Goal: Task Accomplishment & Management: Use online tool/utility

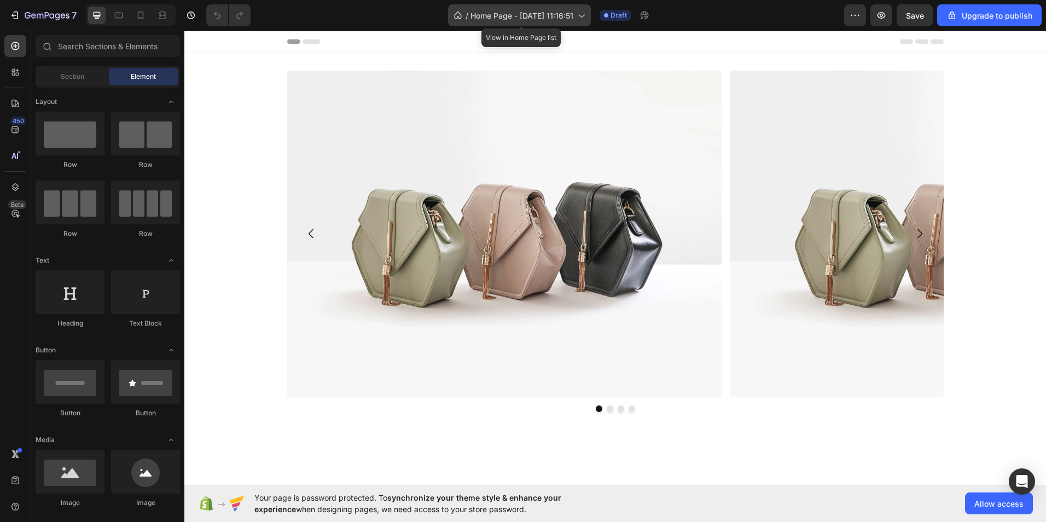
click at [547, 21] on span "Home Page - Sep 29, 11:16:51" at bounding box center [521, 15] width 103 height 11
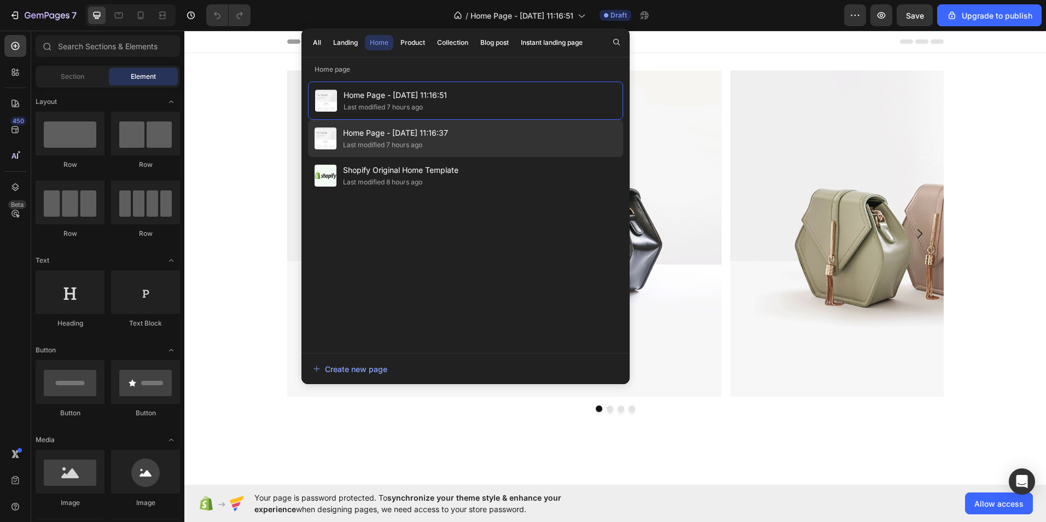
click at [358, 136] on span "Home Page - Sep 29, 11:16:37" at bounding box center [395, 132] width 105 height 13
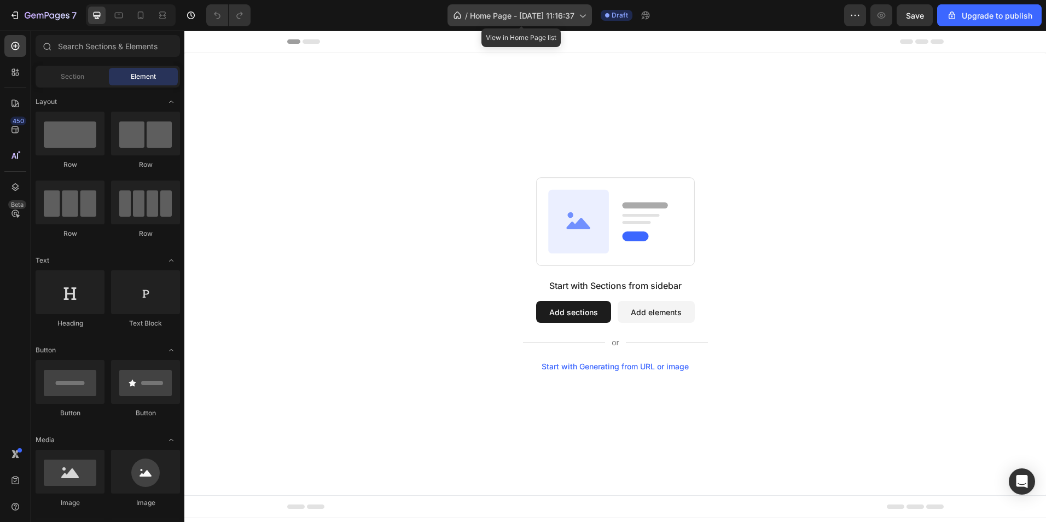
click at [530, 15] on span "Home Page - [DATE] 11:16:37" at bounding box center [522, 15] width 104 height 11
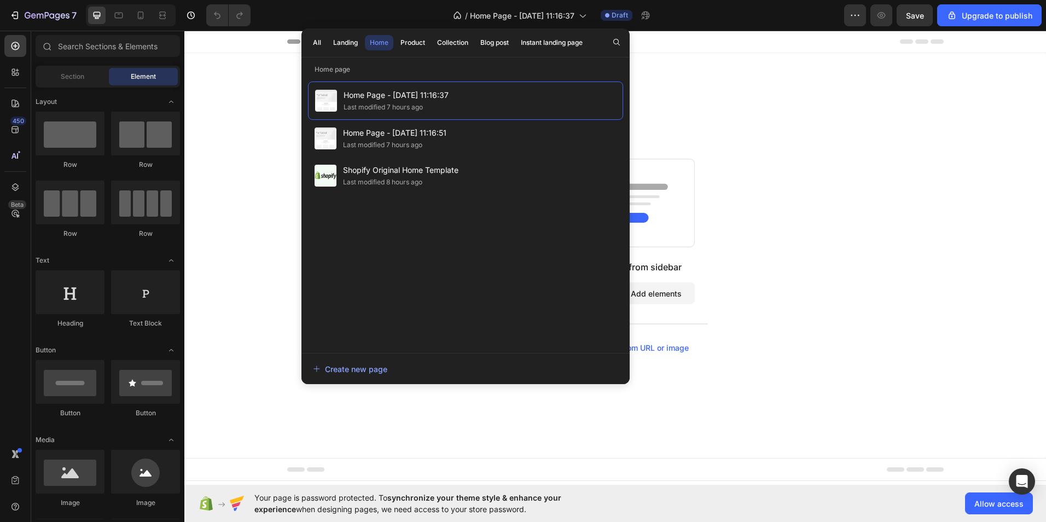
click at [732, 106] on div "Start with Sections from sidebar Add sections Add elements Start with Generatin…" at bounding box center [614, 255] width 861 height 405
click at [545, 16] on span "Home Page - [DATE] 11:16:37" at bounding box center [522, 15] width 104 height 11
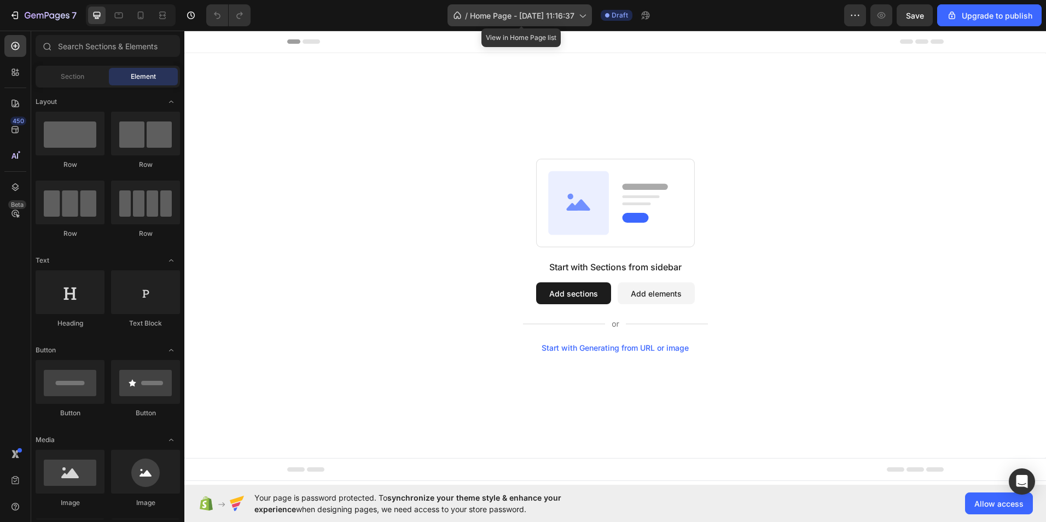
click at [555, 17] on span "Home Page - Sep 29, 11:16:37" at bounding box center [522, 15] width 104 height 11
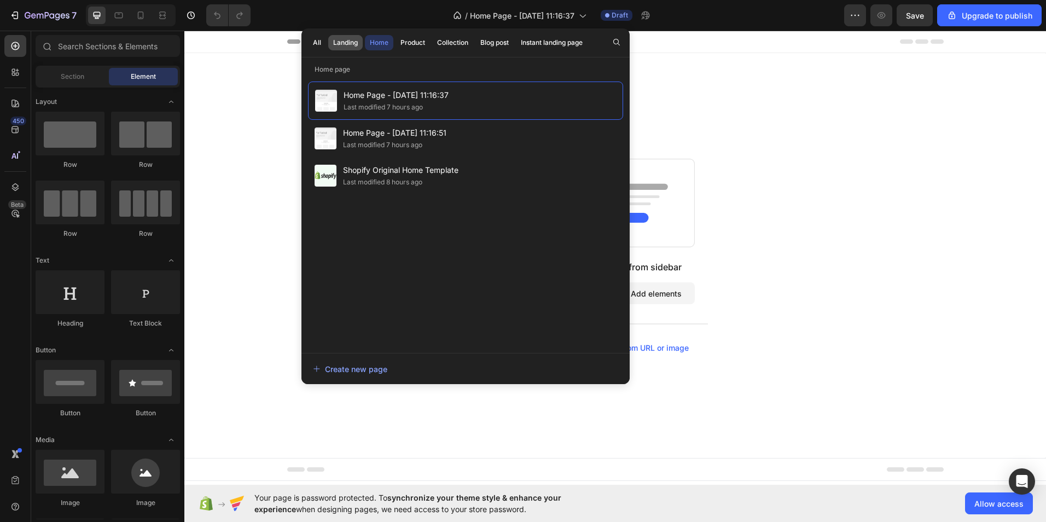
click at [342, 43] on div "Landing" at bounding box center [345, 43] width 25 height 10
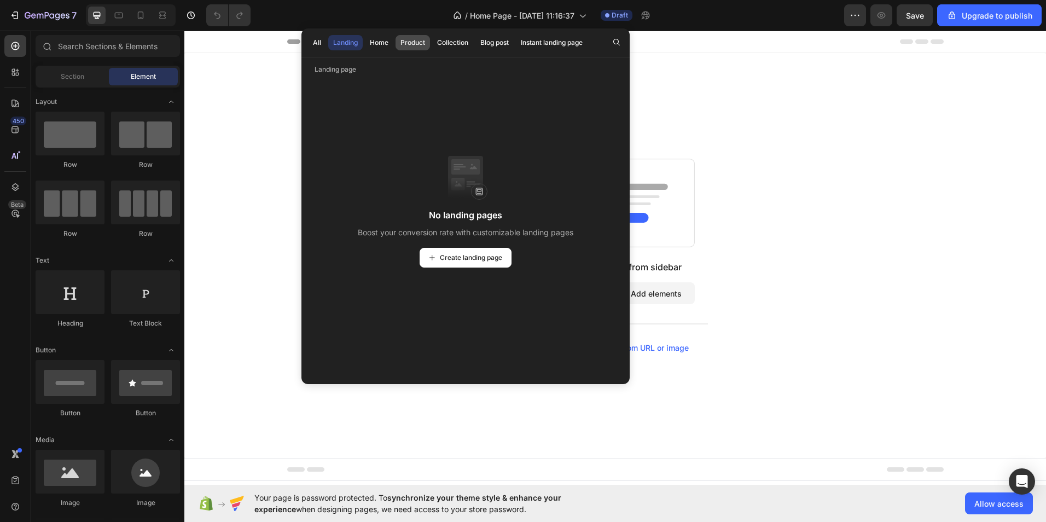
click at [395, 39] on button "Product" at bounding box center [412, 42] width 34 height 15
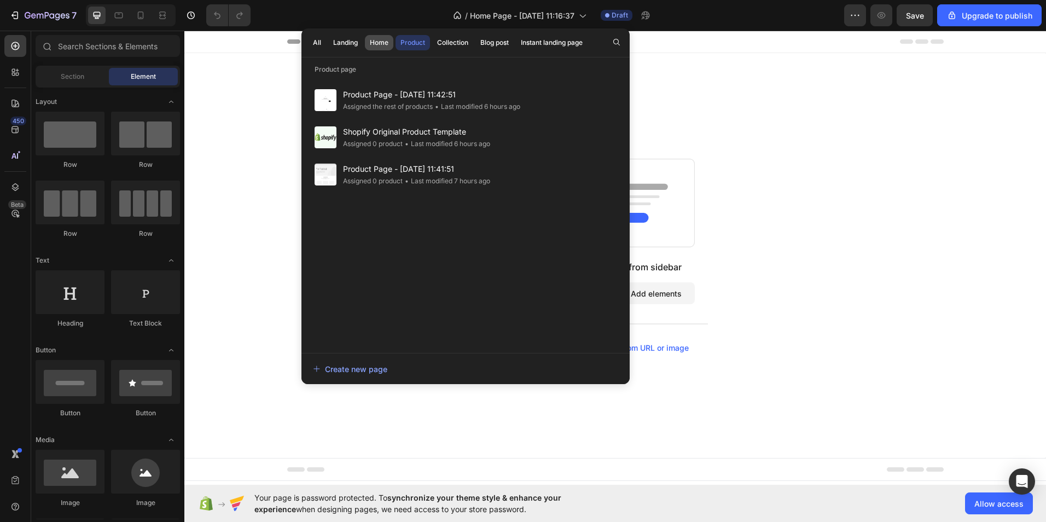
click at [376, 42] on div "Home" at bounding box center [379, 43] width 19 height 10
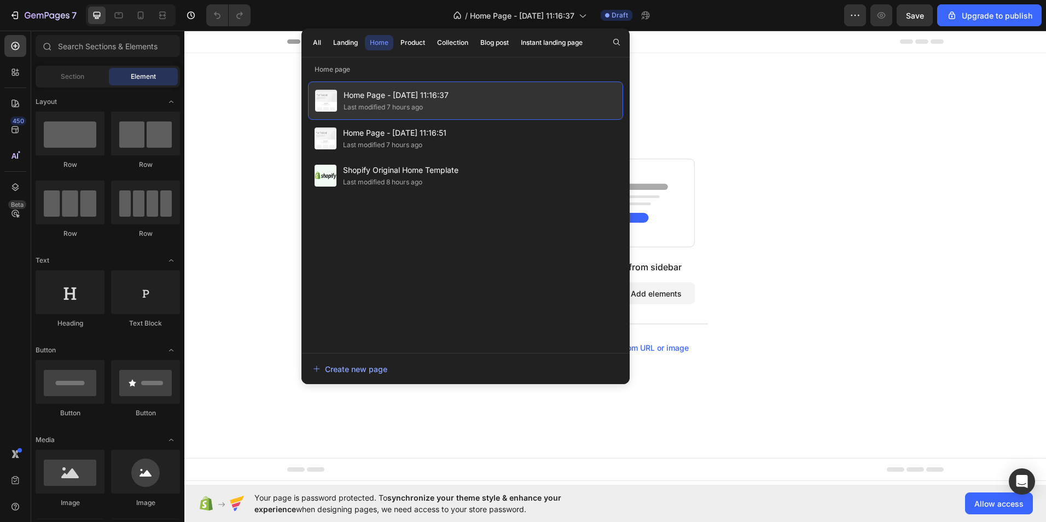
click at [407, 113] on div "Home Page - Sep 29, 11:16:37 Last modified 7 hours ago" at bounding box center [465, 100] width 315 height 38
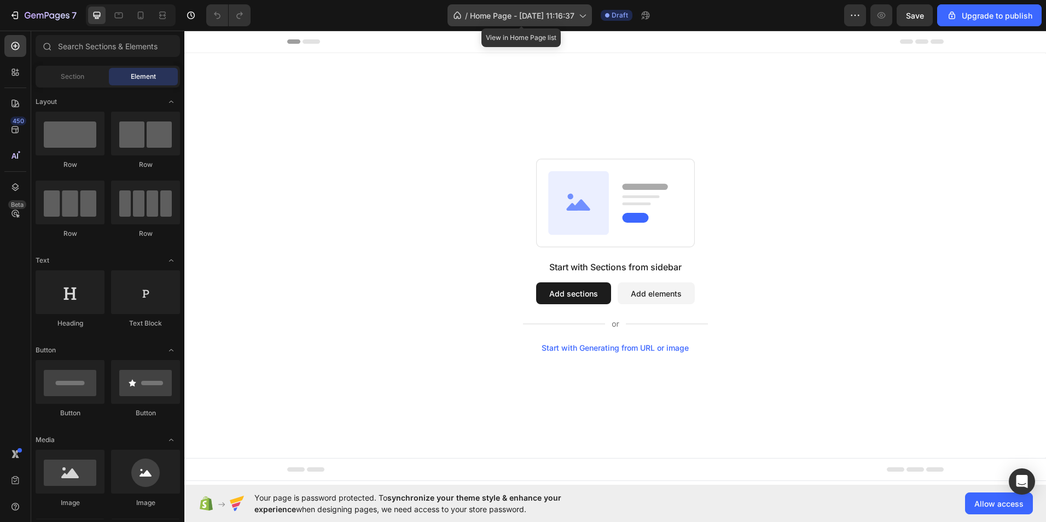
click at [457, 16] on icon at bounding box center [457, 15] width 11 height 11
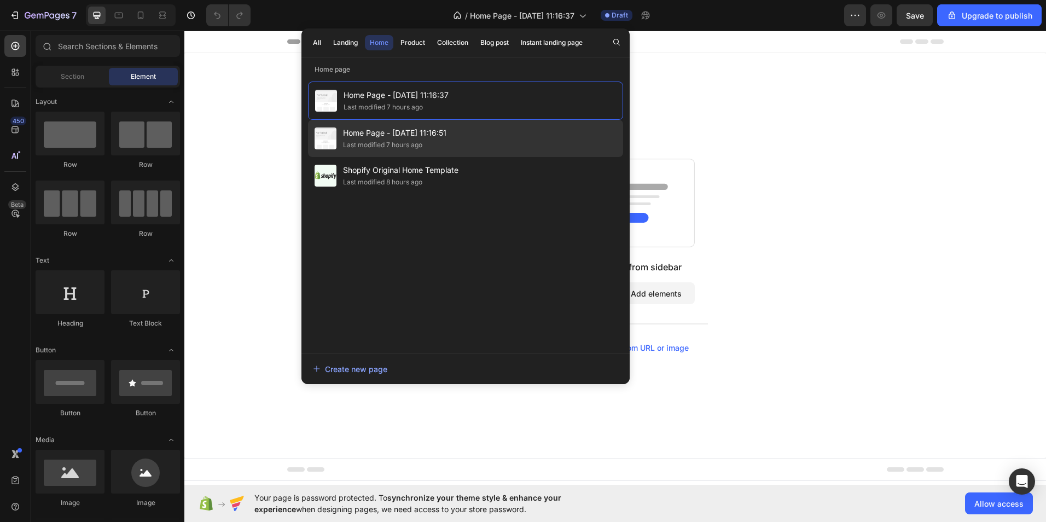
click at [389, 132] on span "Home Page - Sep 29, 11:16:51" at bounding box center [394, 132] width 103 height 13
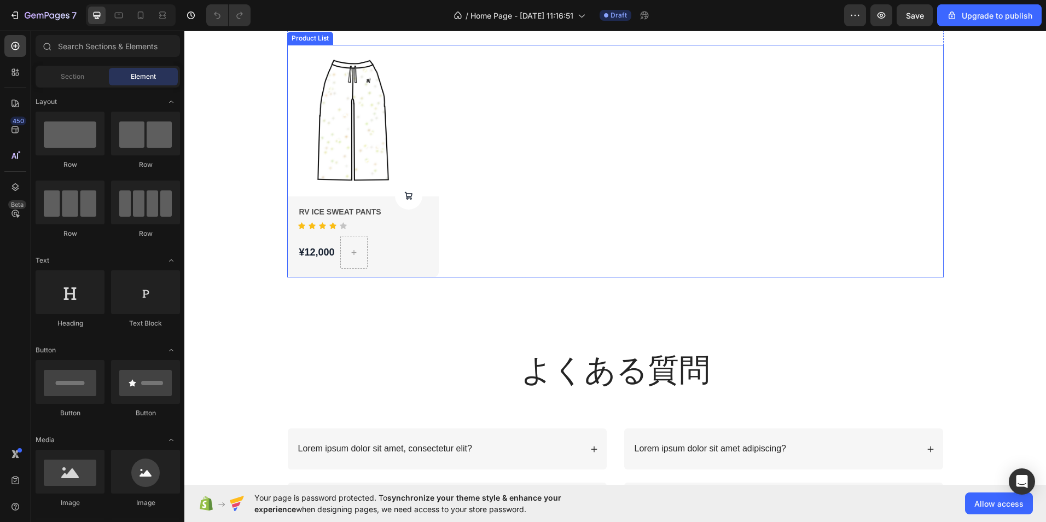
scroll to position [1094, 0]
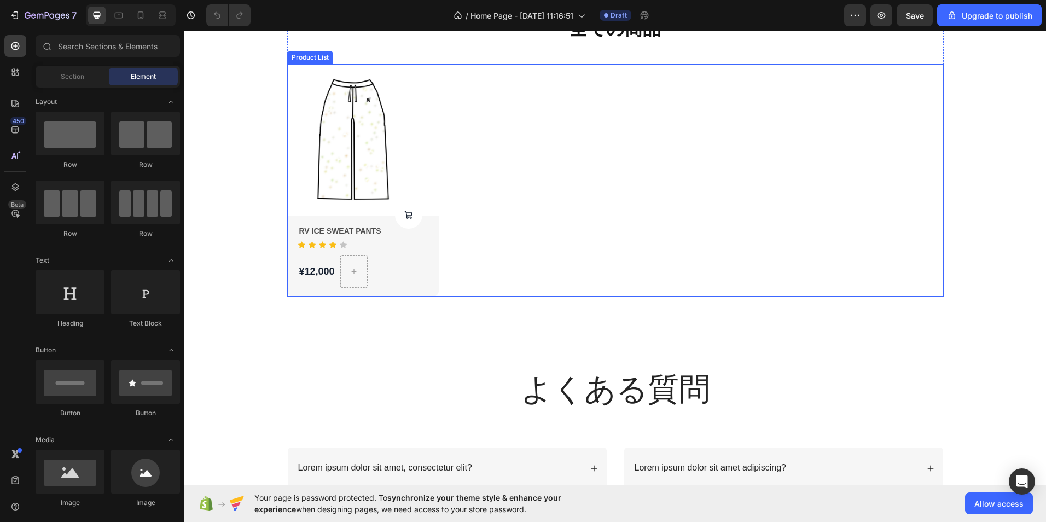
click at [507, 194] on div "Product Images Product Cart Button RV ICE SWEAT PANTS Product Title Icon Icon I…" at bounding box center [615, 180] width 656 height 233
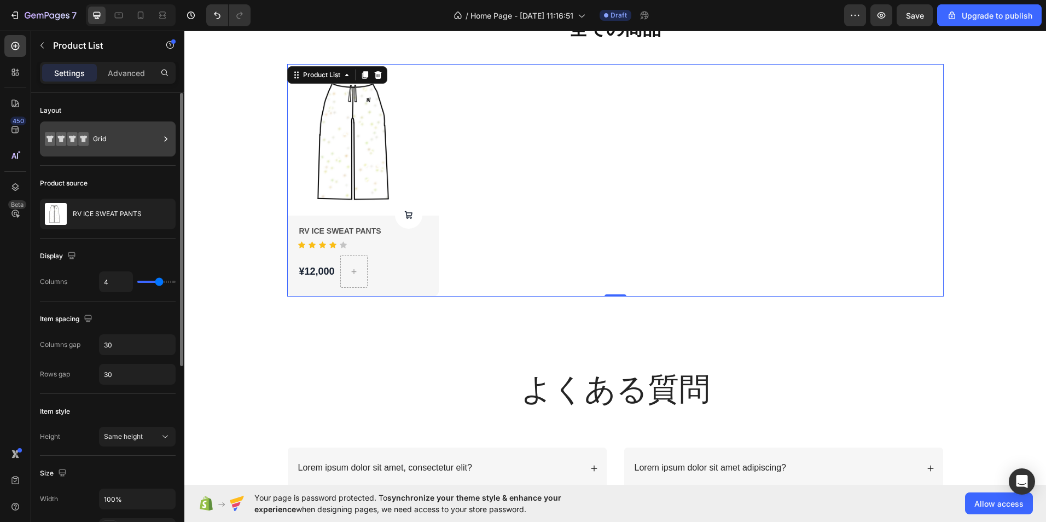
click at [103, 151] on div "Grid" at bounding box center [126, 138] width 67 height 25
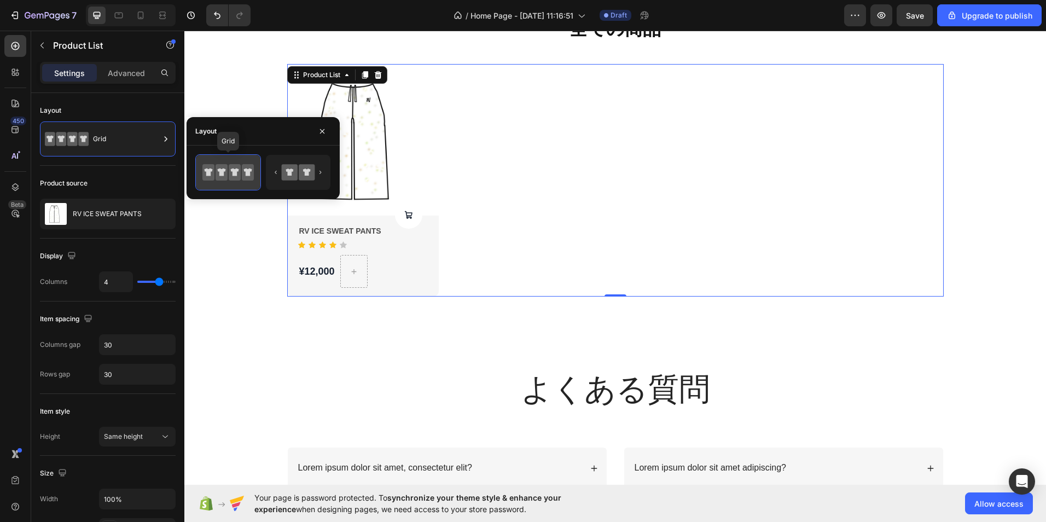
click at [233, 174] on icon at bounding box center [235, 172] width 8 height 8
drag, startPoint x: 418, startPoint y: 205, endPoint x: 498, endPoint y: 178, distance: 84.9
click at [551, 119] on div "Product Images Product Cart Button RV ICE SWEAT PANTS Product Title Icon Icon I…" at bounding box center [615, 180] width 656 height 233
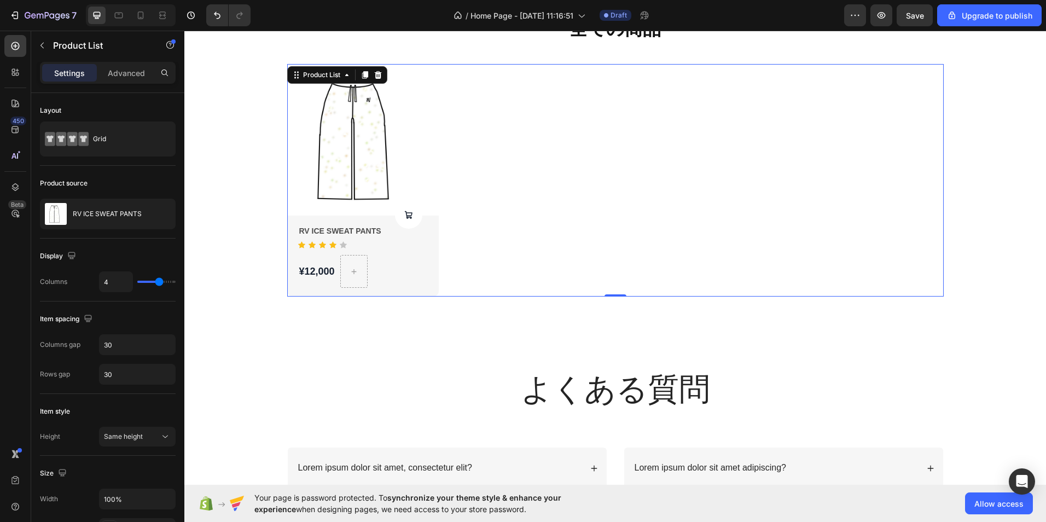
click at [525, 115] on div "Product Images Product Cart Button RV ICE SWEAT PANTS Product Title Icon Icon I…" at bounding box center [615, 180] width 656 height 233
click at [375, 74] on icon at bounding box center [377, 75] width 9 height 9
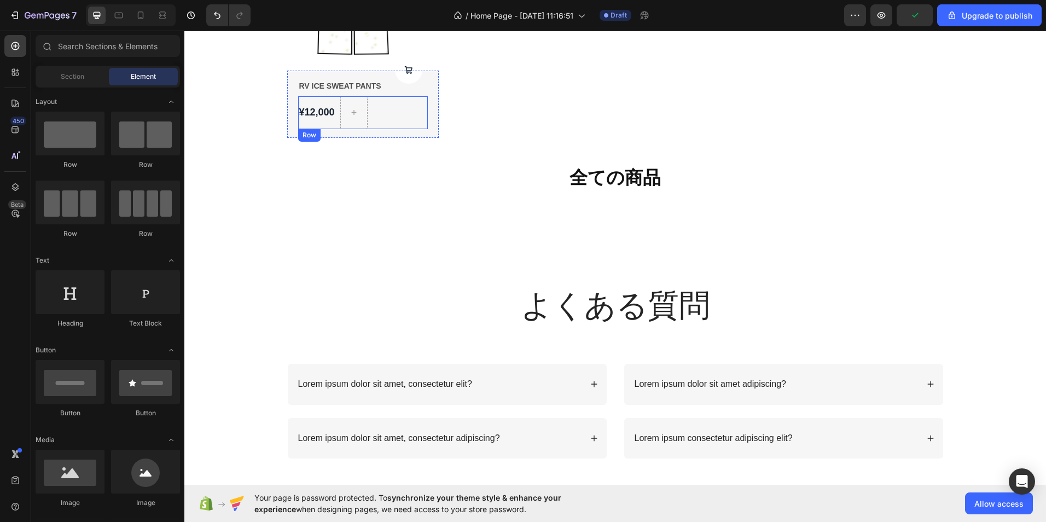
scroll to position [930, 0]
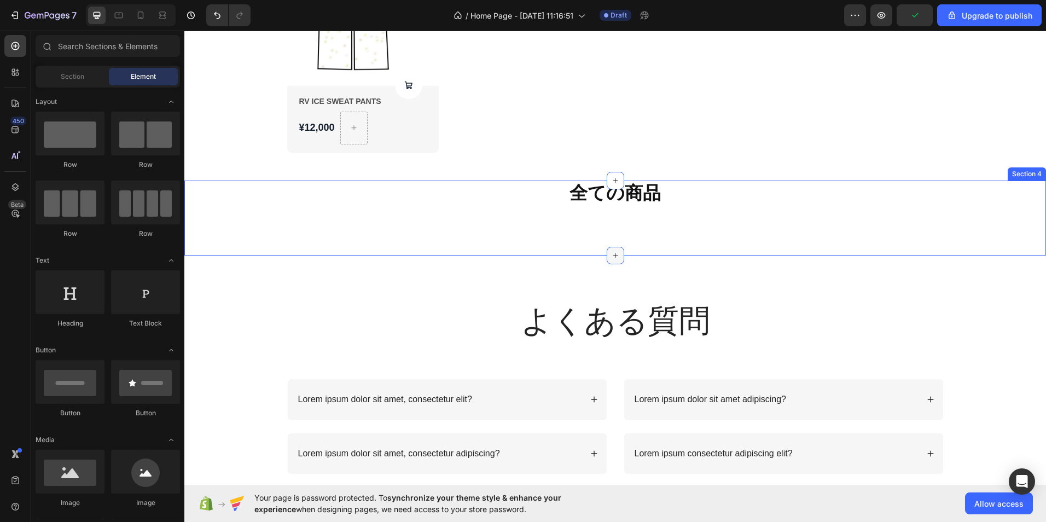
click at [611, 251] on div at bounding box center [614, 255] width 17 height 17
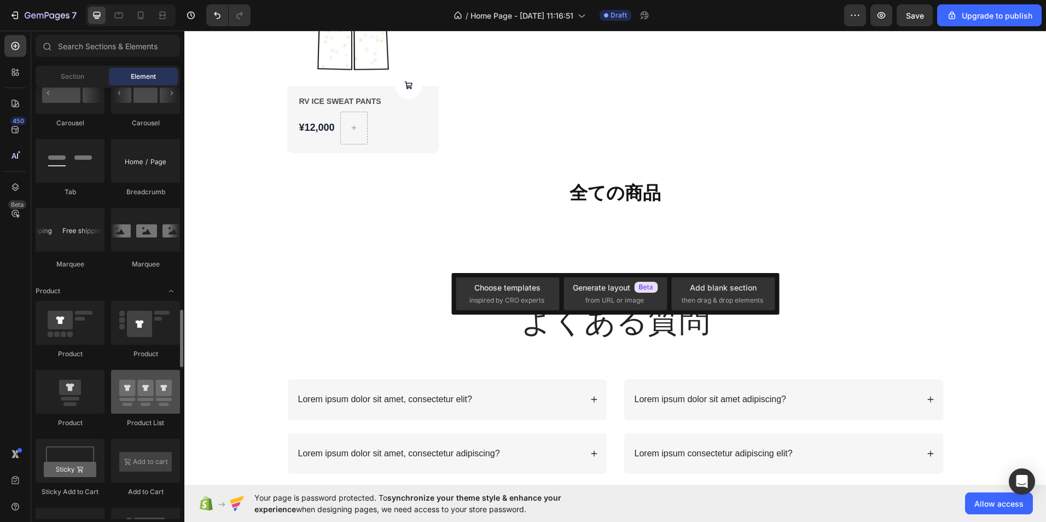
scroll to position [1258, 0]
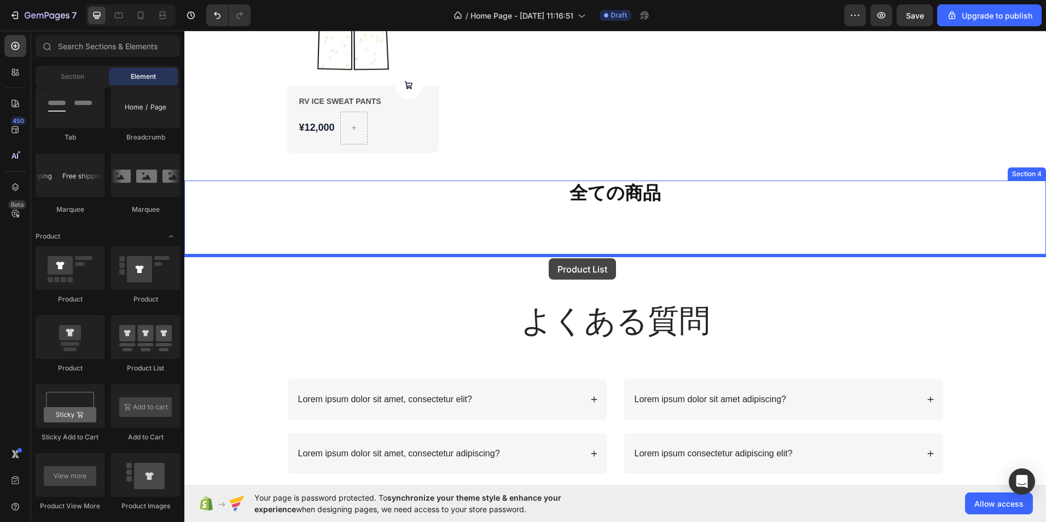
drag, startPoint x: 320, startPoint y: 373, endPoint x: 548, endPoint y: 258, distance: 255.5
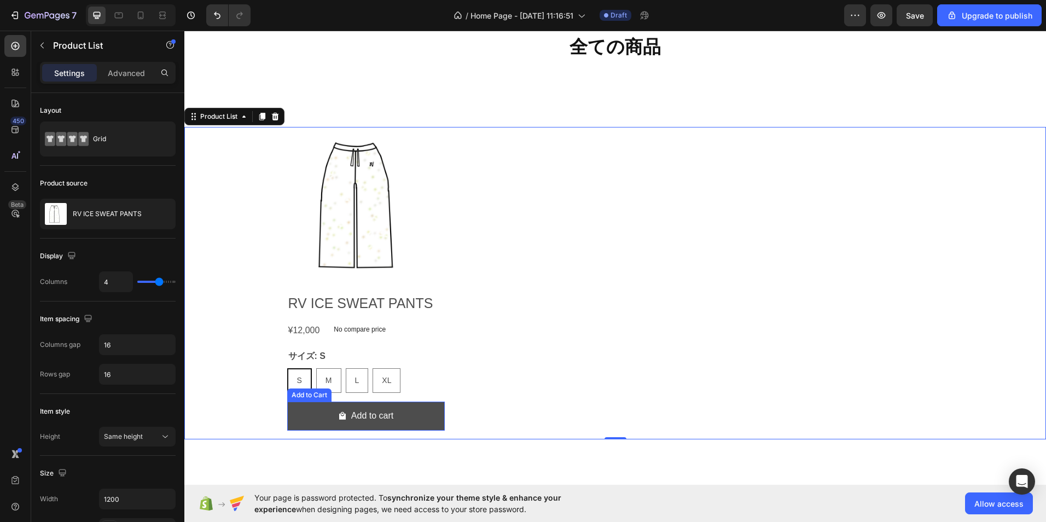
scroll to position [1039, 0]
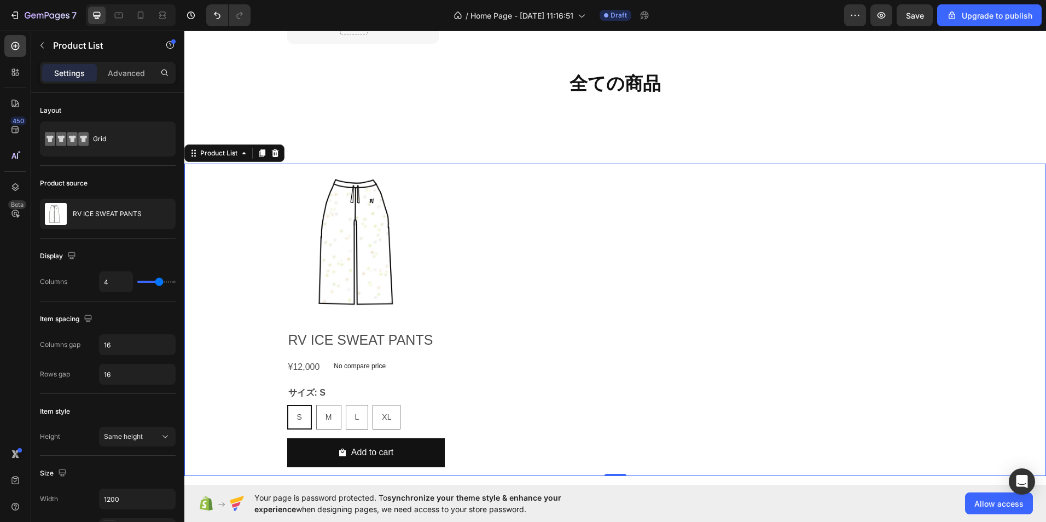
click at [517, 325] on div "Product Images RV ICE SWEAT PANTS Product Title ¥12,000 Product Price Product P…" at bounding box center [615, 319] width 656 height 312
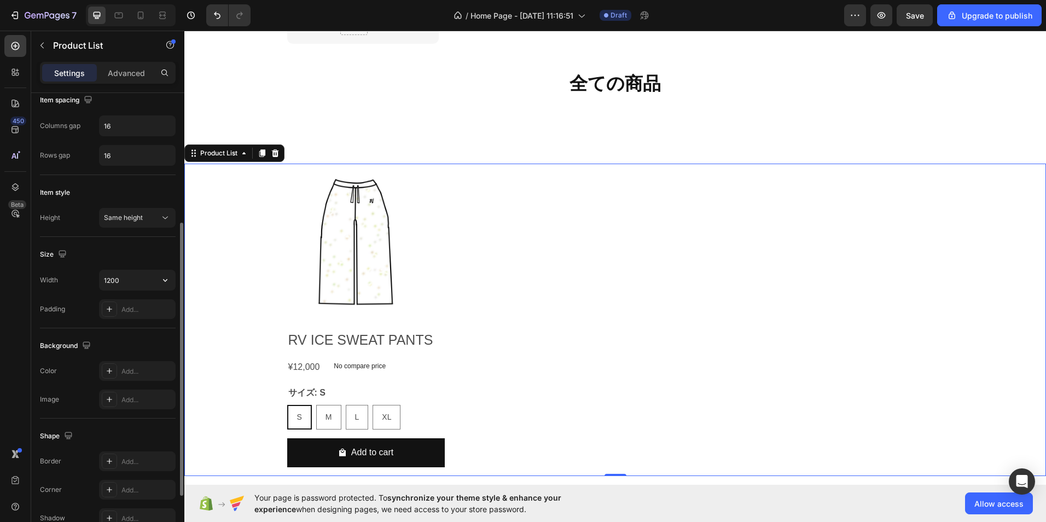
scroll to position [315, 0]
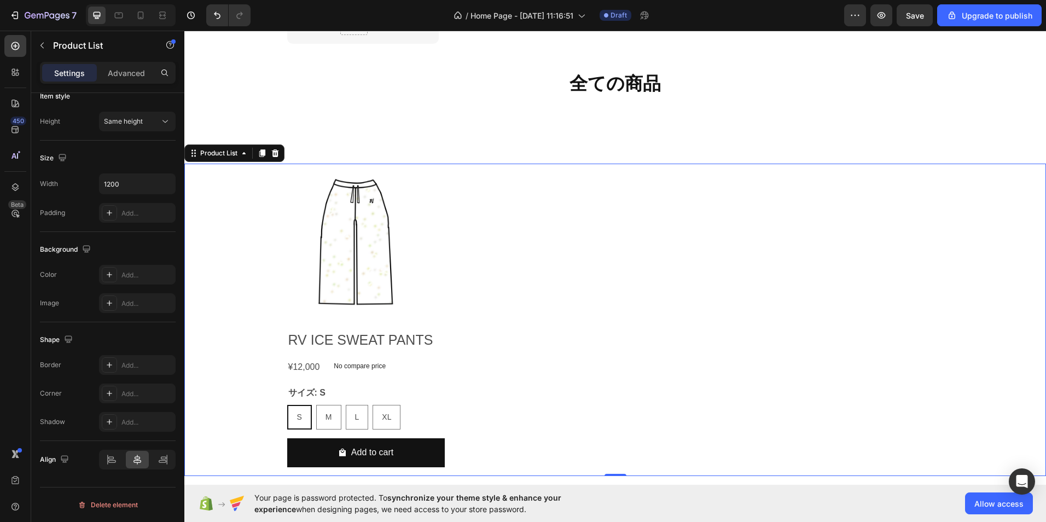
click at [551, 419] on div "Product Images RV ICE SWEAT PANTS Product Title ¥12,000 Product Price Product P…" at bounding box center [615, 319] width 656 height 312
click at [863, 13] on button "button" at bounding box center [855, 15] width 22 height 22
click at [133, 14] on div at bounding box center [140, 15] width 17 height 17
type input "2"
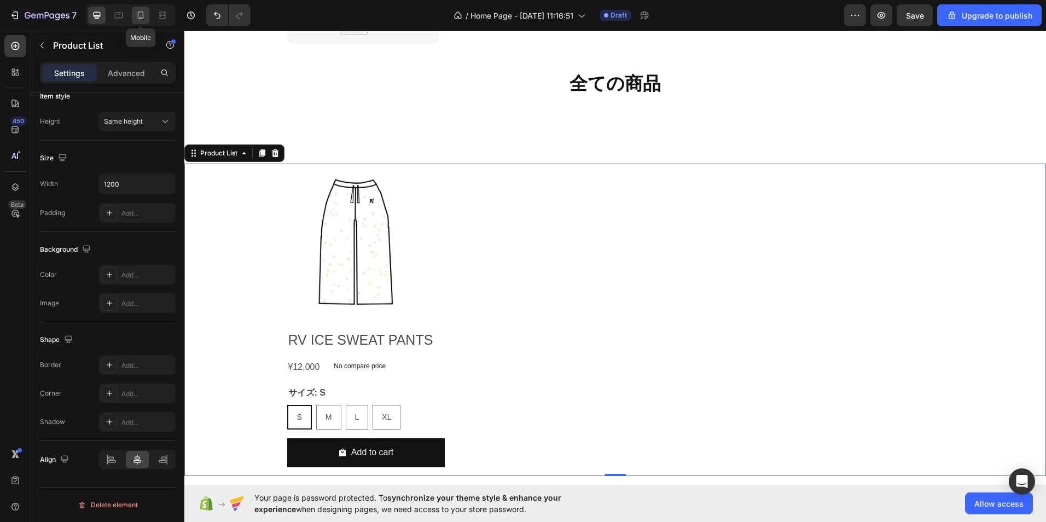
type input "100%"
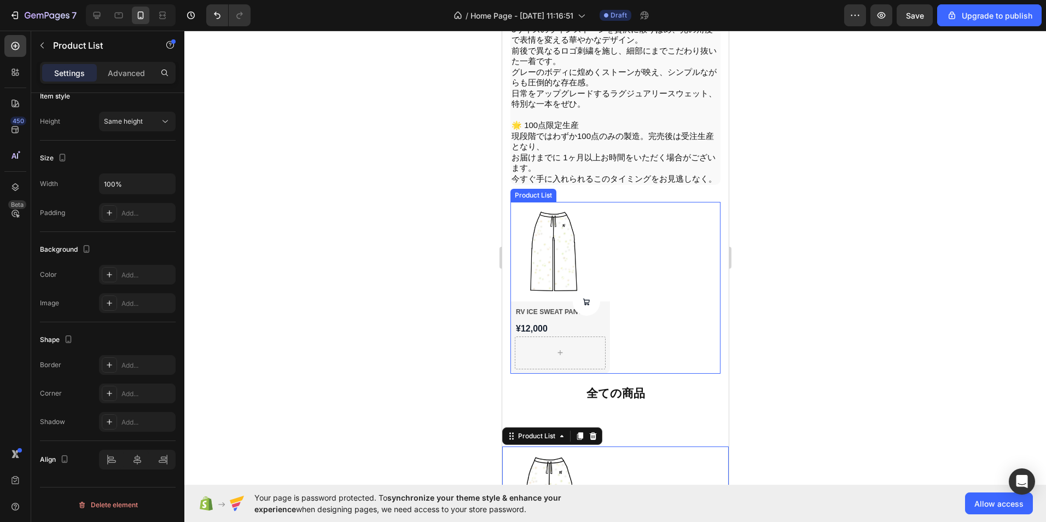
scroll to position [661, 0]
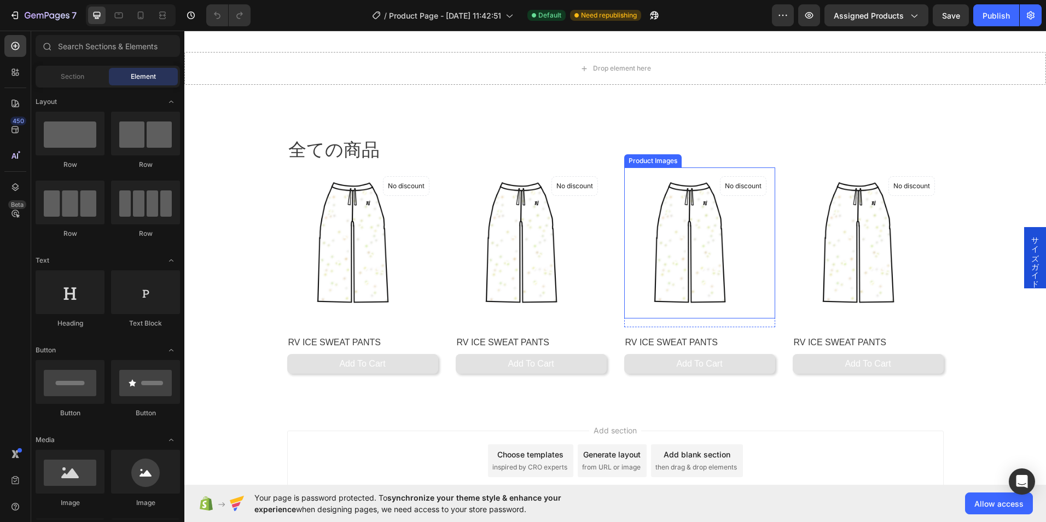
scroll to position [492, 0]
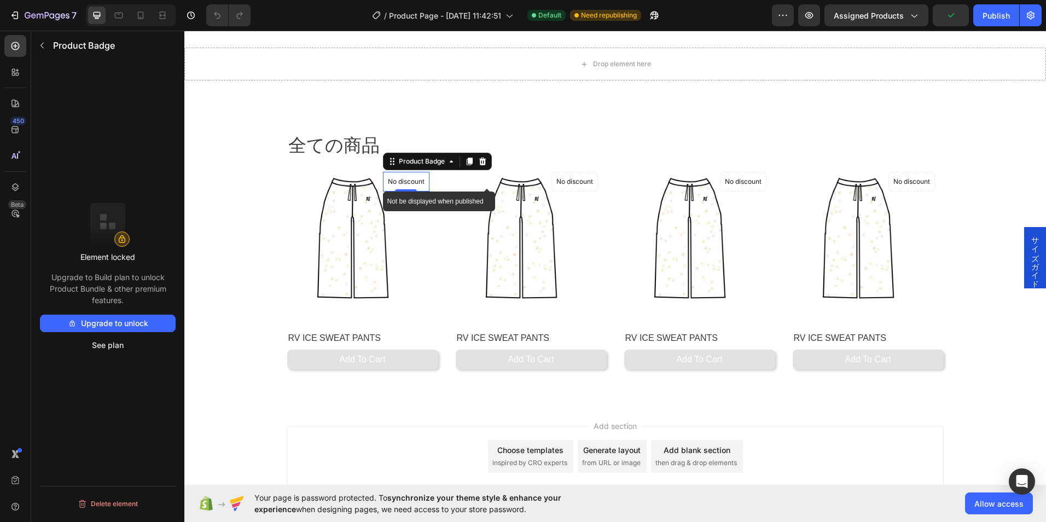
click at [417, 184] on p "No discount" at bounding box center [406, 182] width 37 height 10
click at [133, 323] on button "Upgrade to unlock" at bounding box center [108, 322] width 136 height 17
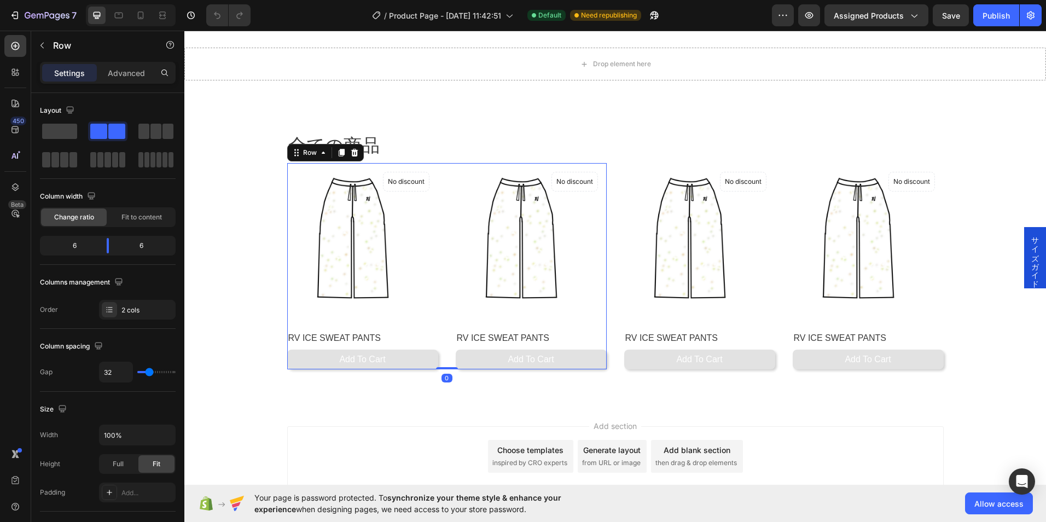
click at [441, 233] on div "Product Images No discount Not be displayed when published Product Badge Row RV…" at bounding box center [446, 266] width 319 height 206
click at [425, 241] on img at bounding box center [362, 238] width 151 height 151
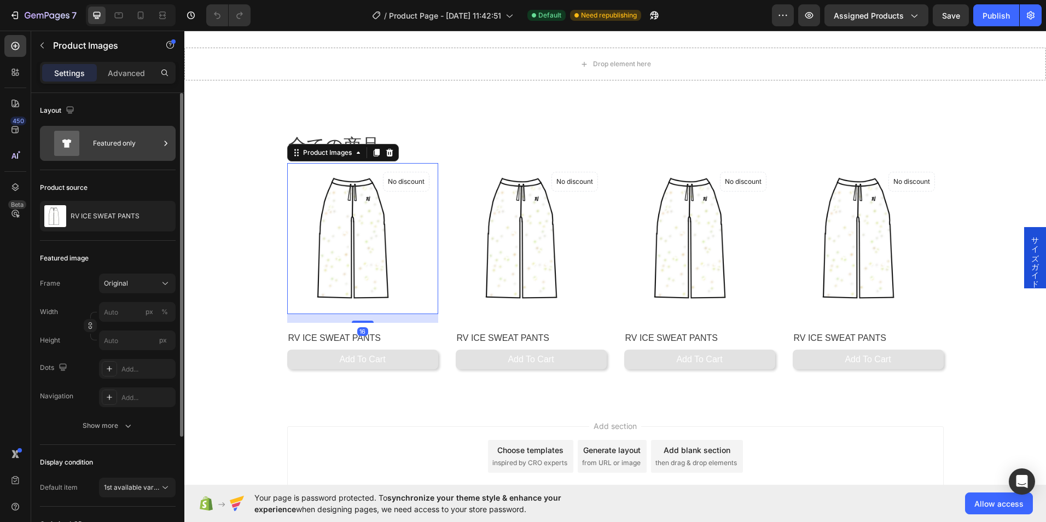
click at [141, 138] on div "Featured only" at bounding box center [126, 143] width 67 height 25
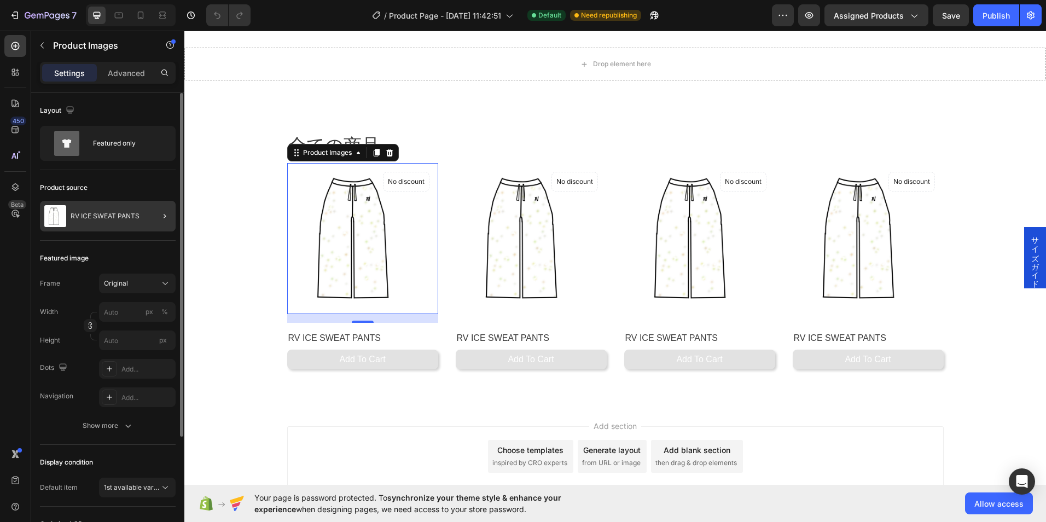
click at [157, 208] on div at bounding box center [160, 216] width 31 height 31
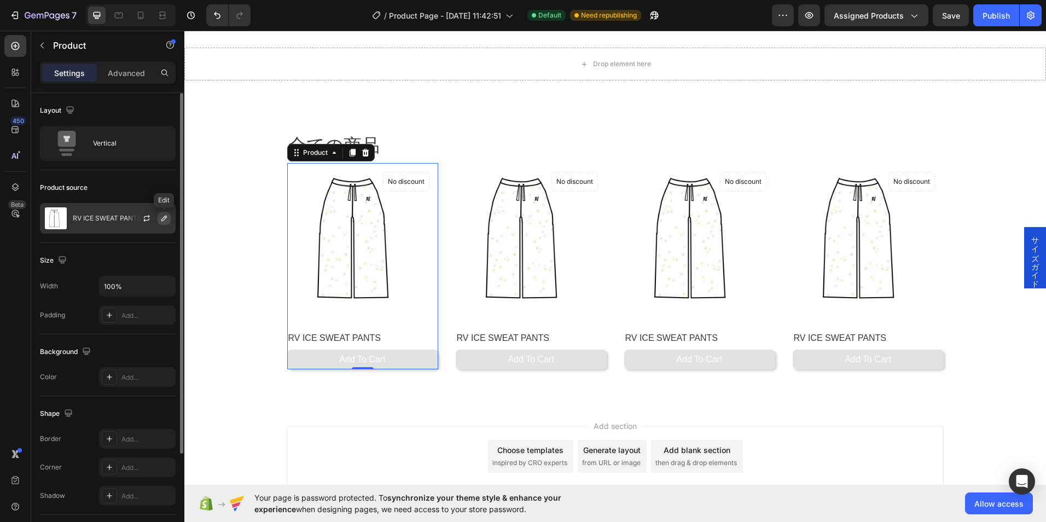
click at [163, 219] on icon "button" at bounding box center [164, 218] width 9 height 9
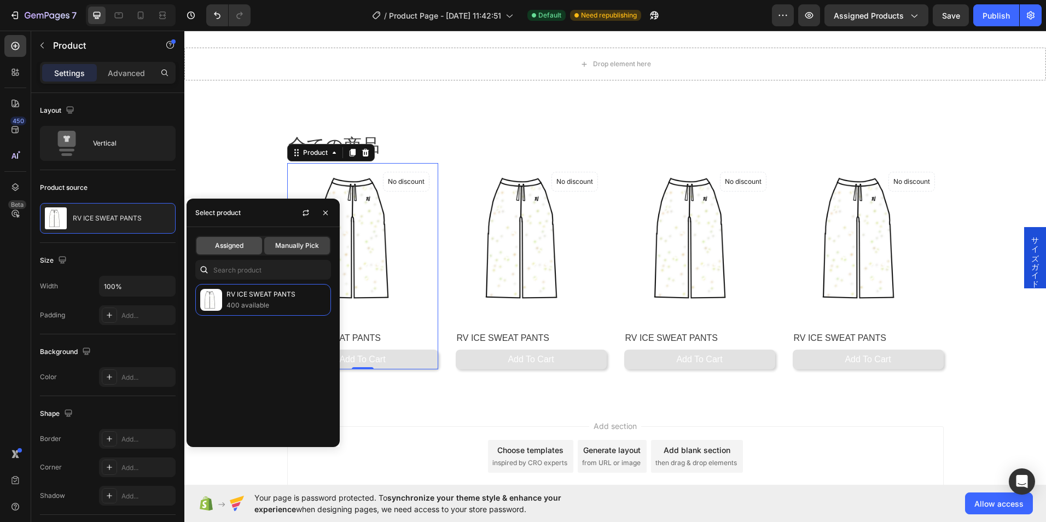
click at [248, 252] on div "Assigned" at bounding box center [229, 245] width 66 height 17
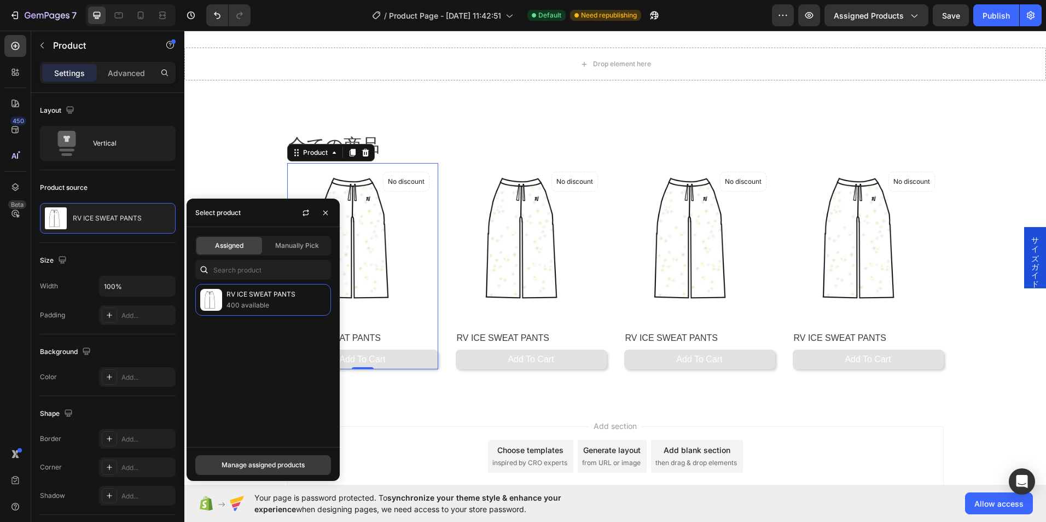
click at [289, 465] on div "Manage assigned products" at bounding box center [262, 465] width 83 height 10
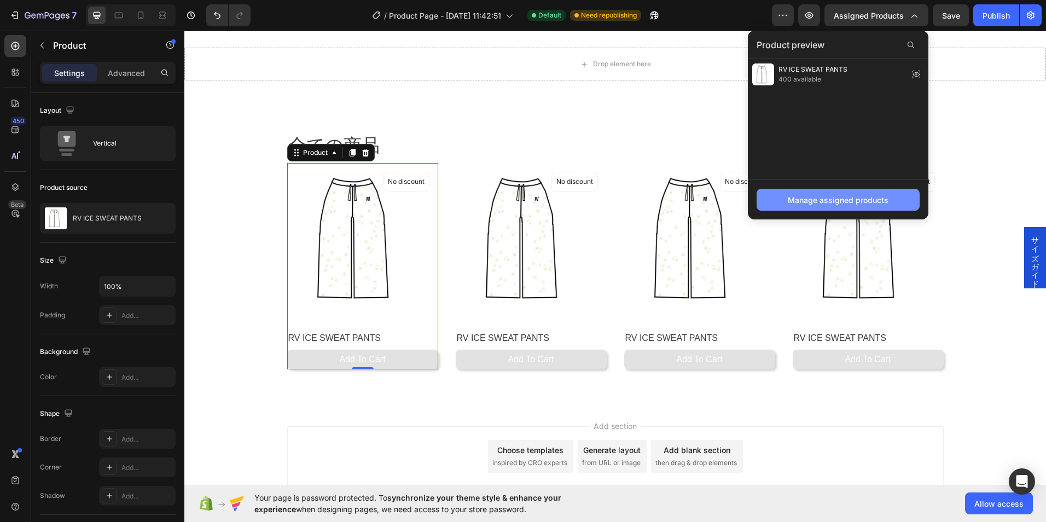
click at [810, 198] on div "Manage assigned products" at bounding box center [837, 199] width 101 height 11
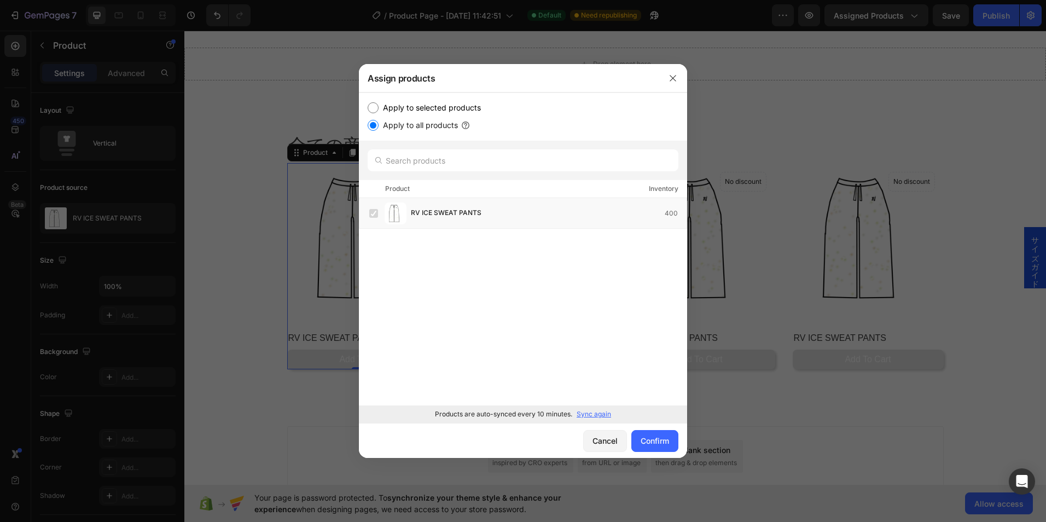
click at [389, 108] on label "Apply to selected products" at bounding box center [429, 107] width 102 height 13
click at [378, 108] on input "Apply to selected products" at bounding box center [372, 107] width 11 height 11
radio input "true"
click at [377, 123] on input "Apply to all products" at bounding box center [372, 125] width 11 height 11
radio input "true"
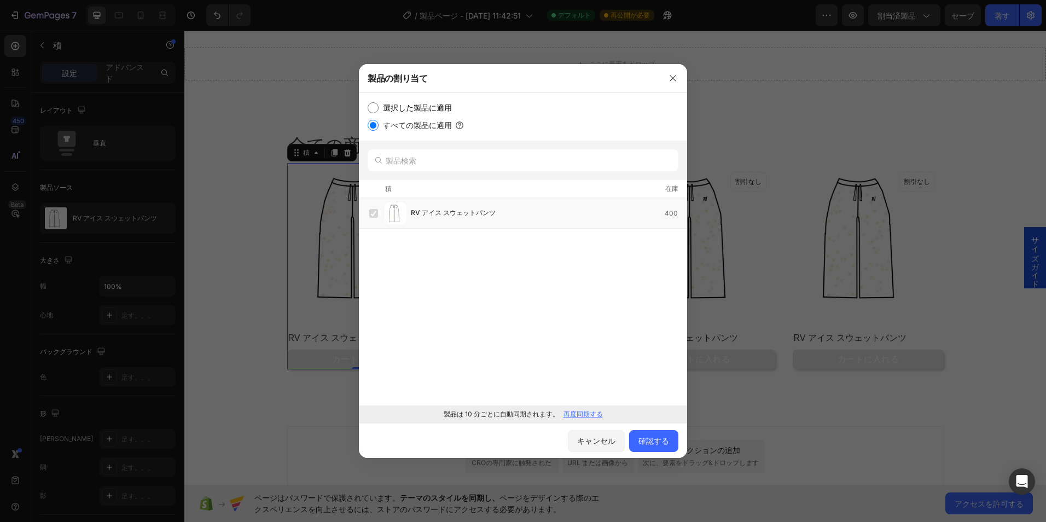
click at [579, 412] on p "再度同期する" at bounding box center [582, 414] width 39 height 10
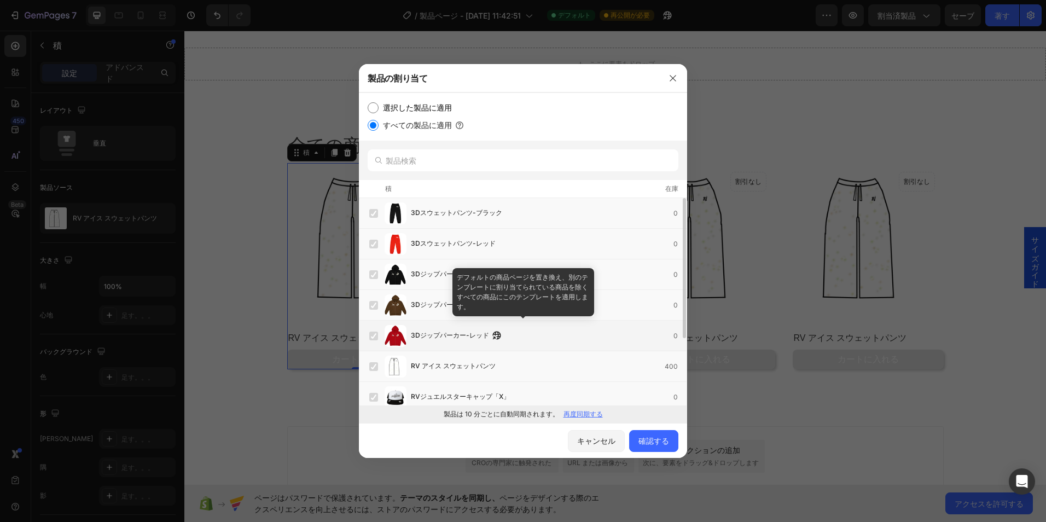
scroll to position [0, 0]
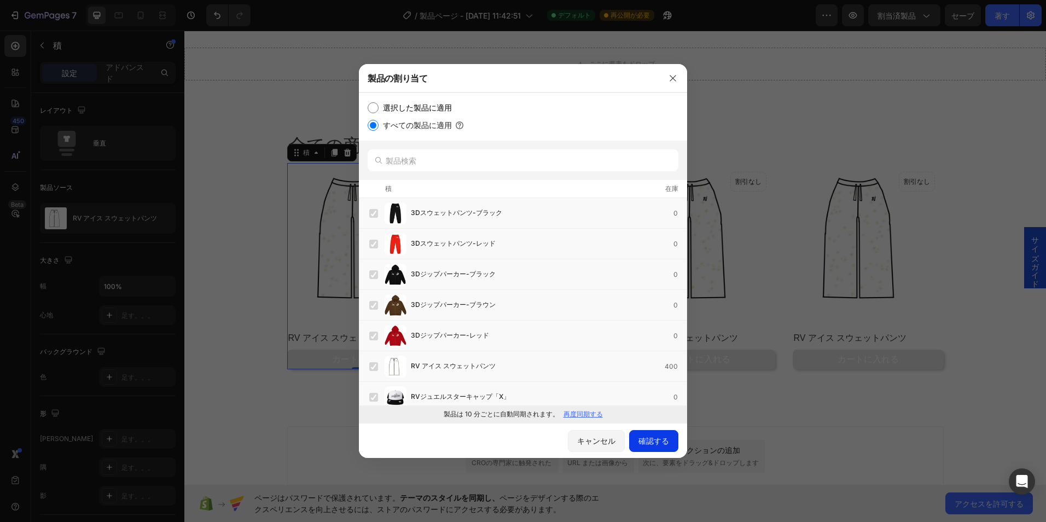
click at [655, 435] on font "確認する" at bounding box center [653, 440] width 31 height 11
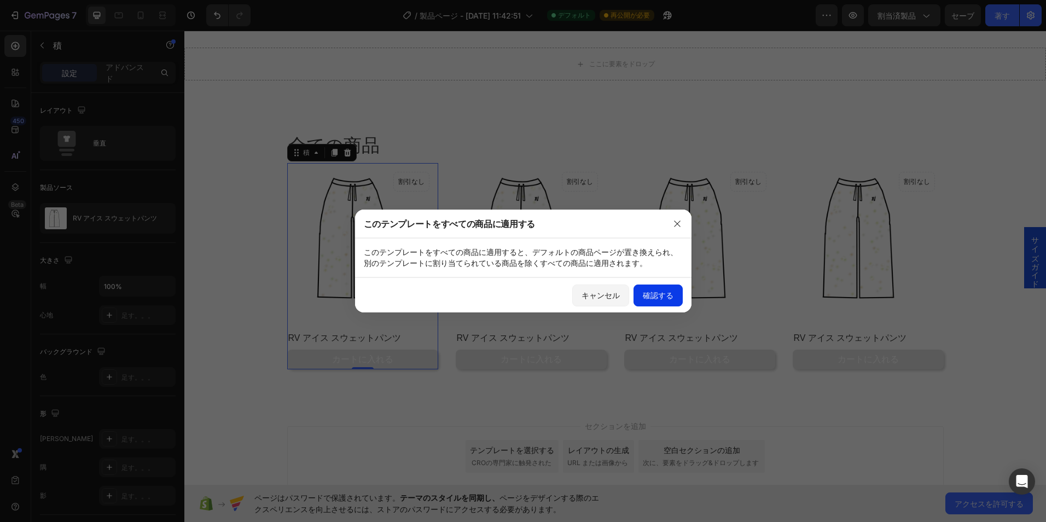
click at [655, 295] on font "確認する" at bounding box center [658, 294] width 31 height 11
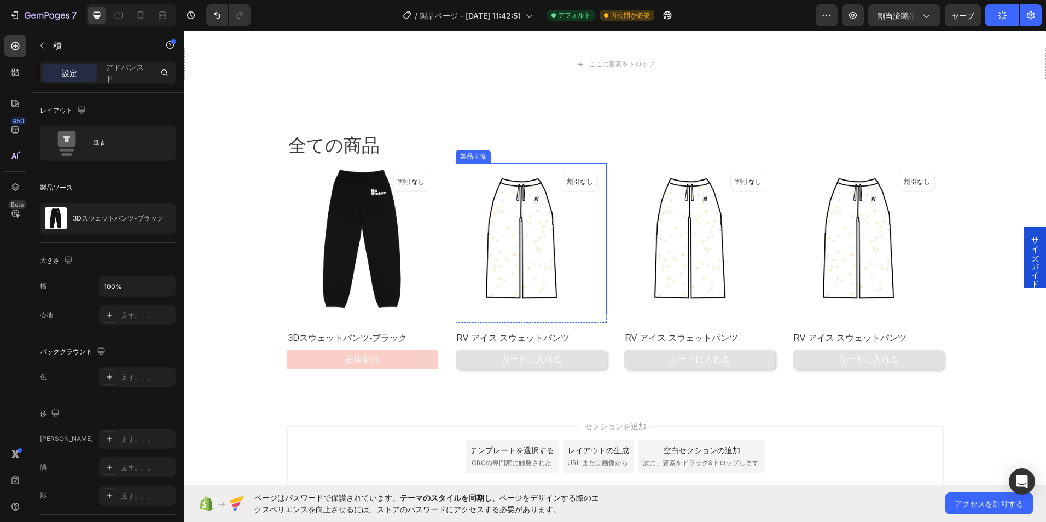
click at [483, 240] on img at bounding box center [530, 238] width 151 height 151
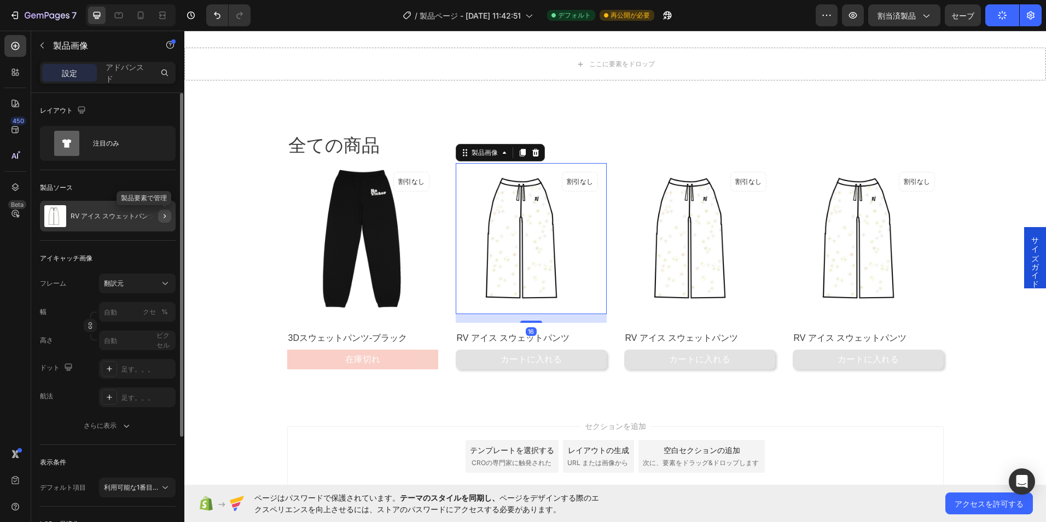
click at [170, 219] on button "button" at bounding box center [164, 215] width 13 height 13
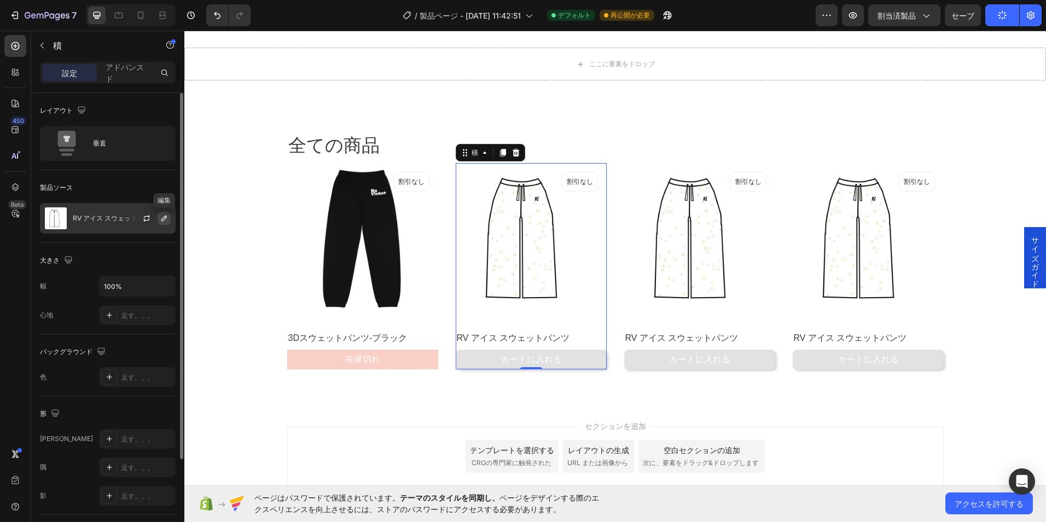
click at [166, 216] on icon "button" at bounding box center [163, 217] width 5 height 5
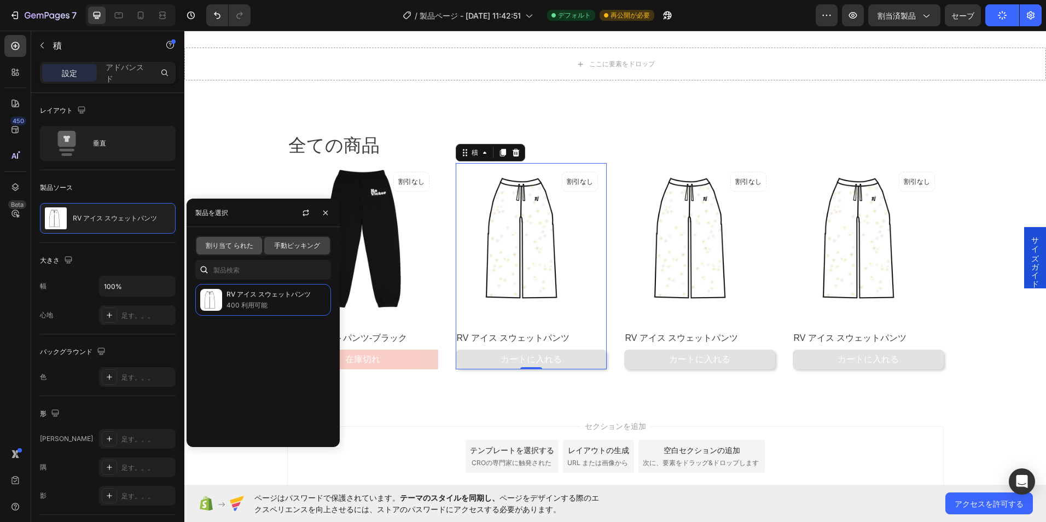
click at [253, 250] on div "割り当て られた" at bounding box center [229, 245] width 66 height 17
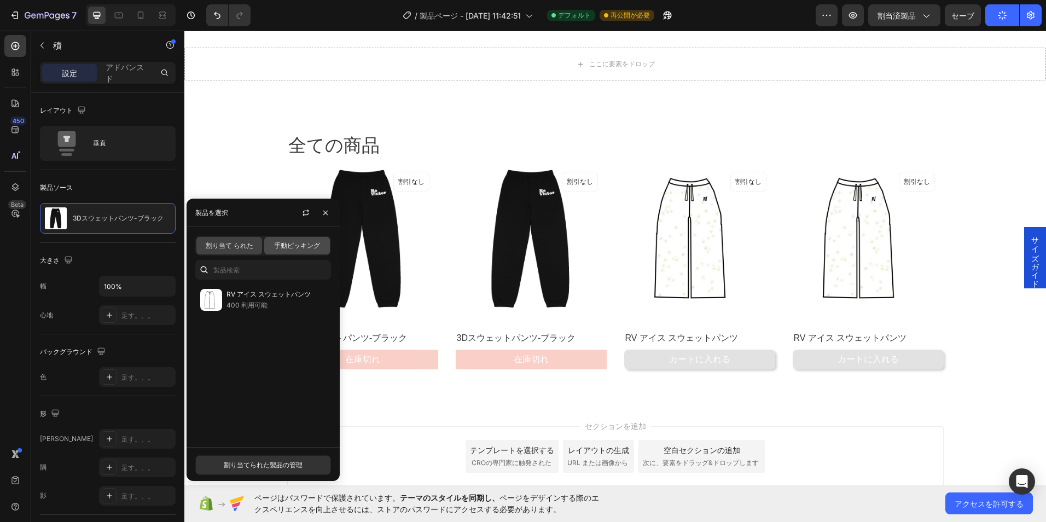
click at [290, 246] on span "手動ピッキング" at bounding box center [297, 246] width 46 height 10
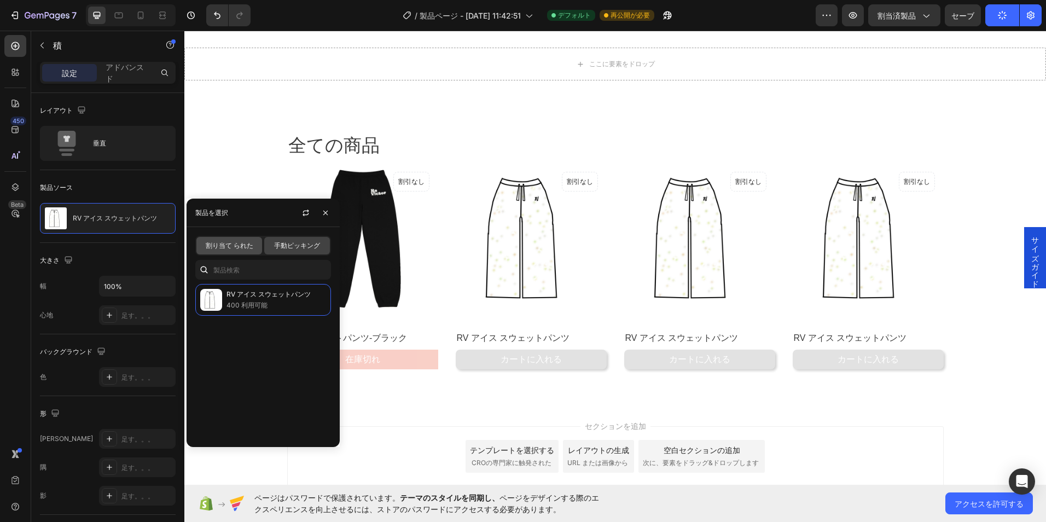
click at [243, 248] on span "割り当て られた" at bounding box center [230, 246] width 48 height 10
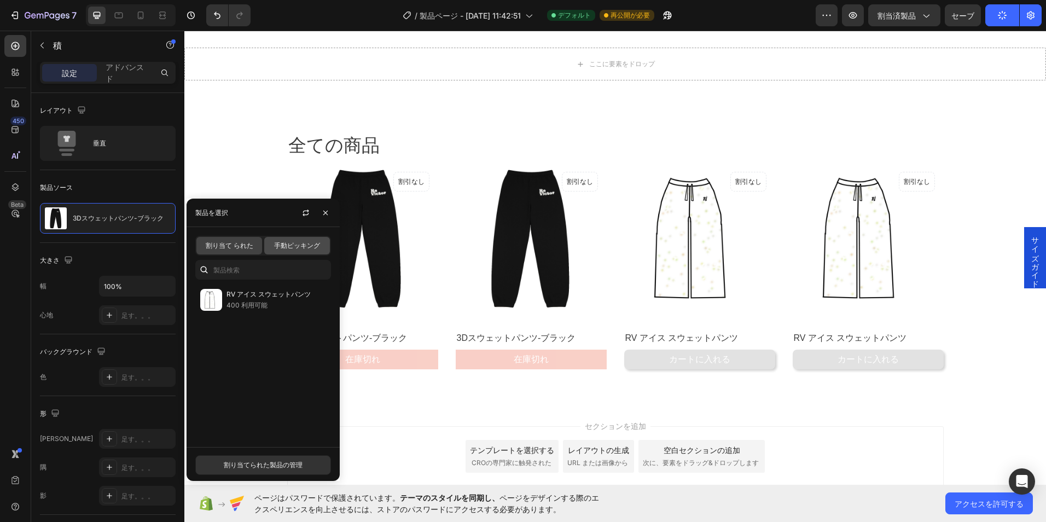
click at [290, 246] on span "手動ピッキング" at bounding box center [297, 246] width 46 height 10
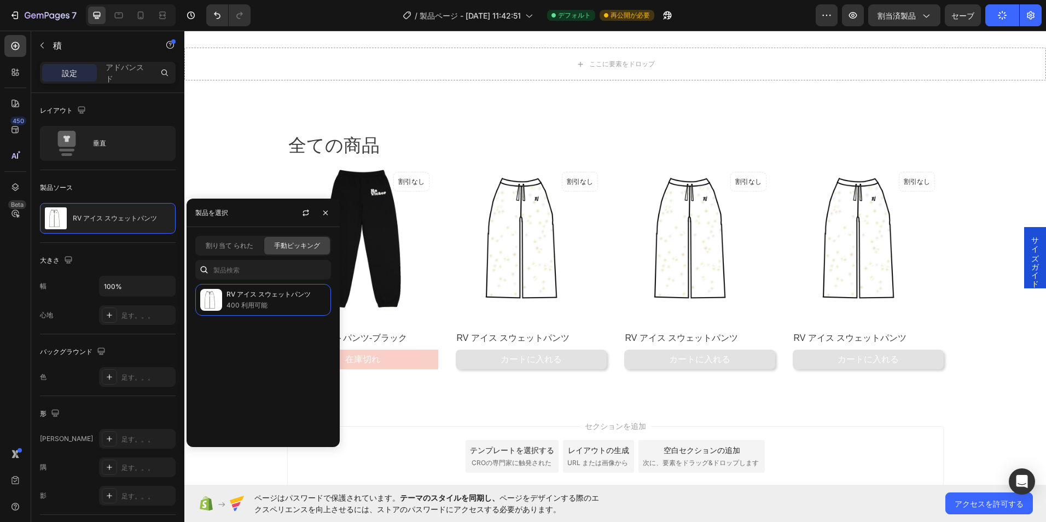
click at [264, 246] on div "割り当て られた 手動ピッキング" at bounding box center [263, 246] width 136 height 20
click at [257, 247] on div "割り当て られた" at bounding box center [229, 245] width 66 height 17
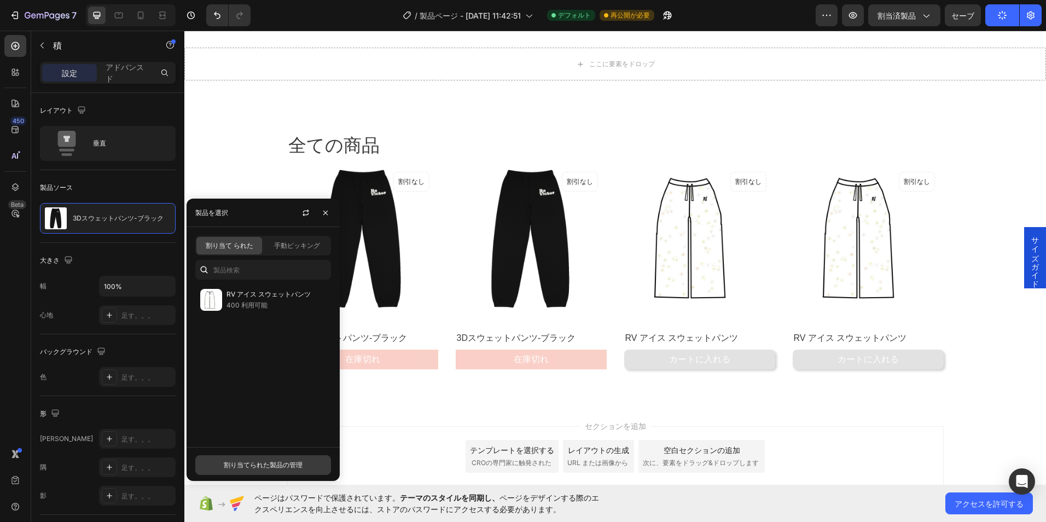
click at [297, 469] on font "割り当てられた製品の管理" at bounding box center [263, 465] width 79 height 10
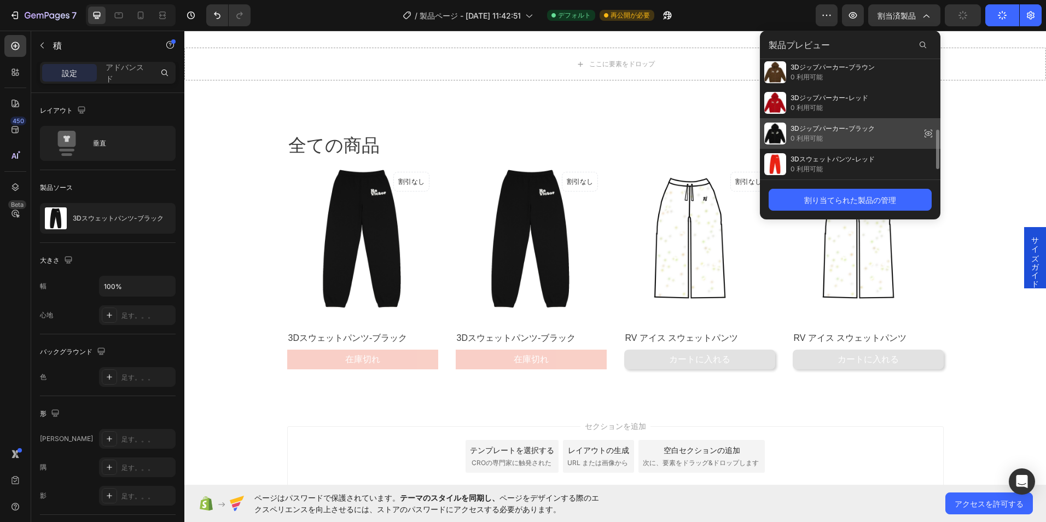
scroll to position [247, 0]
drag, startPoint x: 845, startPoint y: 143, endPoint x: 659, endPoint y: 113, distance: 187.8
click at [845, 143] on span "0 利用可能" at bounding box center [832, 138] width 84 height 10
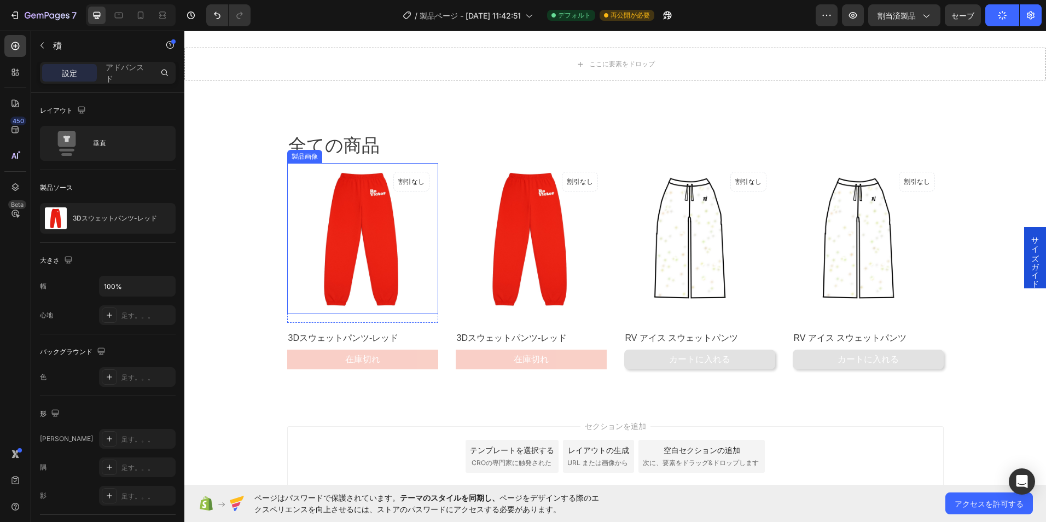
click at [384, 277] on img at bounding box center [362, 238] width 151 height 151
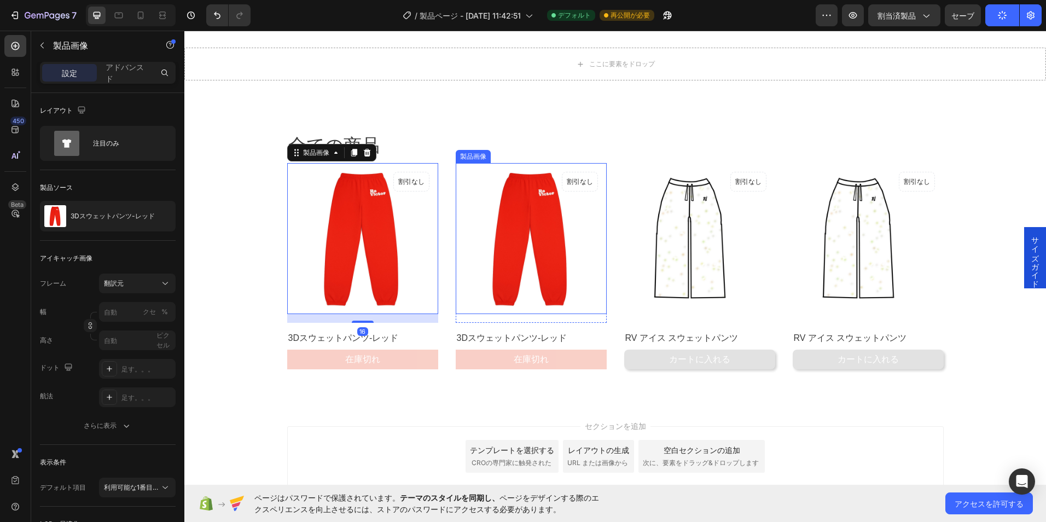
click at [545, 242] on img at bounding box center [530, 238] width 151 height 151
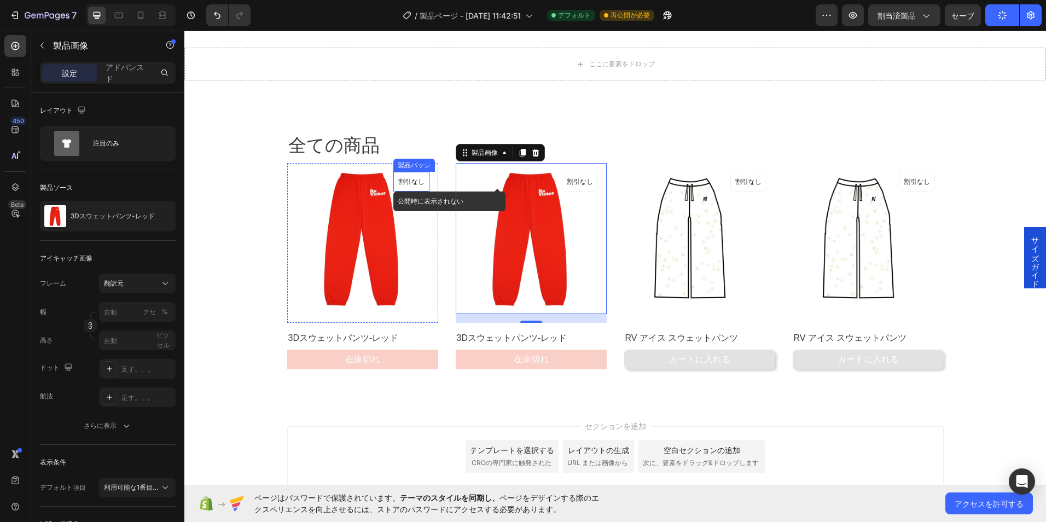
click at [407, 182] on font "割引なし" at bounding box center [411, 181] width 26 height 8
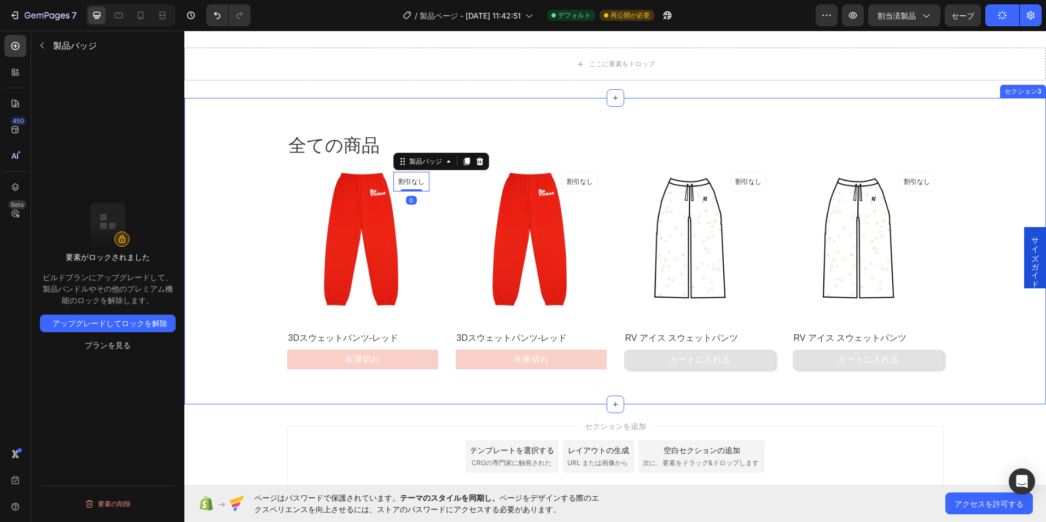
click at [330, 202] on img at bounding box center [362, 238] width 151 height 151
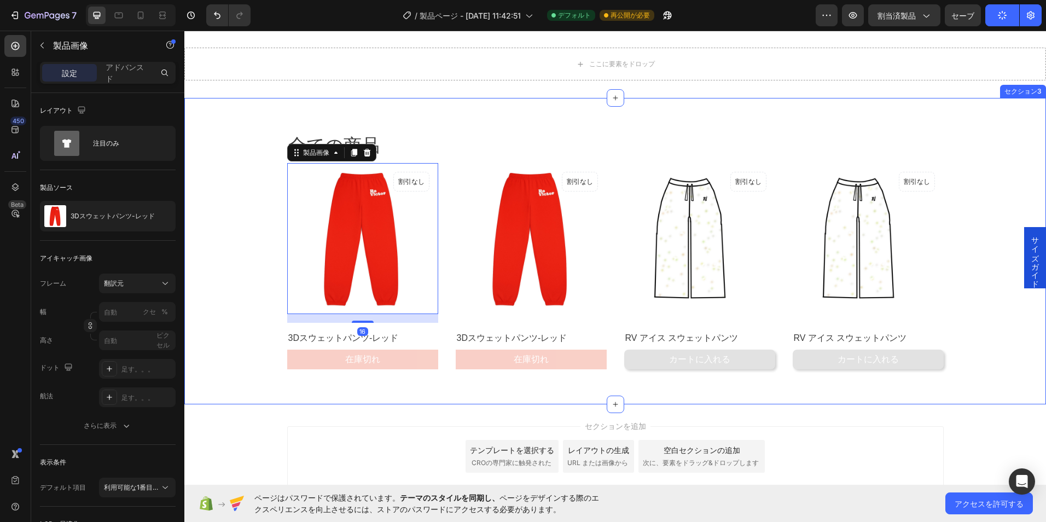
click at [258, 183] on div "全ての商品 見出し 漕ぐ 製品画像 16 割引なし 公開時に表示されない 製品バッジ 漕ぐ 3Dスウェットパンツ-レッド 製品名 在庫切れ 製品カートボタン …" at bounding box center [614, 255] width 845 height 245
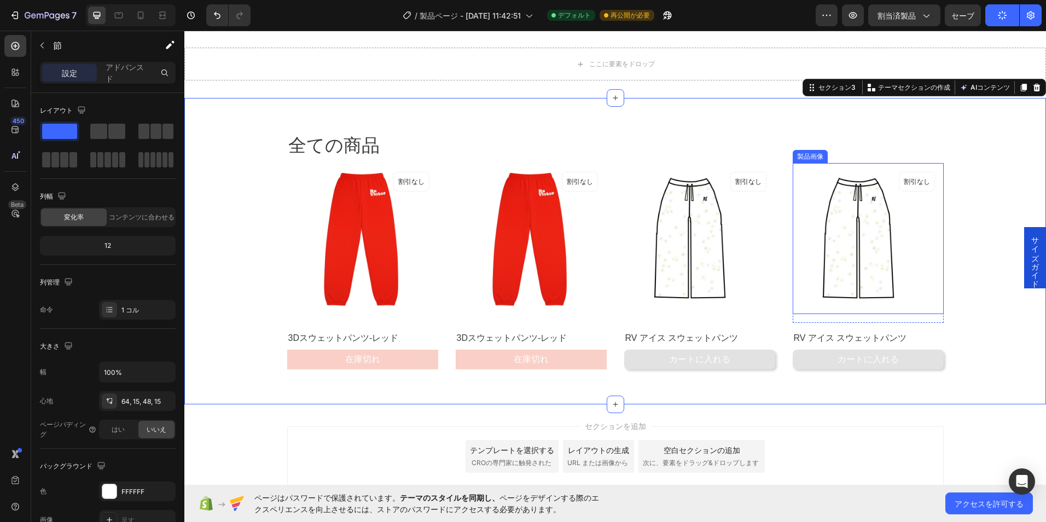
click at [898, 244] on img at bounding box center [867, 238] width 151 height 151
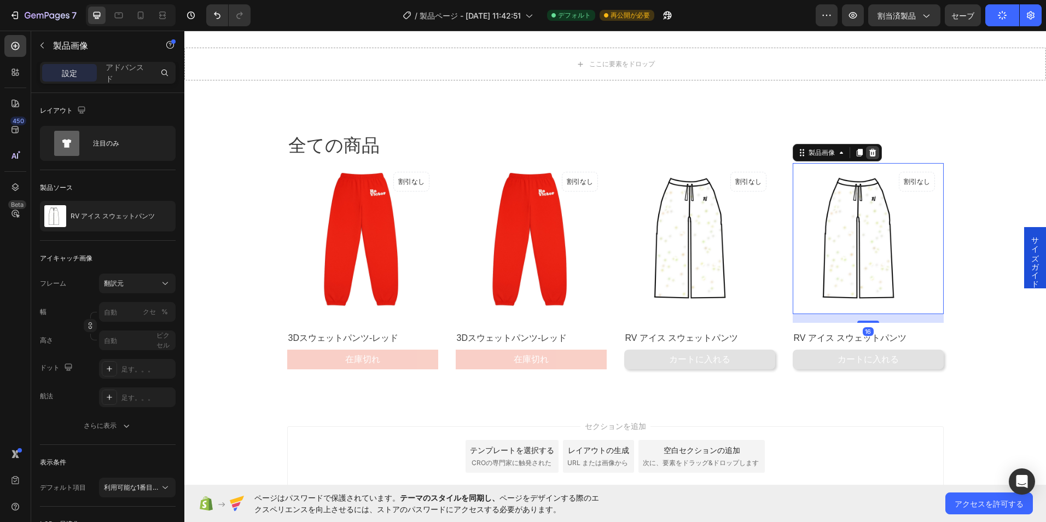
click at [869, 148] on icon at bounding box center [872, 152] width 9 height 9
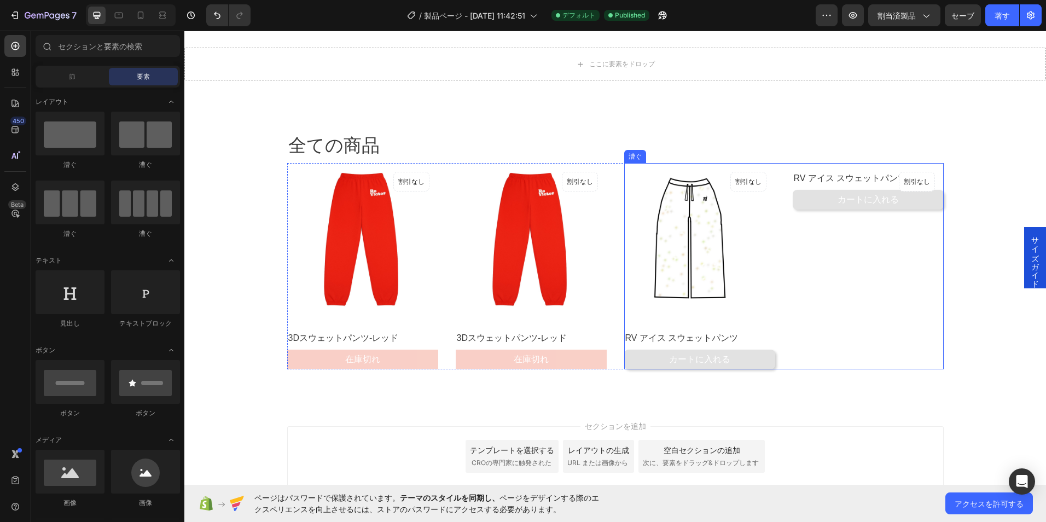
click at [732, 202] on img at bounding box center [699, 238] width 151 height 151
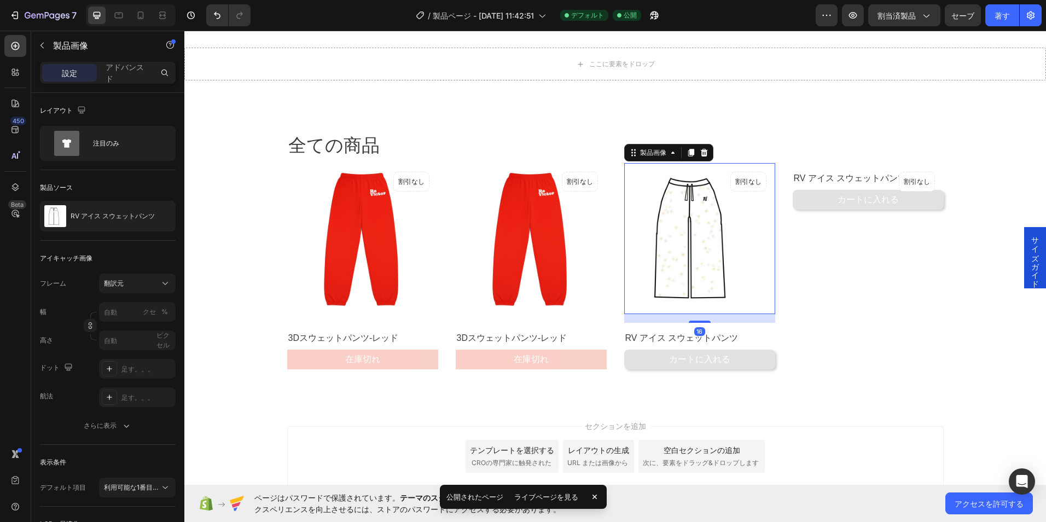
click at [722, 219] on img at bounding box center [699, 238] width 151 height 151
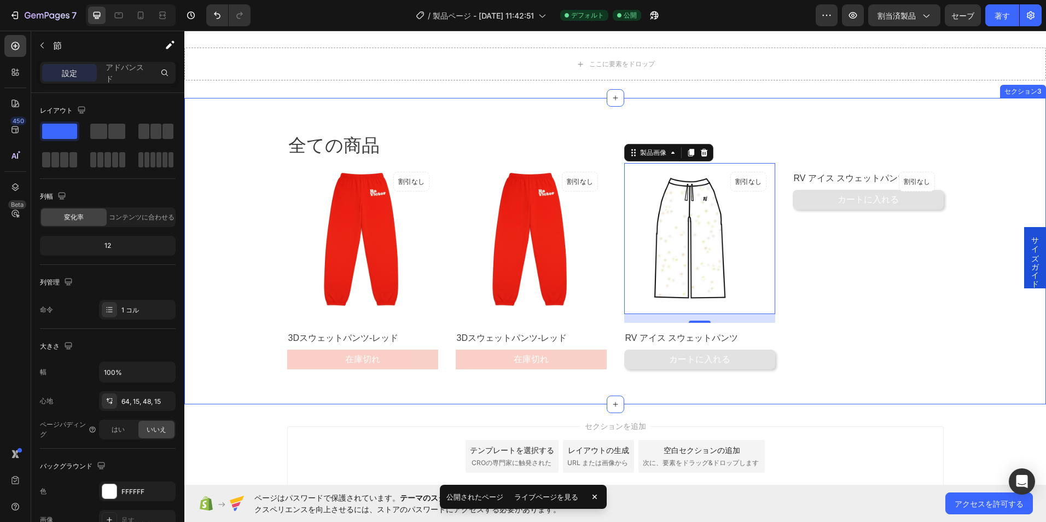
drag, startPoint x: 1016, startPoint y: 297, endPoint x: 1008, endPoint y: 297, distance: 8.2
click at [1013, 297] on div "全ての商品 見出し 漕ぐ 製品画像 割引なし 公開時に表示されない 製品バッジ 漕ぐ 3Dスウェットパンツ-レッド 製品名 在庫切れ 製品カートボタン 積 製…" at bounding box center [614, 255] width 845 height 245
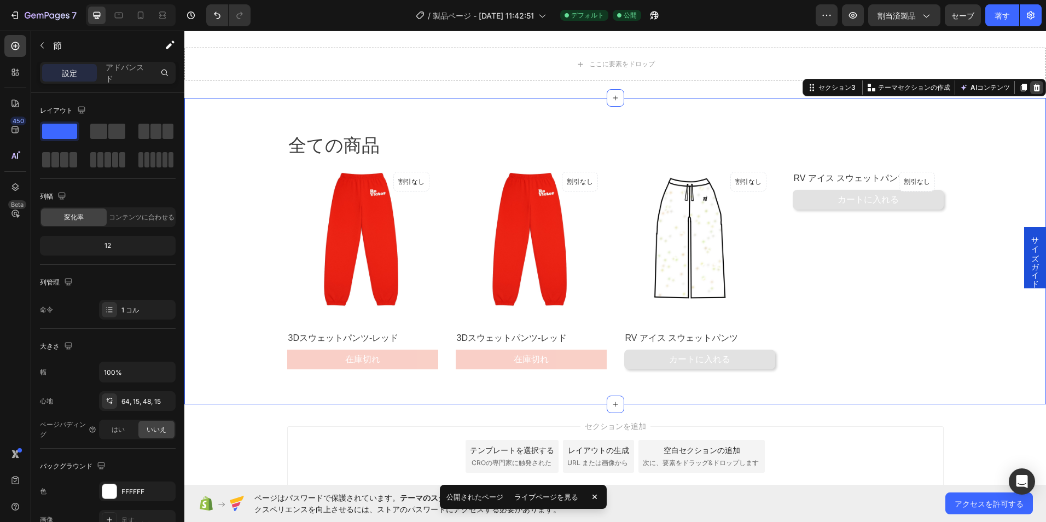
click at [1033, 84] on icon at bounding box center [1036, 88] width 7 height 8
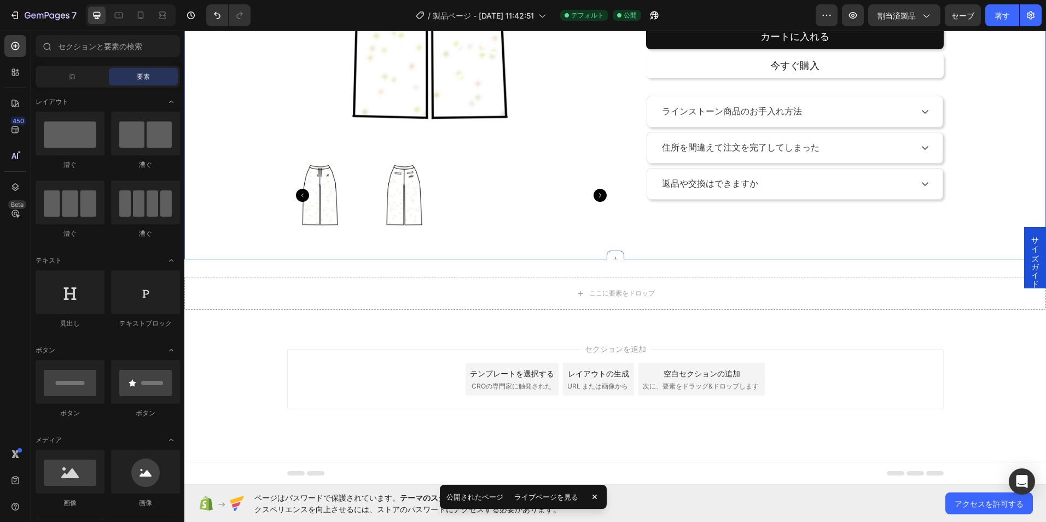
scroll to position [263, 0]
click at [611, 258] on icon at bounding box center [615, 259] width 9 height 9
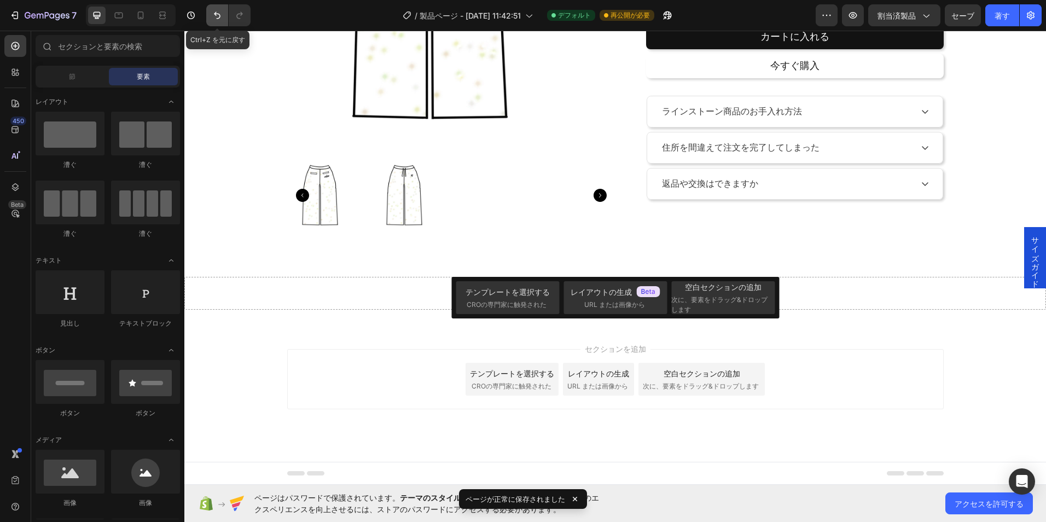
click at [219, 12] on icon "元に戻す/やり直し" at bounding box center [217, 15] width 11 height 11
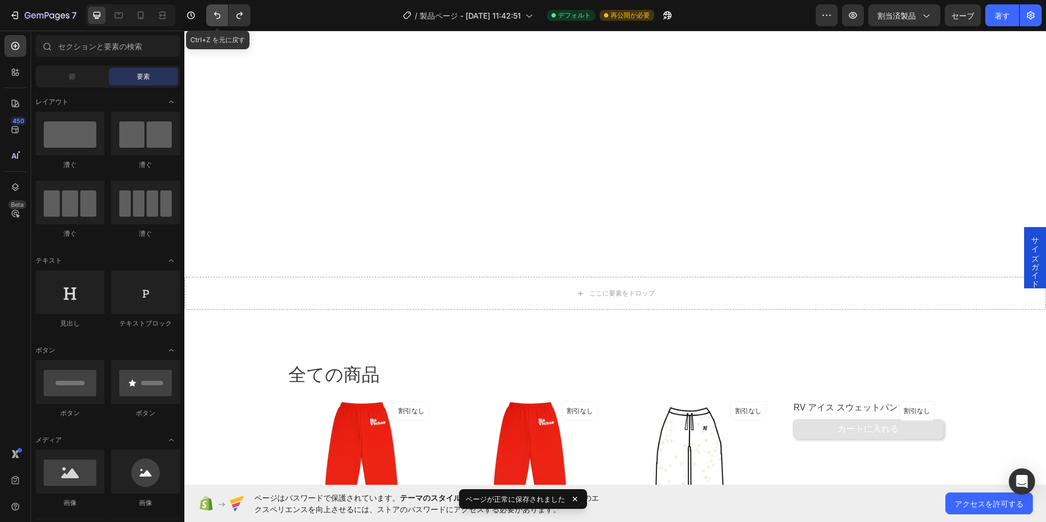
scroll to position [492, 0]
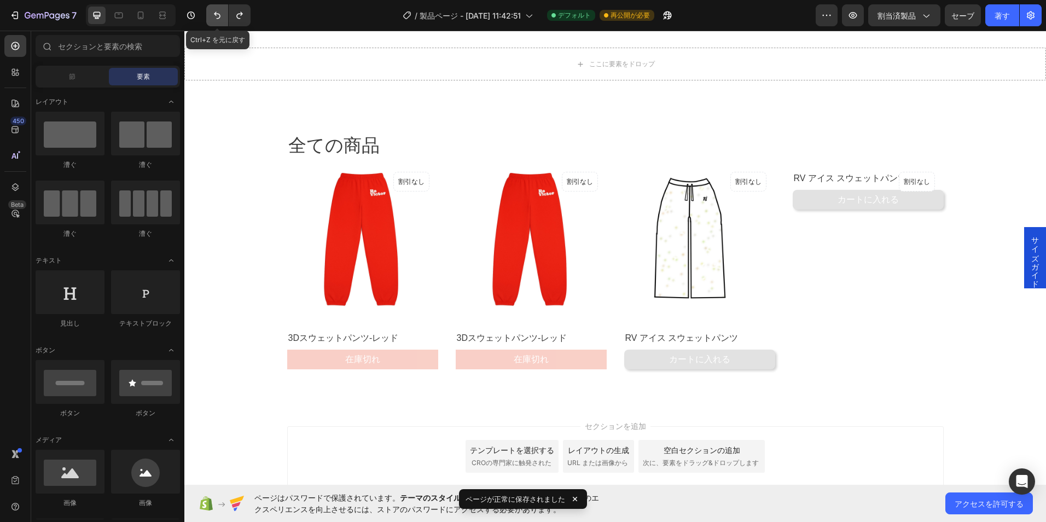
click at [219, 12] on icon "元に戻す/やり直し" at bounding box center [217, 15] width 11 height 11
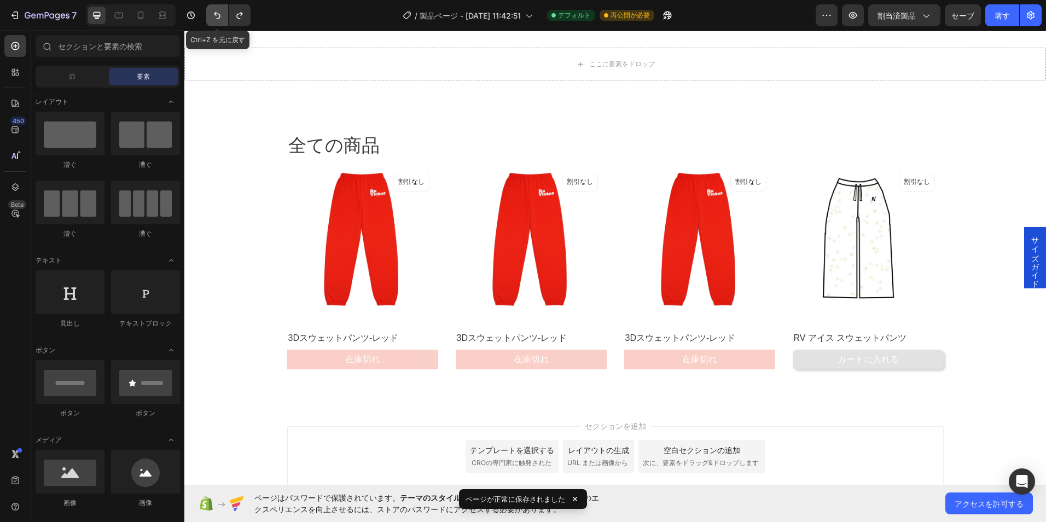
click at [219, 12] on icon "元に戻す/やり直し" at bounding box center [217, 15] width 11 height 11
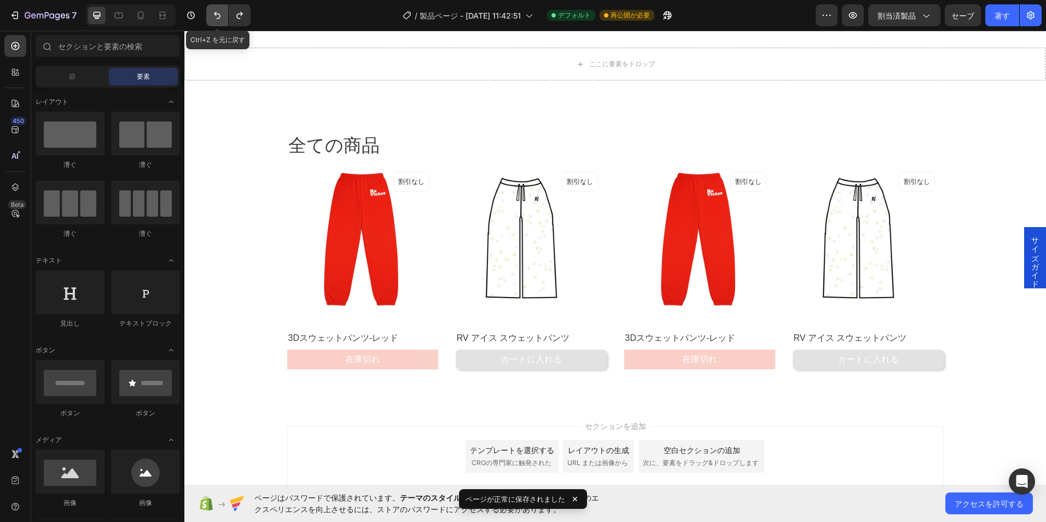
click at [219, 12] on icon "元に戻す/やり直し" at bounding box center [217, 15] width 11 height 11
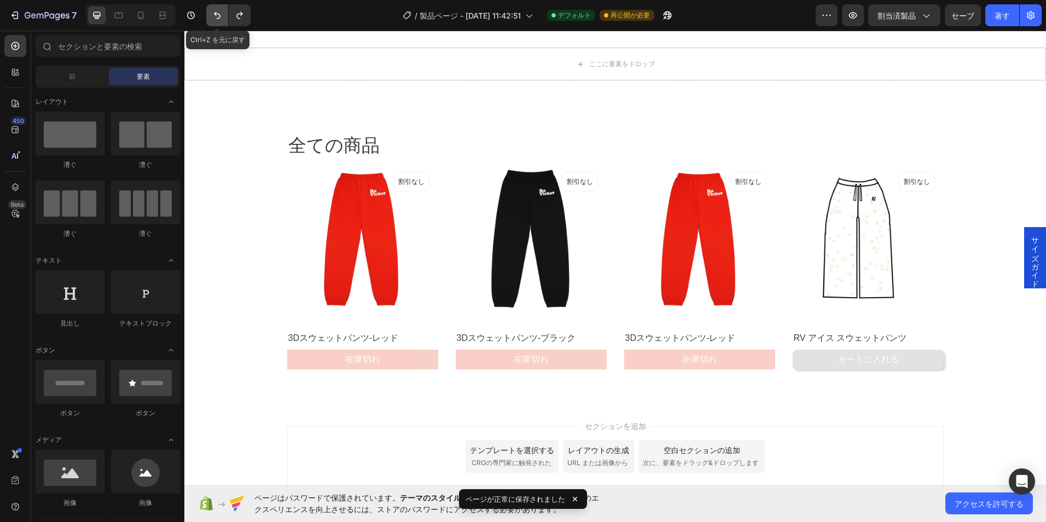
click at [219, 12] on icon "元に戻す/やり直し" at bounding box center [217, 15] width 11 height 11
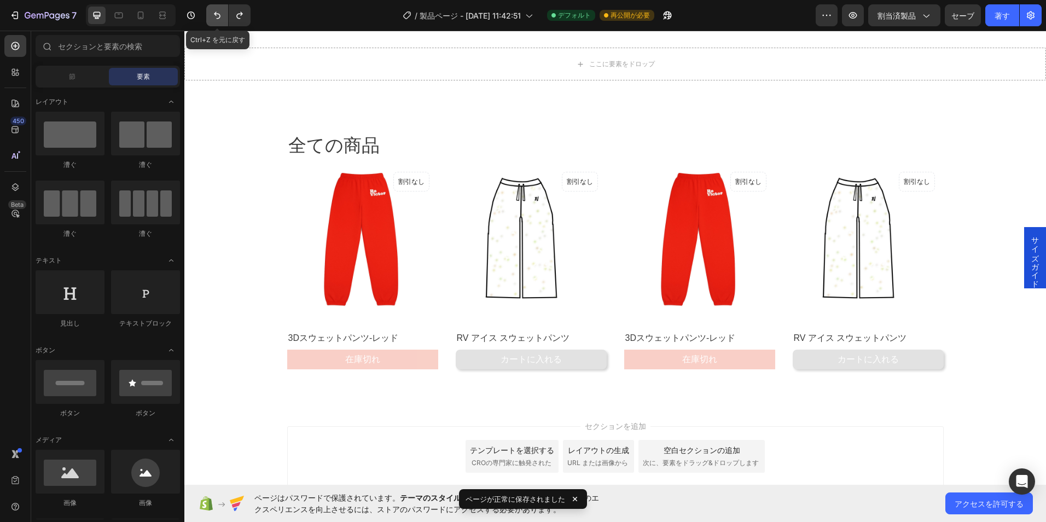
click at [219, 12] on icon "元に戻す/やり直し" at bounding box center [217, 15] width 11 height 11
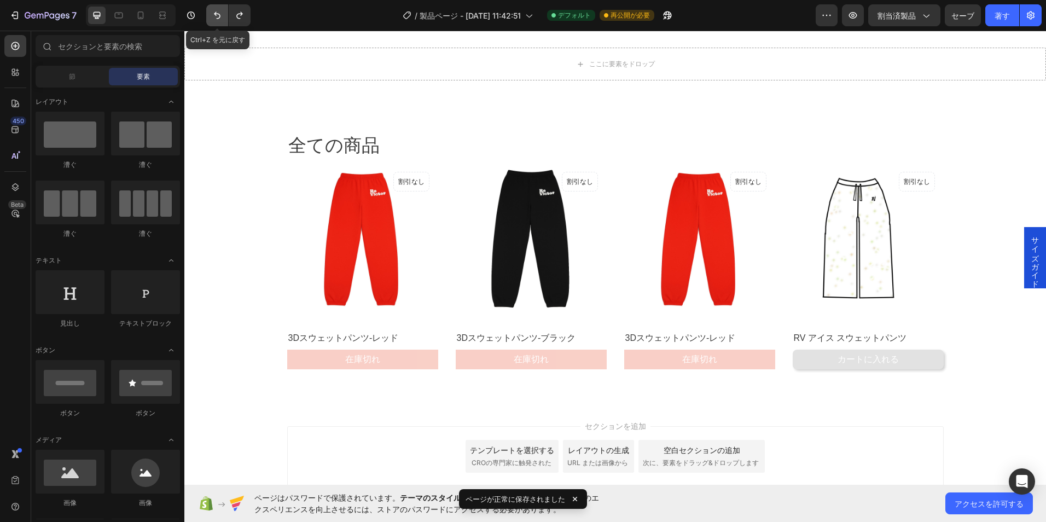
click at [218, 12] on icon "元に戻す/やり直し" at bounding box center [217, 15] width 11 height 11
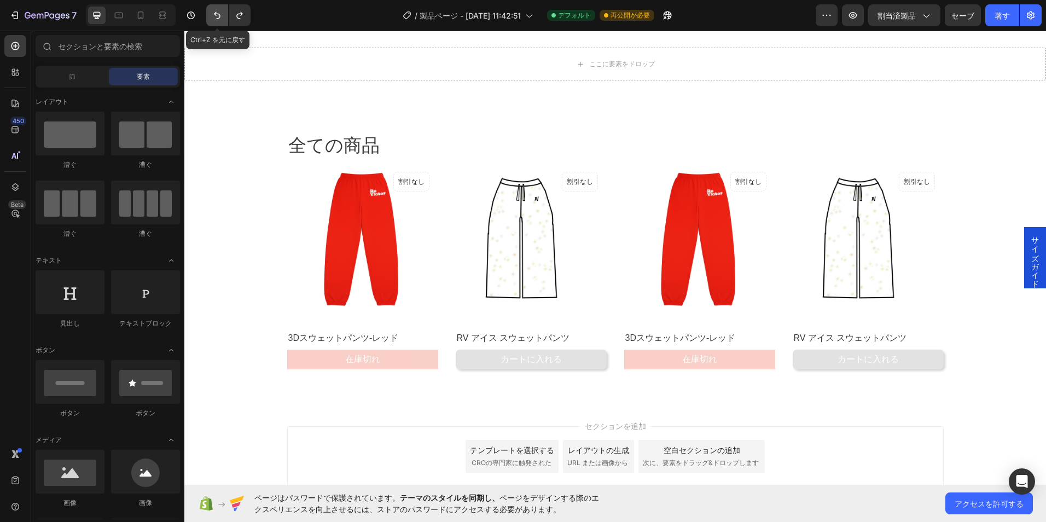
click at [218, 12] on icon "元に戻す/やり直し" at bounding box center [217, 15] width 11 height 11
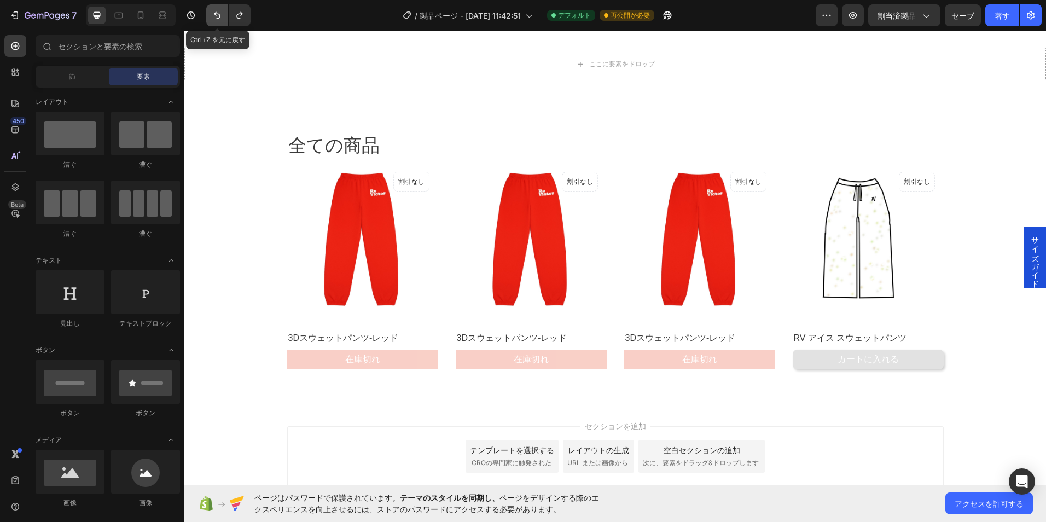
click at [218, 12] on icon "元に戻す/やり直し" at bounding box center [217, 15] width 11 height 11
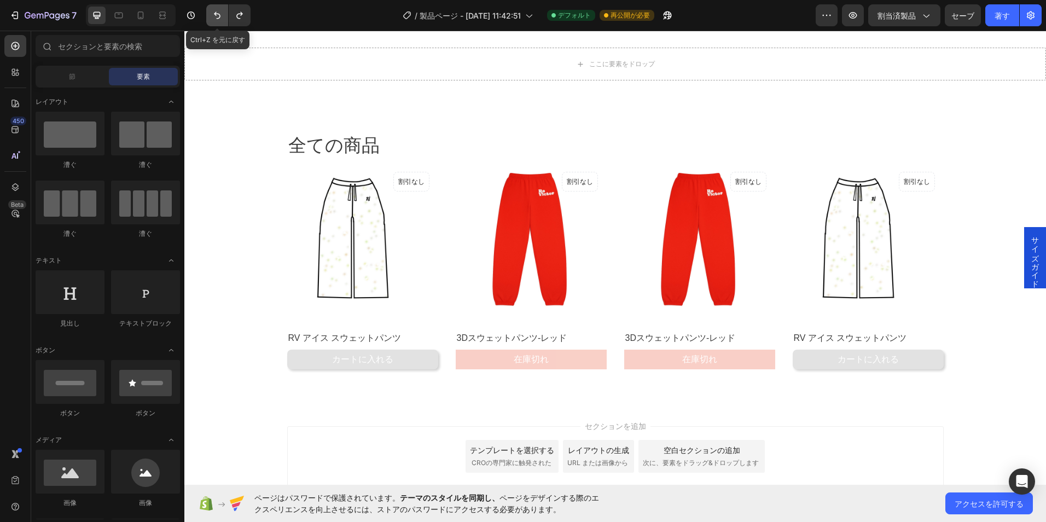
click at [217, 13] on icon "元に戻す/やり直し" at bounding box center [217, 15] width 11 height 11
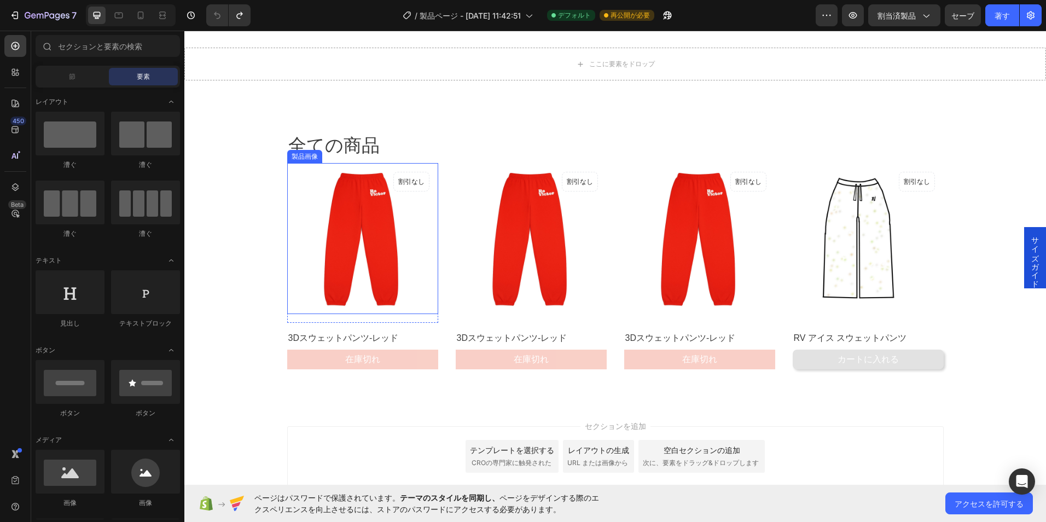
click at [384, 231] on img at bounding box center [362, 238] width 151 height 151
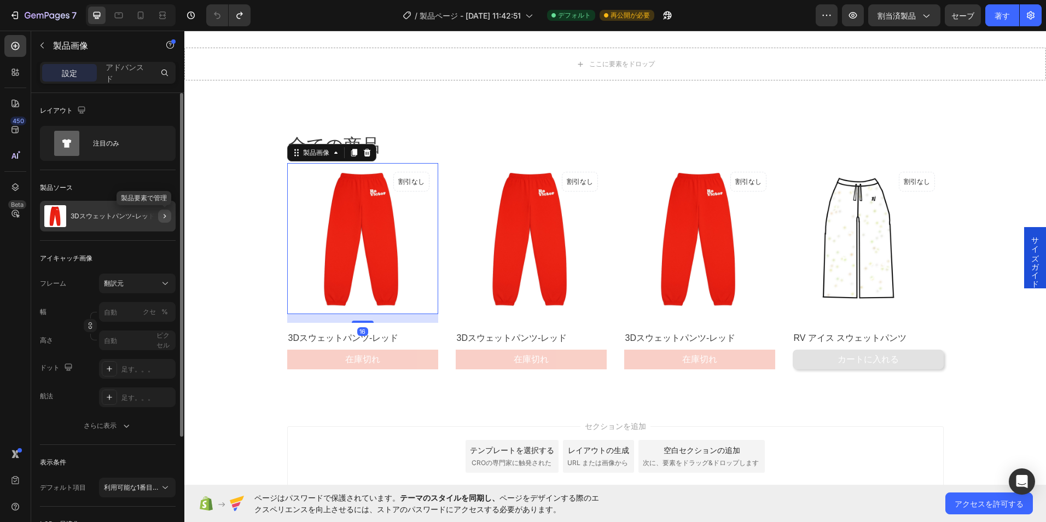
click at [166, 218] on icon "button" at bounding box center [164, 216] width 9 height 9
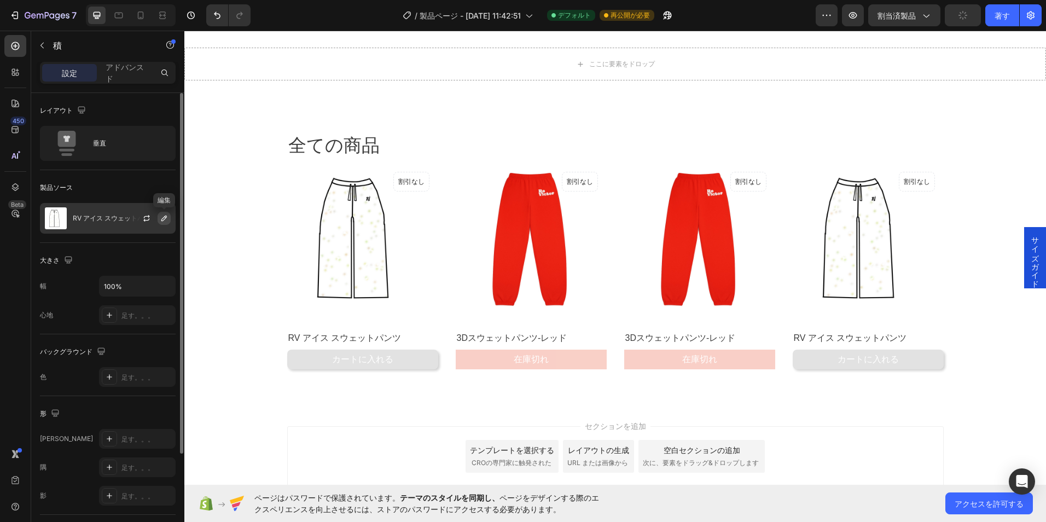
click at [163, 220] on icon "button" at bounding box center [164, 218] width 9 height 9
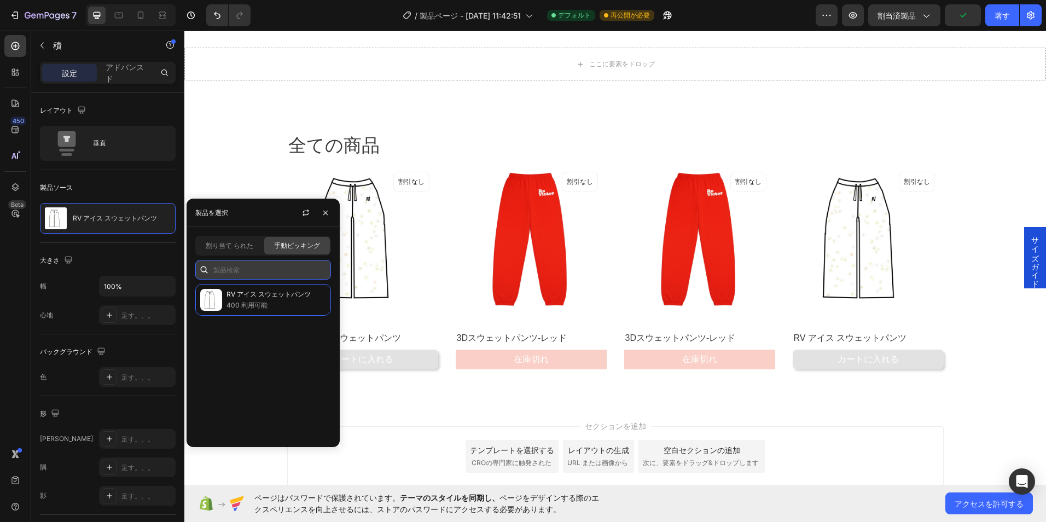
click at [255, 270] on input "text" at bounding box center [263, 270] width 136 height 20
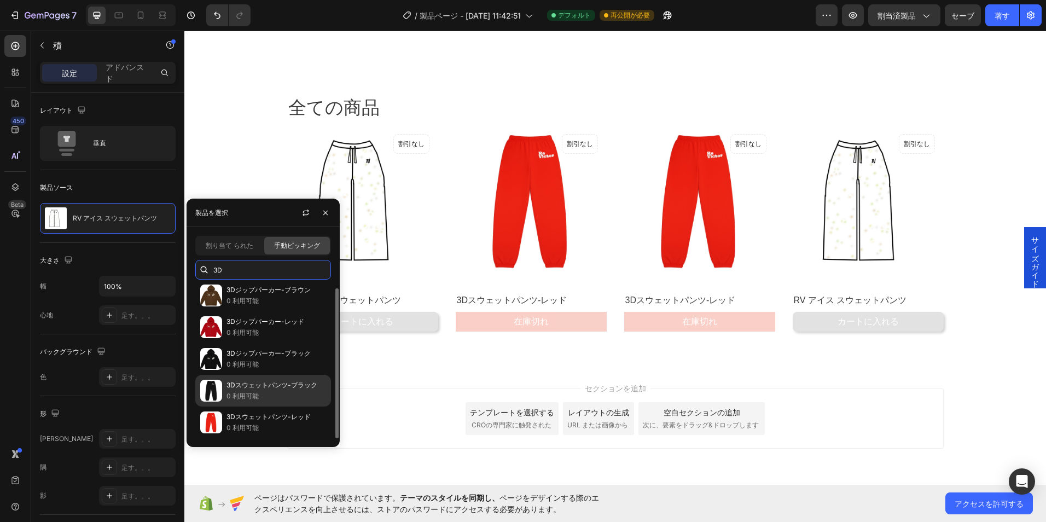
scroll to position [569, 0]
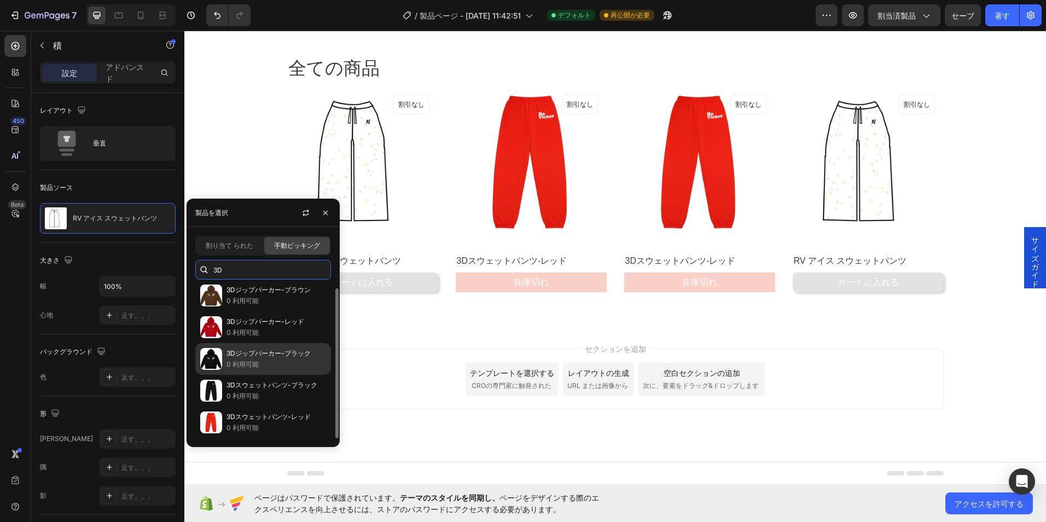
type input "3D"
click at [251, 360] on p "0 利用可能" at bounding box center [276, 364] width 100 height 11
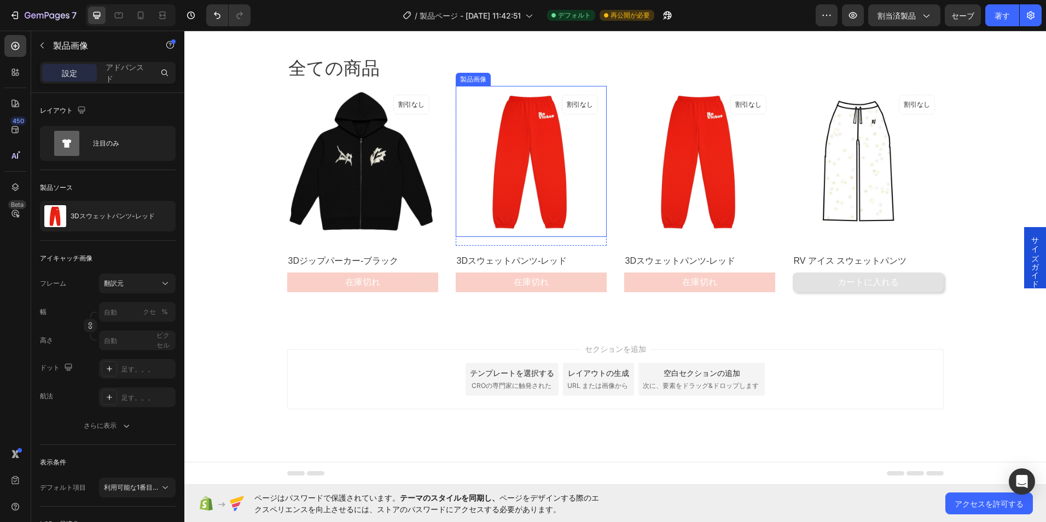
drag, startPoint x: 503, startPoint y: 212, endPoint x: 493, endPoint y: 210, distance: 10.1
click at [501, 212] on img at bounding box center [530, 161] width 151 height 151
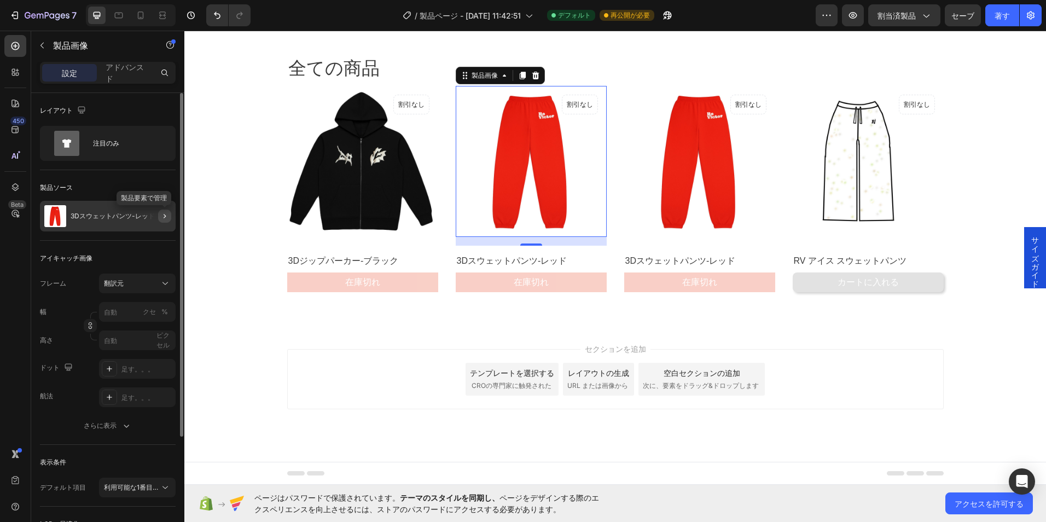
click at [166, 213] on icon "button" at bounding box center [164, 216] width 9 height 9
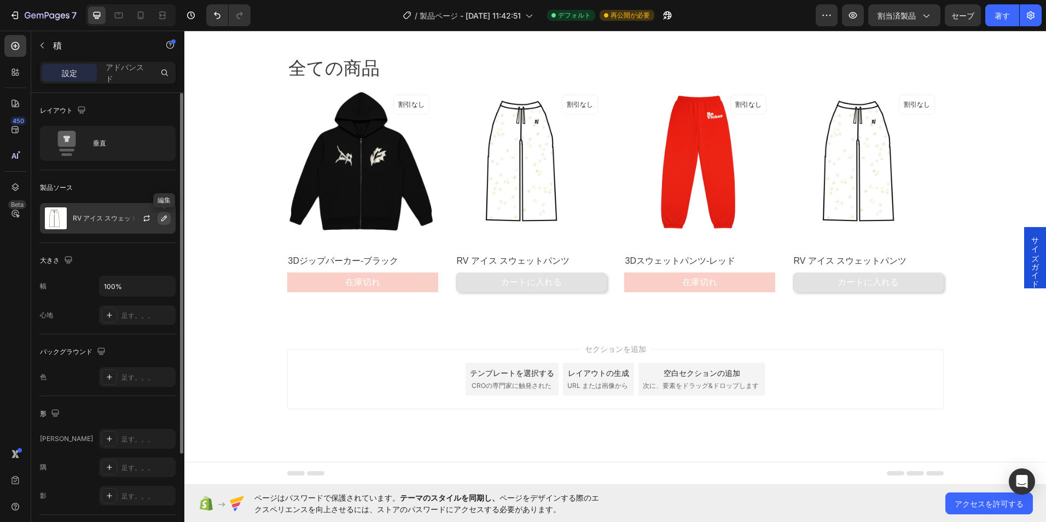
click at [166, 214] on icon "button" at bounding box center [164, 218] width 9 height 9
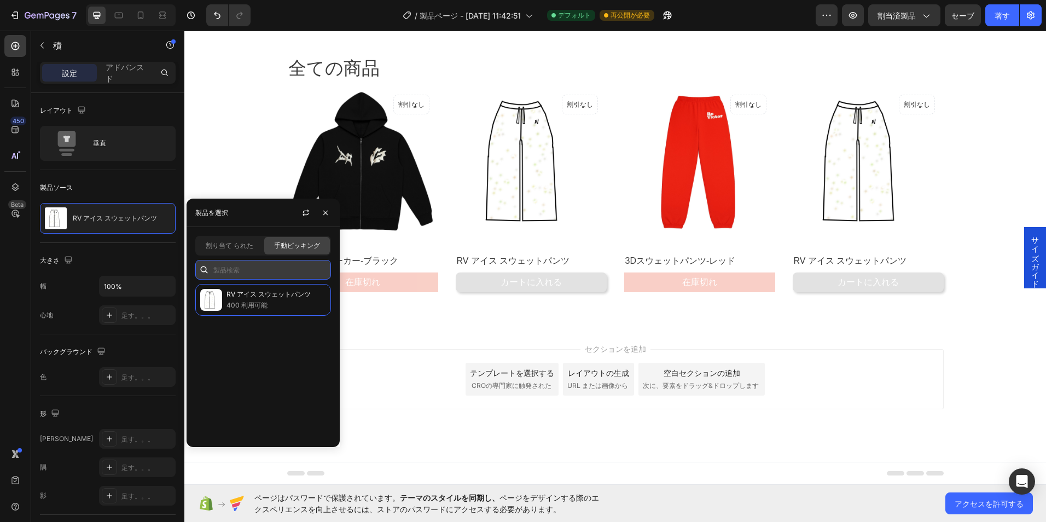
click at [288, 273] on input "text" at bounding box center [263, 270] width 136 height 20
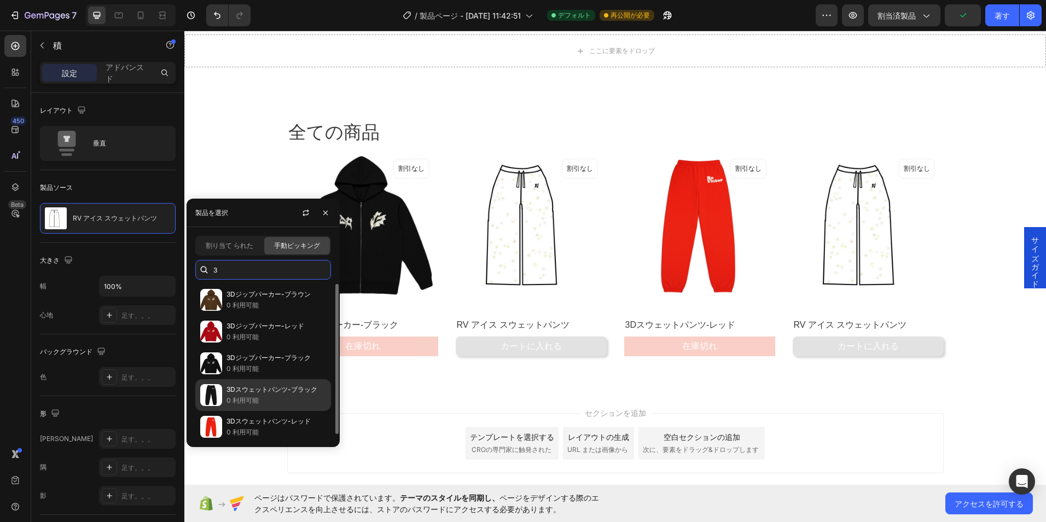
scroll to position [405, 0]
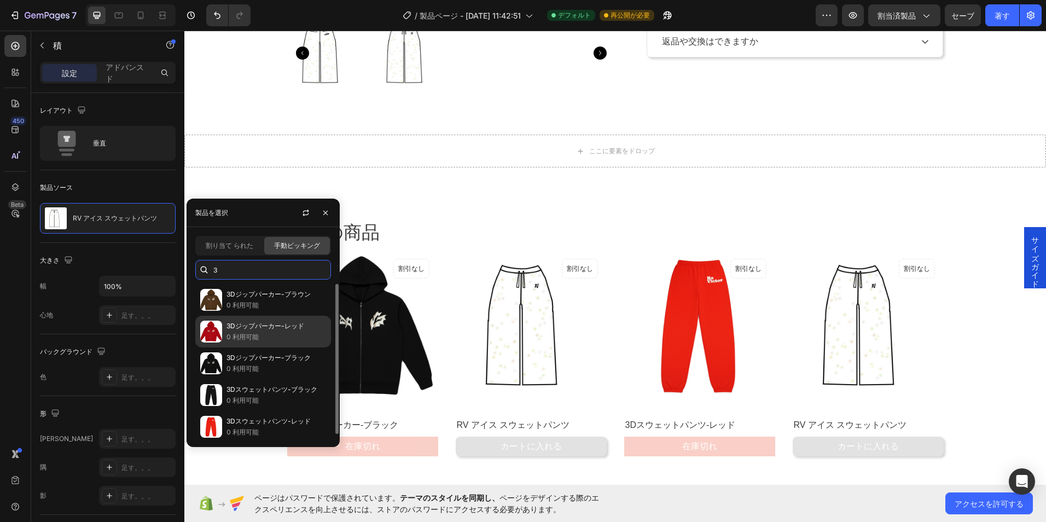
type input "3"
click at [203, 334] on img at bounding box center [211, 331] width 22 height 22
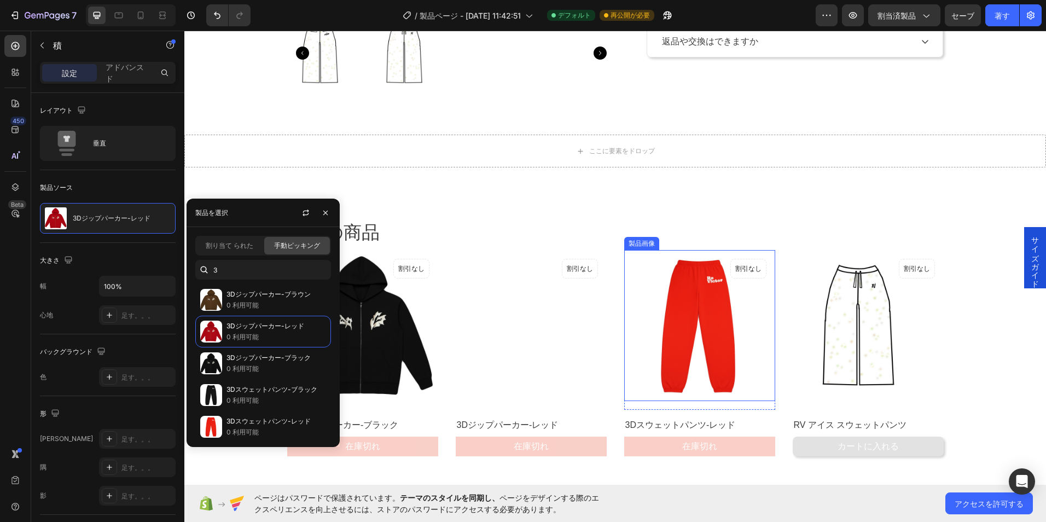
click at [680, 337] on img at bounding box center [699, 325] width 151 height 151
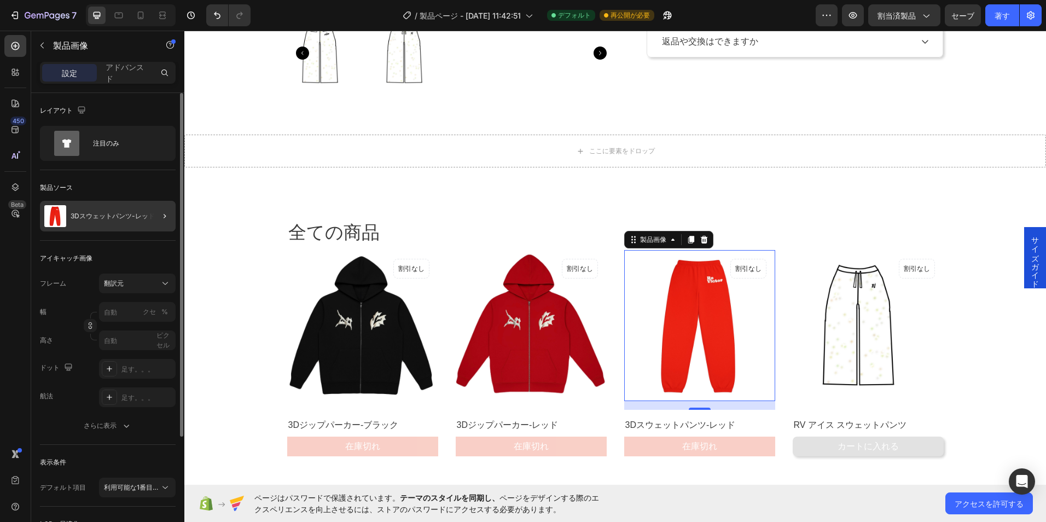
click at [171, 223] on div at bounding box center [160, 216] width 31 height 31
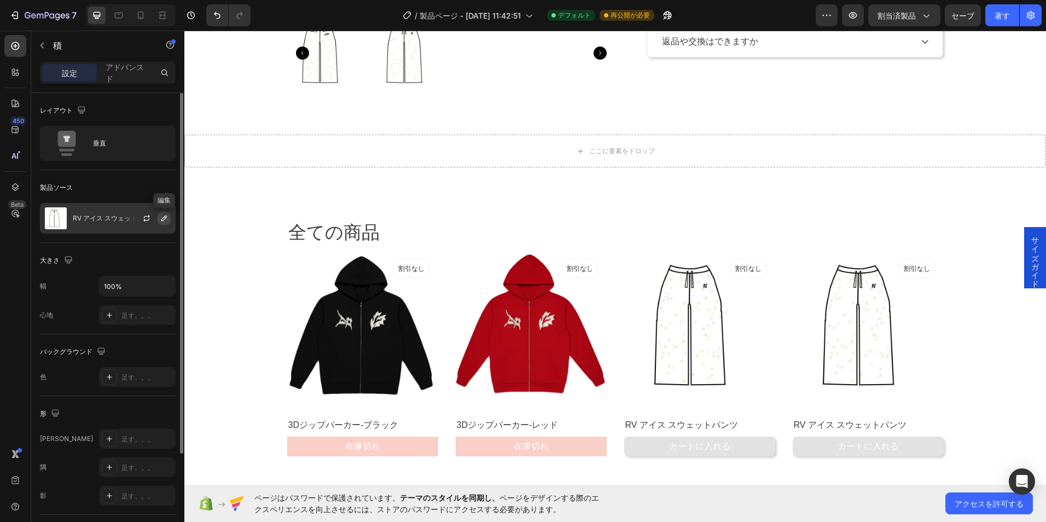
click at [162, 220] on icon "button" at bounding box center [164, 218] width 9 height 9
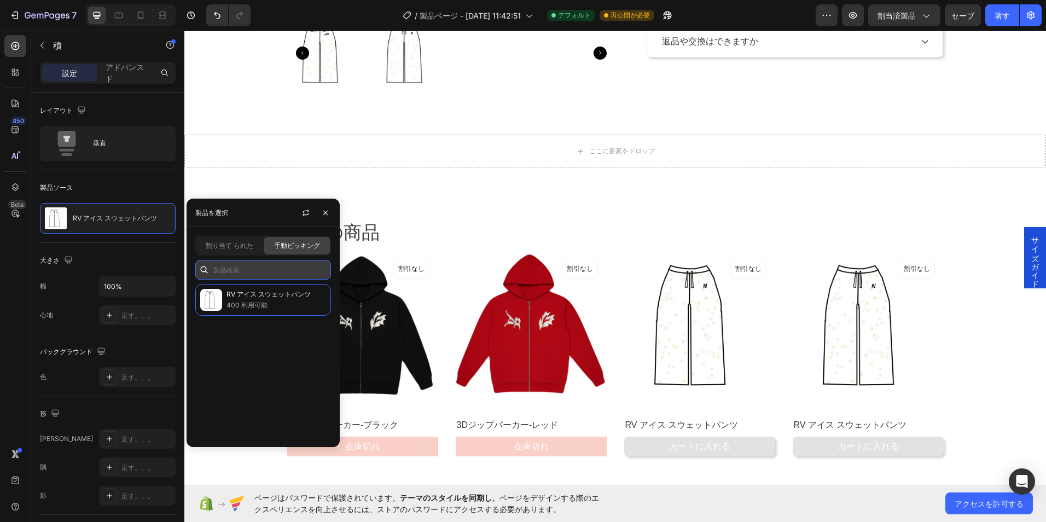
click at [282, 270] on input "text" at bounding box center [263, 270] width 136 height 20
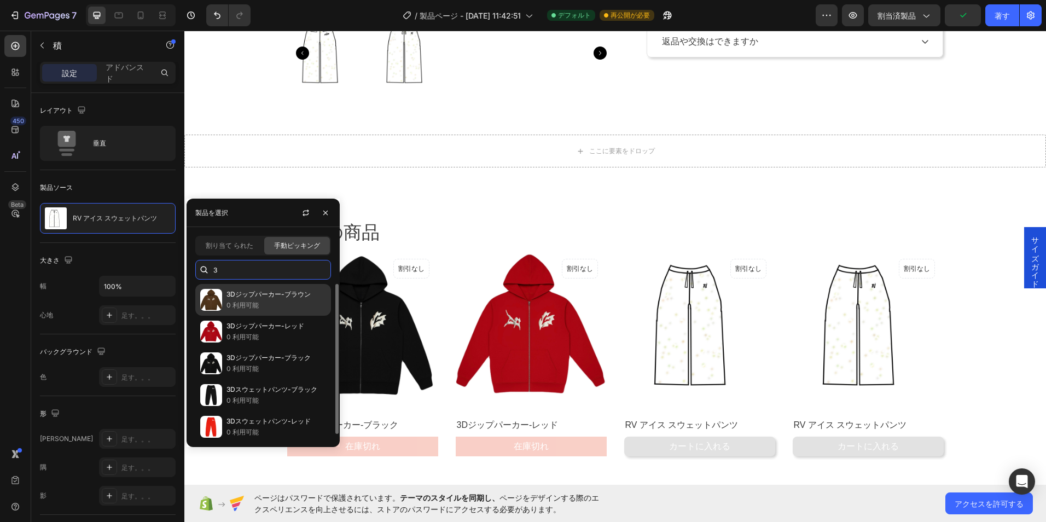
type input "3"
click at [202, 304] on img at bounding box center [211, 300] width 22 height 22
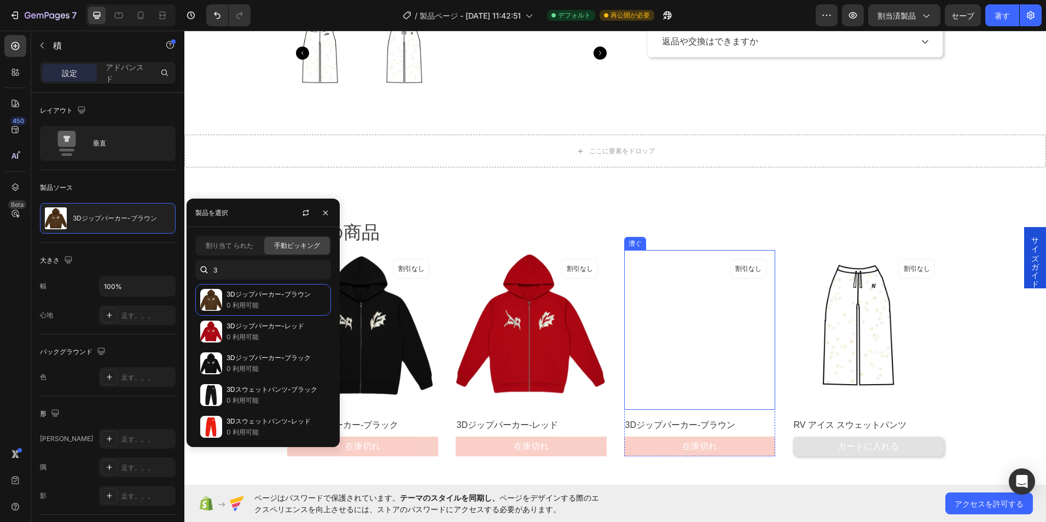
scroll to position [460, 0]
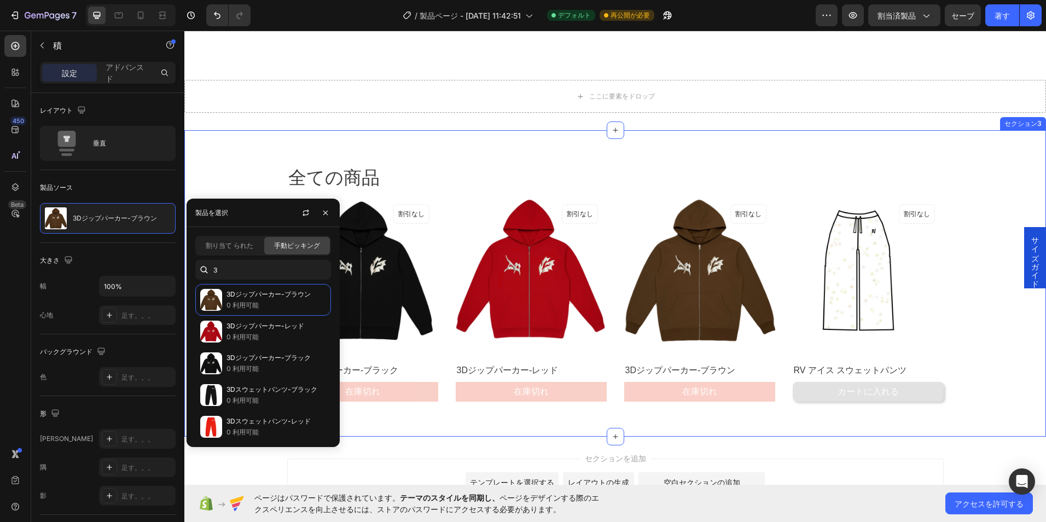
click at [968, 337] on div "全ての商品 見出し 漕ぐ 製品画像 割引なし 公開時に表示されない 製品バッジ 漕ぐ 3Dジップパーカー-ブラック 製品名 在庫切れ 製品カートボタン 積 製…" at bounding box center [614, 287] width 845 height 245
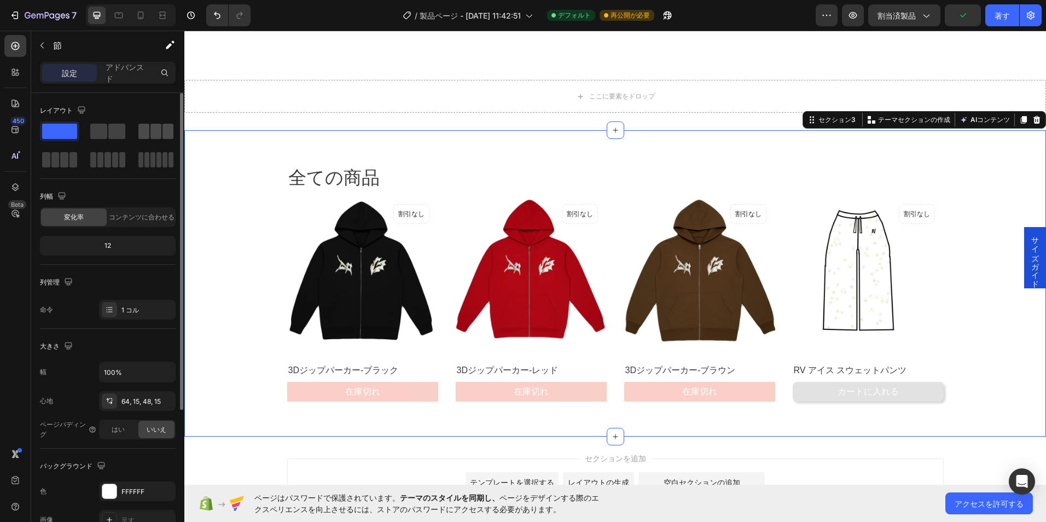
click at [165, 131] on span at bounding box center [167, 131] width 11 height 15
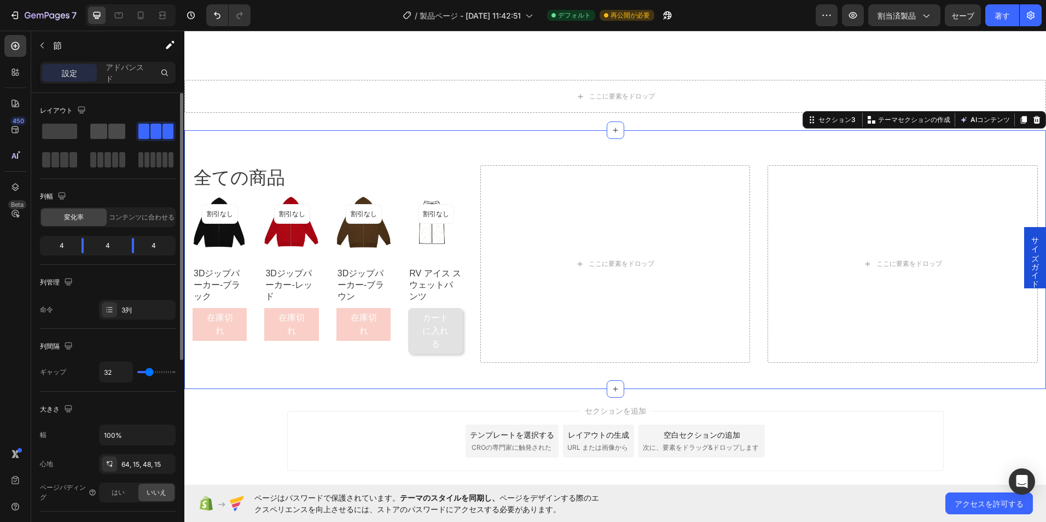
click at [116, 133] on span at bounding box center [116, 131] width 17 height 15
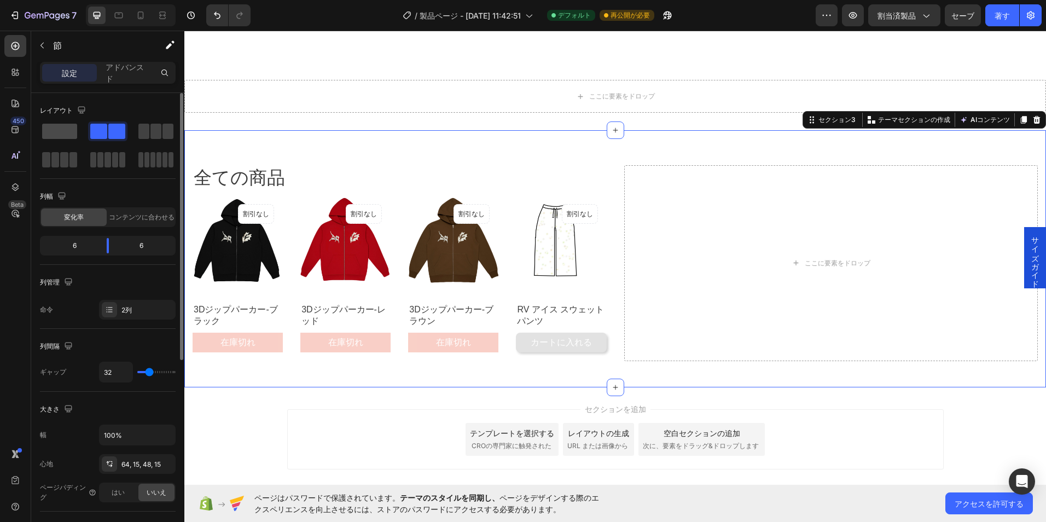
click at [68, 131] on span at bounding box center [59, 131] width 35 height 15
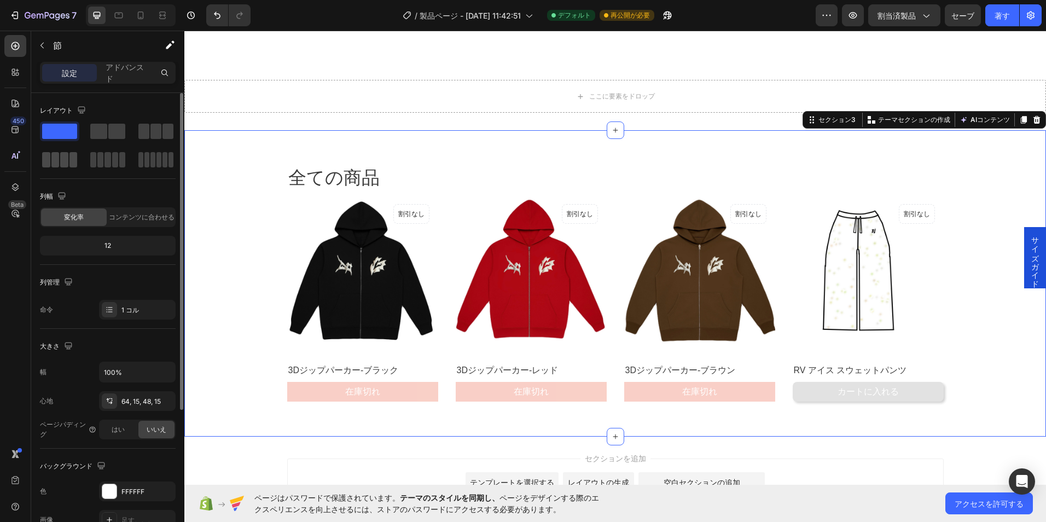
click at [74, 159] on span at bounding box center [73, 159] width 8 height 15
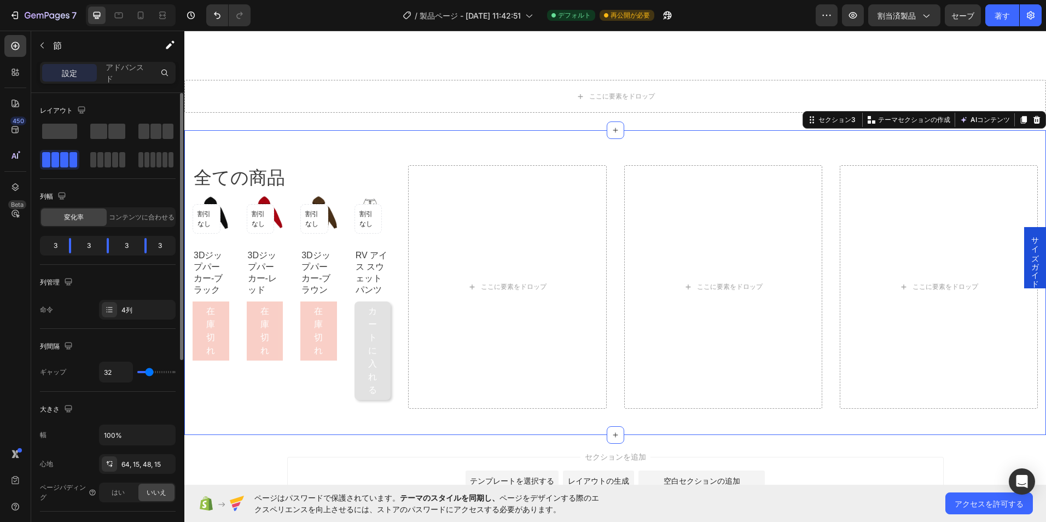
drag, startPoint x: 57, startPoint y: 127, endPoint x: 65, endPoint y: 141, distance: 15.9
click at [57, 127] on span at bounding box center [59, 131] width 35 height 15
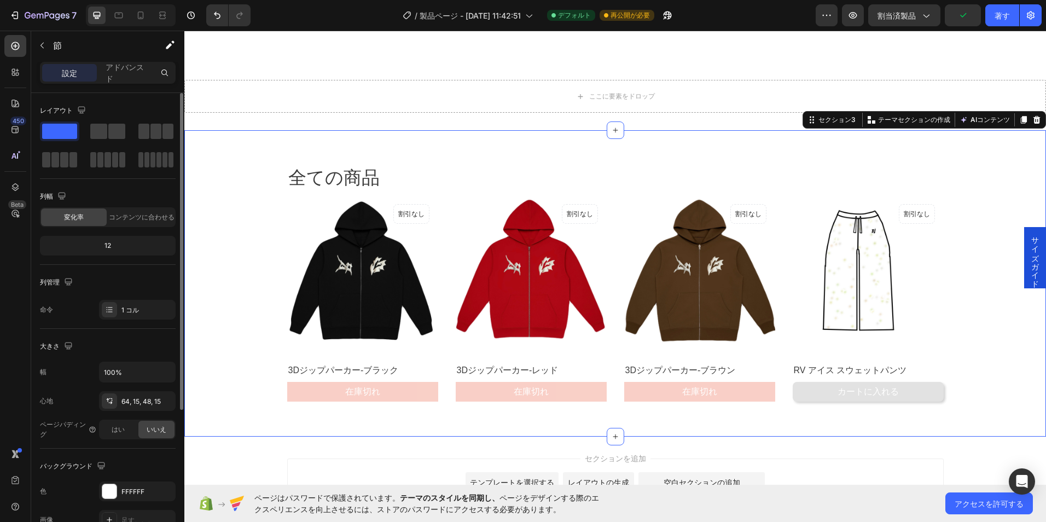
scroll to position [55, 0]
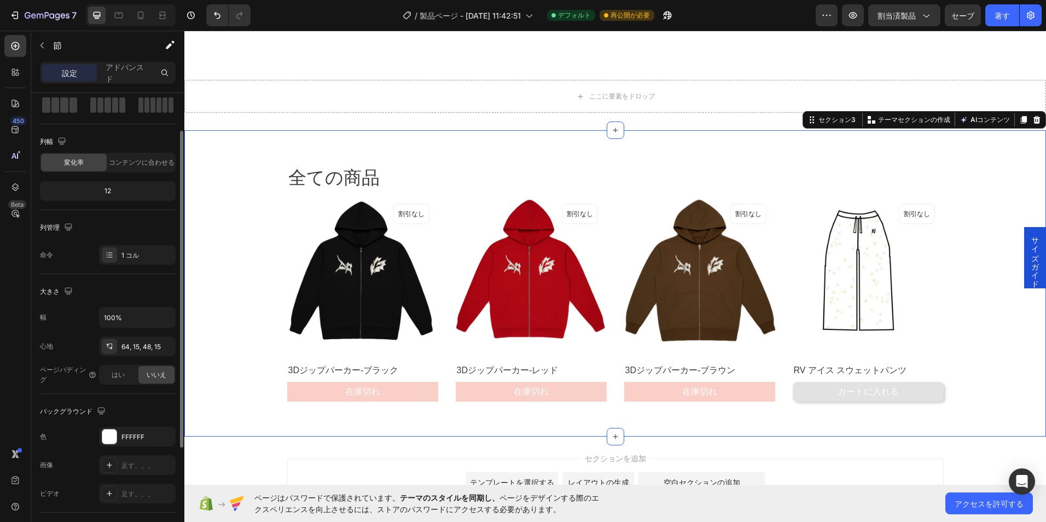
click at [125, 185] on div "12" at bounding box center [107, 190] width 131 height 15
click at [113, 190] on div "12" at bounding box center [107, 190] width 131 height 15
click at [111, 191] on div "12" at bounding box center [107, 190] width 131 height 15
click at [144, 157] on span "コンテンツに合わせる" at bounding box center [142, 162] width 66 height 10
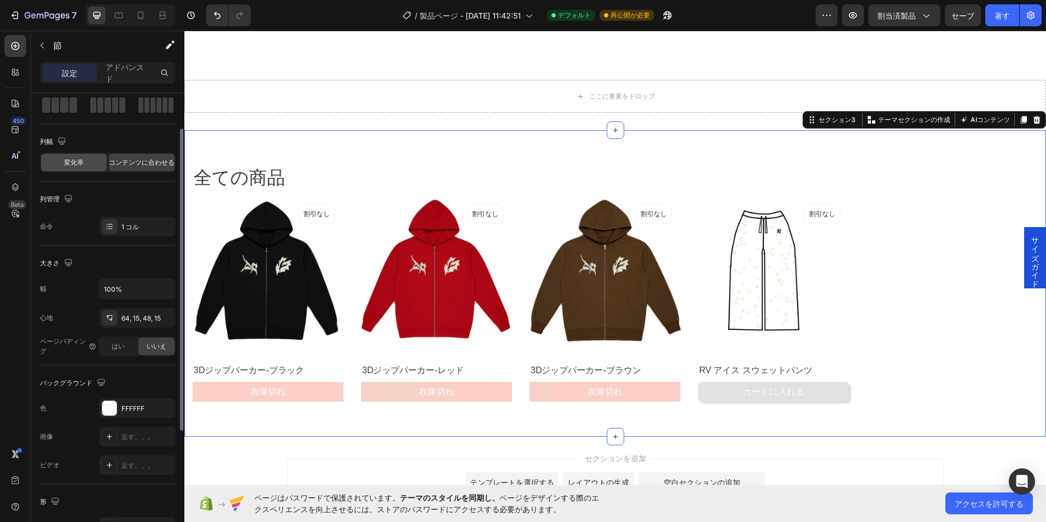
click at [94, 162] on div "変化率" at bounding box center [74, 162] width 66 height 17
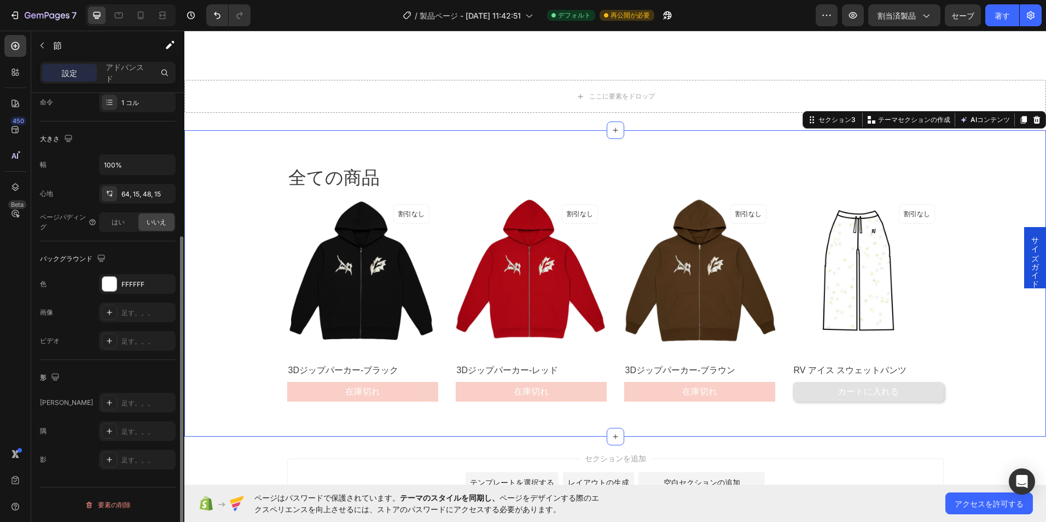
scroll to position [98, 0]
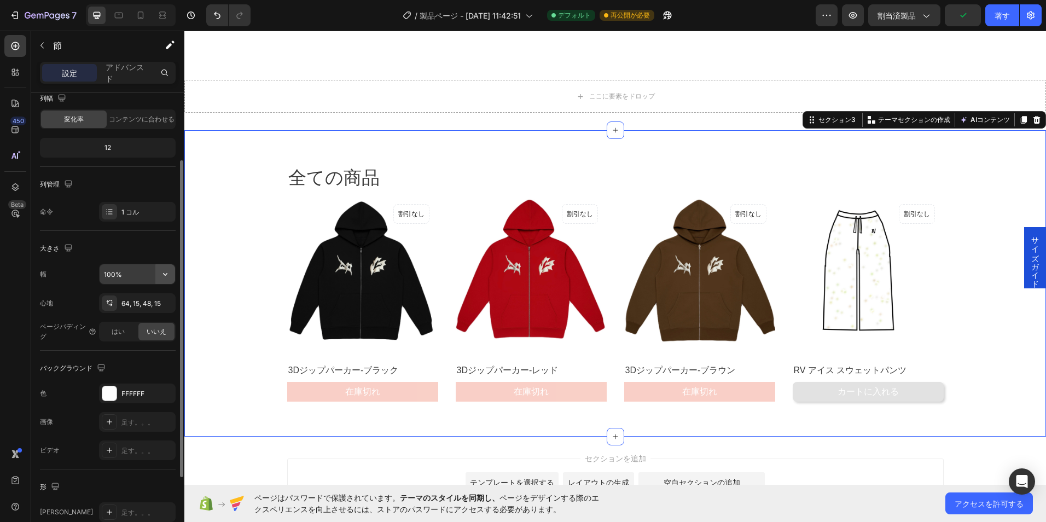
click at [162, 275] on icon "button" at bounding box center [165, 273] width 11 height 11
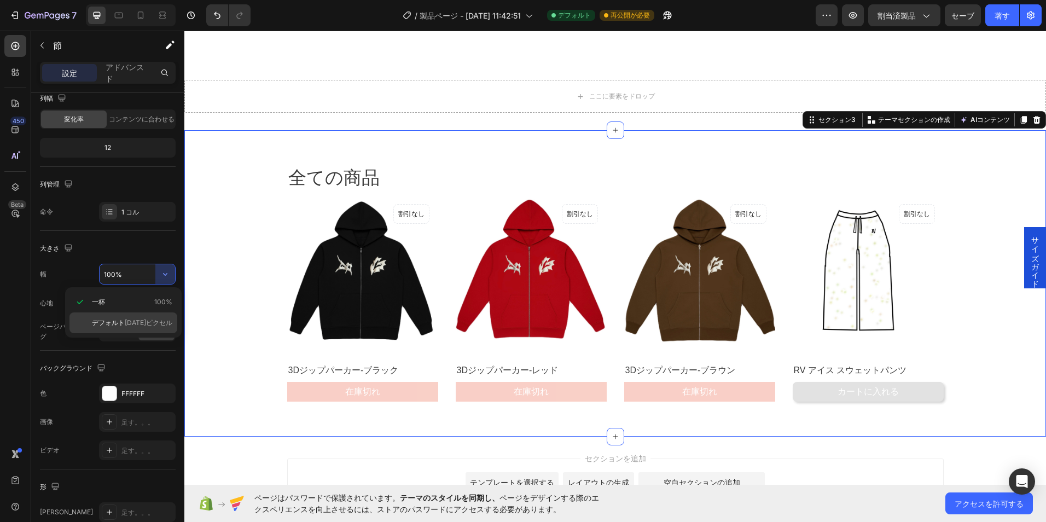
click at [135, 325] on span "1200ピクセル" at bounding box center [149, 323] width 48 height 10
type input "1200"
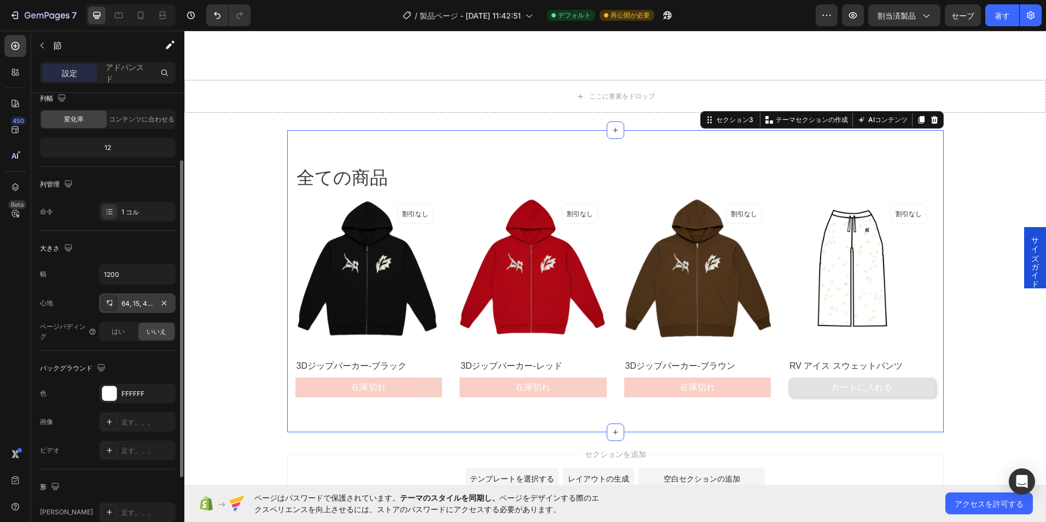
click at [145, 302] on div "64, 15, 48, 15" at bounding box center [137, 304] width 32 height 10
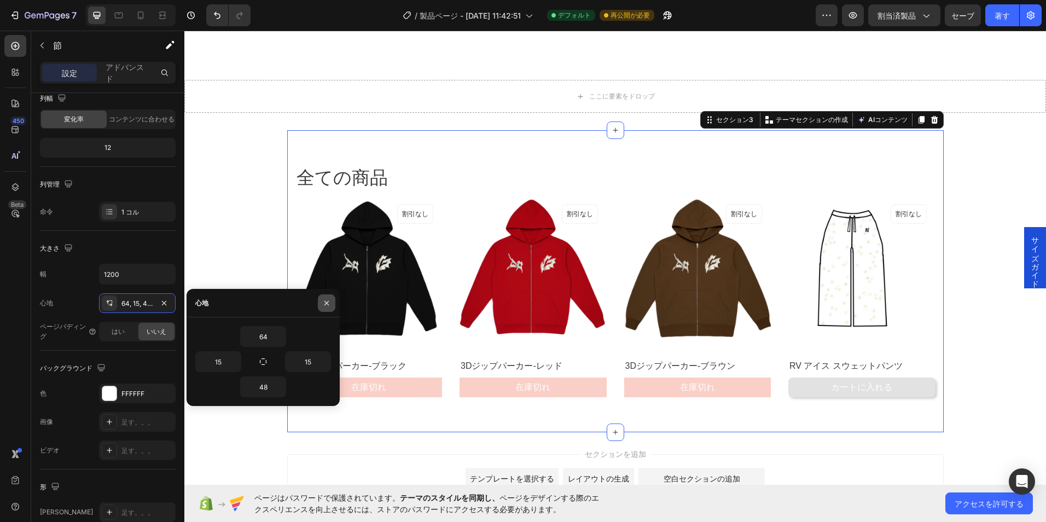
click at [330, 302] on icon "button" at bounding box center [326, 303] width 9 height 9
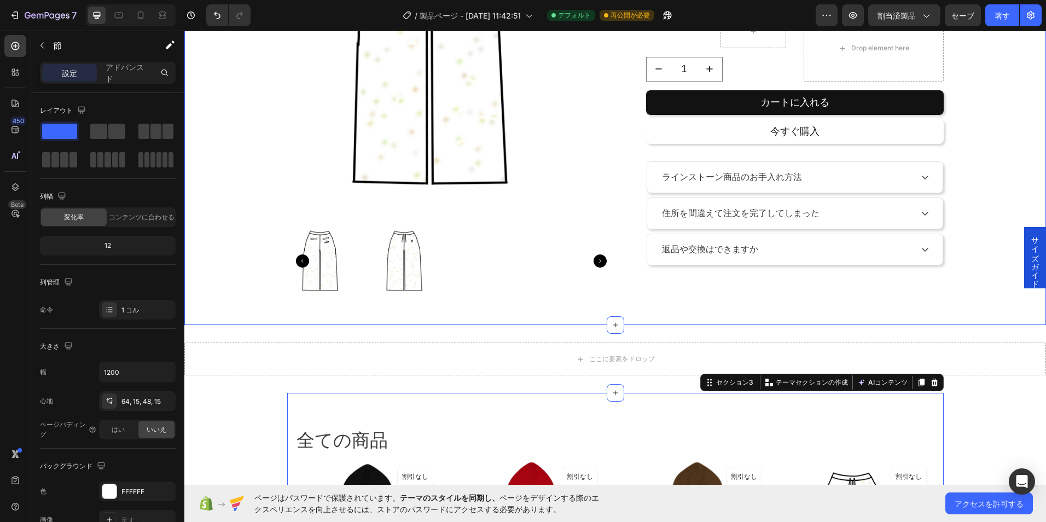
scroll to position [186, 0]
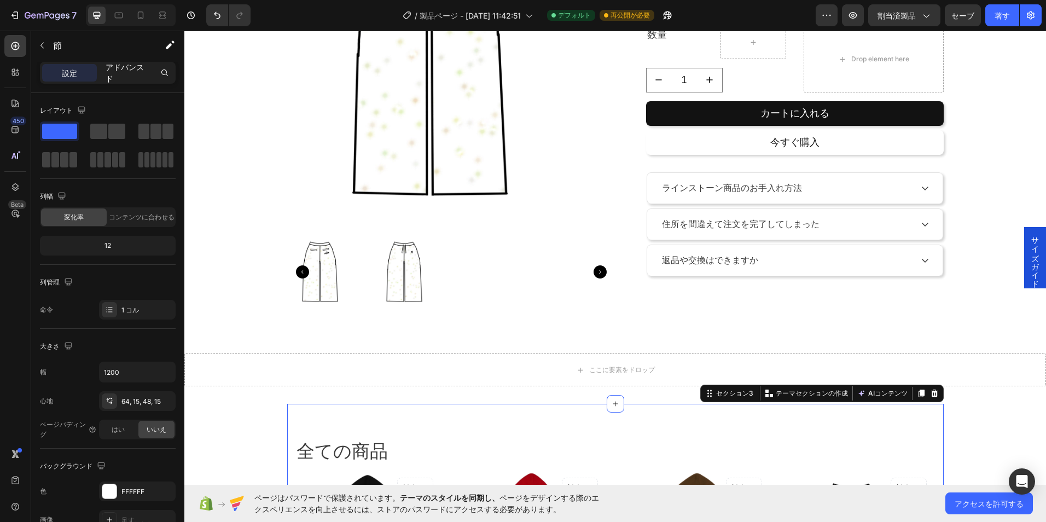
click at [122, 75] on p "アドバンスド" at bounding box center [127, 72] width 42 height 23
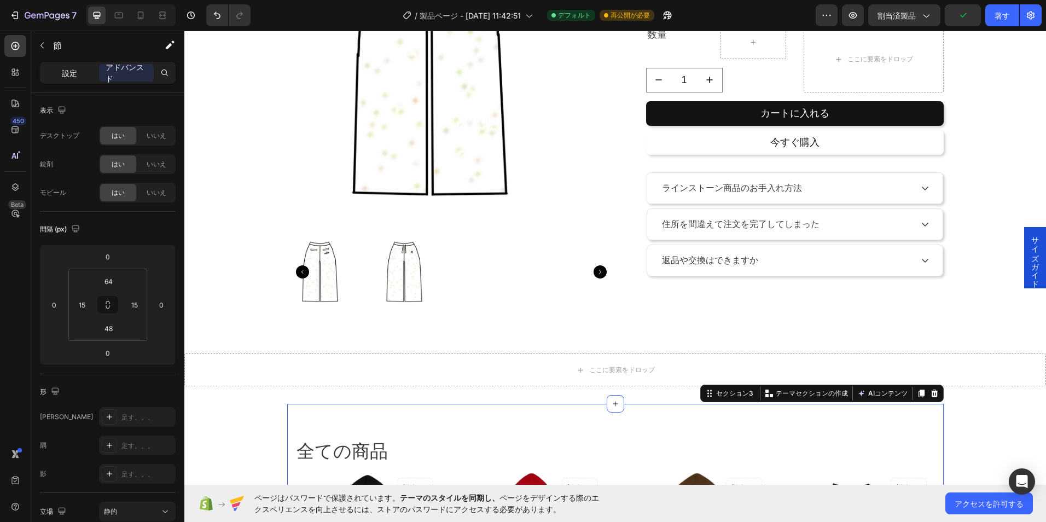
click at [76, 72] on p "設定" at bounding box center [69, 72] width 15 height 11
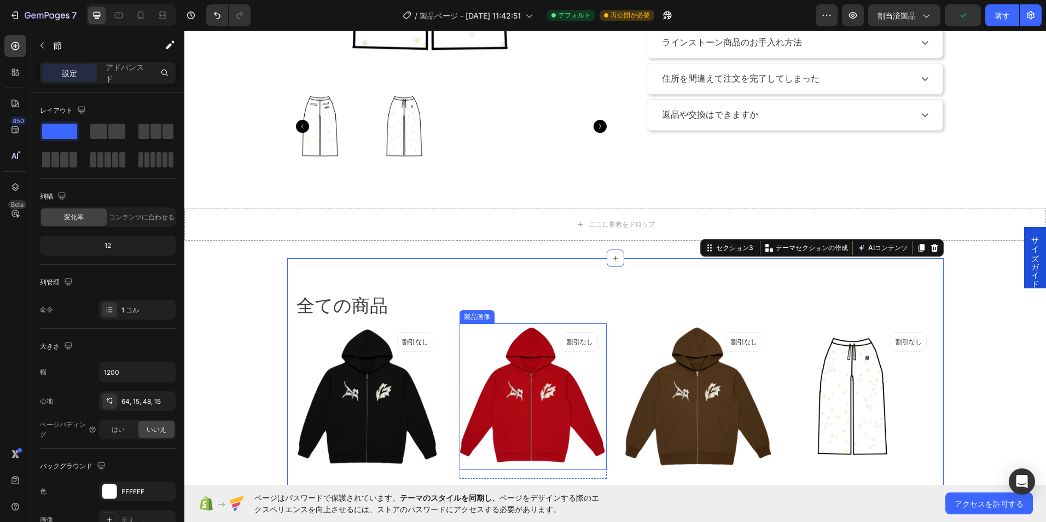
scroll to position [405, 0]
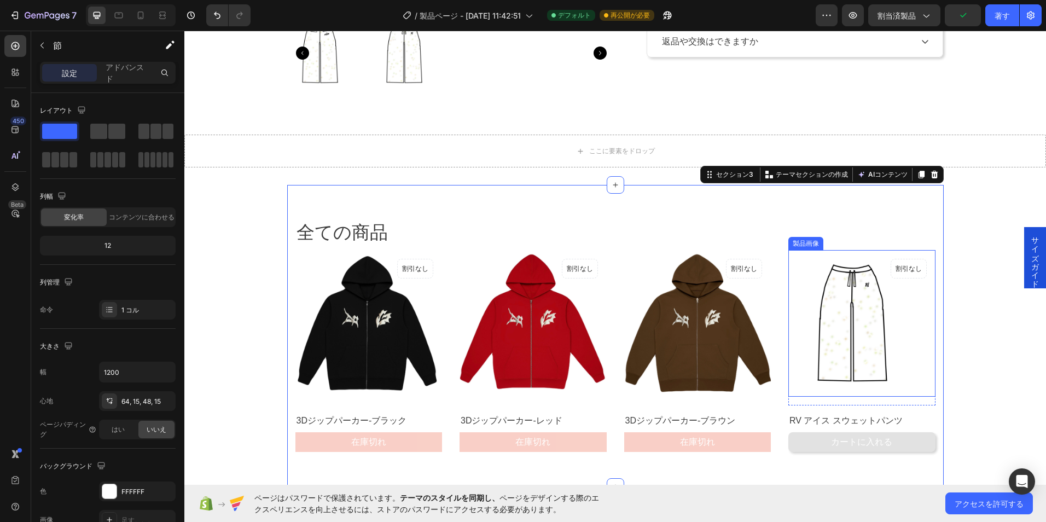
click at [848, 299] on img at bounding box center [861, 323] width 147 height 147
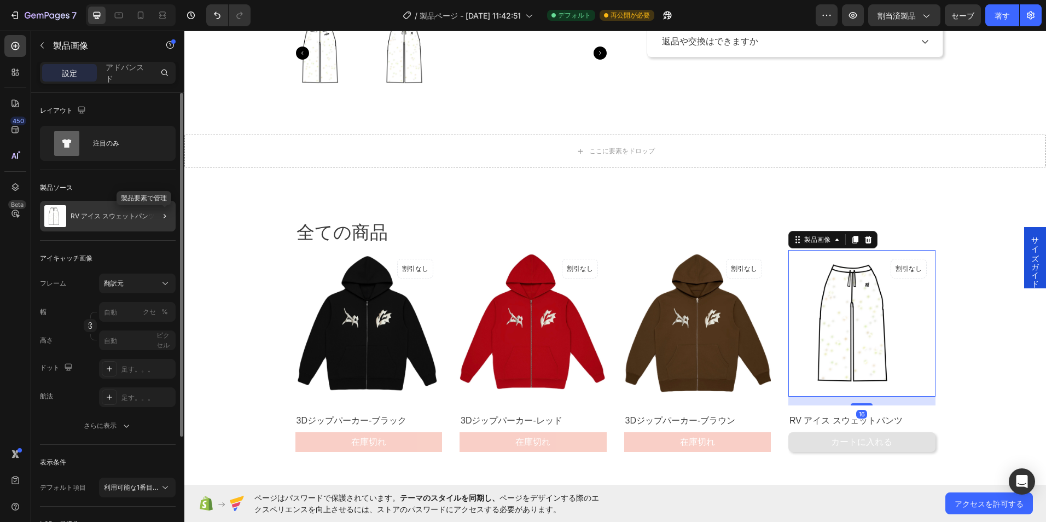
click at [158, 220] on div at bounding box center [164, 215] width 13 height 13
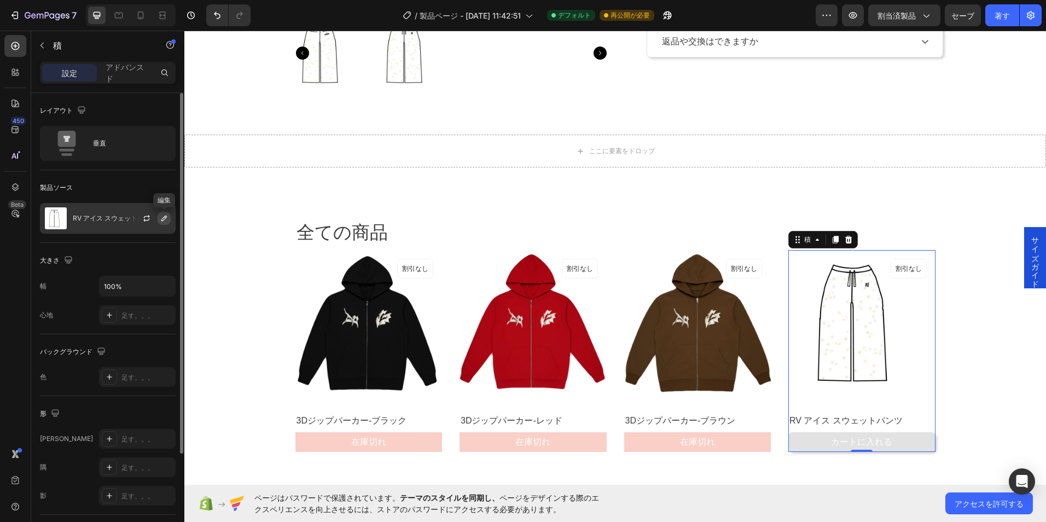
click at [166, 223] on button "button" at bounding box center [163, 218] width 13 height 13
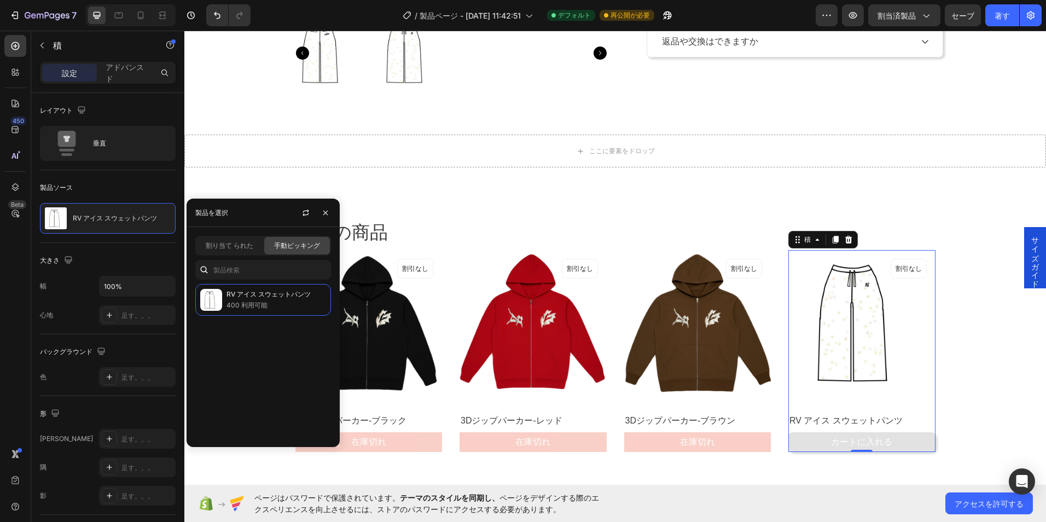
click at [246, 259] on div "割り当て られた 手動ピッキング RV アイス スウェットパンツ 400 利用可能" at bounding box center [262, 337] width 153 height 220
click at [247, 275] on input "text" at bounding box center [263, 270] width 136 height 20
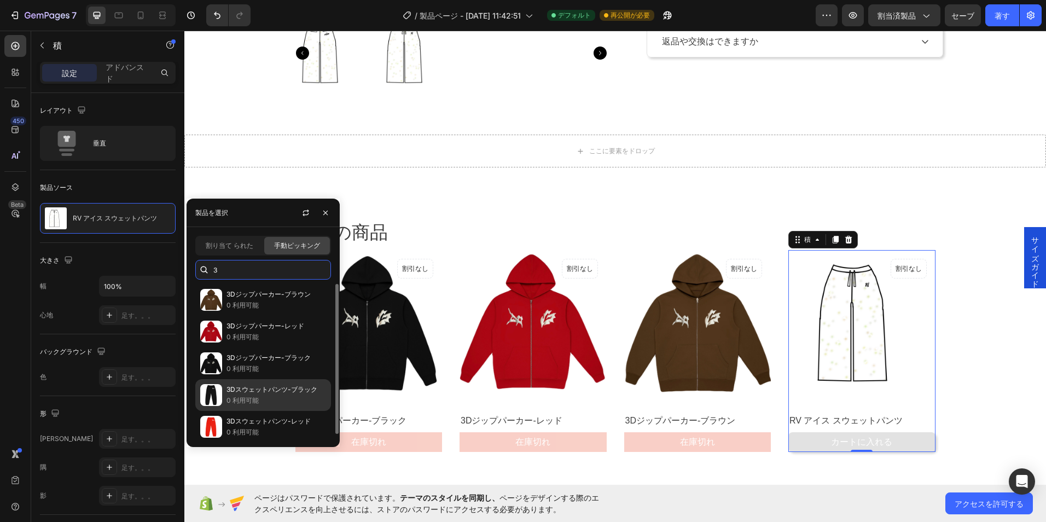
type input "3"
click at [245, 394] on p "3Dスウェットパンツ-ブラック" at bounding box center [276, 389] width 100 height 11
click at [245, 394] on div "3Dジップパーカー-ブラウン 0 利用可能 3Dジップパーカー-レッド 0 利用可能 3Dジップパーカー-ブラック 0 利用可能 3Dスウェットパンツ-ブラッ…" at bounding box center [262, 361] width 153 height 154
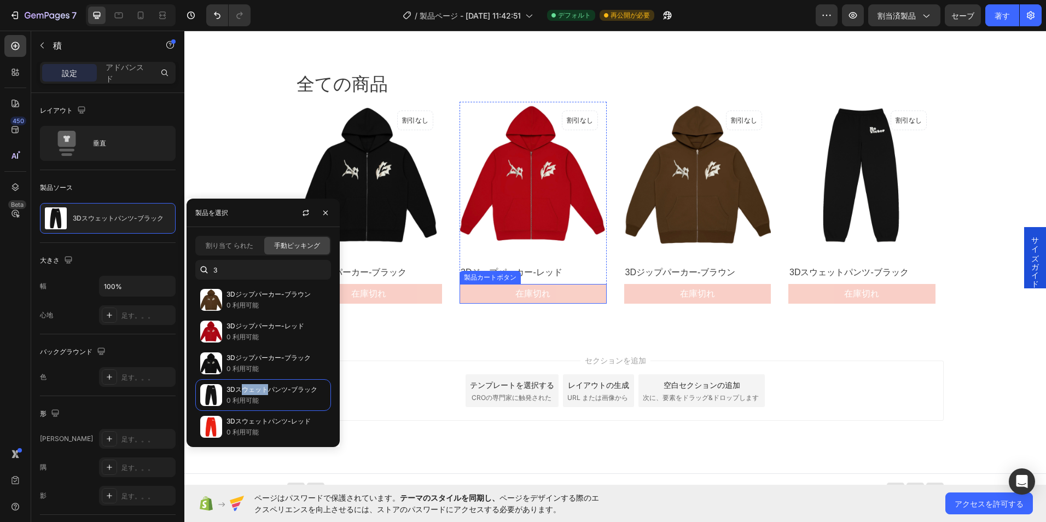
scroll to position [565, 0]
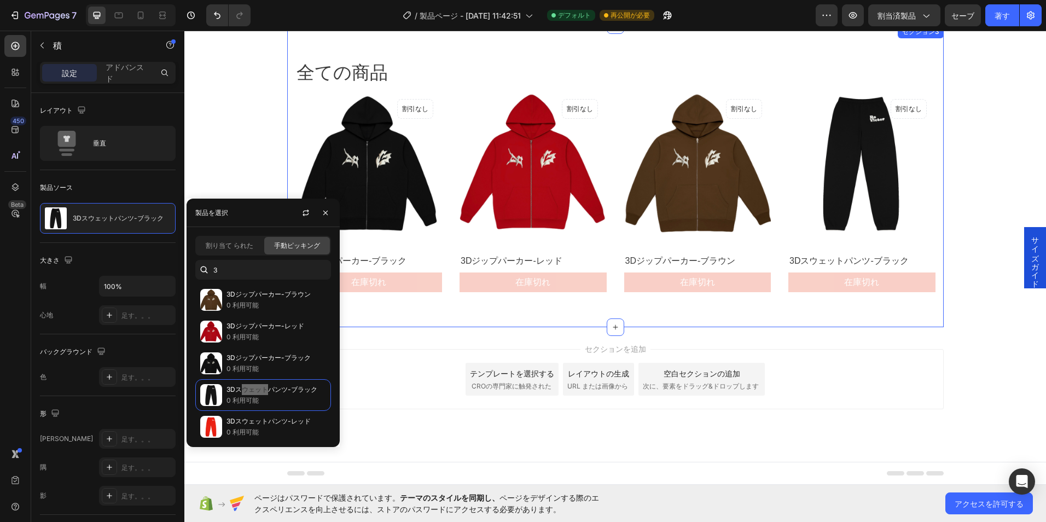
click at [887, 375] on div "セクションを追加 テンプレートを選択する CROの専門家に触発された レイアウトの生成 URL または画像から 空白セクションの追加 次に、要素をドラッグ&ド…" at bounding box center [615, 379] width 656 height 60
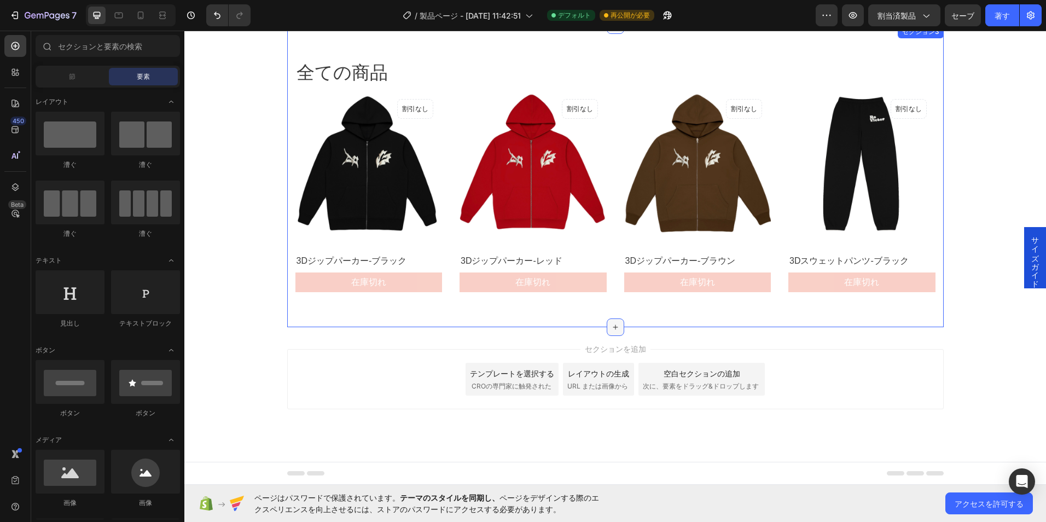
click at [611, 320] on div at bounding box center [614, 326] width 17 height 17
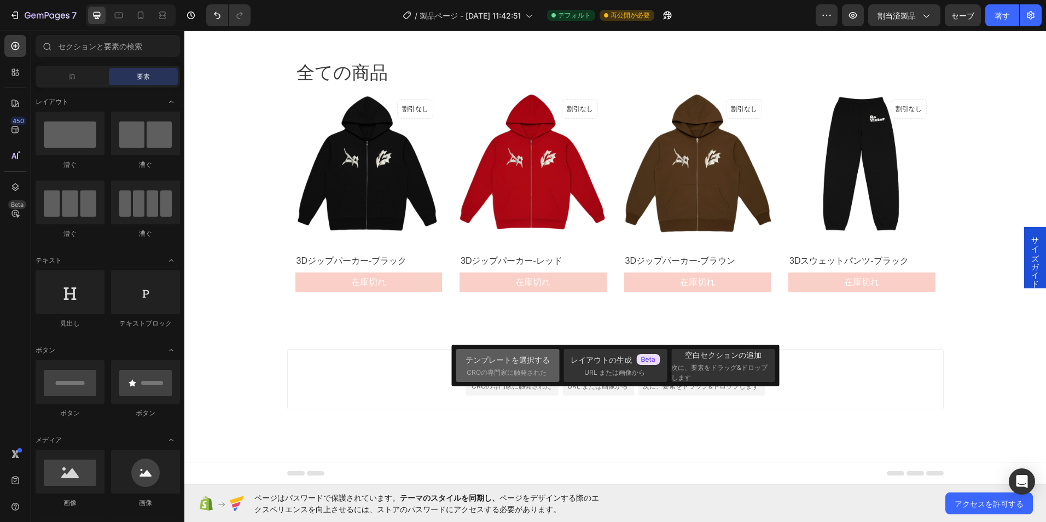
click at [488, 360] on font "テンプレートを選択する" at bounding box center [507, 359] width 84 height 11
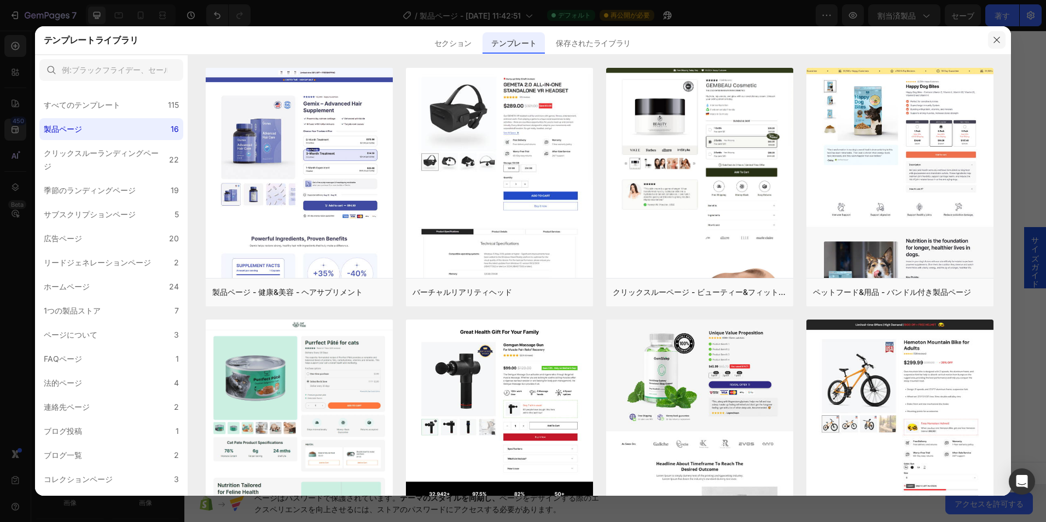
click at [994, 40] on icon "button" at bounding box center [996, 40] width 9 height 9
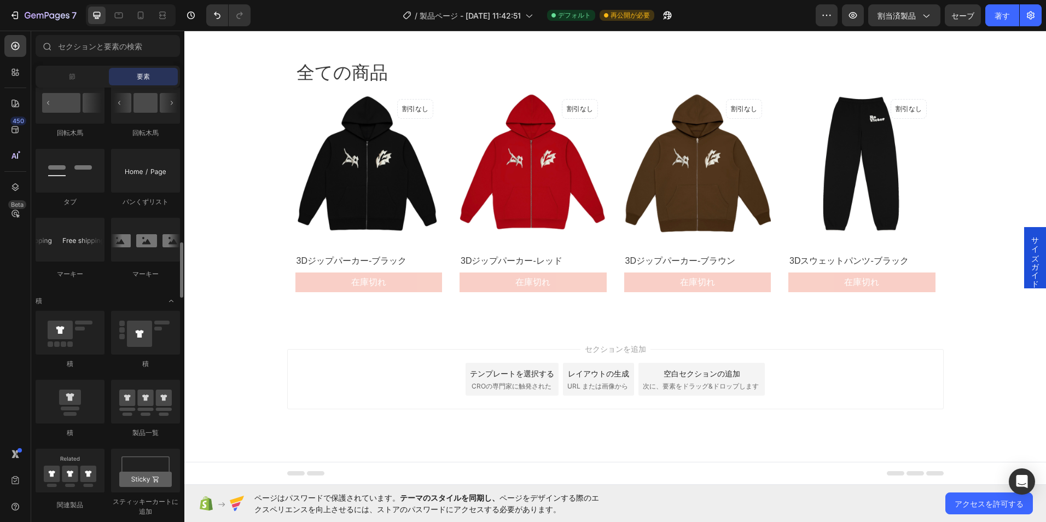
scroll to position [1258, 0]
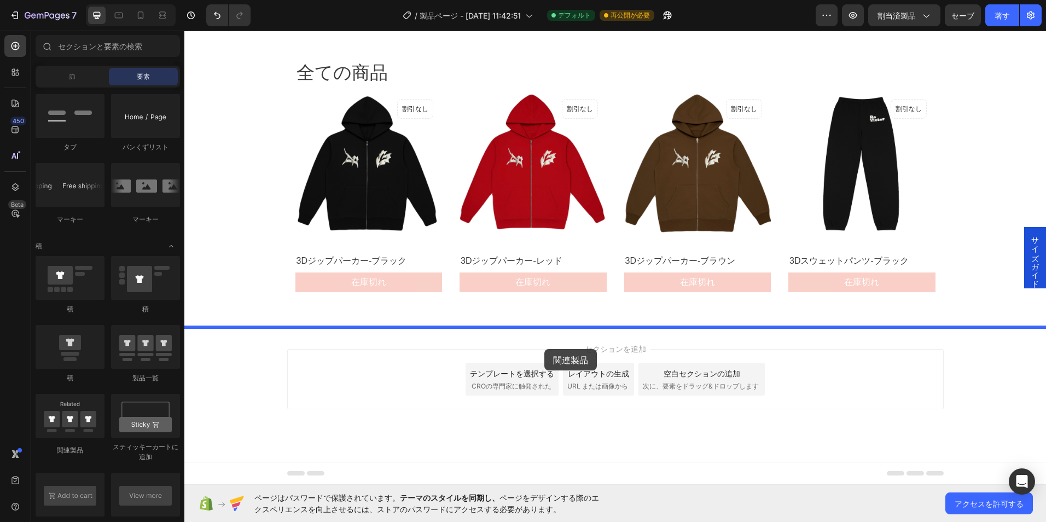
drag, startPoint x: 271, startPoint y: 464, endPoint x: 547, endPoint y: 347, distance: 300.4
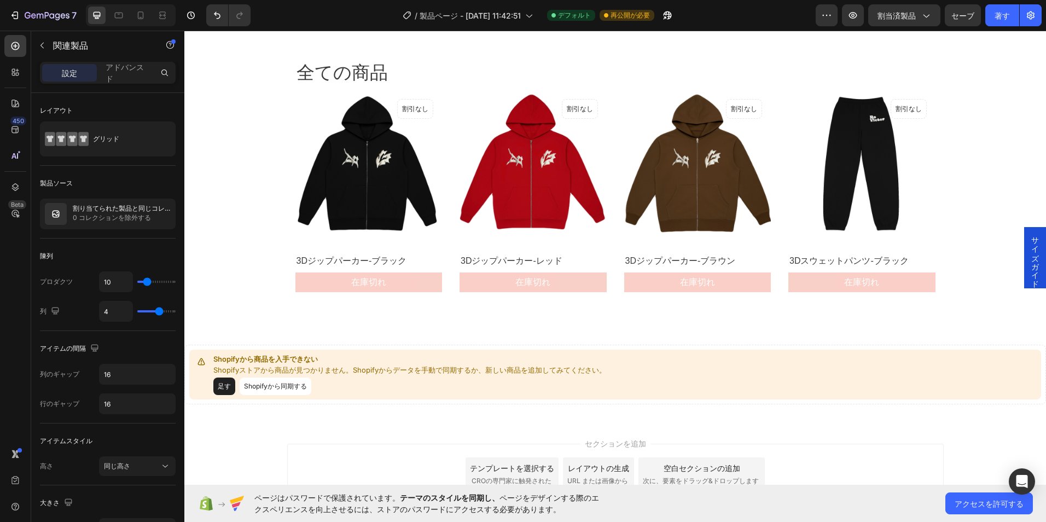
click at [224, 390] on button "足す" at bounding box center [224, 385] width 22 height 17
click at [271, 386] on button "Shopifyから同期する" at bounding box center [276, 385] width 72 height 17
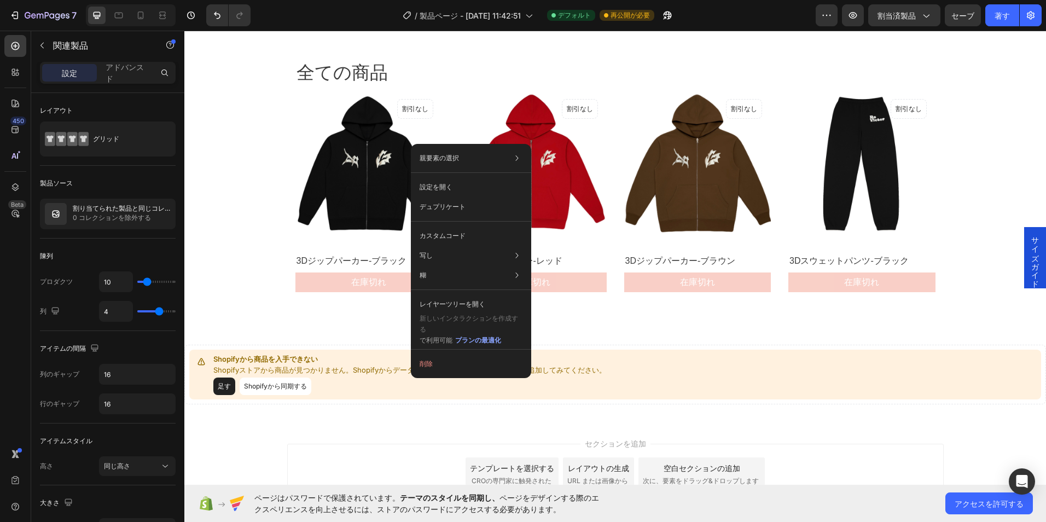
click at [392, 379] on div "足す Shopifyから同期する" at bounding box center [409, 385] width 393 height 17
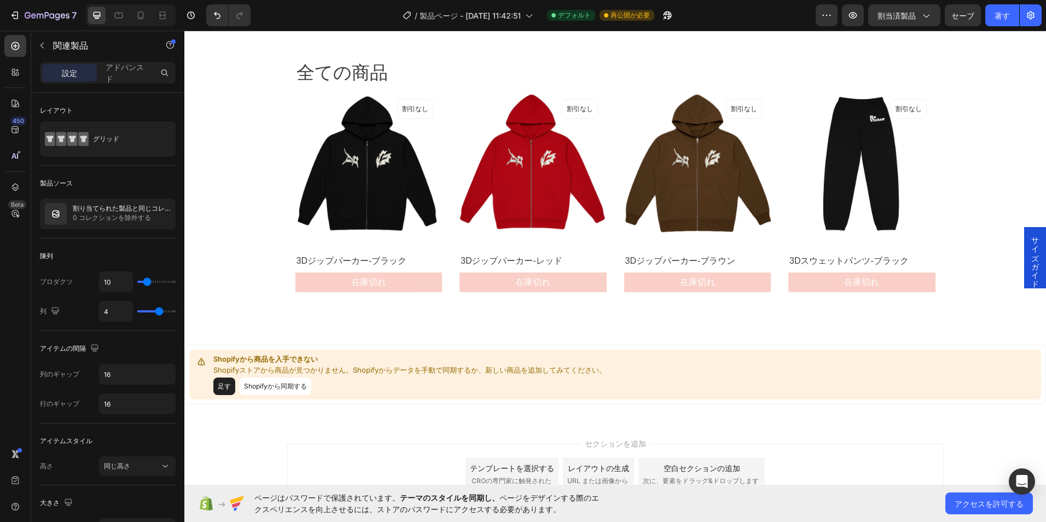
click at [392, 379] on div "足す Shopifyから同期する" at bounding box center [409, 385] width 393 height 17
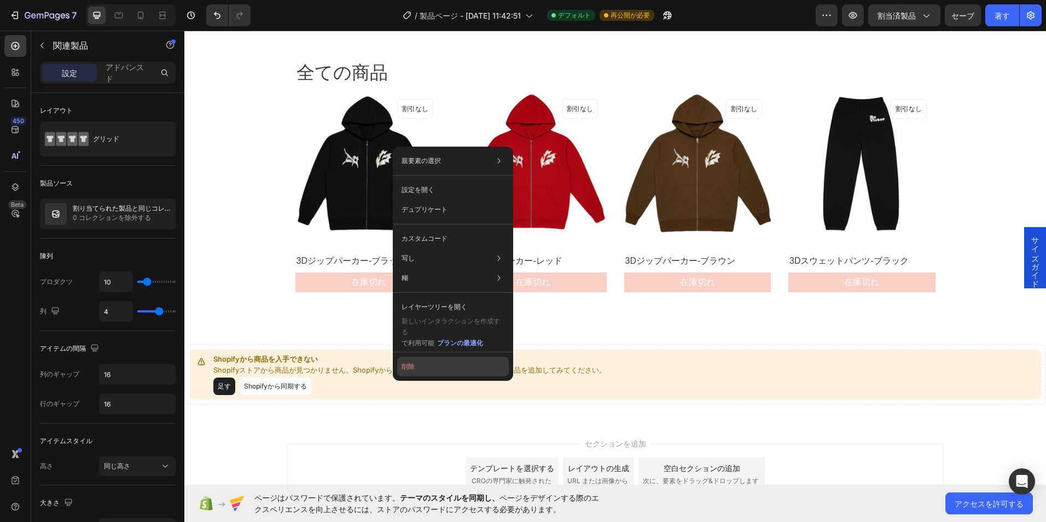
click at [432, 363] on button "削除" at bounding box center [453, 367] width 112 height 20
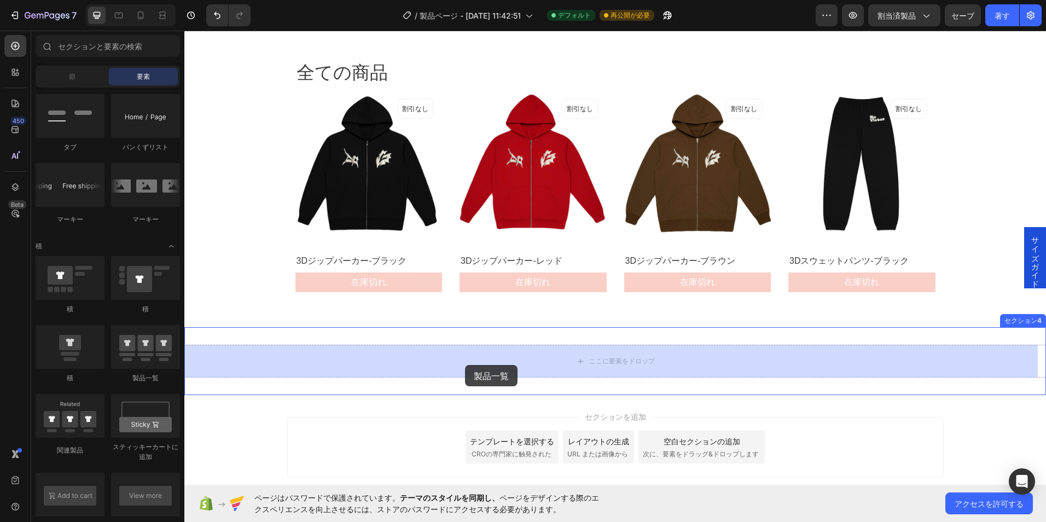
drag, startPoint x: 357, startPoint y: 402, endPoint x: 465, endPoint y: 365, distance: 114.7
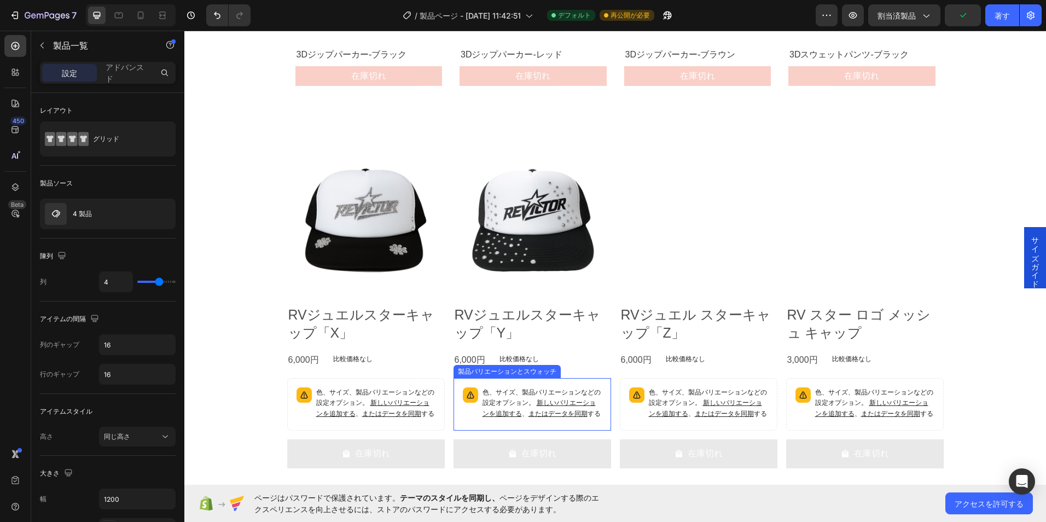
scroll to position [774, 0]
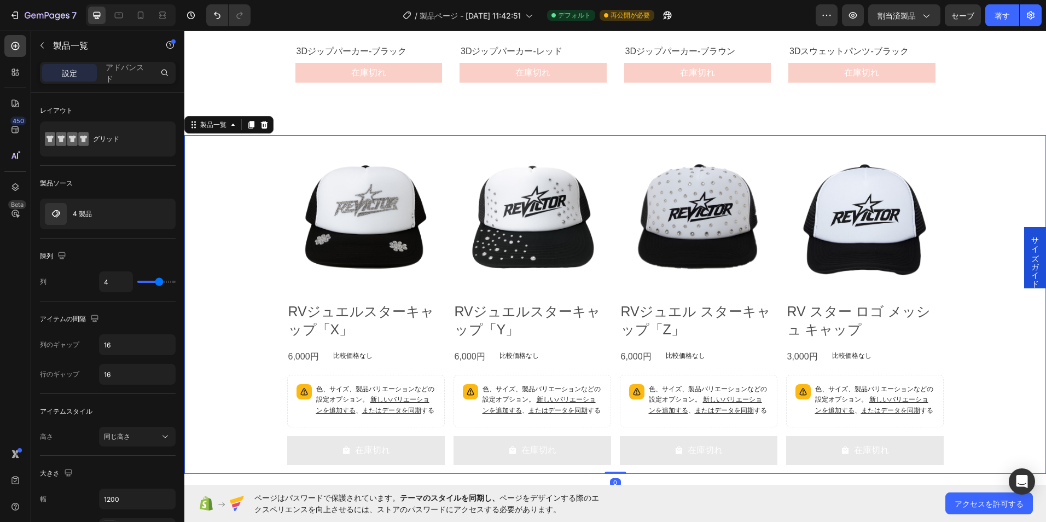
click at [262, 326] on div "製品画像 RVジュエルスターキャップ「X」 製品名 6,000円 製品価格 製品価格 比較価格なし 製品価格 漕ぐ 色、サイズ、製品バリエーションなどの設定オ…" at bounding box center [614, 304] width 861 height 338
click at [141, 431] on div "同じ高さ" at bounding box center [137, 436] width 67 height 11
click at [149, 487] on span "コンテンツの高さに合わせる" at bounding box center [123, 484] width 85 height 10
click at [152, 432] on span "コンテンツの高さに合わせる" at bounding box center [146, 436] width 85 height 8
click at [143, 458] on p "同じ高さ" at bounding box center [123, 463] width 85 height 10
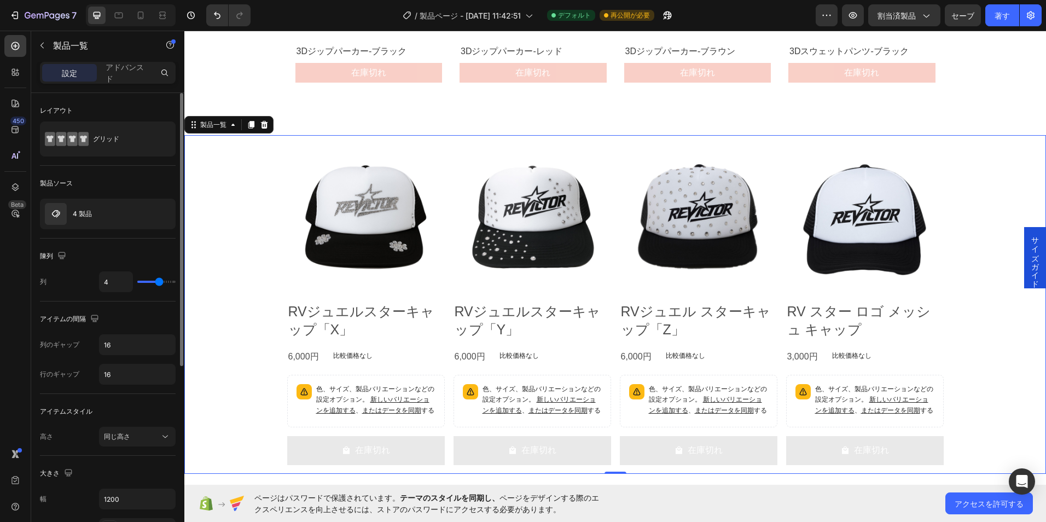
scroll to position [109, 0]
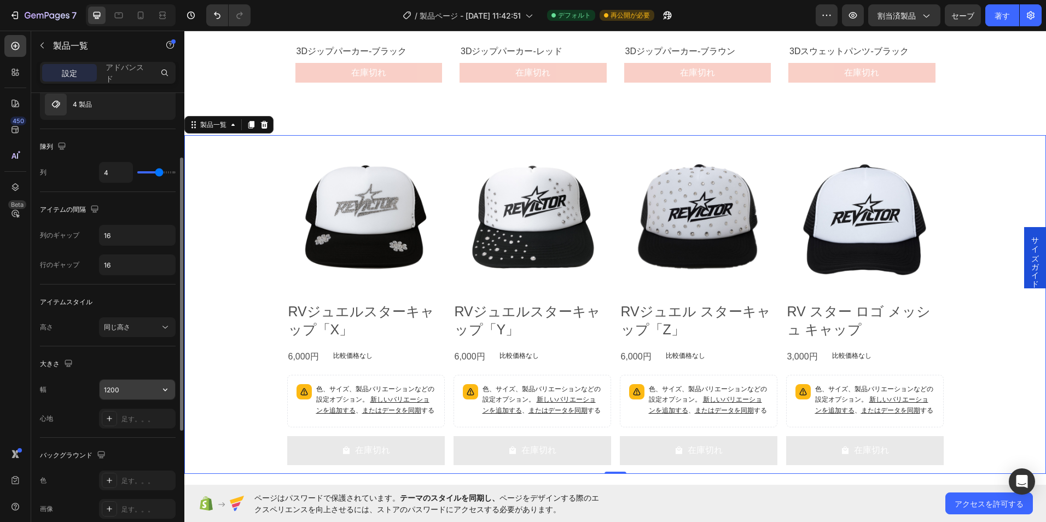
click at [138, 388] on input "1200" at bounding box center [137, 389] width 75 height 20
click at [159, 390] on button "button" at bounding box center [165, 389] width 20 height 20
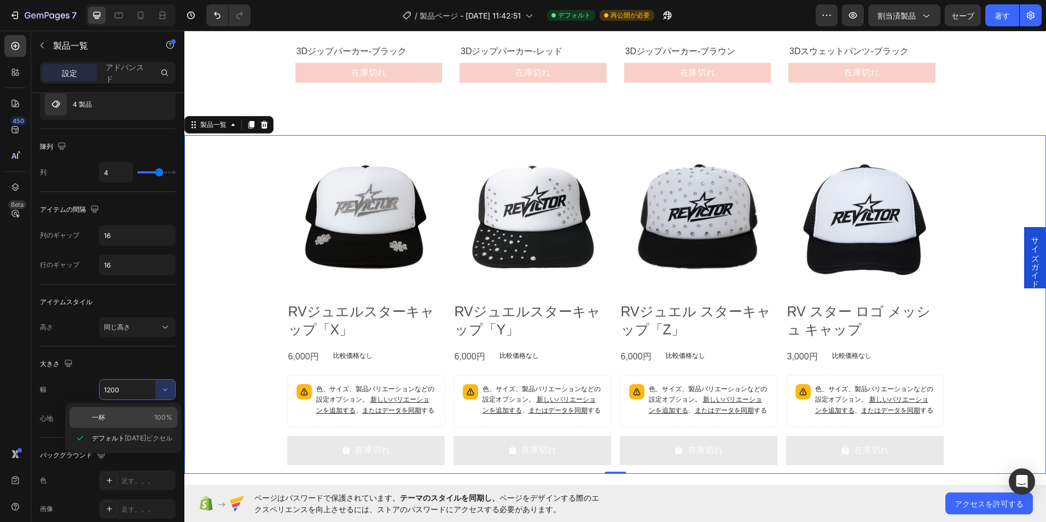
click at [151, 424] on div "一杯 100%" at bounding box center [123, 417] width 108 height 21
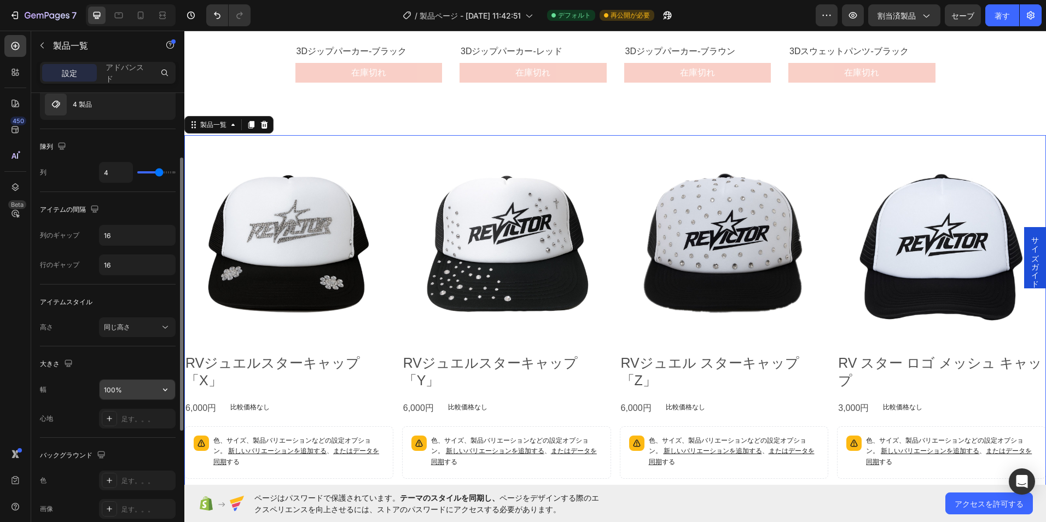
click at [163, 394] on icon "button" at bounding box center [165, 389] width 11 height 11
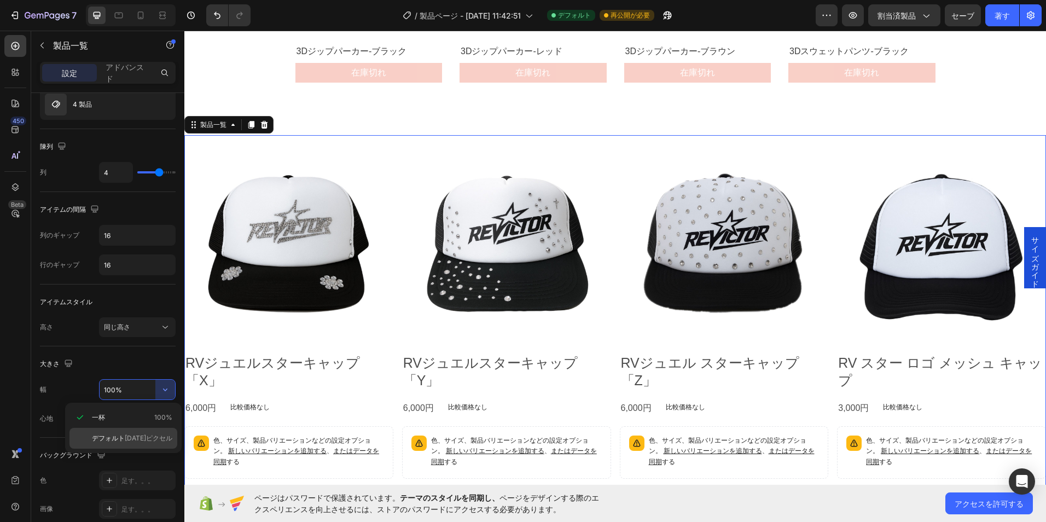
click at [147, 438] on span "1200ピクセル" at bounding box center [149, 438] width 48 height 10
type input "1200"
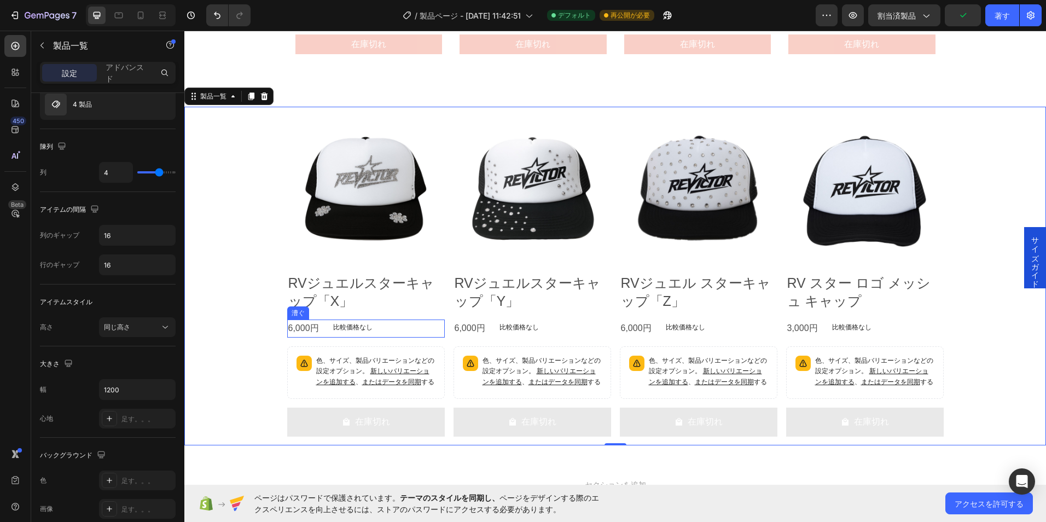
scroll to position [829, 0]
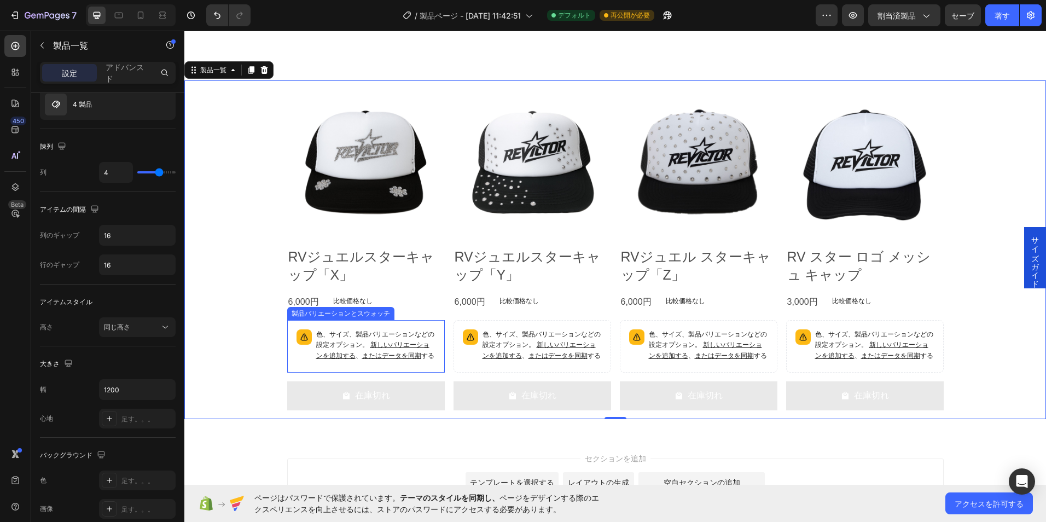
click at [301, 357] on div "色、サイズ、製品バリエーションなどの設定オプション。 新しいバリエーションを追加する 、 またはデータを同期 する" at bounding box center [366, 346] width 148 height 43
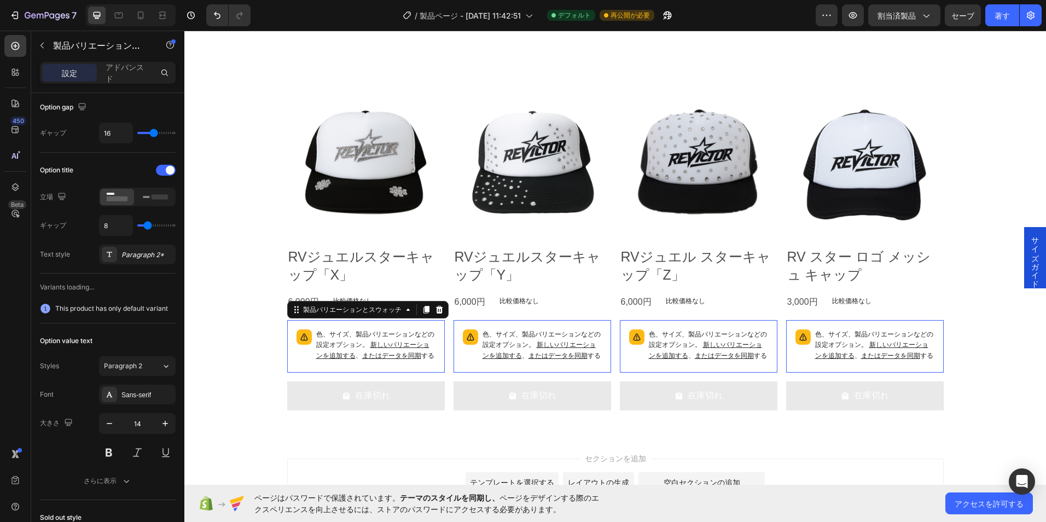
scroll to position [0, 0]
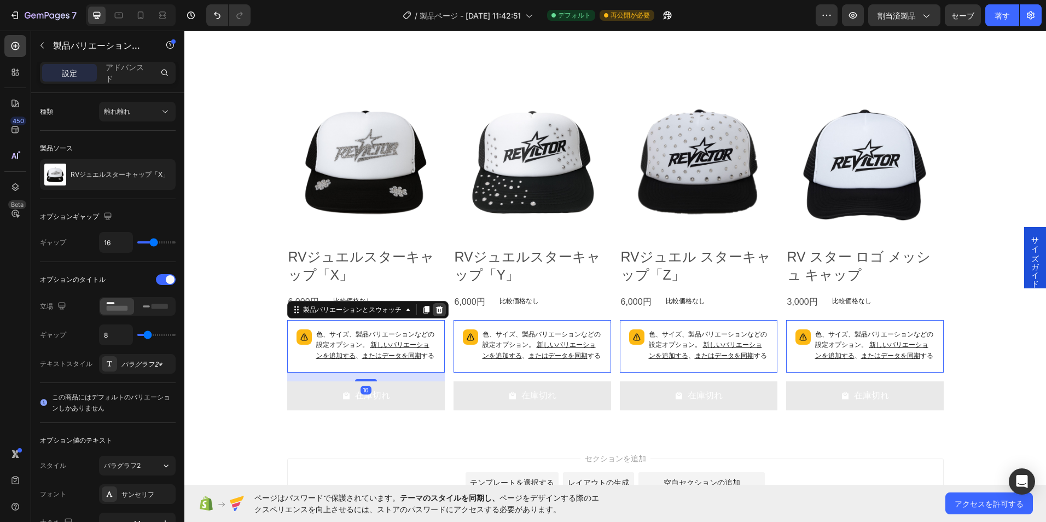
click at [439, 308] on div at bounding box center [439, 309] width 13 height 13
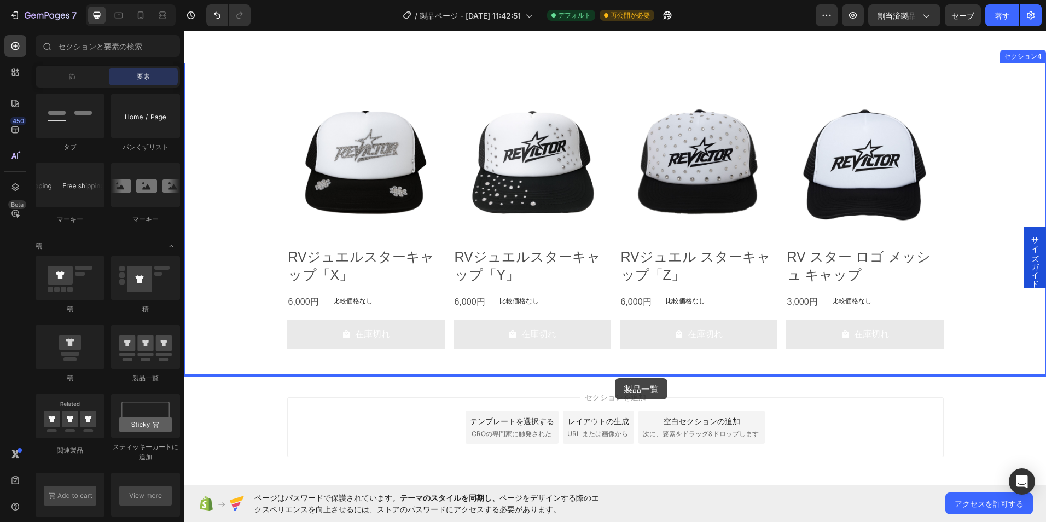
drag, startPoint x: 331, startPoint y: 372, endPoint x: 615, endPoint y: 378, distance: 283.3
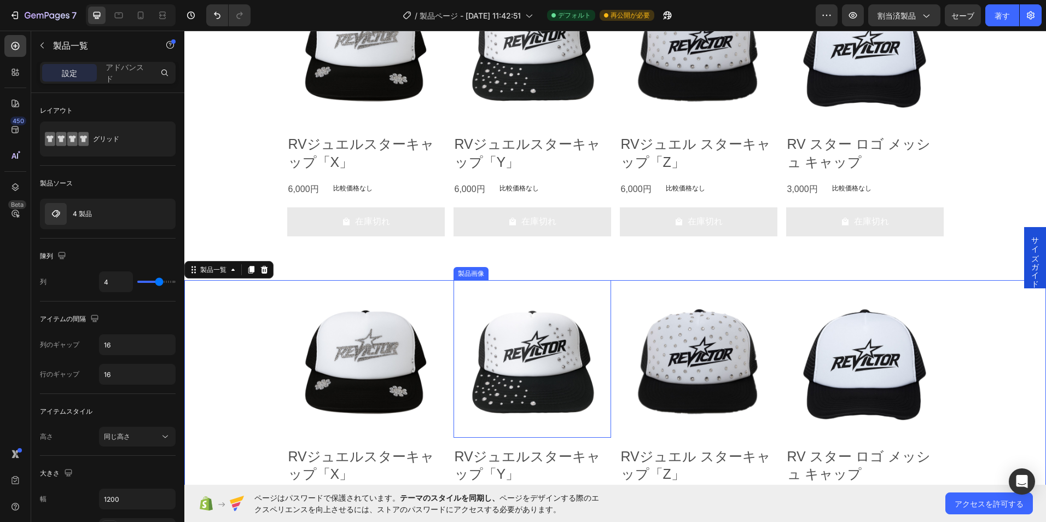
scroll to position [1048, 0]
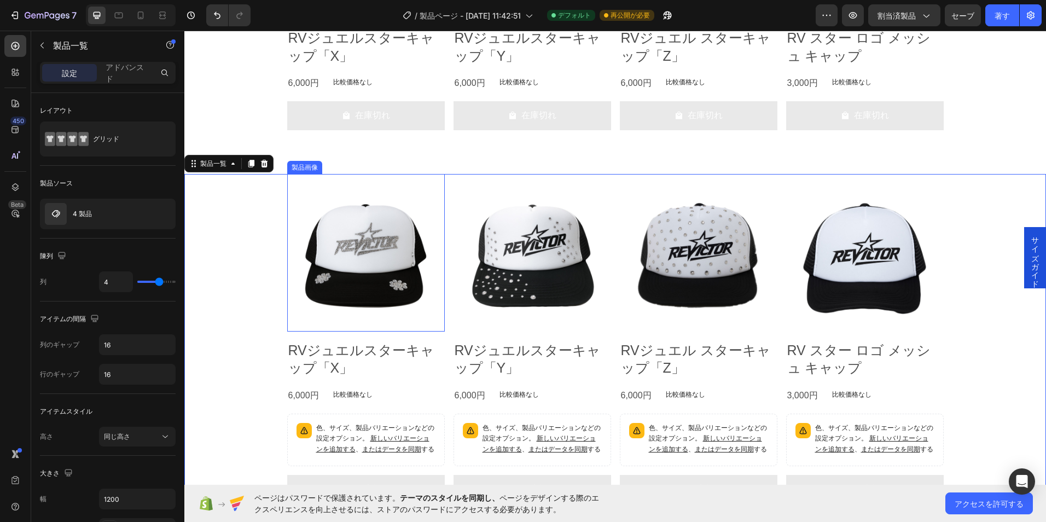
click at [357, 300] on img at bounding box center [365, 252] width 157 height 157
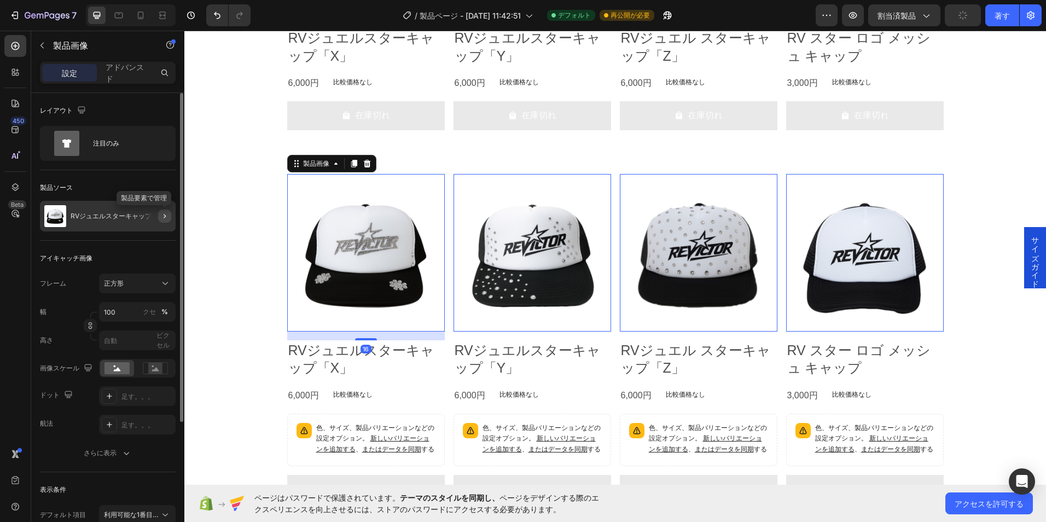
click at [164, 218] on icon "button" at bounding box center [164, 216] width 9 height 9
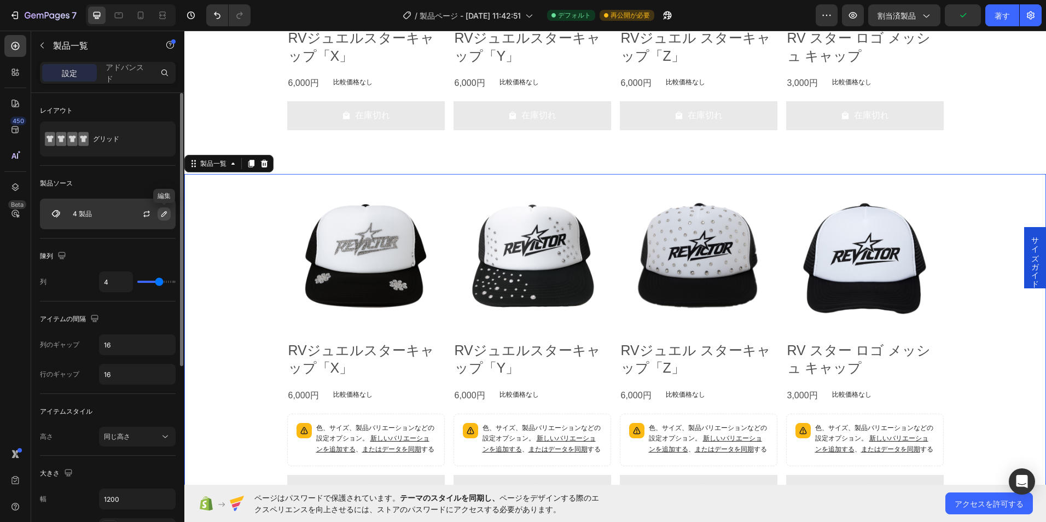
click at [162, 217] on icon "button" at bounding box center [164, 213] width 9 height 9
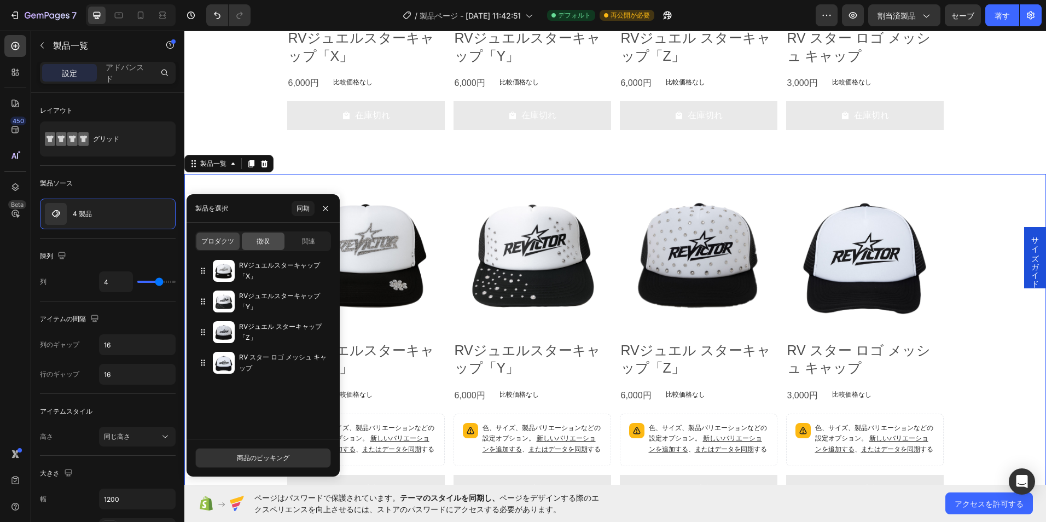
click at [257, 243] on span "徴収" at bounding box center [262, 241] width 13 height 10
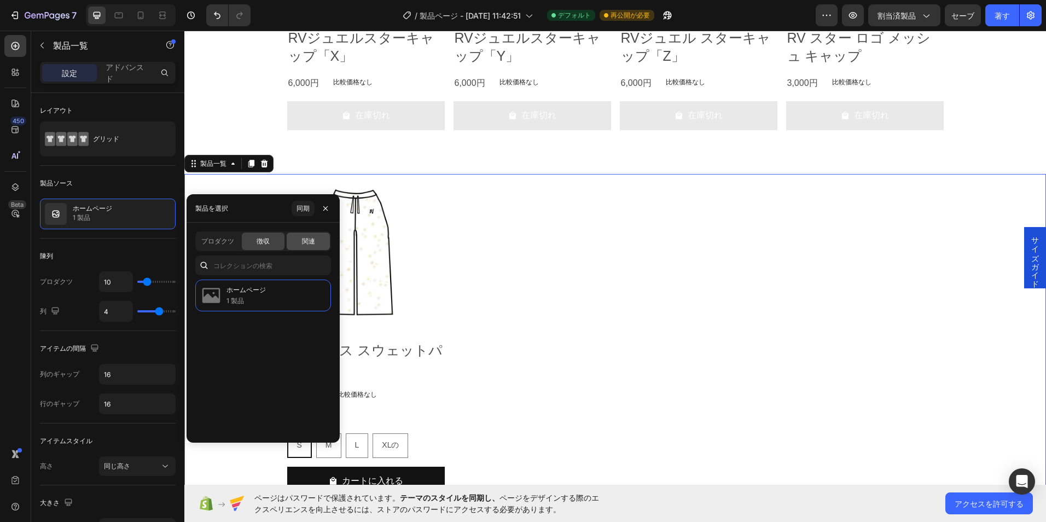
click at [303, 243] on span "関連" at bounding box center [308, 241] width 13 height 10
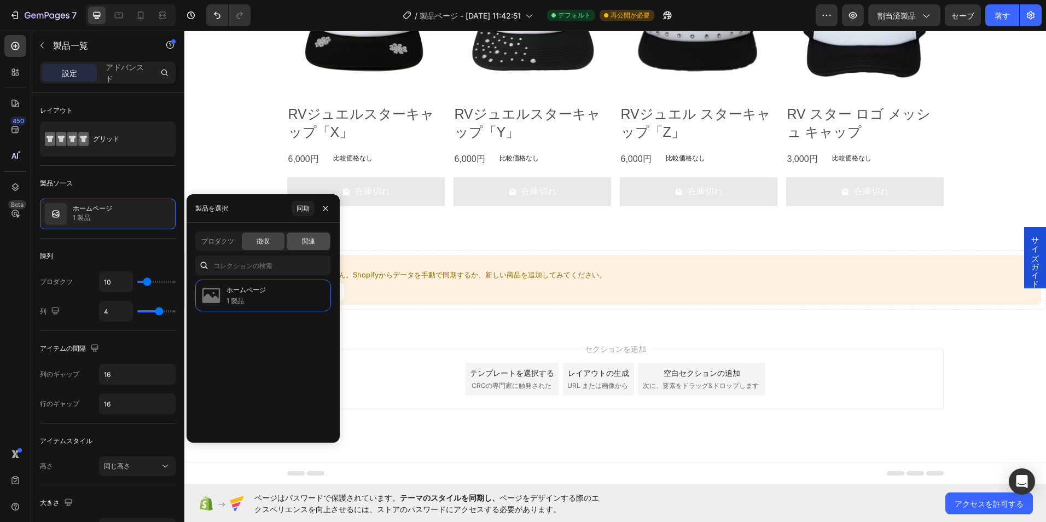
scroll to position [972, 0]
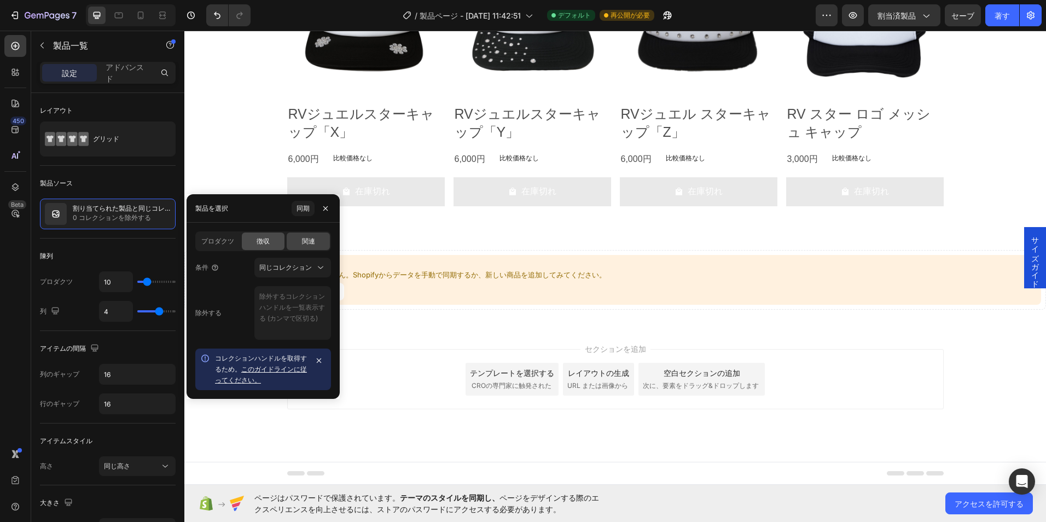
click at [266, 247] on div "徴収" at bounding box center [263, 240] width 43 height 17
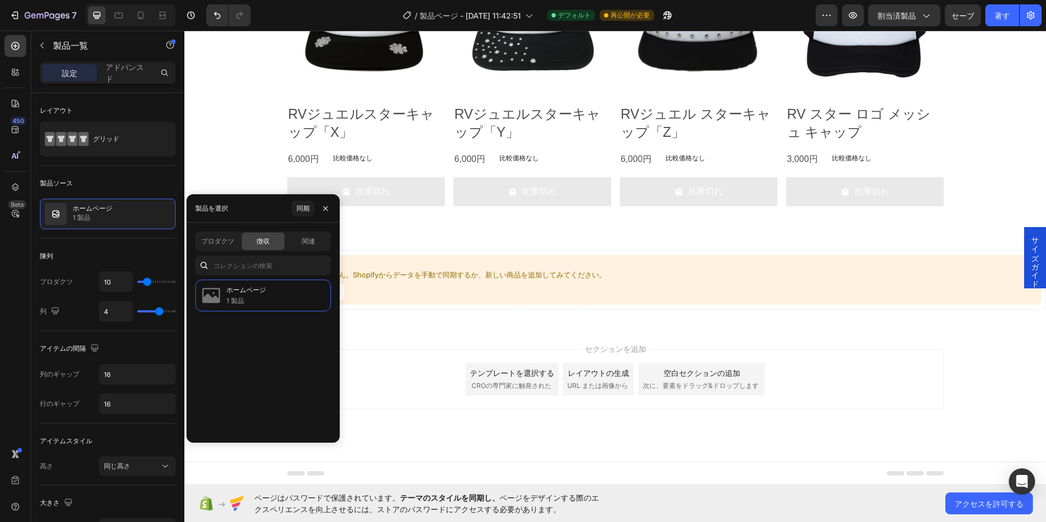
scroll to position [1048, 0]
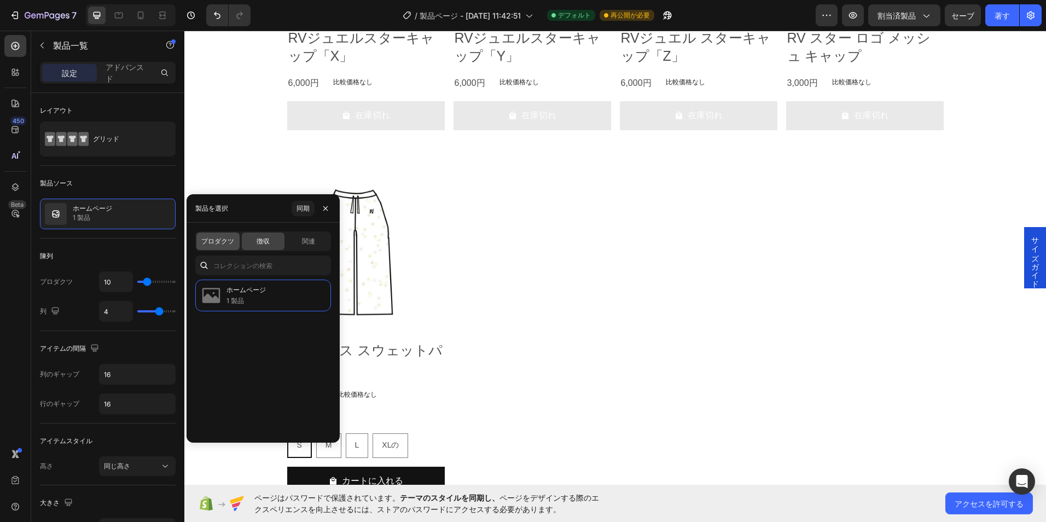
click at [227, 242] on span "プロダクツ" at bounding box center [217, 241] width 33 height 10
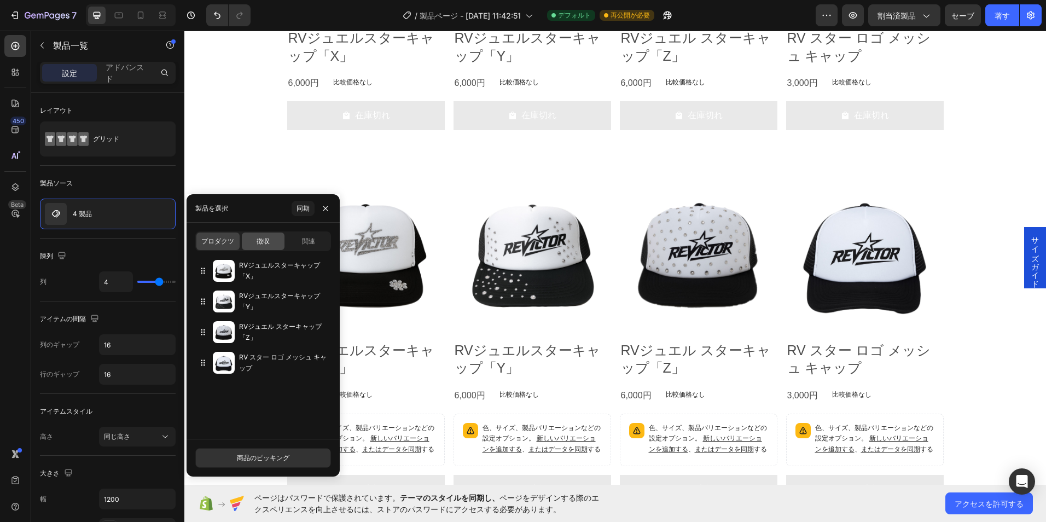
click at [258, 241] on span "徴収" at bounding box center [262, 241] width 13 height 10
type input "10"
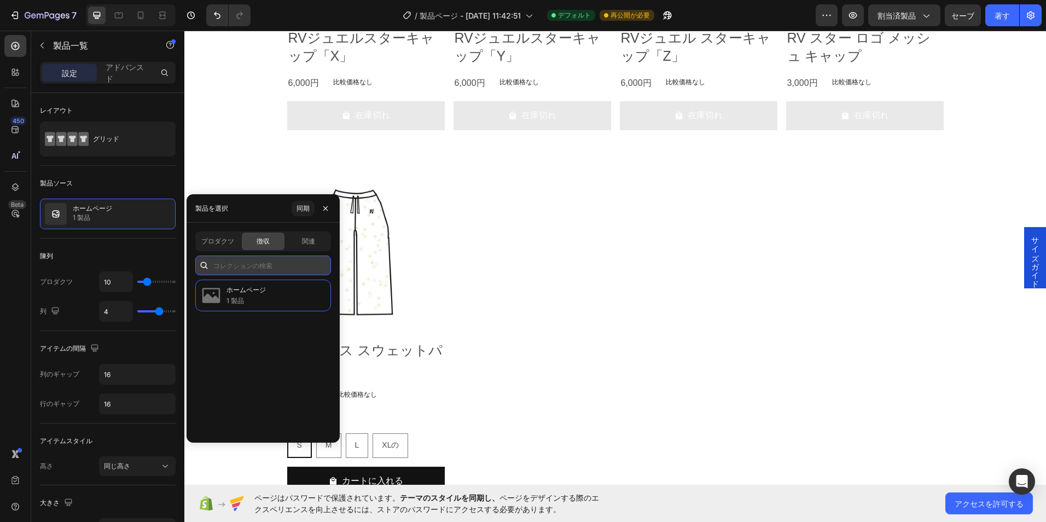
click at [253, 272] on input "text" at bounding box center [263, 265] width 136 height 20
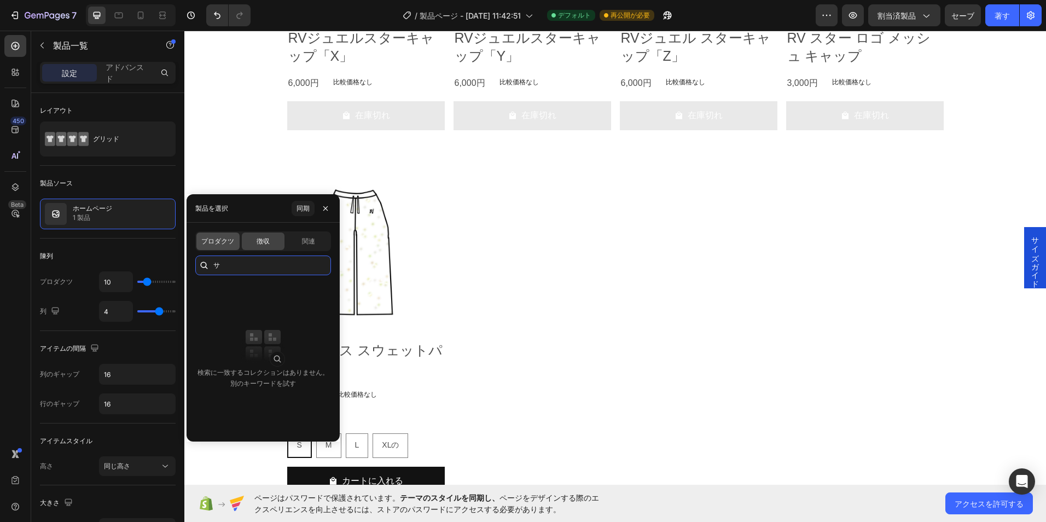
type input "サ"
click at [215, 234] on div "プロダクツ" at bounding box center [217, 240] width 43 height 17
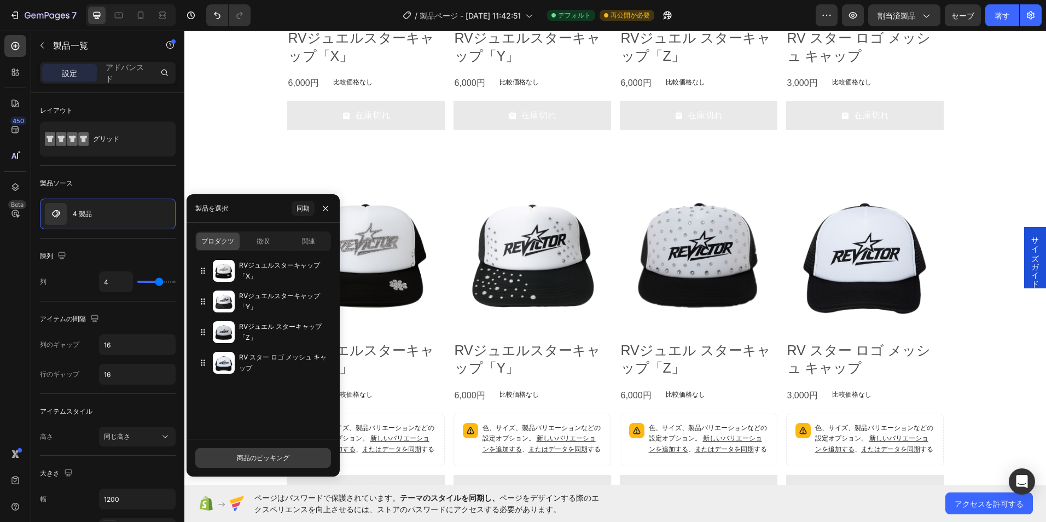
click at [232, 454] on button "商品のピッキング" at bounding box center [263, 458] width 136 height 20
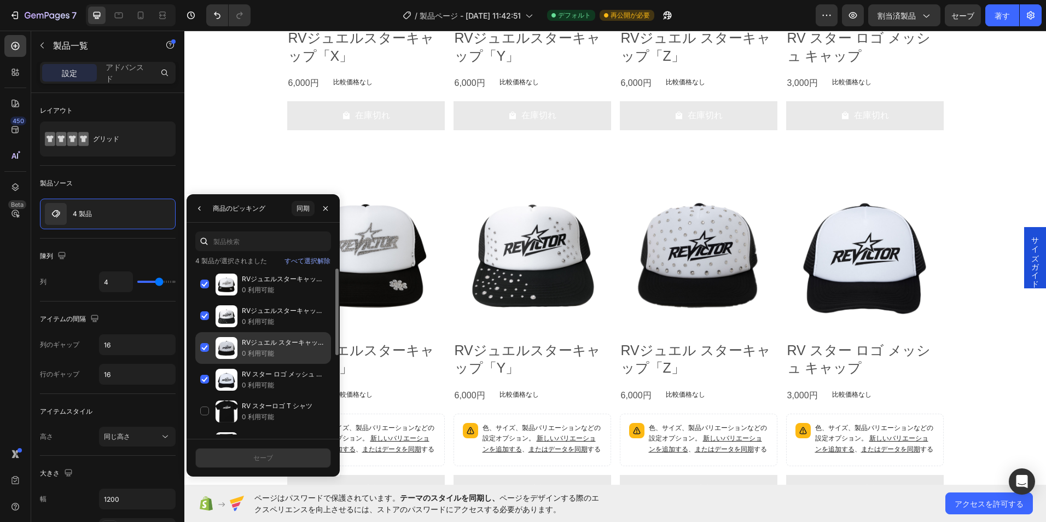
scroll to position [993, 0]
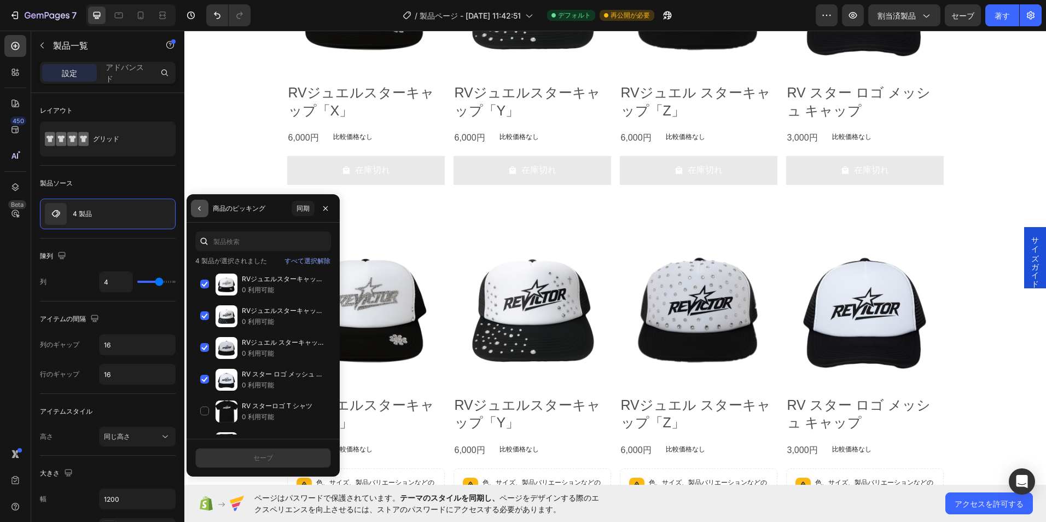
click at [199, 204] on icon "button" at bounding box center [199, 208] width 9 height 9
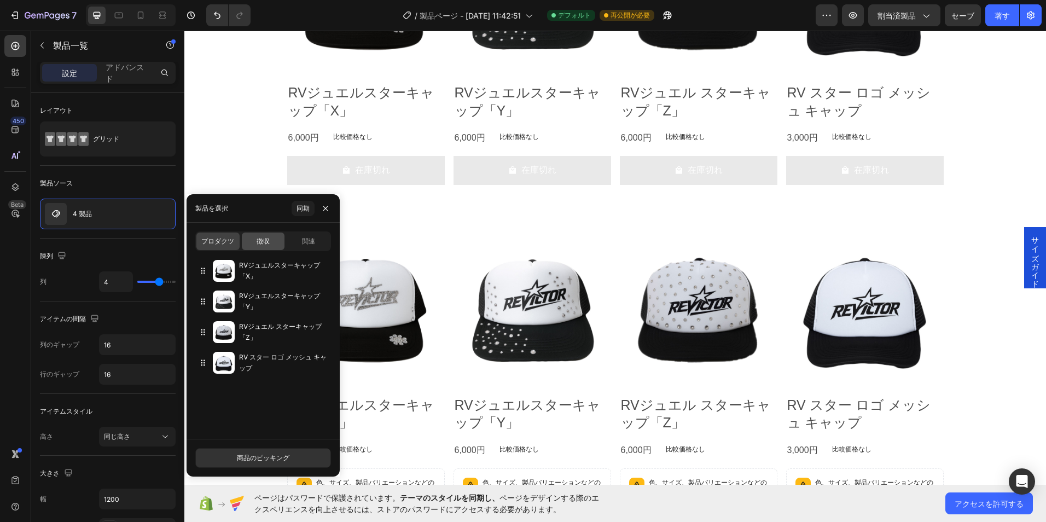
click at [261, 244] on span "徴収" at bounding box center [262, 241] width 13 height 10
type input "10"
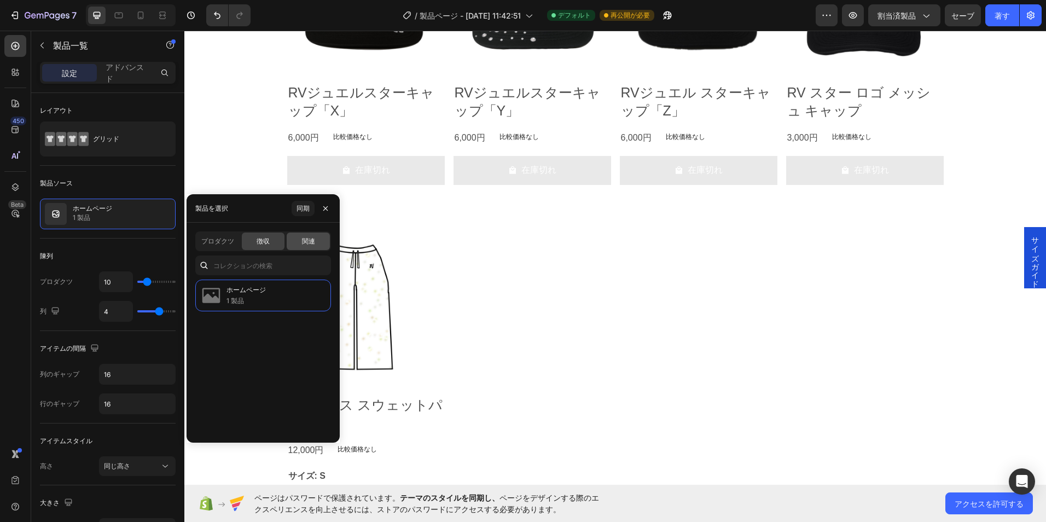
drag, startPoint x: 326, startPoint y: 247, endPoint x: 320, endPoint y: 244, distance: 6.9
click at [327, 247] on div "関連" at bounding box center [308, 240] width 43 height 17
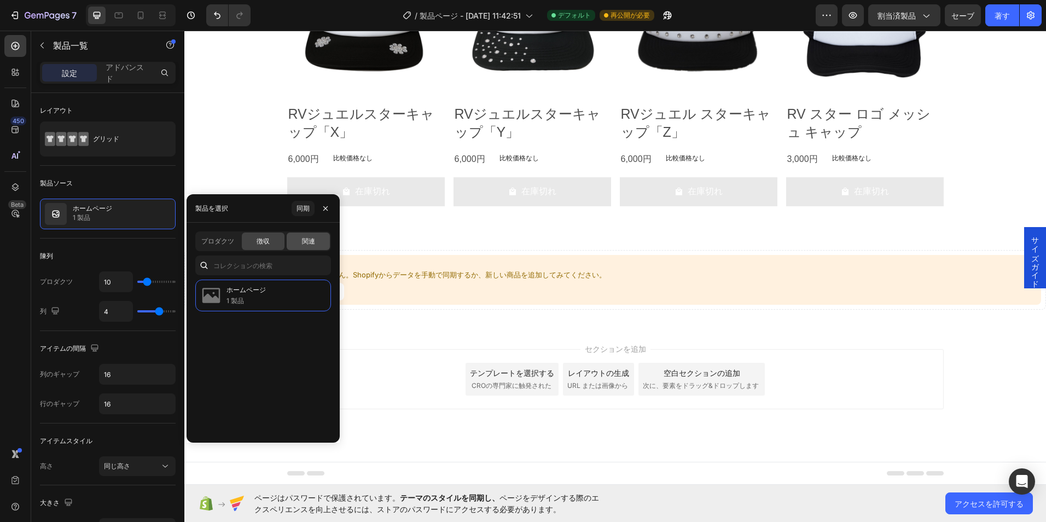
scroll to position [972, 0]
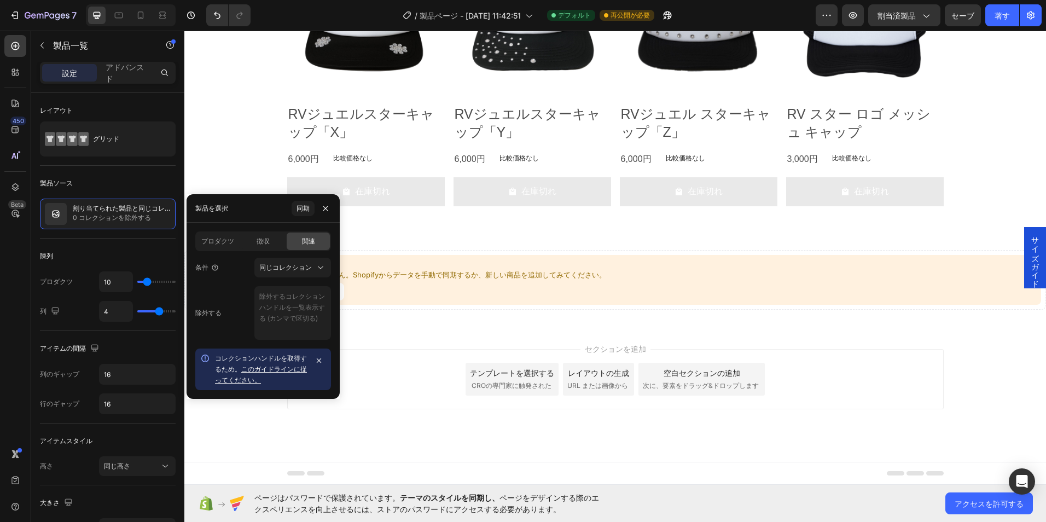
click at [317, 243] on div "関連" at bounding box center [308, 240] width 43 height 17
click at [296, 272] on div "同じコレクション" at bounding box center [292, 267] width 67 height 11
click at [276, 245] on div "徴収" at bounding box center [263, 240] width 43 height 17
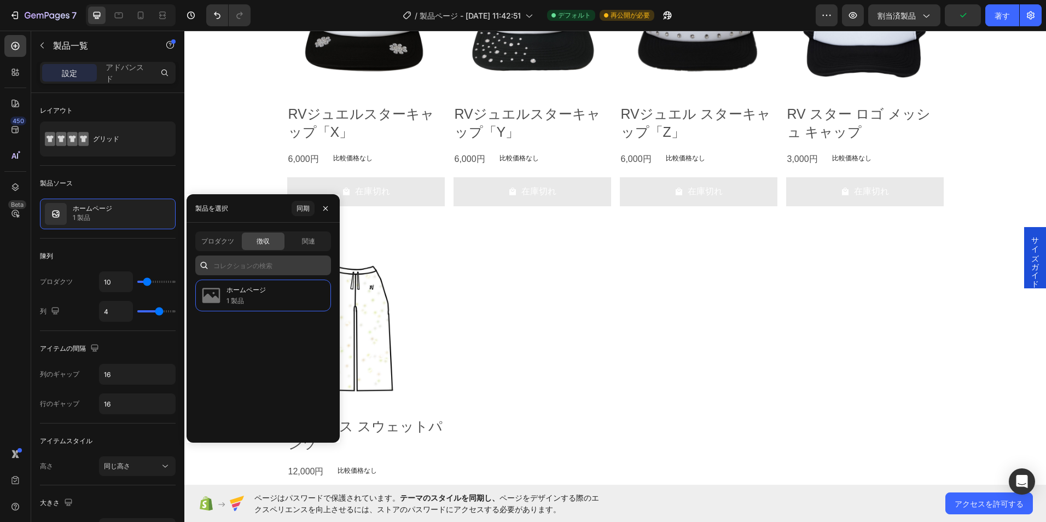
scroll to position [993, 0]
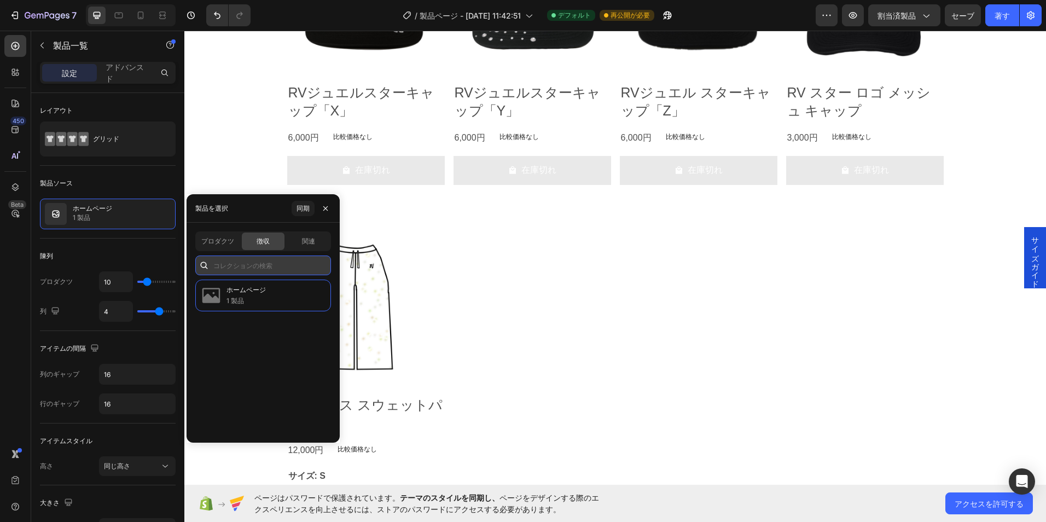
drag, startPoint x: 285, startPoint y: 270, endPoint x: 276, endPoint y: 269, distance: 9.3
click at [284, 269] on input "text" at bounding box center [263, 265] width 136 height 20
type input "ｄ"
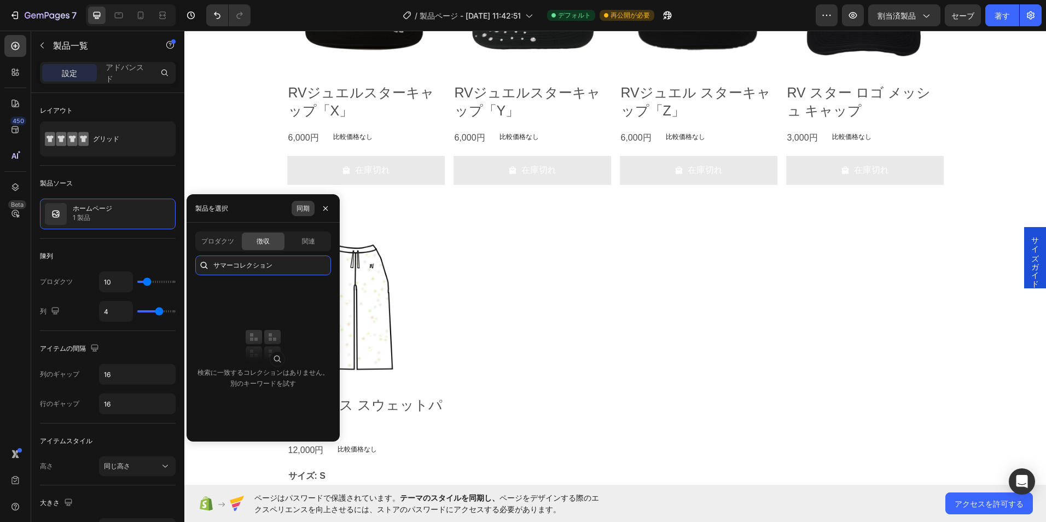
type input "サマーコレクション"
click at [305, 209] on font "同期" at bounding box center [302, 208] width 13 height 10
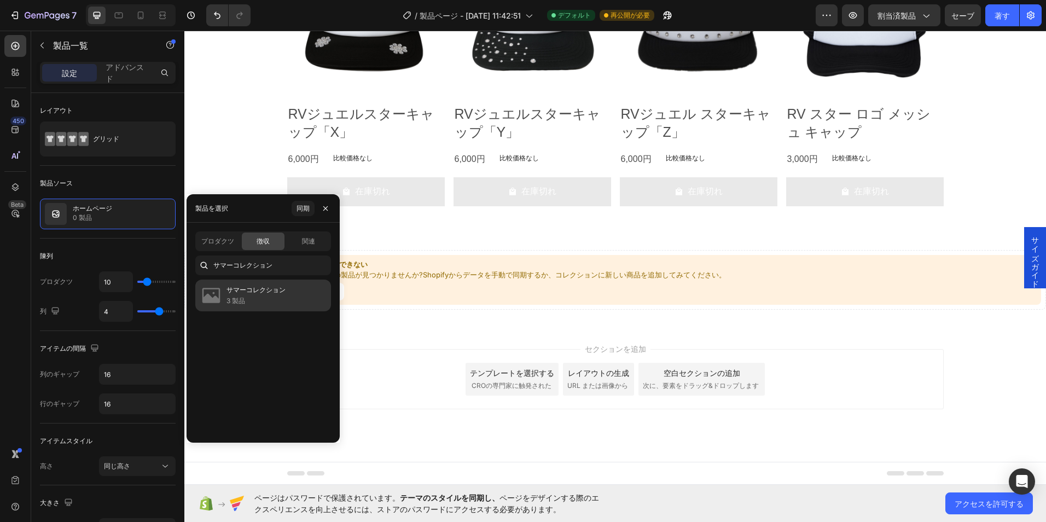
click at [275, 303] on p "3 製品" at bounding box center [255, 300] width 59 height 11
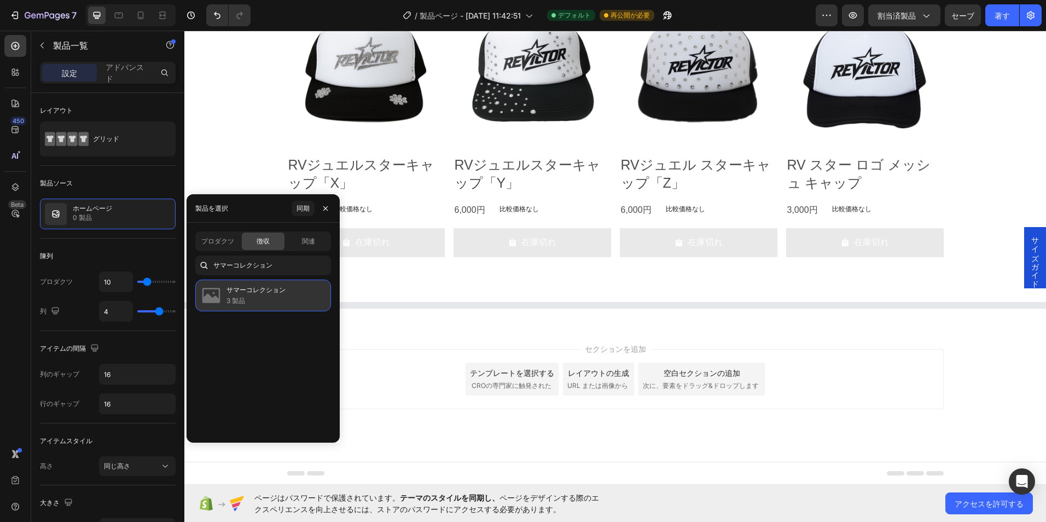
click at [273, 304] on p "3 製品" at bounding box center [255, 300] width 59 height 11
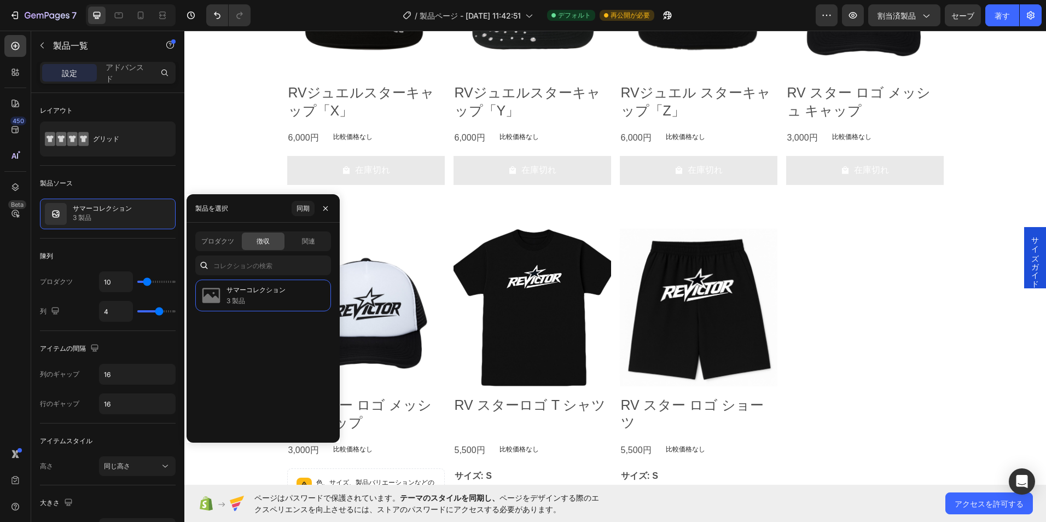
click at [854, 302] on div "製品画像 RV スター ロゴ メッシュ キャップ 製品名 3,000円 製品価格 製品価格 比較価格なし 製品価格 漕ぐ 色、サイズ、製品バリエーションなどの…" at bounding box center [615, 398] width 656 height 338
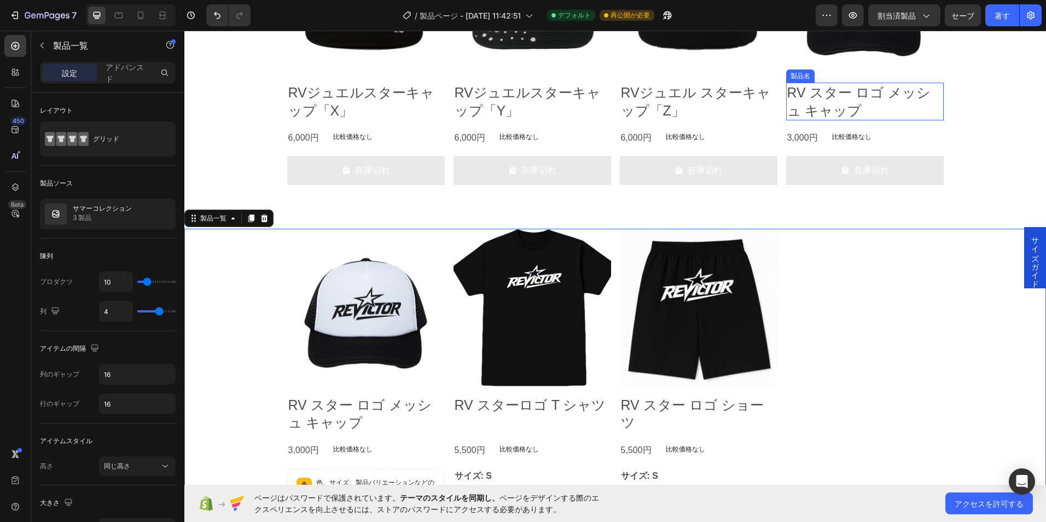
click at [865, 102] on h2 "RV スター ロゴ メッシュ キャップ" at bounding box center [864, 102] width 157 height 38
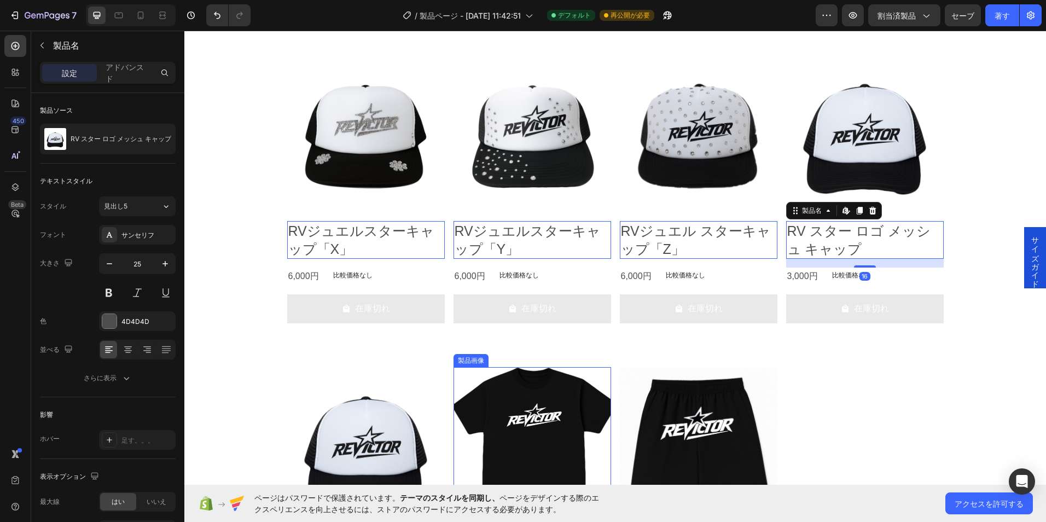
scroll to position [938, 0]
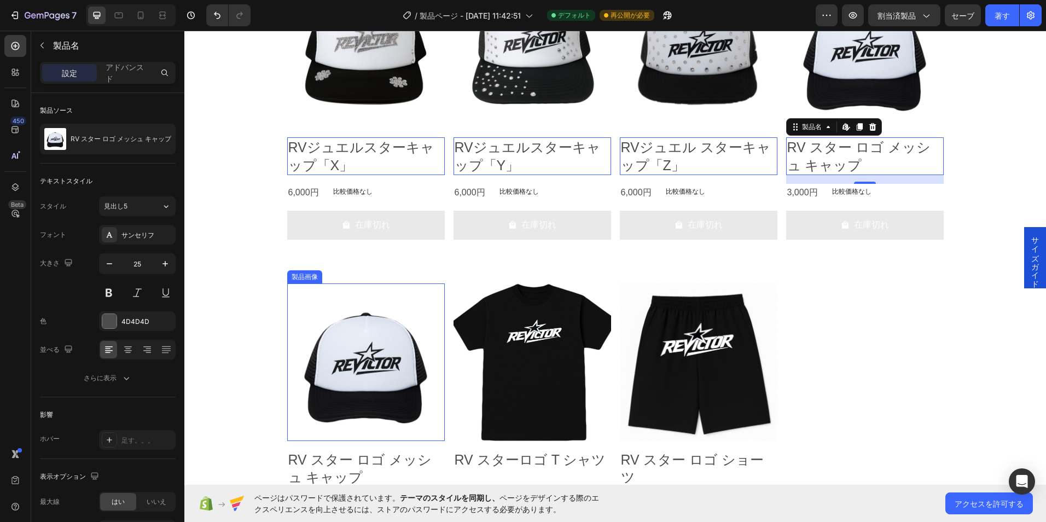
click at [373, 348] on img at bounding box center [365, 361] width 157 height 157
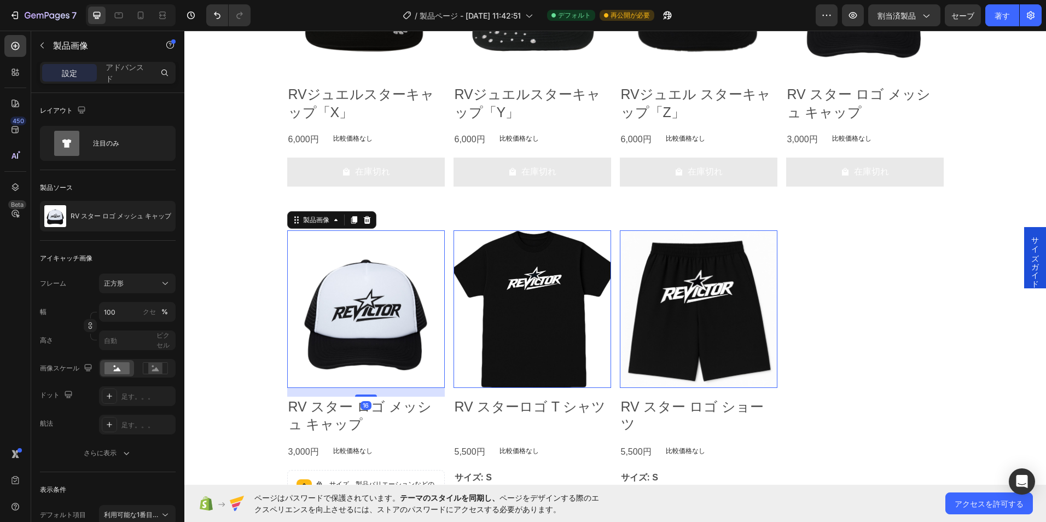
scroll to position [993, 0]
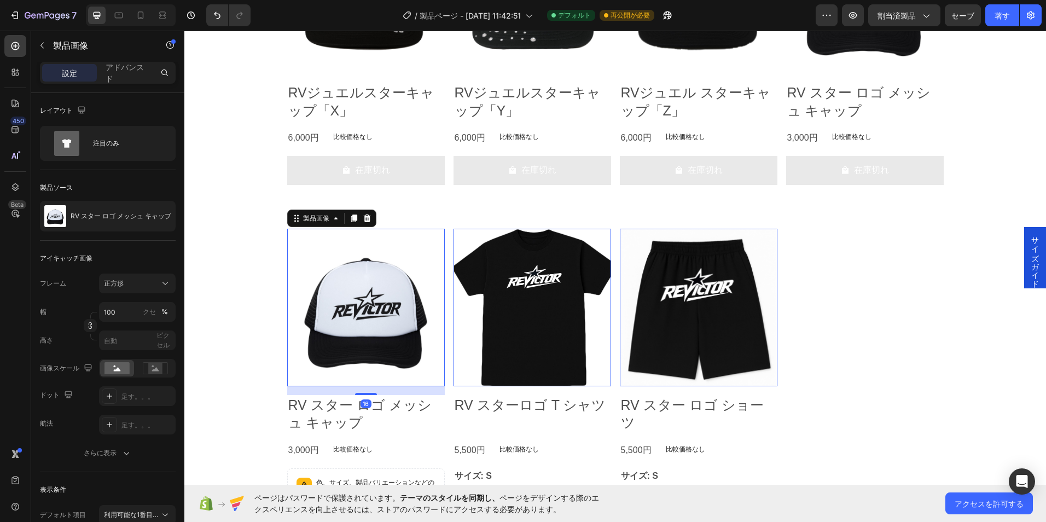
click at [367, 217] on div at bounding box center [366, 218] width 13 height 13
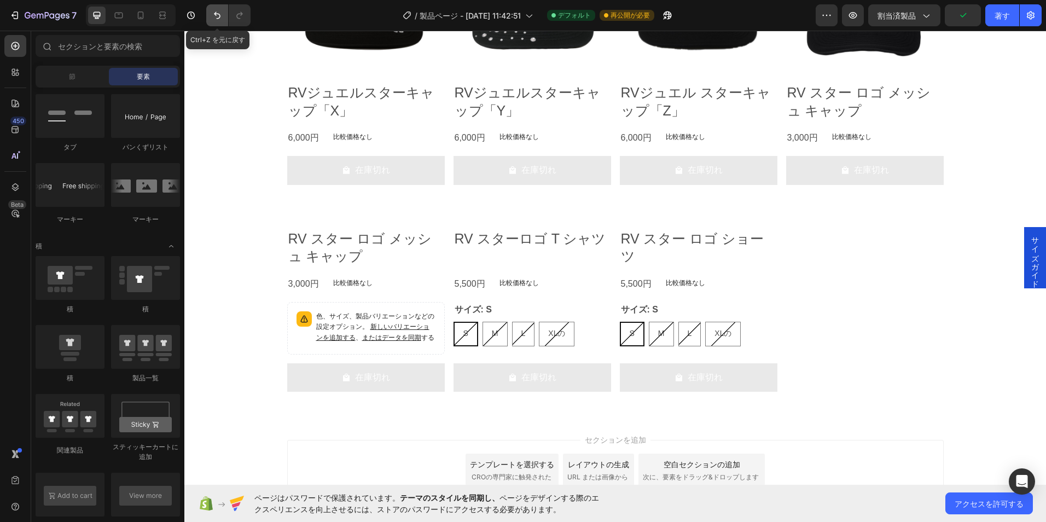
drag, startPoint x: 211, startPoint y: 9, endPoint x: 36, endPoint y: 42, distance: 178.0
click at [211, 9] on button "元に戻す/やり直し" at bounding box center [217, 15] width 22 height 22
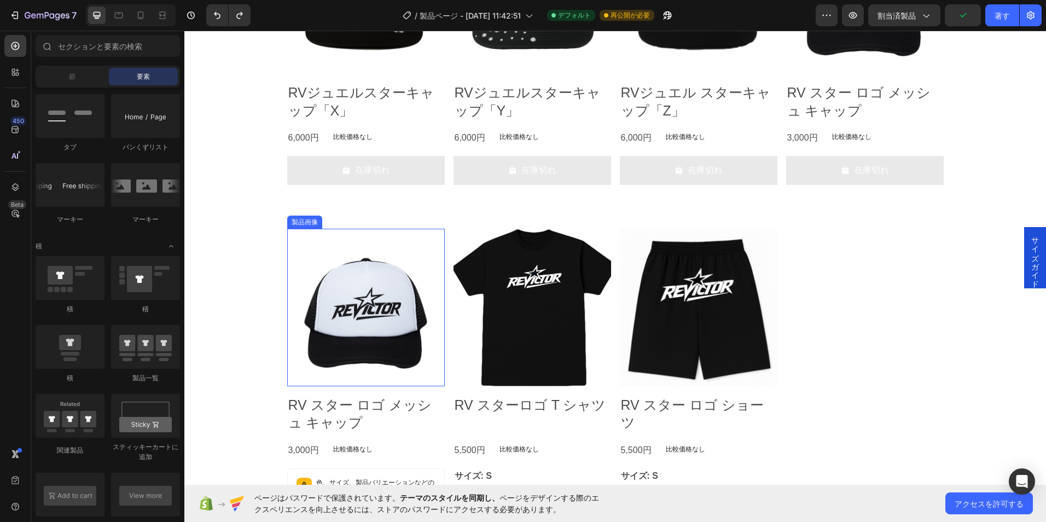
click at [371, 322] on img at bounding box center [365, 307] width 157 height 157
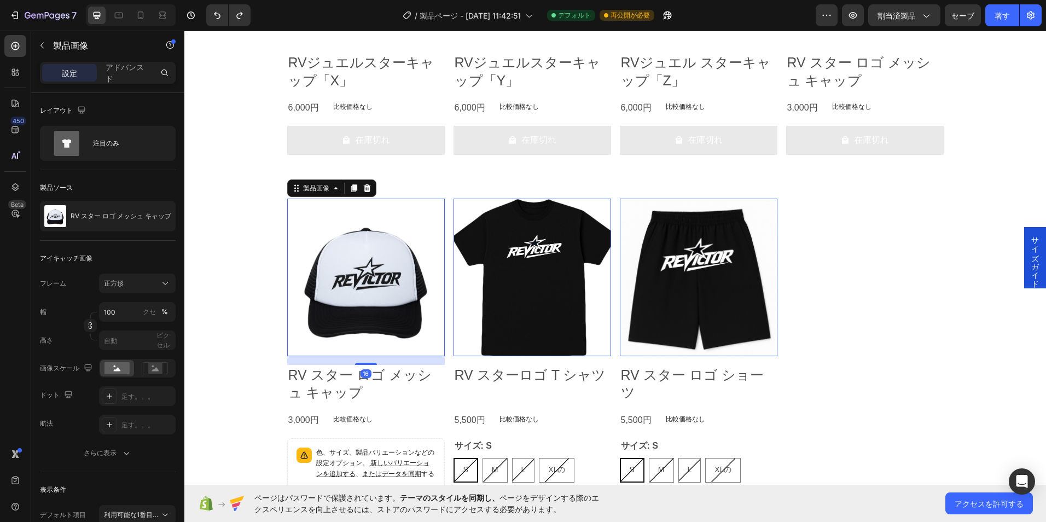
scroll to position [1048, 0]
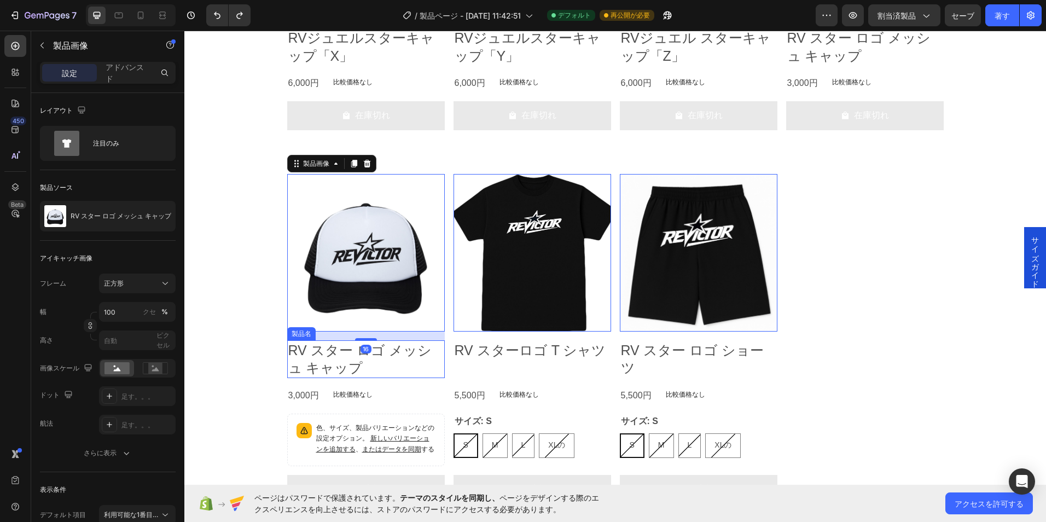
click at [347, 357] on h2 "RV スター ロゴ メッシュ キャップ" at bounding box center [365, 359] width 157 height 38
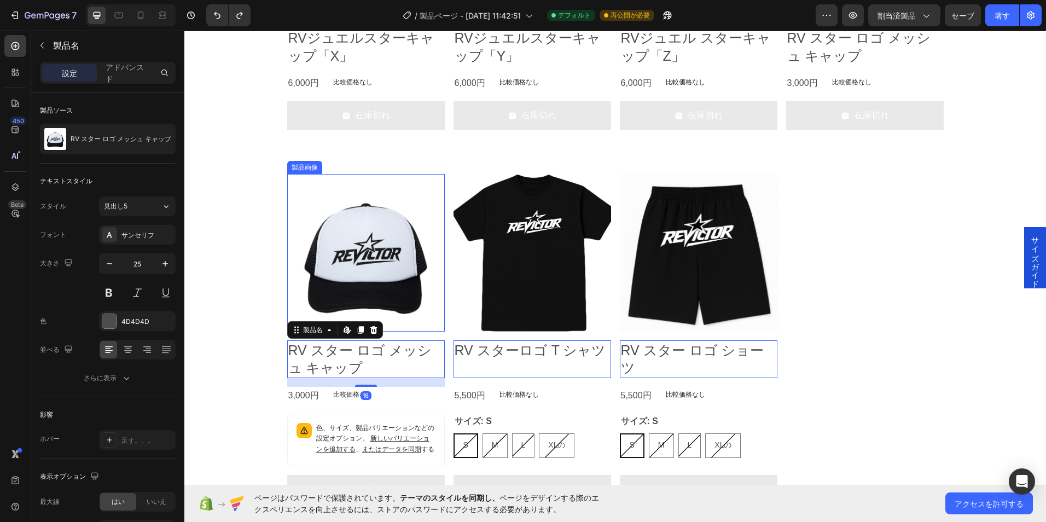
click at [364, 280] on img at bounding box center [365, 252] width 157 height 157
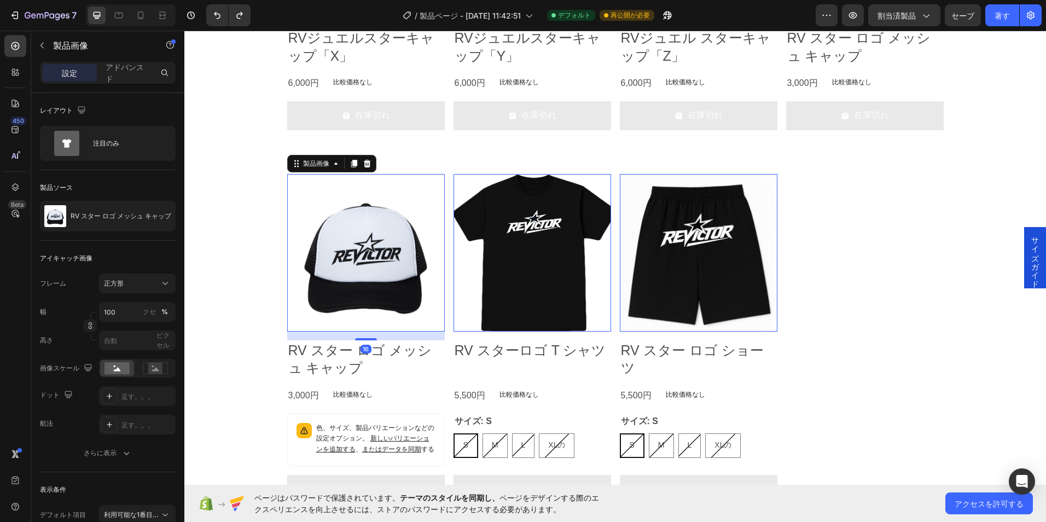
click at [411, 260] on img at bounding box center [365, 252] width 157 height 157
click at [522, 279] on img at bounding box center [531, 252] width 157 height 157
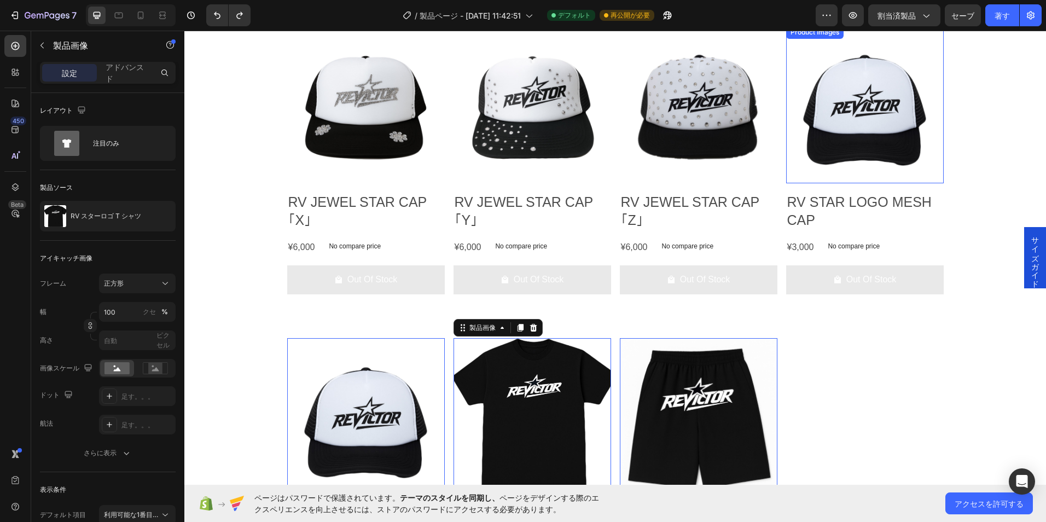
click at [886, 85] on img at bounding box center [864, 104] width 157 height 157
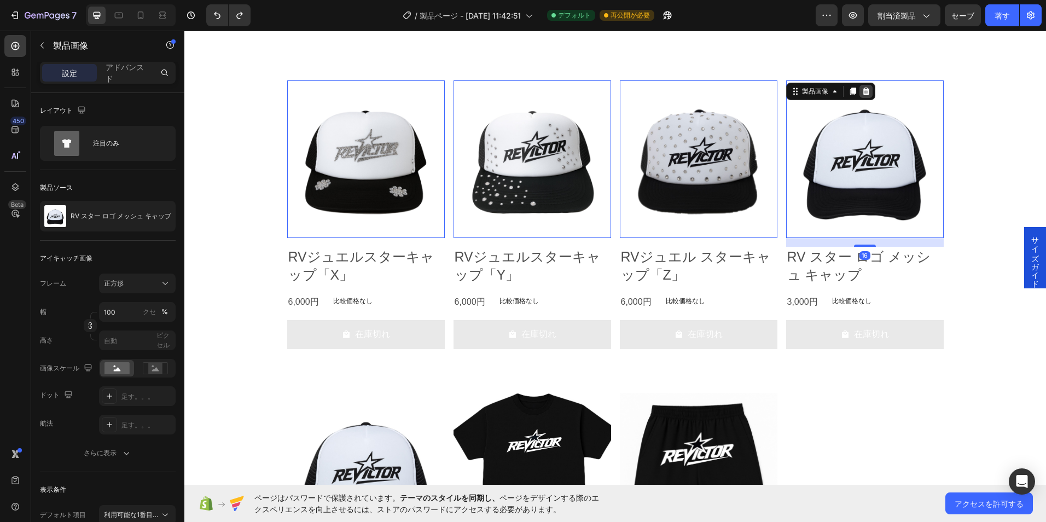
click at [863, 93] on icon at bounding box center [865, 91] width 7 height 8
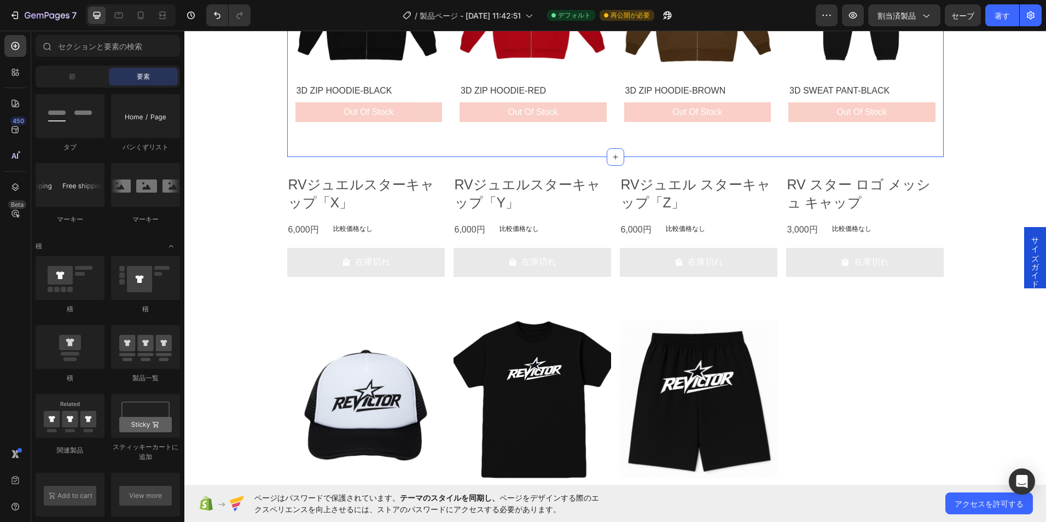
scroll to position [665, 0]
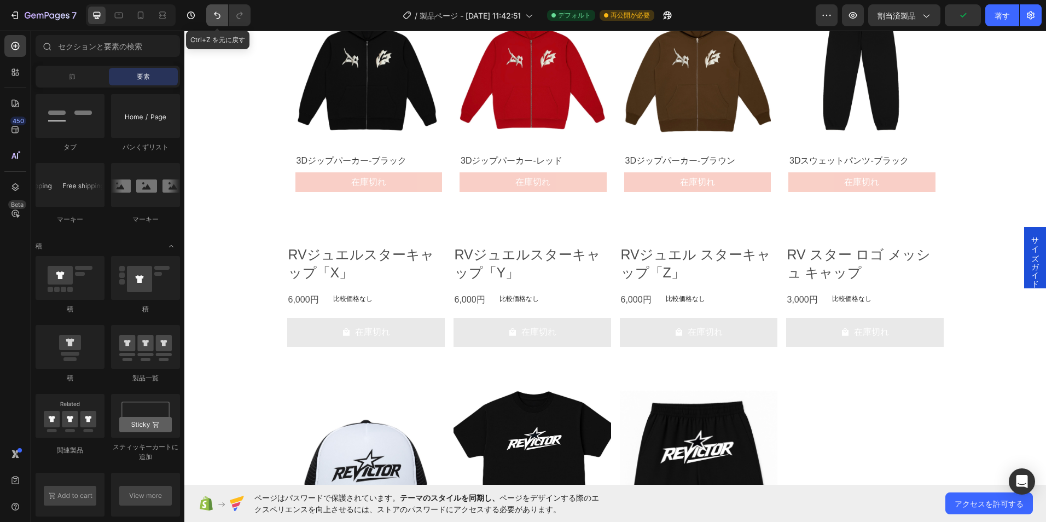
click at [224, 19] on button "元に戻す/やり直し" at bounding box center [217, 15] width 22 height 22
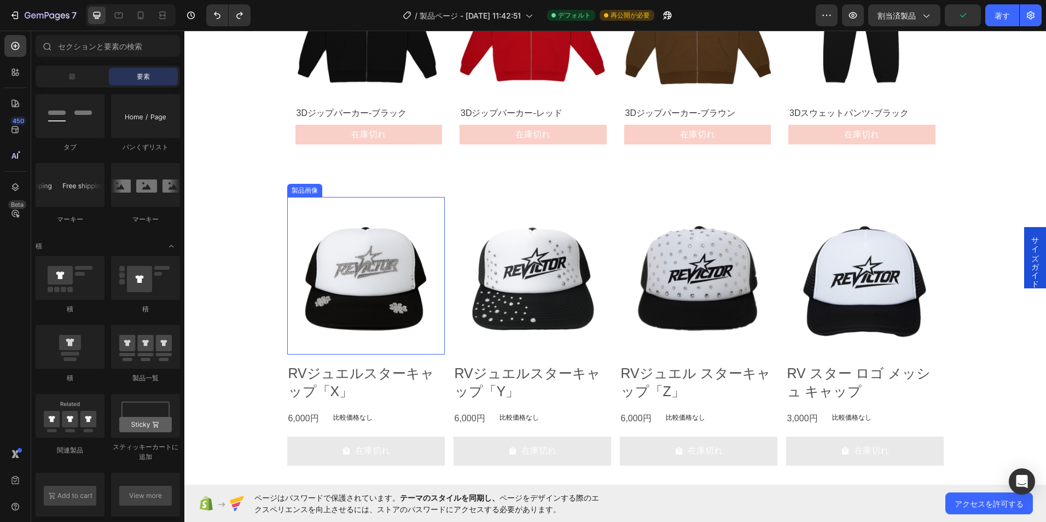
scroll to position [774, 0]
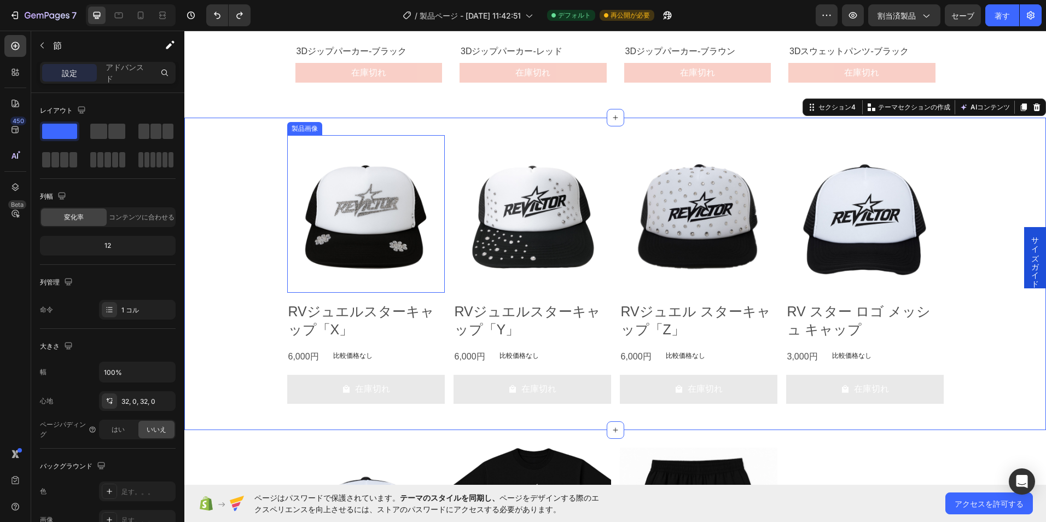
drag, startPoint x: 273, startPoint y: 121, endPoint x: 352, endPoint y: 213, distance: 121.8
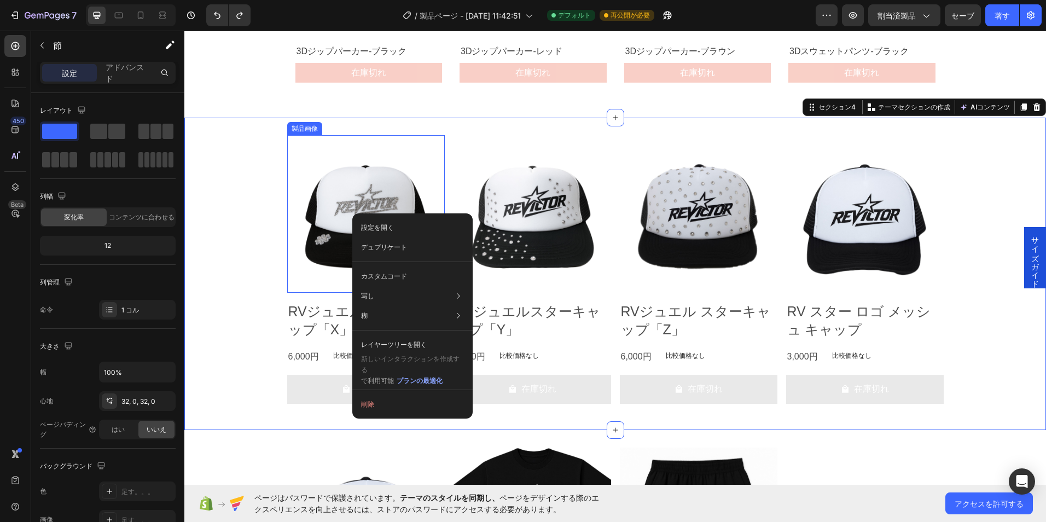
click at [312, 177] on img at bounding box center [365, 213] width 157 height 157
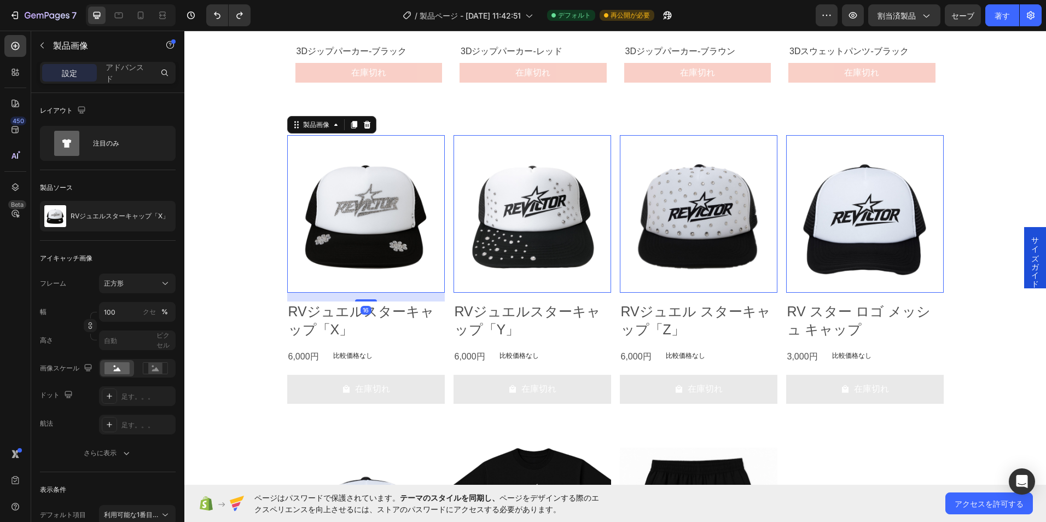
click at [329, 191] on img at bounding box center [365, 213] width 157 height 157
click at [211, 196] on div "製品画像 16 RVジュエルスターキャップ「X」 製品名 6,000円 製品価格 製品価格 比較価格なし 製品価格 漕ぐ 在庫切れ カートに入れる 漕ぐ 製品…" at bounding box center [614, 273] width 861 height 277
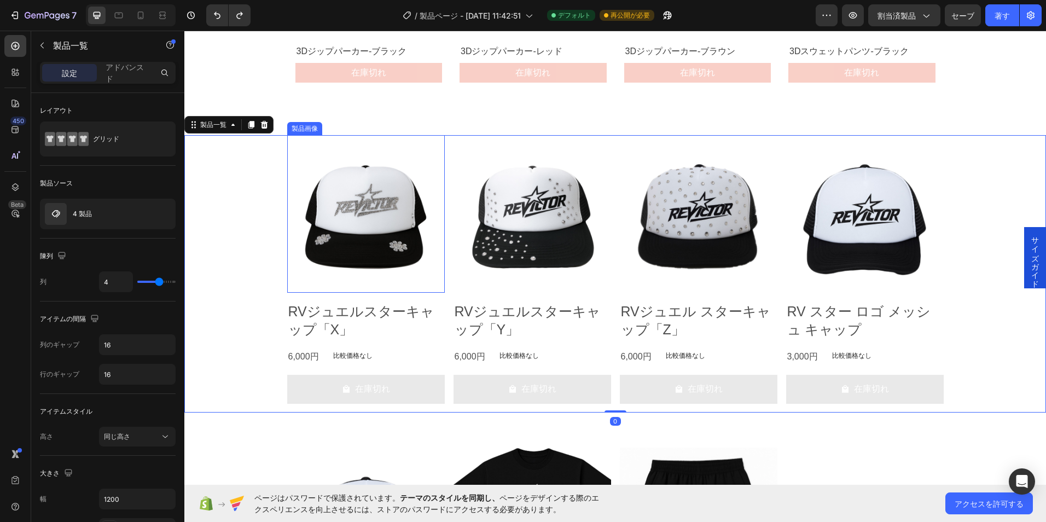
click at [356, 190] on img at bounding box center [365, 213] width 157 height 157
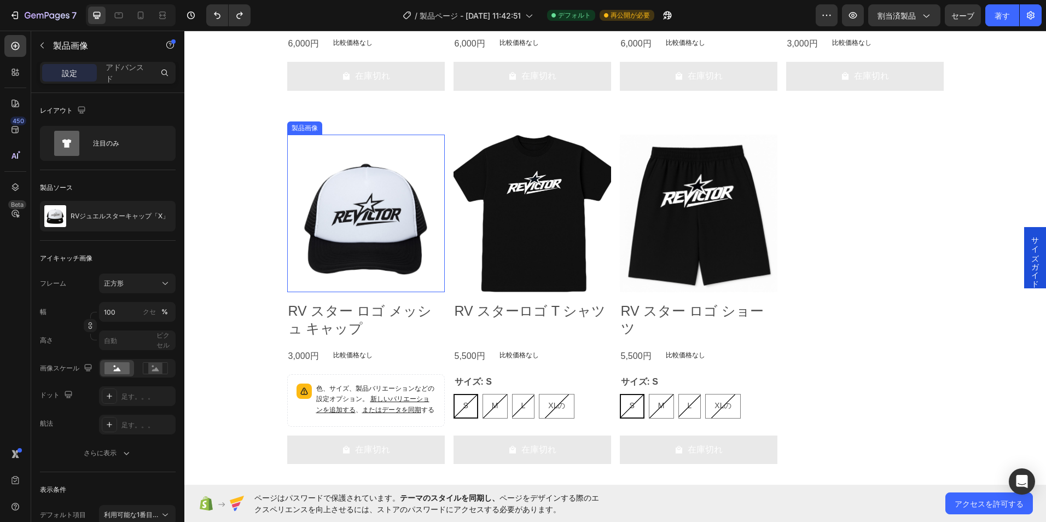
scroll to position [1102, 0]
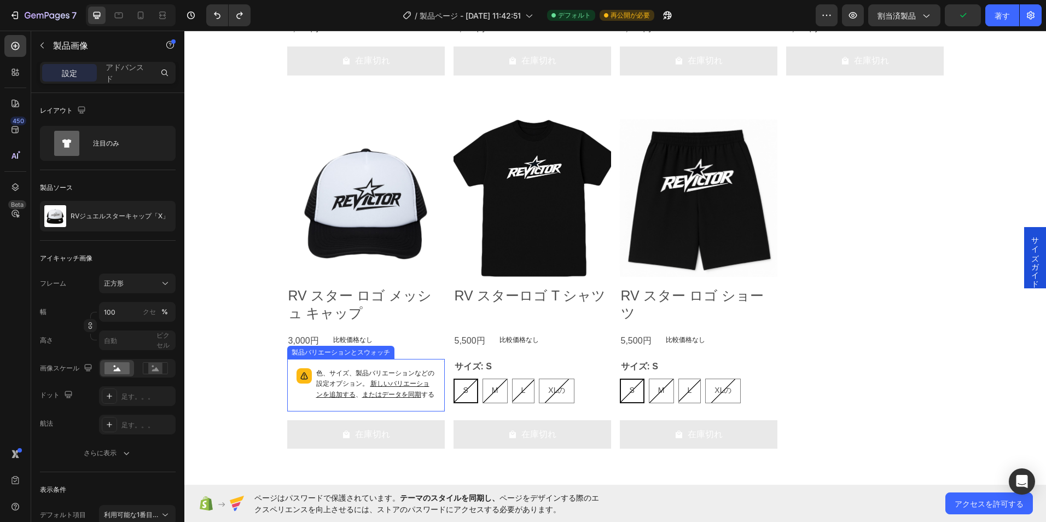
click at [389, 380] on span "新しいバリエーションを追加する" at bounding box center [372, 388] width 113 height 19
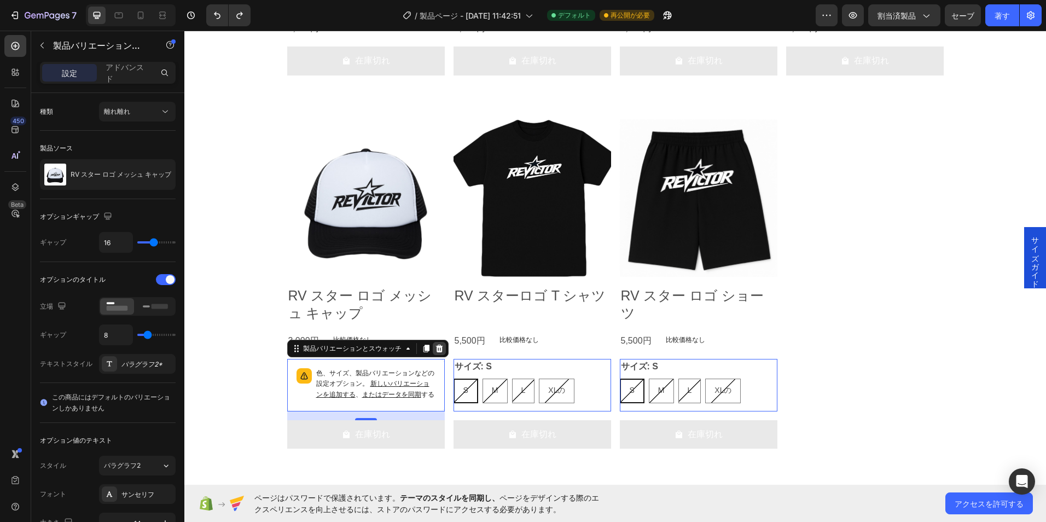
click at [439, 349] on div at bounding box center [439, 348] width 13 height 13
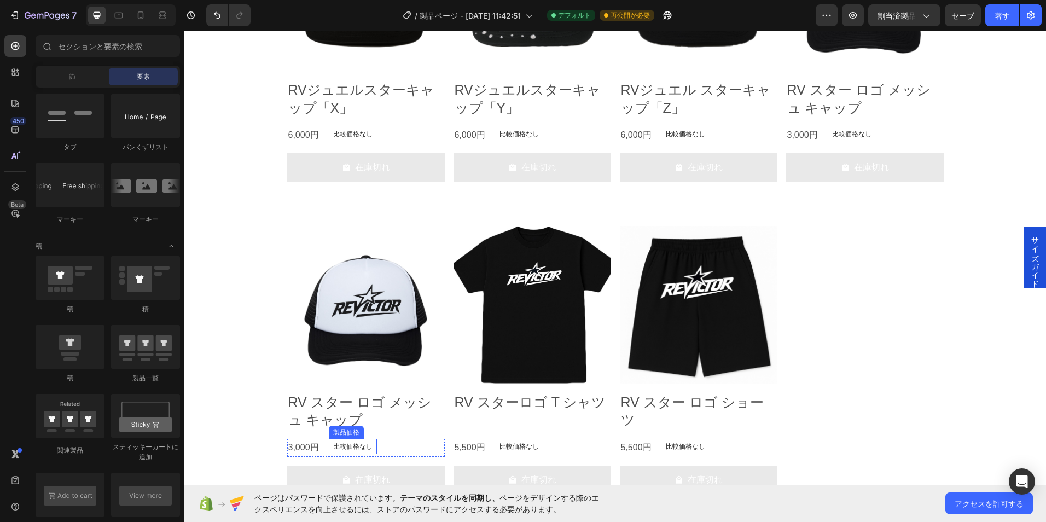
scroll to position [993, 0]
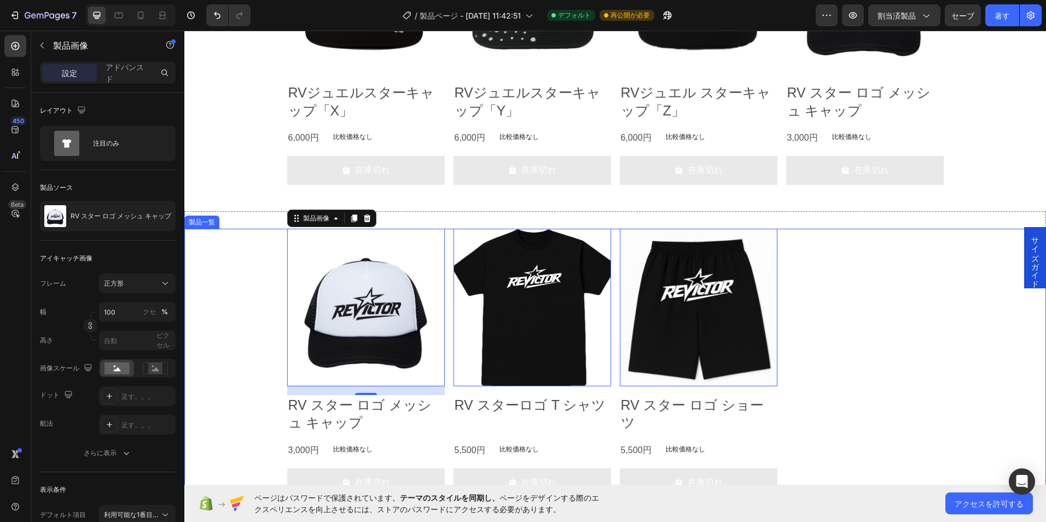
click at [260, 266] on div "製品画像 16 RV スター ロゴ メッシュ キャップ 製品名 3,000円 製品価格 製品価格 比較価格なし 製品価格 漕ぐ 在庫切れ カートに入れる 漕ぐ…" at bounding box center [614, 367] width 861 height 277
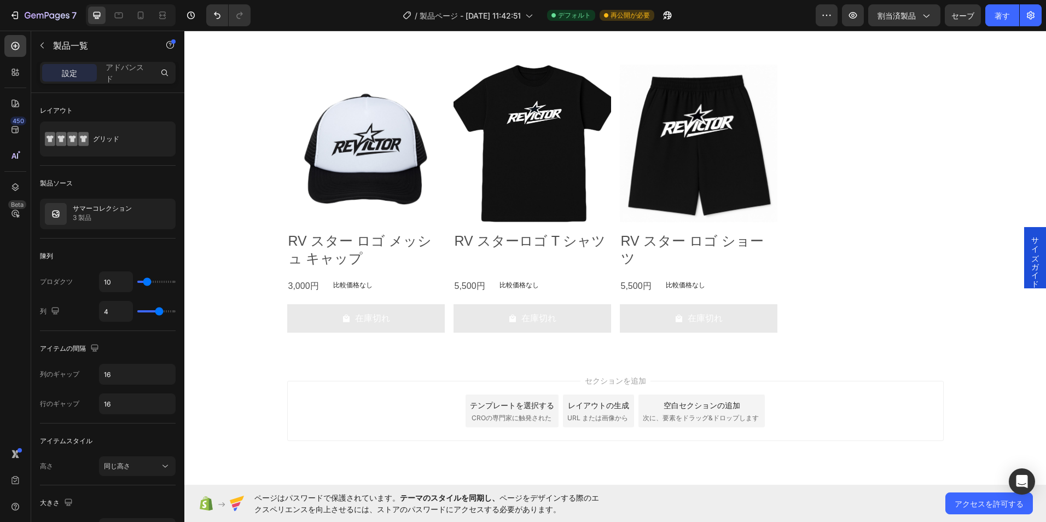
click at [808, 205] on div "製品画像 RV スター ロゴ メッシュ キャップ 製品名 3,000円 製品価格 製品価格 比較価格なし 製品価格 漕ぐ 在庫切れ カートに入れる 漕ぐ 製品…" at bounding box center [615, 203] width 656 height 277
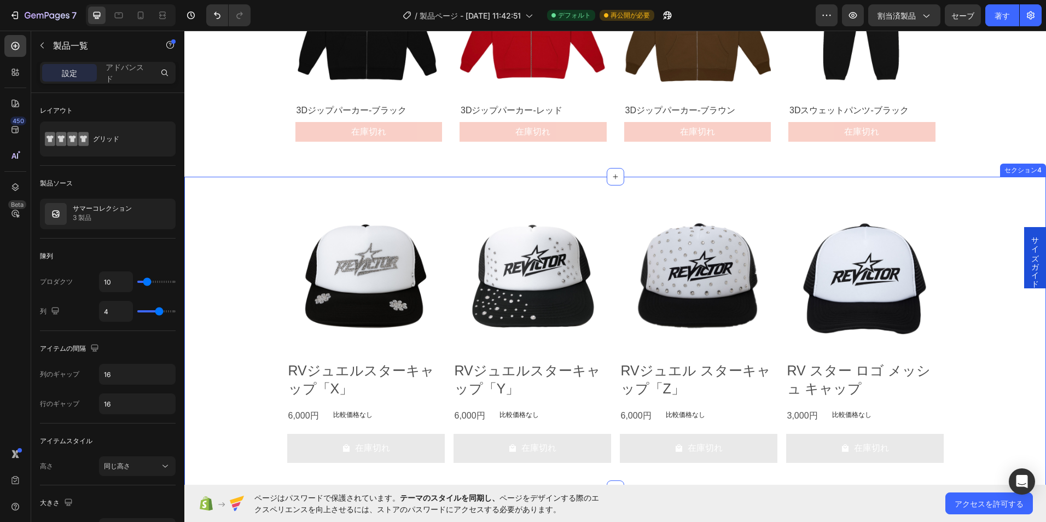
scroll to position [720, 0]
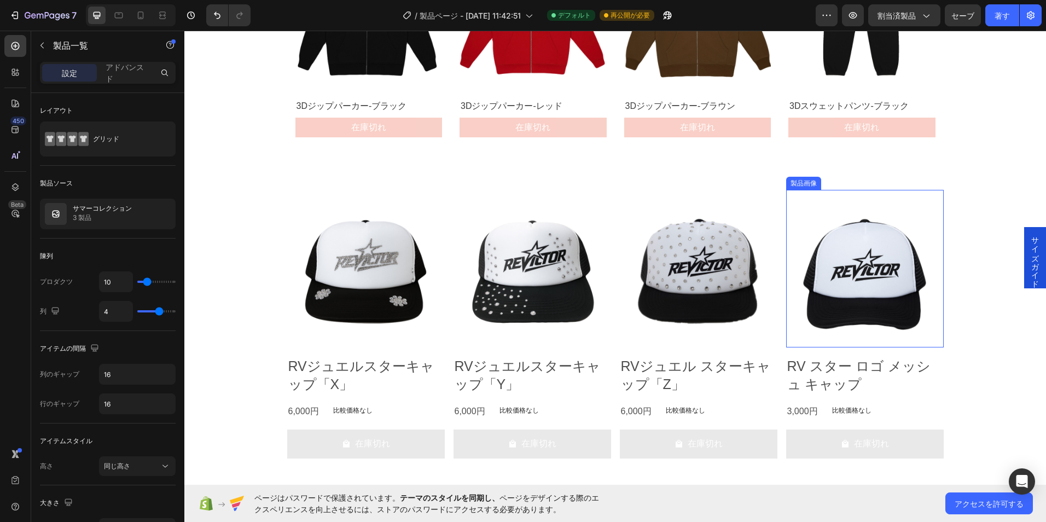
click at [894, 252] on img at bounding box center [864, 268] width 157 height 157
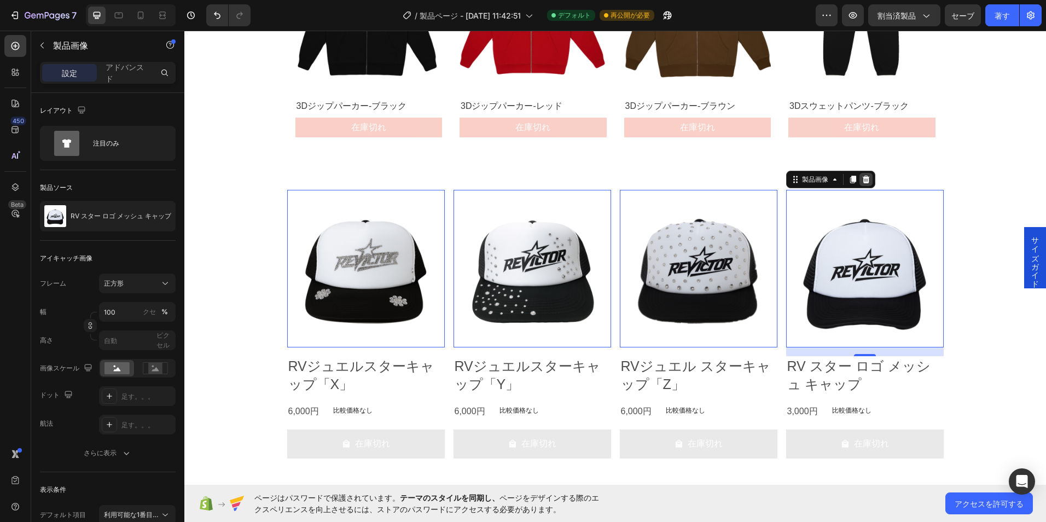
click at [865, 184] on icon at bounding box center [865, 179] width 9 height 9
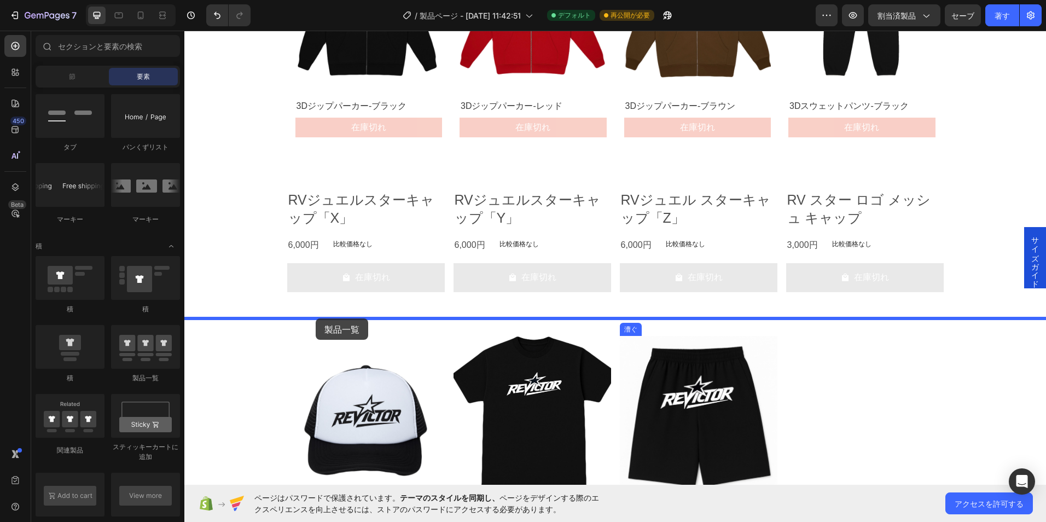
drag, startPoint x: 315, startPoint y: 372, endPoint x: 316, endPoint y: 318, distance: 53.6
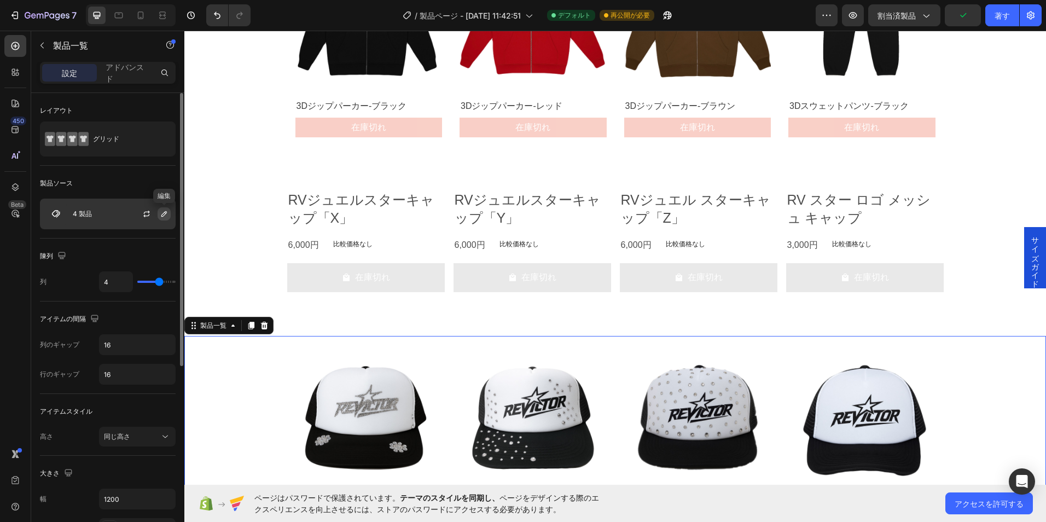
click at [163, 217] on icon "button" at bounding box center [164, 213] width 9 height 9
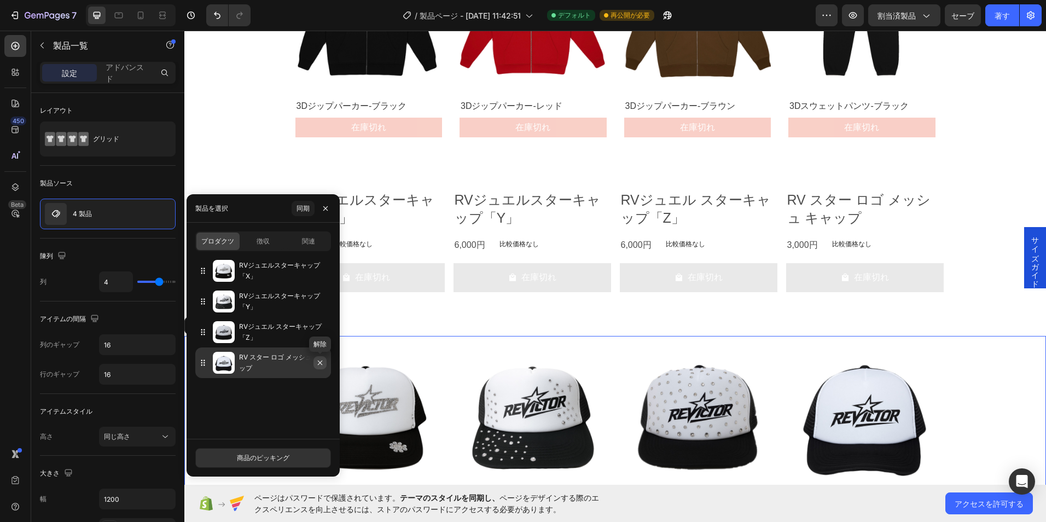
click at [317, 364] on icon "button" at bounding box center [320, 362] width 9 height 9
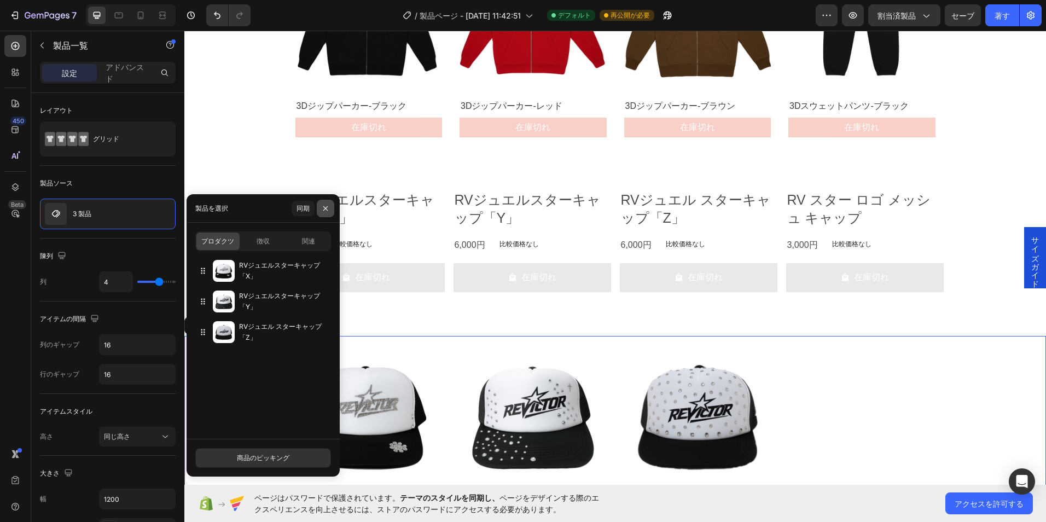
drag, startPoint x: 331, startPoint y: 207, endPoint x: 161, endPoint y: 183, distance: 171.2
click at [331, 207] on button "button" at bounding box center [325, 208] width 17 height 17
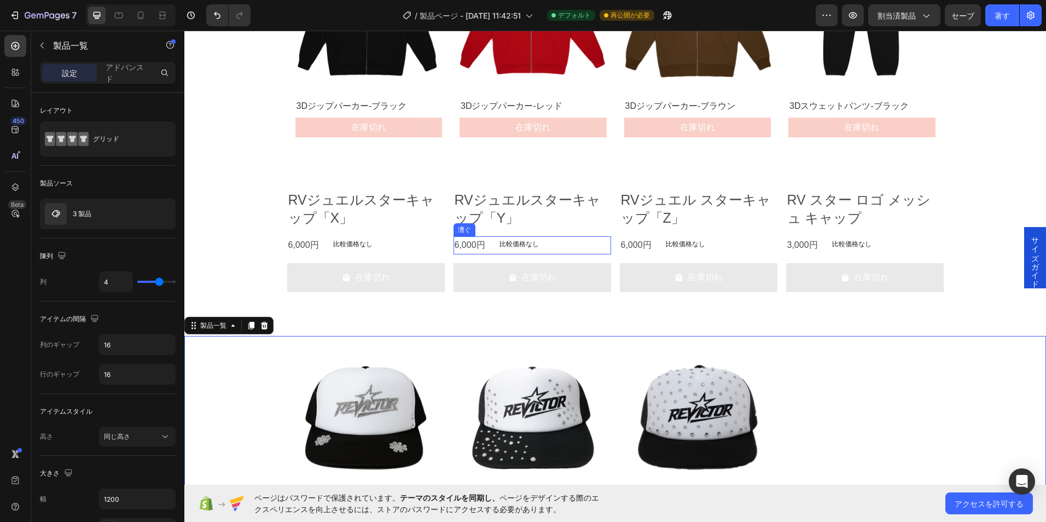
click at [554, 250] on div "6,000円 製品価格 製品価格 比較価格なし 製品価格 漕ぐ" at bounding box center [531, 245] width 157 height 18
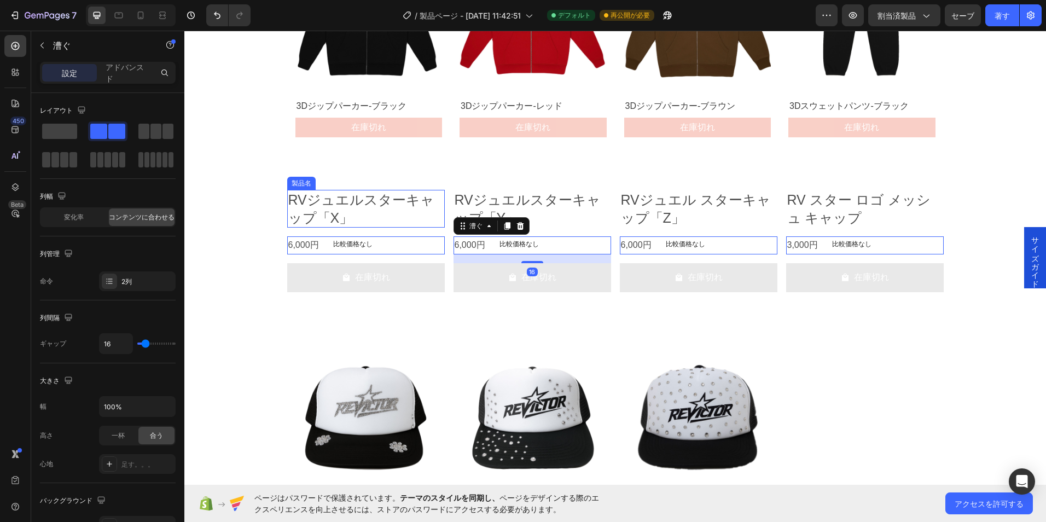
click at [360, 187] on div "RVジュエルスターキャップ「X」 製品名 6,000円 製品価格 製品価格 比較価格なし 製品価格 漕ぐ 0 在庫切れ カートに入れる 漕ぐ 製品一覧 RVジ…" at bounding box center [614, 245] width 861 height 146
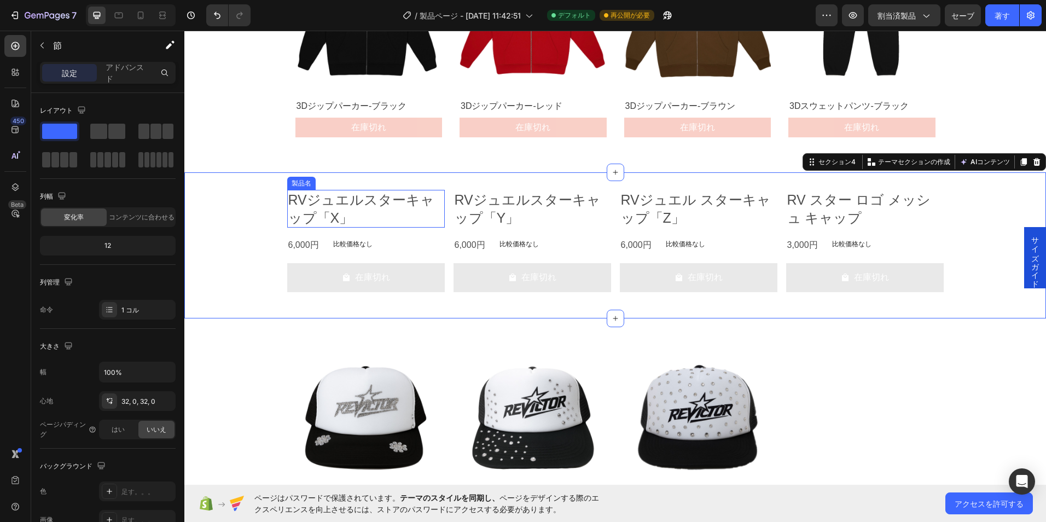
click at [311, 196] on h2 "RVジュエルスターキャップ「X」" at bounding box center [365, 209] width 157 height 38
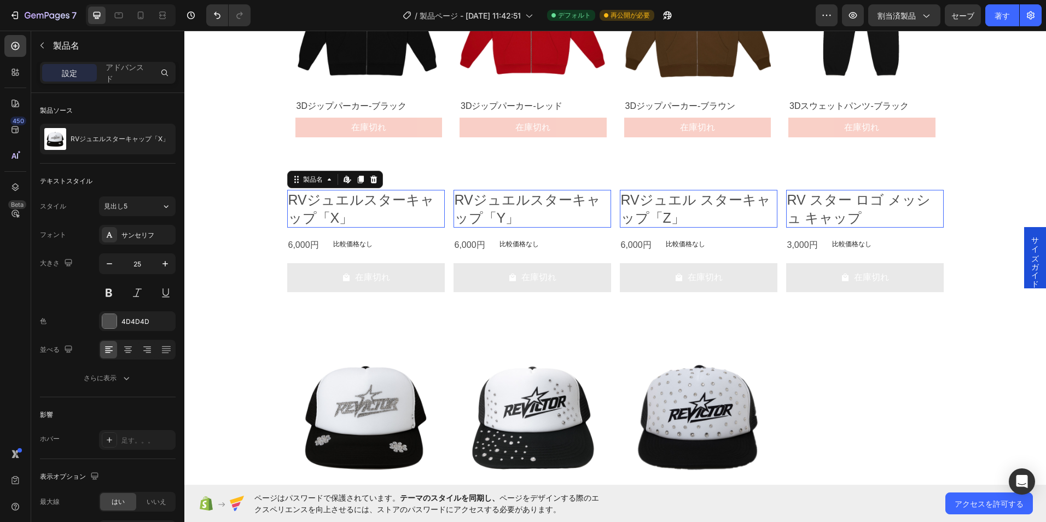
click at [241, 225] on div "RVジュエルスターキャップ「X」 製品名 Shopifyでコンテンツを編集する 0 6,000円 製品価格 製品価格 比較価格なし 製品価格 漕ぐ 在庫切れ …" at bounding box center [614, 245] width 861 height 111
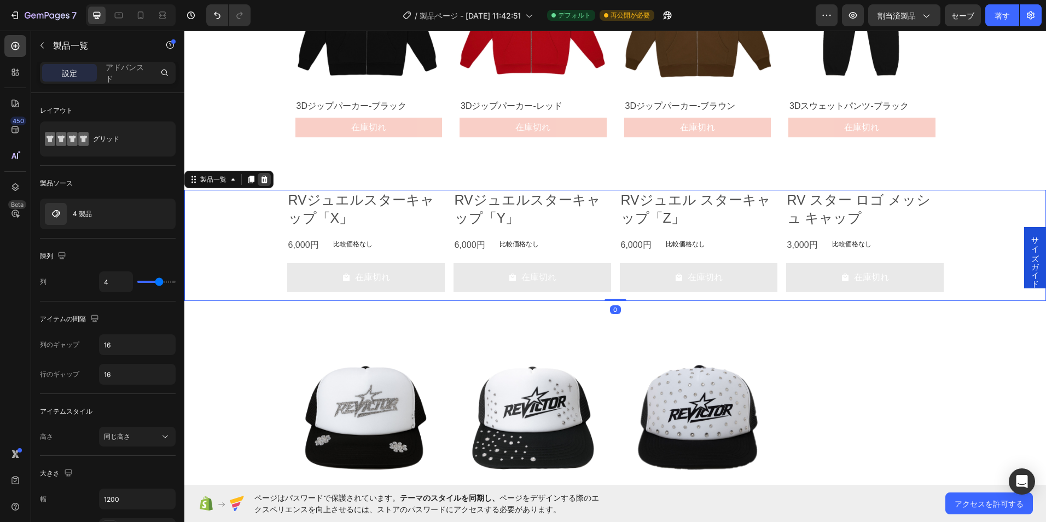
click at [261, 182] on icon at bounding box center [264, 179] width 9 height 9
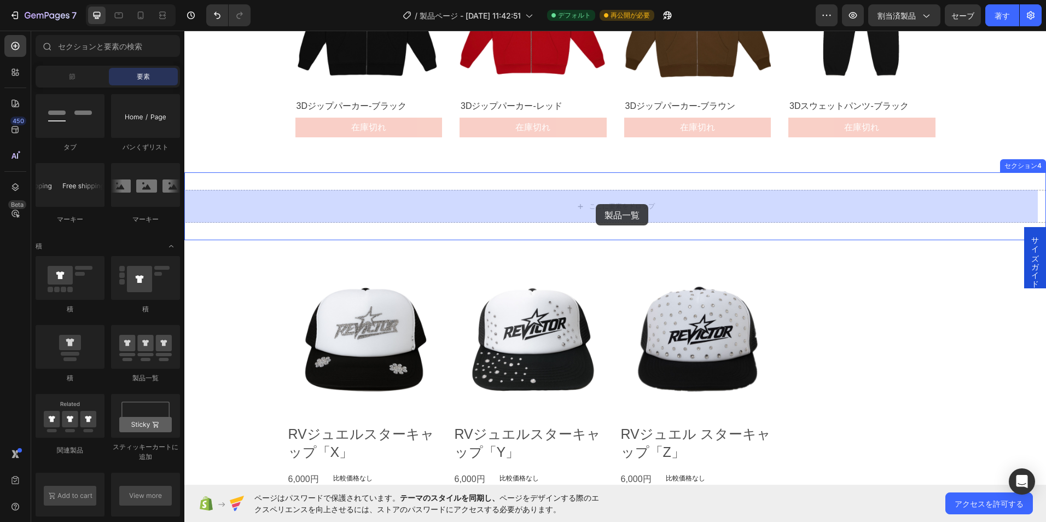
drag, startPoint x: 344, startPoint y: 381, endPoint x: 595, endPoint y: 204, distance: 306.9
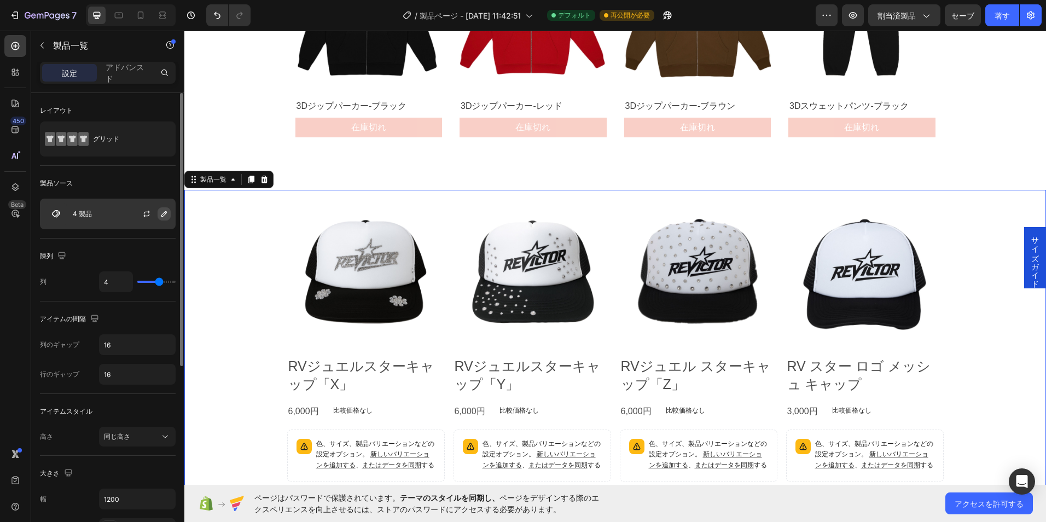
click at [162, 212] on icon "button" at bounding box center [164, 213] width 9 height 9
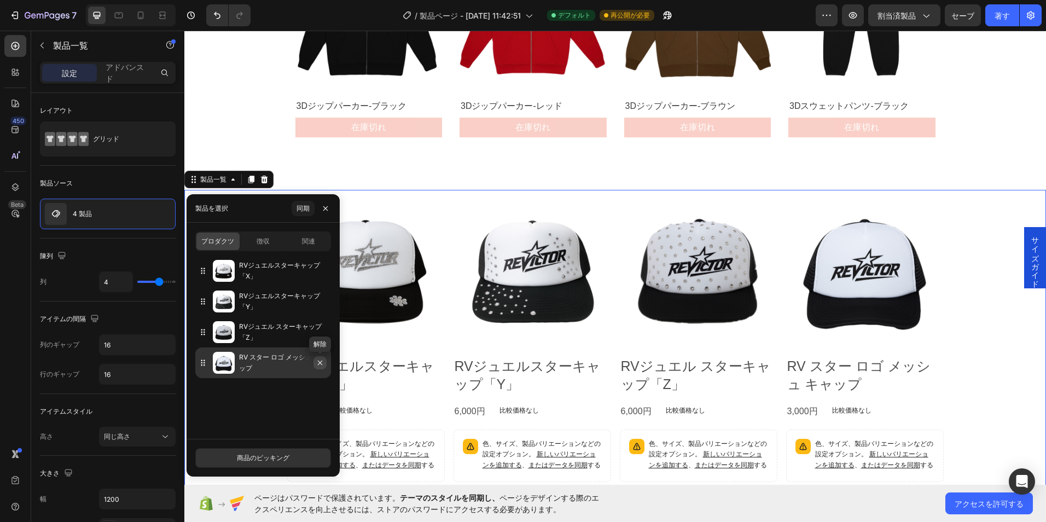
click at [319, 364] on icon "button" at bounding box center [320, 362] width 9 height 9
click at [324, 361] on icon "button" at bounding box center [320, 362] width 9 height 9
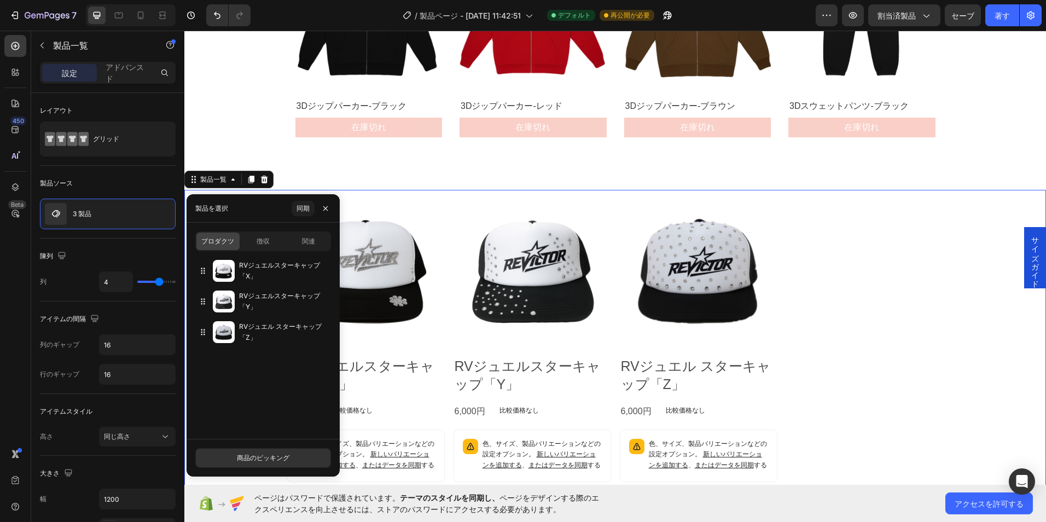
click at [863, 290] on div "製品画像 RVジュエルスターキャップ「X」 製品名 6,000円 製品価格 製品価格 比較価格なし 製品価格 漕ぐ 色、サイズ、製品バリエーションなどの設定オ…" at bounding box center [615, 359] width 656 height 338
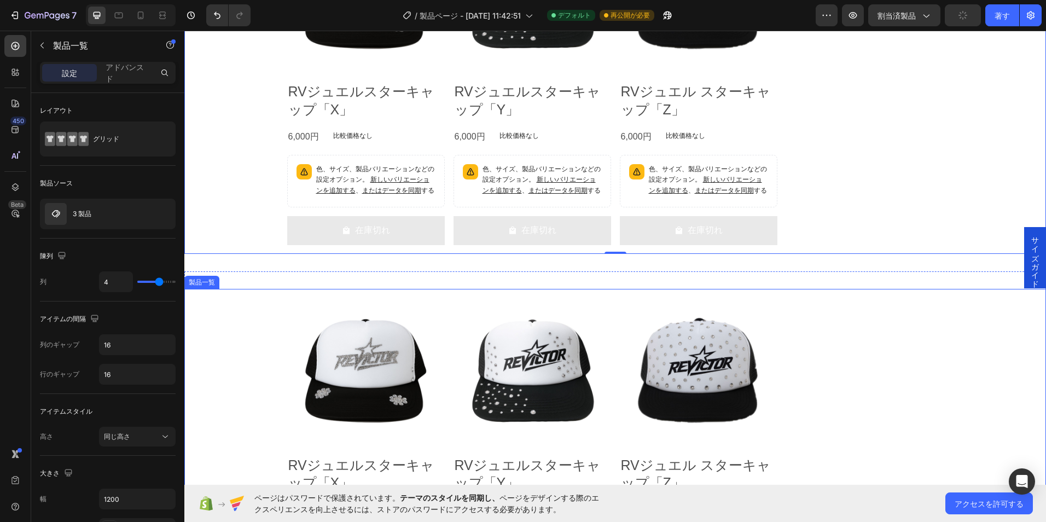
scroll to position [1321, 0]
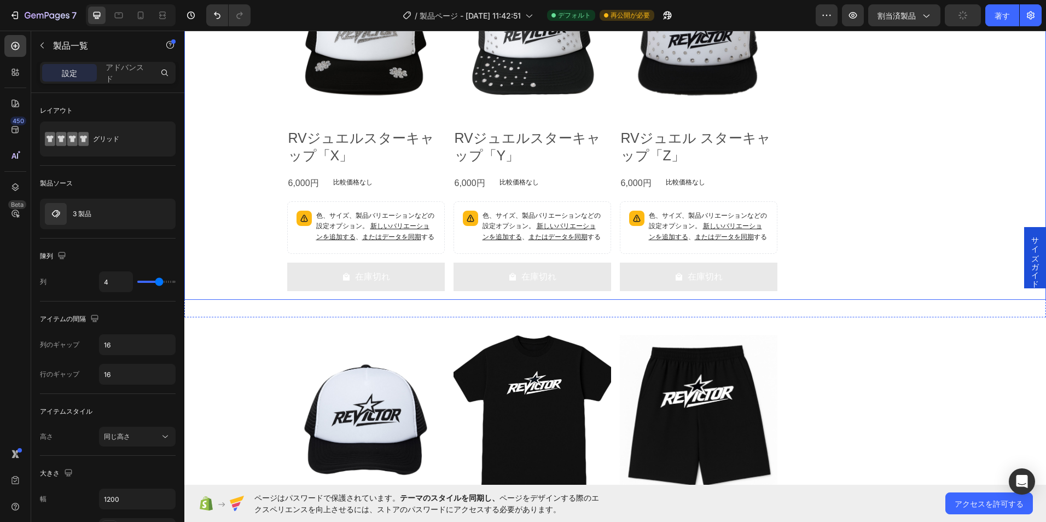
click at [820, 137] on div "製品画像 RVジュエルスターキャップ「X」 製品名 6,000円 製品価格 製品価格 比較価格なし 製品価格 漕ぐ 色、サイズ、製品バリエーションなどの設定オ…" at bounding box center [615, 131] width 656 height 338
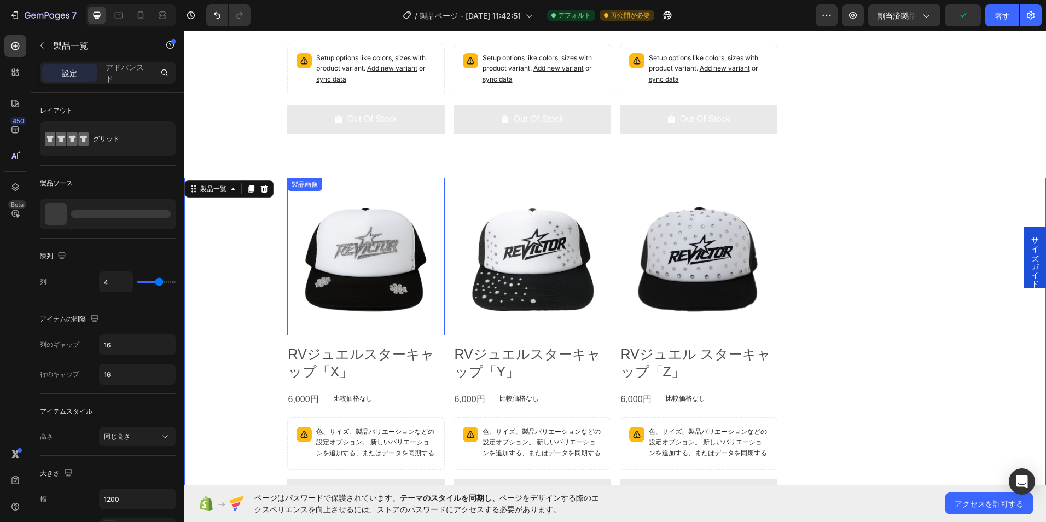
scroll to position [1102, 0]
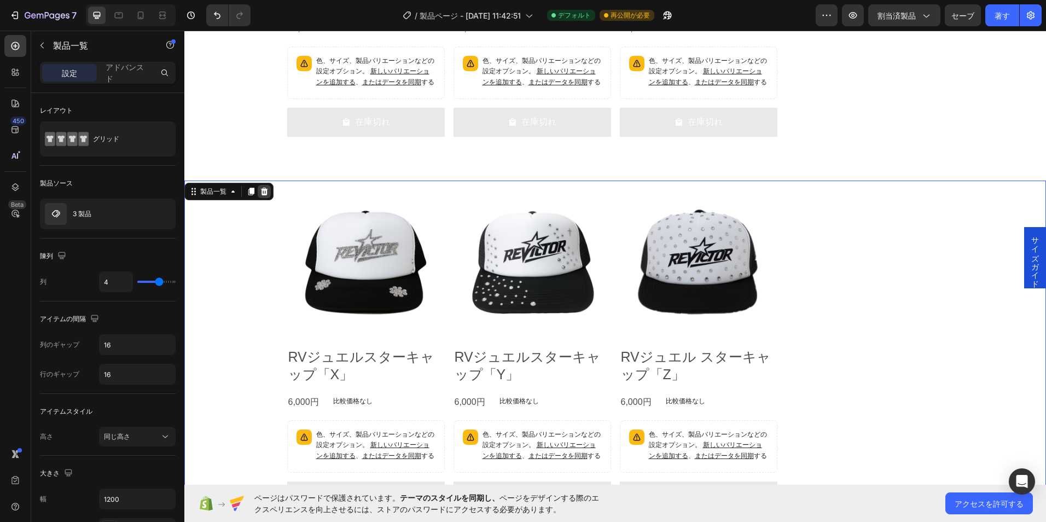
click at [270, 188] on div at bounding box center [264, 191] width 13 height 13
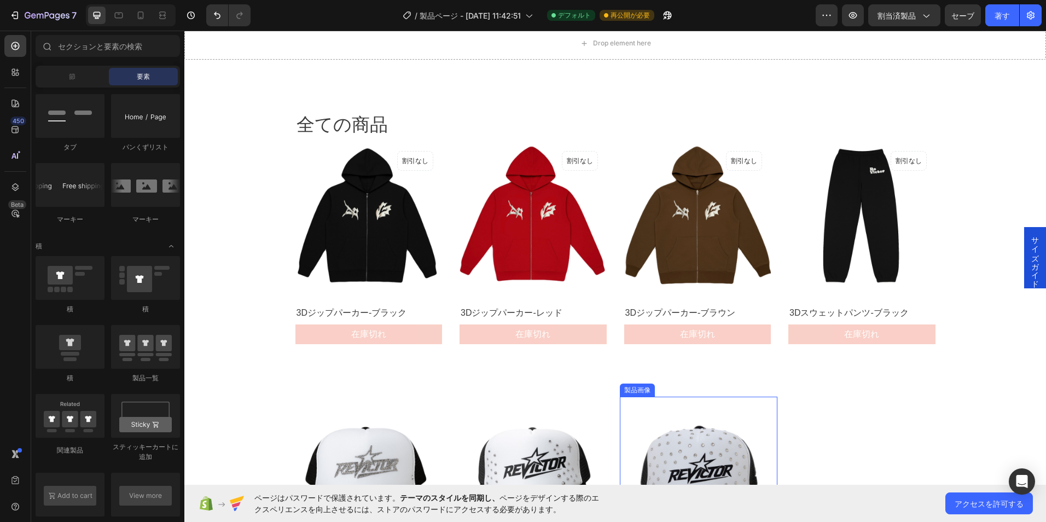
scroll to position [501, 0]
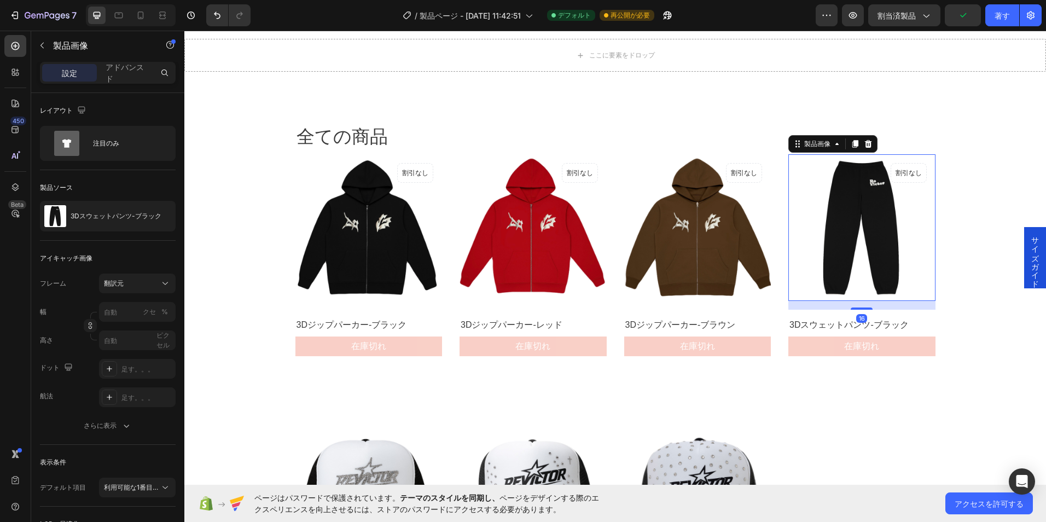
click at [255, 293] on div "ここに要素をドロップ Section 2 全ての商品 見出し 漕ぐ 製品画像 割引なし 公開時に表示されない 製品バッジ 漕ぐ 3Dジップパーカー-ブラック …" at bounding box center [614, 348] width 861 height 1592
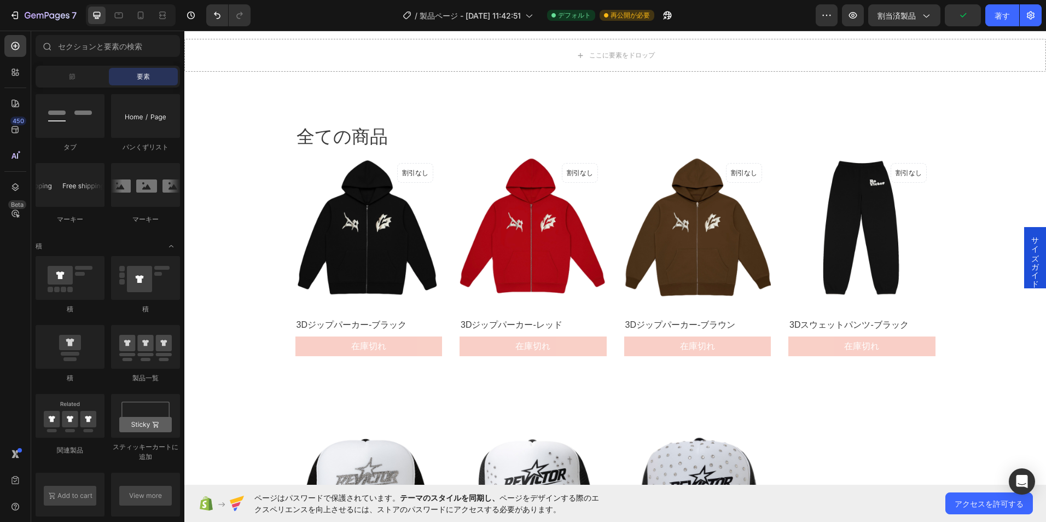
click at [262, 287] on div "ここに要素をドロップ Section 2 全ての商品 見出し 漕ぐ 製品画像 割引なし 公開時に表示されない 製品バッジ 漕ぐ 3Dジップパーカー-ブラック …" at bounding box center [614, 348] width 861 height 1592
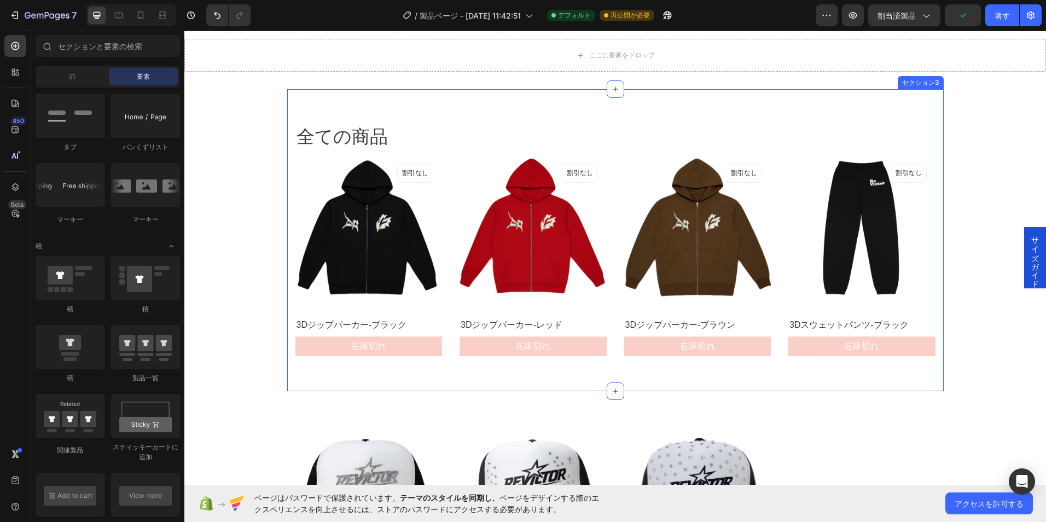
click at [316, 373] on div "全ての商品 見出し 漕ぐ 製品画像 割引なし 公開時に表示されない 製品バッジ 漕ぐ 3Dジップパーカー-ブラック 製品名 在庫切れ 製品カートボタン 積 製…" at bounding box center [615, 240] width 656 height 302
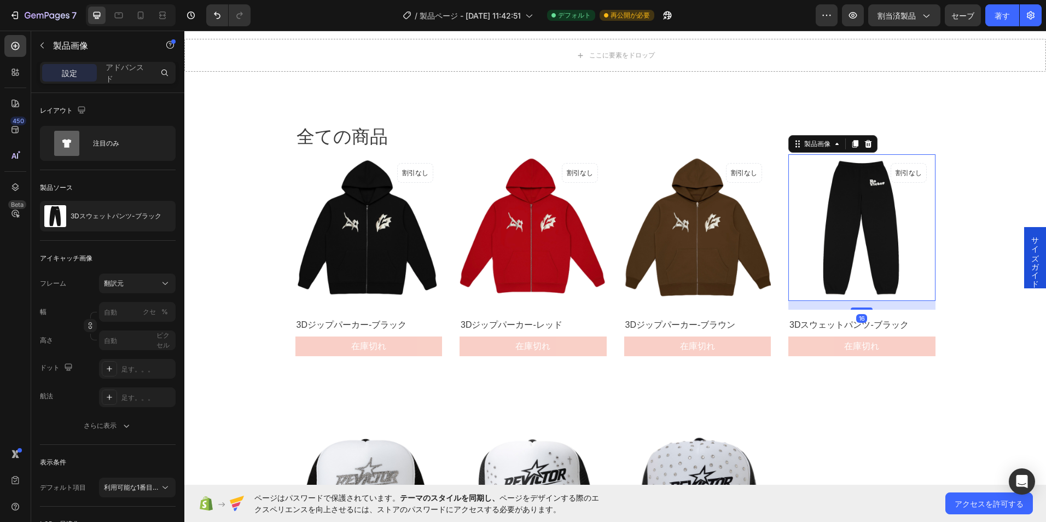
click at [831, 266] on img at bounding box center [861, 227] width 147 height 147
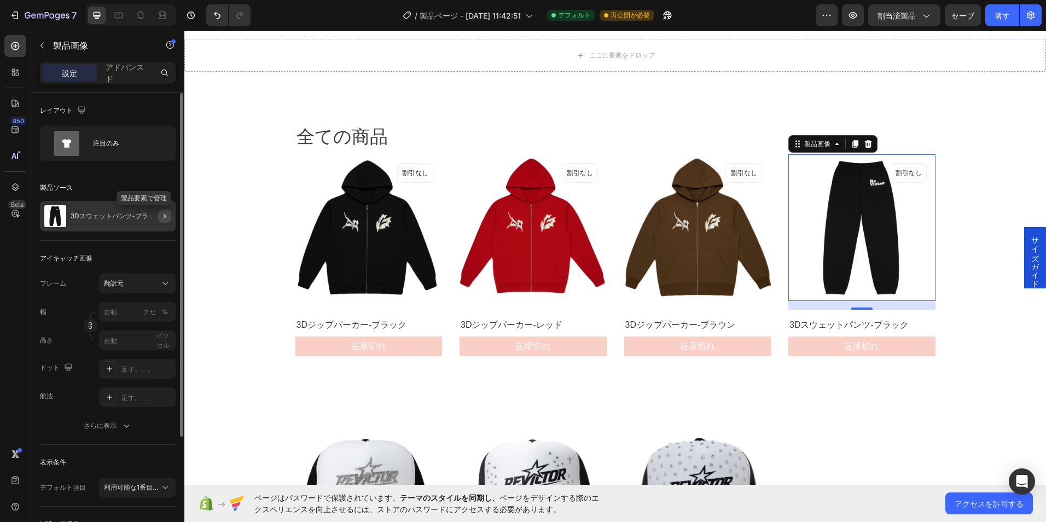
click at [161, 218] on icon "button" at bounding box center [164, 216] width 9 height 9
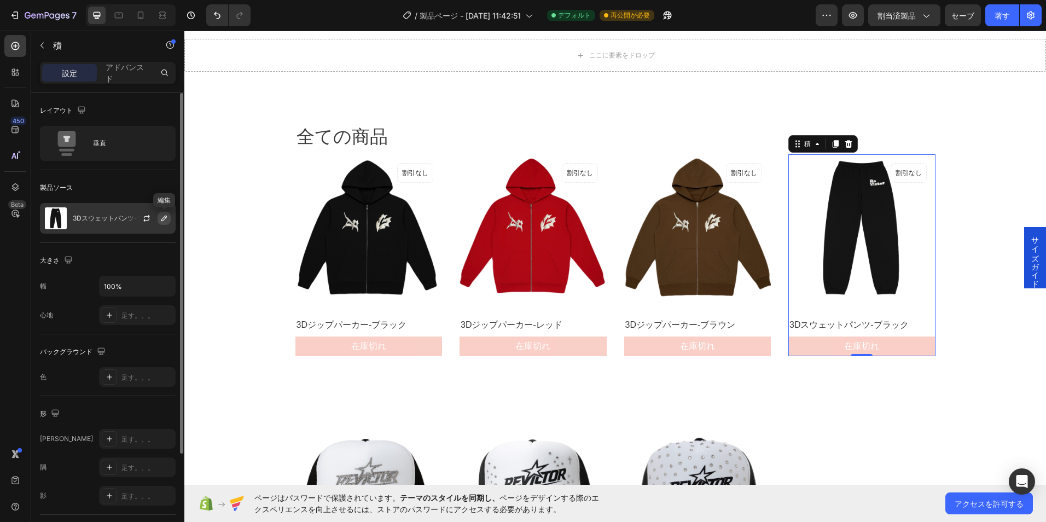
click at [166, 215] on icon "button" at bounding box center [164, 218] width 9 height 9
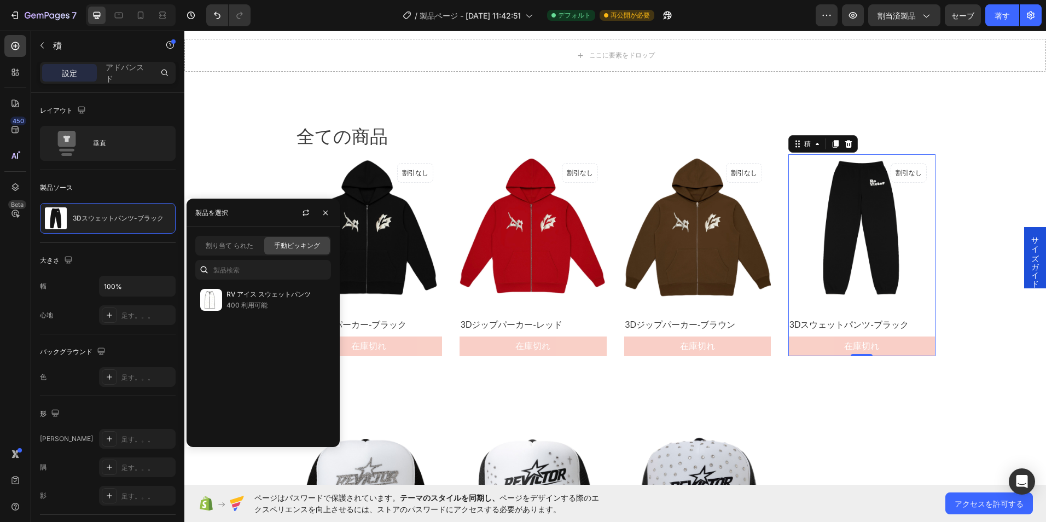
click at [238, 135] on div "ここに要素をドロップ Section 2 全ての商品 見出し 漕ぐ 製品画像 割引なし 公開時に表示されない 製品バッジ 漕ぐ 3Dジップパーカー-ブラック …" at bounding box center [614, 348] width 861 height 1592
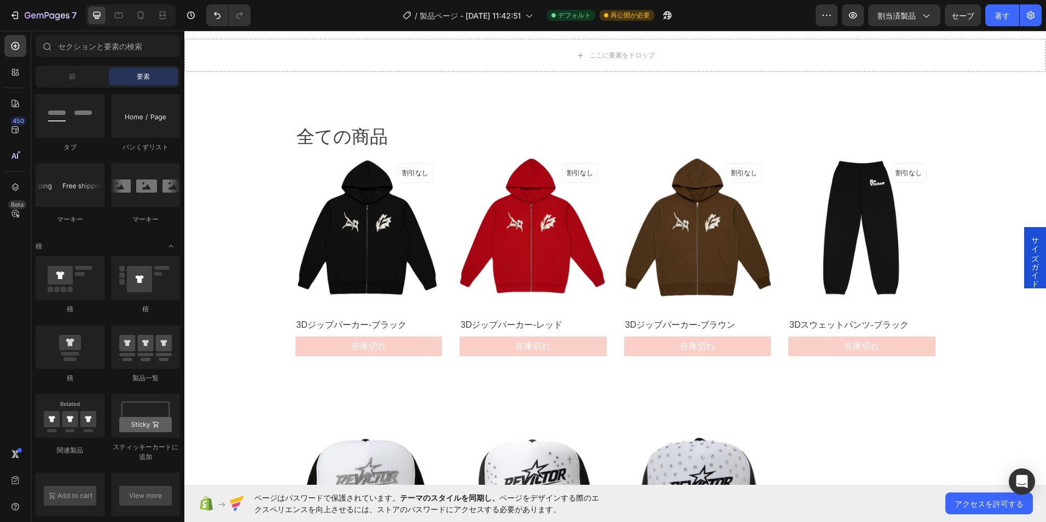
click at [270, 268] on div "ここに要素をドロップ Section 2 全ての商品 見出し 漕ぐ 製品画像 割引なし 公開時に表示されない 製品バッジ 漕ぐ 3Dジップパーカー-ブラック …" at bounding box center [614, 348] width 861 height 1592
click at [279, 303] on section "全ての商品 見出し 漕ぐ 製品画像 割引なし 公開時に表示されない 製品バッジ 漕ぐ 3Dジップパーカー-ブラック 製品名 在庫切れ 製品カートボタン 積 製…" at bounding box center [615, 240] width 674 height 302
click at [271, 305] on div "ここに要素をドロップ Section 2 全ての商品 見出し 漕ぐ 製品画像 割引なし 公開時に表示されない 製品バッジ 漕ぐ 3Dジップパーカー-ブラック …" at bounding box center [614, 348] width 861 height 1592
click at [264, 364] on div "ここに要素をドロップ Section 2 全ての商品 見出し 漕ぐ 製品画像 割引なし 公開時に表示されない 製品バッジ 漕ぐ 3Dジップパーカー-ブラック …" at bounding box center [614, 348] width 861 height 1592
click at [235, 342] on div "ここに要素をドロップ Section 2 全ての商品 見出し 漕ぐ 製品画像 割引なし 公開時に表示されない 製品バッジ 漕ぐ 3Dジップパーカー-ブラック …" at bounding box center [614, 348] width 861 height 1592
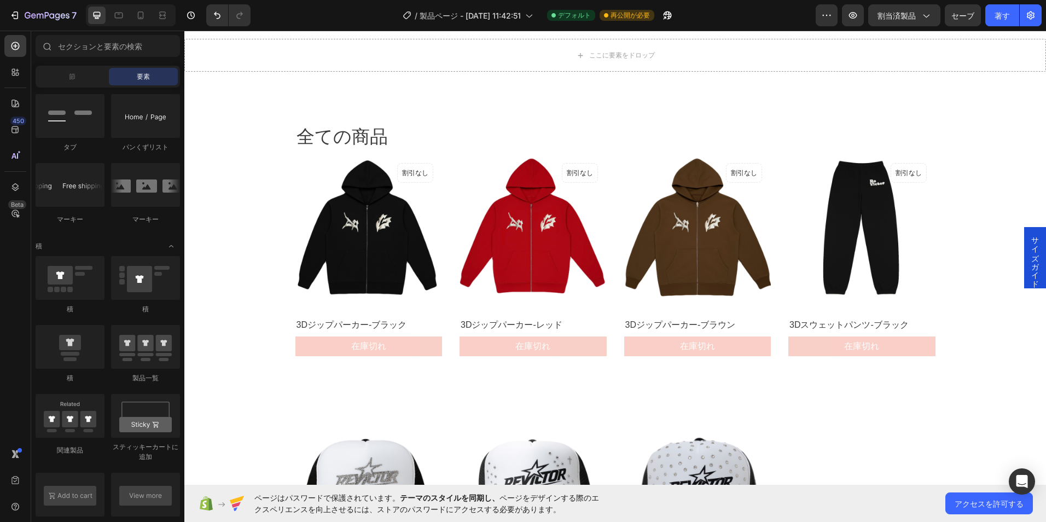
click at [336, 389] on div "全ての商品 見出し 漕ぐ 製品画像 割引なし 公開時に表示されない 製品バッジ 漕ぐ 3Dジップパーカー-ブラック 製品名 在庫切れ 製品カートボタン 積 製…" at bounding box center [615, 240] width 656 height 302
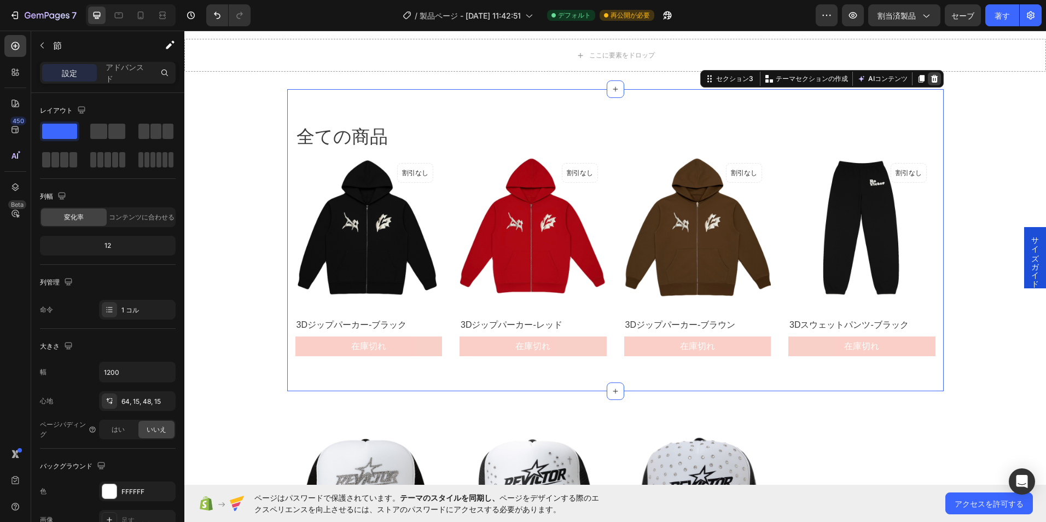
click at [930, 80] on icon at bounding box center [933, 79] width 7 height 8
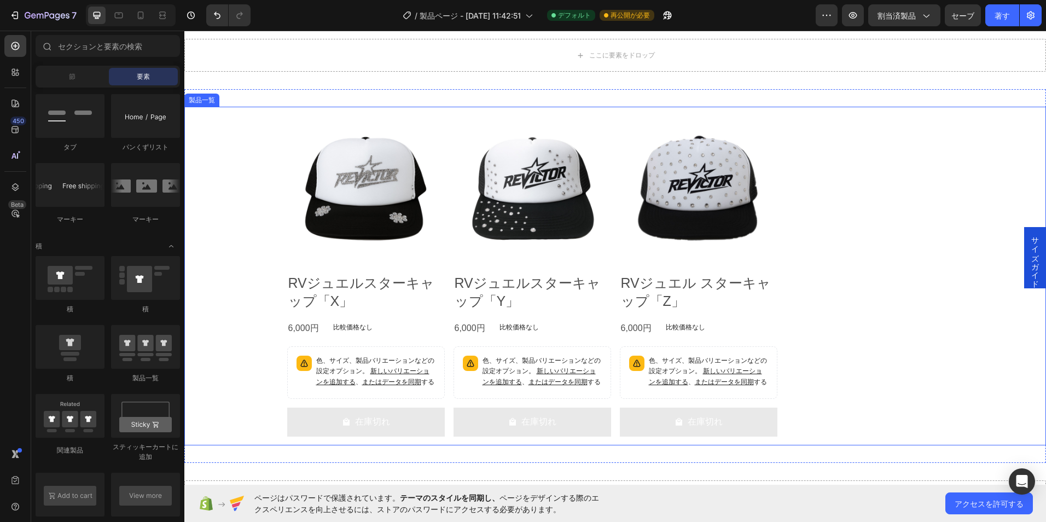
scroll to position [392, 0]
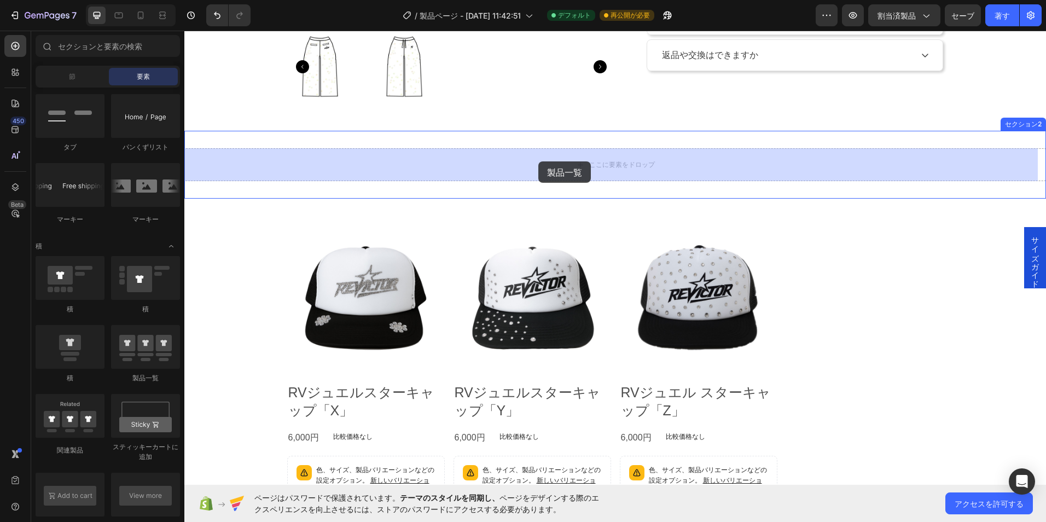
drag, startPoint x: 343, startPoint y: 388, endPoint x: 536, endPoint y: 175, distance: 287.6
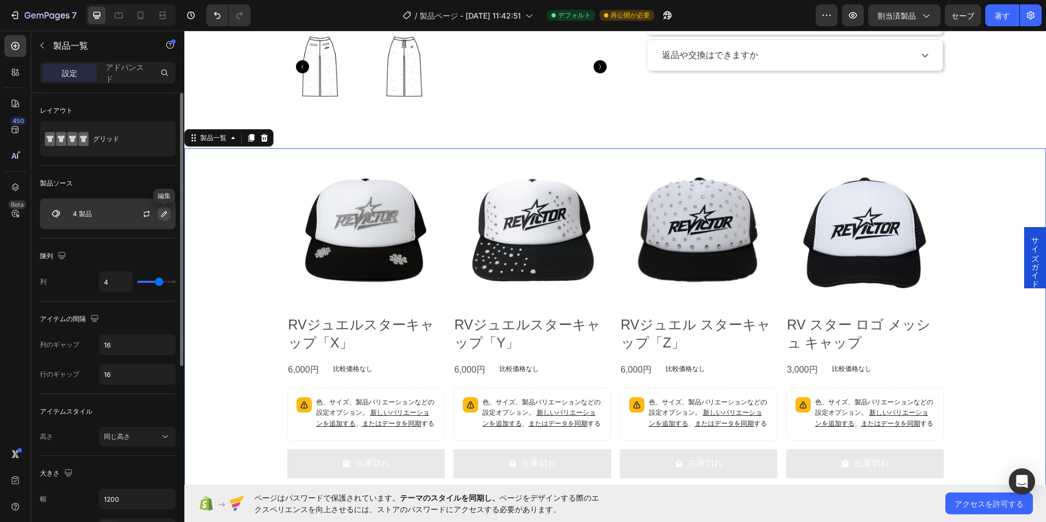
click at [163, 208] on button "button" at bounding box center [163, 213] width 13 height 13
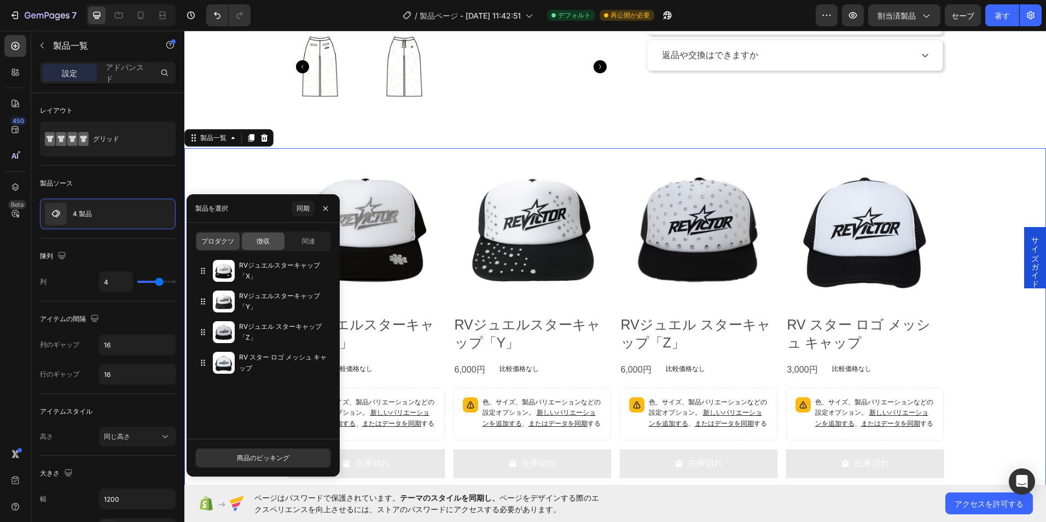
click at [254, 242] on div "徴収" at bounding box center [263, 240] width 43 height 17
type input "10"
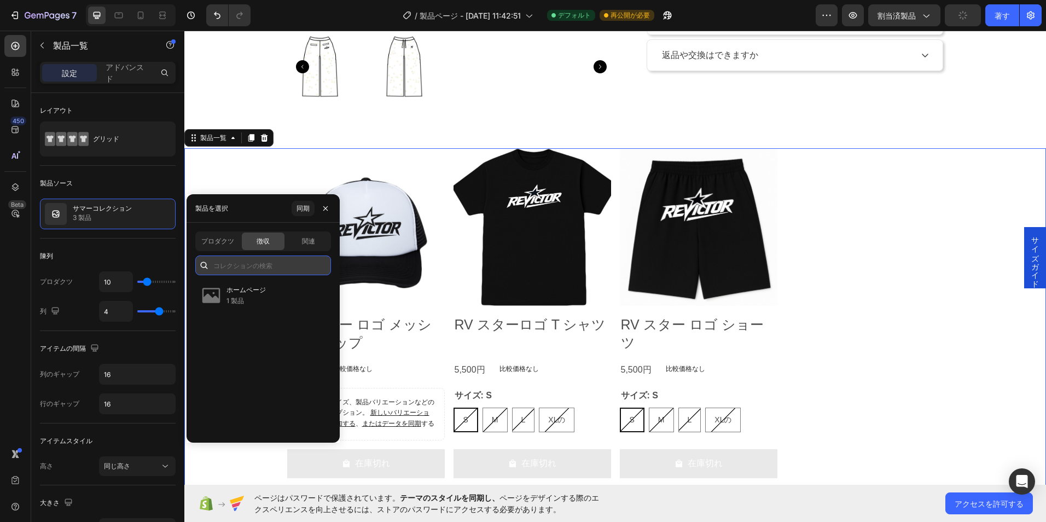
click at [261, 271] on input "text" at bounding box center [263, 265] width 136 height 20
type input "F"
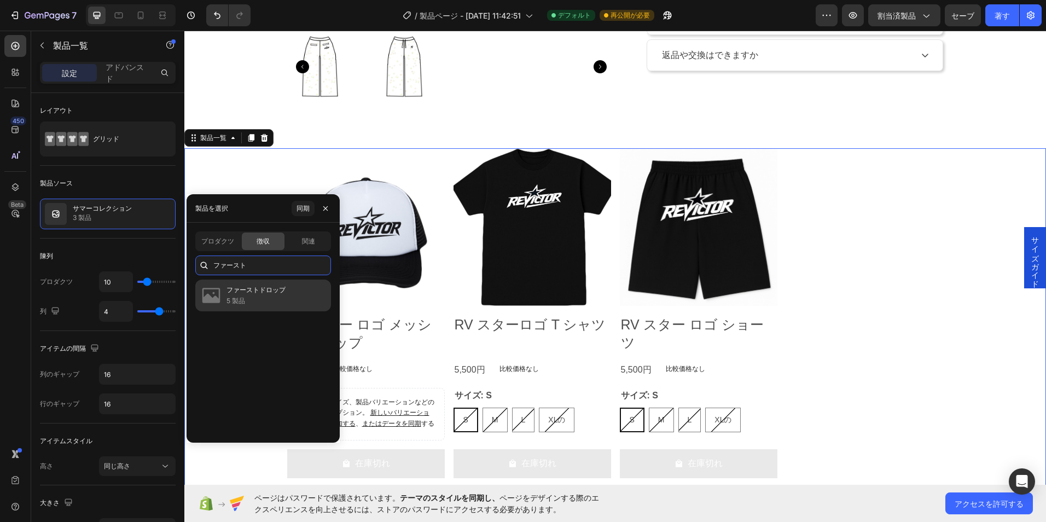
type input "ファースト"
click at [265, 305] on p "5 製品" at bounding box center [255, 300] width 59 height 11
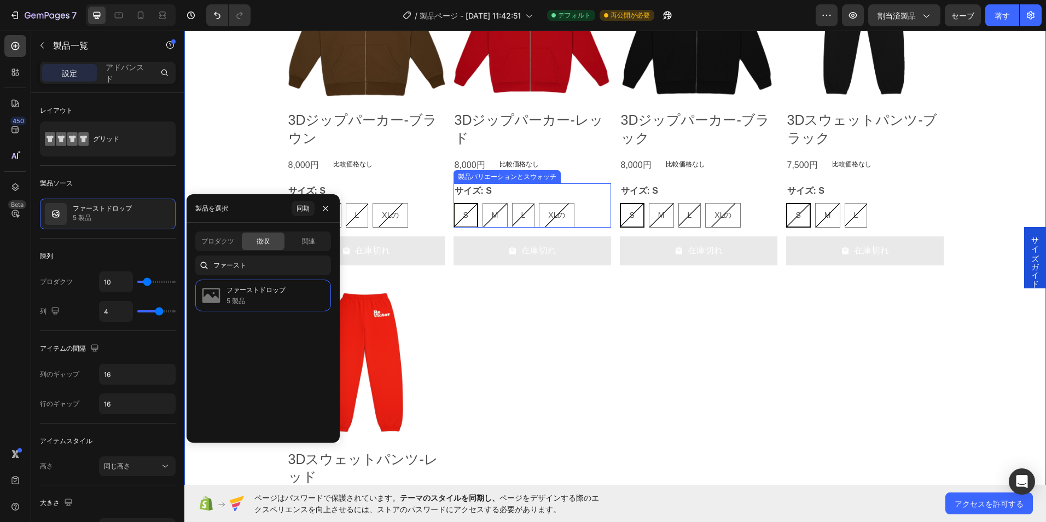
scroll to position [610, 0]
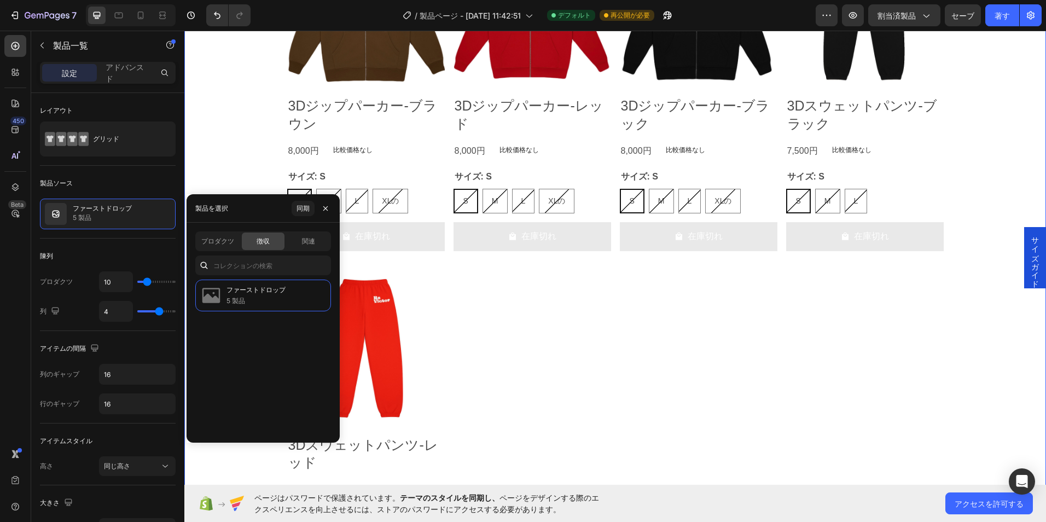
click at [559, 322] on div "製品画像 3Dジップパーカー-ブラウン 製品名 8,000円 製品価格 製品価格 比較価格なし 製品価格 漕ぐ サイズ: S S S S M M M L L …" at bounding box center [615, 263] width 656 height 669
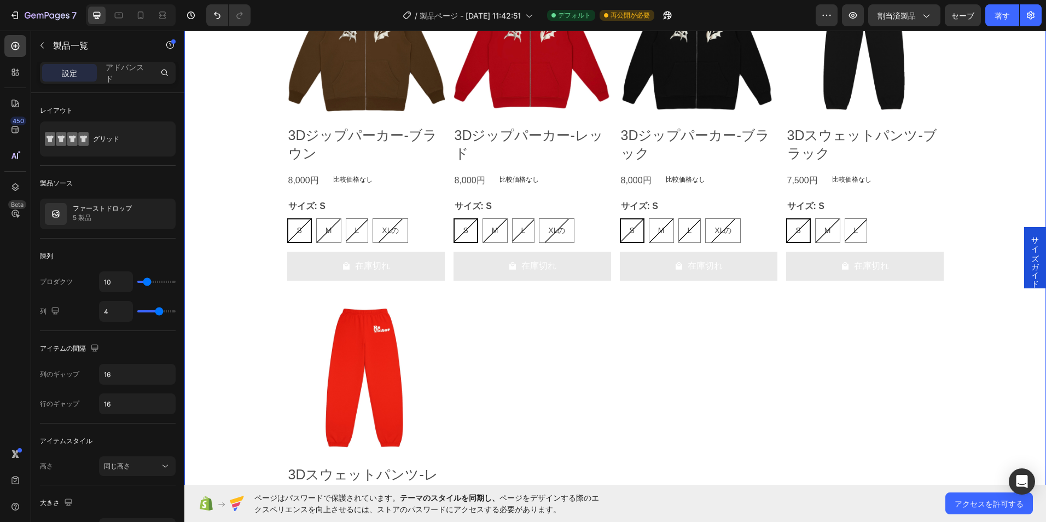
scroll to position [556, 0]
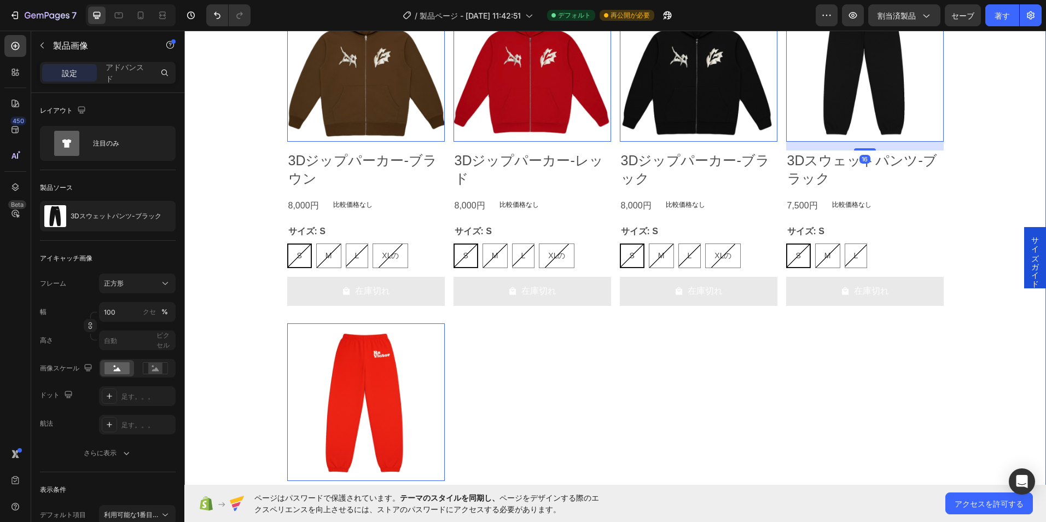
click at [971, 189] on div "製品画像 0 3Dジップパーカー-ブラウン 製品名 8,000円 製品価格 製品価格 比較価格なし 製品価格 漕ぐ サイズ: S S S S M M M L …" at bounding box center [614, 318] width 861 height 669
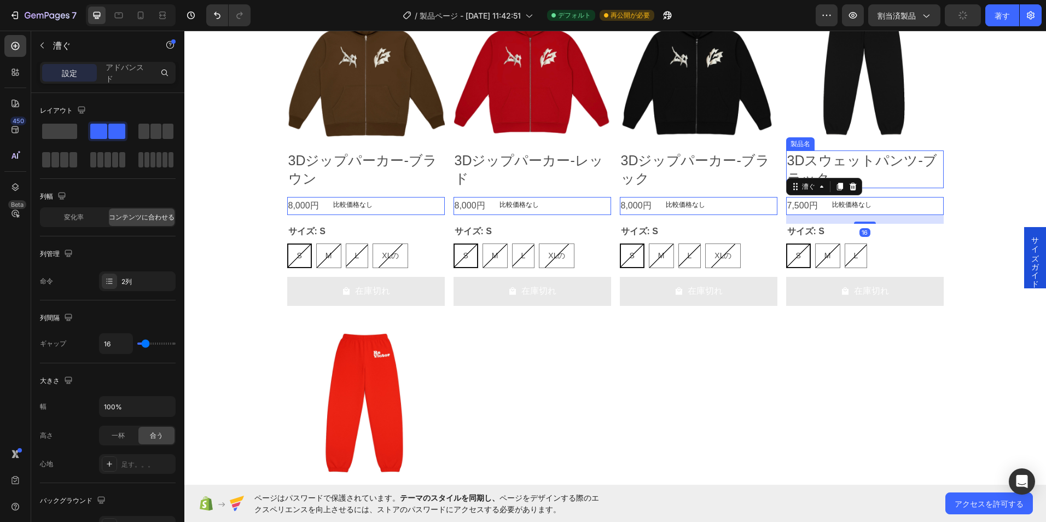
click at [952, 167] on div "製品画像 3Dジップパーカー-ブラウン 製品名 8,000円 製品価格 製品価格 比較価格なし 製品価格 漕ぐ 0 サイズ: S S S S M M M L …" at bounding box center [614, 318] width 861 height 669
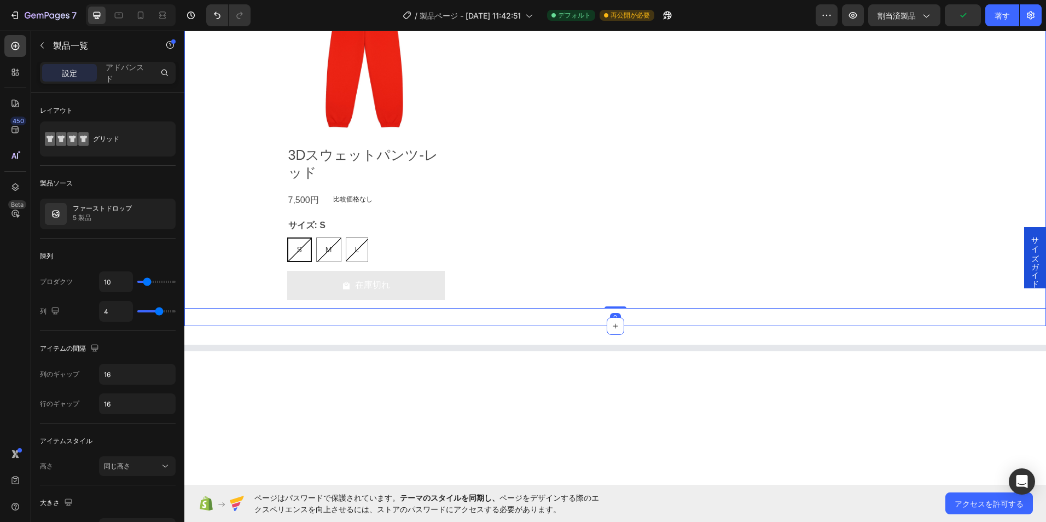
scroll to position [938, 0]
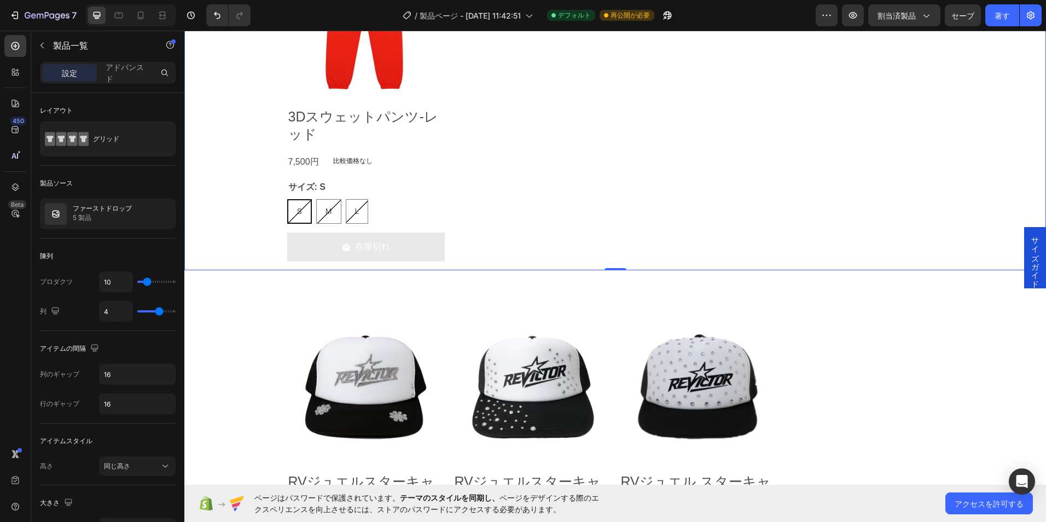
click at [610, 277] on div "0" at bounding box center [615, 279] width 11 height 9
drag, startPoint x: 618, startPoint y: 269, endPoint x: 633, endPoint y: 233, distance: 38.5
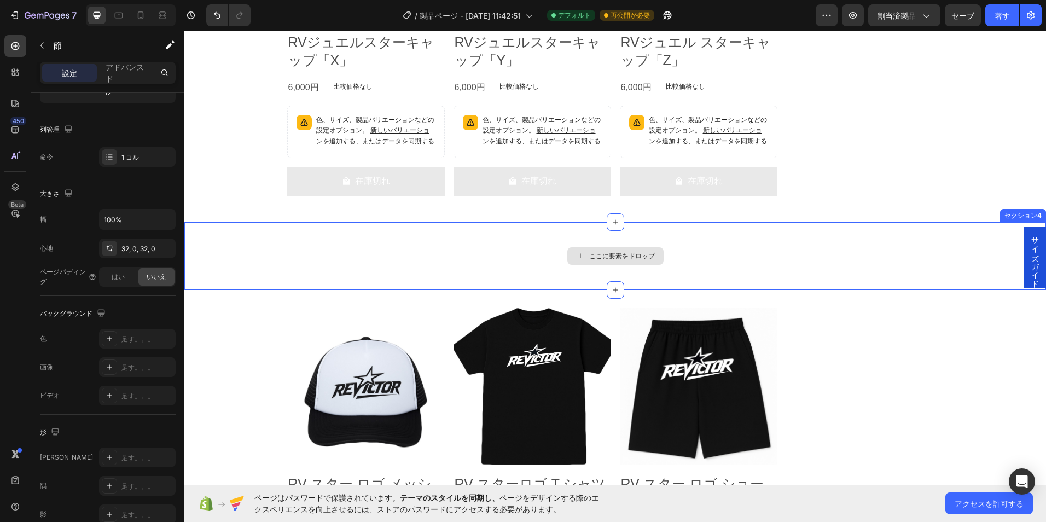
scroll to position [1376, 0]
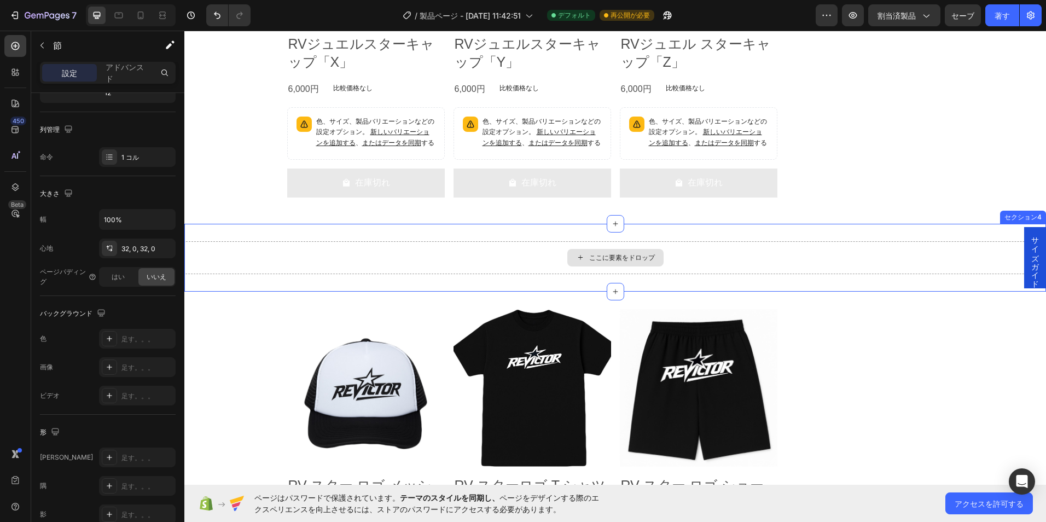
click at [506, 247] on div "ここに要素をドロップ" at bounding box center [614, 257] width 861 height 33
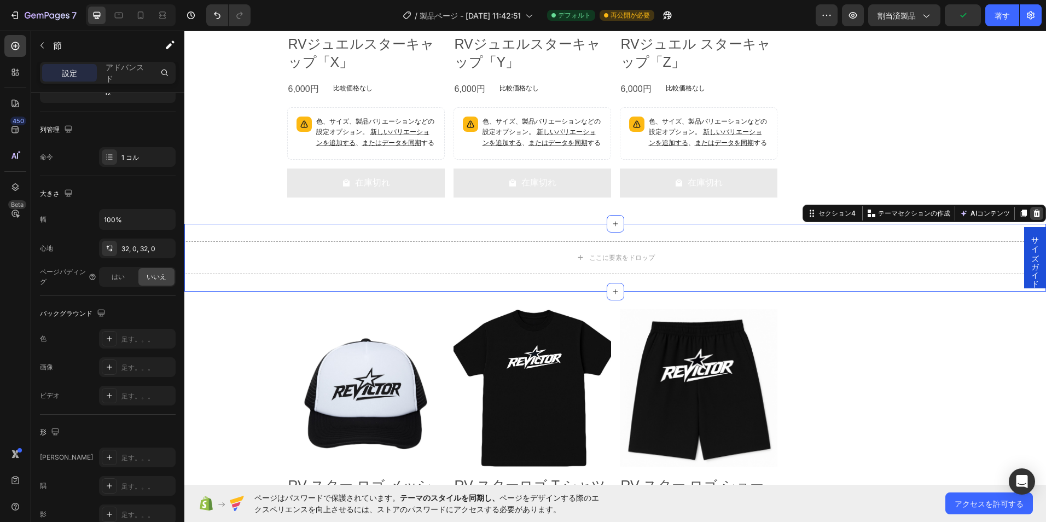
click at [1032, 209] on icon at bounding box center [1036, 213] width 9 height 9
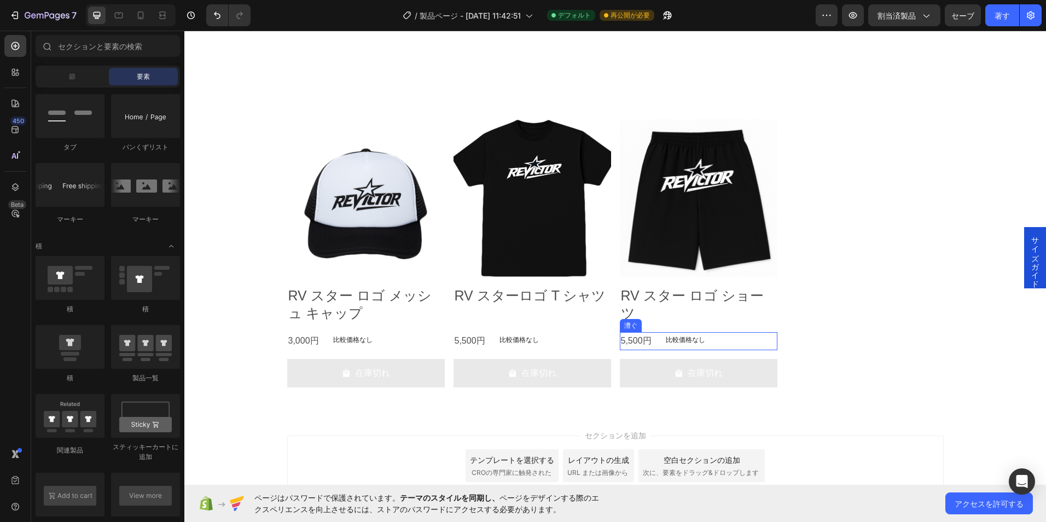
scroll to position [1584, 0]
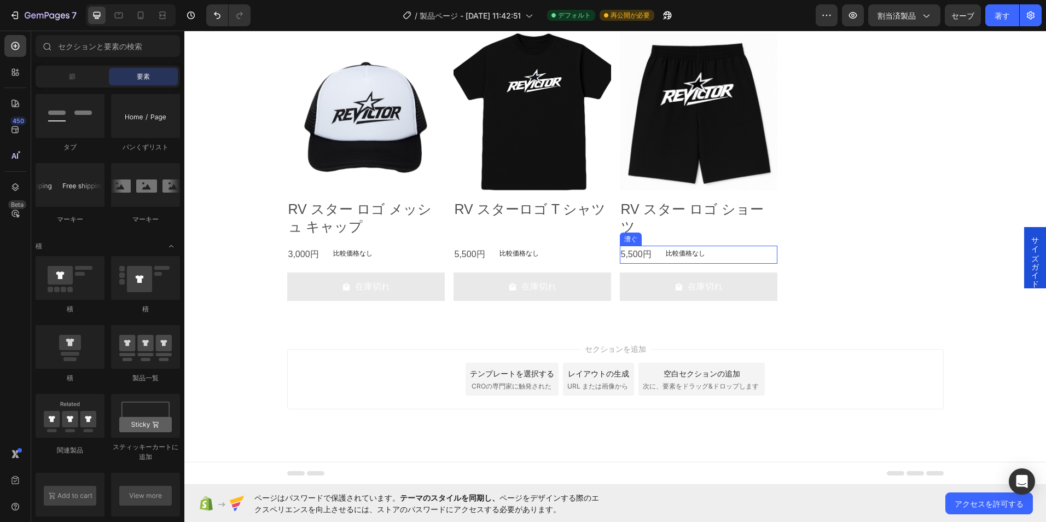
click at [687, 251] on p "比較価格なし" at bounding box center [684, 253] width 39 height 7
click at [814, 378] on div "セクションを追加 テンプレートを選択する CROの専門家に触発された レイアウトの生成 URL または画像から 空白セクションの追加 次に、要素をドラッグ&ド…" at bounding box center [615, 379] width 656 height 60
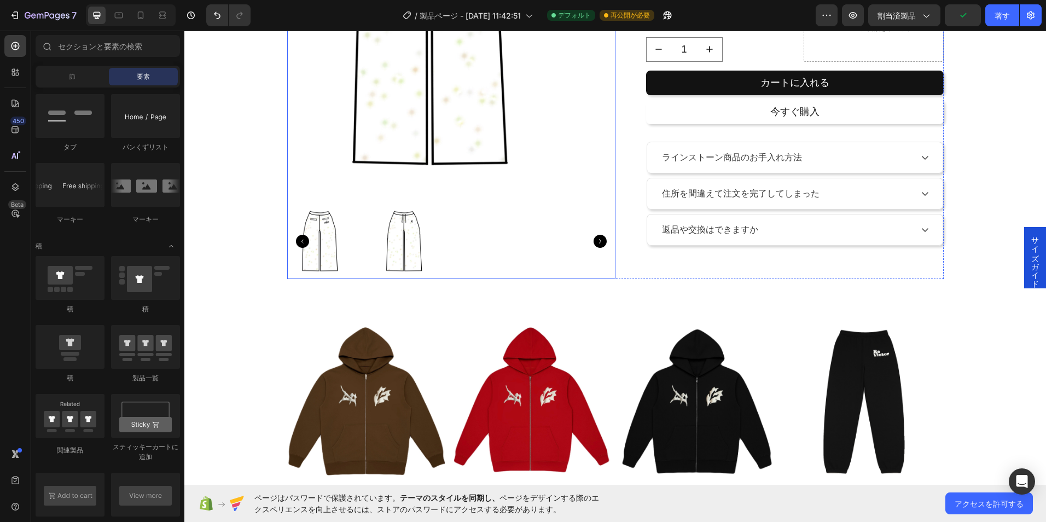
scroll to position [0, 0]
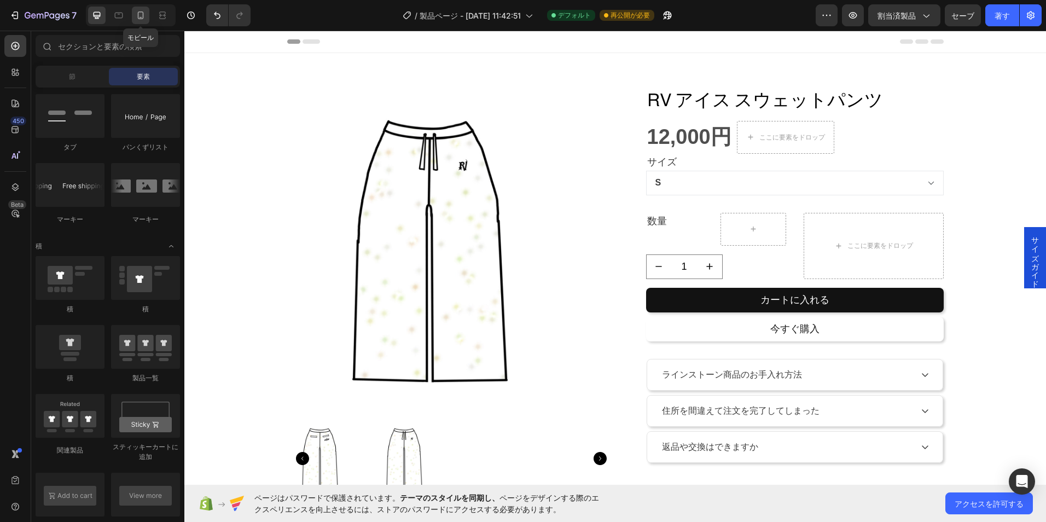
click at [136, 19] on icon at bounding box center [140, 15] width 11 height 11
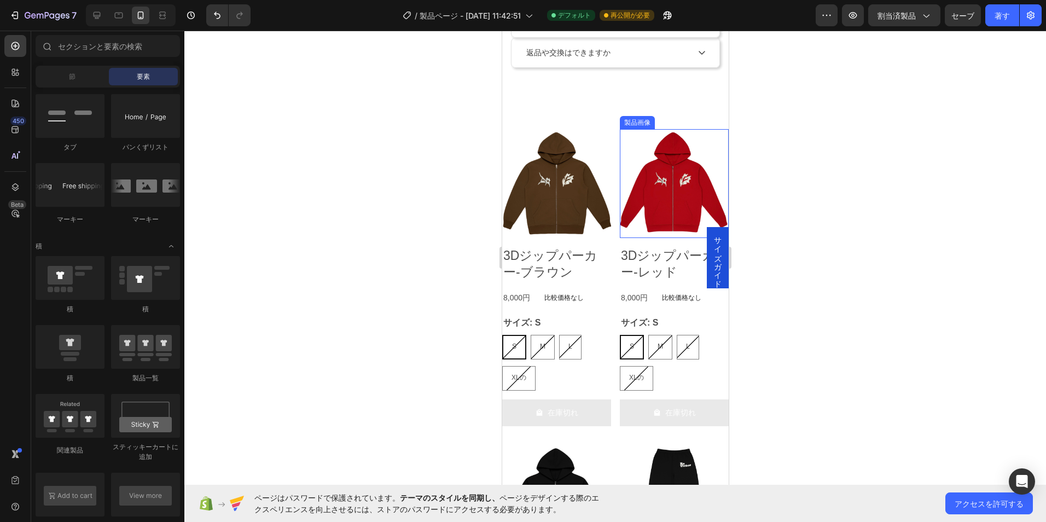
scroll to position [656, 0]
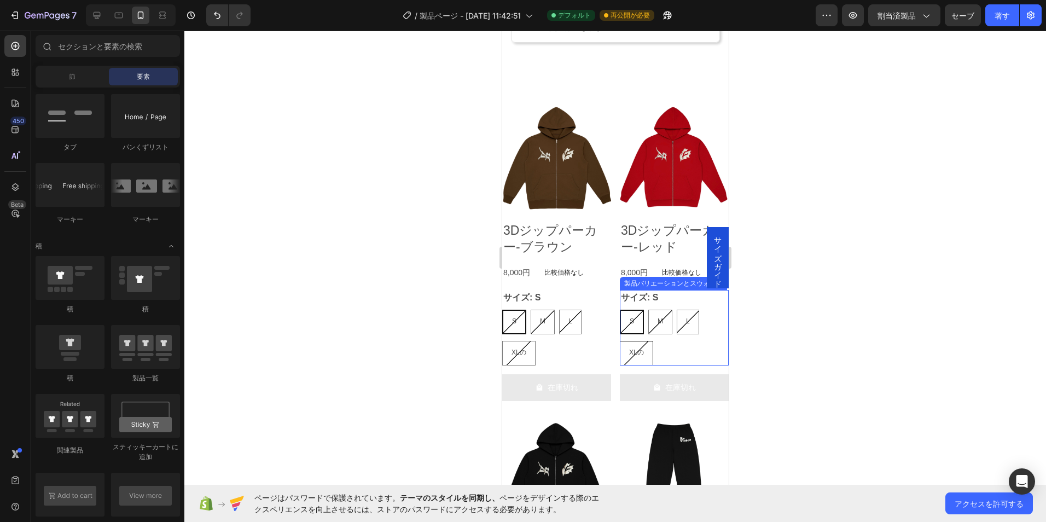
click at [634, 348] on span "XLの" at bounding box center [635, 352] width 15 height 8
click at [619, 341] on input "XLの XLの XLの" at bounding box center [618, 340] width 1 height 1
radio input "true"
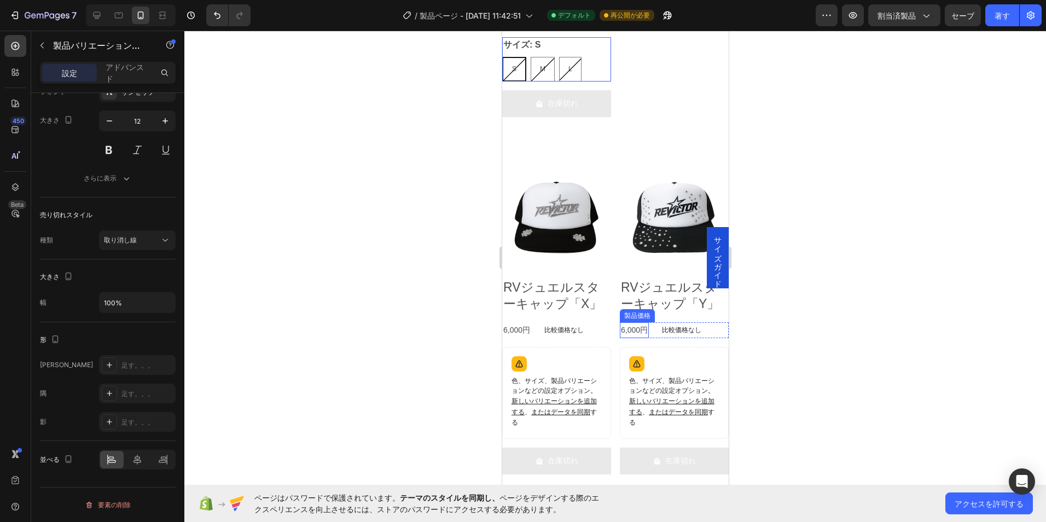
scroll to position [1531, 0]
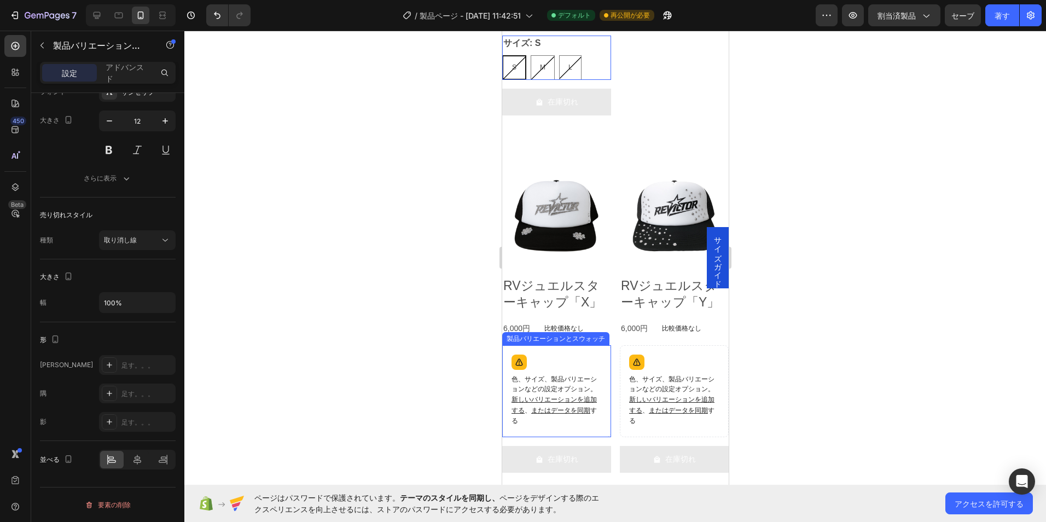
click at [589, 353] on div "色、サイズ、製品バリエーションなどの設定オプション。 新しいバリエーションを追加する 、 またはデータを同期 する" at bounding box center [555, 391] width 99 height 82
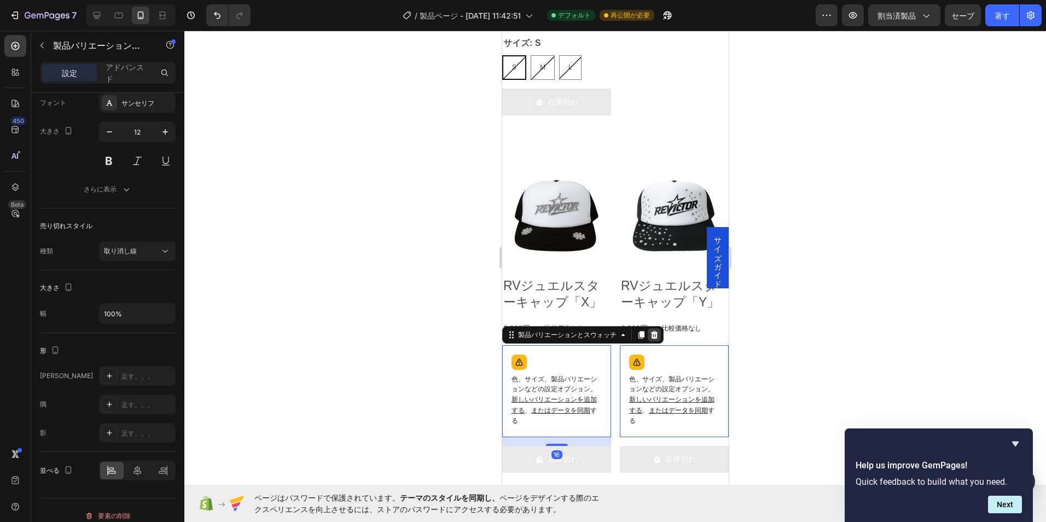
click at [653, 331] on icon at bounding box center [653, 335] width 7 height 8
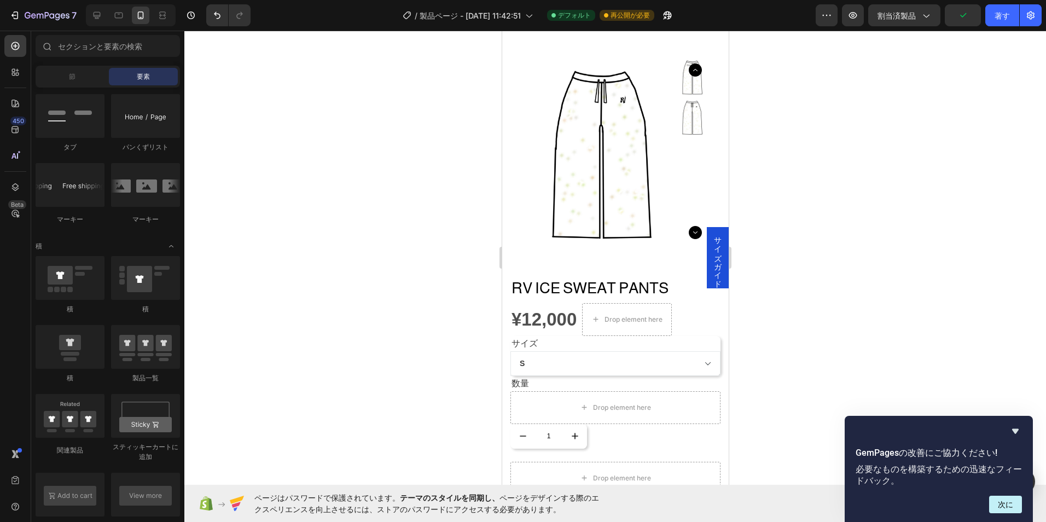
scroll to position [0, 0]
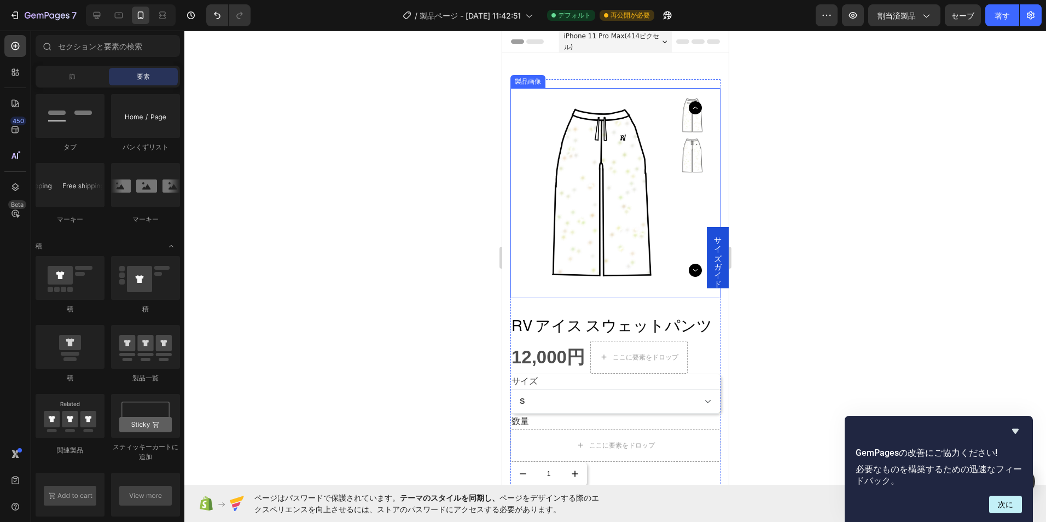
click at [644, 202] on img at bounding box center [615, 193] width 210 height 210
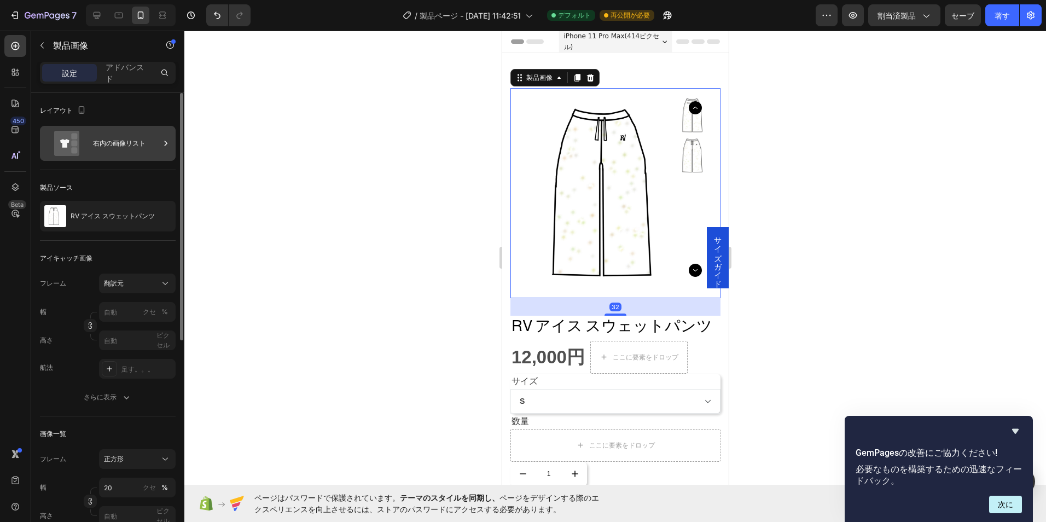
click at [160, 136] on div "右内の画像リスト" at bounding box center [108, 143] width 136 height 35
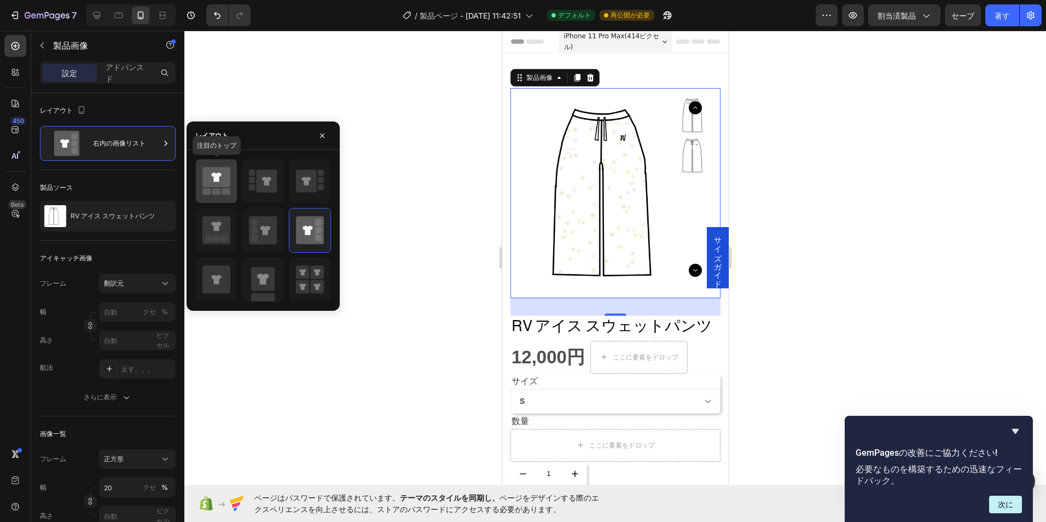
click at [226, 192] on rect at bounding box center [226, 191] width 9 height 7
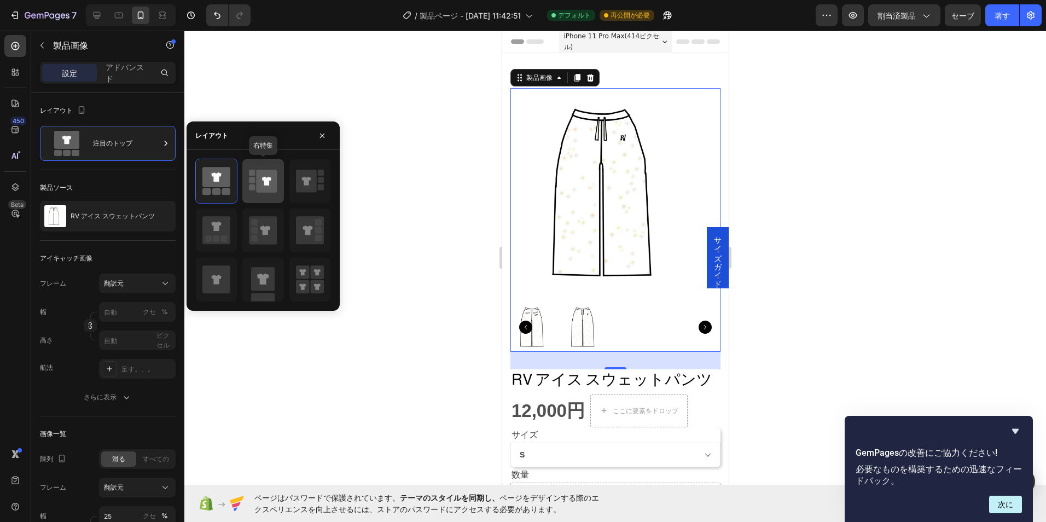
click at [254, 198] on div at bounding box center [262, 181] width 41 height 44
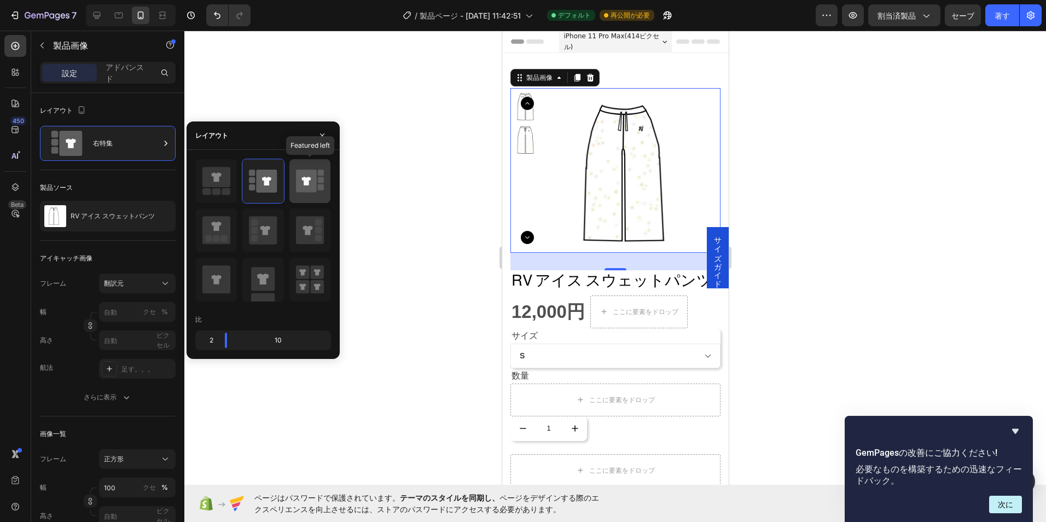
click at [303, 187] on icon at bounding box center [306, 181] width 21 height 23
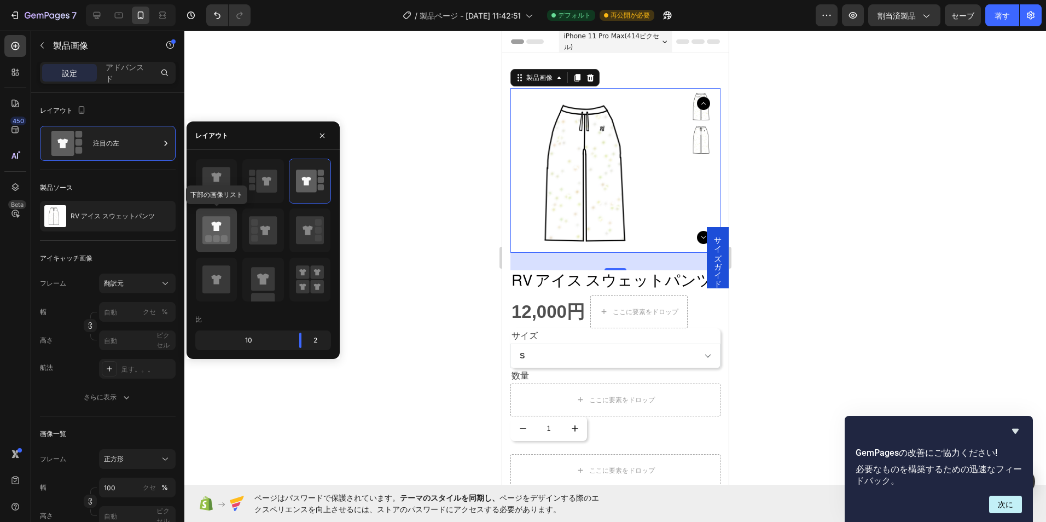
click at [221, 230] on icon at bounding box center [216, 230] width 28 height 28
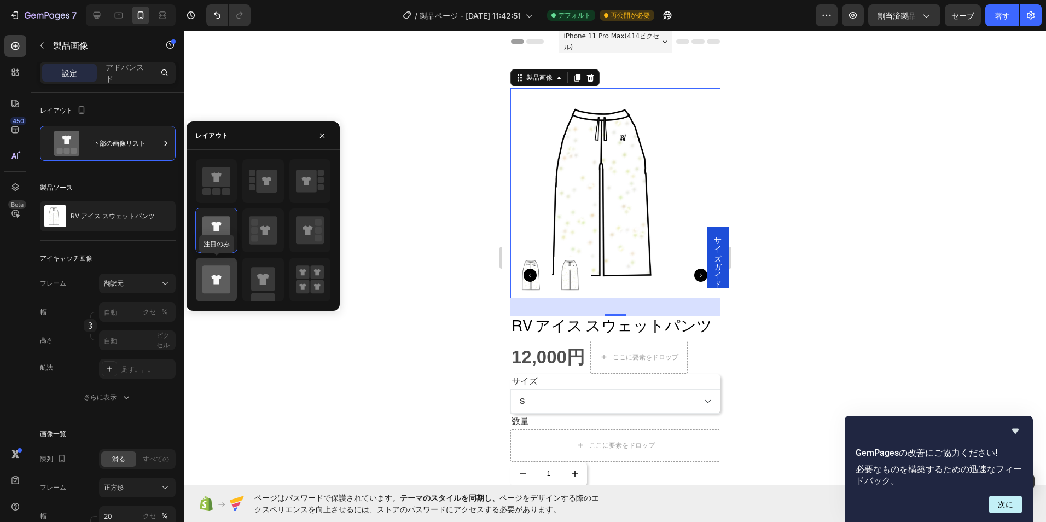
click at [221, 276] on icon at bounding box center [216, 279] width 28 height 31
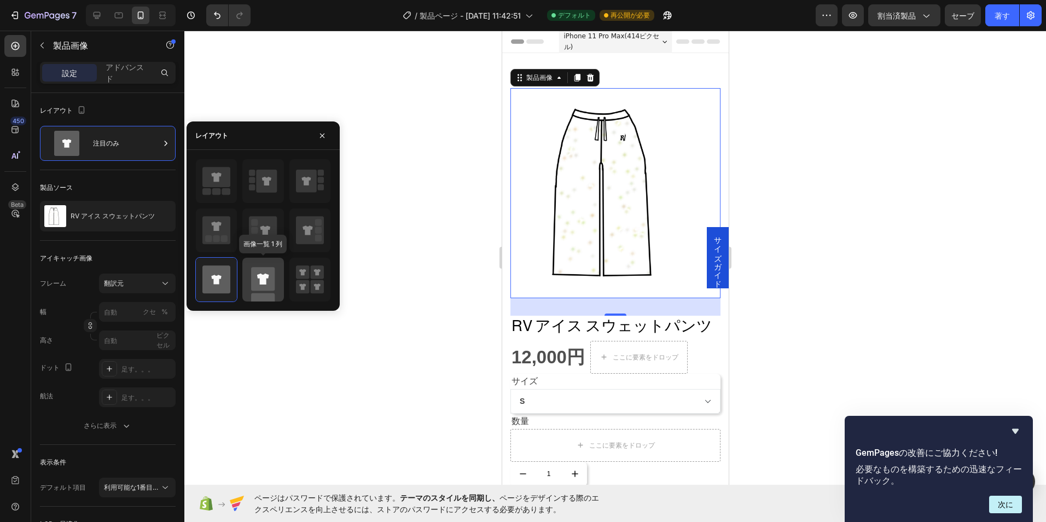
click at [250, 279] on icon at bounding box center [263, 280] width 28 height 44
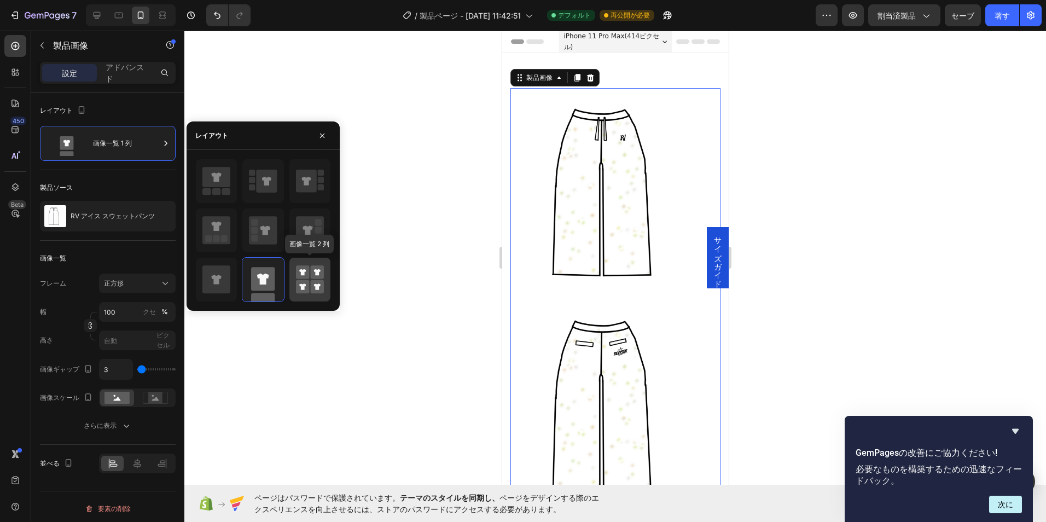
click at [297, 295] on div at bounding box center [309, 280] width 41 height 44
type input "50"
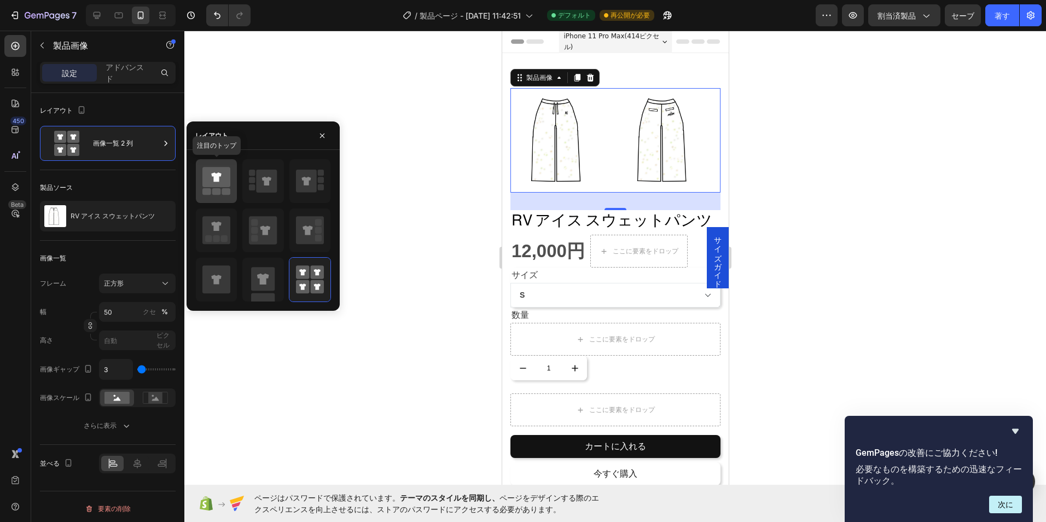
click at [220, 181] on icon at bounding box center [216, 177] width 28 height 20
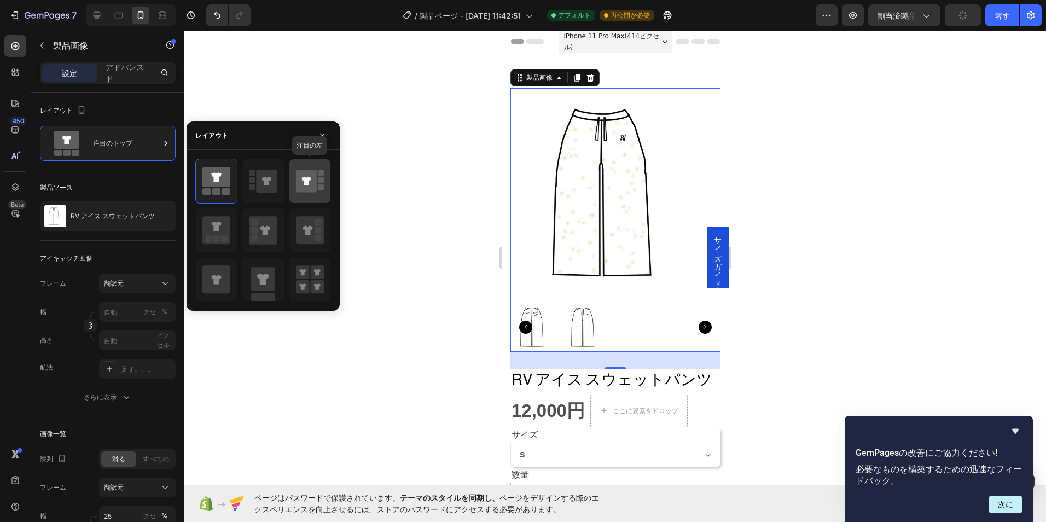
click at [313, 192] on icon at bounding box center [306, 181] width 21 height 23
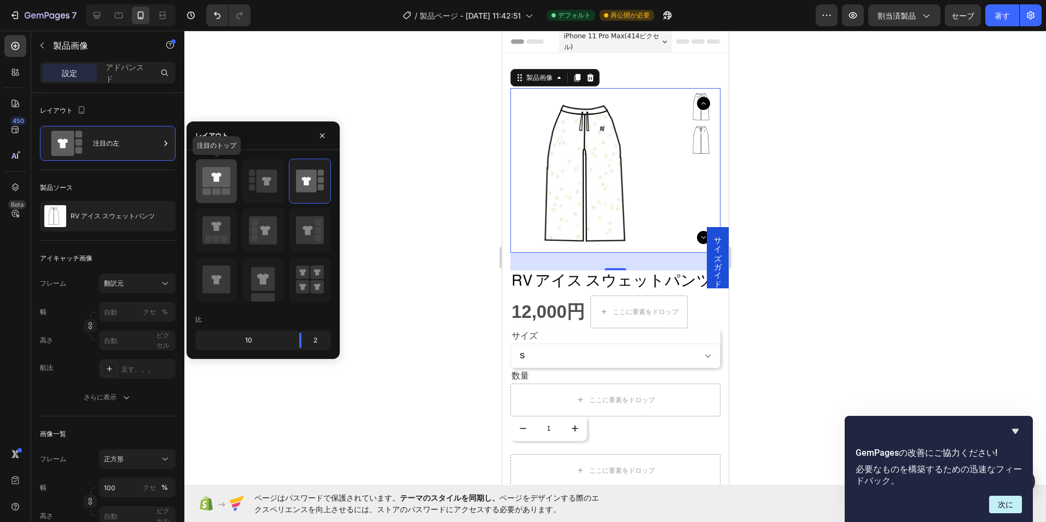
click at [227, 190] on rect at bounding box center [226, 191] width 9 height 7
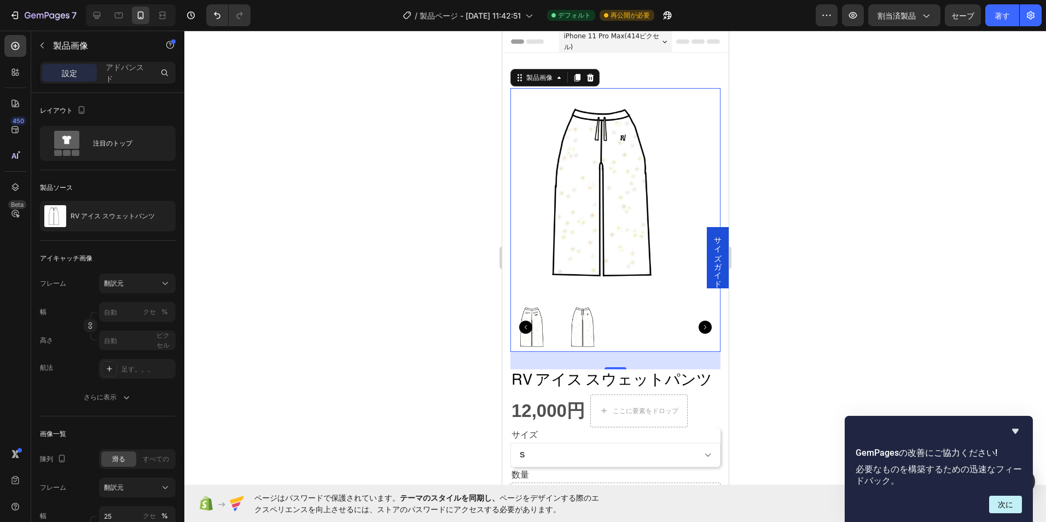
click at [387, 192] on div at bounding box center [614, 276] width 861 height 491
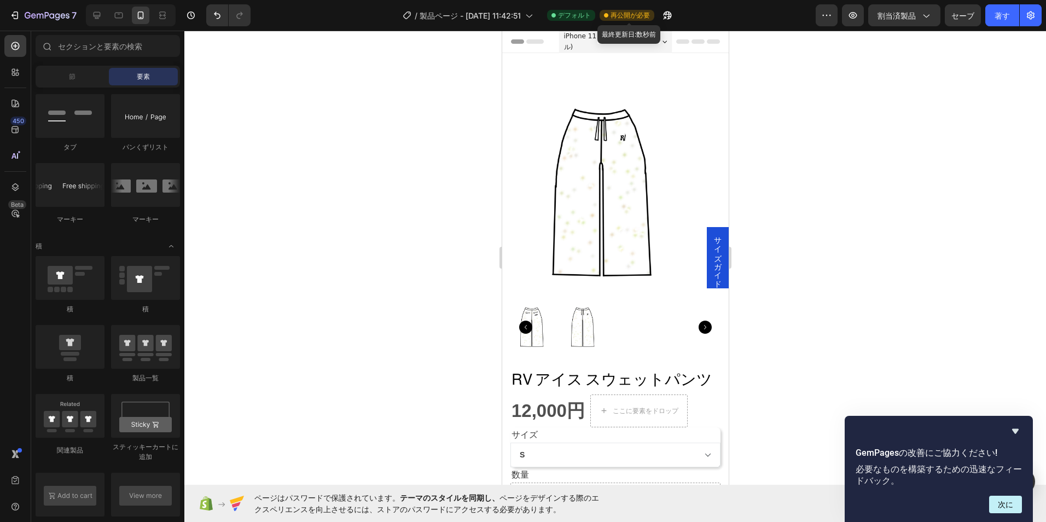
click at [629, 15] on span "再公開が必要" at bounding box center [629, 15] width 39 height 10
click at [673, 14] on icon "button" at bounding box center [667, 15] width 11 height 11
click at [669, 13] on icon "button" at bounding box center [667, 15] width 11 height 11
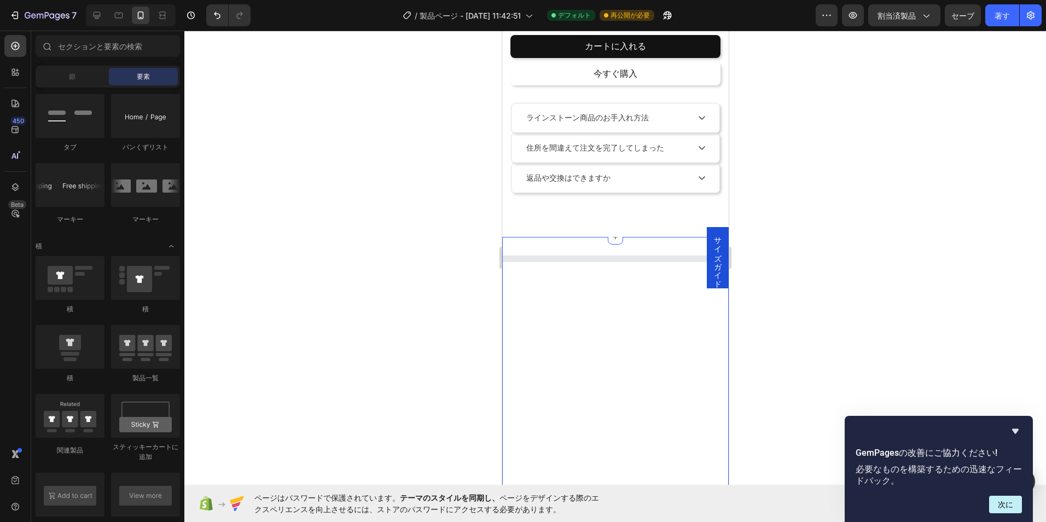
scroll to position [656, 0]
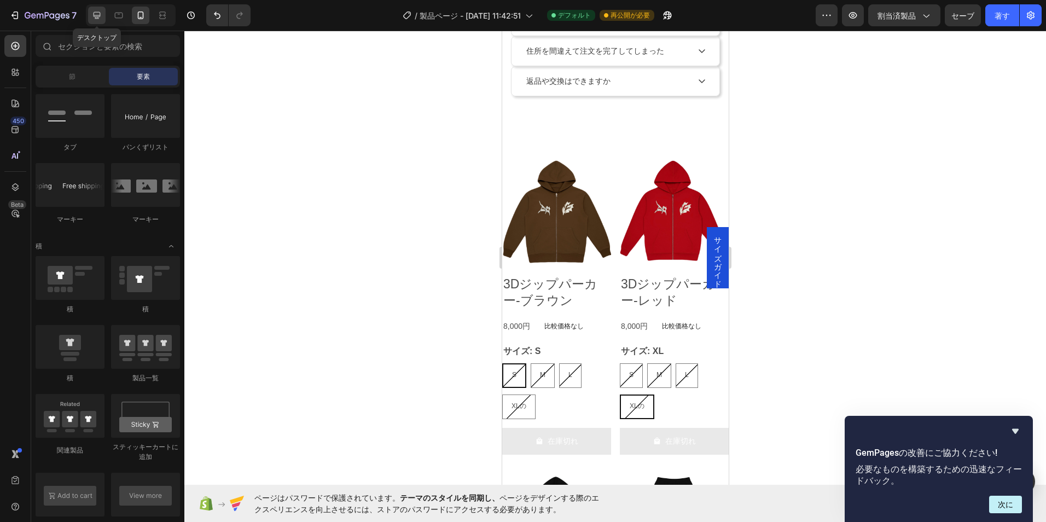
click at [100, 14] on icon at bounding box center [96, 15] width 11 height 11
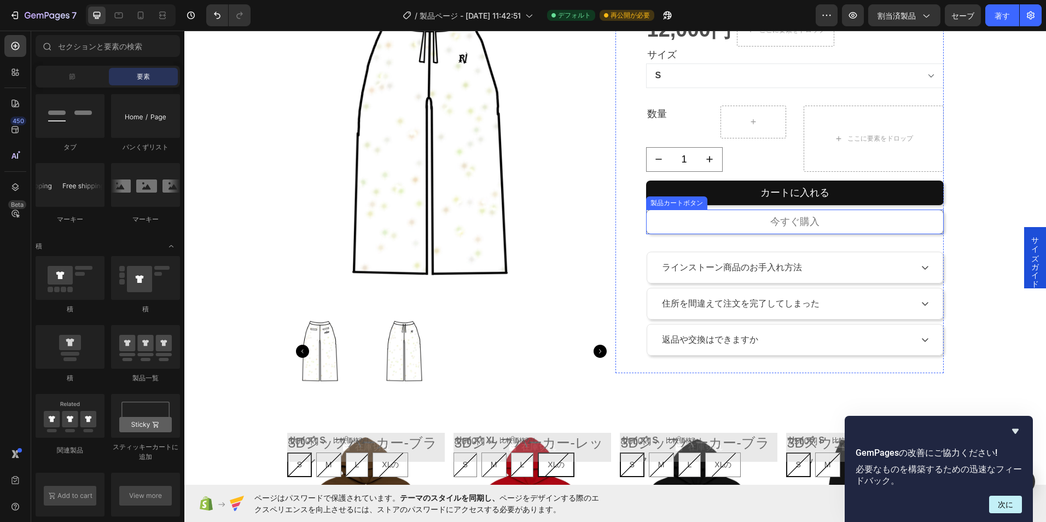
radio input "false"
radio input "true"
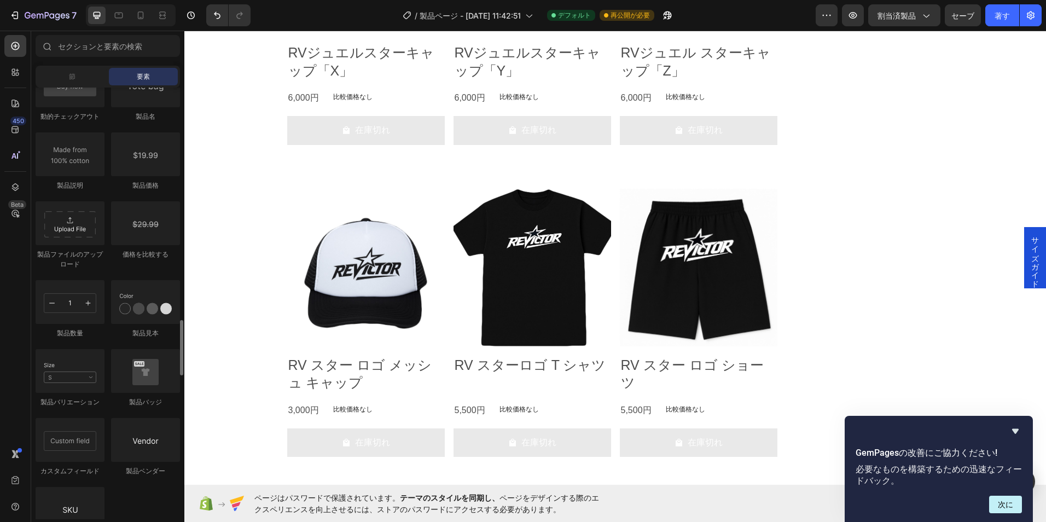
scroll to position [1859, 0]
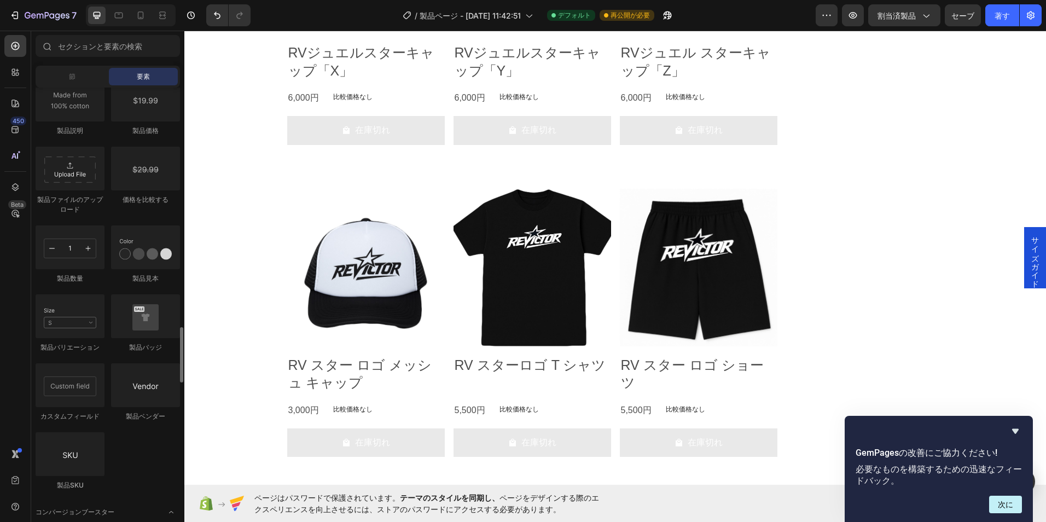
drag, startPoint x: 76, startPoint y: 386, endPoint x: 139, endPoint y: 477, distance: 110.4
click at [143, 477] on div "積 積 積 製品一覧 関連製品 スティッキーカートに追加 カートに入れる 製品 もっと見る 製品画像" at bounding box center [108, 76] width 144 height 845
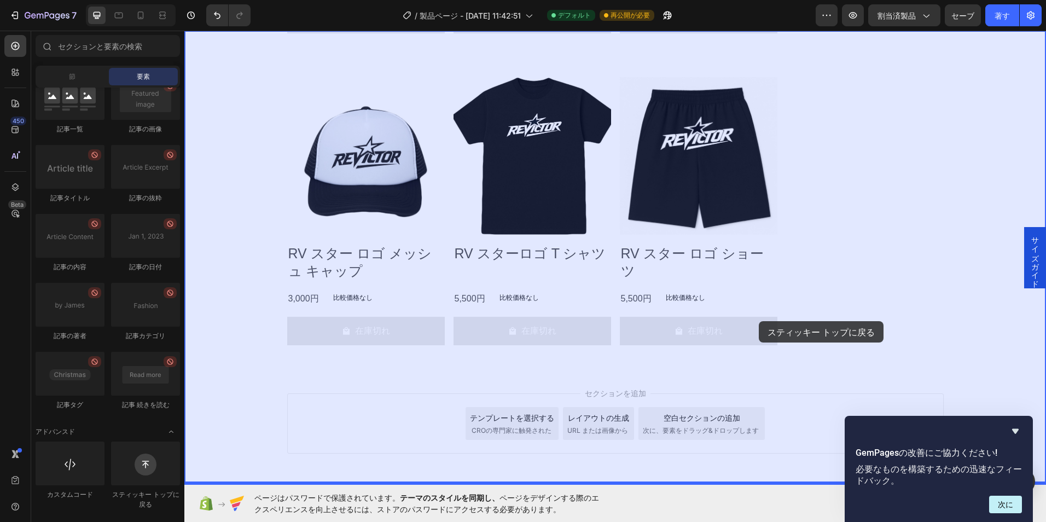
scroll to position [1523, 0]
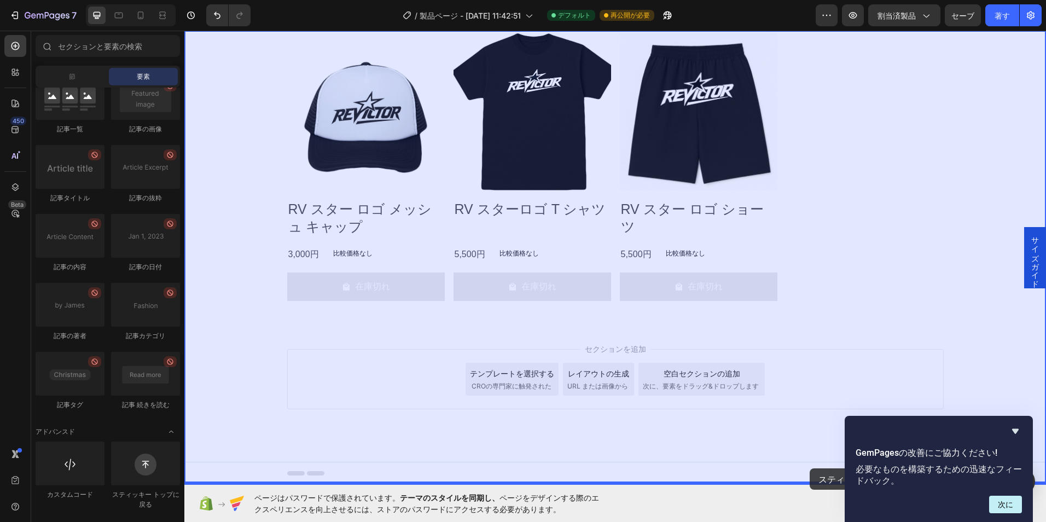
drag, startPoint x: 306, startPoint y: 507, endPoint x: 795, endPoint y: 453, distance: 491.4
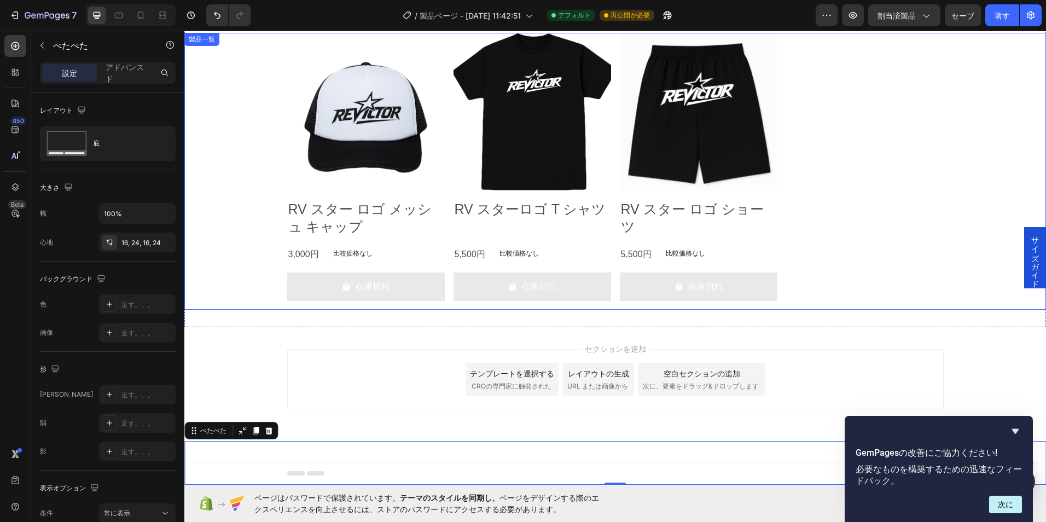
scroll to position [1304, 0]
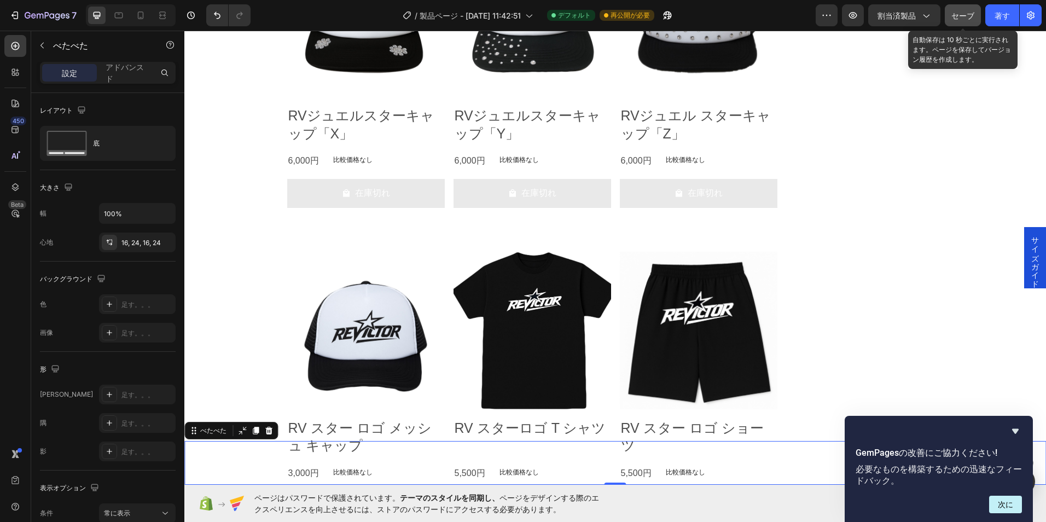
click at [966, 20] on span "セーブ" at bounding box center [962, 15] width 23 height 9
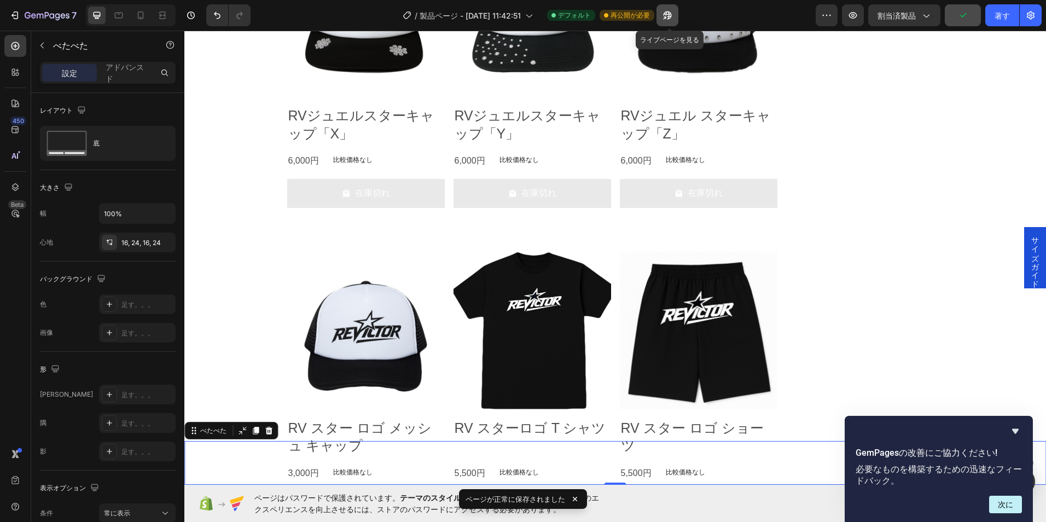
click at [664, 10] on icon "button" at bounding box center [667, 15] width 11 height 11
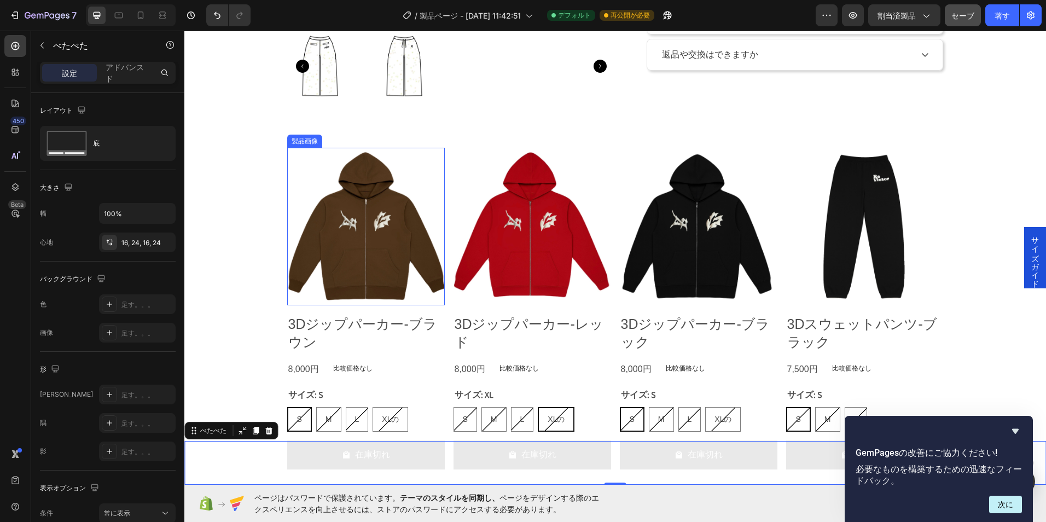
scroll to position [375, 0]
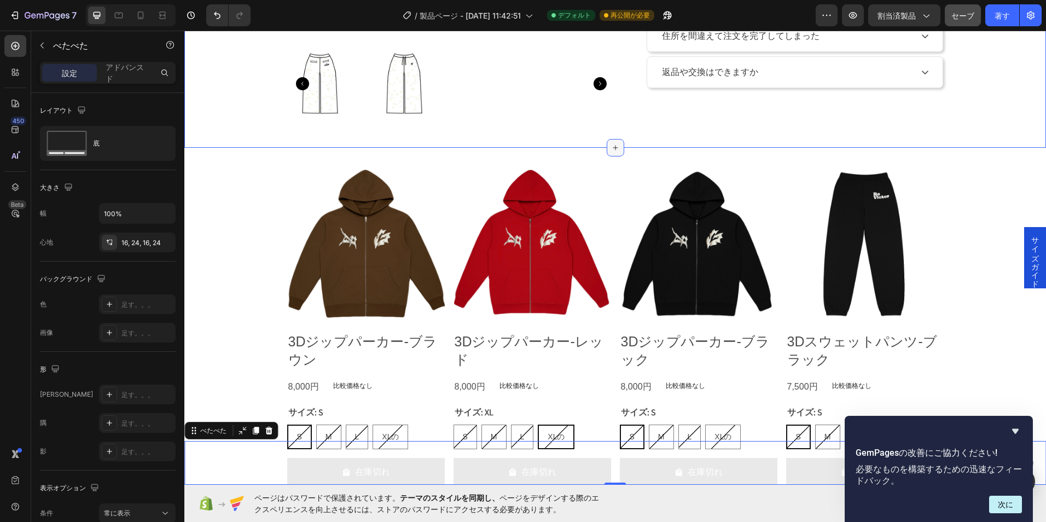
click at [611, 150] on icon at bounding box center [615, 147] width 9 height 9
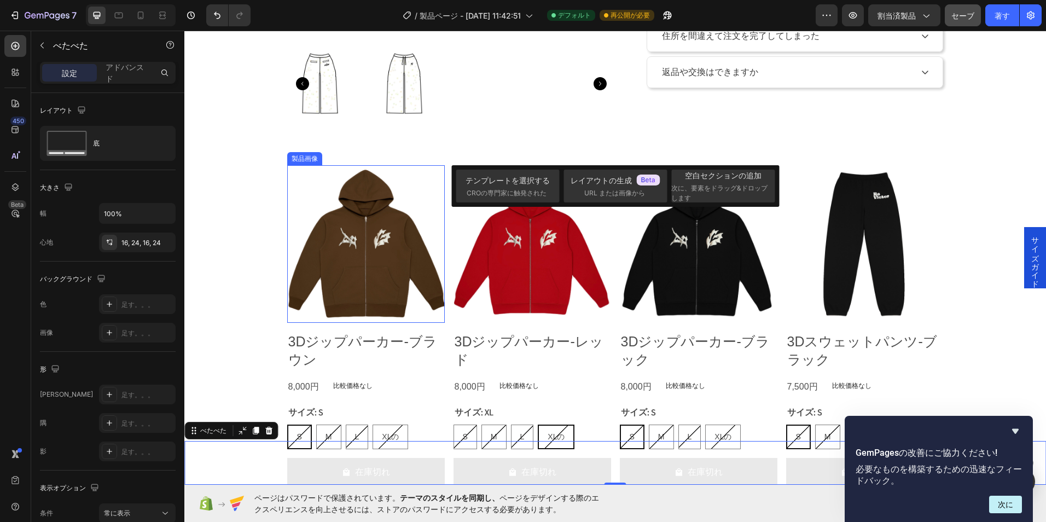
click at [371, 158] on div "製品画像 3Dジップパーカー-ブラウン 製品名 8,000円 製品価格 製品価格 比較価格なし 製品価格 漕ぐ サイズ: S S S S M M M L L …" at bounding box center [614, 500] width 861 height 704
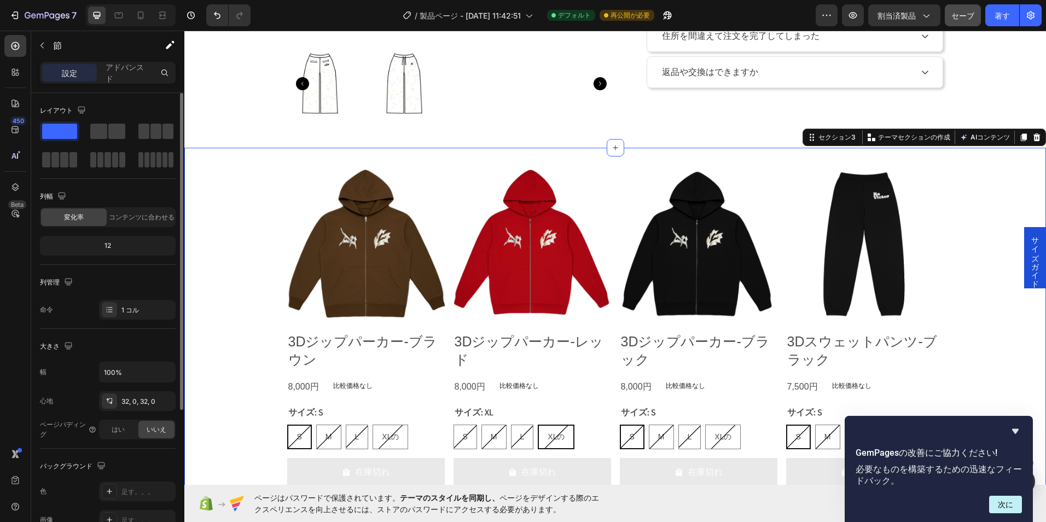
scroll to position [207, 0]
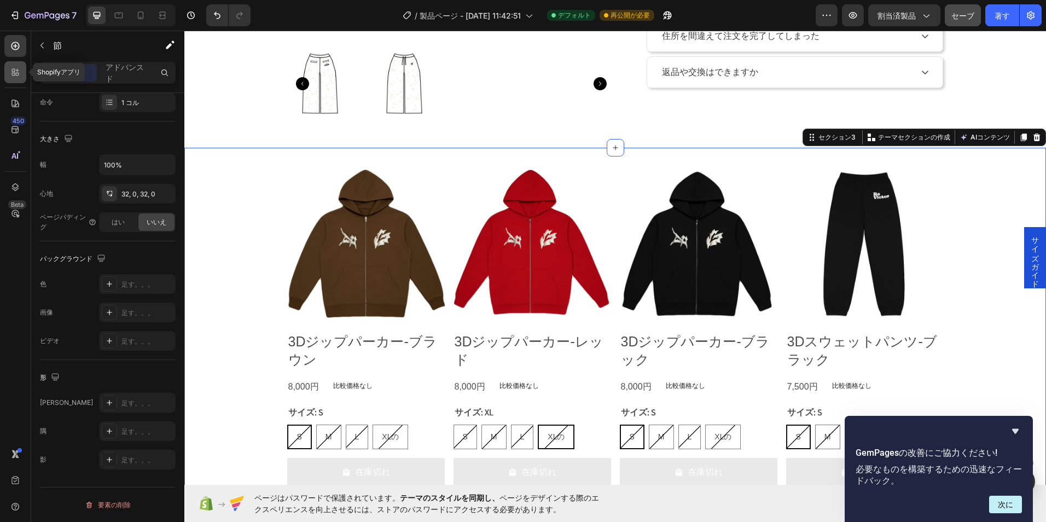
click at [5, 69] on div at bounding box center [15, 72] width 22 height 22
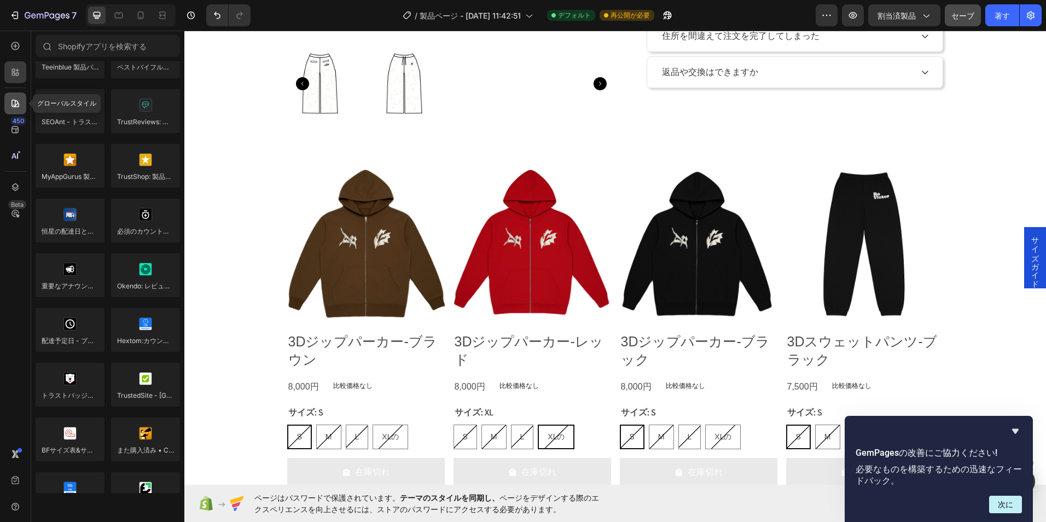
click at [25, 101] on div at bounding box center [15, 103] width 22 height 22
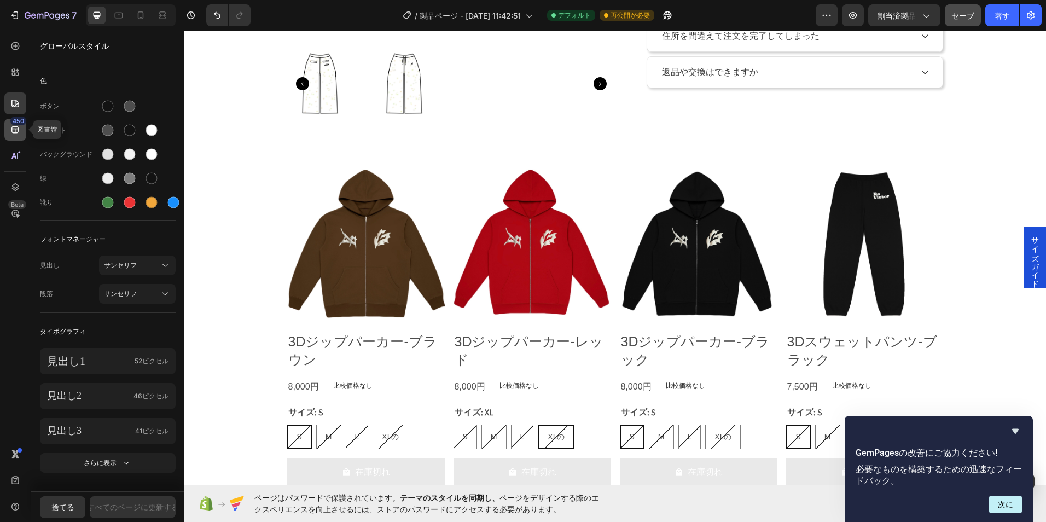
click at [17, 127] on icon at bounding box center [14, 129] width 7 height 7
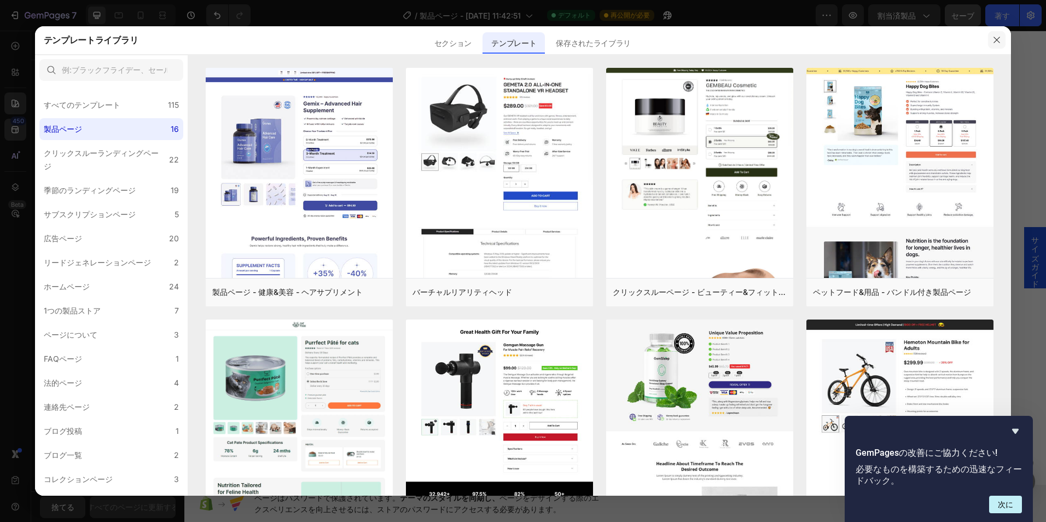
click at [995, 38] on icon "button" at bounding box center [996, 40] width 9 height 9
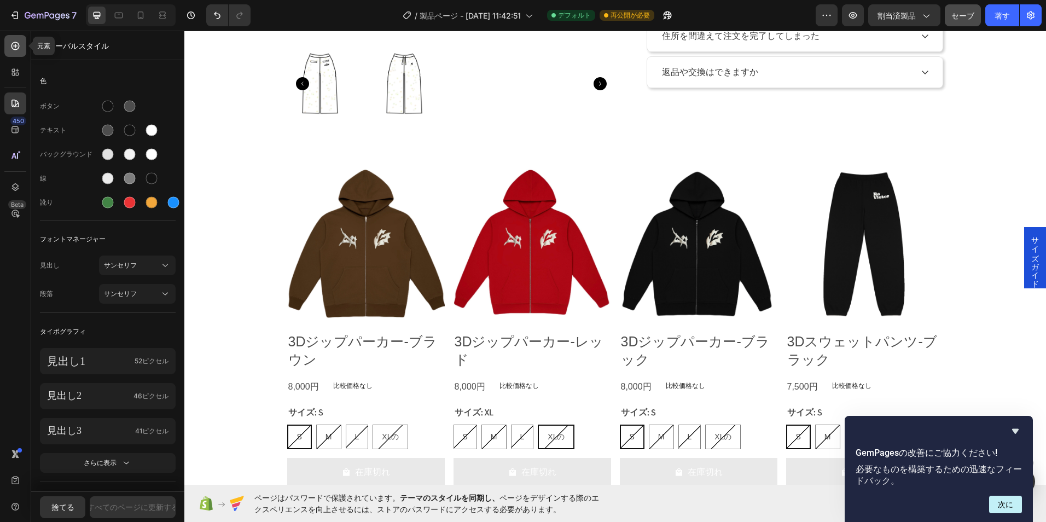
click at [15, 46] on icon at bounding box center [15, 46] width 4 height 4
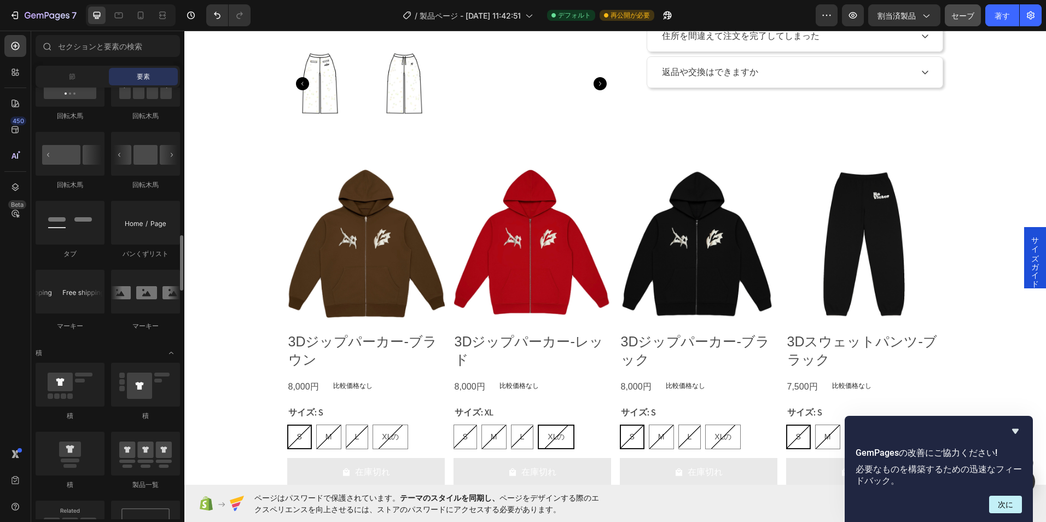
scroll to position [1087, 0]
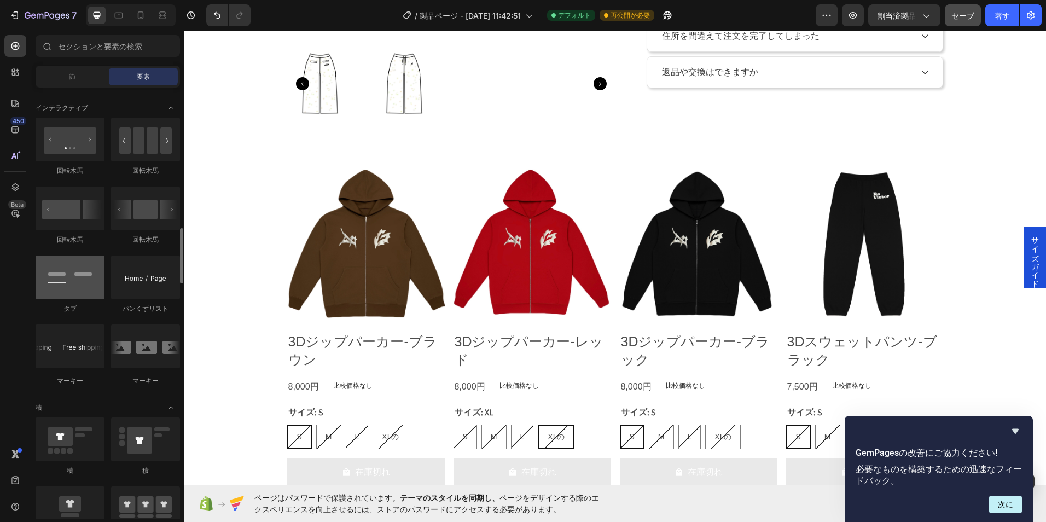
click at [63, 293] on div at bounding box center [70, 277] width 69 height 44
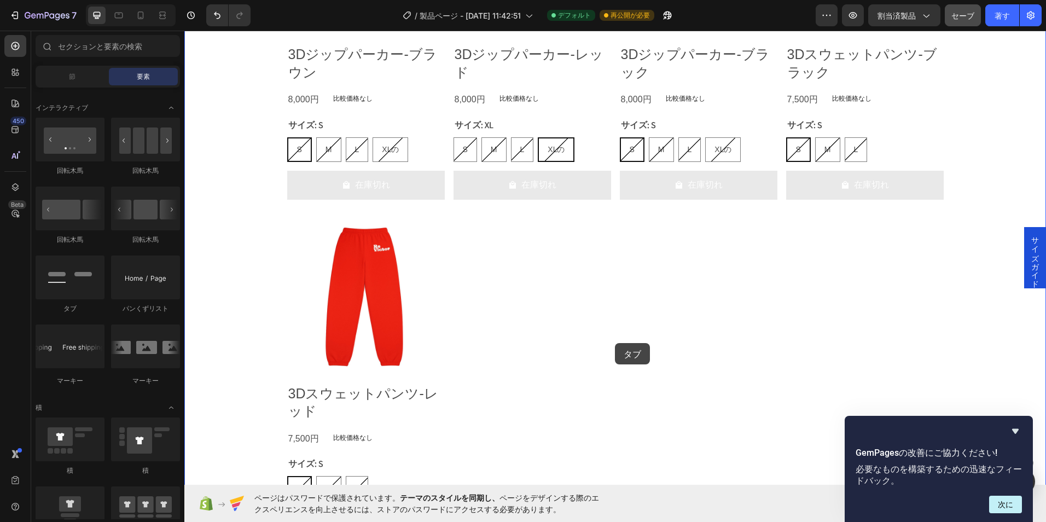
scroll to position [867, 0]
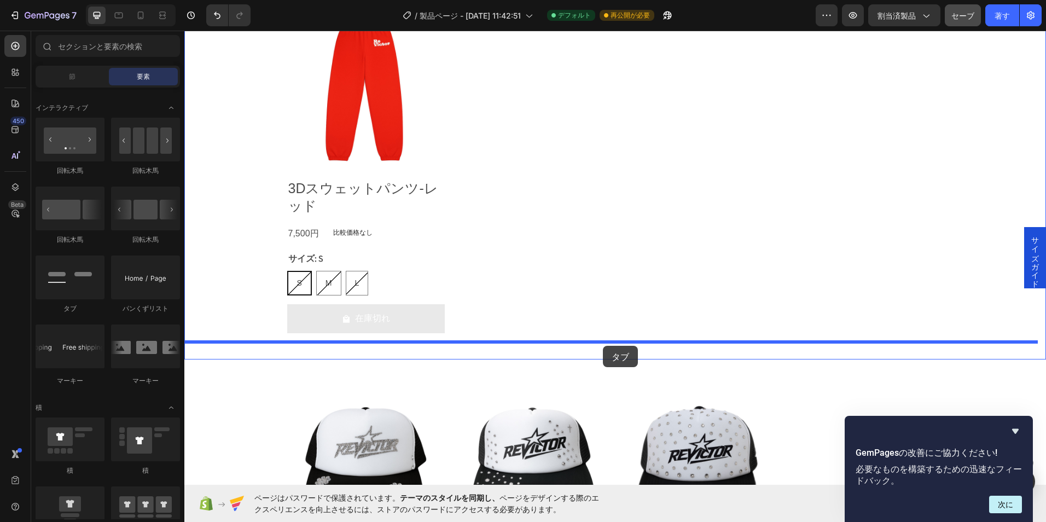
drag, startPoint x: 246, startPoint y: 323, endPoint x: 603, endPoint y: 346, distance: 357.3
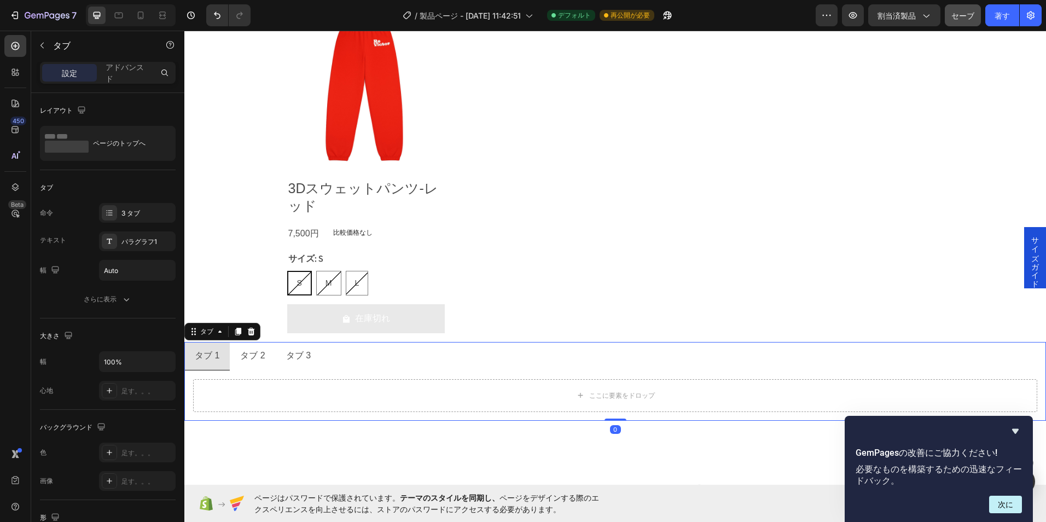
click at [244, 358] on div "タブ 2" at bounding box center [252, 355] width 28 height 19
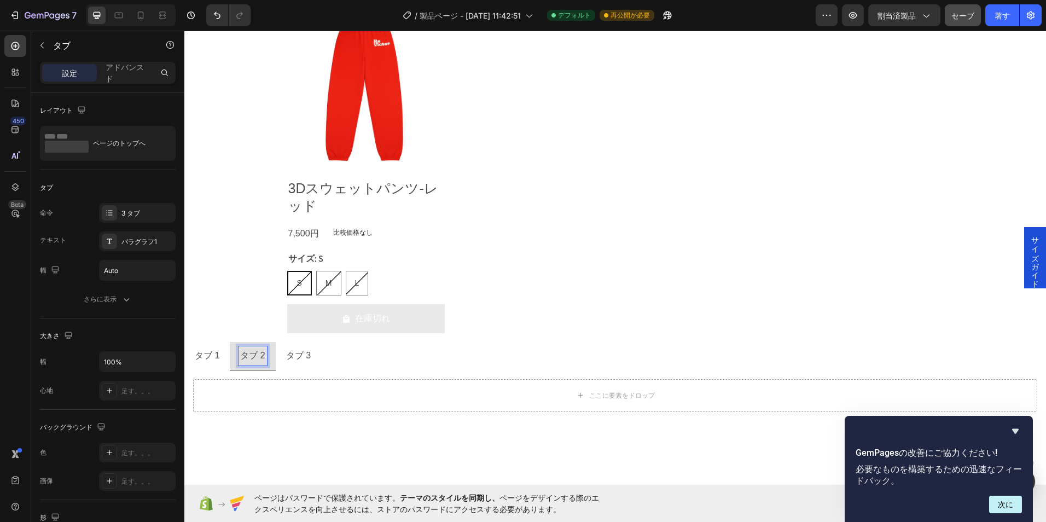
click at [279, 355] on li "タブ 3" at bounding box center [298, 356] width 45 height 28
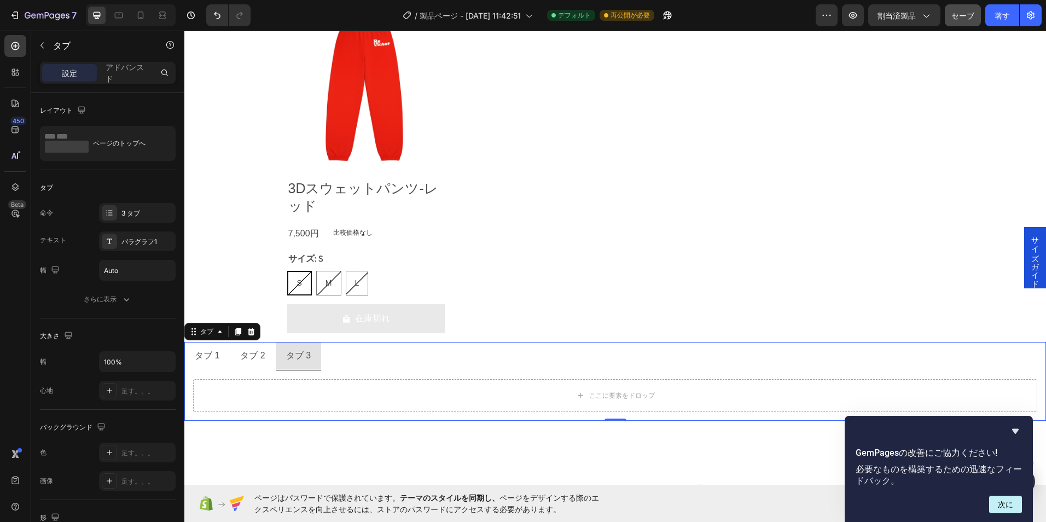
click at [203, 353] on p "タブ 1" at bounding box center [207, 356] width 25 height 16
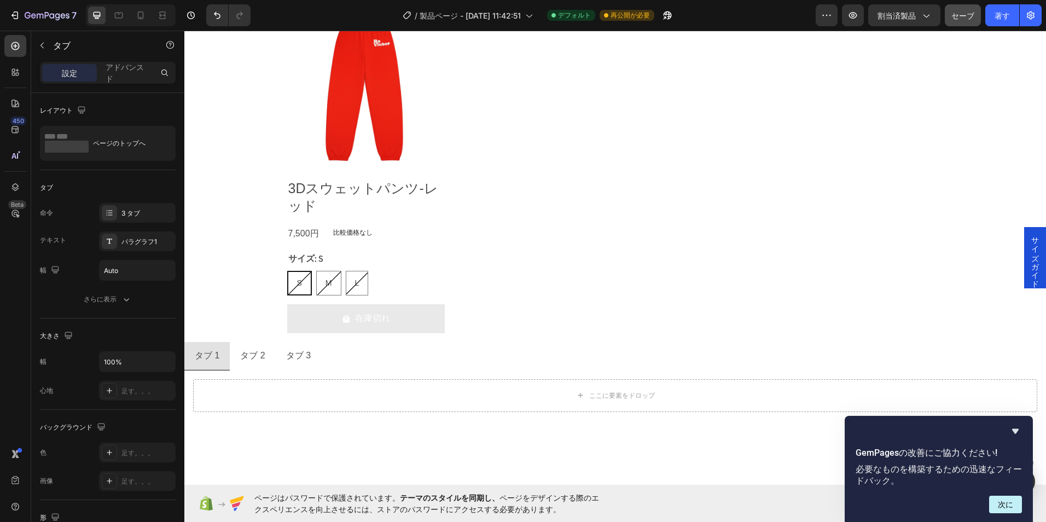
click at [440, 368] on ul "タブ 1 タブ 2 タブ 3" at bounding box center [614, 356] width 861 height 28
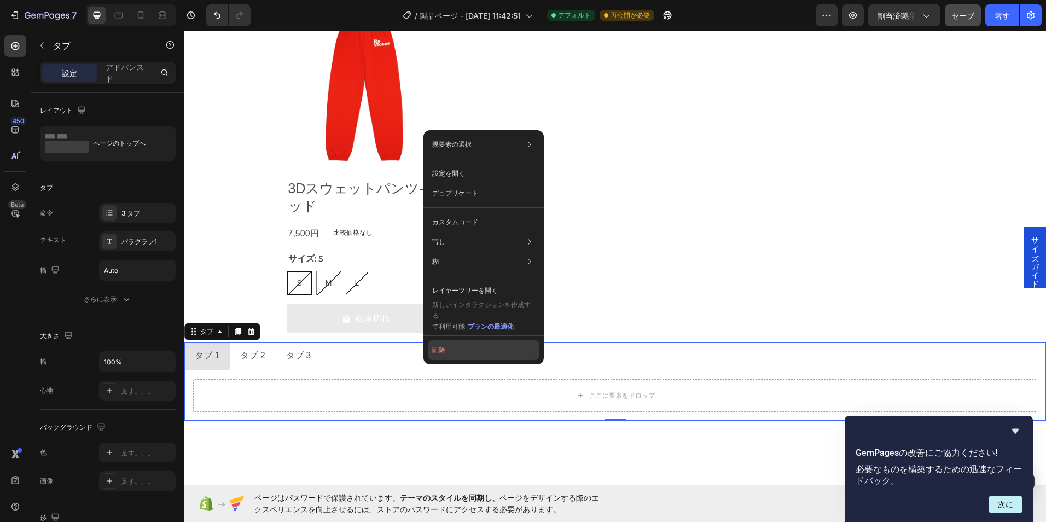
click at [459, 351] on button "削除" at bounding box center [484, 350] width 112 height 20
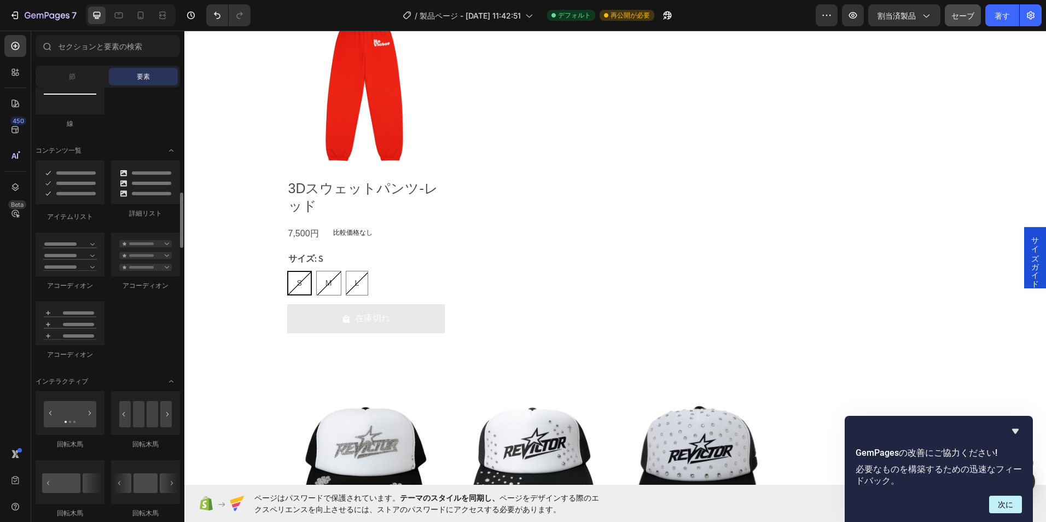
scroll to position [758, 0]
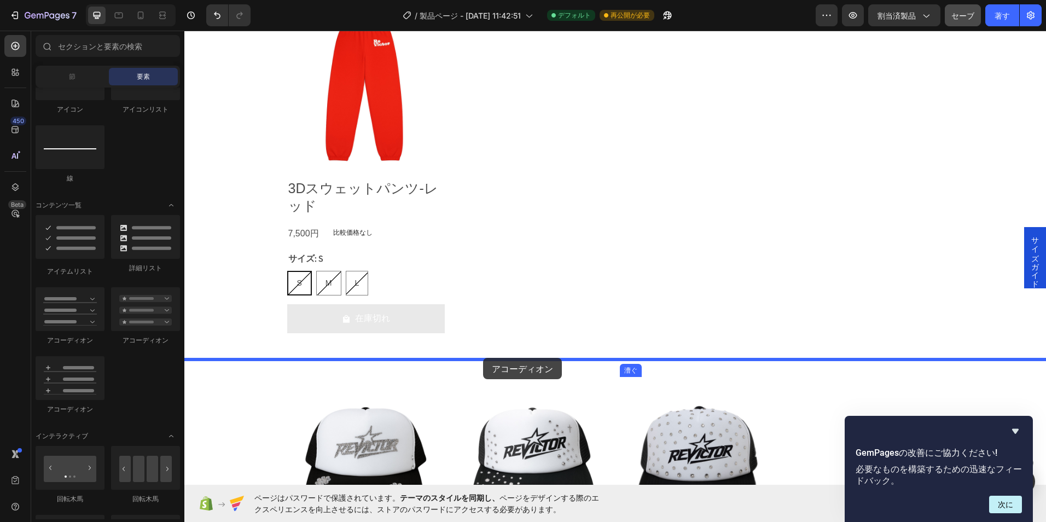
drag, startPoint x: 278, startPoint y: 392, endPoint x: 483, endPoint y: 358, distance: 207.3
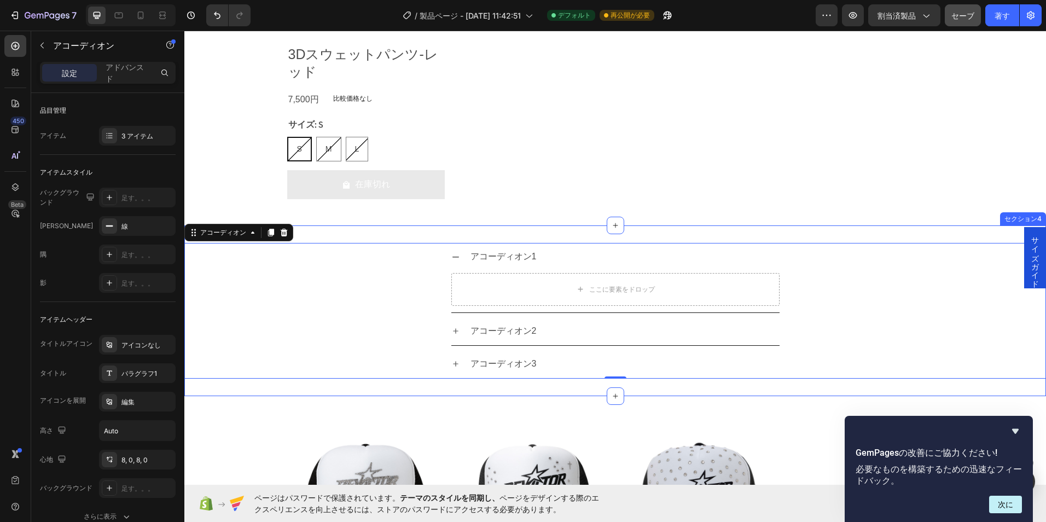
scroll to position [976, 0]
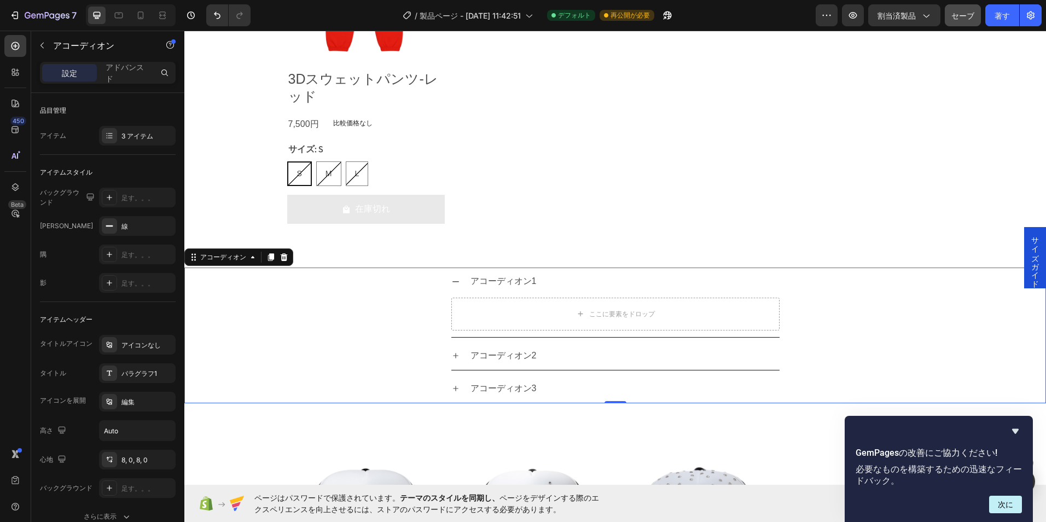
click at [292, 257] on div "アコーディオン" at bounding box center [238, 256] width 109 height 17
click at [284, 257] on icon at bounding box center [283, 257] width 9 height 9
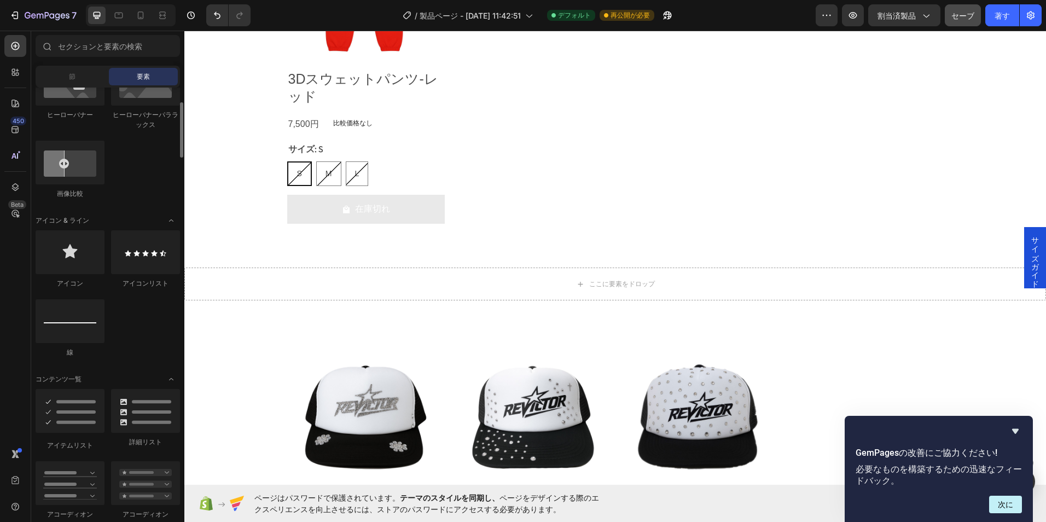
scroll to position [540, 0]
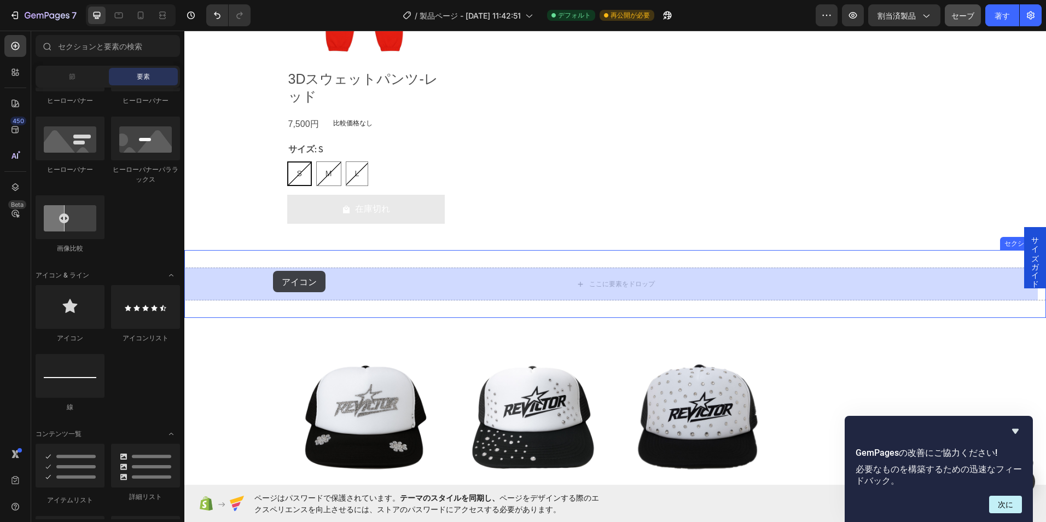
drag, startPoint x: 270, startPoint y: 321, endPoint x: 273, endPoint y: 271, distance: 50.4
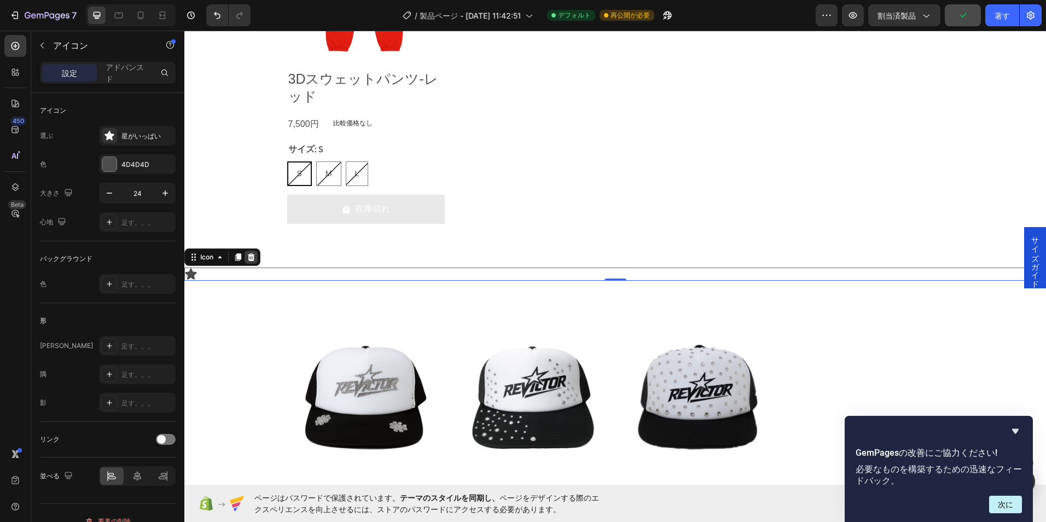
click at [254, 258] on icon at bounding box center [251, 257] width 7 height 8
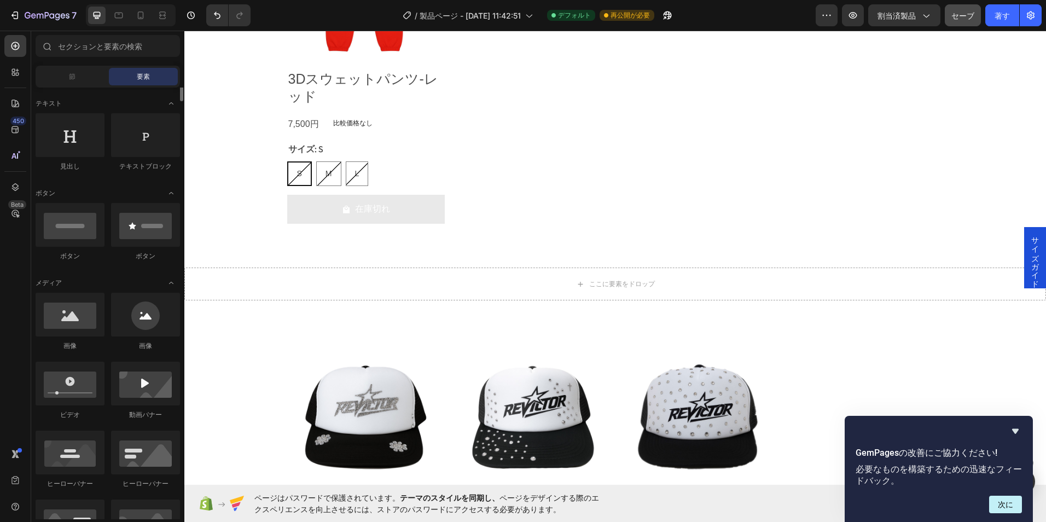
scroll to position [102, 0]
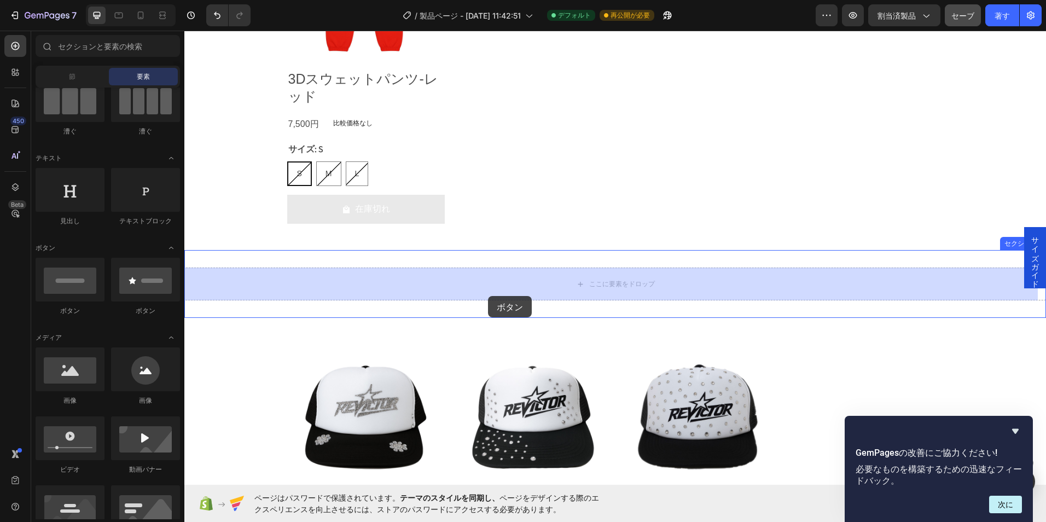
drag, startPoint x: 272, startPoint y: 321, endPoint x: 488, endPoint y: 296, distance: 216.9
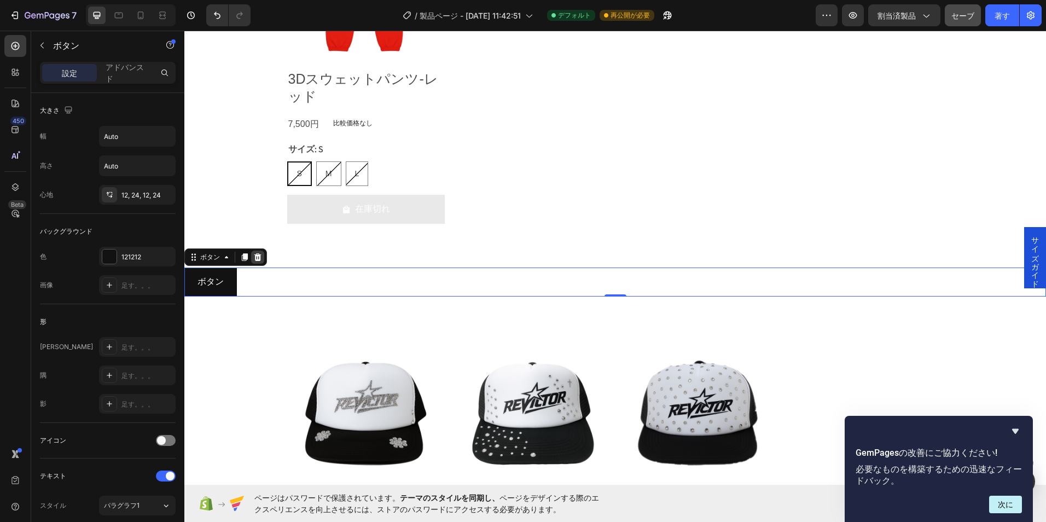
click at [258, 257] on icon at bounding box center [257, 257] width 9 height 9
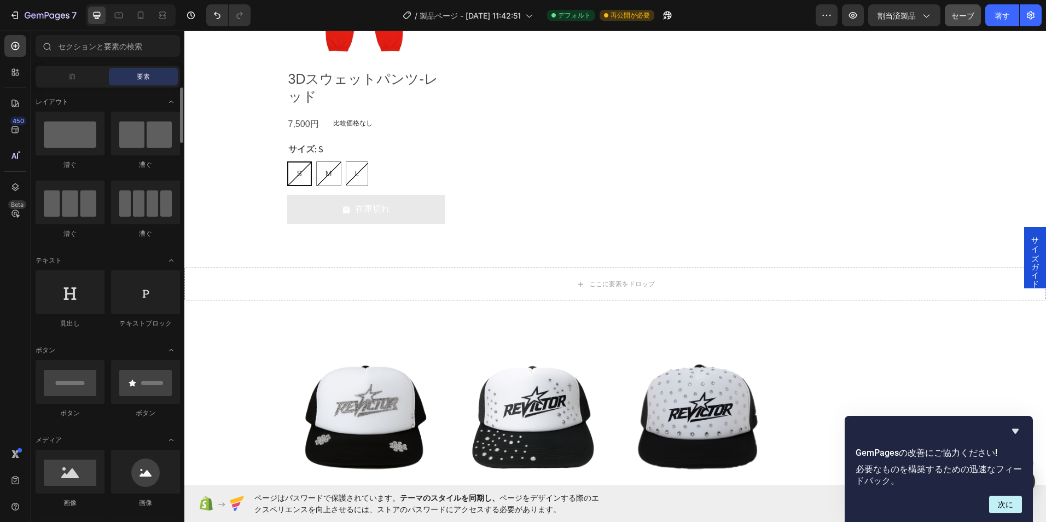
scroll to position [55, 0]
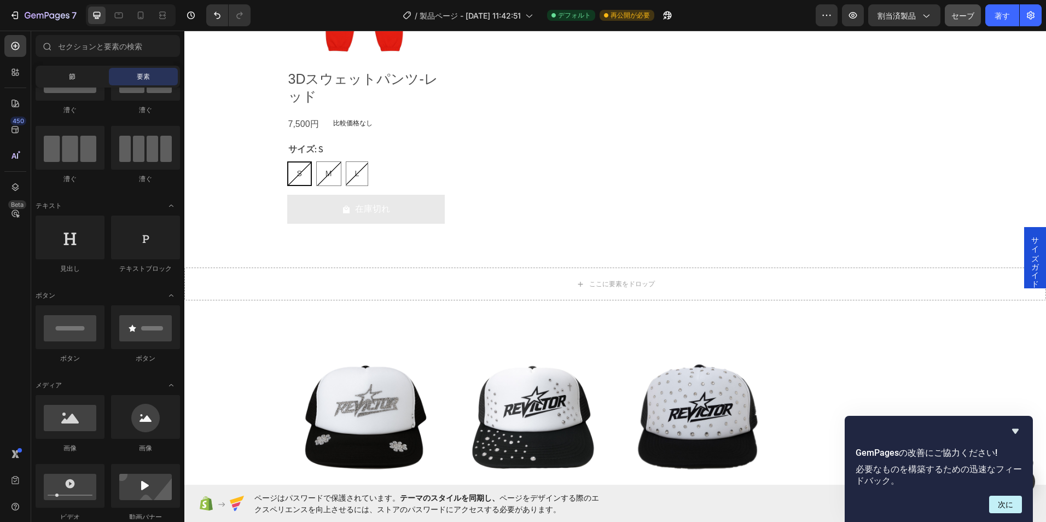
click at [57, 77] on div "節" at bounding box center [72, 76] width 69 height 17
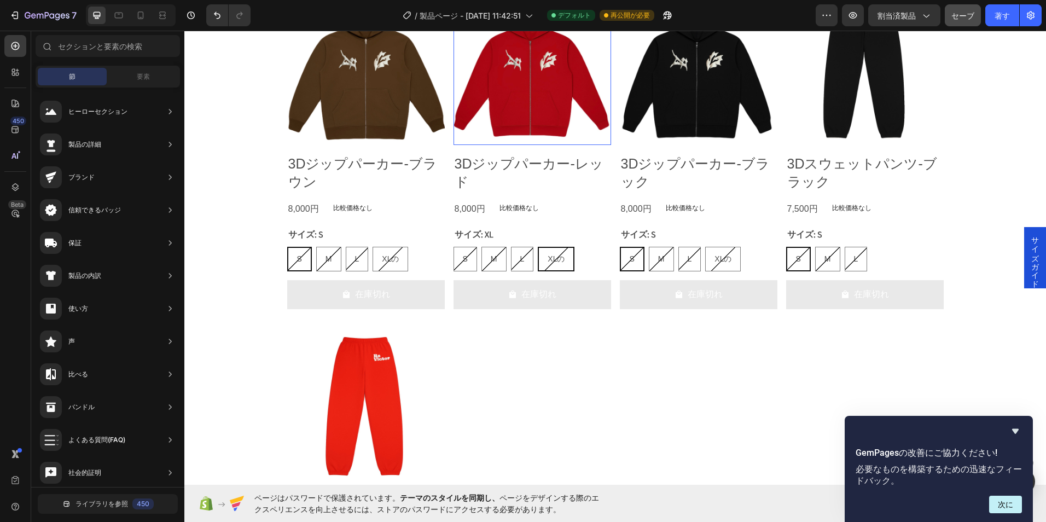
scroll to position [429, 0]
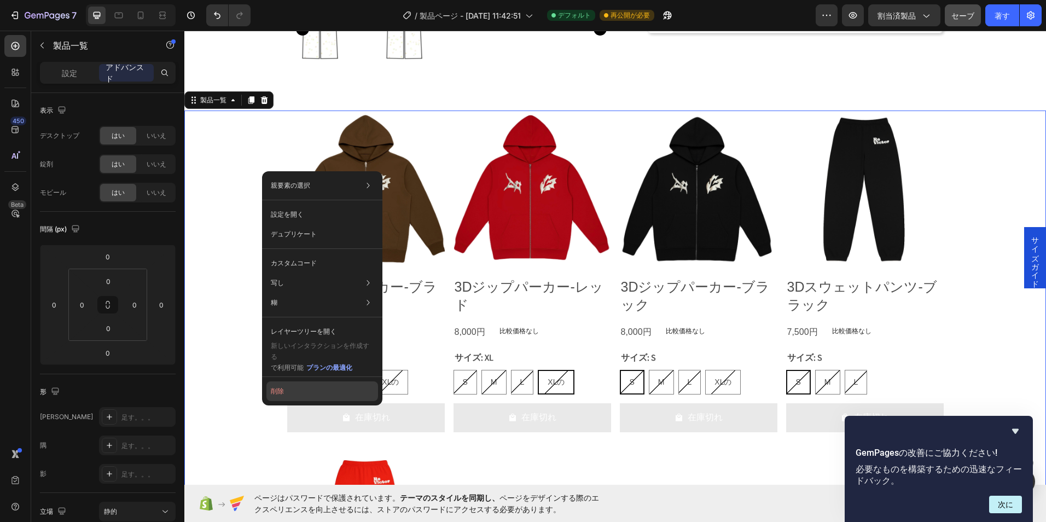
click at [297, 389] on button "削除" at bounding box center [322, 391] width 112 height 20
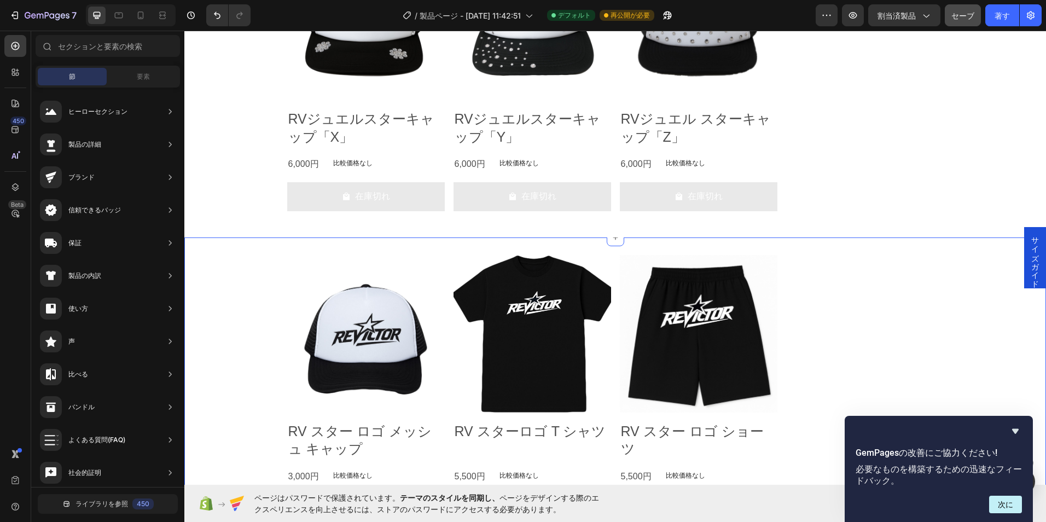
scroll to position [757, 0]
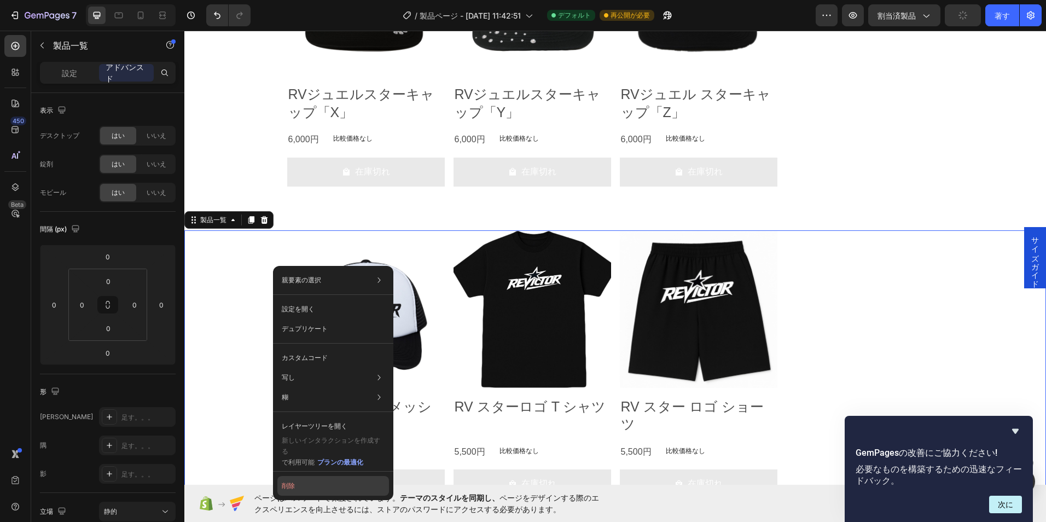
click at [299, 482] on button "削除" at bounding box center [333, 486] width 112 height 20
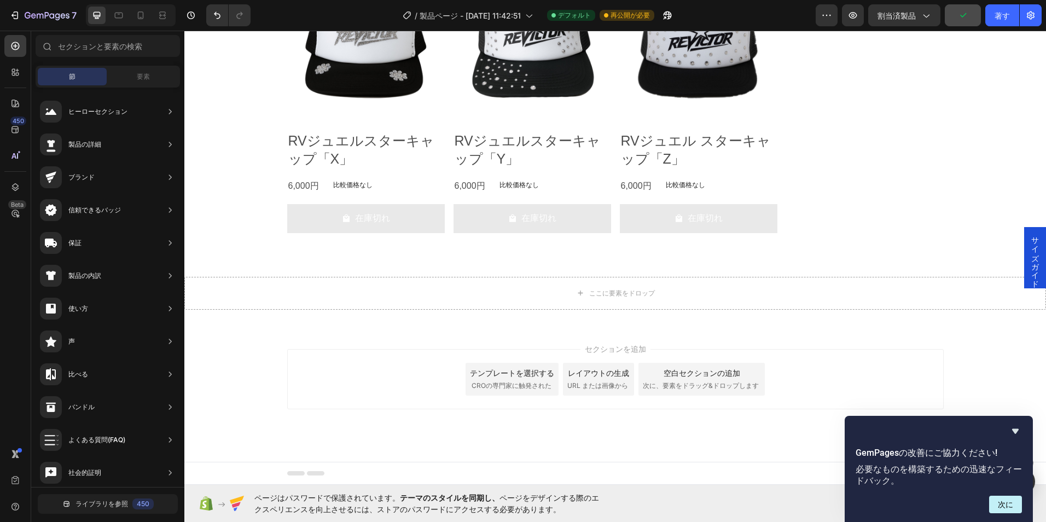
scroll to position [711, 0]
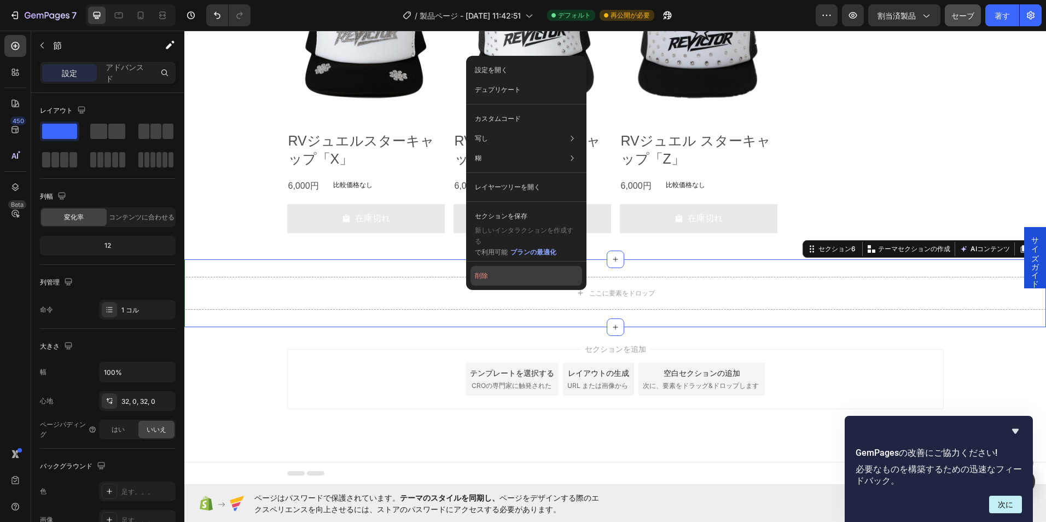
click at [494, 274] on button "削除" at bounding box center [526, 276] width 112 height 20
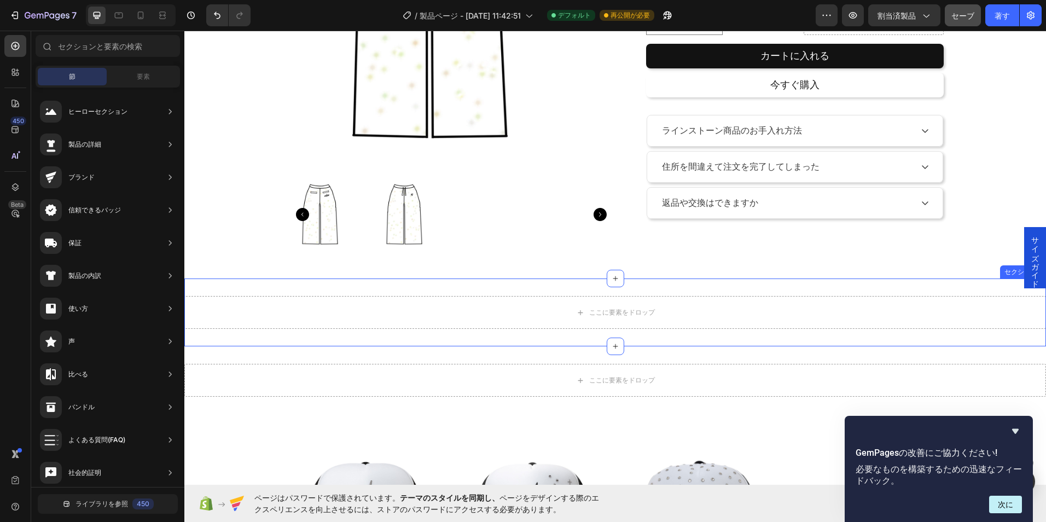
scroll to position [260, 0]
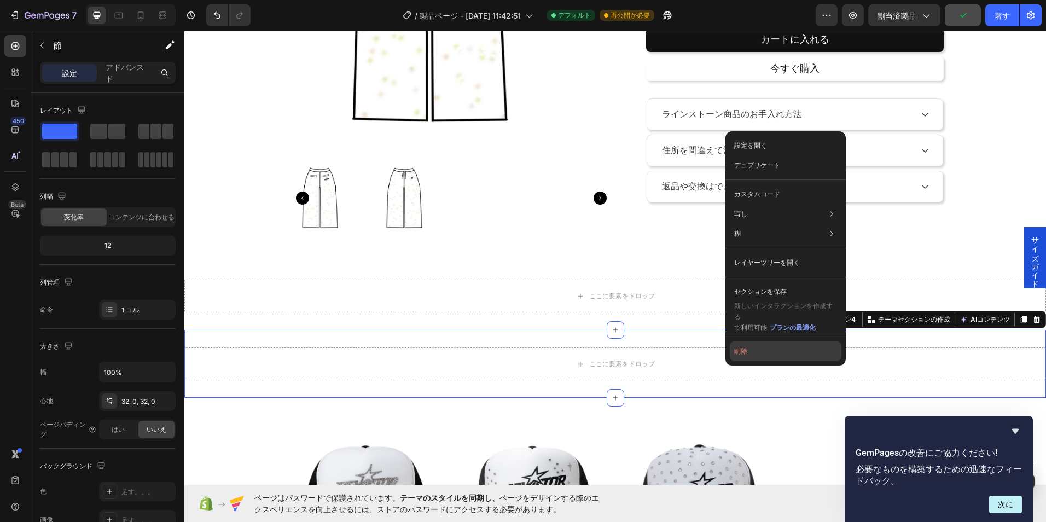
drag, startPoint x: 748, startPoint y: 348, endPoint x: 557, endPoint y: 303, distance: 196.2
click at [748, 348] on button "削除" at bounding box center [785, 351] width 112 height 20
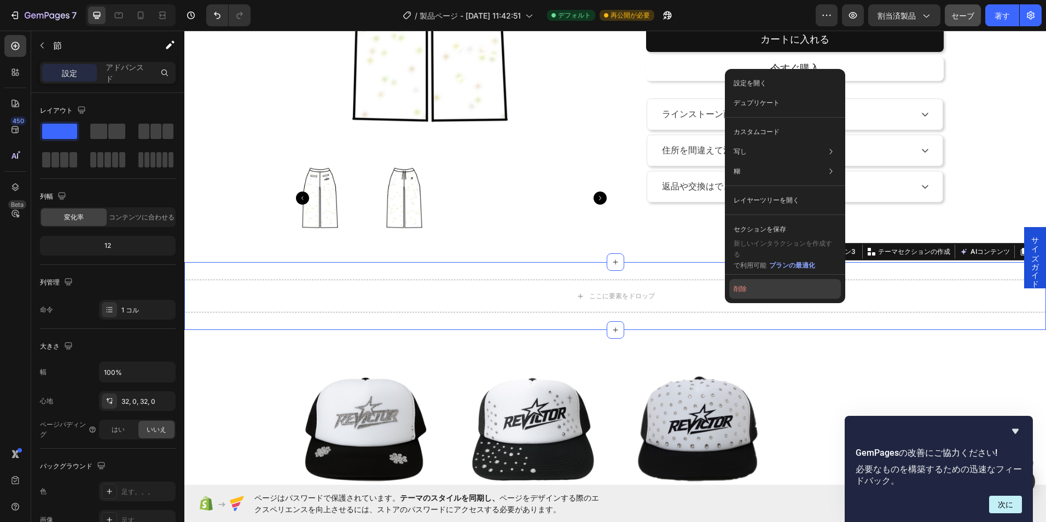
click at [735, 289] on button "削除" at bounding box center [785, 289] width 112 height 20
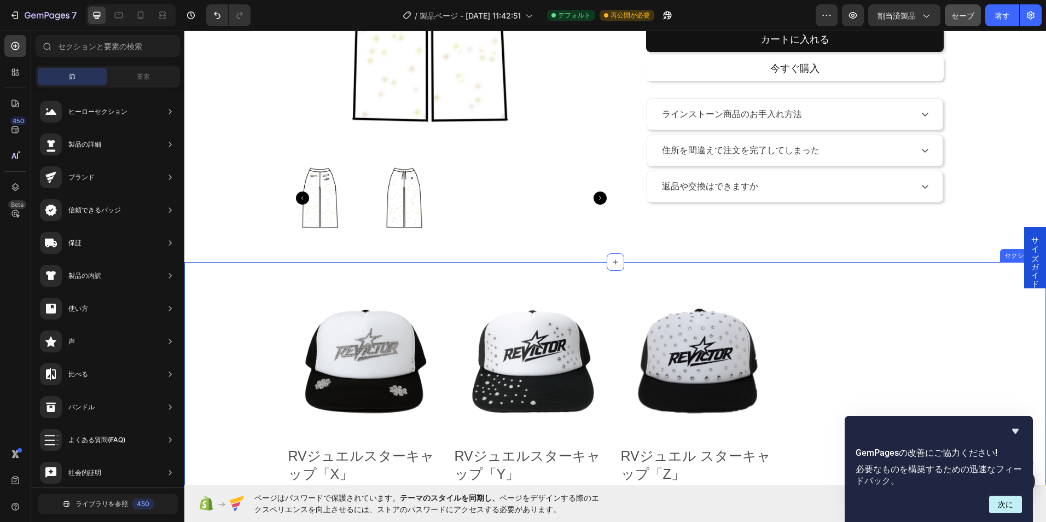
click at [620, 264] on div "製品画像 RVジュエルスターキャップ「X」 製品名 6,000円 製品価格 製品価格 比較価格なし 製品価格 漕ぐ 在庫切れ カートに入れる 漕ぐ 製品一覧 …" at bounding box center [614, 418] width 861 height 312
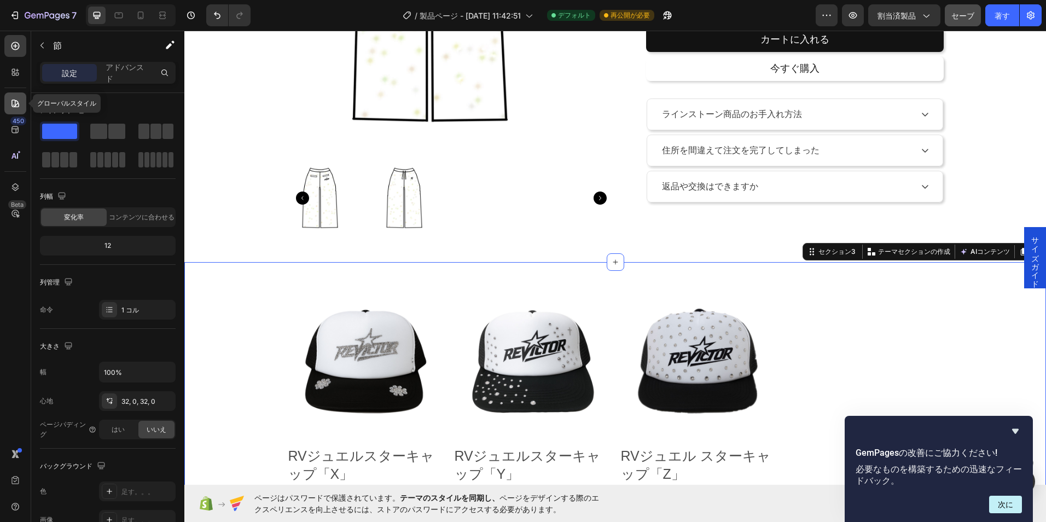
click at [7, 106] on div at bounding box center [15, 103] width 22 height 22
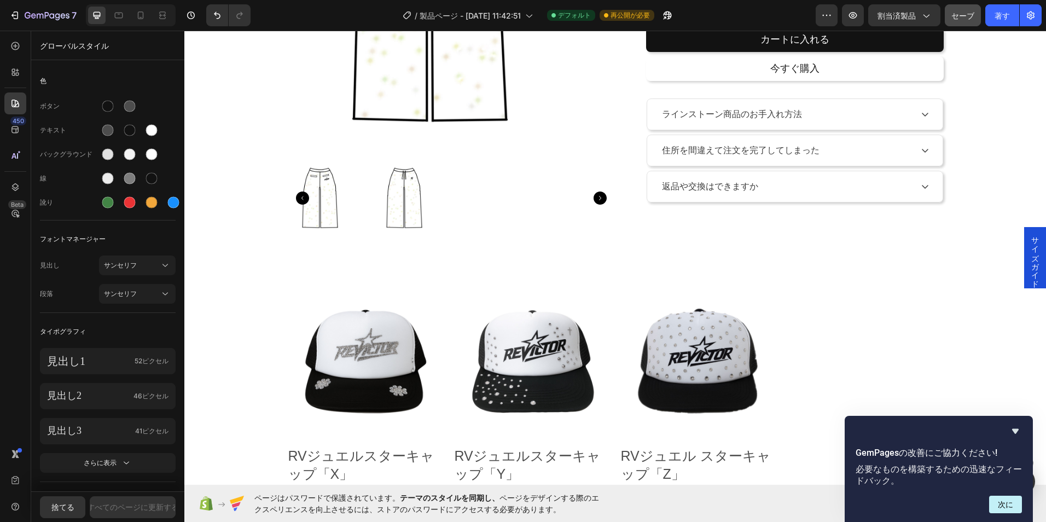
click at [27, 48] on div "450 Beta" at bounding box center [15, 276] width 31 height 491
click at [18, 55] on div at bounding box center [15, 46] width 22 height 22
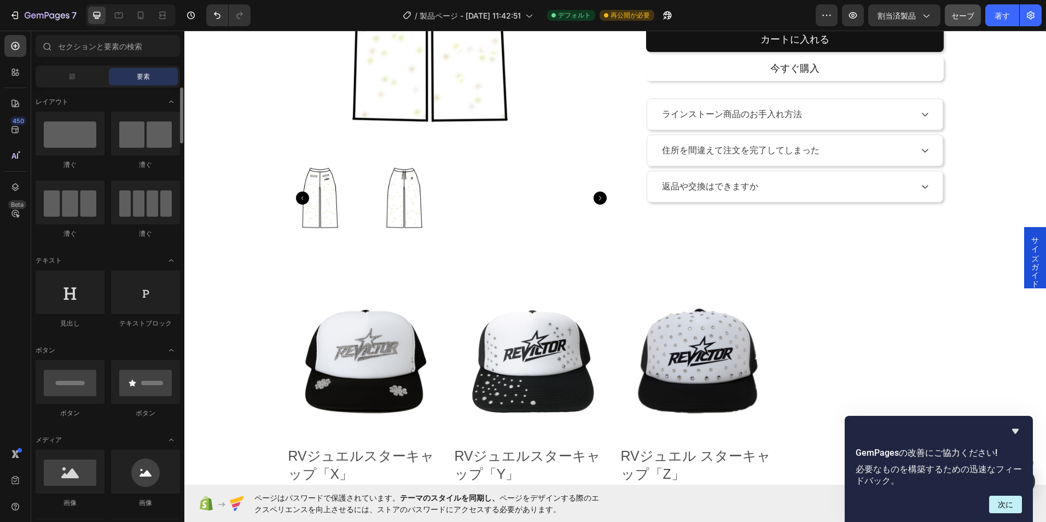
scroll to position [109, 0]
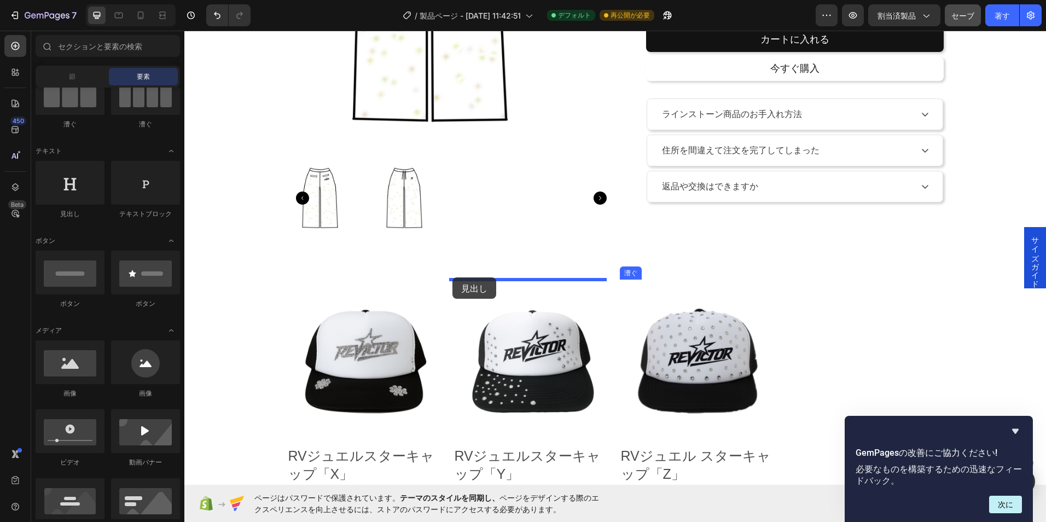
drag, startPoint x: 272, startPoint y: 229, endPoint x: 452, endPoint y: 277, distance: 186.8
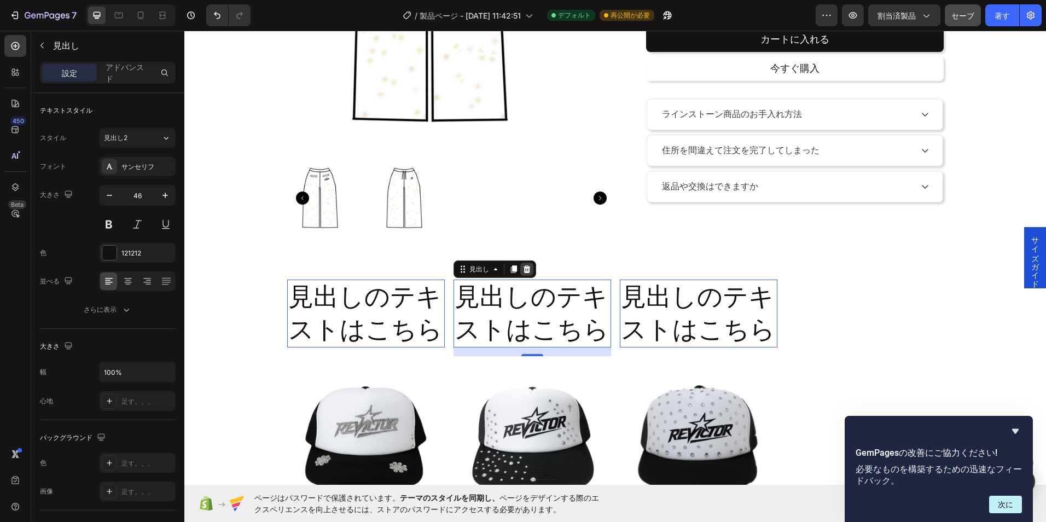
click at [522, 267] on icon at bounding box center [526, 269] width 9 height 9
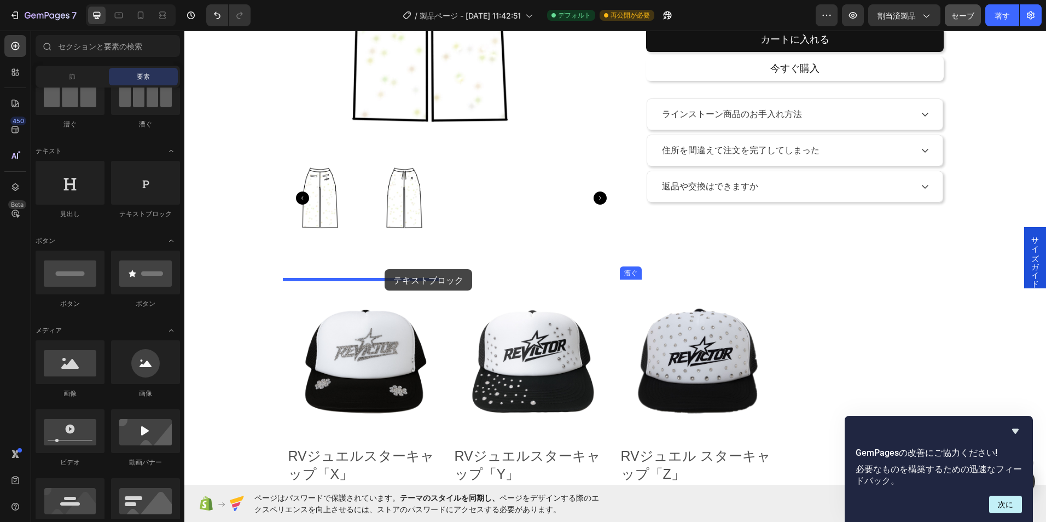
drag, startPoint x: 333, startPoint y: 226, endPoint x: 384, endPoint y: 269, distance: 67.1
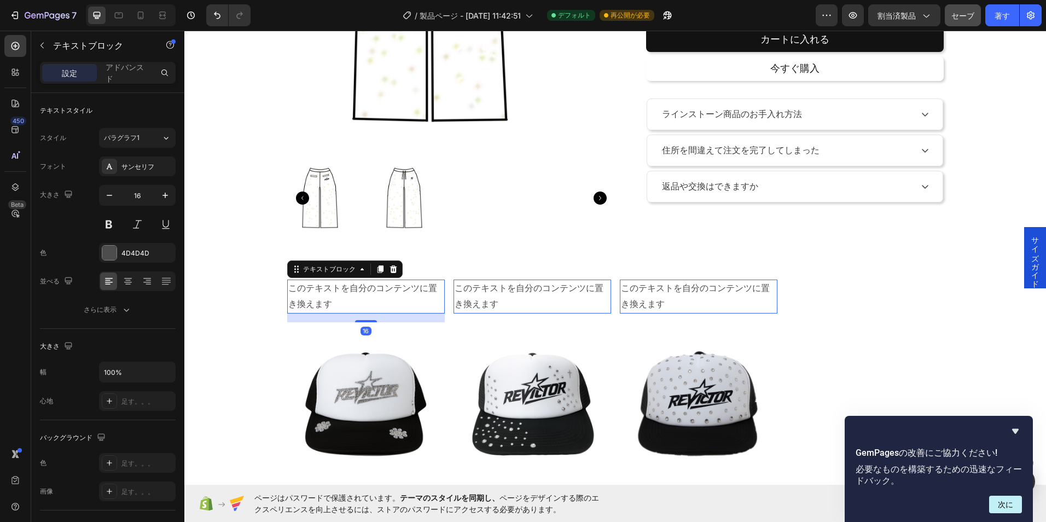
click at [406, 294] on div "このテキストを自分のコンテンツに置き換えます" at bounding box center [365, 296] width 157 height 34
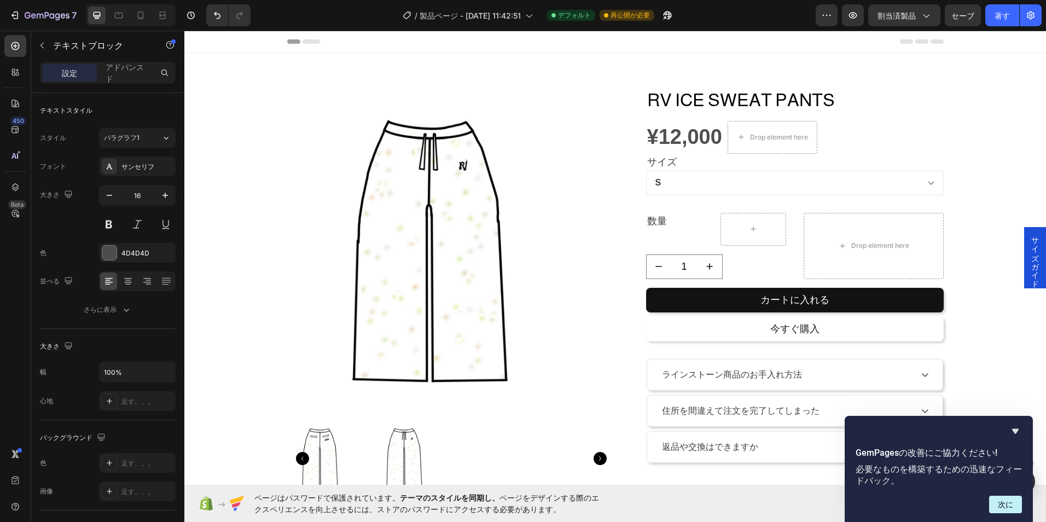
scroll to position [260, 0]
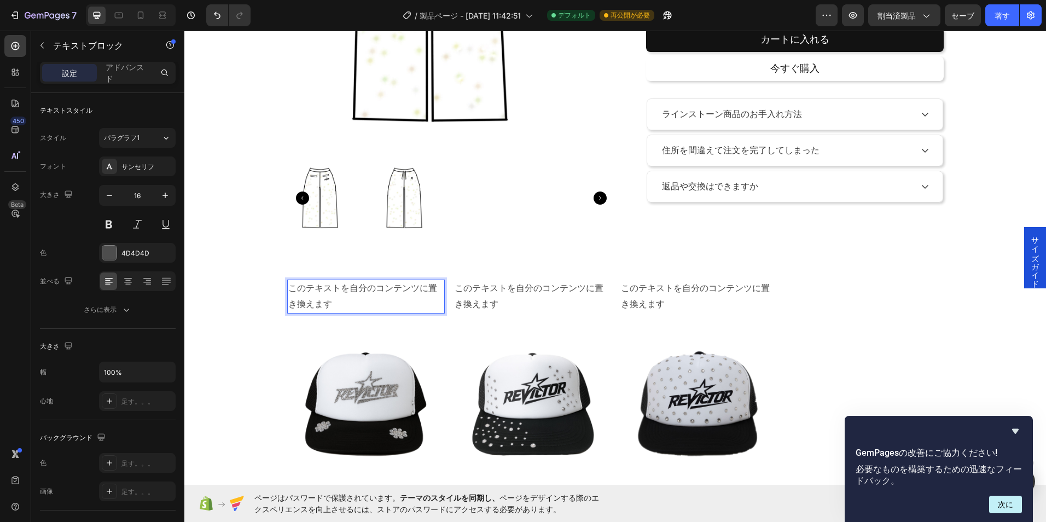
click at [369, 308] on p "このテキストを自分のコンテンツに置き換えます" at bounding box center [365, 297] width 155 height 32
drag, startPoint x: 369, startPoint y: 309, endPoint x: 175, endPoint y: 282, distance: 196.0
click at [184, 282] on html "サイズガイド ヘッダ ボタン べたべた Product Images RV ICE SWEAT PANTS Product Title ¥12,000 Pro…" at bounding box center [614, 258] width 861 height 977
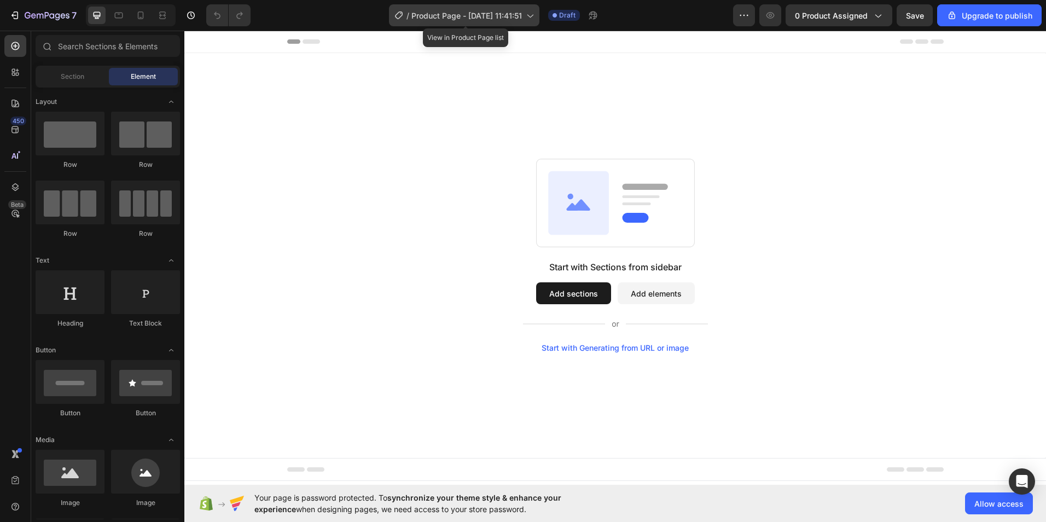
click at [481, 17] on span "Product Page - [DATE] 11:41:51" at bounding box center [466, 15] width 110 height 11
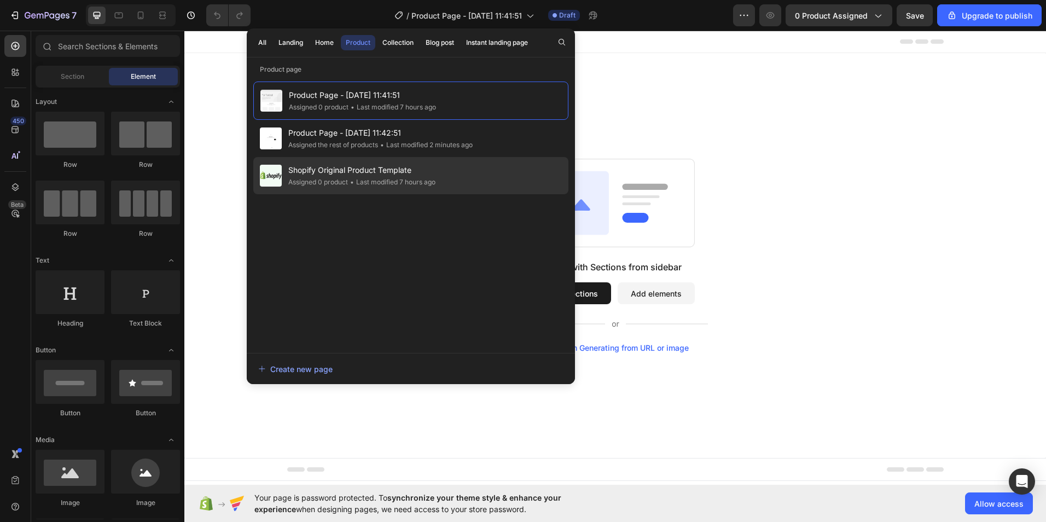
click at [398, 157] on div "Shopify Original Product Template Assigned 0 product • Last modified 7 hours ago" at bounding box center [410, 175] width 315 height 37
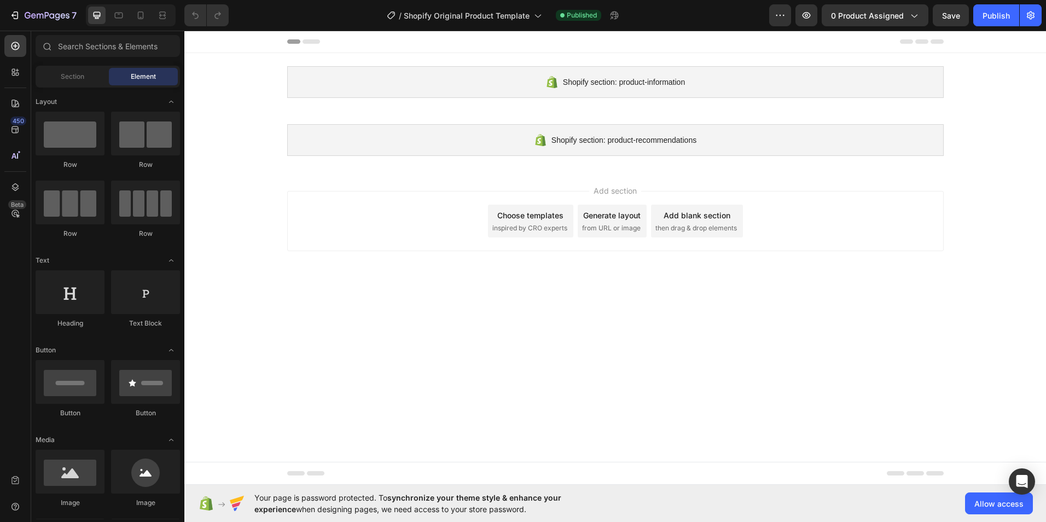
click at [538, 0] on div "7 / Shopify Original Product Template Published Preview 0 product assigned Save…" at bounding box center [523, 15] width 1046 height 31
click at [522, 10] on div at bounding box center [523, 8] width 4 height 9
click at [522, 11] on div at bounding box center [523, 8] width 4 height 9
click at [522, 13] on span "Shopify Original Product Template" at bounding box center [467, 15] width 126 height 11
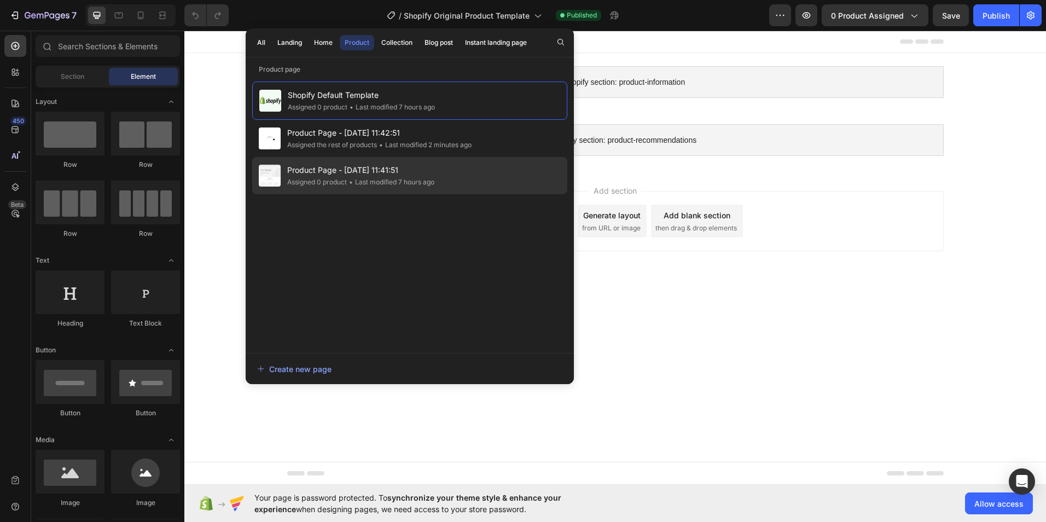
click at [435, 188] on div "Product Page - Sep 29, 11:41:51 Assigned 0 product • Last modified 7 hours ago" at bounding box center [409, 175] width 315 height 37
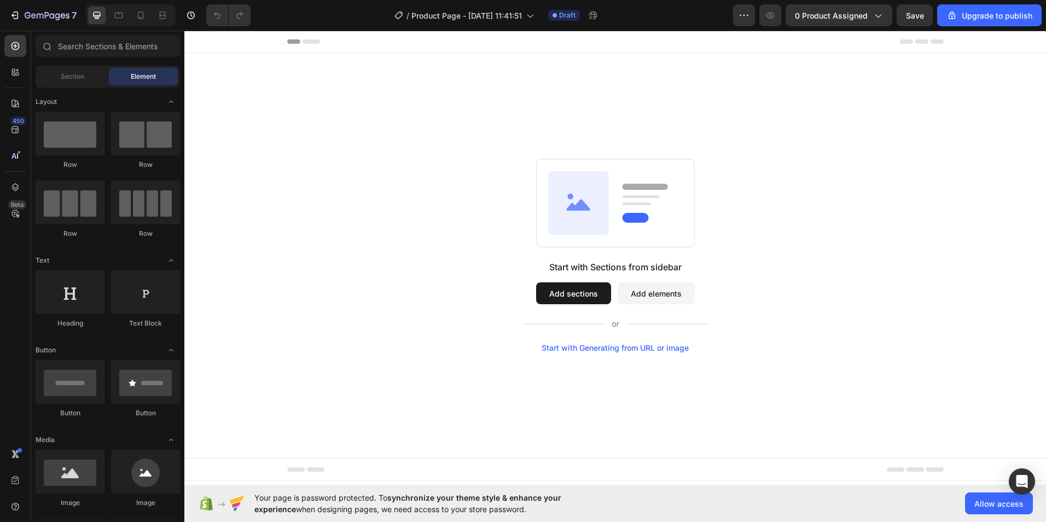
click at [480, 2] on div "7 / Product Page - [DATE] 11:41:51 Draft Preview 0 product assigned Save Upgrad…" at bounding box center [523, 15] width 1046 height 31
click at [471, 16] on span "Product Page - [DATE] 11:41:51" at bounding box center [466, 15] width 110 height 11
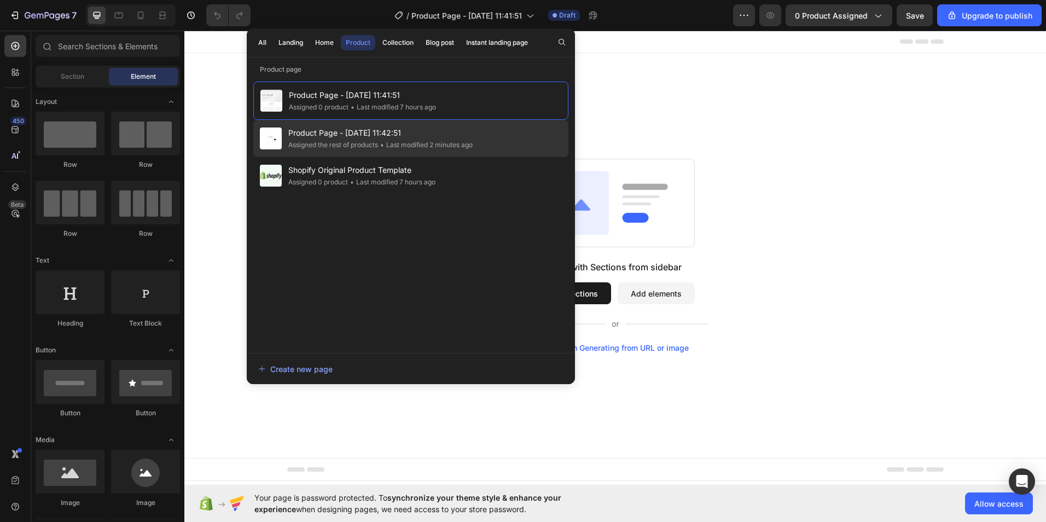
click at [436, 138] on span "Product Page - [DATE] 11:42:51" at bounding box center [380, 132] width 184 height 13
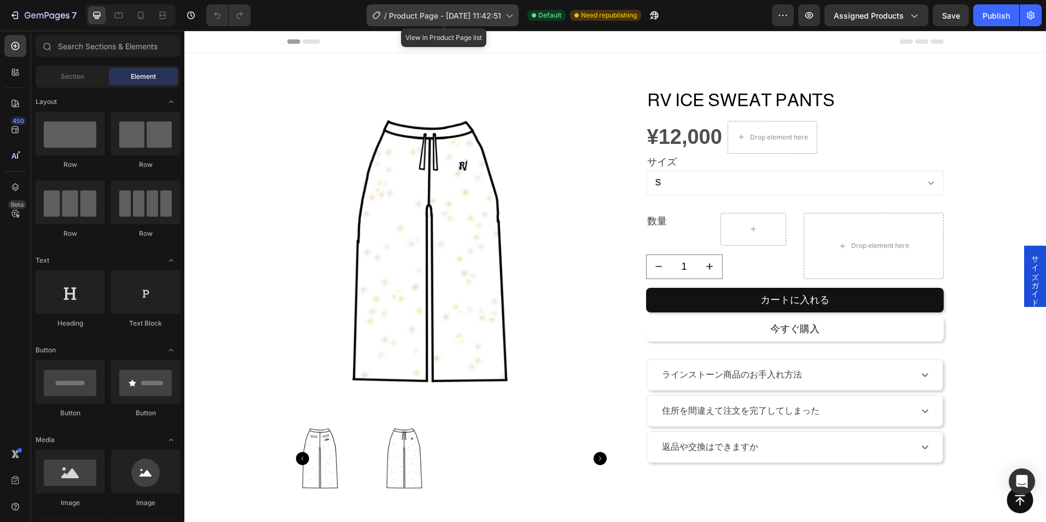
click at [498, 17] on span "Product Page - [DATE] 11:42:51" at bounding box center [445, 15] width 112 height 11
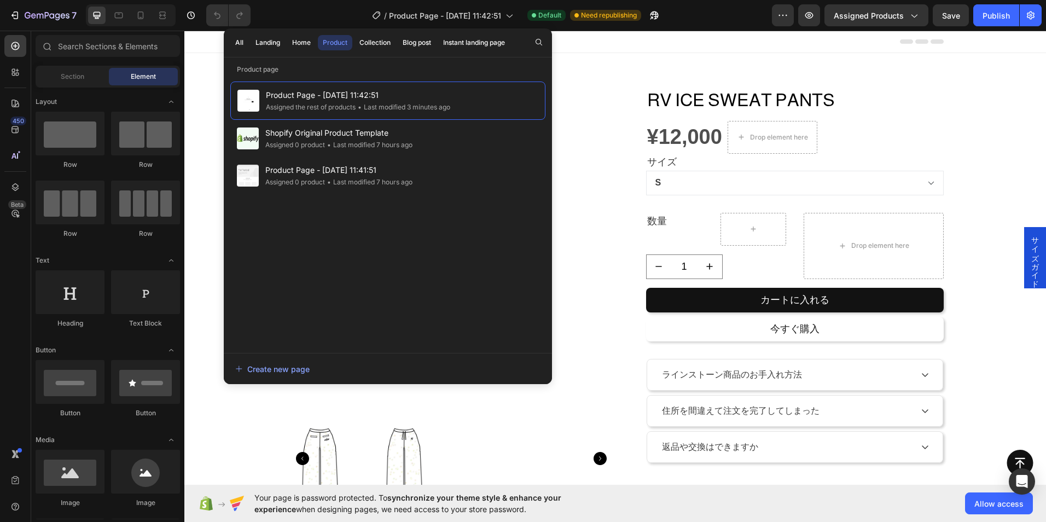
drag, startPoint x: 446, startPoint y: 139, endPoint x: 401, endPoint y: 273, distance: 141.8
click at [401, 273] on div "Product Page - [DATE] 11:42:51 Assigned the rest of products • Last modified 3 …" at bounding box center [387, 211] width 315 height 260
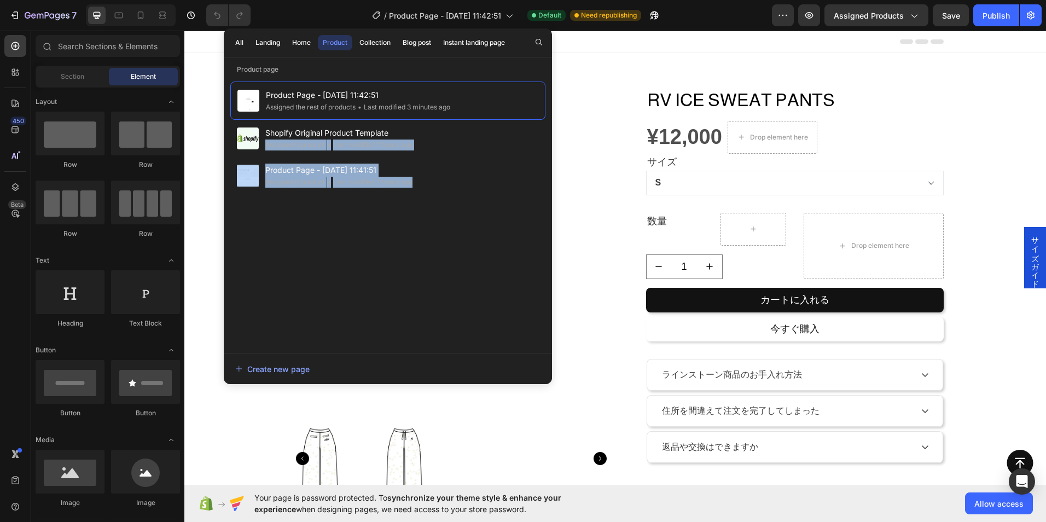
drag, startPoint x: 477, startPoint y: 137, endPoint x: 490, endPoint y: 222, distance: 86.4
click at [490, 222] on div "Product Page - [DATE] 11:42:51 Assigned the rest of products • Last modified 3 …" at bounding box center [387, 211] width 315 height 260
drag, startPoint x: 490, startPoint y: 222, endPoint x: 478, endPoint y: 212, distance: 15.9
click at [478, 212] on div "Product Page - [DATE] 11:42:51 Assigned the rest of products • Last modified 3 …" at bounding box center [387, 211] width 315 height 260
click at [370, 271] on div "Product Page - Sep 29, 11:42:51 Assigned the rest of products • Last modified 3…" at bounding box center [387, 211] width 315 height 260
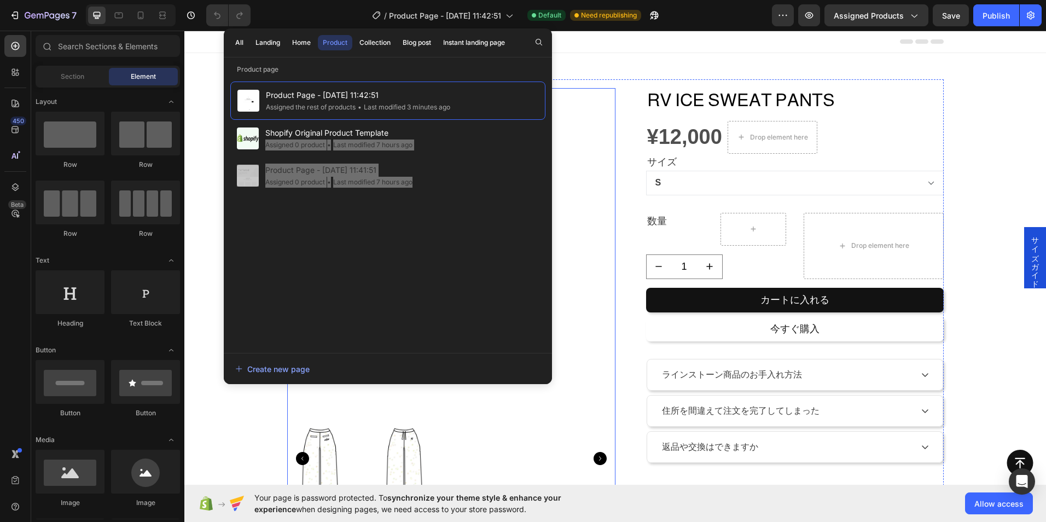
click at [608, 166] on img at bounding box center [451, 252] width 328 height 328
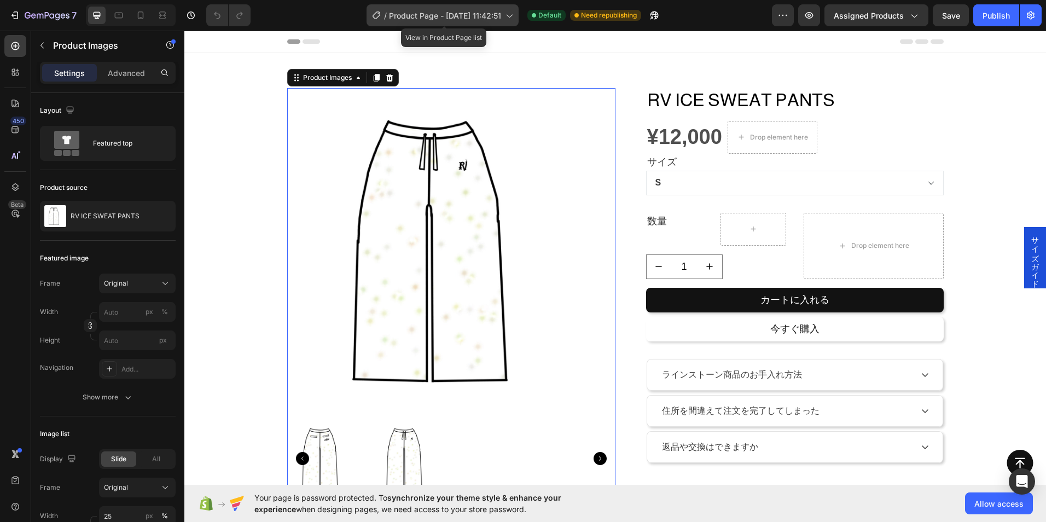
click at [501, 21] on span "Product Page - Sep 29, 11:42:51" at bounding box center [445, 15] width 112 height 11
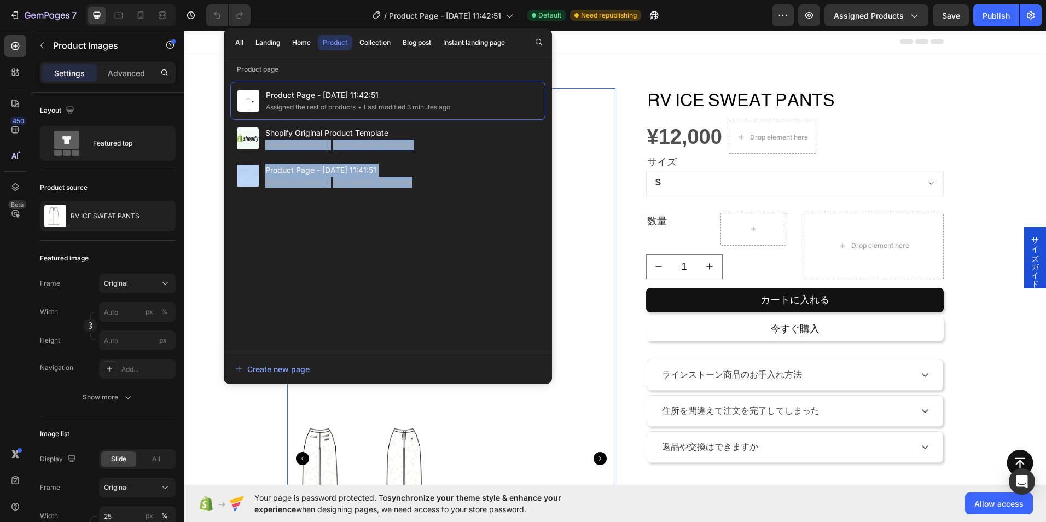
drag, startPoint x: 435, startPoint y: 175, endPoint x: 399, endPoint y: 290, distance: 120.7
click at [399, 290] on div "Product Page - Sep 29, 11:42:51 Assigned the rest of products • Last modified 3…" at bounding box center [387, 211] width 315 height 260
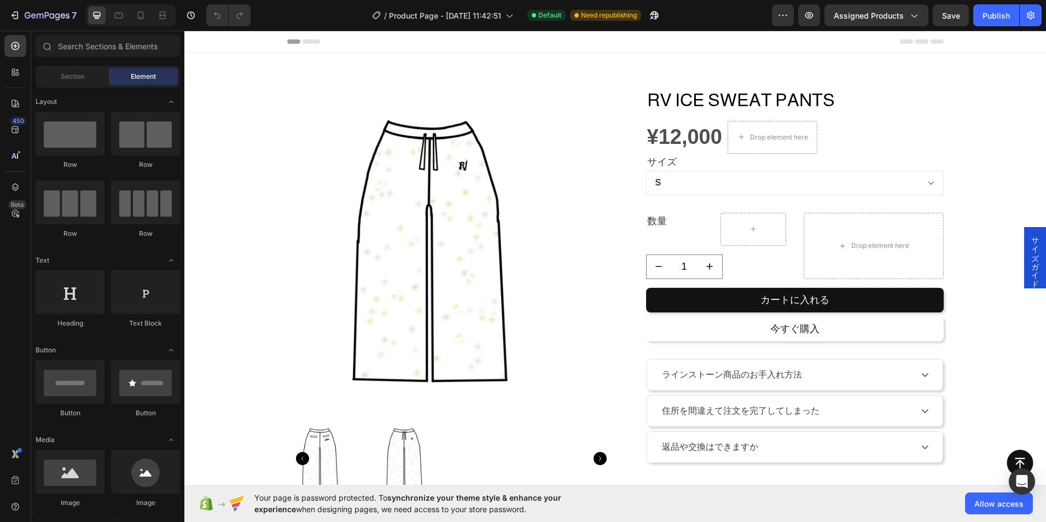
click at [619, 49] on div "Header" at bounding box center [615, 42] width 656 height 22
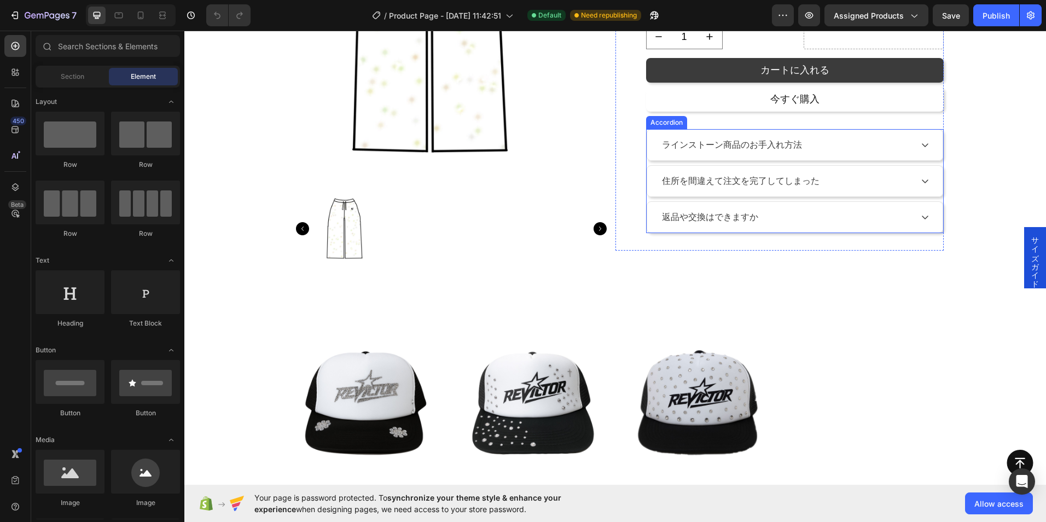
scroll to position [227, 0]
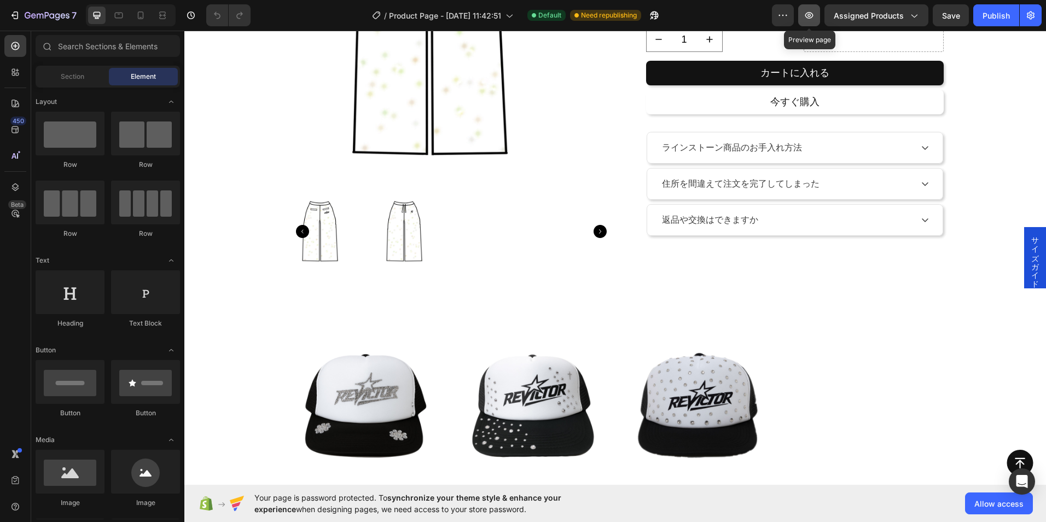
click at [810, 20] on icon "button" at bounding box center [808, 15] width 11 height 11
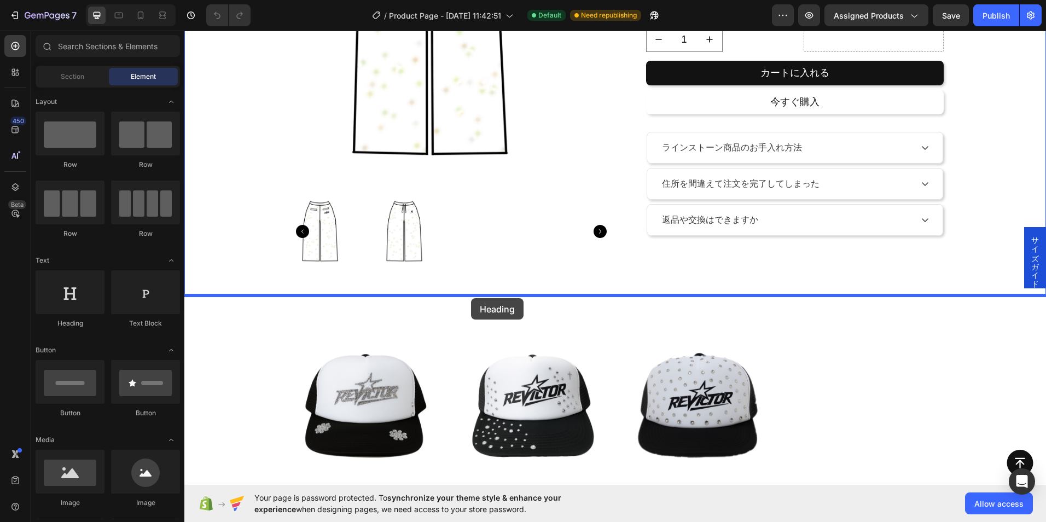
drag, startPoint x: 277, startPoint y: 323, endPoint x: 471, endPoint y: 298, distance: 195.2
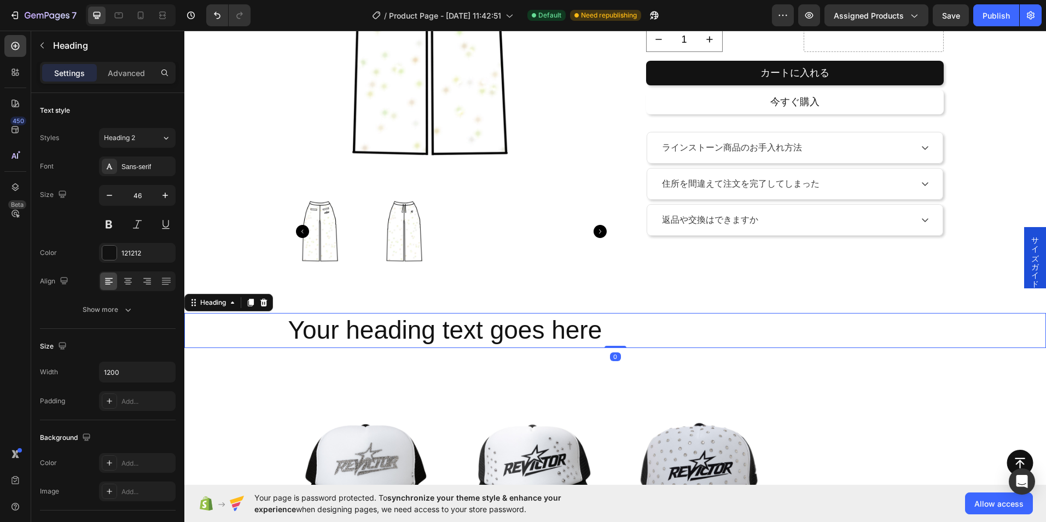
click at [592, 333] on h2 "Your heading text goes here" at bounding box center [615, 330] width 656 height 35
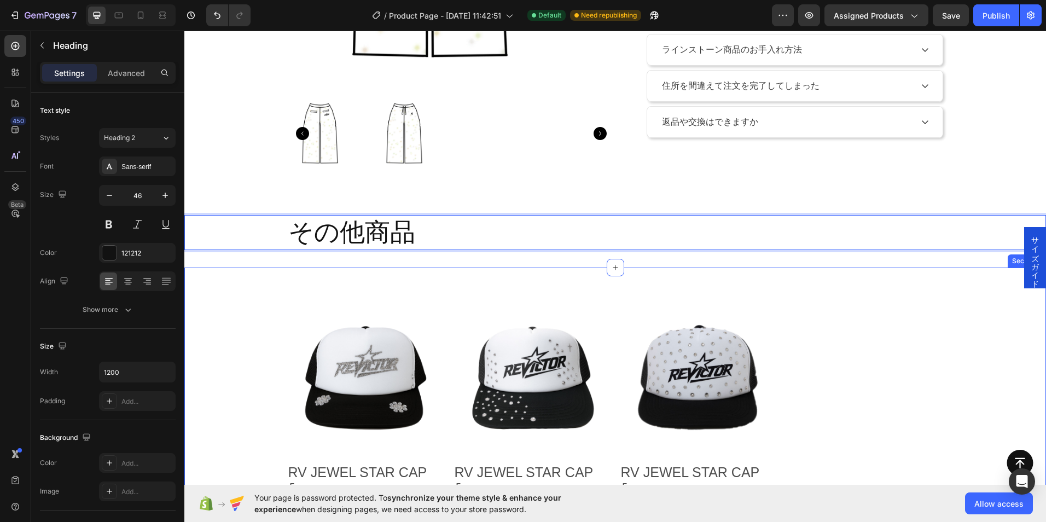
scroll to position [336, 0]
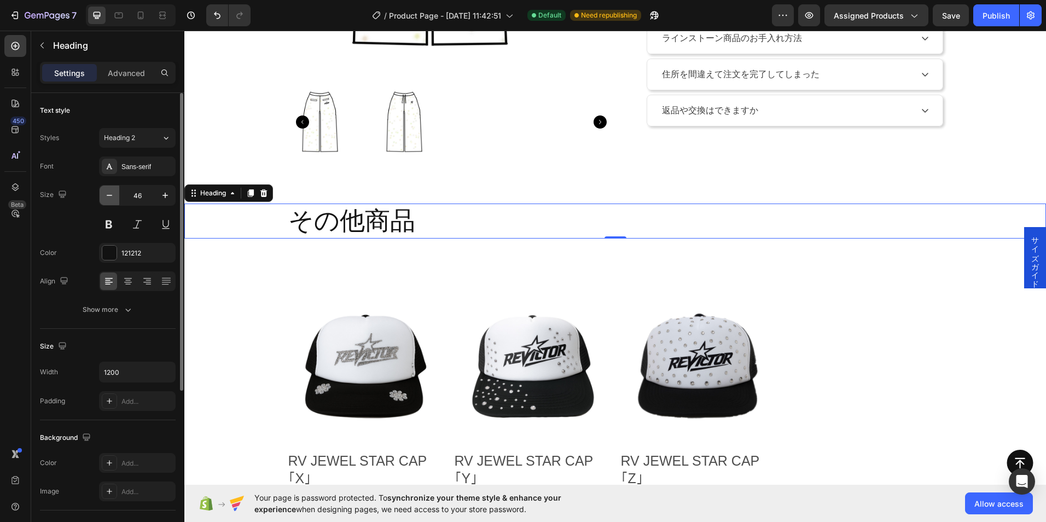
click at [115, 205] on button "button" at bounding box center [110, 195] width 20 height 20
click at [114, 205] on button "button" at bounding box center [110, 195] width 20 height 20
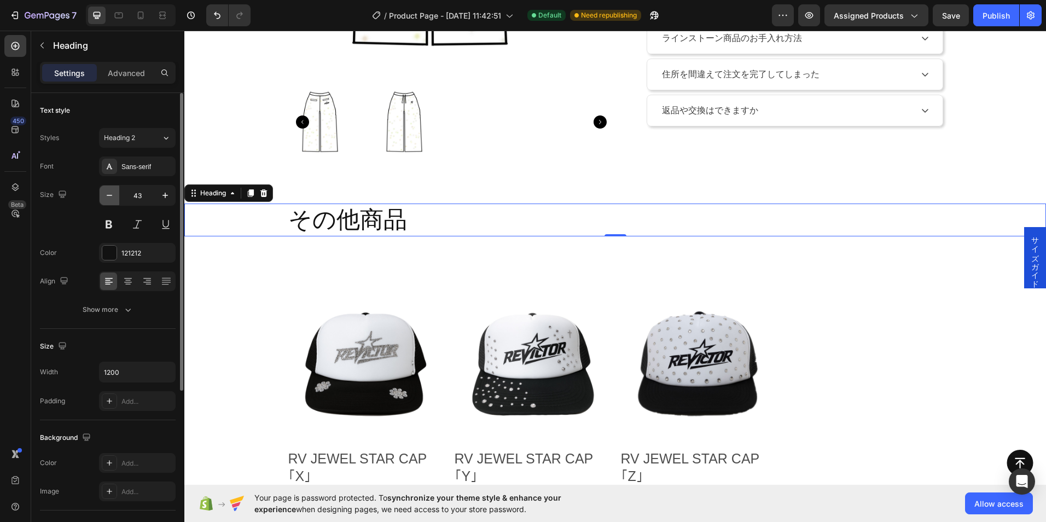
click at [114, 205] on button "button" at bounding box center [110, 195] width 20 height 20
click at [114, 204] on button "button" at bounding box center [110, 195] width 20 height 20
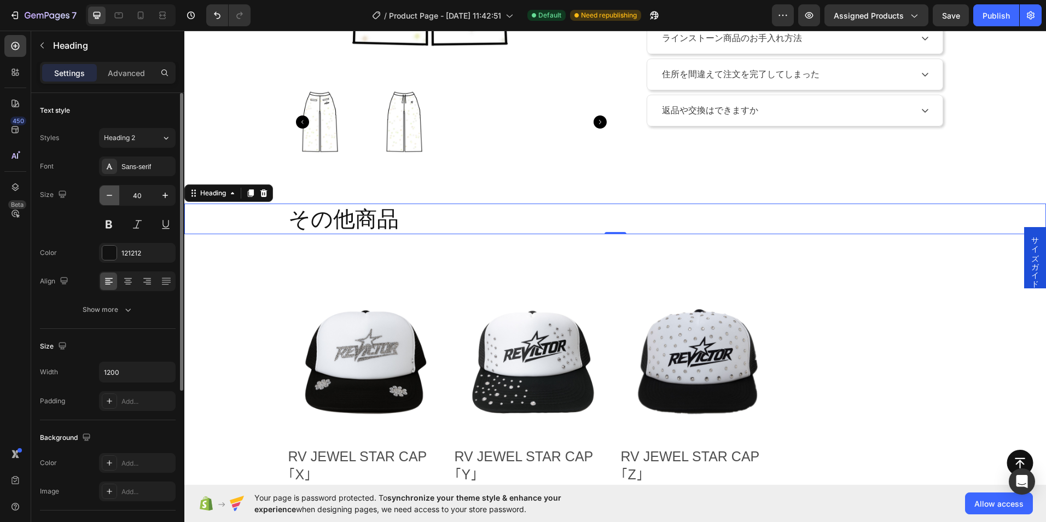
click at [114, 204] on button "button" at bounding box center [110, 195] width 20 height 20
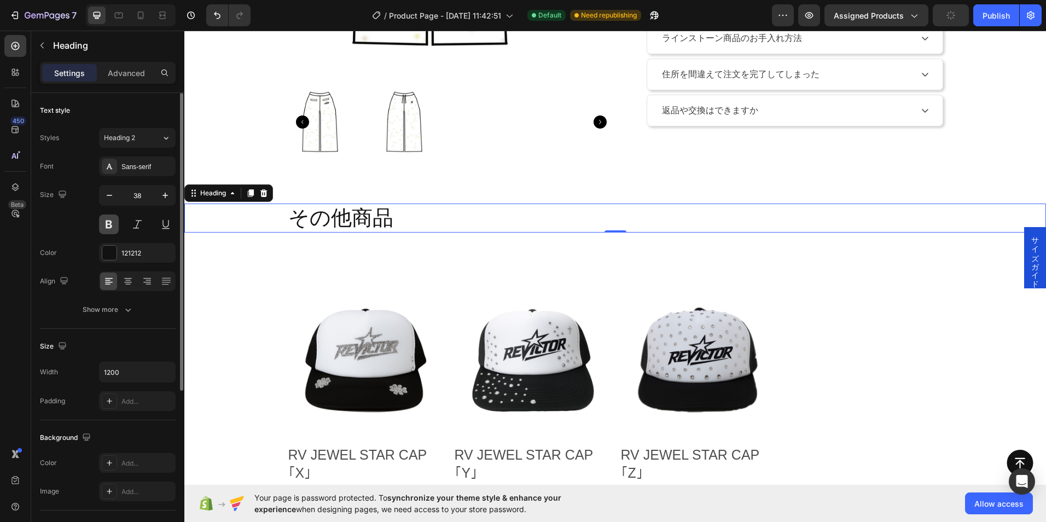
type input "37"
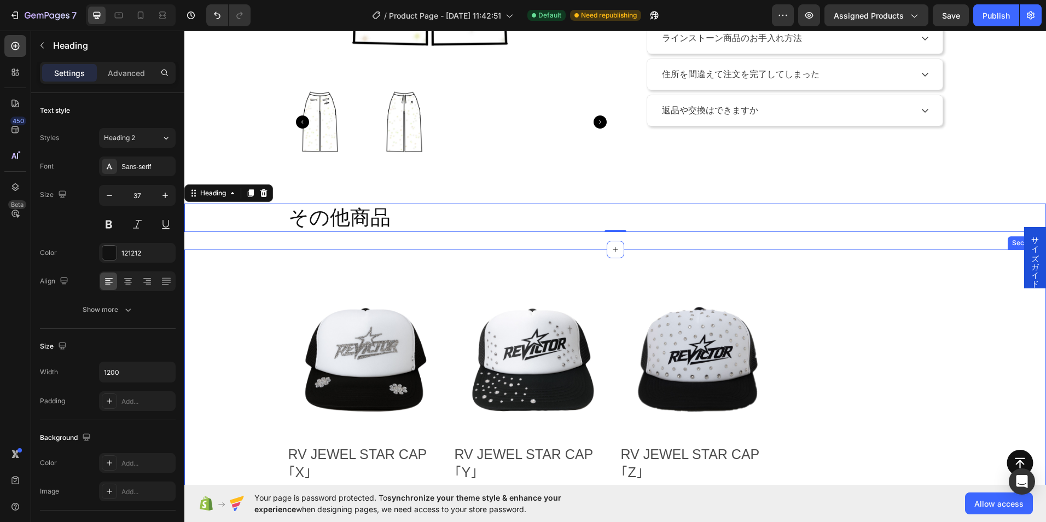
click at [524, 261] on div "Text Block Product Images RV JEWEL STAR CAP ｢X｣ Product Title ¥6,000 Product Pr…" at bounding box center [614, 410] width 861 height 323
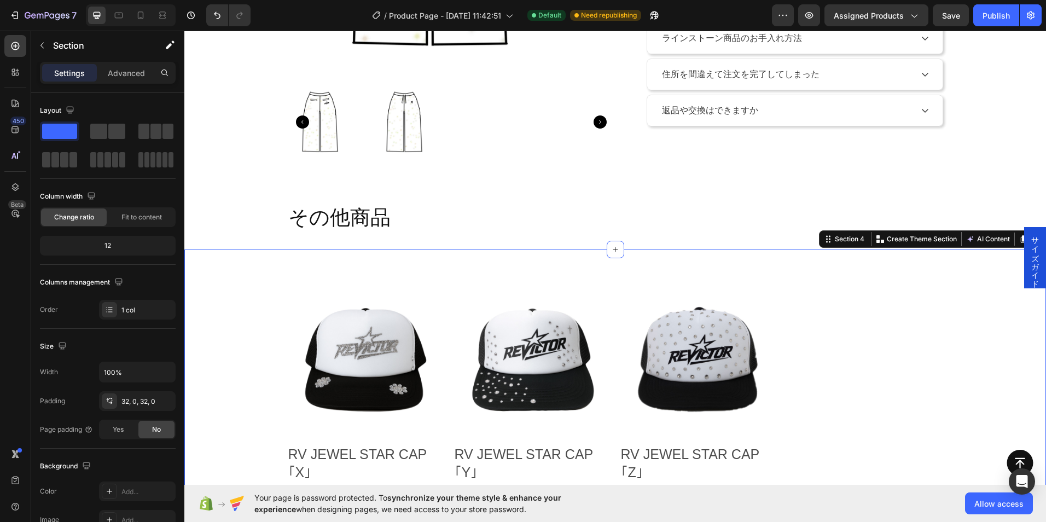
click at [422, 252] on div "Text Block Product Images RV JEWEL STAR CAP ｢X｣ Product Title ¥6,000 Product Pr…" at bounding box center [614, 410] width 861 height 323
click at [417, 258] on div "Text Block Product Images RV JEWEL STAR CAP ｢X｣ Product Title ¥6,000 Product Pr…" at bounding box center [614, 410] width 861 height 323
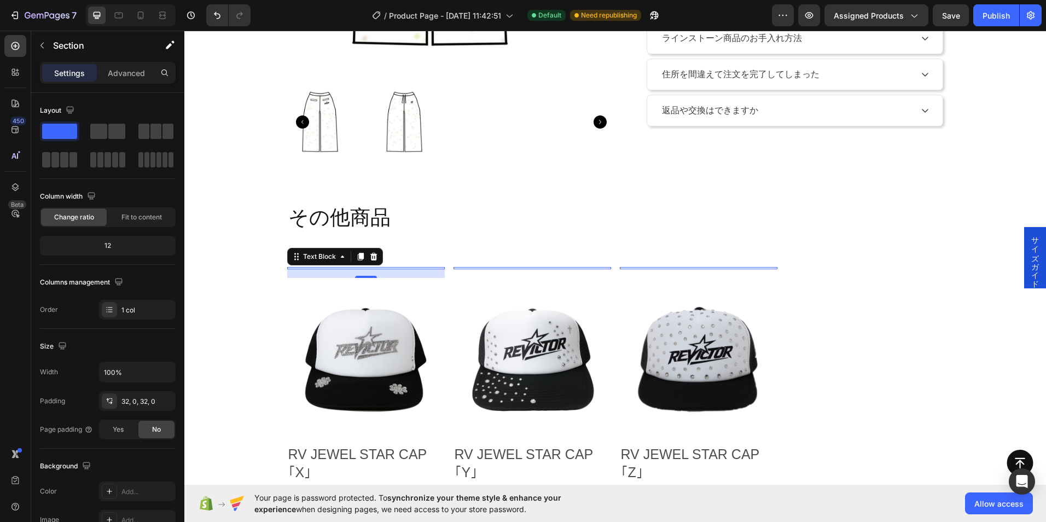
click at [401, 268] on div at bounding box center [365, 268] width 157 height 2
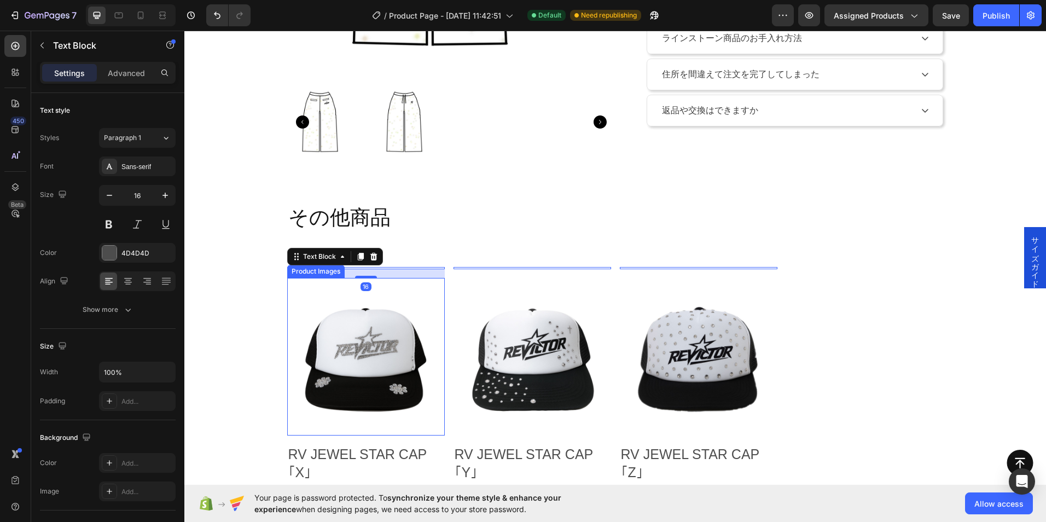
click at [273, 284] on div "Text Block 16 Product Images RV JEWEL STAR CAP ｢X｣ Product Title ¥6,000 Product…" at bounding box center [614, 411] width 861 height 288
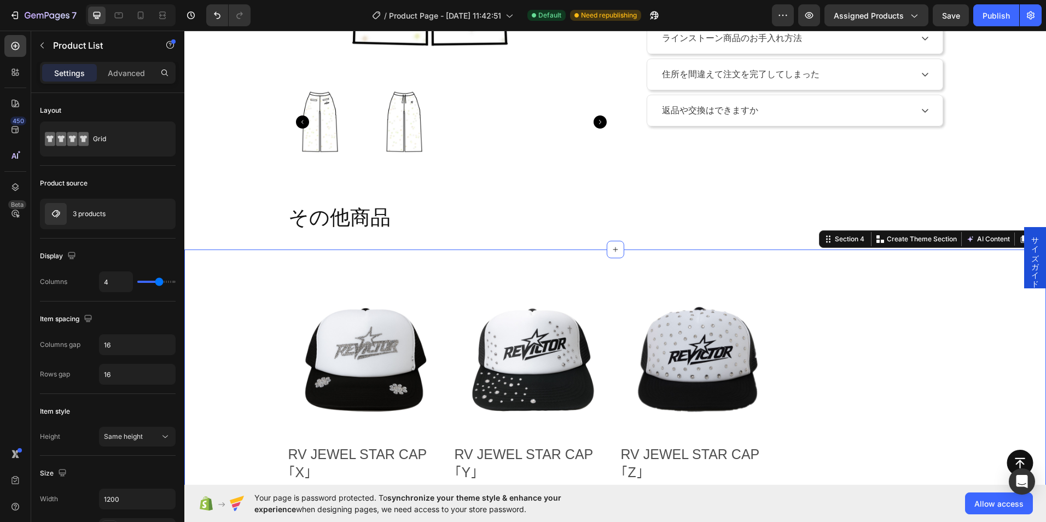
click at [313, 261] on div "Text Block Product Images RV JEWEL STAR CAP ｢X｣ Product Title ¥6,000 Product Pr…" at bounding box center [614, 410] width 861 height 323
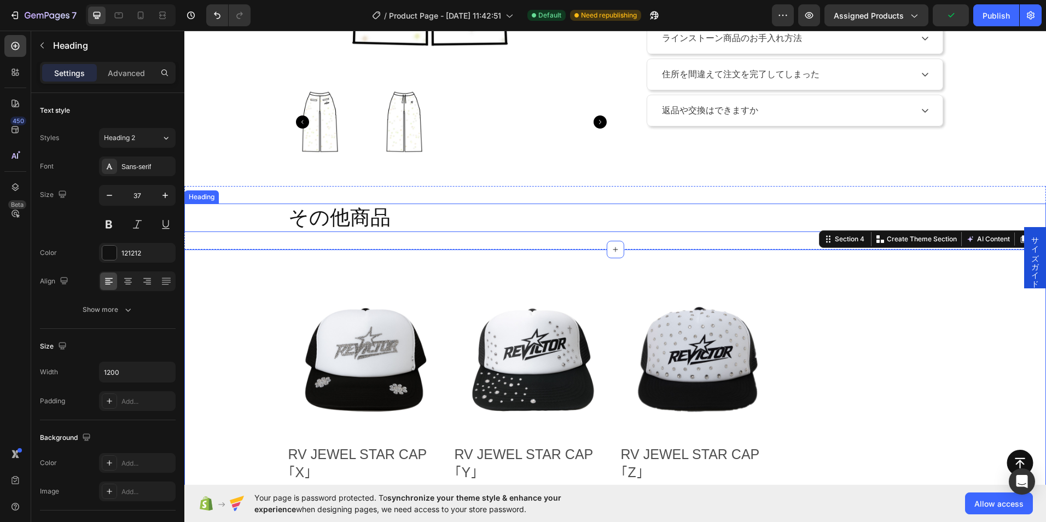
click at [260, 232] on div "その他商品" at bounding box center [614, 217] width 861 height 28
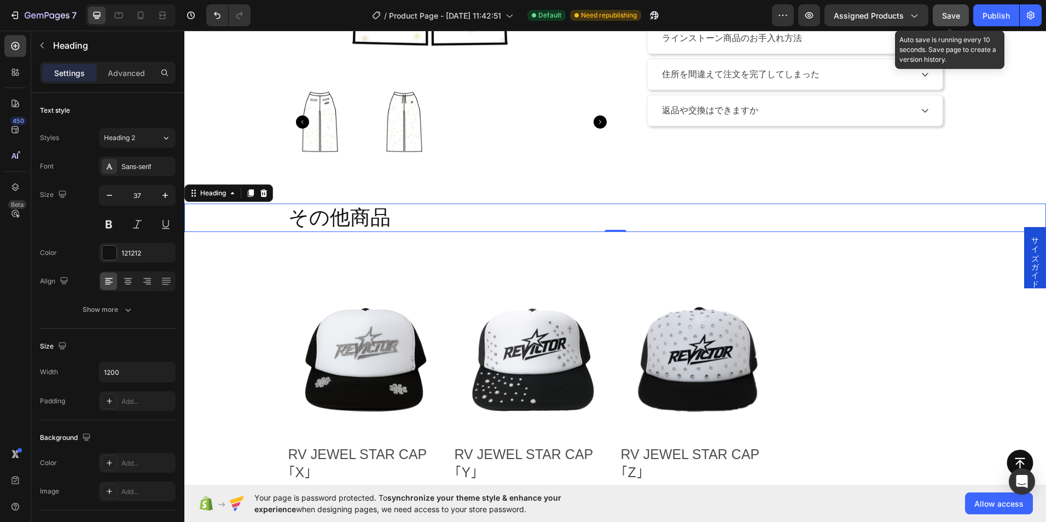
click at [949, 22] on button "Save" at bounding box center [950, 15] width 36 height 22
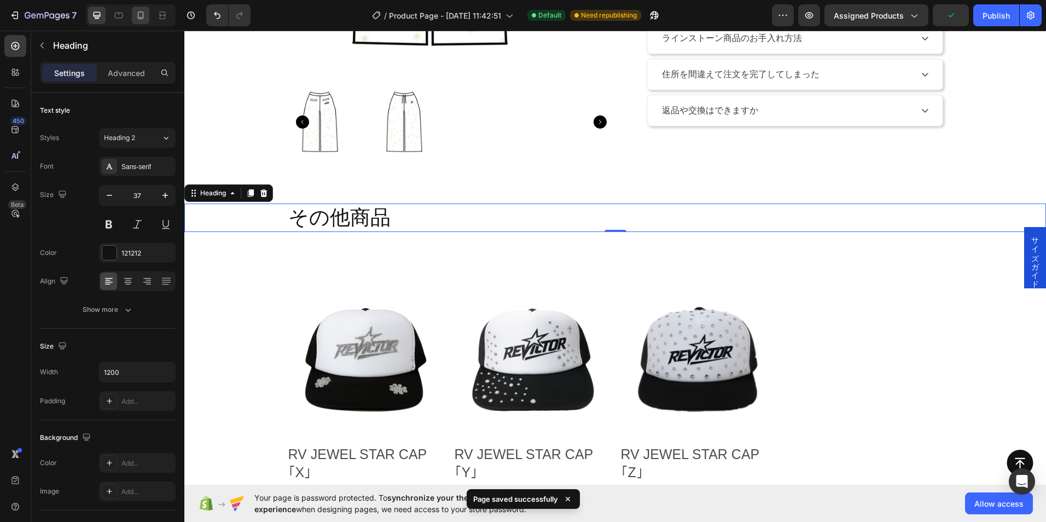
click at [135, 17] on div at bounding box center [140, 15] width 17 height 17
type input "41"
type input "100%"
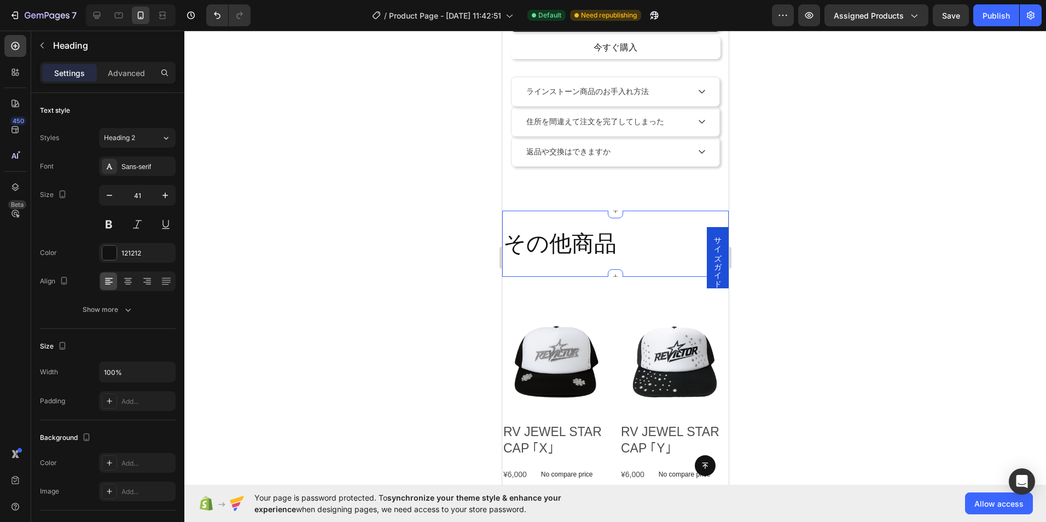
scroll to position [601, 0]
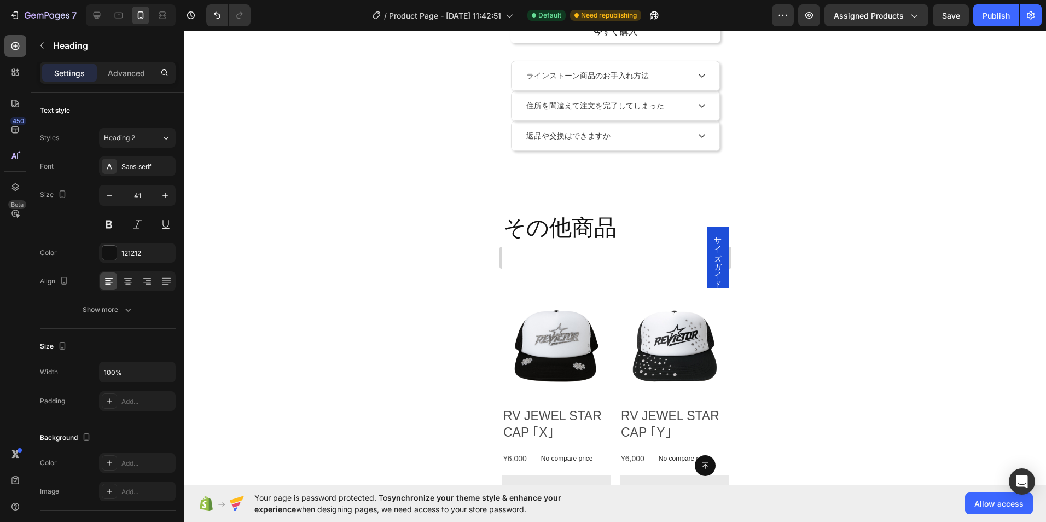
click at [19, 54] on div at bounding box center [15, 46] width 22 height 22
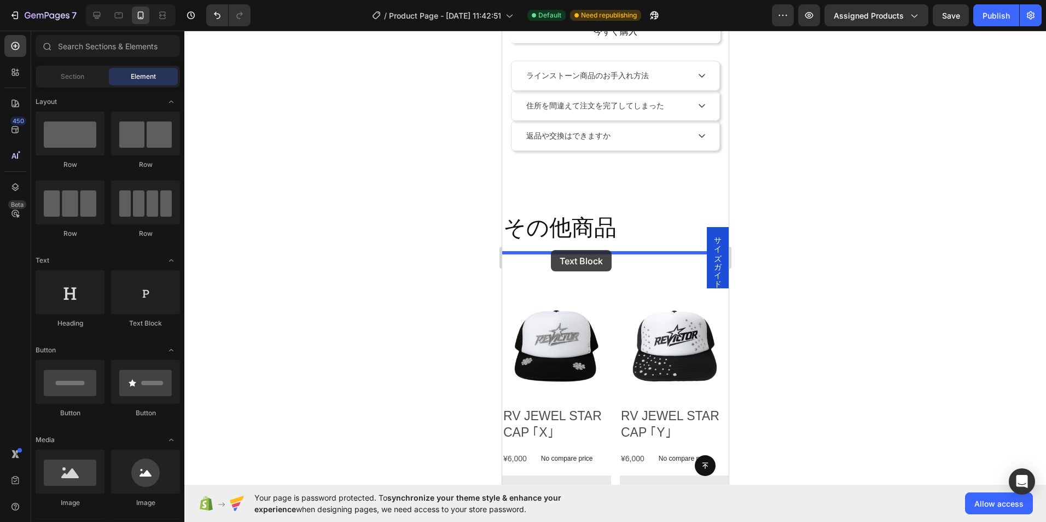
drag, startPoint x: 661, startPoint y: 347, endPoint x: 550, endPoint y: 250, distance: 147.2
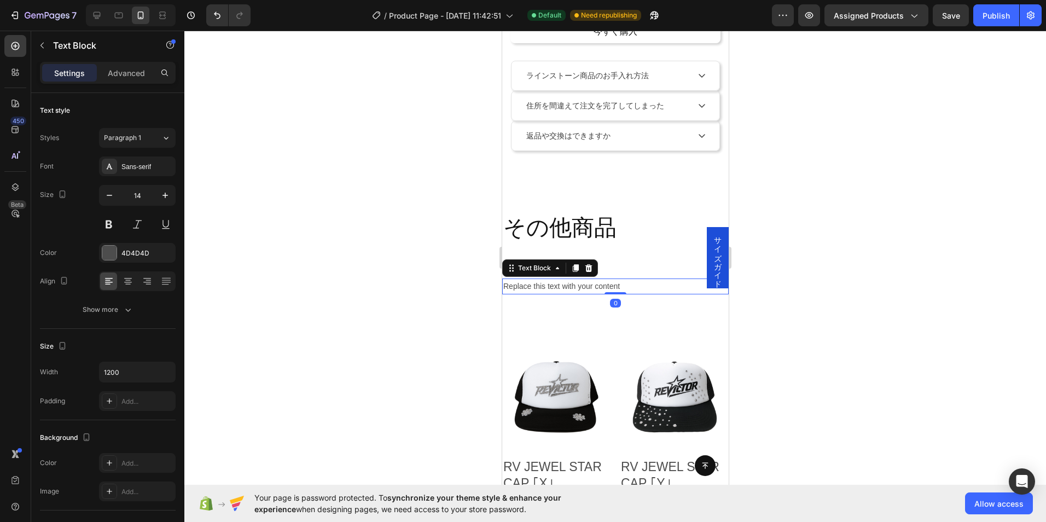
click at [589, 279] on div "Replace this text with your content" at bounding box center [614, 286] width 226 height 16
drag, startPoint x: 627, startPoint y: 273, endPoint x: 989, endPoint y: 302, distance: 363.2
click at [501, 273] on html "サイズガイド iPhone 11 Pro Max ( 414 px) iPhone 13 Mini iPhone 13 Pro iPhone 11 Pro M…" at bounding box center [614, 240] width 226 height 1623
click at [807, 296] on div at bounding box center [614, 276] width 861 height 491
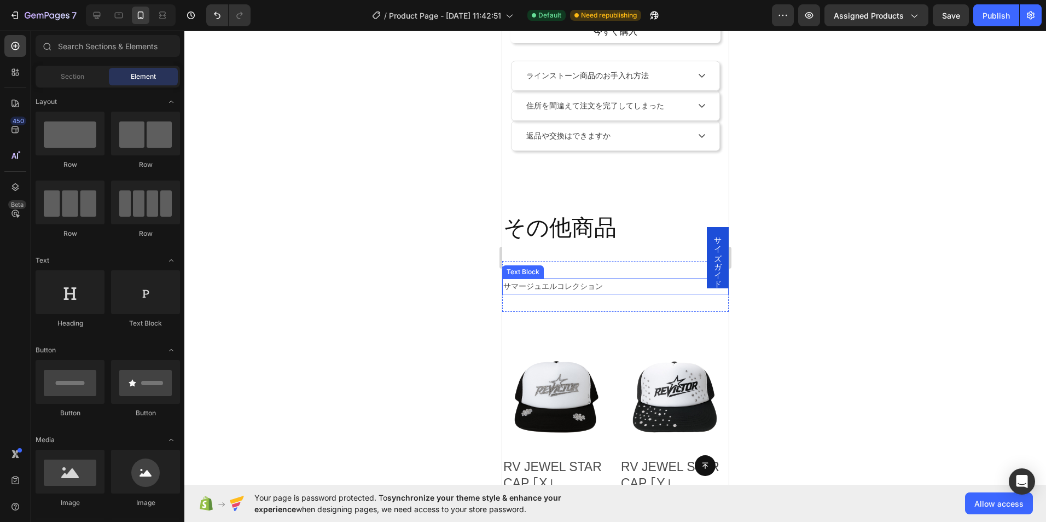
click at [587, 280] on p "サマージュエルコレクション" at bounding box center [615, 286] width 224 height 14
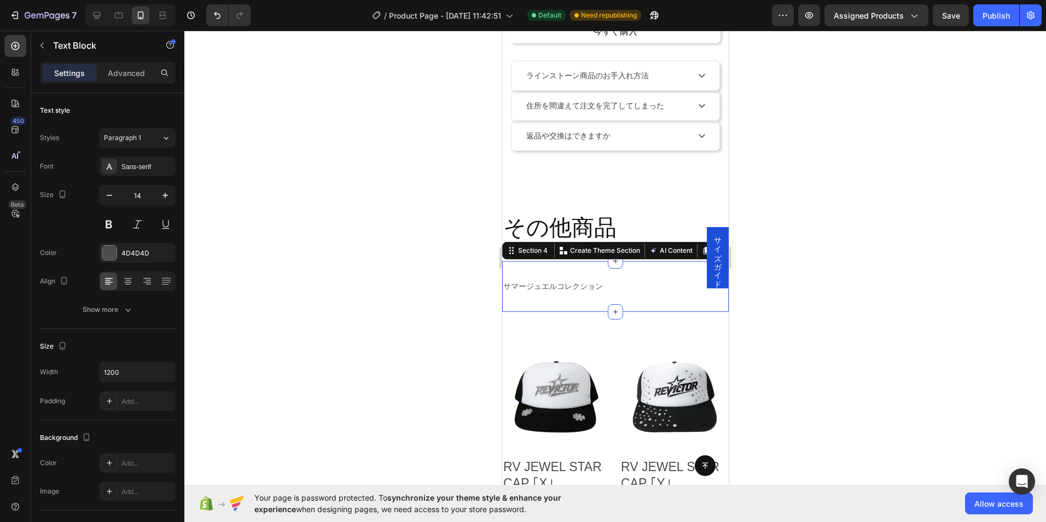
click at [588, 294] on div "サマージュエルコレクション Text Block Section 4 You can create reusable sections Create Them…" at bounding box center [614, 286] width 226 height 51
click at [550, 279] on p "サマージュエルコレクション" at bounding box center [615, 286] width 224 height 14
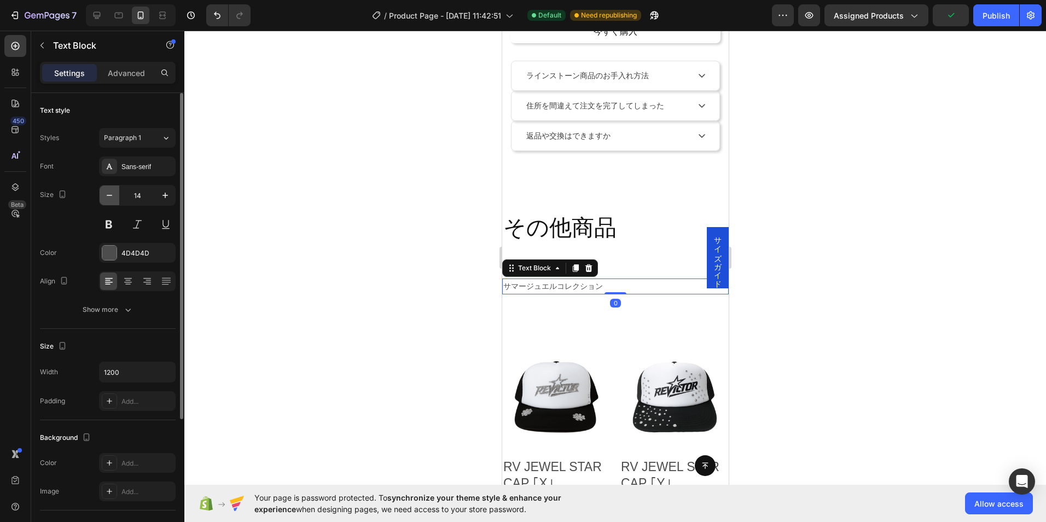
click at [108, 198] on icon "button" at bounding box center [109, 195] width 11 height 11
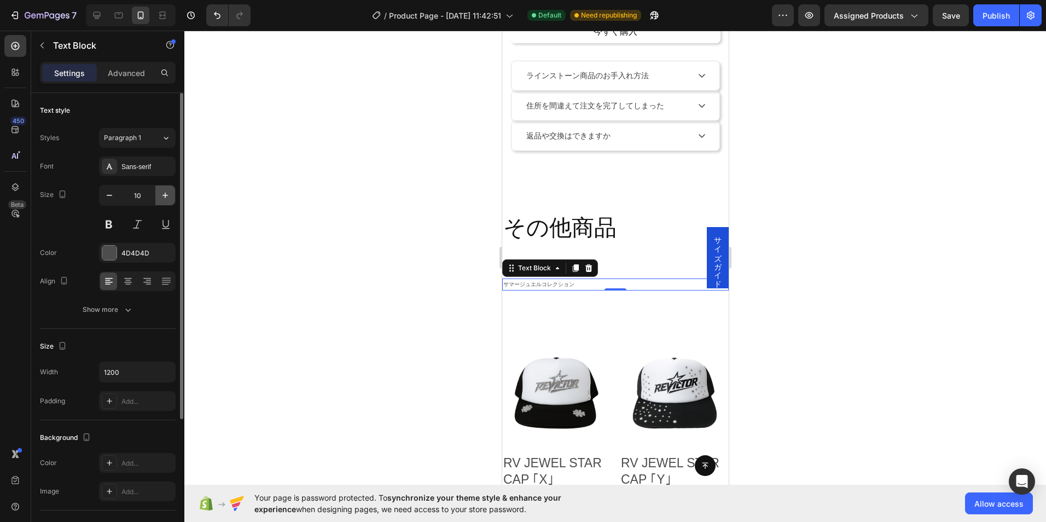
click at [170, 198] on icon "button" at bounding box center [165, 195] width 11 height 11
click at [170, 199] on icon "button" at bounding box center [165, 195] width 11 height 11
type input "12"
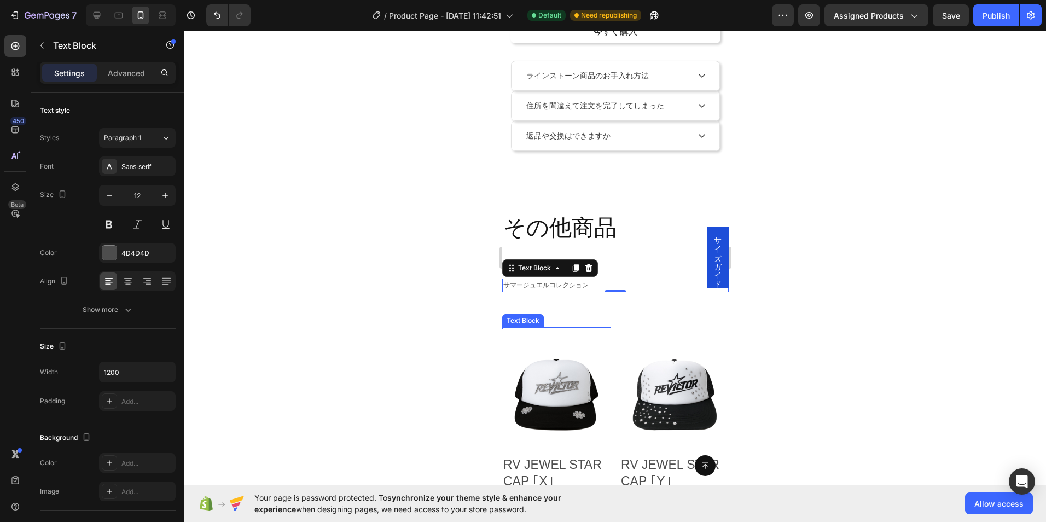
click at [550, 327] on div at bounding box center [555, 328] width 109 height 2
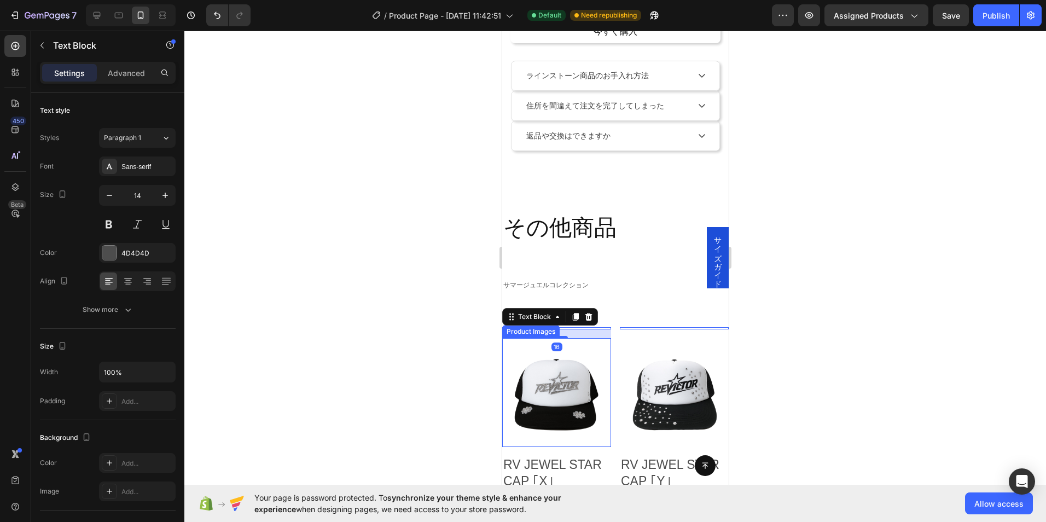
click at [477, 344] on div at bounding box center [614, 276] width 861 height 491
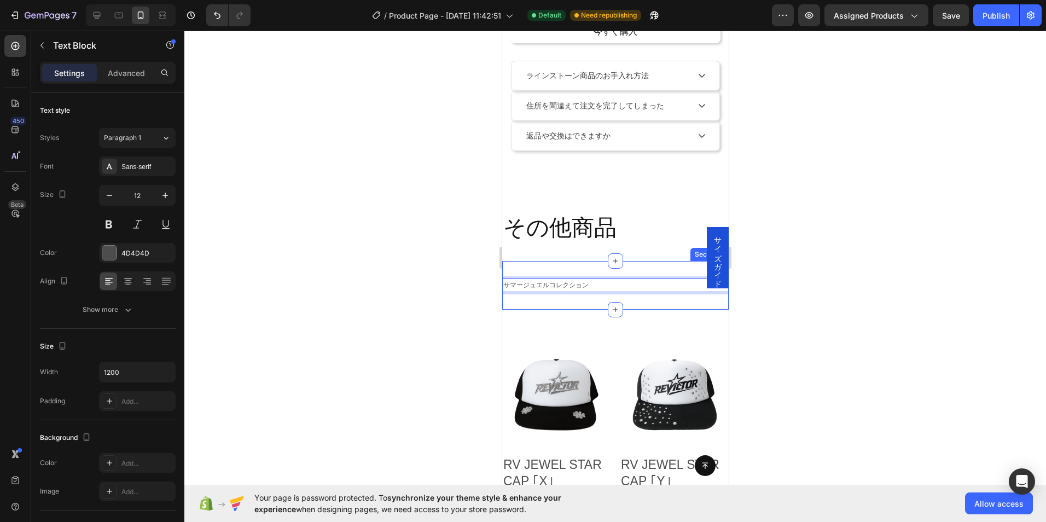
drag, startPoint x: 543, startPoint y: 279, endPoint x: 541, endPoint y: 300, distance: 21.4
click at [597, 279] on p "サマージュエルコレクション" at bounding box center [615, 285] width 224 height 12
click at [578, 299] on div "サマージュエルコレクション Text Block 0 Section 4" at bounding box center [614, 285] width 226 height 49
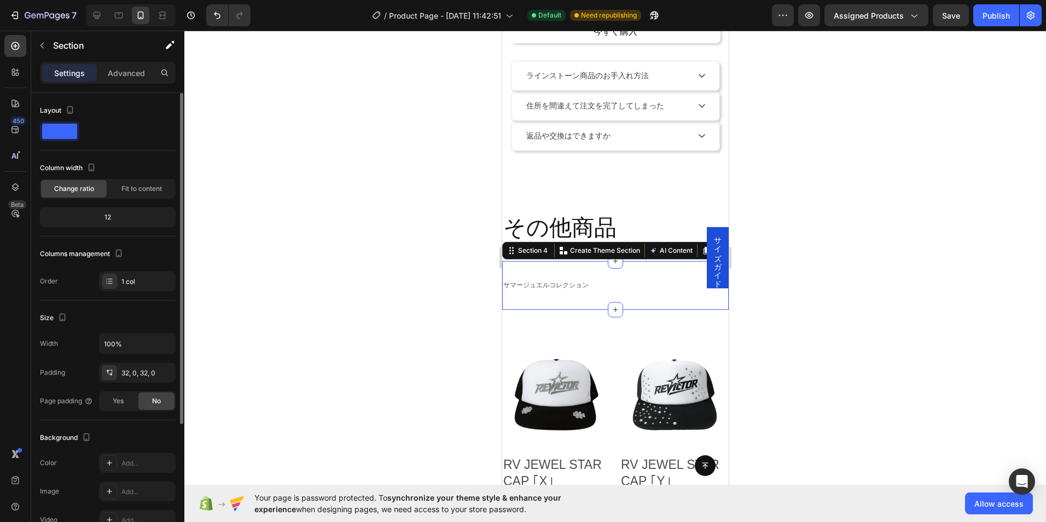
click at [133, 218] on div "12" at bounding box center [107, 216] width 131 height 15
drag, startPoint x: 129, startPoint y: 218, endPoint x: 111, endPoint y: 225, distance: 18.9
click at [126, 218] on div "12" at bounding box center [107, 216] width 131 height 15
click at [128, 373] on div "32, 0, 32, 0" at bounding box center [137, 373] width 32 height 10
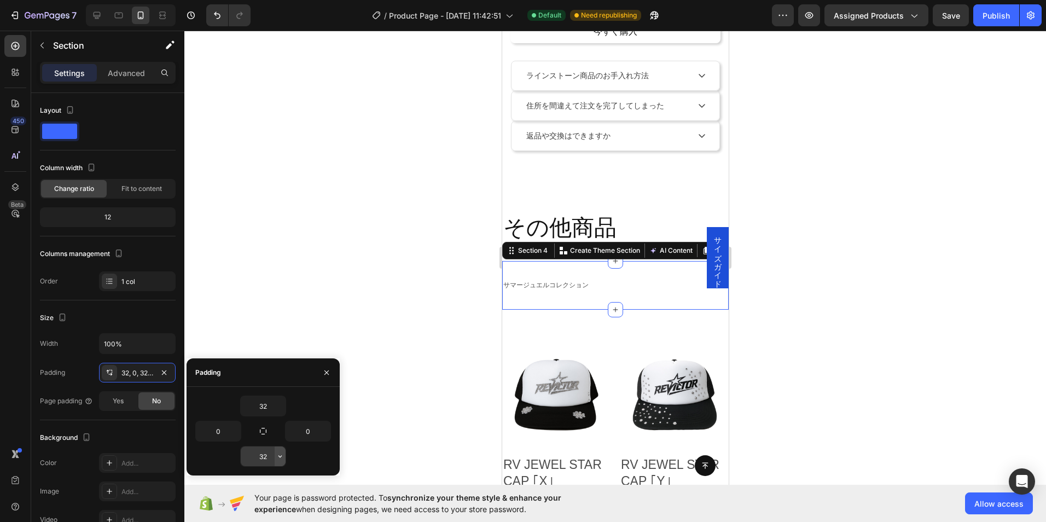
click at [279, 456] on icon "button" at bounding box center [279, 456] width 3 height 2
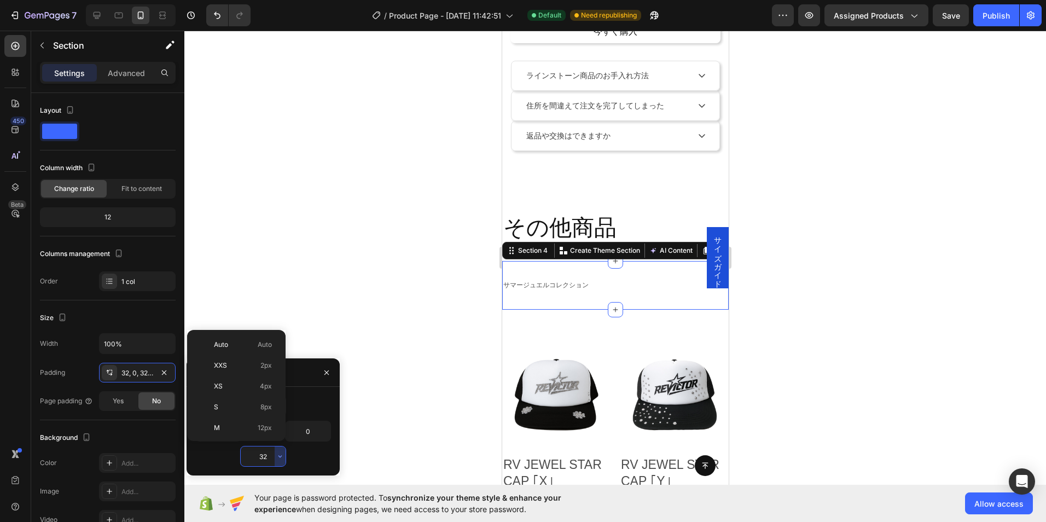
scroll to position [79, 0]
click at [248, 378] on div "L 16px" at bounding box center [233, 369] width 85 height 21
type input "16"
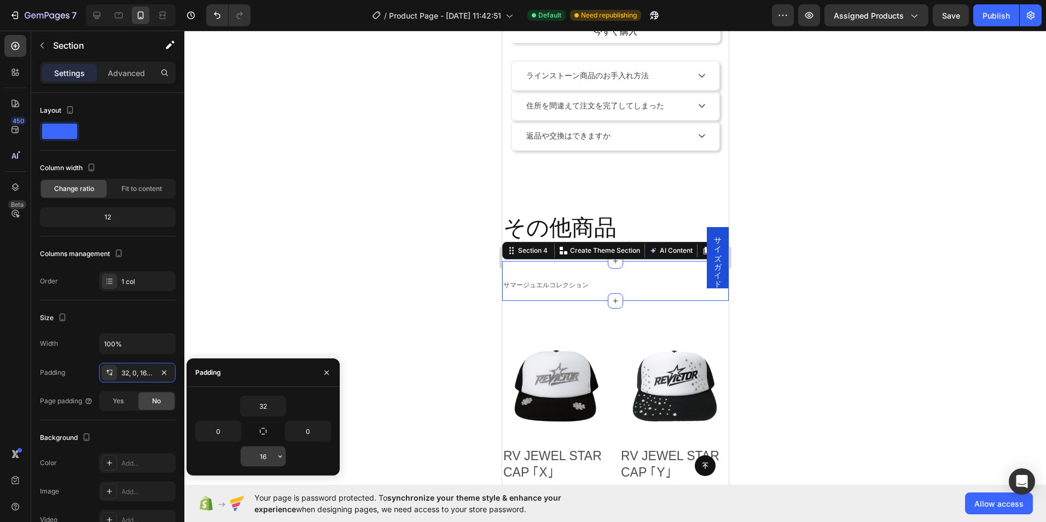
click at [262, 452] on input "16" at bounding box center [263, 456] width 45 height 20
click at [279, 458] on icon "button" at bounding box center [280, 456] width 9 height 9
click at [270, 457] on input "16" at bounding box center [263, 456] width 45 height 20
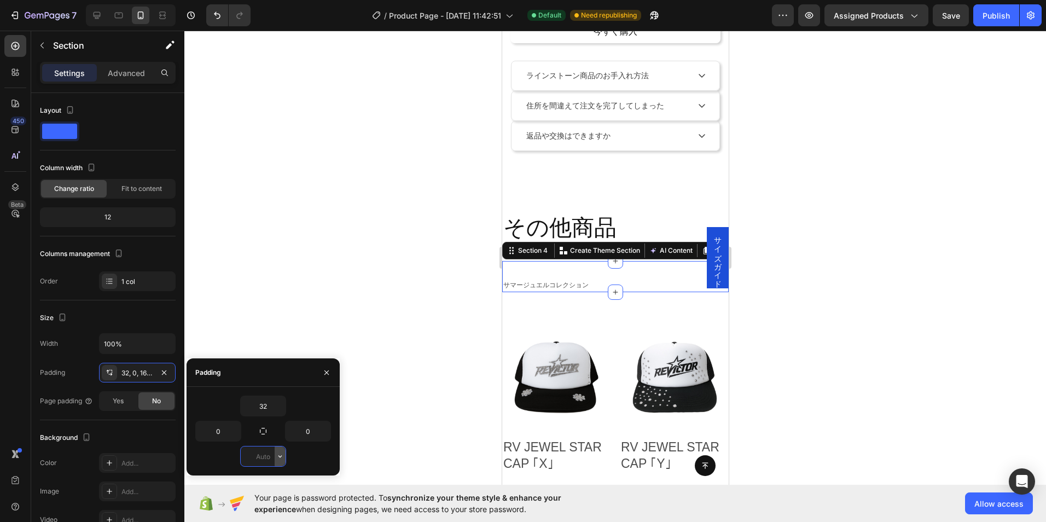
type input "0"
type input "1"
click at [505, 408] on img at bounding box center [555, 375] width 109 height 109
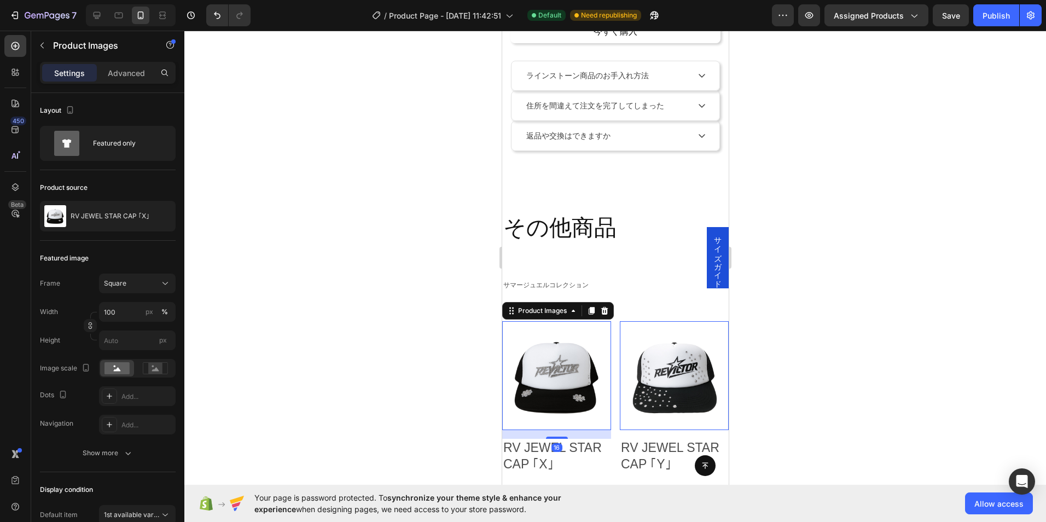
click at [423, 234] on div at bounding box center [614, 276] width 861 height 491
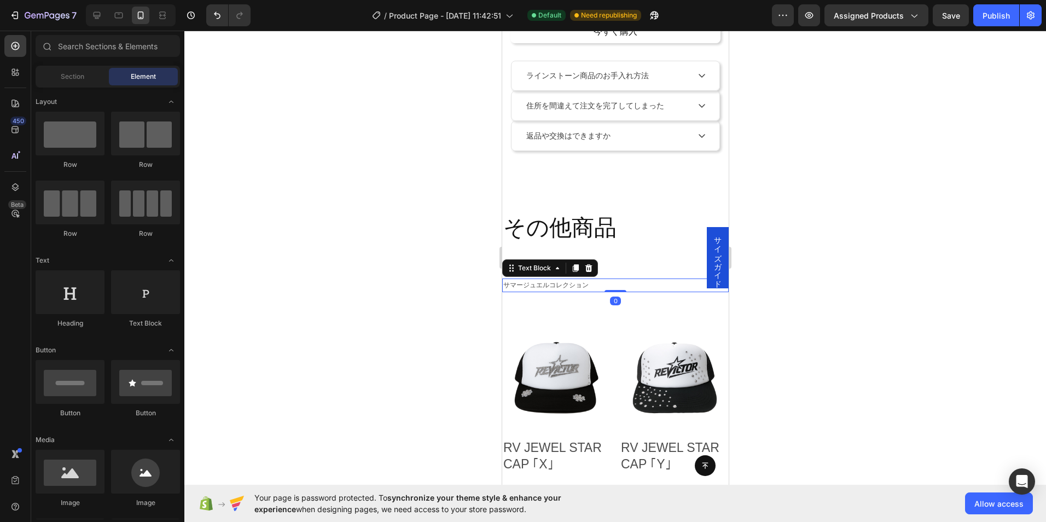
click at [528, 279] on p "サマージュエルコレクション" at bounding box center [615, 285] width 224 height 12
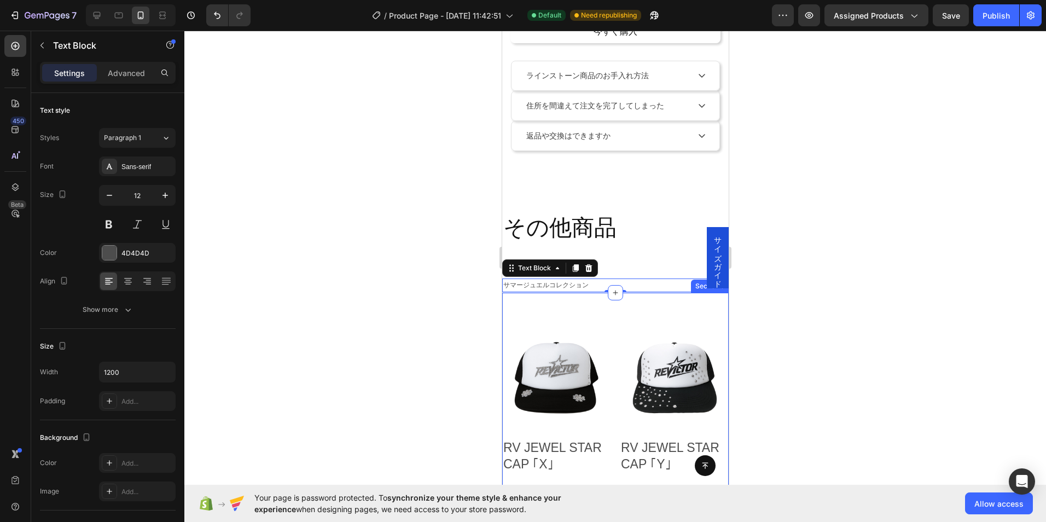
click at [302, 286] on div at bounding box center [614, 276] width 861 height 491
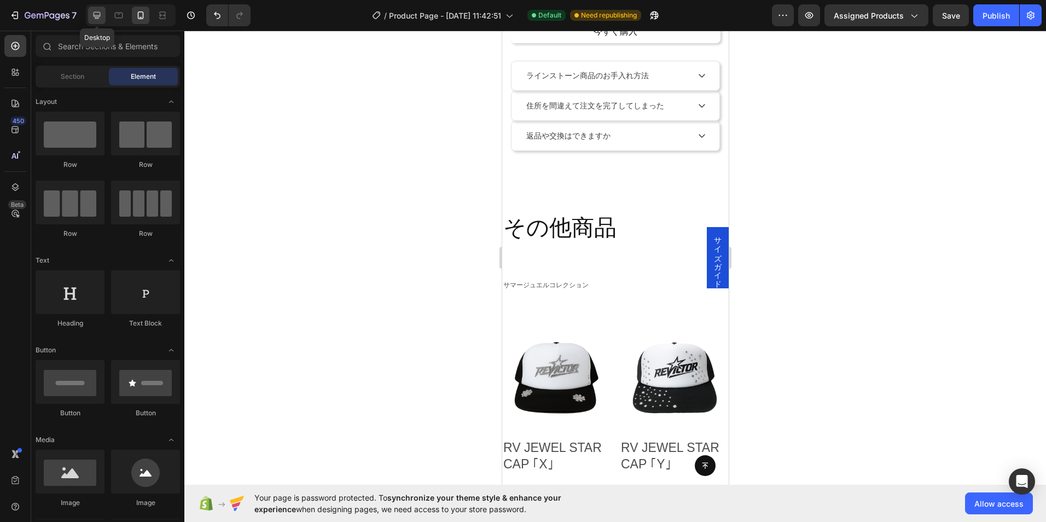
click at [99, 16] on icon at bounding box center [97, 15] width 7 height 7
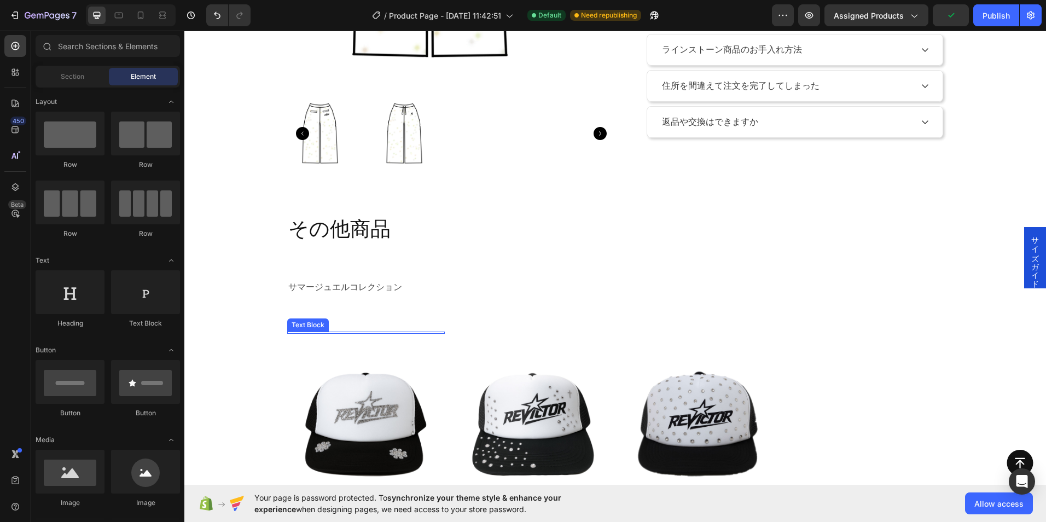
scroll to position [337, 0]
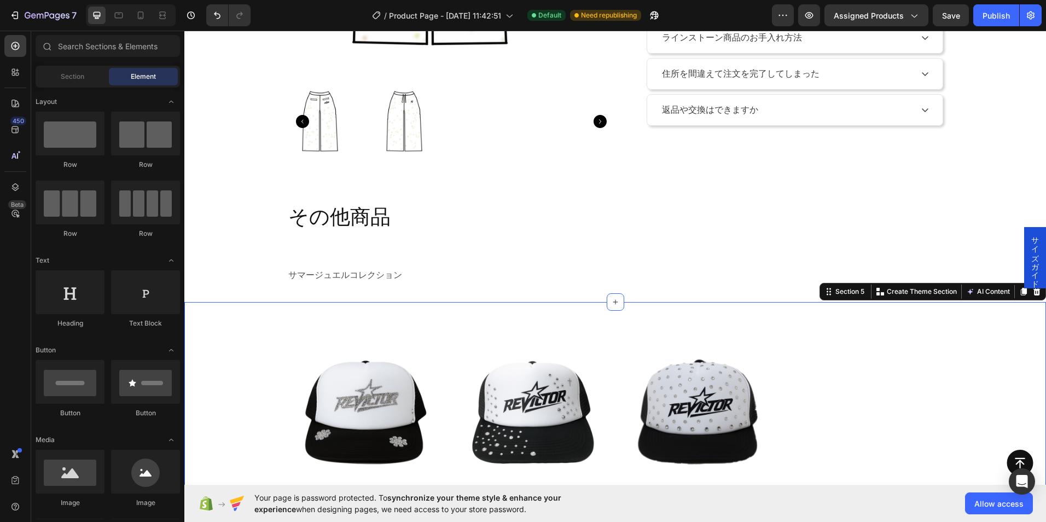
click at [346, 318] on div "Text Block Product Images RV JEWEL STAR CAP ｢X｣ Product Title ¥6,000 Product Pr…" at bounding box center [614, 463] width 861 height 323
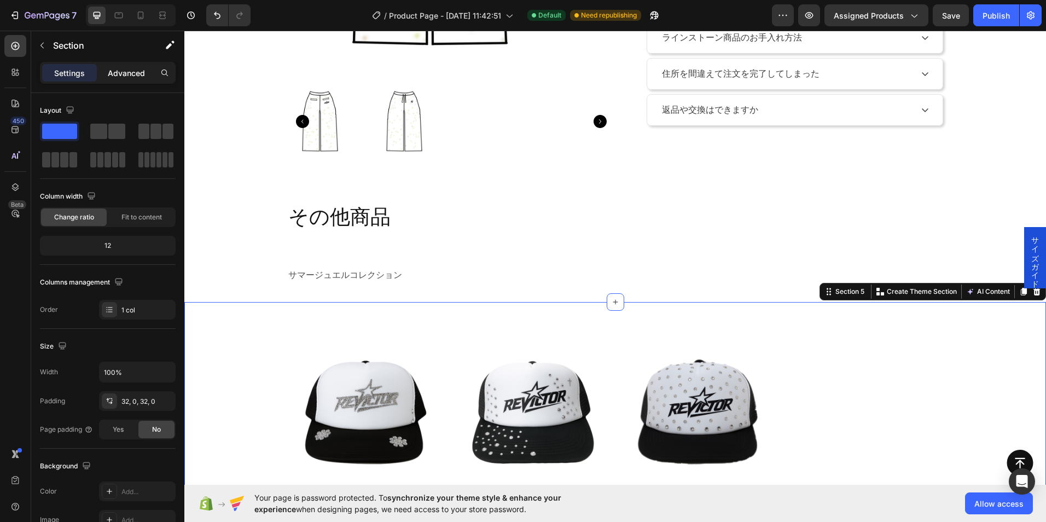
click at [143, 71] on p "Advanced" at bounding box center [126, 72] width 37 height 11
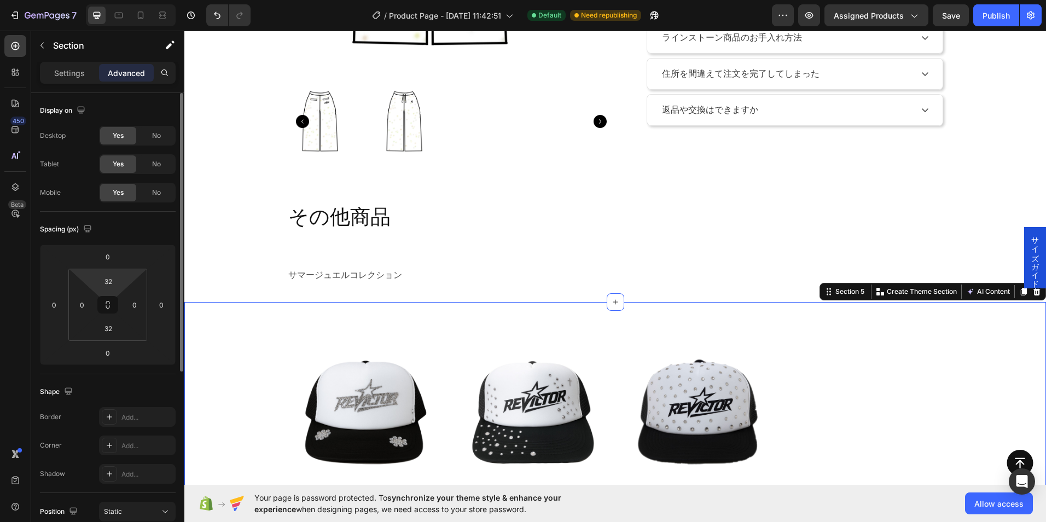
click at [122, 0] on html "7 / Product Page - Sep 29, 11:42:51 Default Need republishing Preview Assigned …" at bounding box center [523, 0] width 1046 height 0
type input "2"
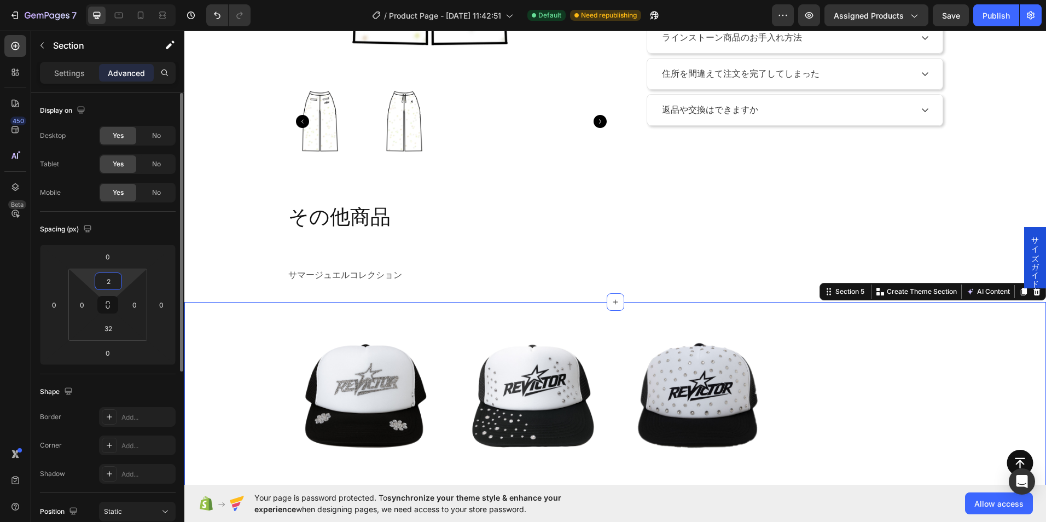
click at [112, 277] on input "2" at bounding box center [108, 281] width 22 height 16
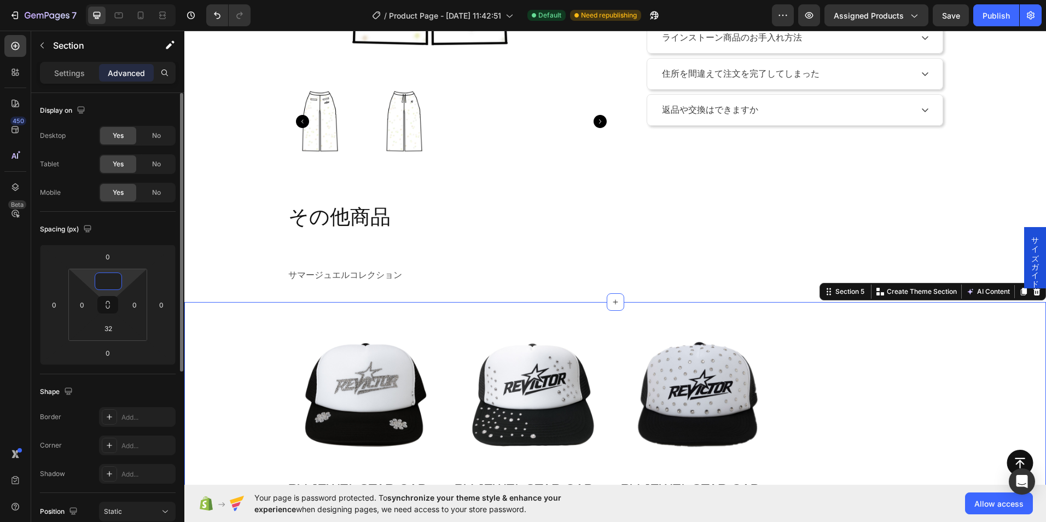
type input "0"
type input "1"
type input "0"
click at [371, 275] on p "サマージュエルコレクション" at bounding box center [615, 275] width 654 height 16
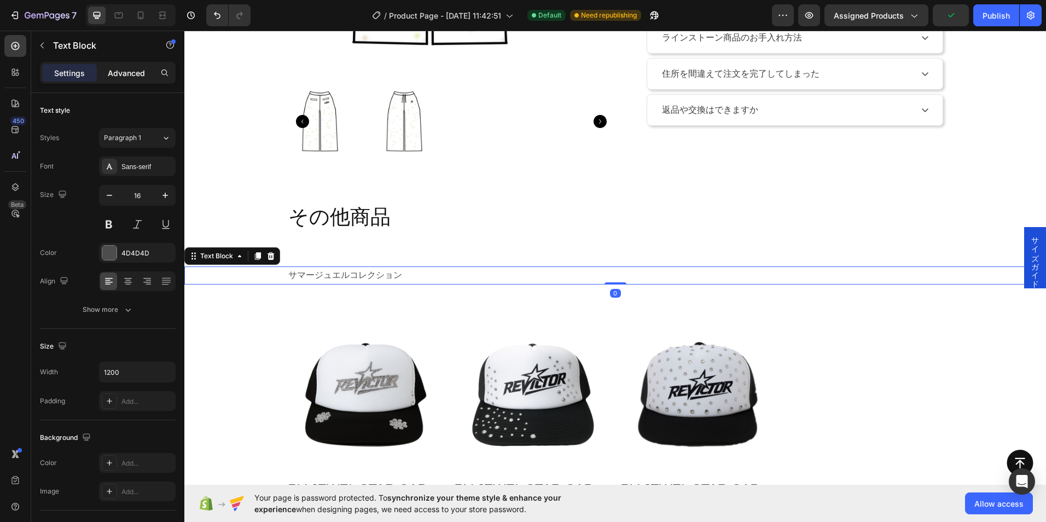
click at [131, 67] on p "Advanced" at bounding box center [126, 72] width 37 height 11
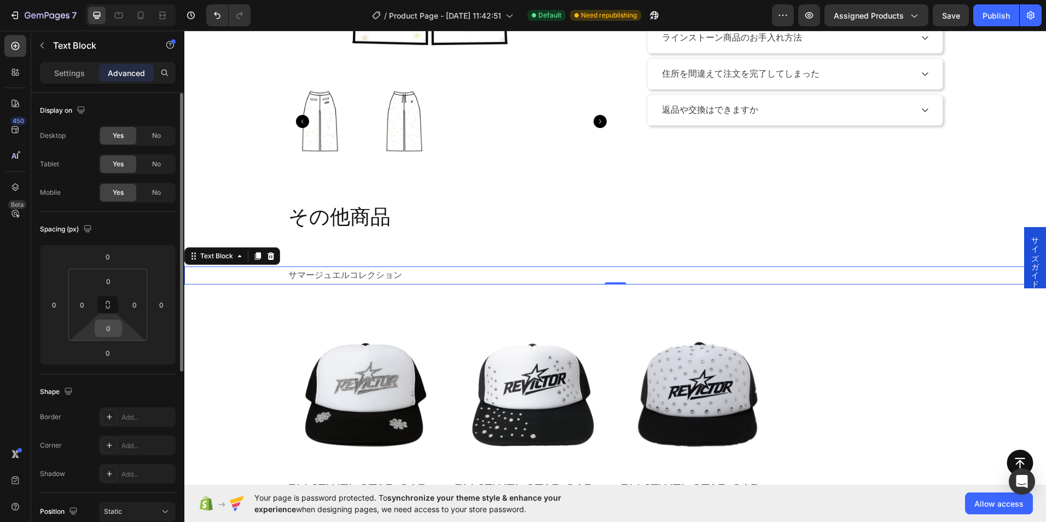
click at [110, 331] on input "0" at bounding box center [108, 328] width 22 height 16
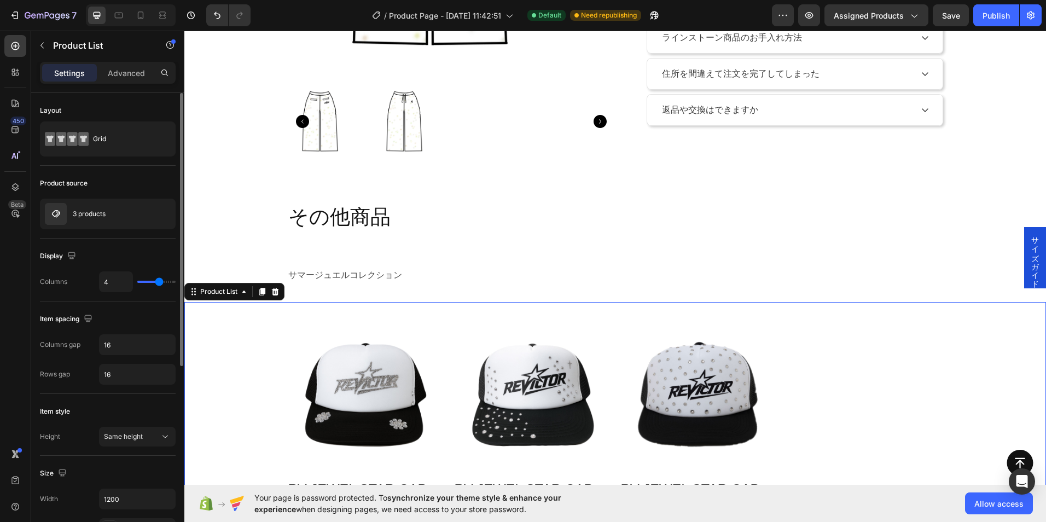
click at [237, 346] on div "Text Block Product Images RV JEWEL STAR CAP ｢X｣ Product Title ¥6,000 Product Pr…" at bounding box center [614, 446] width 861 height 288
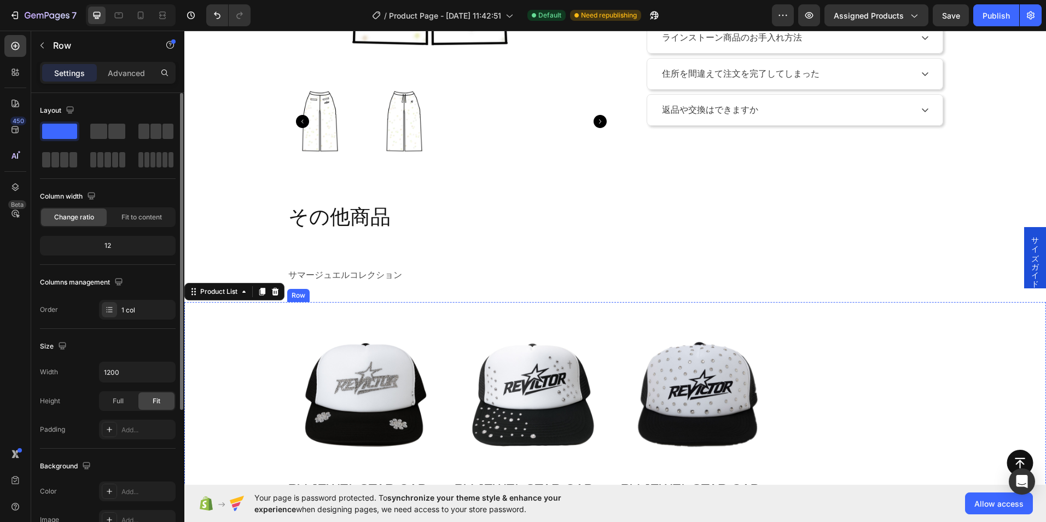
click at [305, 292] on div "Row" at bounding box center [298, 295] width 22 height 13
click at [418, 294] on div "サマージュエルコレクション Text Block Section 4" at bounding box center [614, 275] width 861 height 53
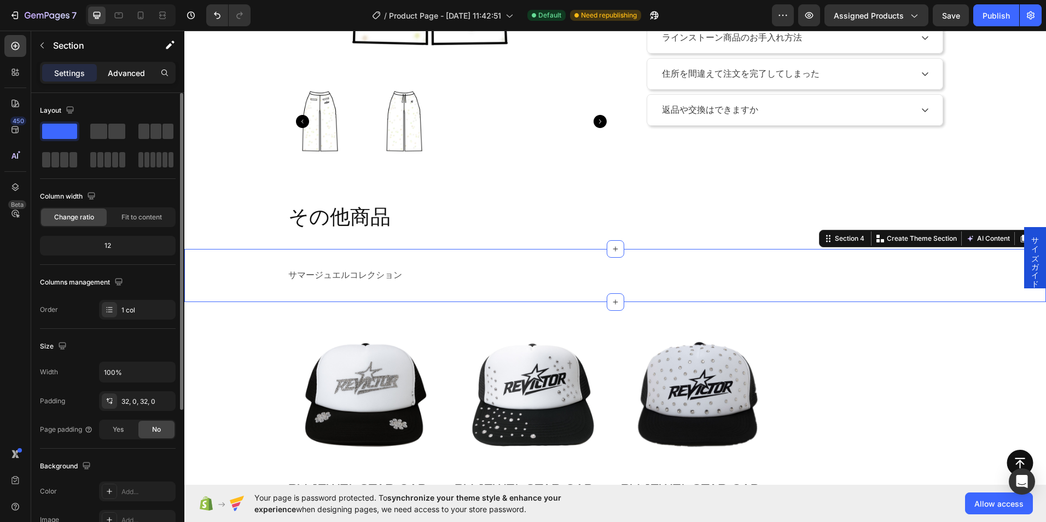
click at [136, 67] on p "Advanced" at bounding box center [126, 72] width 37 height 11
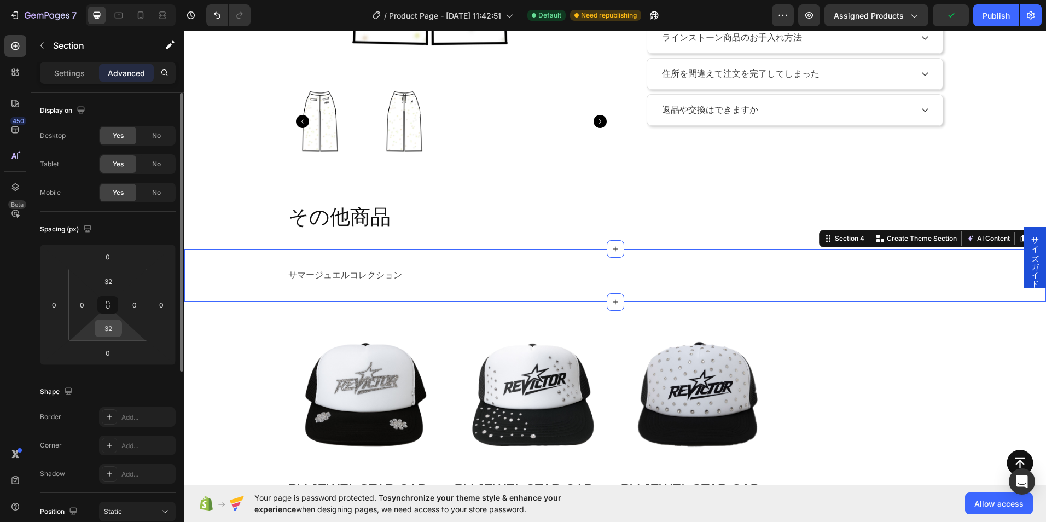
click at [119, 332] on div "32" at bounding box center [108, 327] width 27 height 17
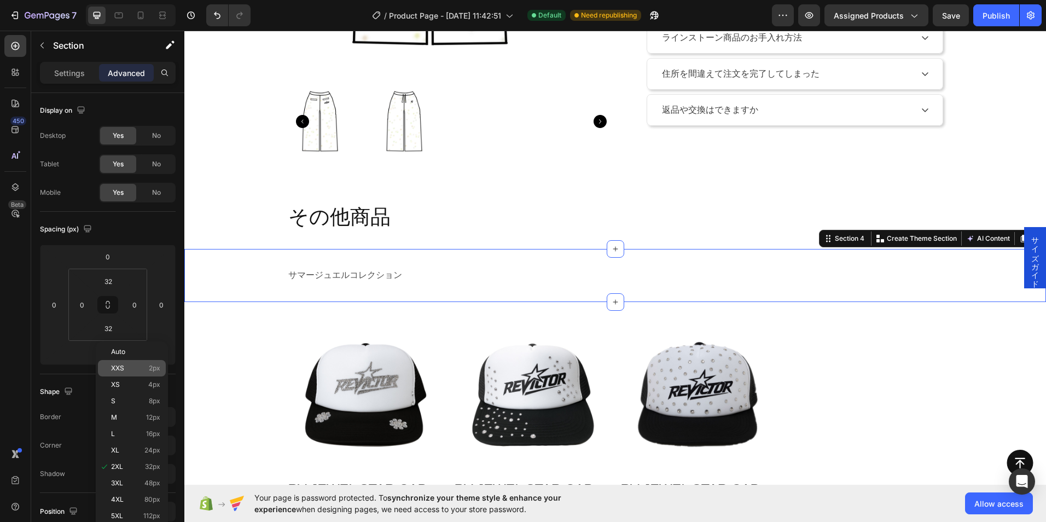
click at [148, 366] on p "XXS 2px" at bounding box center [135, 368] width 49 height 8
type input "2"
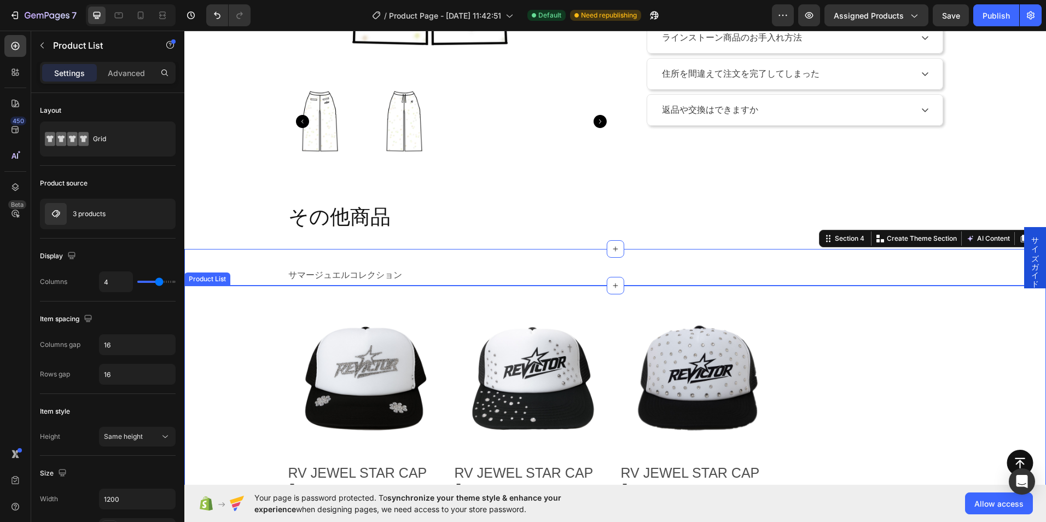
click at [236, 339] on div "Text Block Product Images RV JEWEL STAR CAP ｢X｣ Product Title ¥6,000 Product Pr…" at bounding box center [614, 429] width 861 height 288
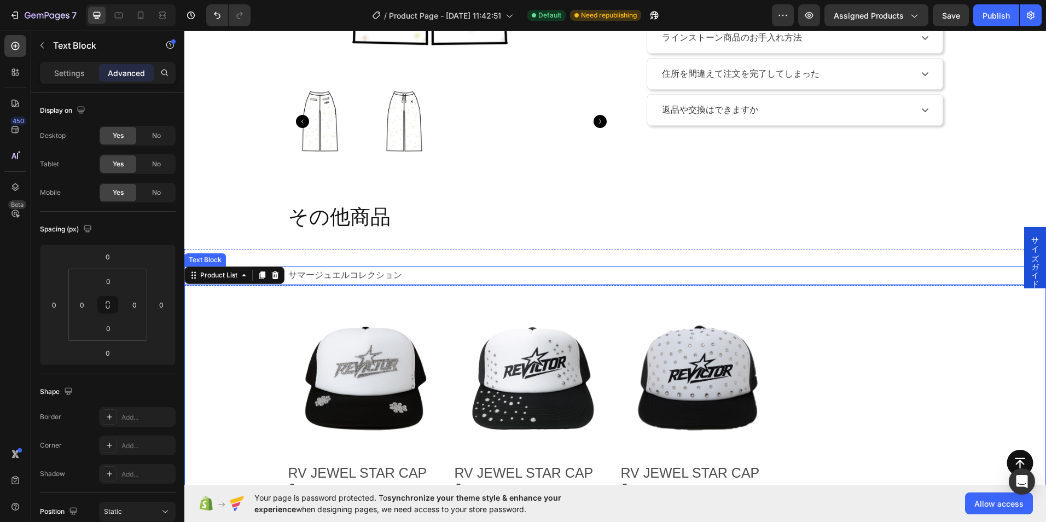
click at [371, 273] on p "サマージュエルコレクション" at bounding box center [615, 275] width 654 height 16
click at [456, 294] on div "Text Block Product Images RV JEWEL STAR CAP ｢Y｣ Product Title ¥6,000 Product Pr…" at bounding box center [531, 429] width 157 height 288
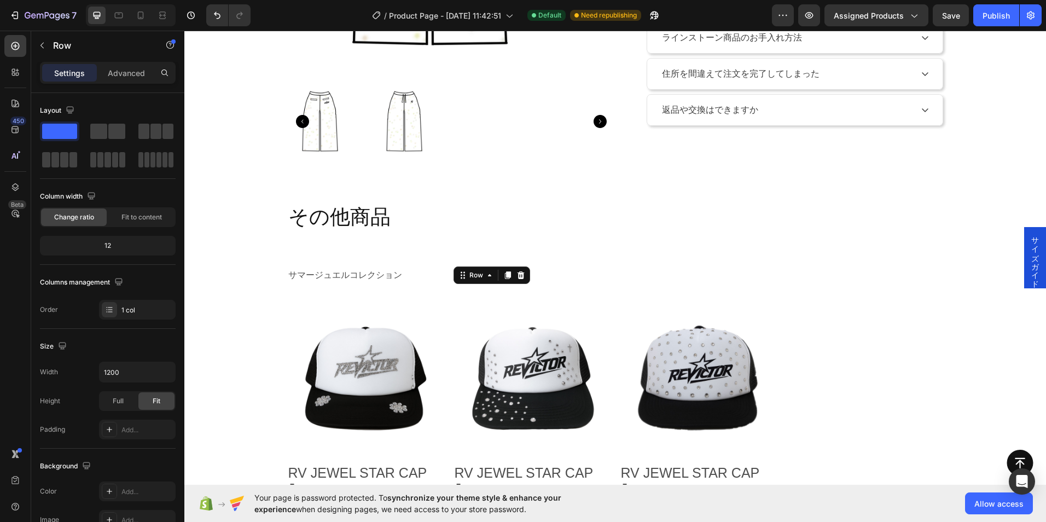
click at [440, 307] on div "Text Block Product Images RV JEWEL STAR CAP ｢X｣ Product Title ¥6,000 Product Pr…" at bounding box center [615, 429] width 656 height 288
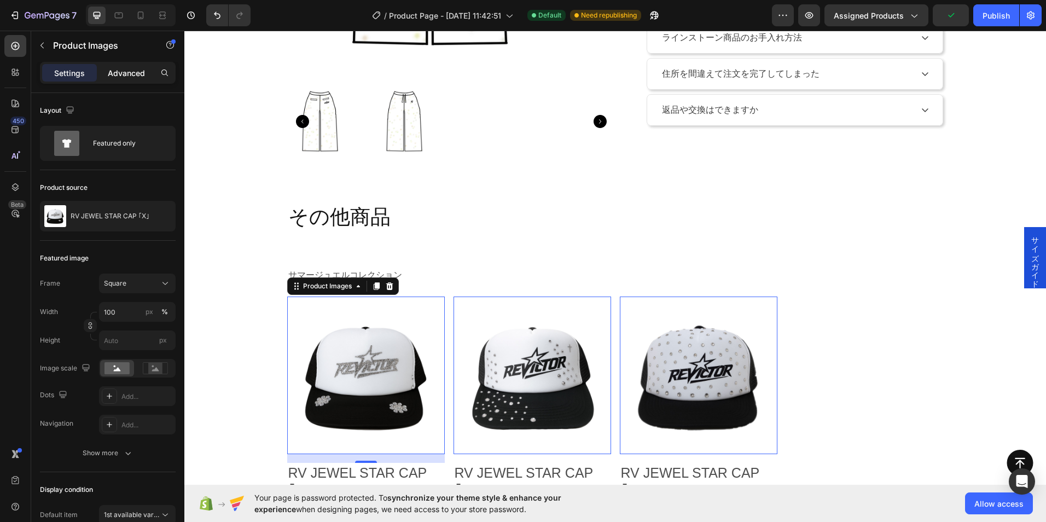
click at [120, 68] on p "Advanced" at bounding box center [126, 72] width 37 height 11
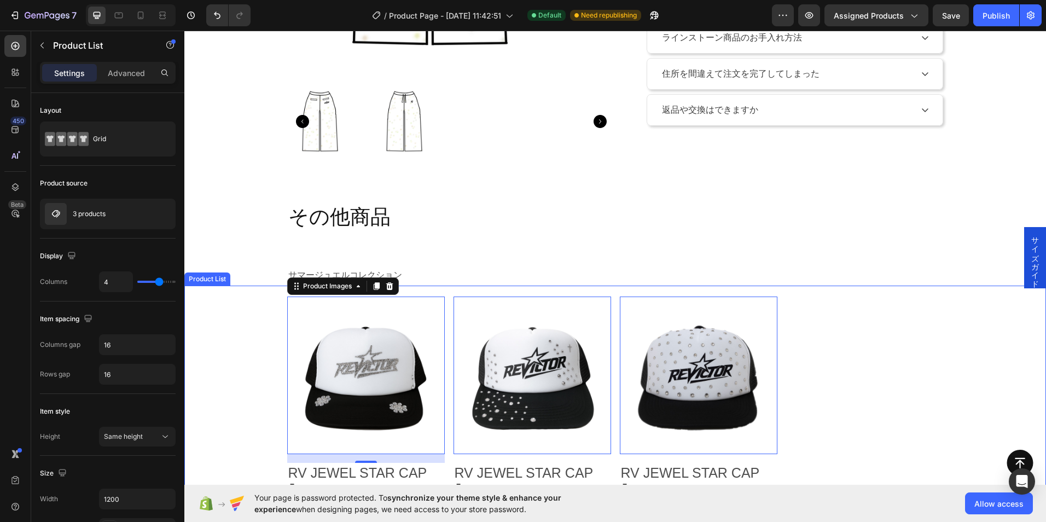
click at [214, 354] on div "Text Block Product Images 16 RV JEWEL STAR CAP ｢X｣ Product Title ¥6,000 Product…" at bounding box center [614, 429] width 861 height 288
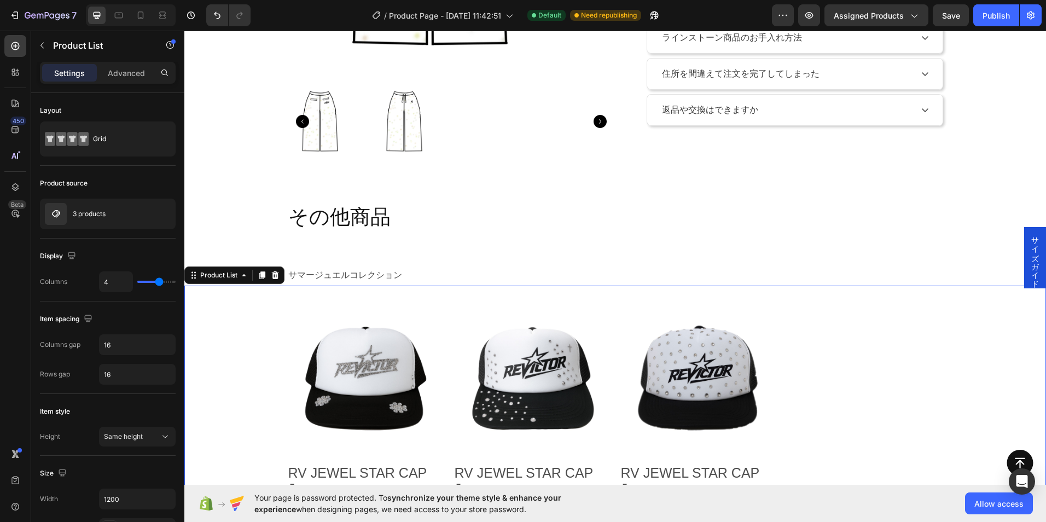
click at [230, 317] on div "Text Block Product Images RV JEWEL STAR CAP ｢X｣ Product Title ¥6,000 Product Pr…" at bounding box center [614, 429] width 861 height 288
click at [508, 260] on div "サマージュエルコレクション Text Block Section 4" at bounding box center [614, 267] width 861 height 37
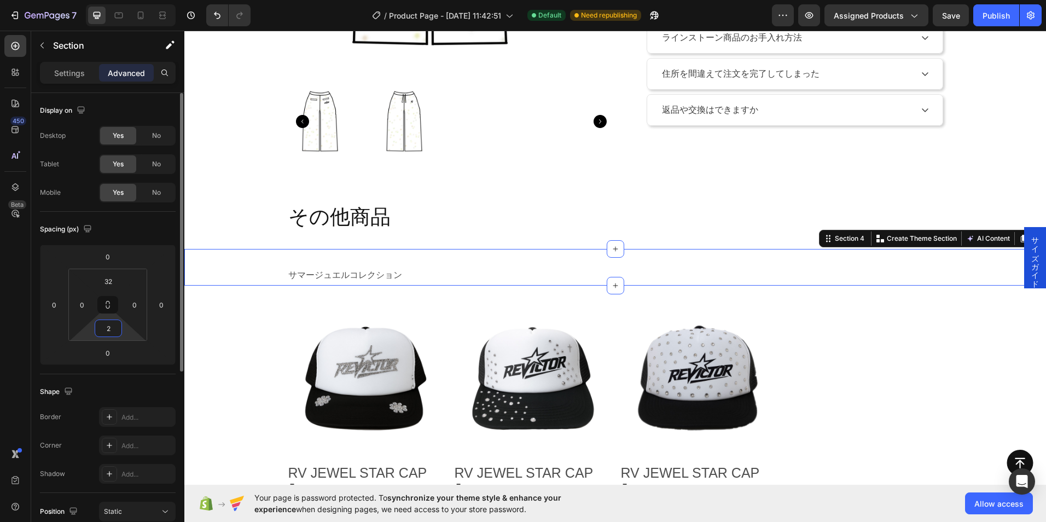
click at [118, 0] on html "7 / Product Page - Sep 29, 11:42:51 Default Need republishing Preview Assigned …" at bounding box center [523, 0] width 1046 height 0
click at [115, 329] on input "2" at bounding box center [108, 328] width 22 height 16
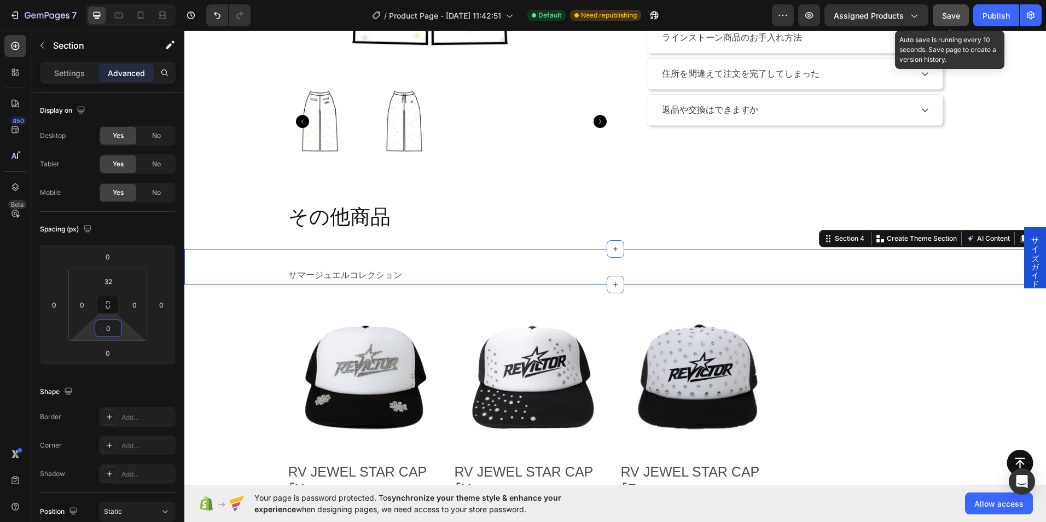
click at [954, 10] on div "Save" at bounding box center [951, 15] width 18 height 11
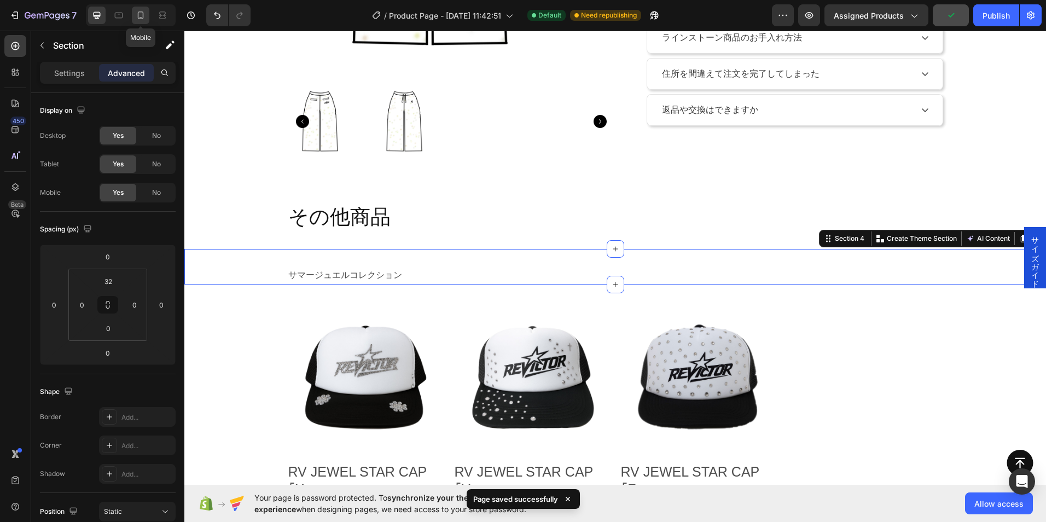
click at [135, 15] on icon at bounding box center [140, 15] width 11 height 11
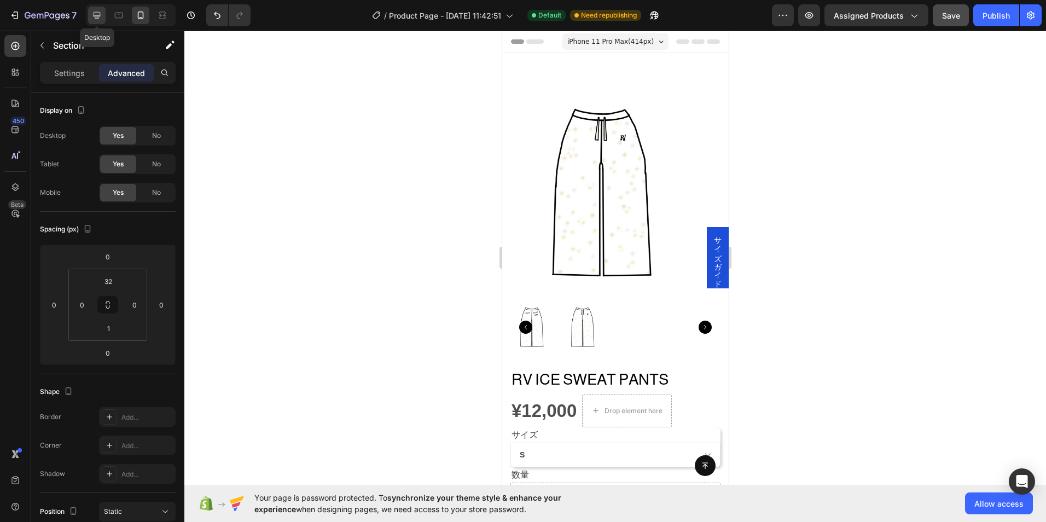
click at [96, 9] on div at bounding box center [96, 15] width 17 height 17
type input "0"
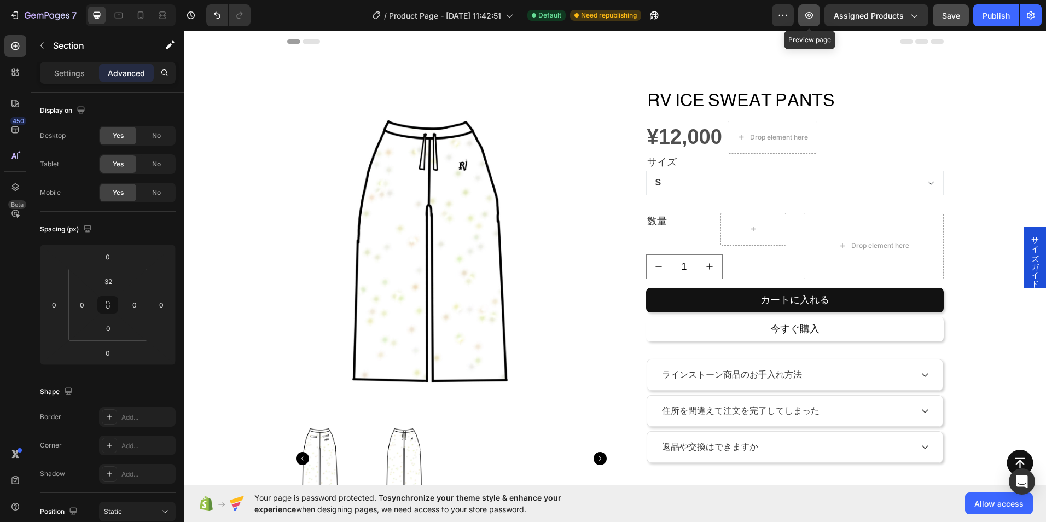
click at [803, 22] on button "button" at bounding box center [809, 15] width 22 height 22
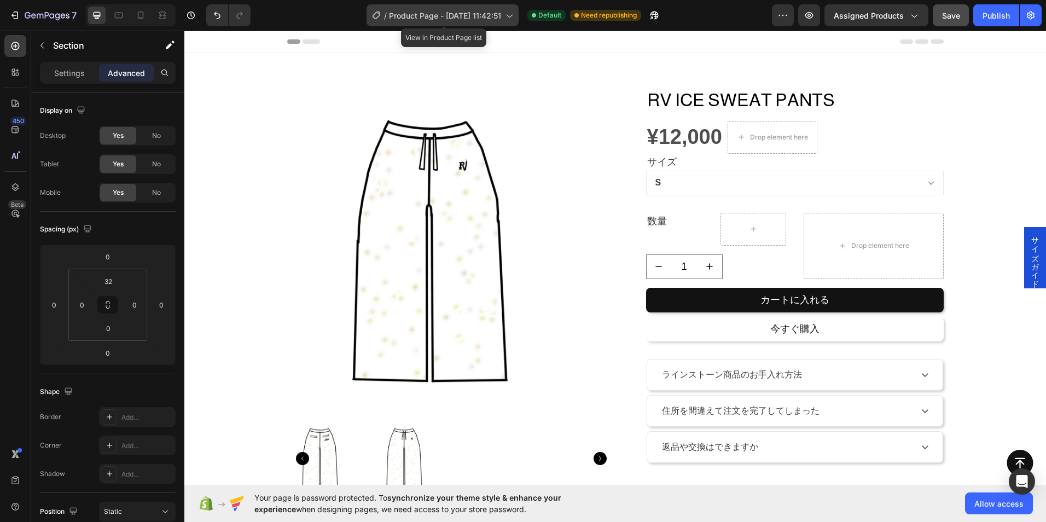
click at [469, 16] on span "Product Page - Sep 29, 11:42:51" at bounding box center [445, 15] width 112 height 11
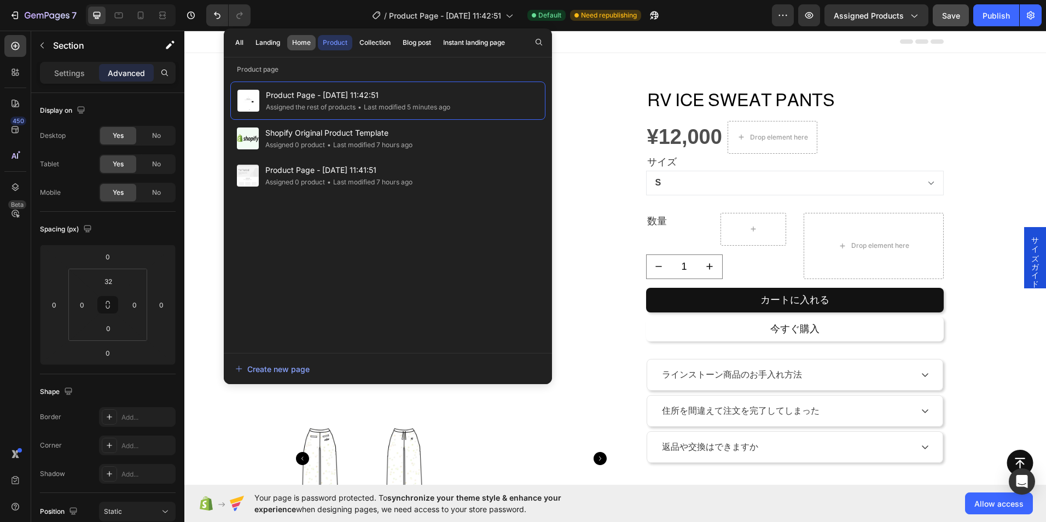
click at [303, 48] on button "Home" at bounding box center [301, 42] width 28 height 15
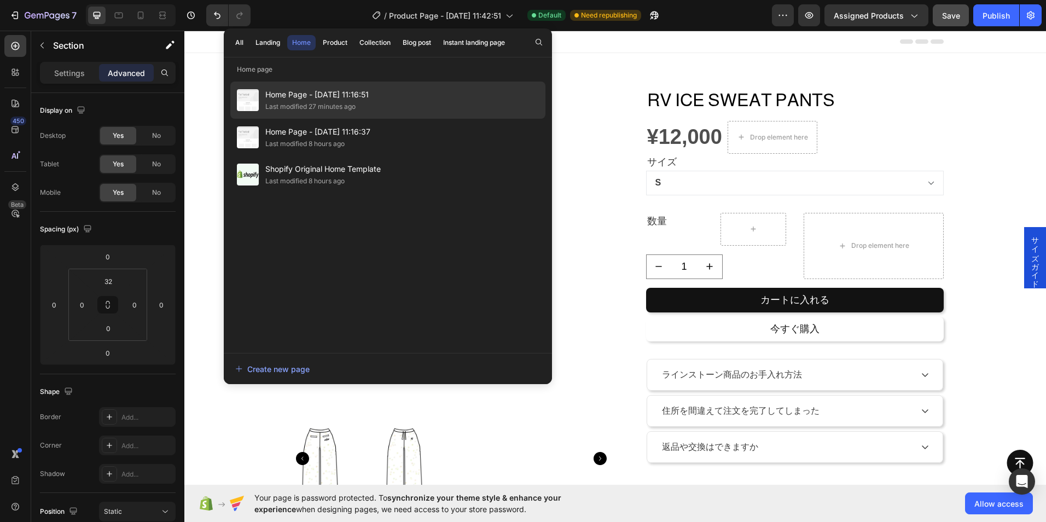
click at [345, 96] on span "Home Page - [DATE] 11:16:51" at bounding box center [316, 94] width 103 height 13
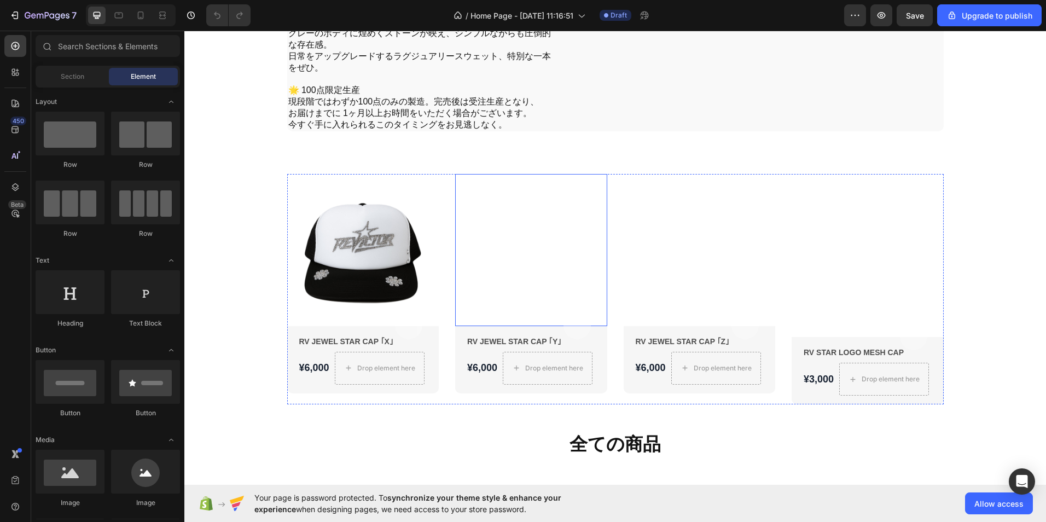
scroll to position [656, 0]
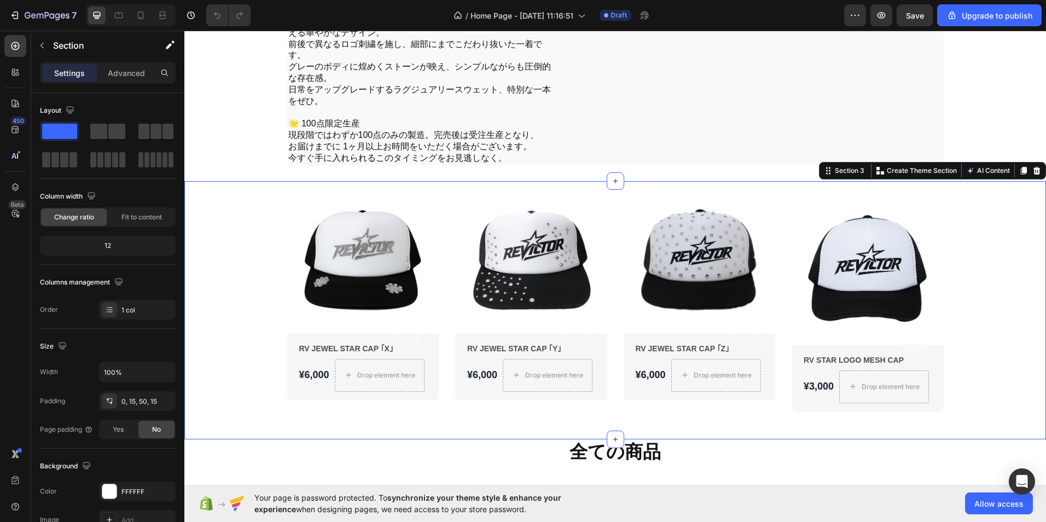
click at [273, 225] on div "Product Images Out Of Stock Product Cart Button RV JEWEL STAR CAP ｢X｣ Product T…" at bounding box center [614, 296] width 845 height 230
click at [1033, 174] on icon at bounding box center [1036, 171] width 7 height 8
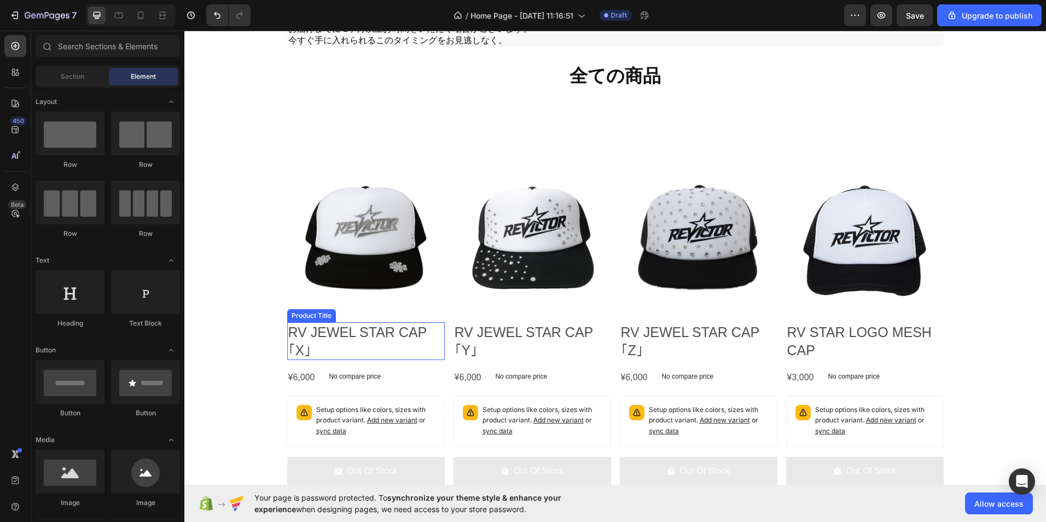
scroll to position [766, 0]
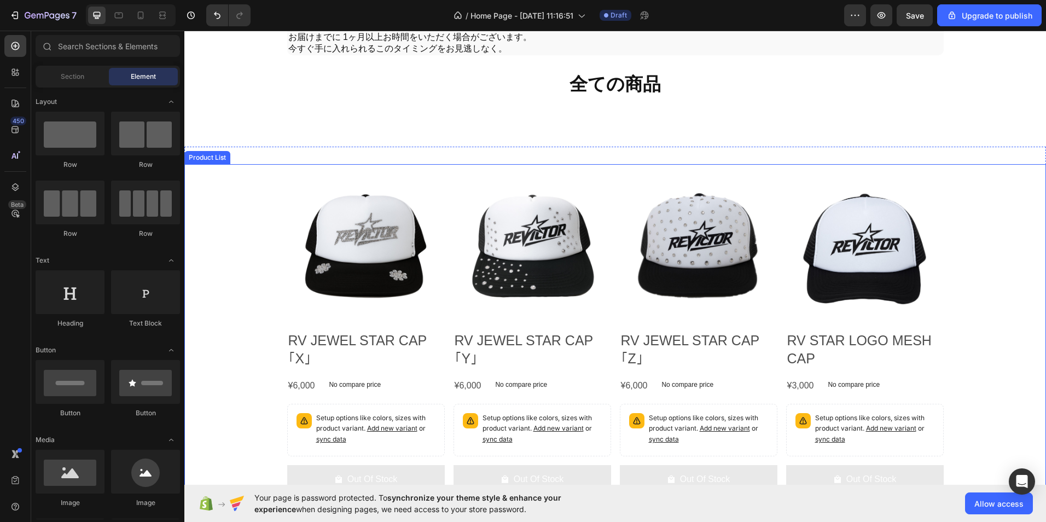
click at [266, 291] on div "Product Images RV JEWEL STAR CAP ｢X｣ Product Title ¥6,000 Product Price Product…" at bounding box center [614, 333] width 861 height 338
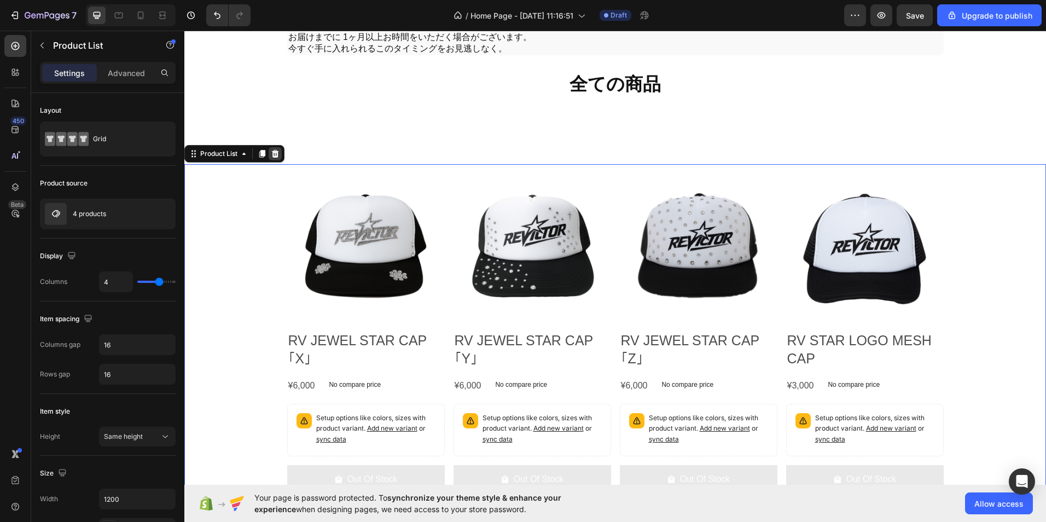
click at [279, 158] on icon at bounding box center [275, 153] width 9 height 9
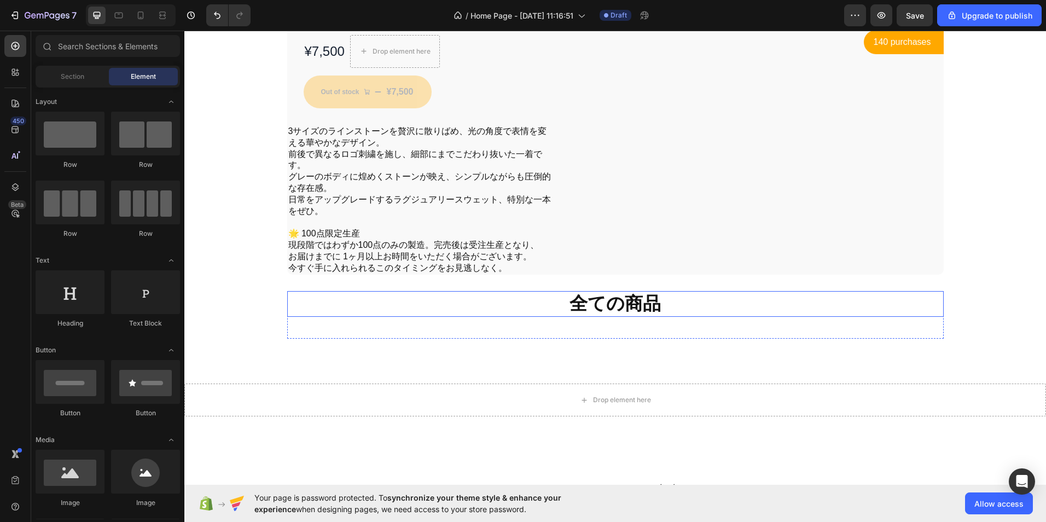
scroll to position [601, 0]
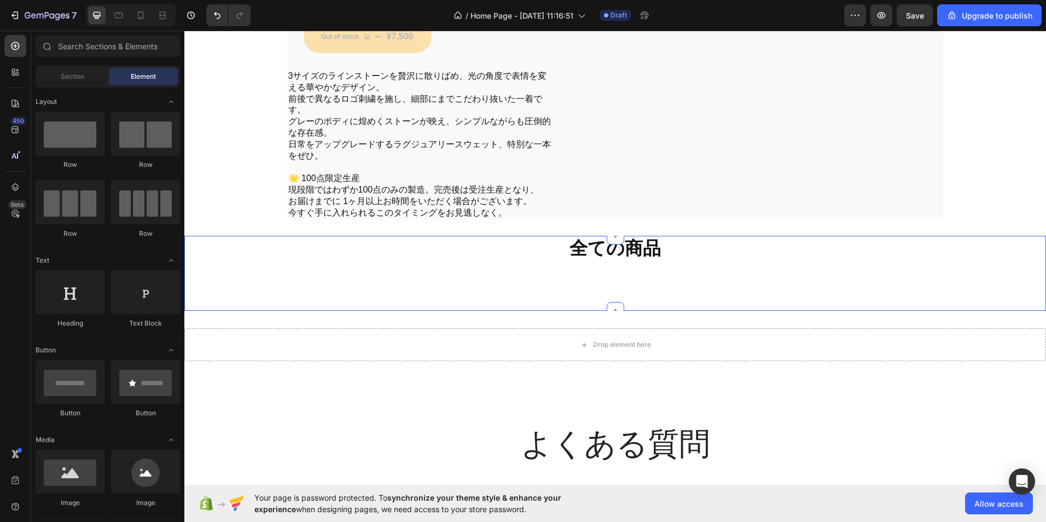
click at [398, 311] on div "全ての商品 Heading Row Section 3" at bounding box center [614, 273] width 861 height 75
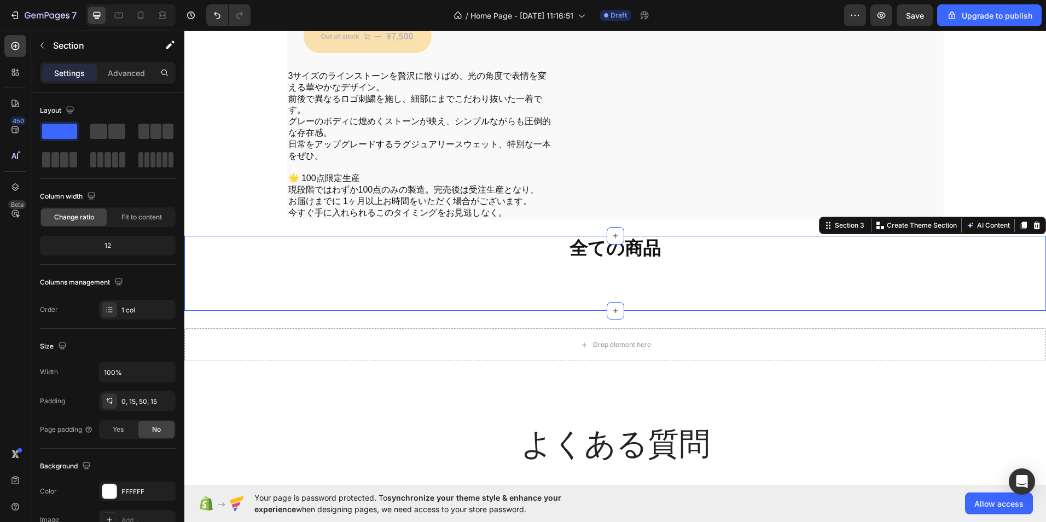
click at [4, 29] on div "7 / Home Page - Sep 29, 11:16:51 Draft Preview Save Upgrade to publish" at bounding box center [523, 15] width 1046 height 31
click at [12, 52] on div at bounding box center [15, 46] width 22 height 22
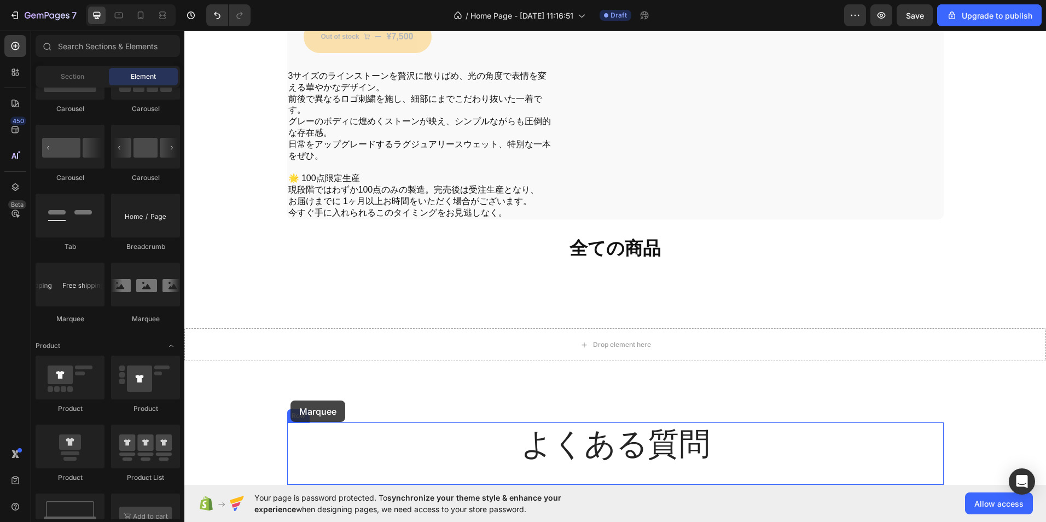
scroll to position [645, 0]
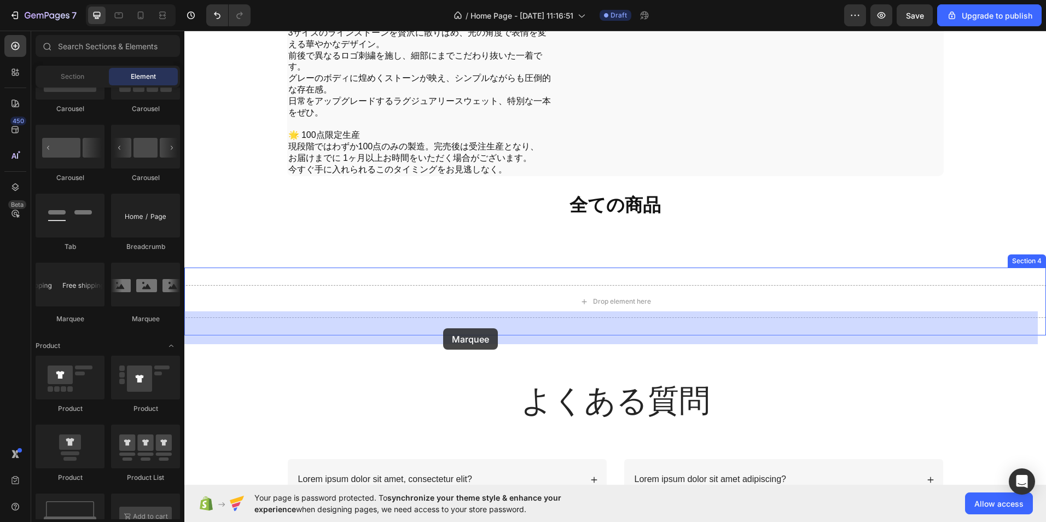
drag, startPoint x: 330, startPoint y: 324, endPoint x: 443, endPoint y: 328, distance: 113.3
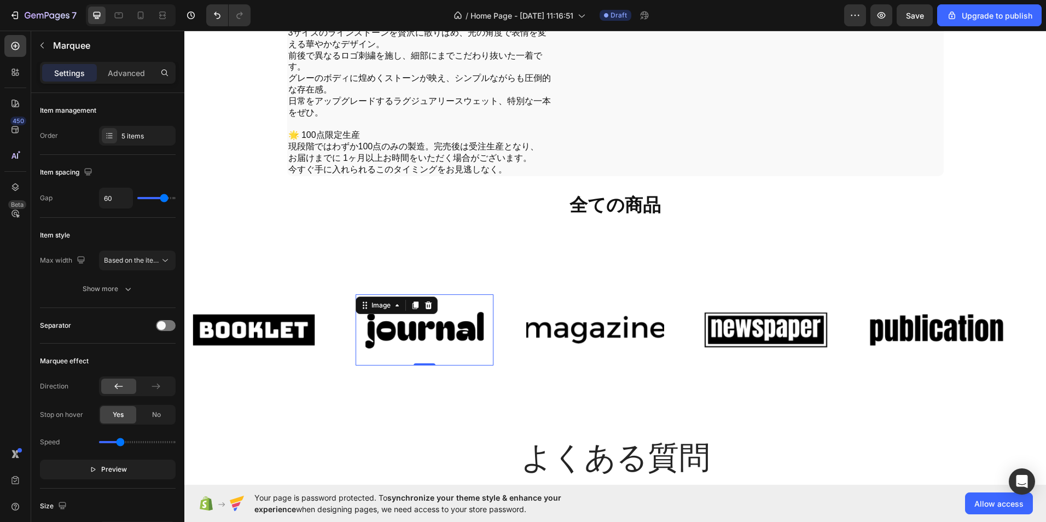
click at [406, 334] on div "Image 0" at bounding box center [424, 330] width 138 height 72
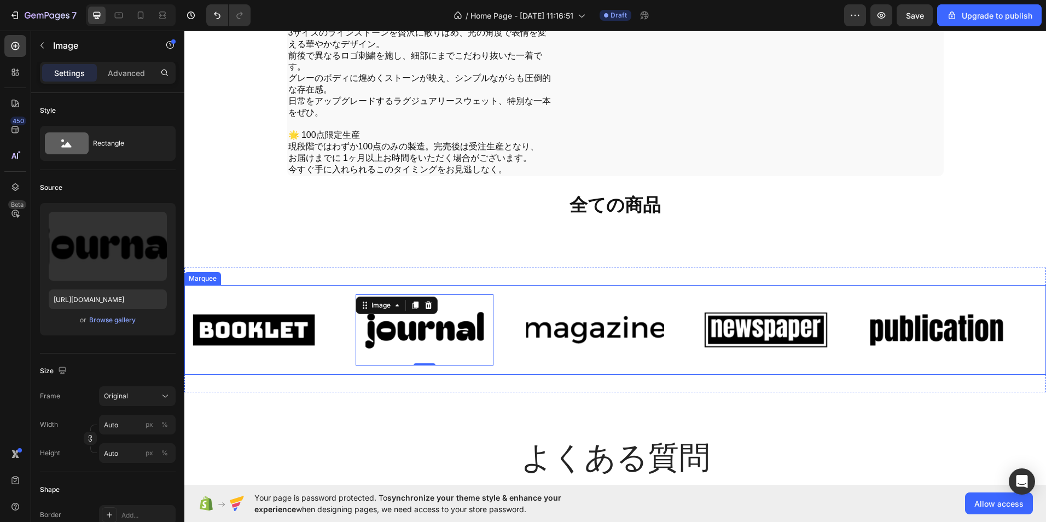
click at [508, 366] on div "Image 0" at bounding box center [440, 330] width 171 height 72
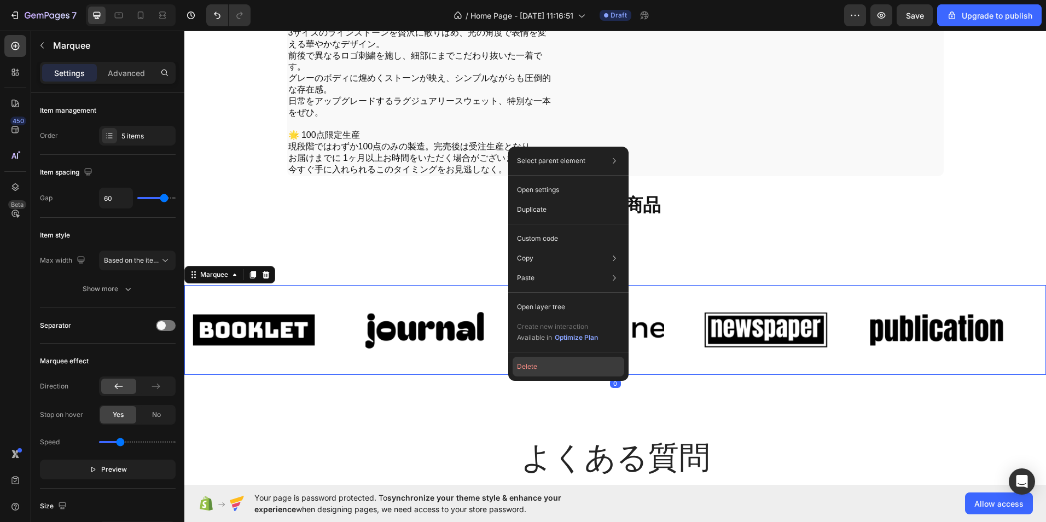
click at [535, 358] on button "Delete" at bounding box center [568, 367] width 112 height 20
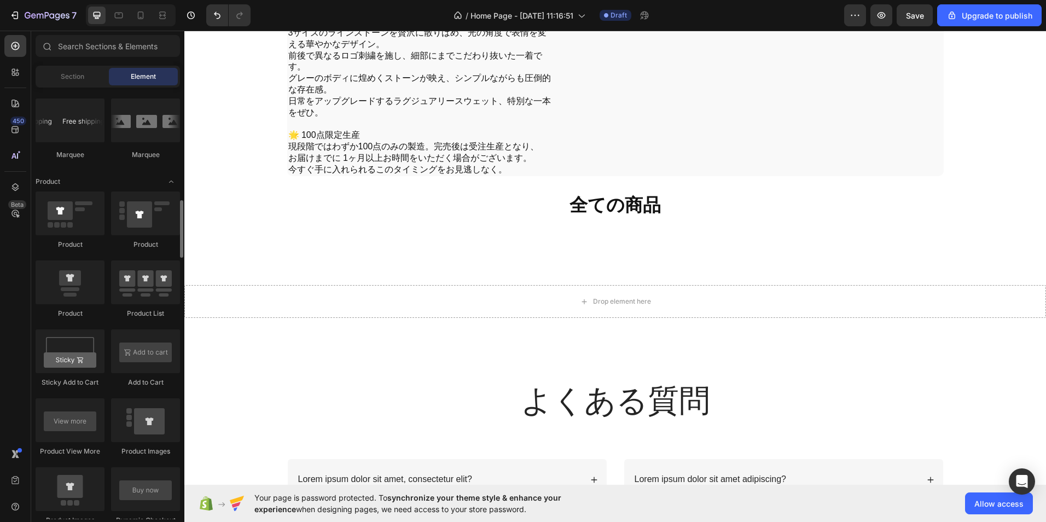
scroll to position [1258, 0]
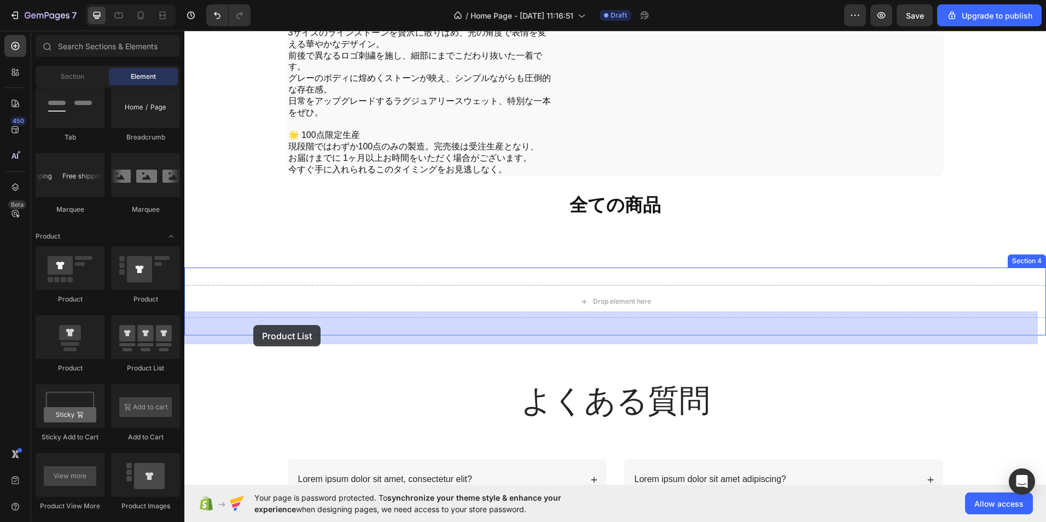
drag, startPoint x: 313, startPoint y: 364, endPoint x: 253, endPoint y: 325, distance: 71.4
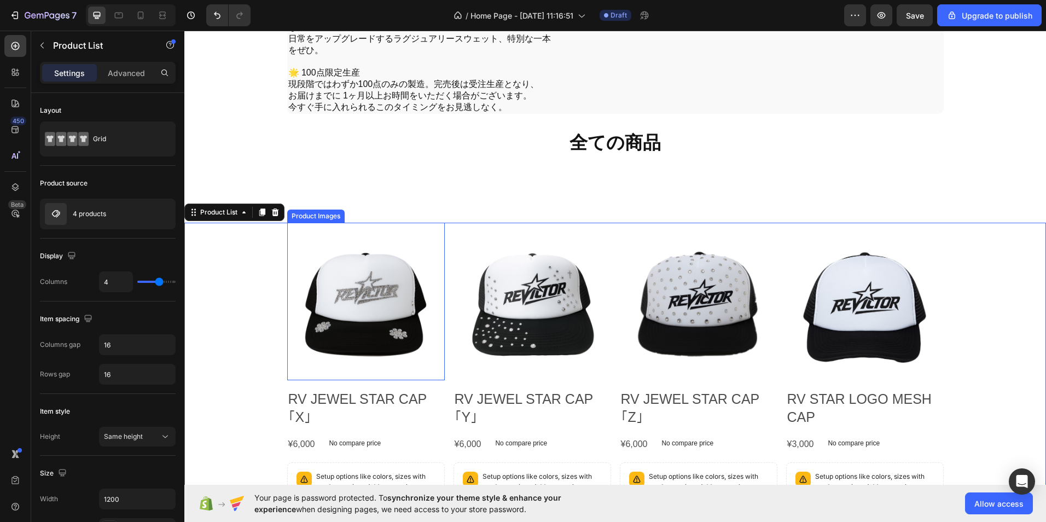
scroll to position [699, 0]
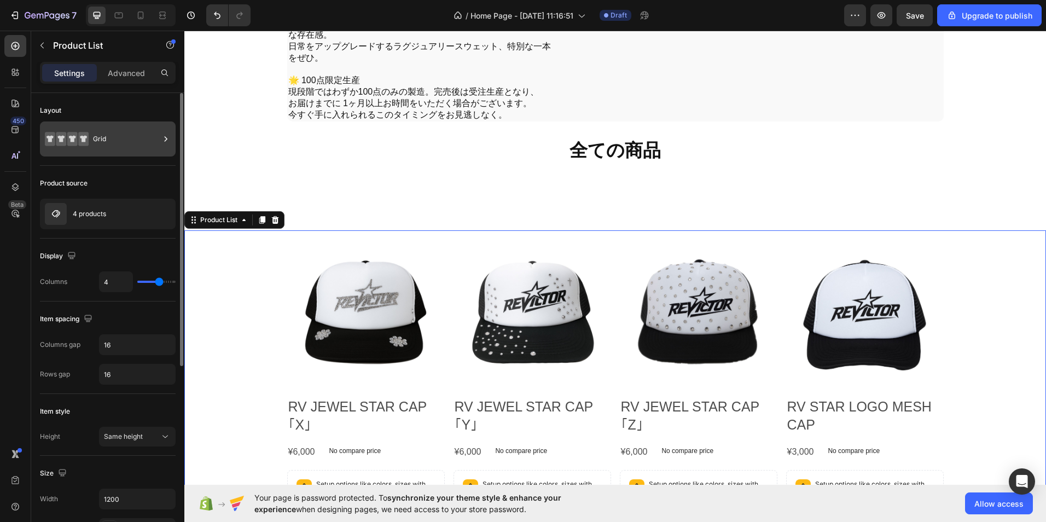
click at [164, 139] on icon at bounding box center [165, 138] width 11 height 11
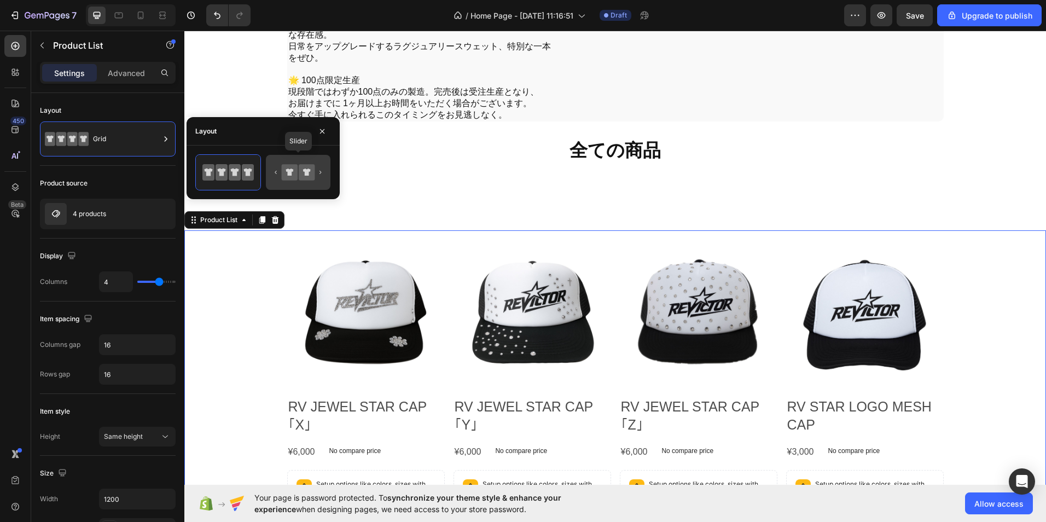
click at [275, 177] on icon at bounding box center [297, 172] width 51 height 22
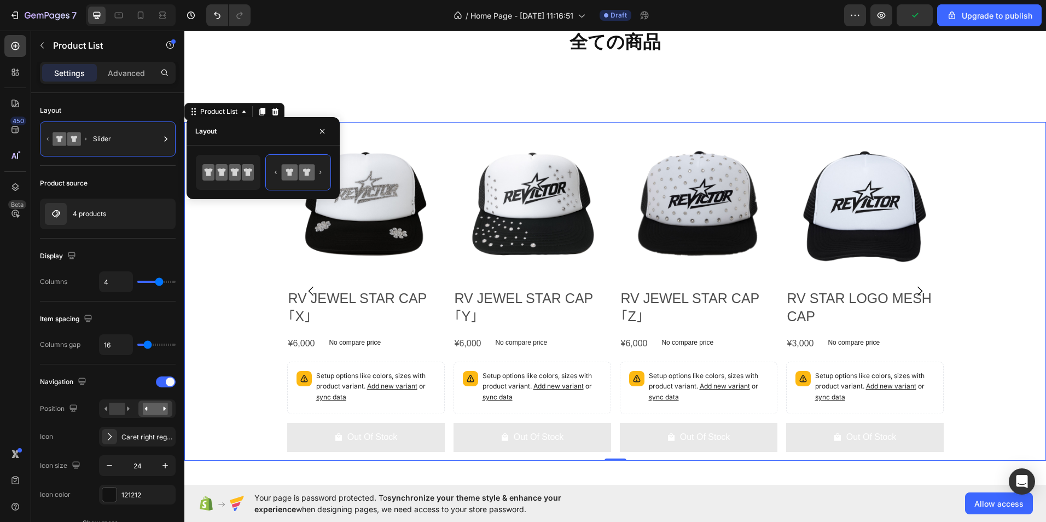
scroll to position [809, 0]
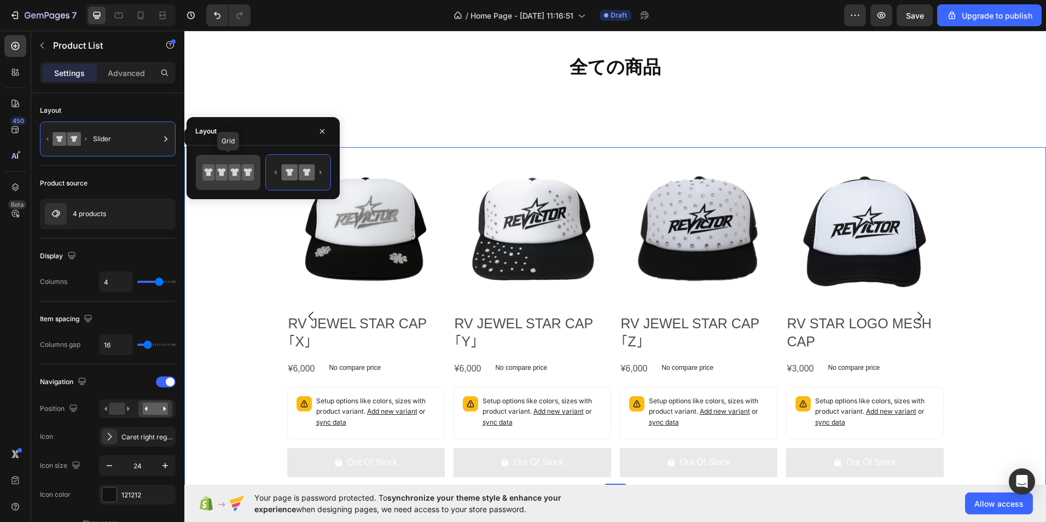
click at [259, 177] on div at bounding box center [228, 172] width 65 height 35
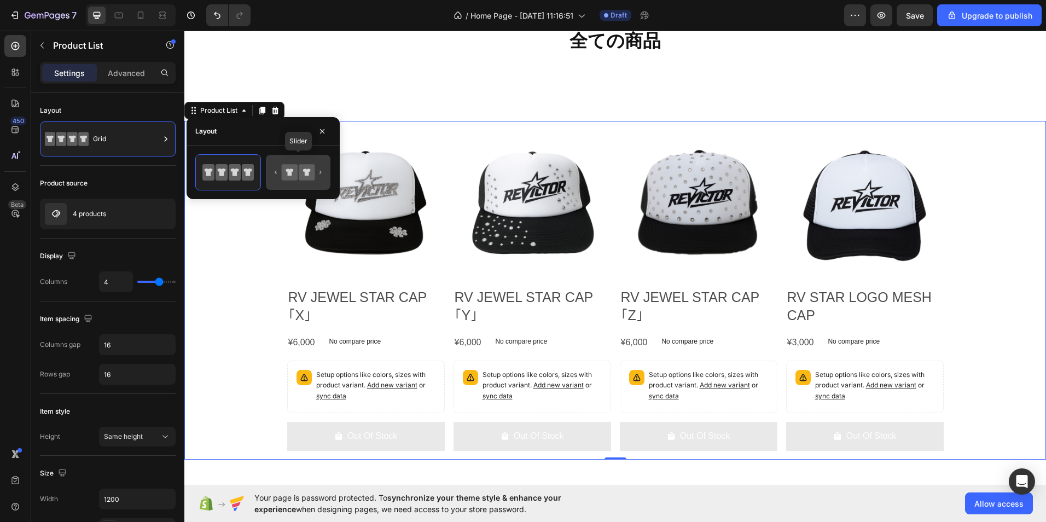
click at [282, 168] on icon at bounding box center [290, 172] width 16 height 16
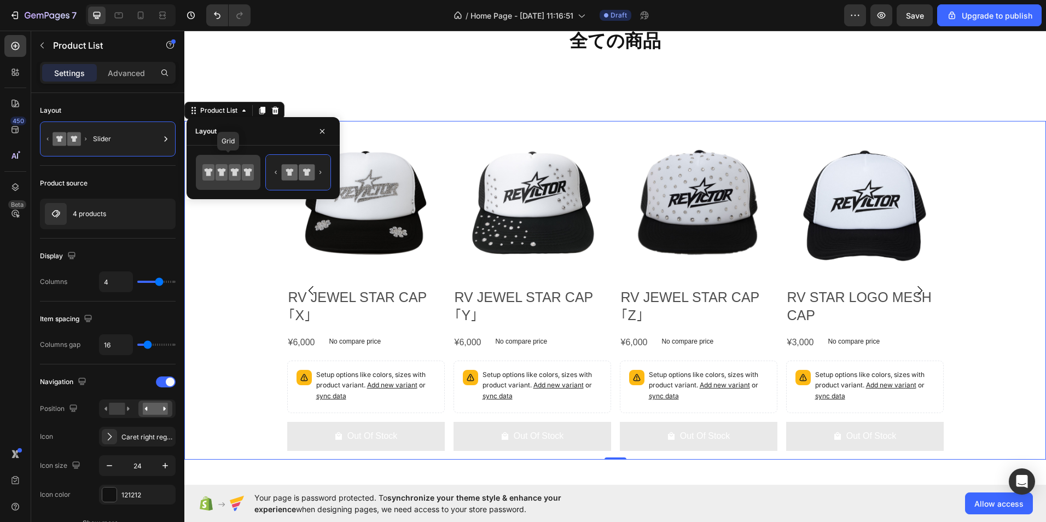
click at [218, 173] on icon at bounding box center [221, 172] width 12 height 16
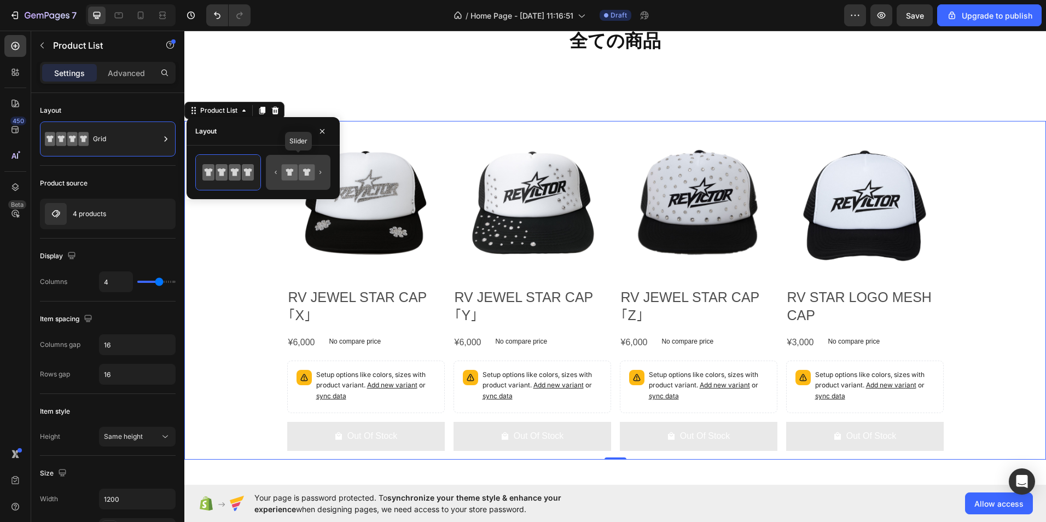
click at [291, 171] on icon at bounding box center [289, 171] width 8 height 7
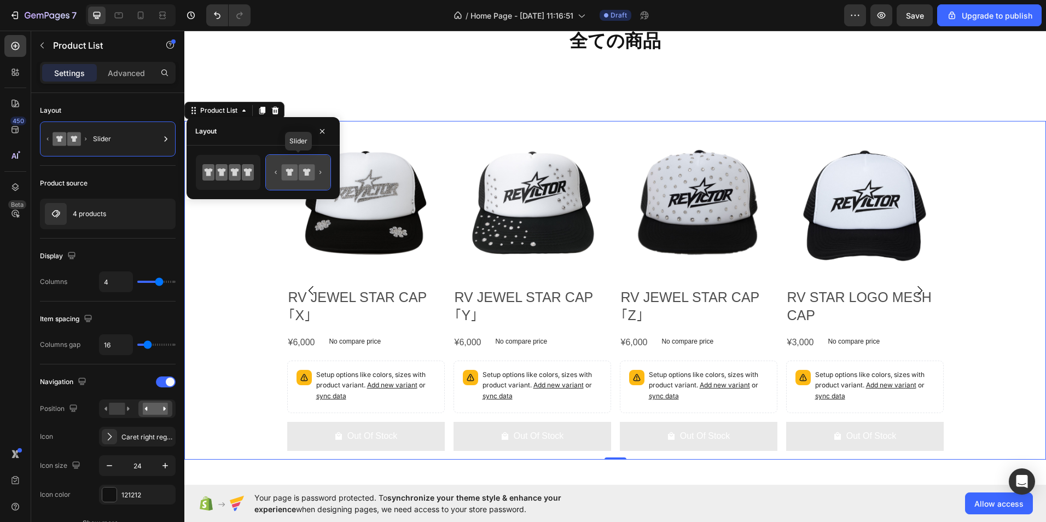
click at [266, 171] on div at bounding box center [298, 172] width 65 height 35
click at [255, 171] on div at bounding box center [228, 172] width 65 height 35
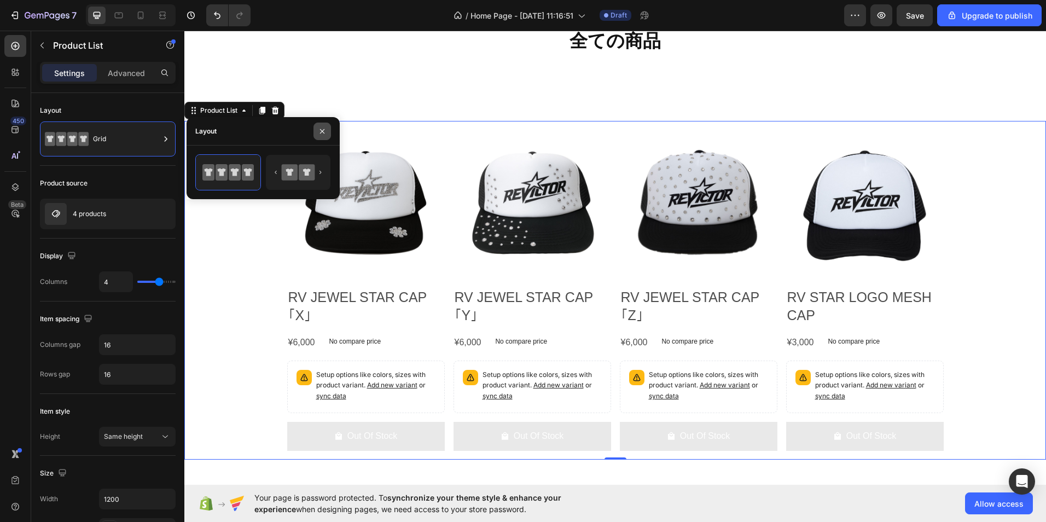
click at [319, 130] on icon "button" at bounding box center [322, 131] width 9 height 9
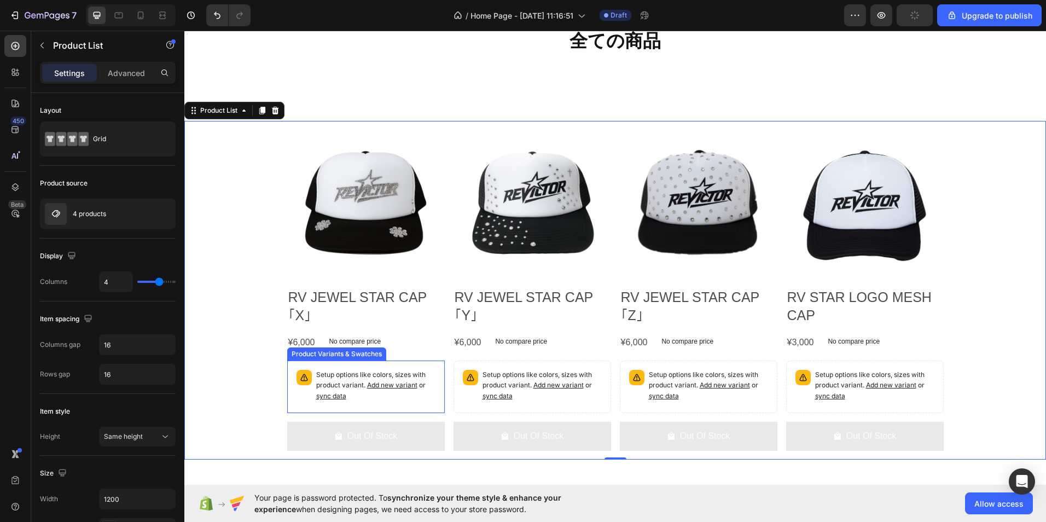
click at [423, 395] on p "Setup options like colors, sizes with product variant. Add new variant or sync …" at bounding box center [375, 386] width 119 height 32
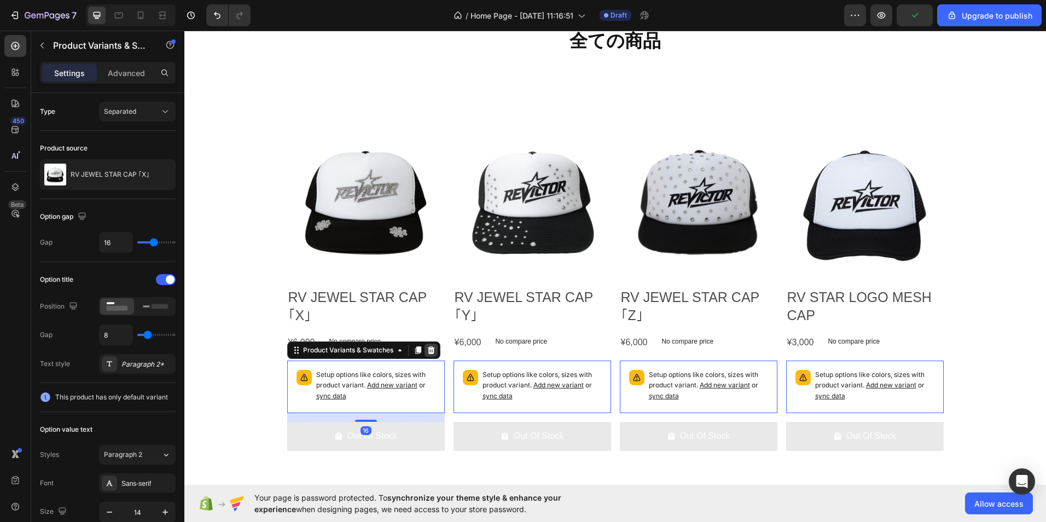
click at [433, 357] on div at bounding box center [430, 349] width 13 height 13
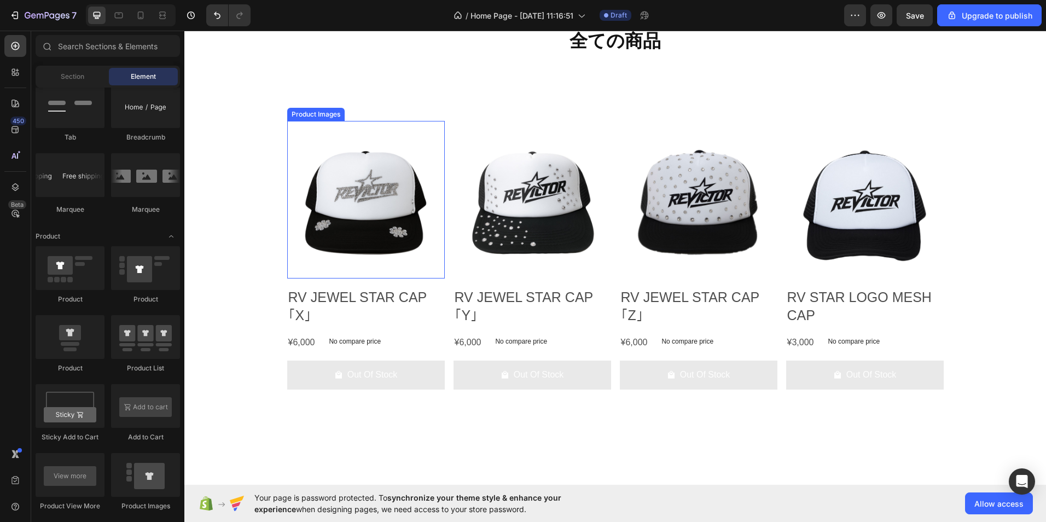
click at [287, 237] on img at bounding box center [365, 199] width 157 height 157
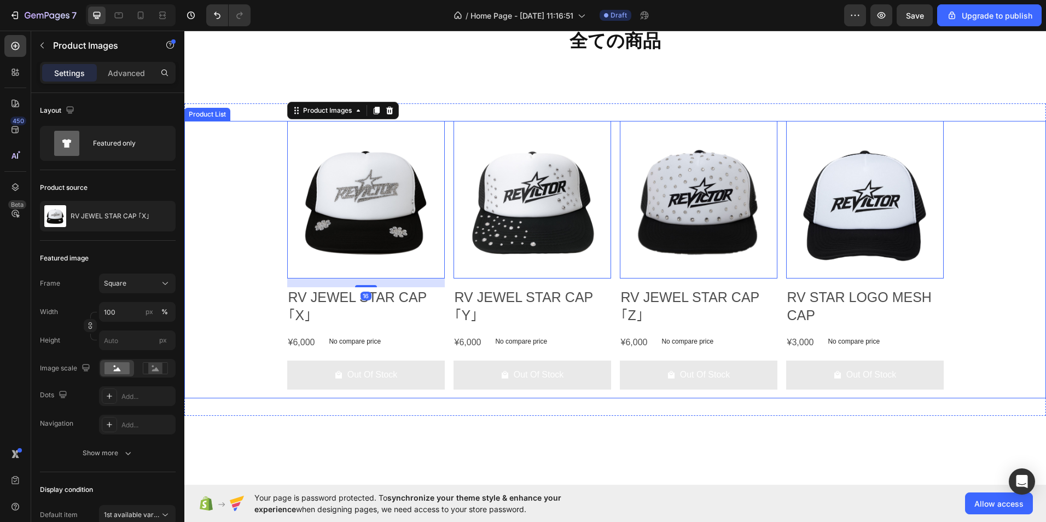
click at [269, 253] on div "Product Images 16 RV JEWEL STAR CAP ｢X｣ Product Title ¥6,000 Product Price Prod…" at bounding box center [614, 259] width 861 height 277
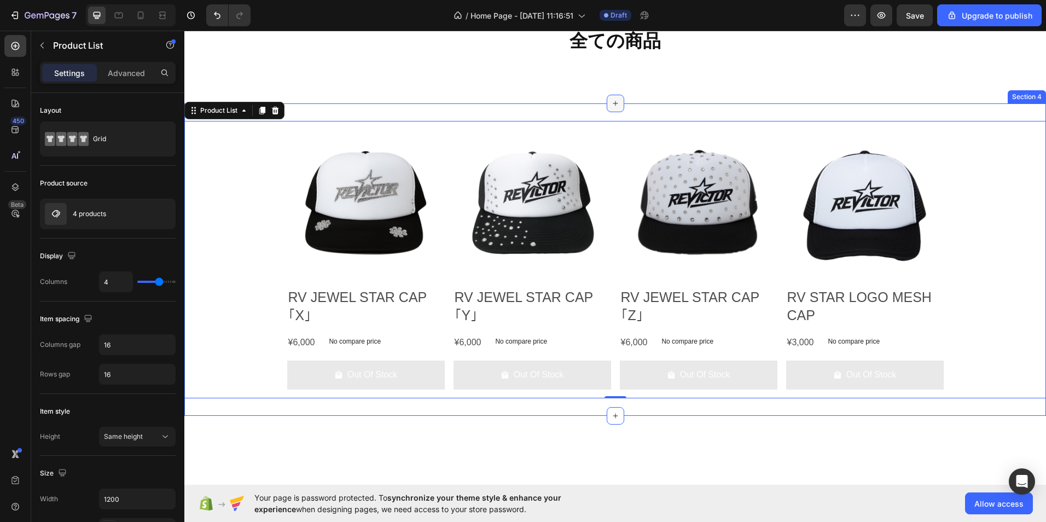
click at [612, 108] on icon at bounding box center [615, 103] width 9 height 9
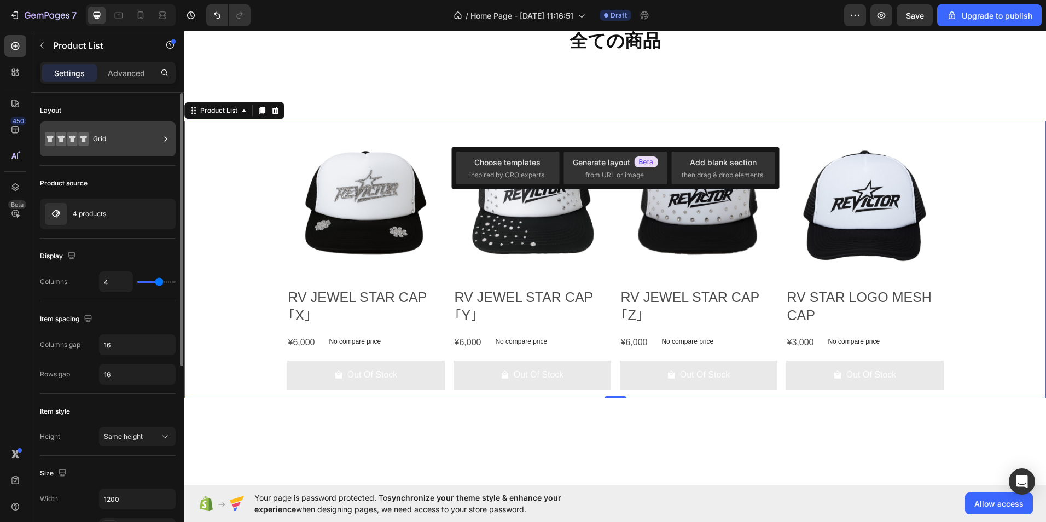
click at [167, 138] on icon at bounding box center [165, 138] width 11 height 11
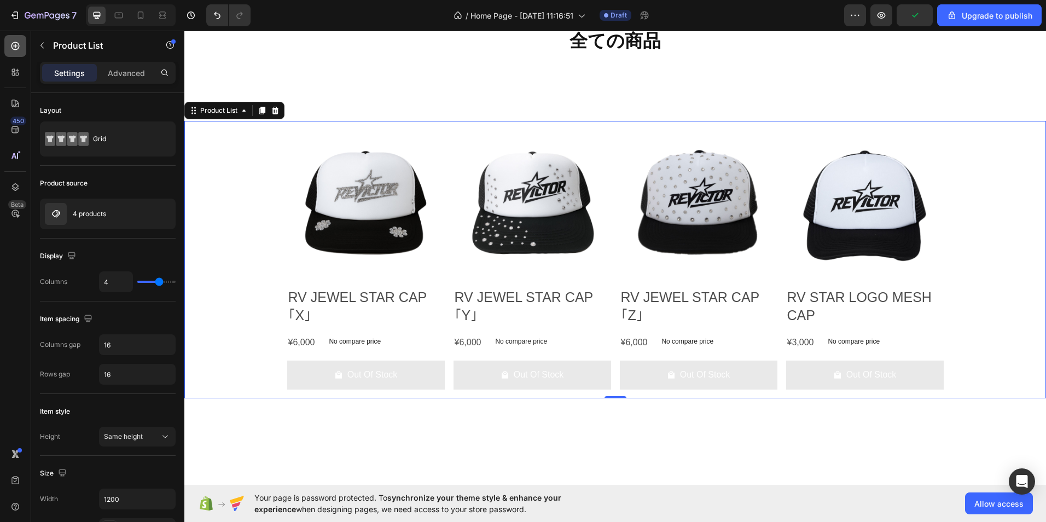
click at [19, 44] on icon at bounding box center [15, 45] width 11 height 11
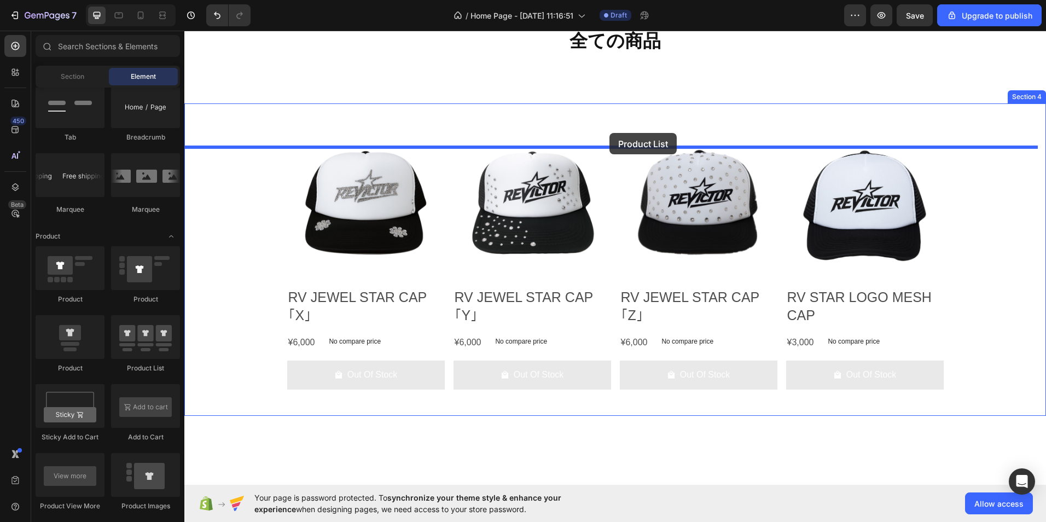
drag, startPoint x: 346, startPoint y: 366, endPoint x: 609, endPoint y: 132, distance: 352.5
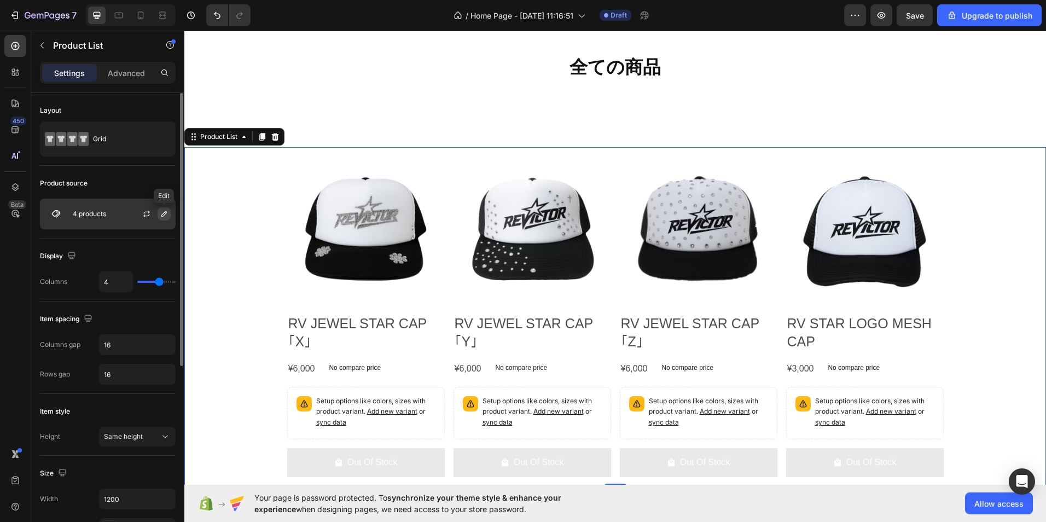
click at [165, 214] on icon "button" at bounding box center [164, 213] width 9 height 9
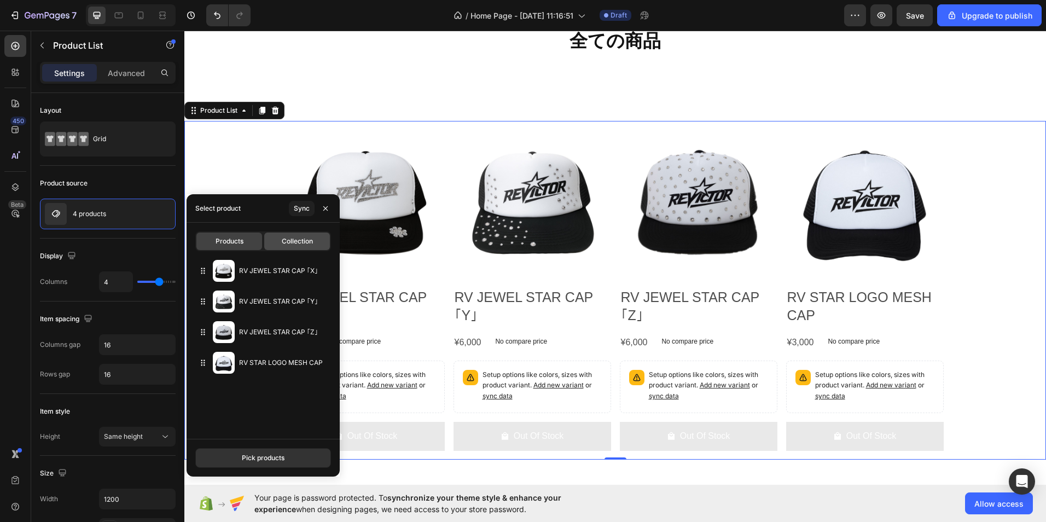
click at [278, 241] on div "Collection" at bounding box center [297, 240] width 66 height 17
type input "10"
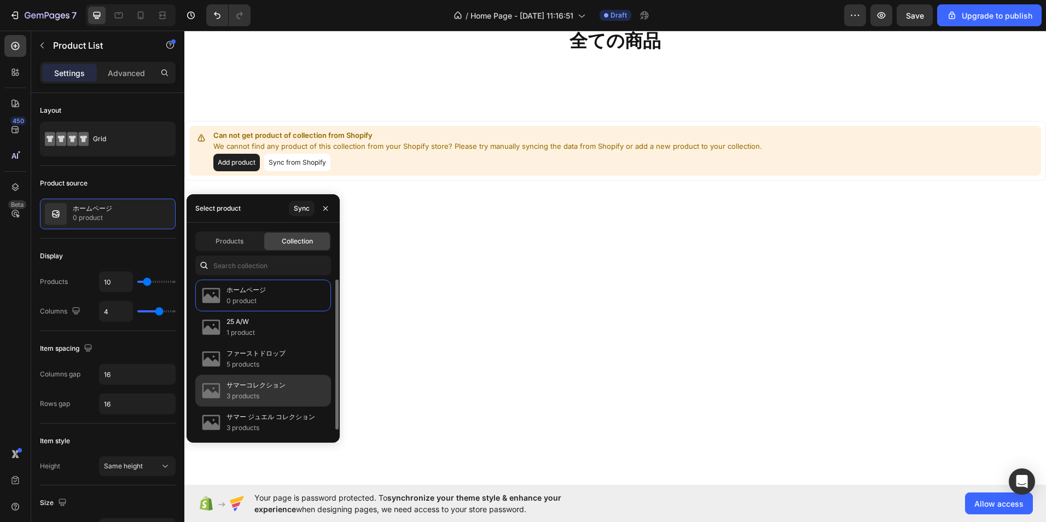
click at [273, 397] on p "3 products" at bounding box center [255, 395] width 59 height 11
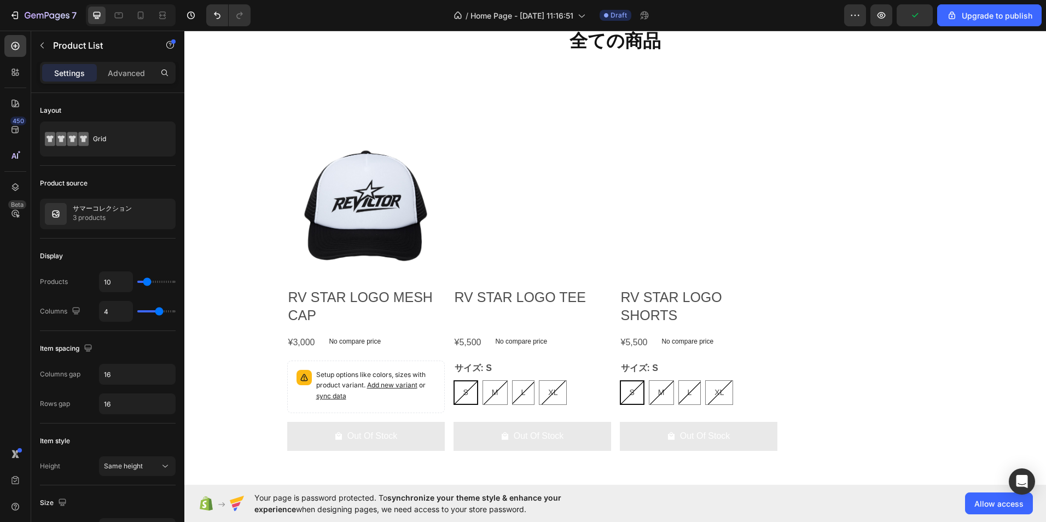
click at [858, 351] on div "Product Images RV STAR LOGO MESH CAP Product Title ¥3,000 Product Price Product…" at bounding box center [615, 290] width 656 height 338
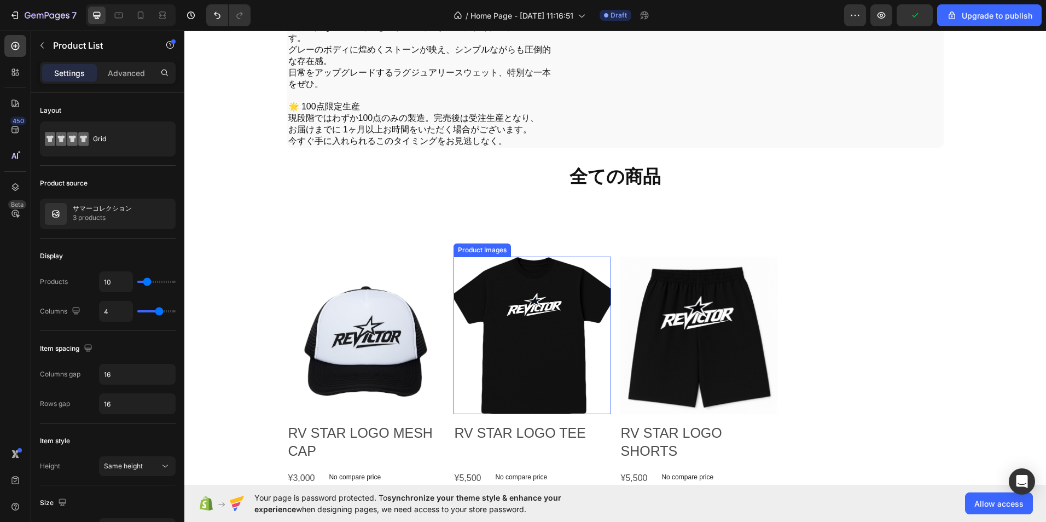
scroll to position [645, 0]
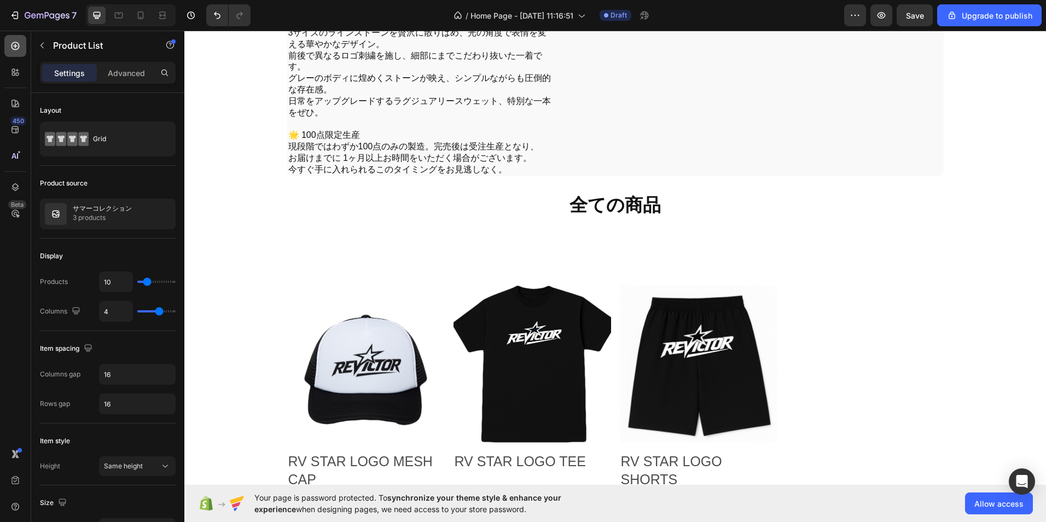
click at [19, 52] on div at bounding box center [15, 46] width 22 height 22
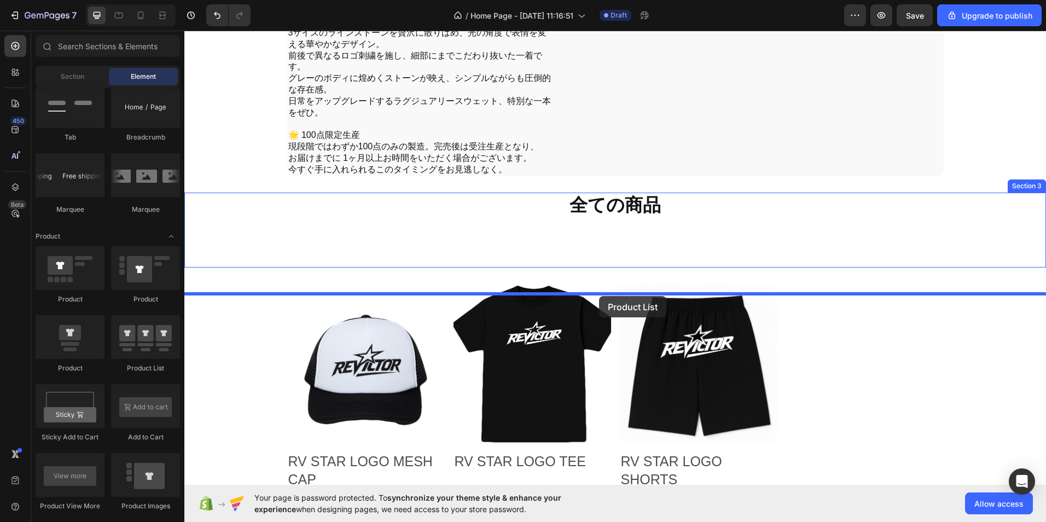
drag, startPoint x: 348, startPoint y: 370, endPoint x: 599, endPoint y: 296, distance: 261.2
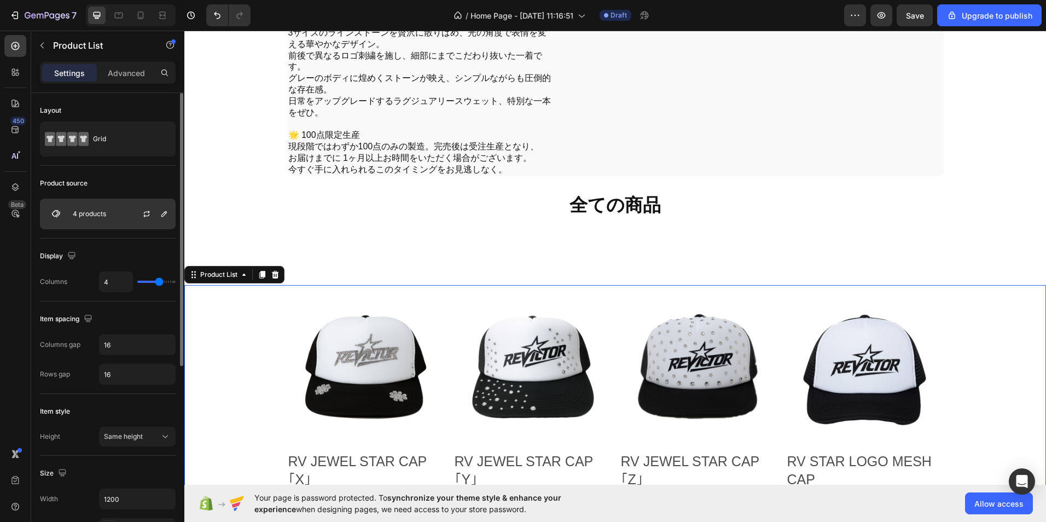
click at [172, 212] on div at bounding box center [151, 214] width 48 height 30
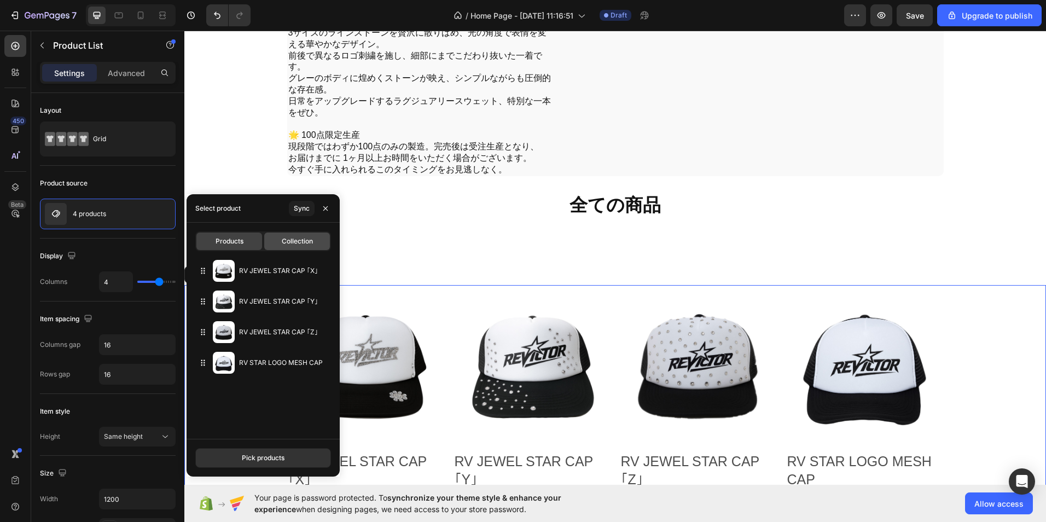
click at [293, 246] on span "Collection" at bounding box center [297, 241] width 31 height 10
type input "10"
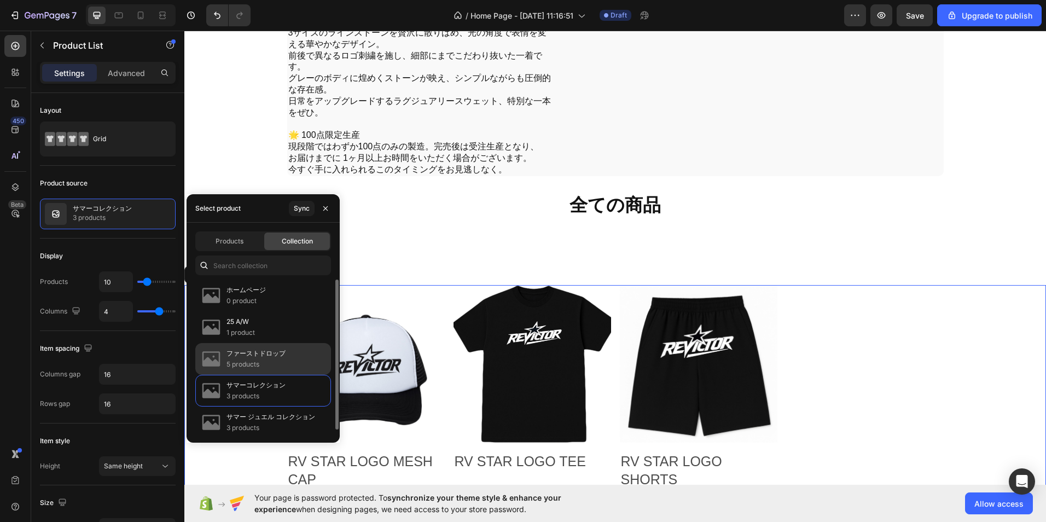
click at [271, 352] on p "ファーストドロップ" at bounding box center [255, 353] width 59 height 11
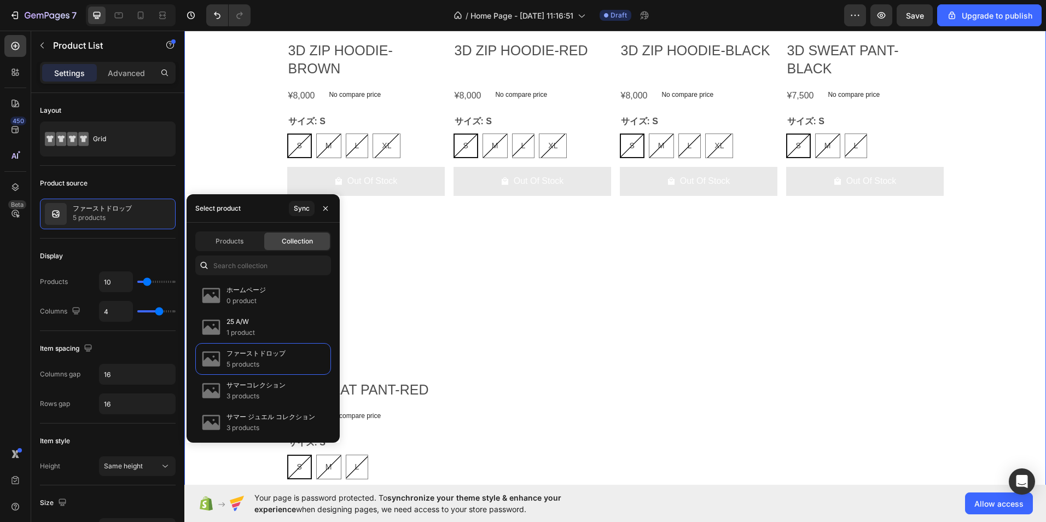
scroll to position [1082, 0]
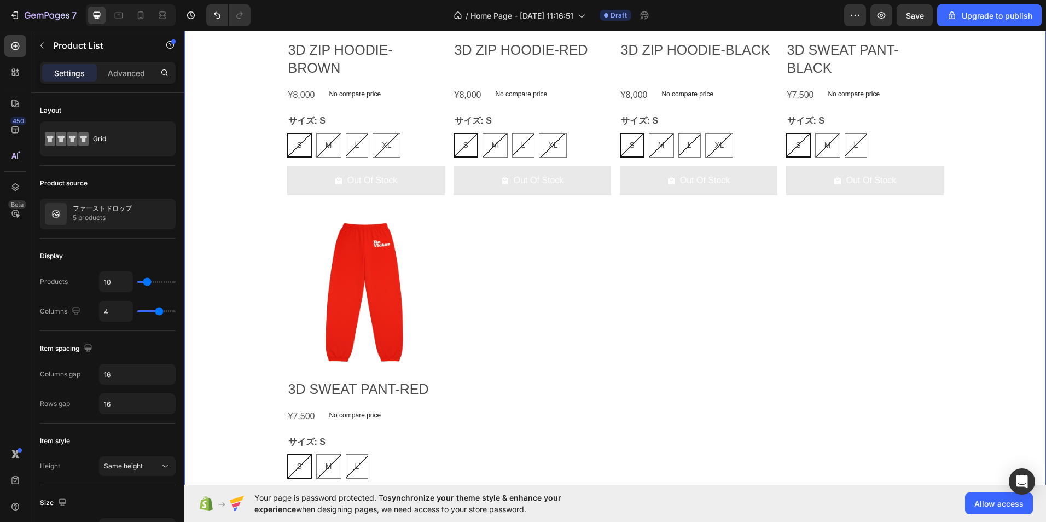
click at [800, 324] on div "Product Images 3D ZIP HOODIE-BROWN Product Title ¥8,000 Product Price Product P…" at bounding box center [615, 199] width 656 height 651
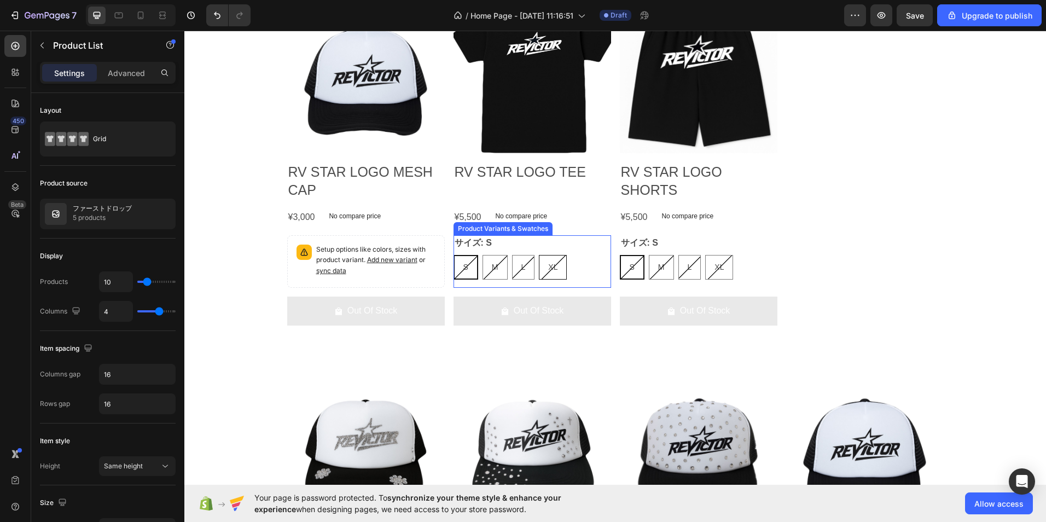
scroll to position [1629, 0]
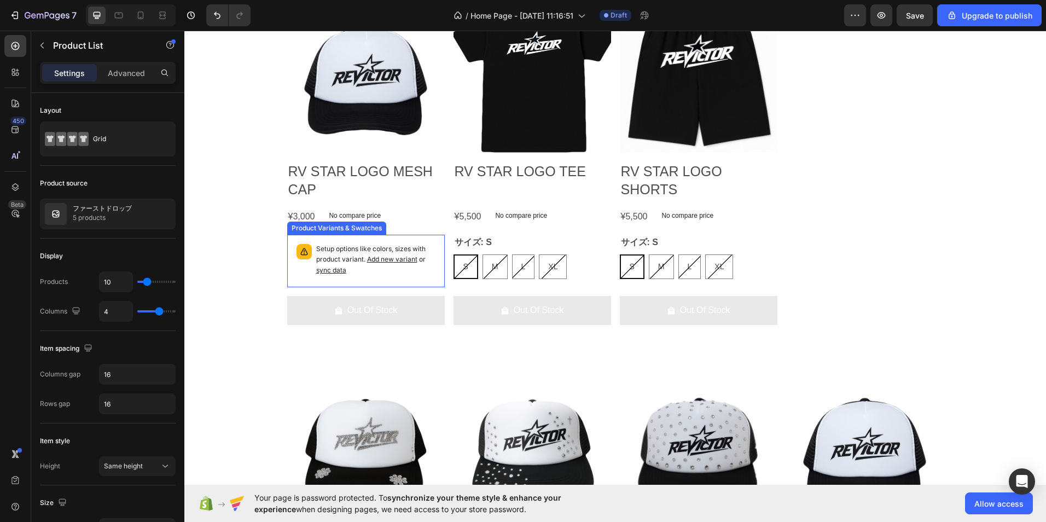
click at [414, 247] on p "Setup options like colors, sizes with product variant. Add new variant or sync …" at bounding box center [375, 260] width 119 height 32
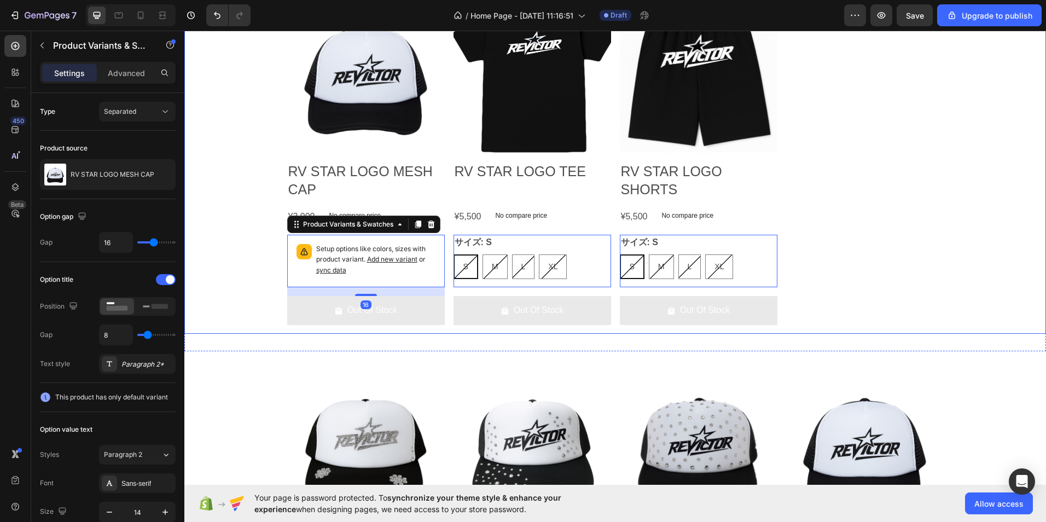
click at [250, 228] on div "Product Images RV STAR LOGO MESH CAP Product Title ¥3,000 Product Price Product…" at bounding box center [614, 164] width 861 height 338
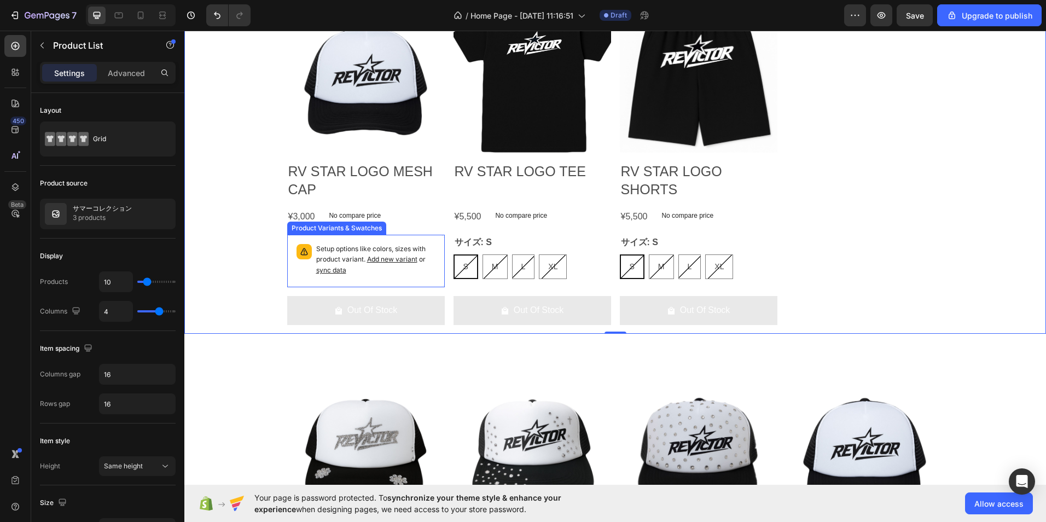
click at [318, 255] on p "Setup options like colors, sizes with product variant. Add new variant or sync …" at bounding box center [375, 260] width 119 height 32
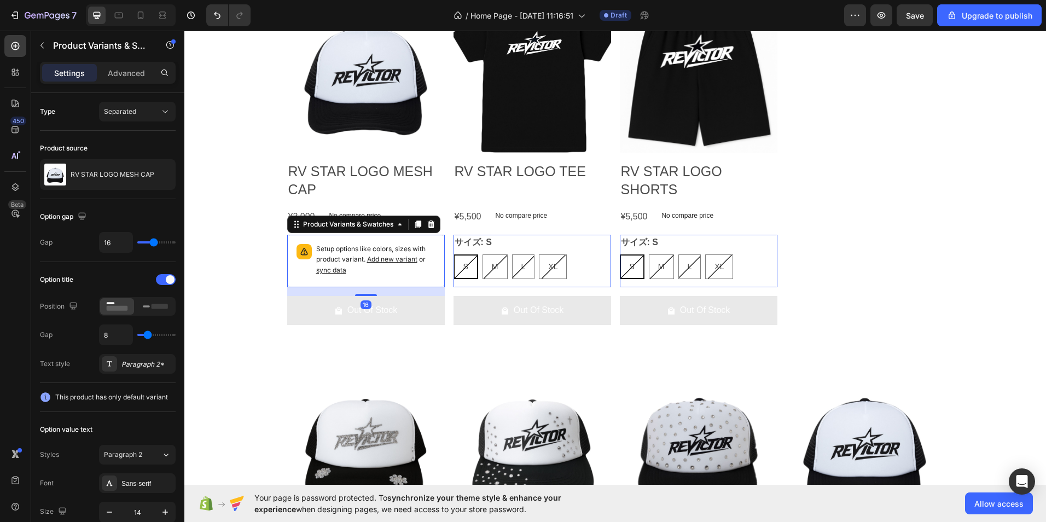
click at [436, 274] on div "Setup options like colors, sizes with product variant. Add new variant or sync …" at bounding box center [365, 261] width 157 height 52
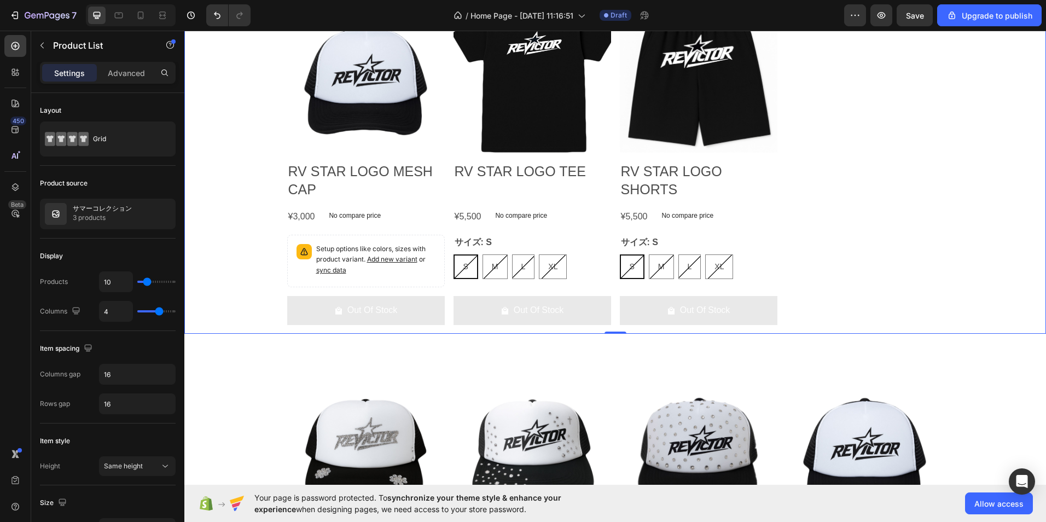
click at [220, 268] on div "Product Images RV STAR LOGO MESH CAP Product Title ¥3,000 Product Price Product…" at bounding box center [614, 164] width 861 height 338
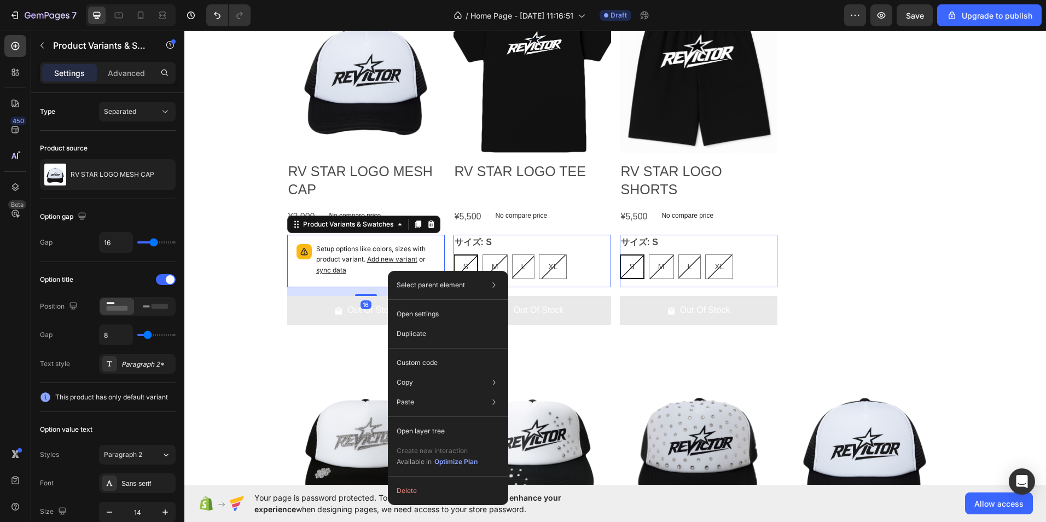
click at [428, 225] on icon at bounding box center [431, 224] width 9 height 9
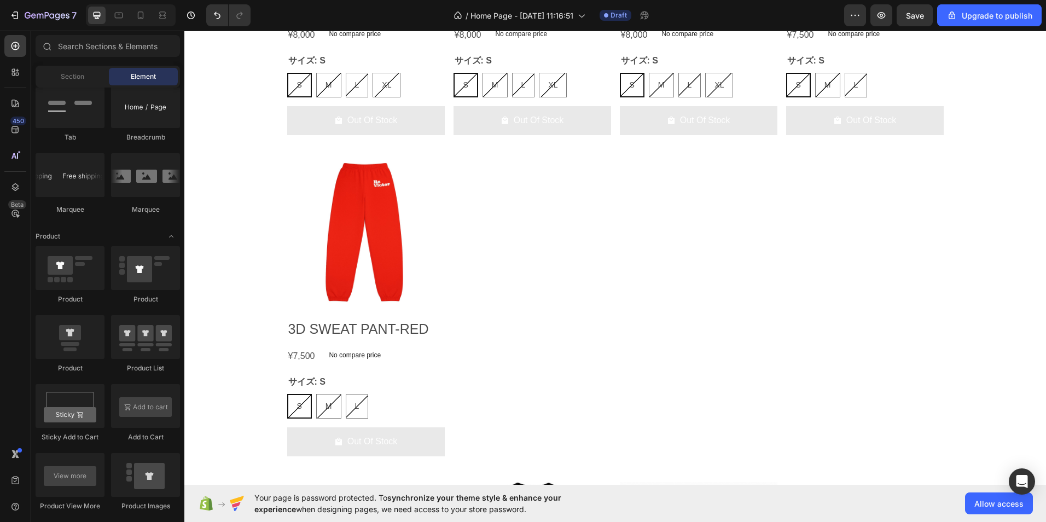
scroll to position [1137, 0]
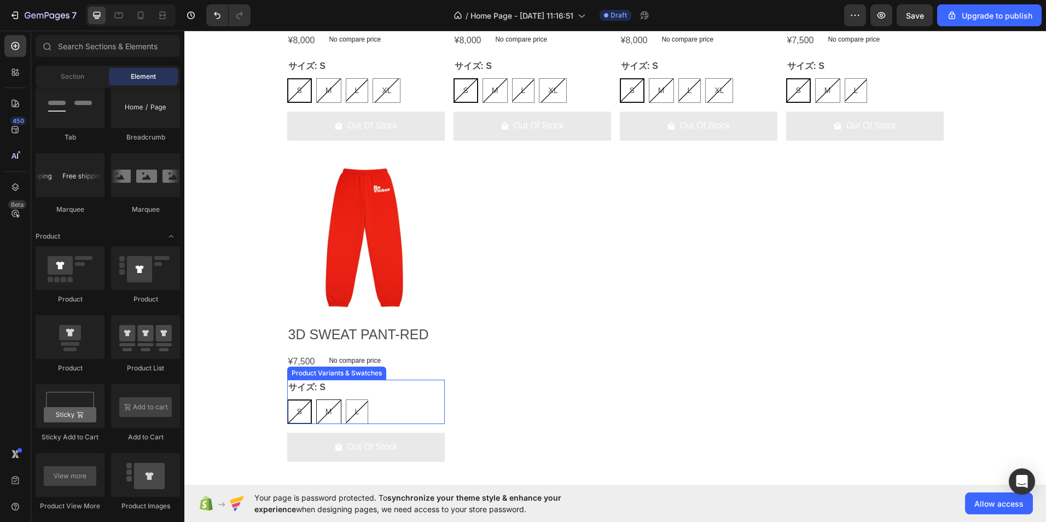
click at [332, 399] on div "M" at bounding box center [328, 411] width 25 height 25
click at [316, 399] on input "M M M" at bounding box center [316, 399] width 1 height 1
radio input "true"
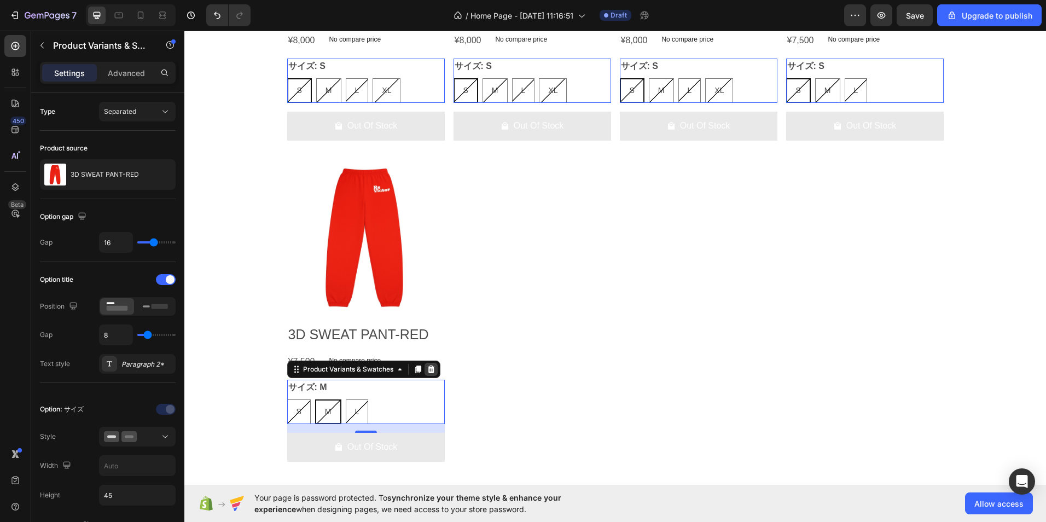
click at [429, 365] on icon at bounding box center [430, 369] width 7 height 8
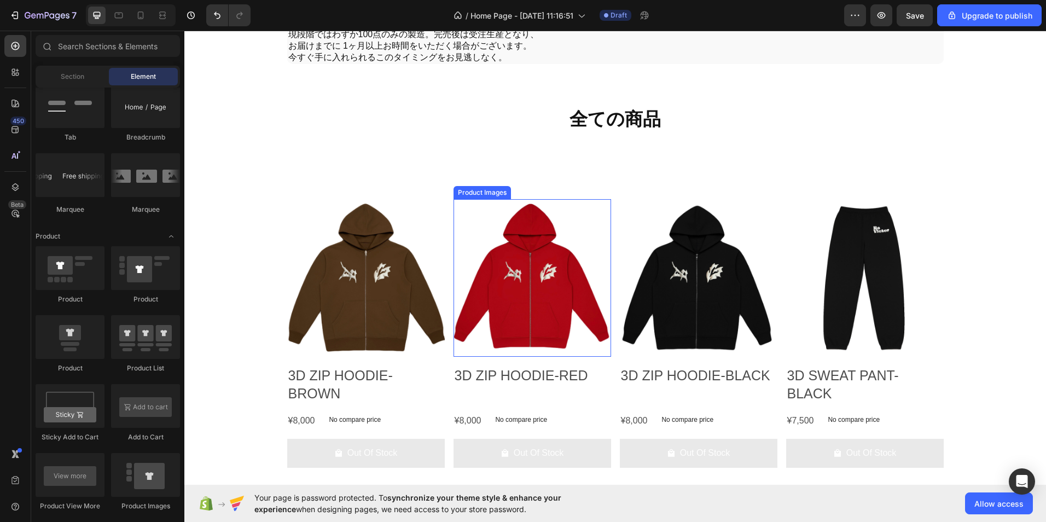
scroll to position [754, 0]
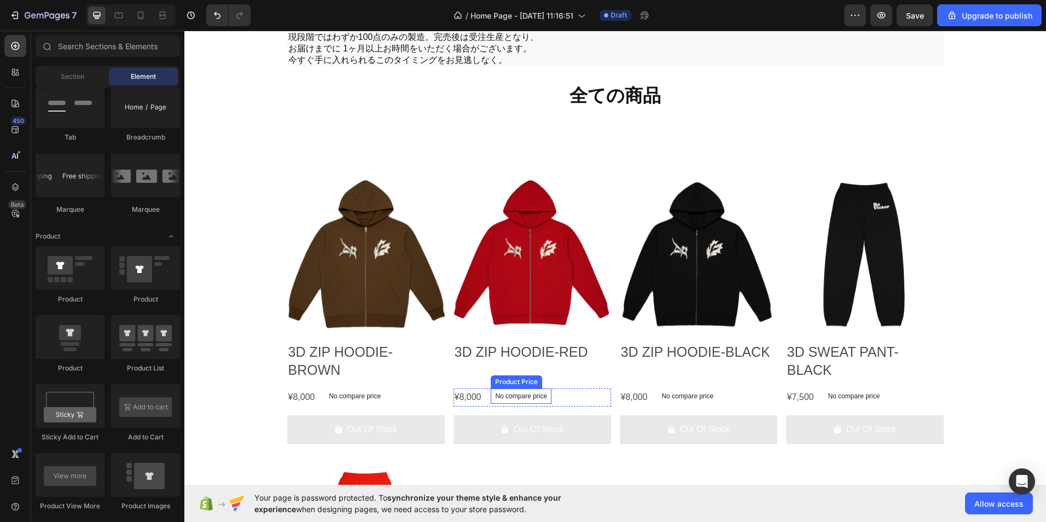
click at [525, 399] on p "No compare price" at bounding box center [521, 396] width 52 height 7
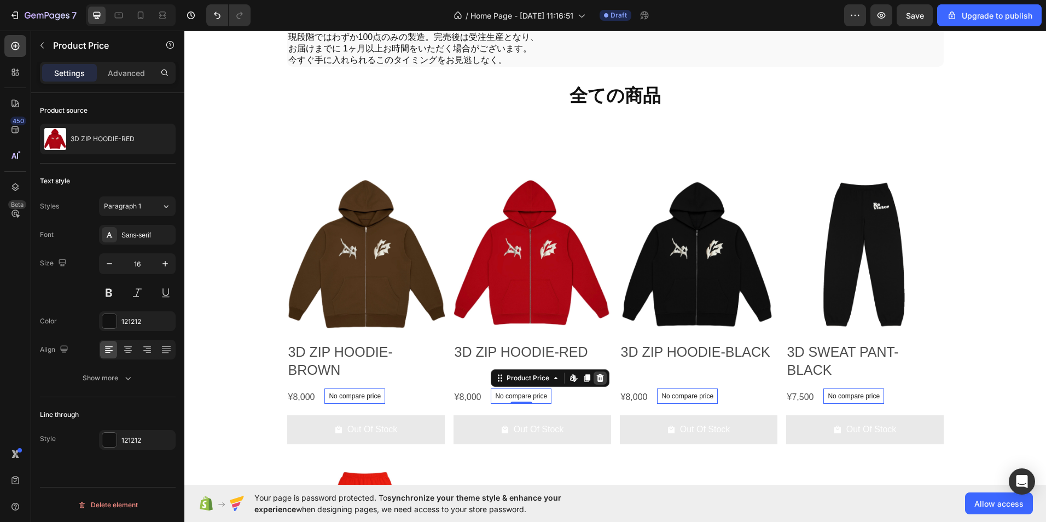
click at [597, 382] on icon at bounding box center [600, 378] width 7 height 8
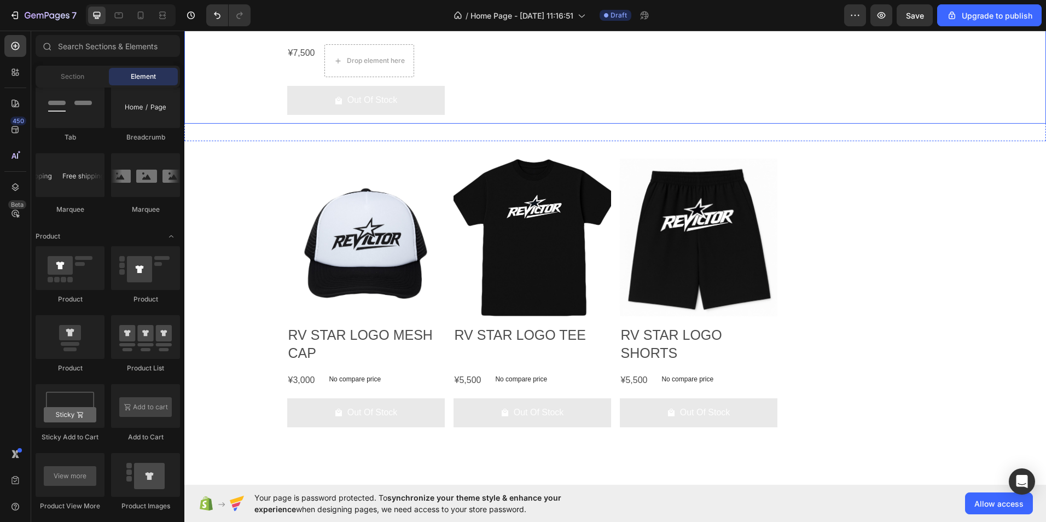
scroll to position [1410, 0]
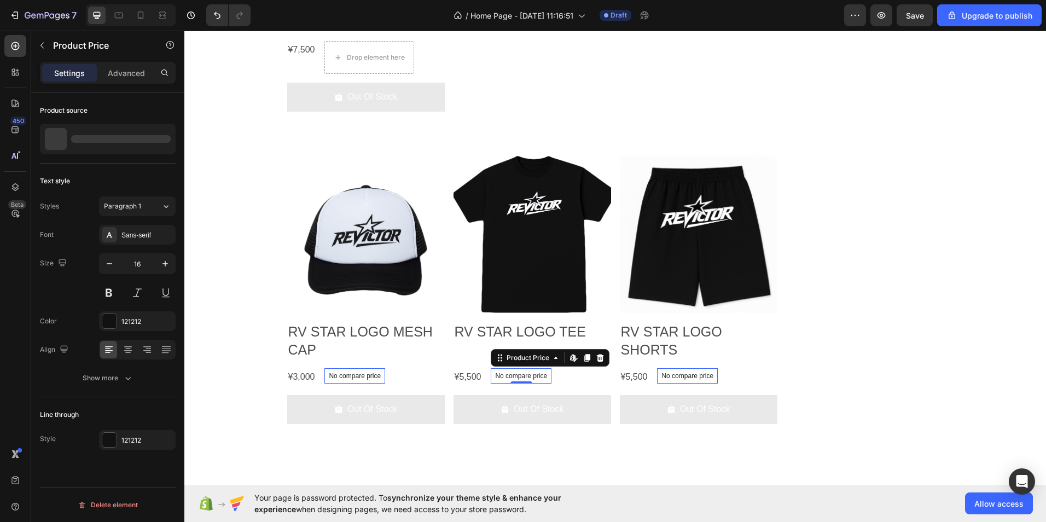
click at [534, 372] on p "No compare price" at bounding box center [521, 375] width 52 height 7
click at [597, 354] on icon at bounding box center [600, 358] width 7 height 8
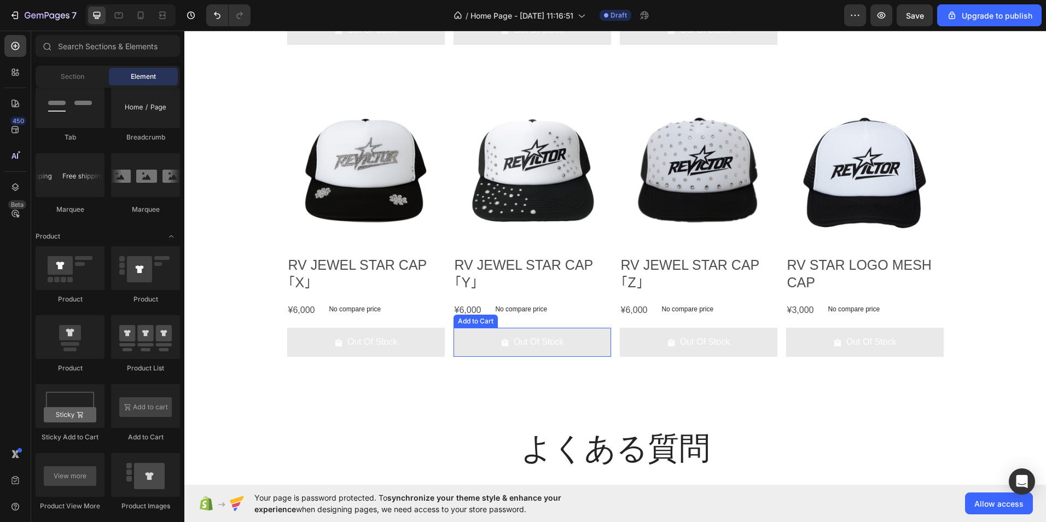
scroll to position [1793, 0]
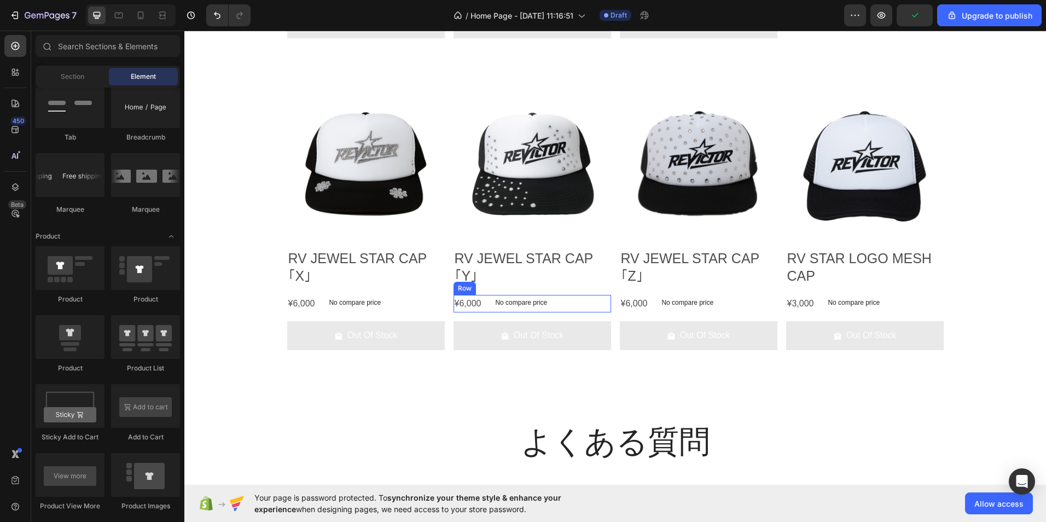
click at [530, 310] on div "No compare price Product Price" at bounding box center [520, 304] width 61 height 18
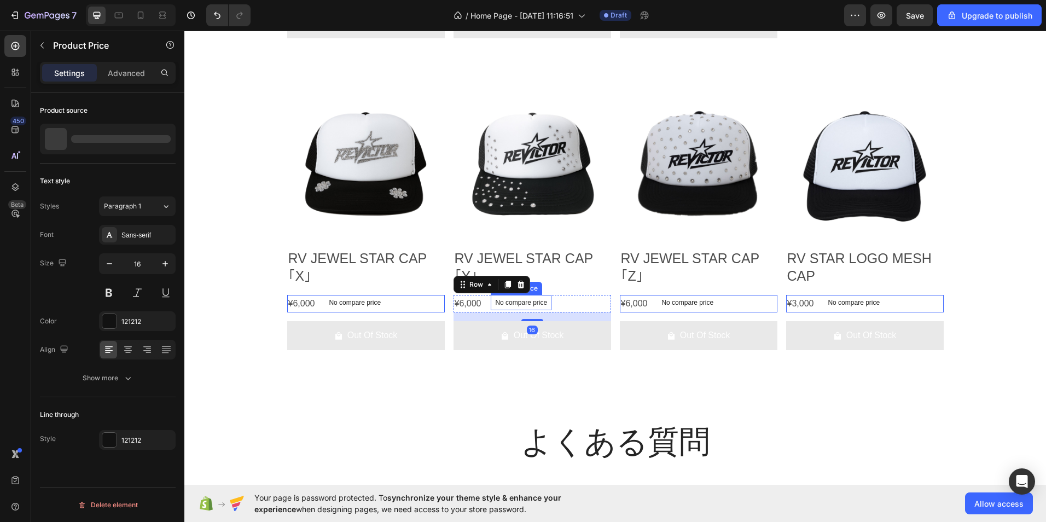
click at [527, 299] on p "No compare price" at bounding box center [521, 302] width 52 height 7
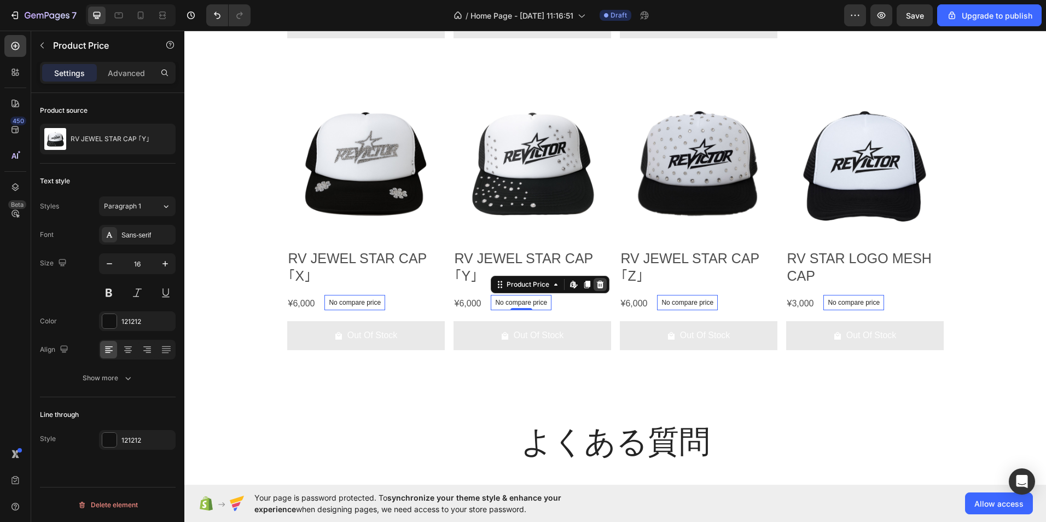
click at [599, 285] on icon at bounding box center [599, 284] width 9 height 9
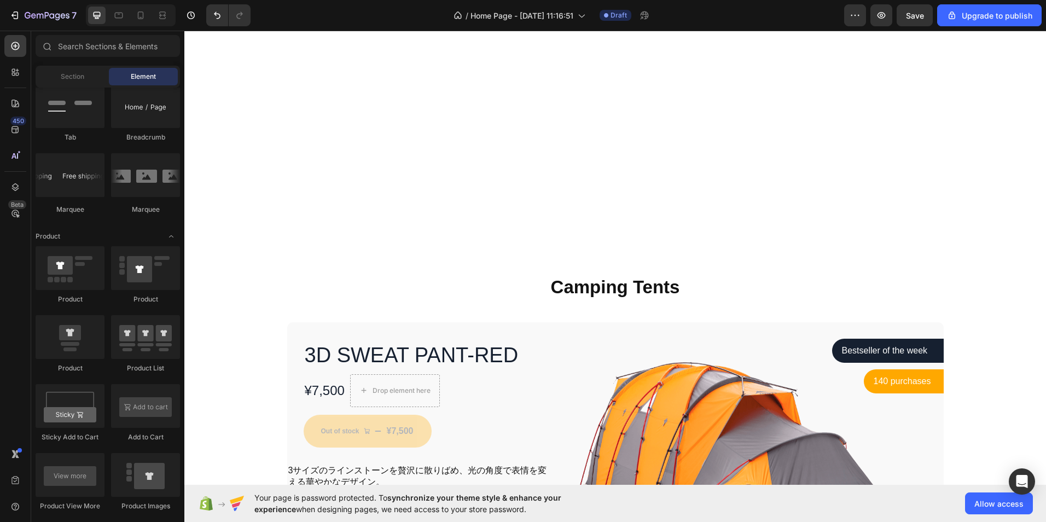
scroll to position [262, 0]
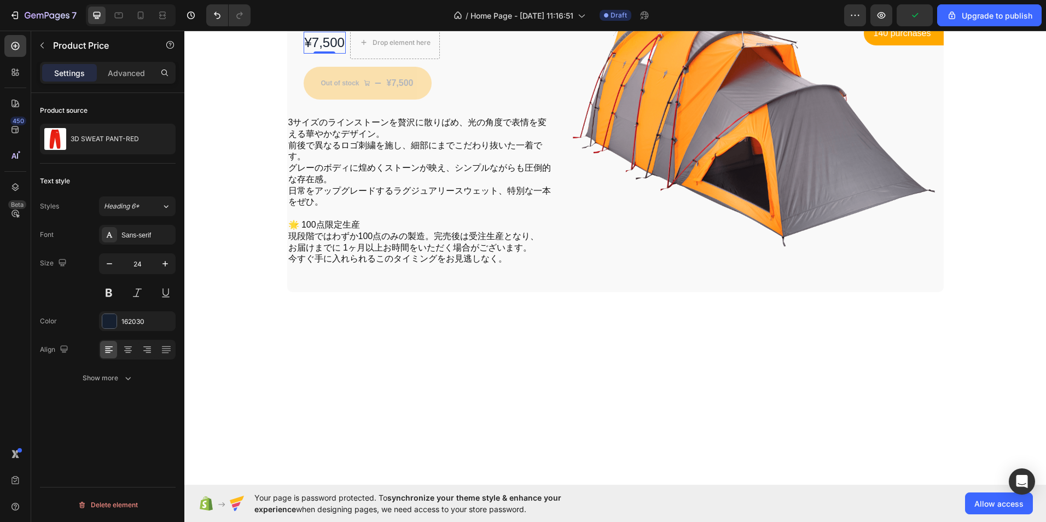
click at [337, 54] on div "¥7,500" at bounding box center [324, 43] width 42 height 22
click at [329, 54] on div "¥7,500" at bounding box center [324, 43] width 42 height 22
click at [308, 54] on div "¥7,500" at bounding box center [324, 43] width 42 height 22
click at [319, 54] on div "¥7,500" at bounding box center [324, 43] width 42 height 22
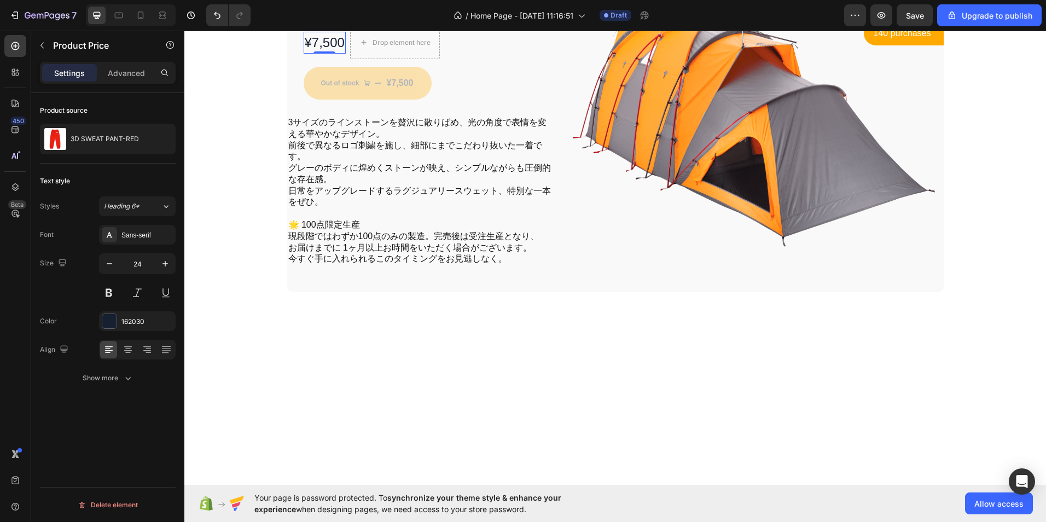
click at [319, 54] on div "¥7,500" at bounding box center [324, 43] width 42 height 22
click at [315, 54] on div "¥7,500" at bounding box center [324, 43] width 42 height 22
click at [357, 51] on div "Drop element here" at bounding box center [395, 42] width 89 height 17
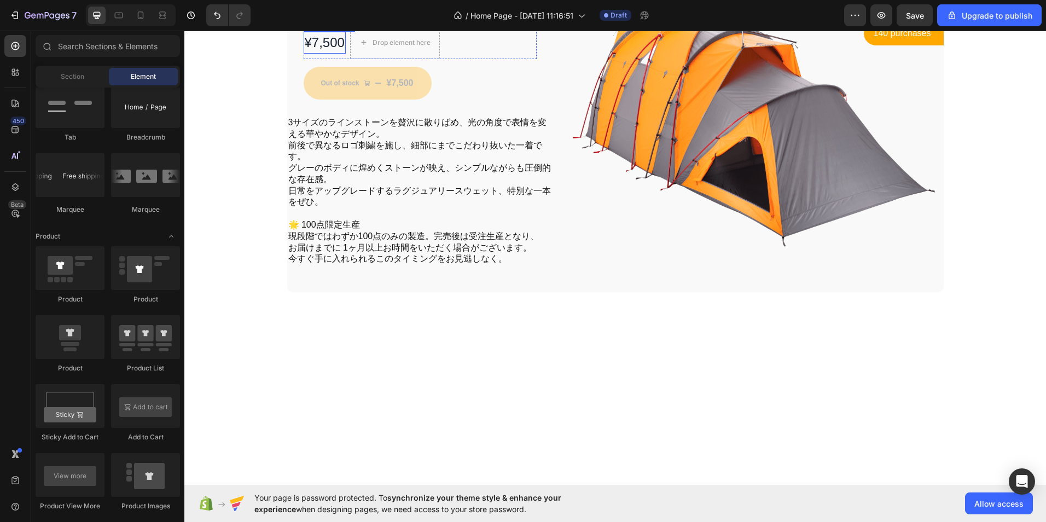
click at [330, 54] on div "¥7,500" at bounding box center [324, 43] width 42 height 22
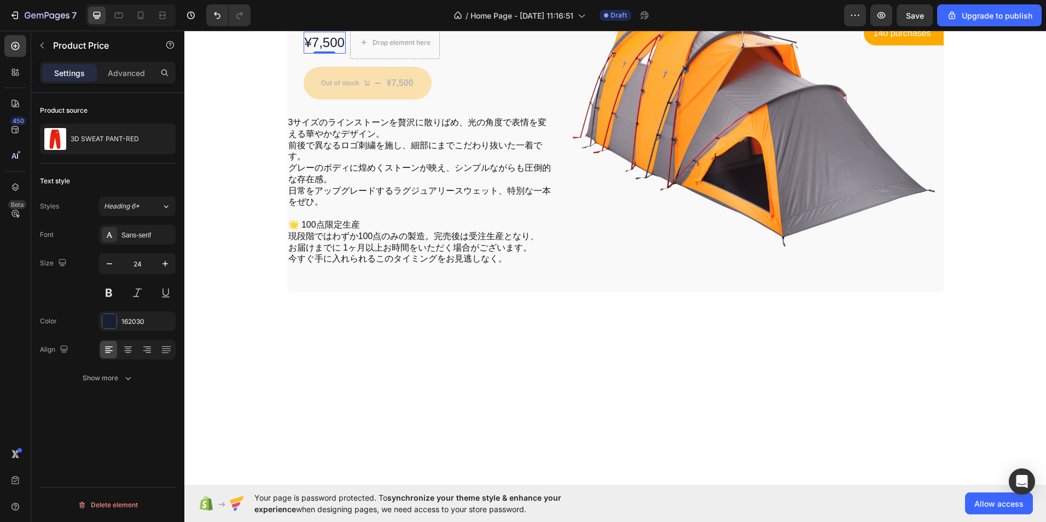
click at [340, 54] on div "¥7,500" at bounding box center [324, 43] width 42 height 22
click at [402, 91] on div "¥7,500" at bounding box center [400, 82] width 29 height 15
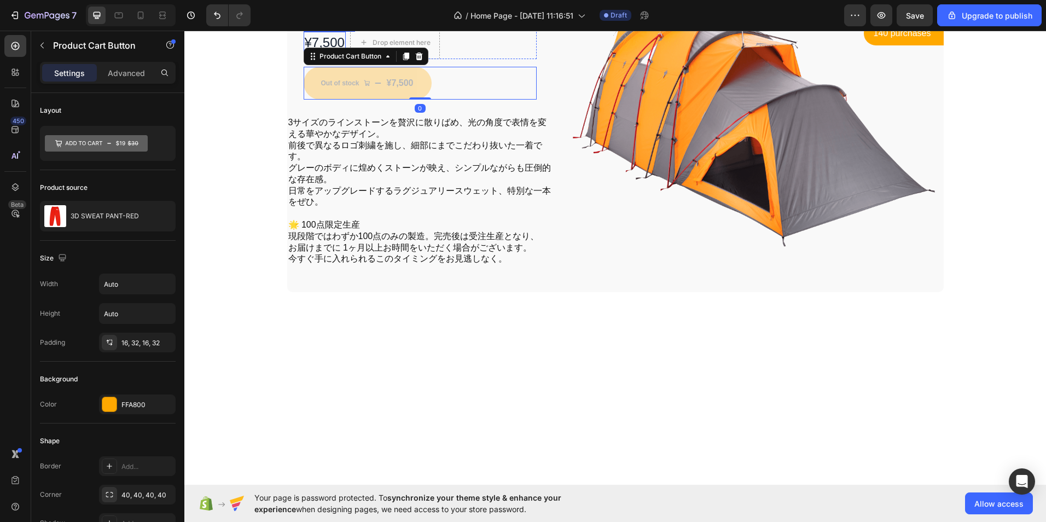
click at [335, 54] on div "¥7,500" at bounding box center [324, 43] width 42 height 22
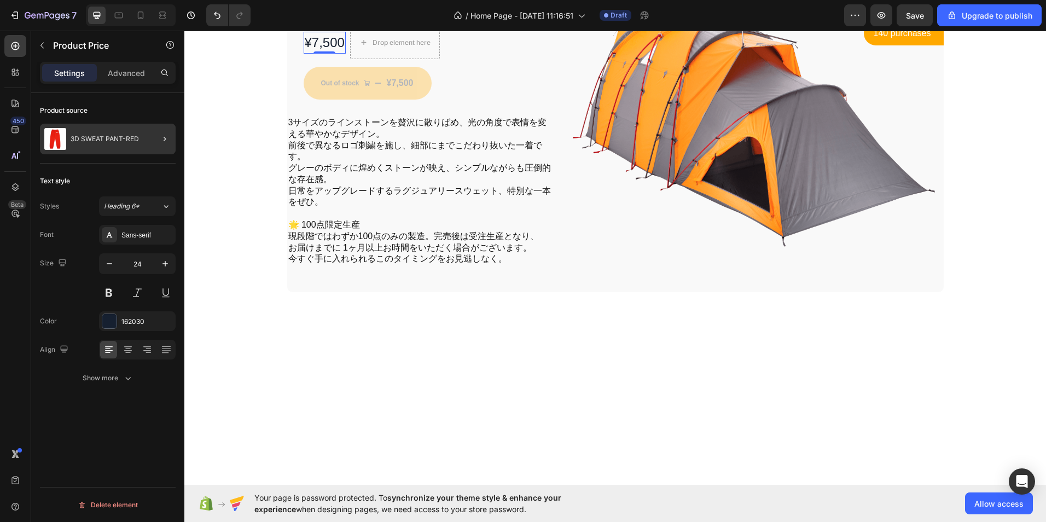
click at [147, 135] on div at bounding box center [160, 139] width 31 height 31
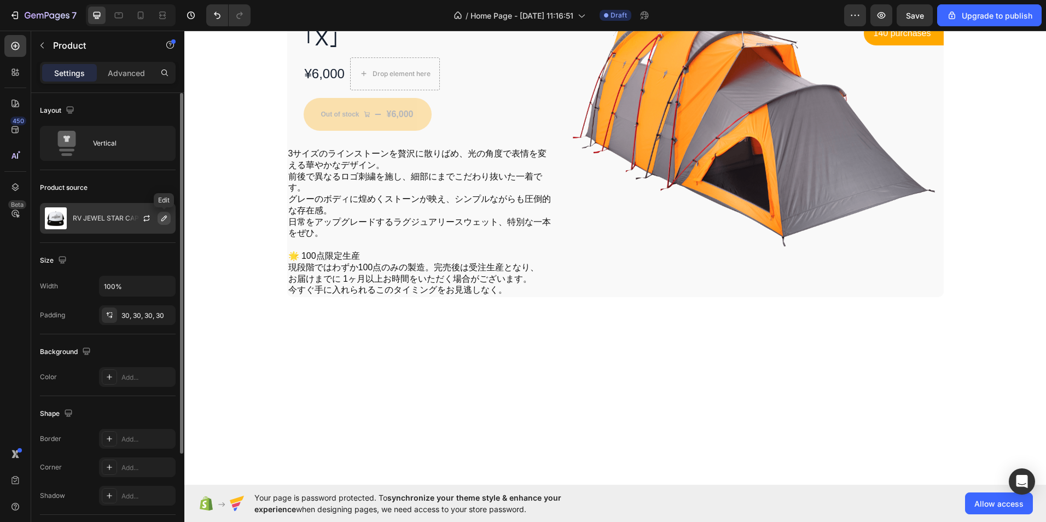
click at [162, 219] on icon "button" at bounding box center [163, 217] width 5 height 5
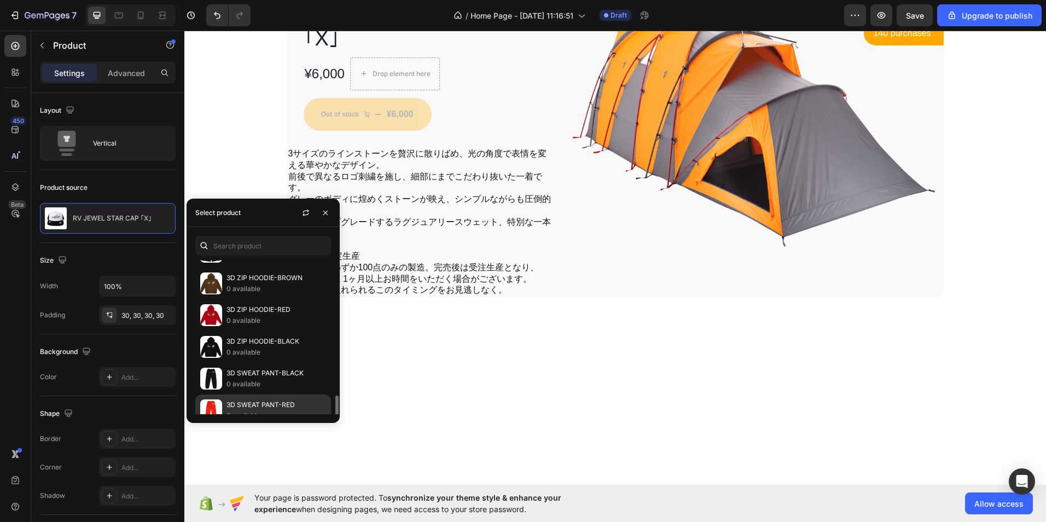
scroll to position [226, 0]
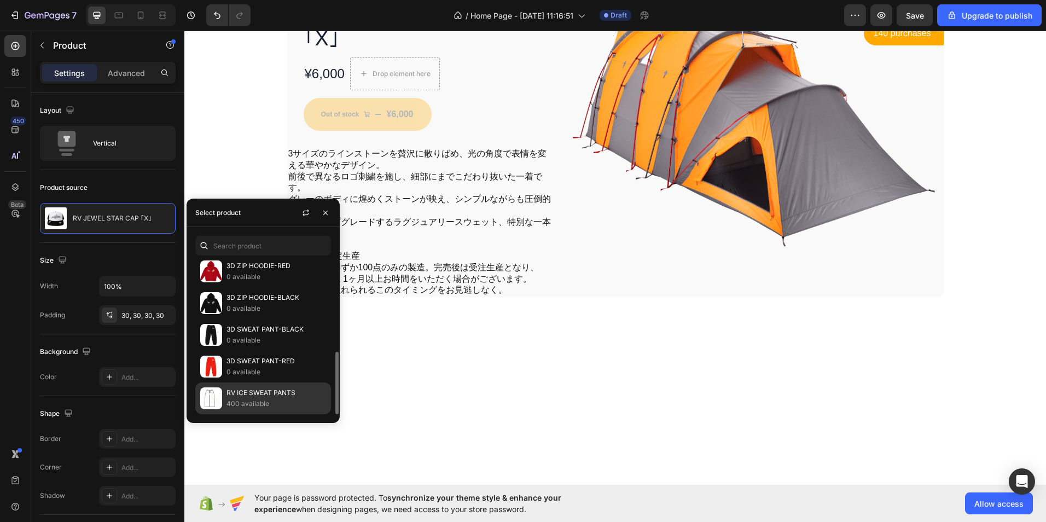
click at [258, 390] on p "RV ICE SWEAT PANTS" at bounding box center [276, 392] width 100 height 11
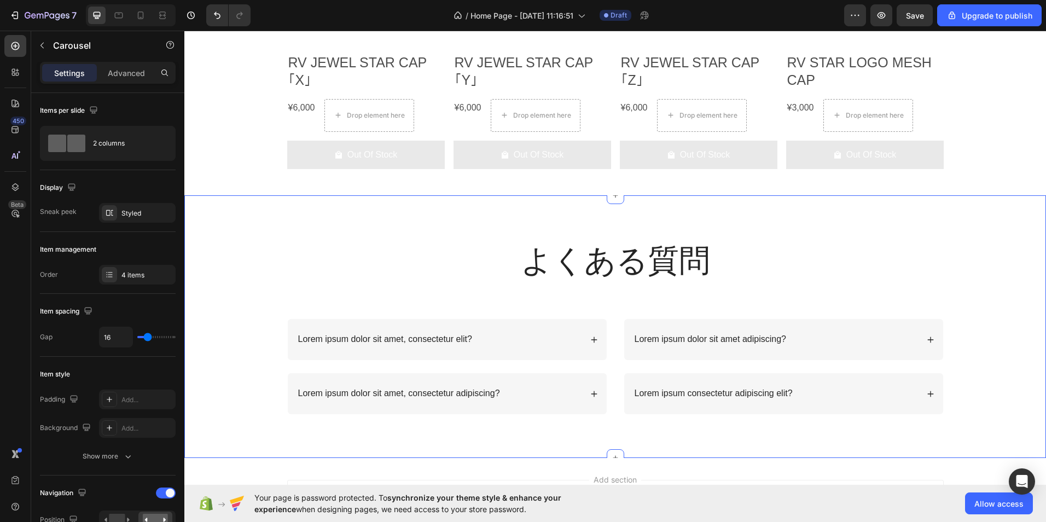
scroll to position [2012, 0]
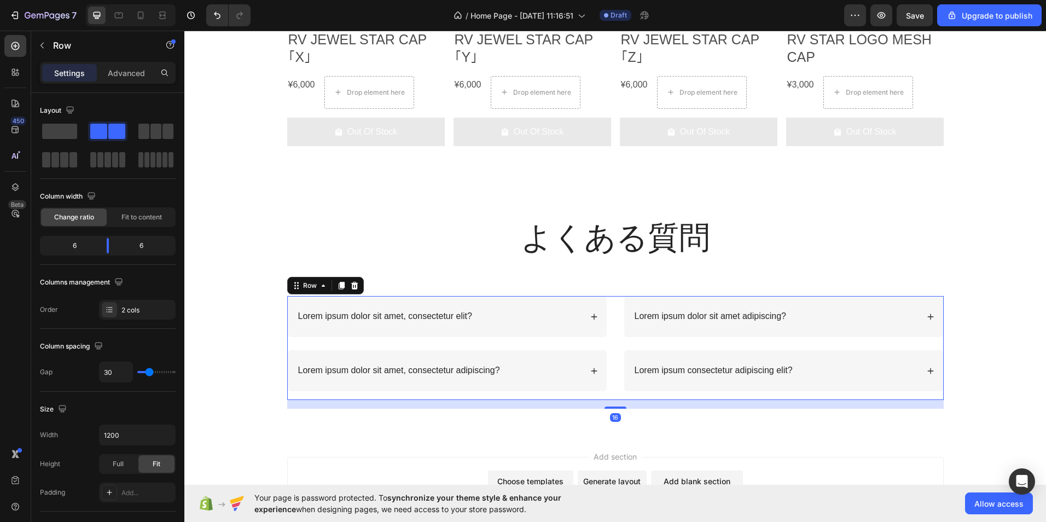
click at [612, 302] on div "Lorem ipsum dolor sit amet, consectetur elit? Lorem ipsum dolor sit amet, conse…" at bounding box center [615, 348] width 656 height 104
click at [354, 285] on icon at bounding box center [354, 285] width 9 height 9
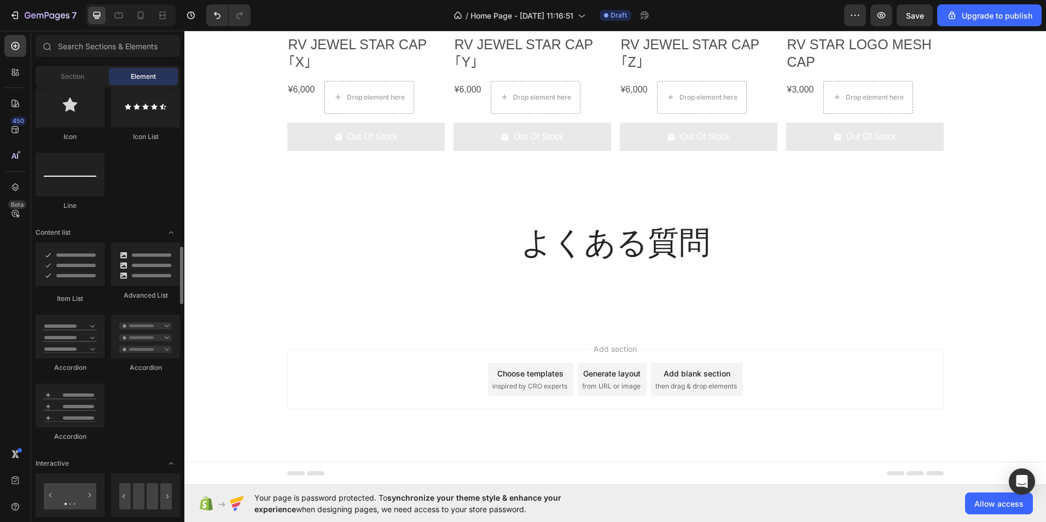
scroll to position [786, 0]
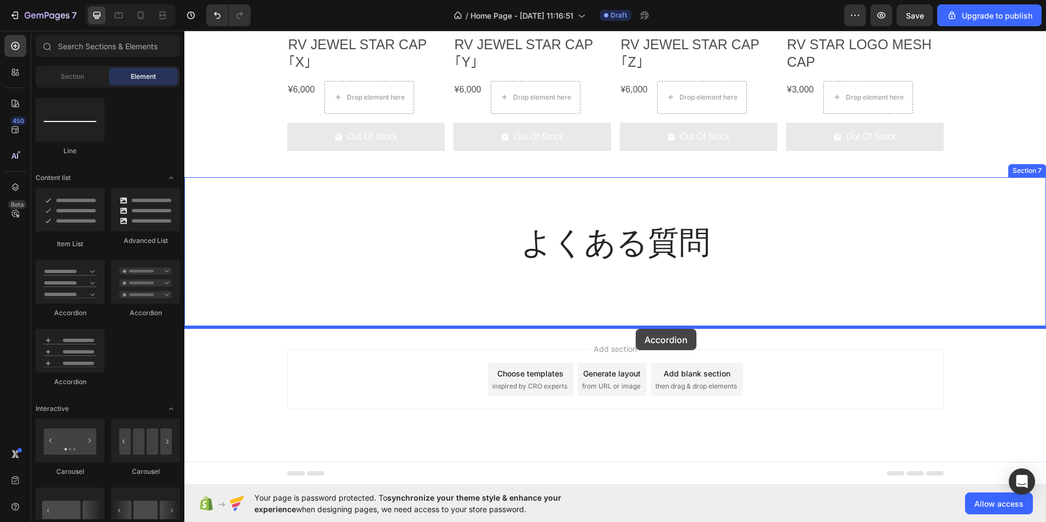
drag, startPoint x: 272, startPoint y: 317, endPoint x: 635, endPoint y: 329, distance: 363.8
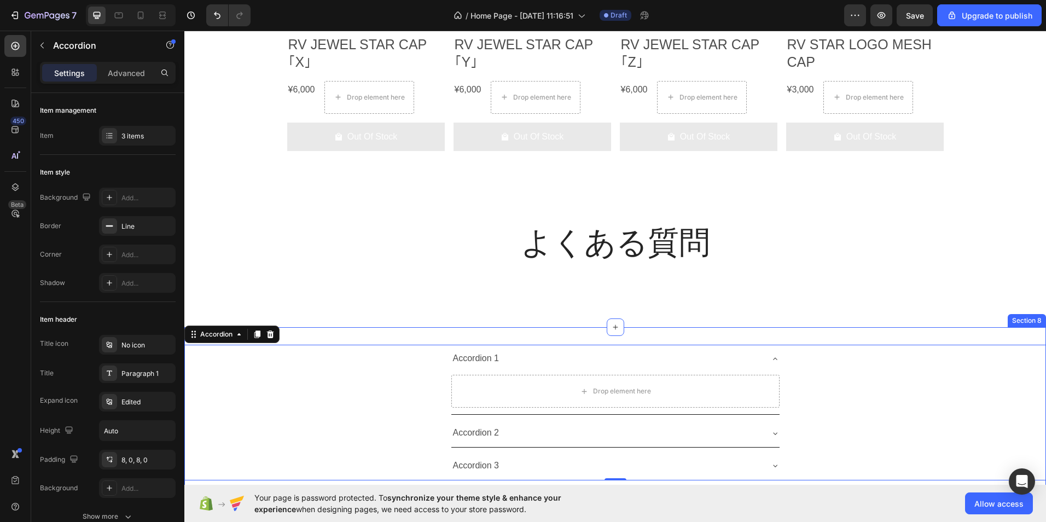
scroll to position [2012, 0]
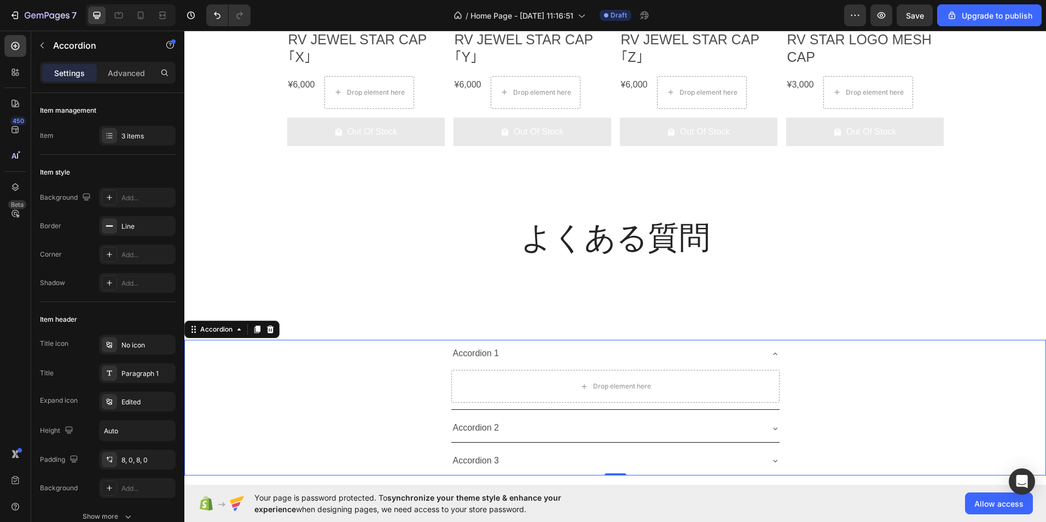
click at [262, 320] on div "Accordion" at bounding box center [231, 328] width 95 height 17
click at [275, 322] on div "Accordion" at bounding box center [231, 328] width 95 height 17
click at [272, 334] on icon at bounding box center [270, 329] width 9 height 9
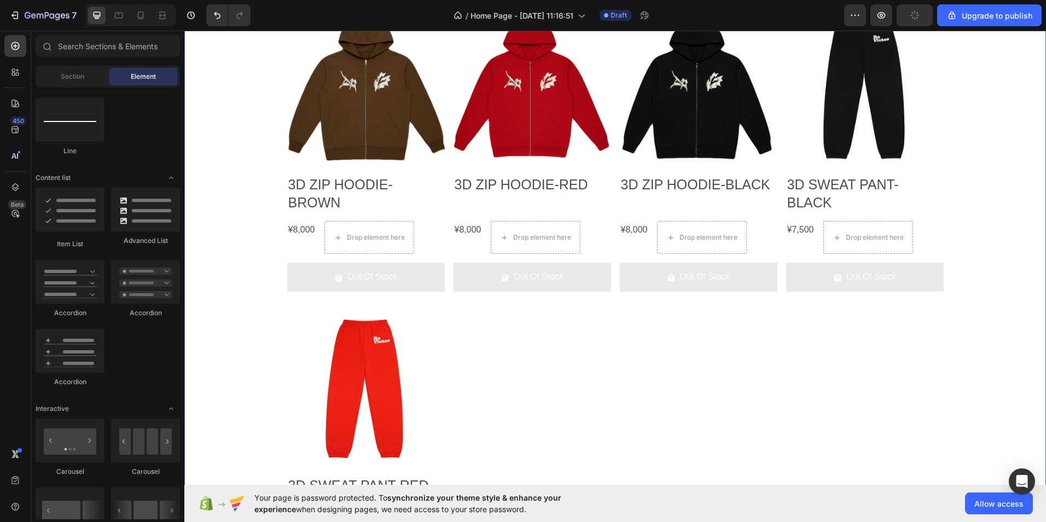
scroll to position [984, 0]
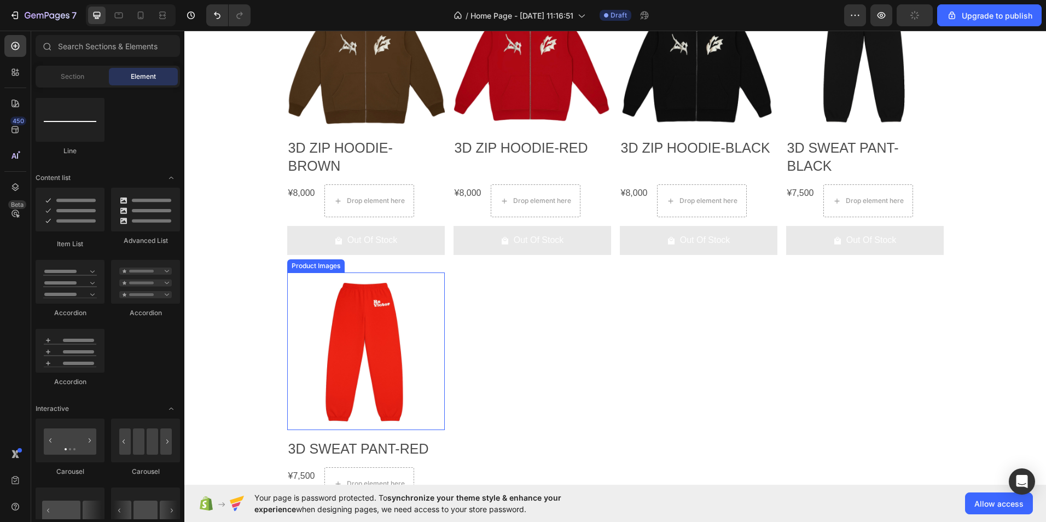
click at [387, 329] on img at bounding box center [365, 350] width 157 height 157
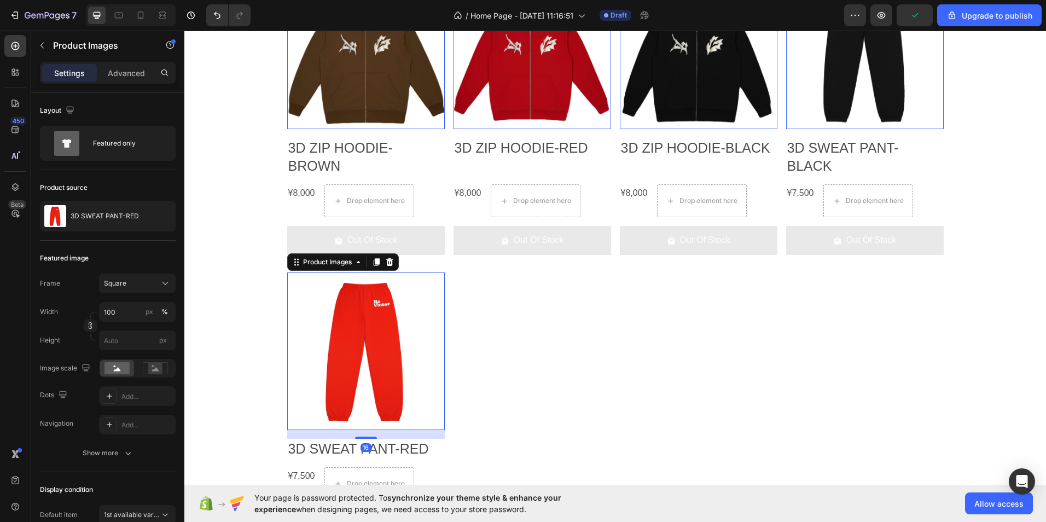
click at [387, 329] on img at bounding box center [365, 350] width 157 height 157
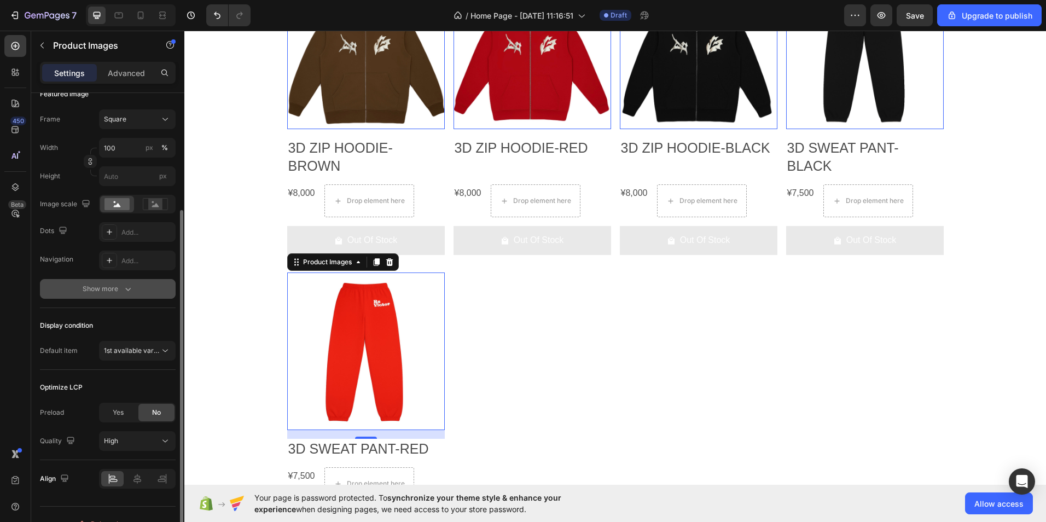
scroll to position [183, 0]
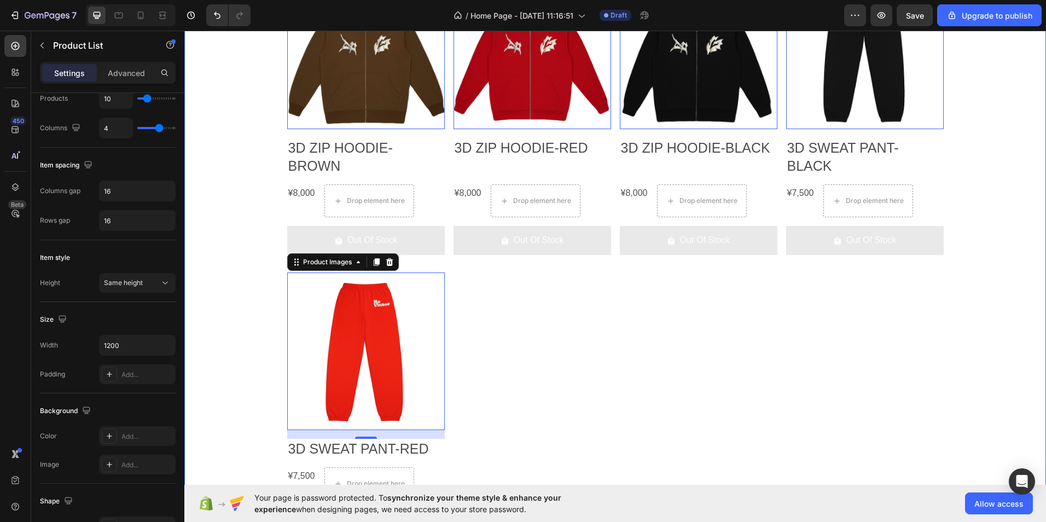
drag, startPoint x: 580, startPoint y: 375, endPoint x: 565, endPoint y: 364, distance: 18.7
click at [581, 375] on div "Product Images 0 3D ZIP HOODIE-BROWN Product Title ¥8,000 Product Price Product…" at bounding box center [615, 259] width 656 height 575
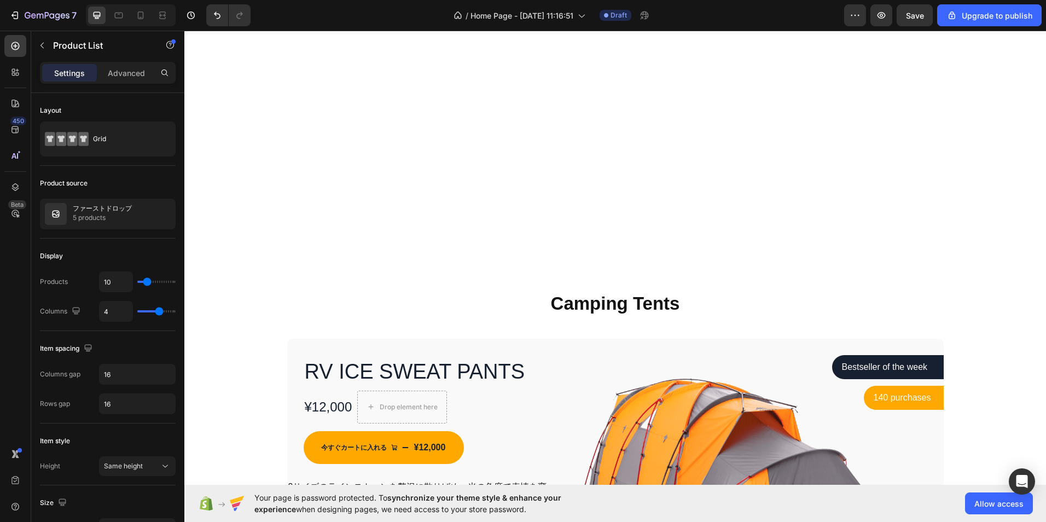
scroll to position [328, 0]
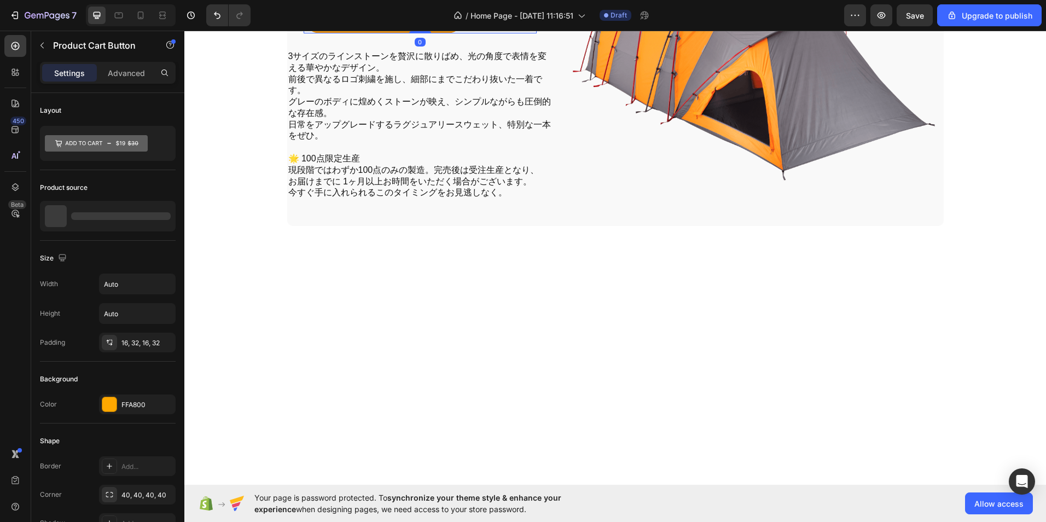
click at [384, 33] on button "今すぐカートに入れる ¥12,000" at bounding box center [383, 17] width 161 height 33
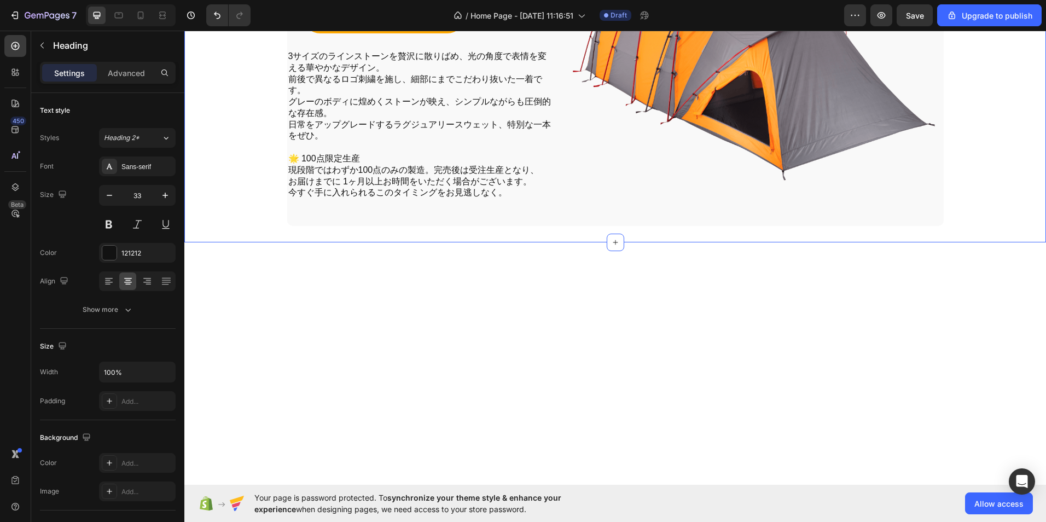
click at [440, 131] on div "Camping Tents Heading 8 Row RV ICE SWEAT PANTS Product Title ¥12,000 Product Pr…" at bounding box center [614, 29] width 861 height 425
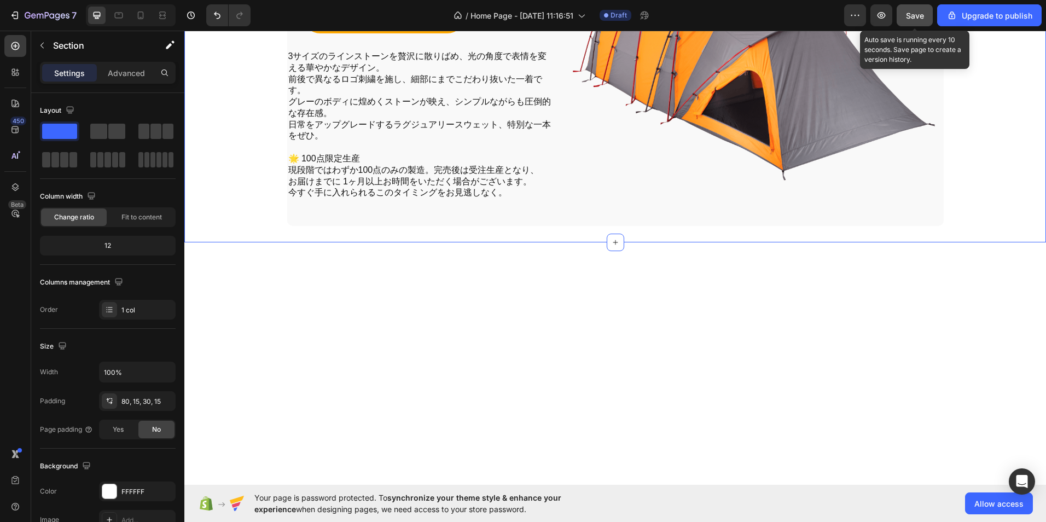
click at [919, 14] on span "Save" at bounding box center [915, 15] width 18 height 9
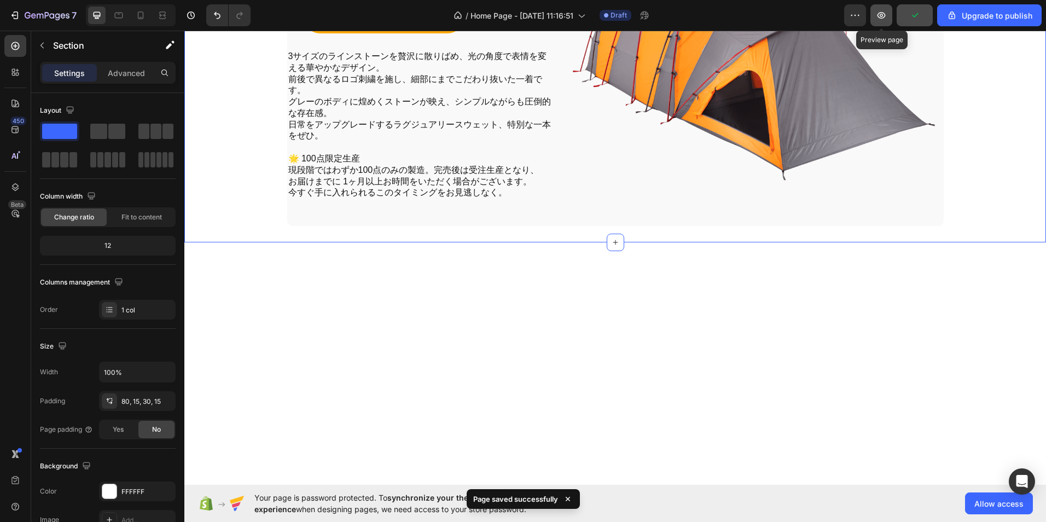
click at [884, 16] on icon "button" at bounding box center [880, 15] width 11 height 11
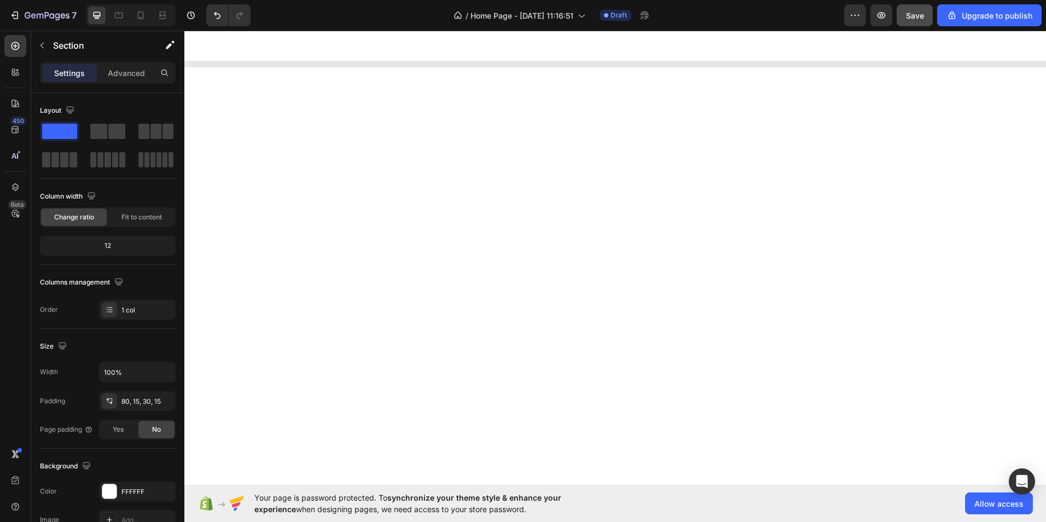
scroll to position [1039, 0]
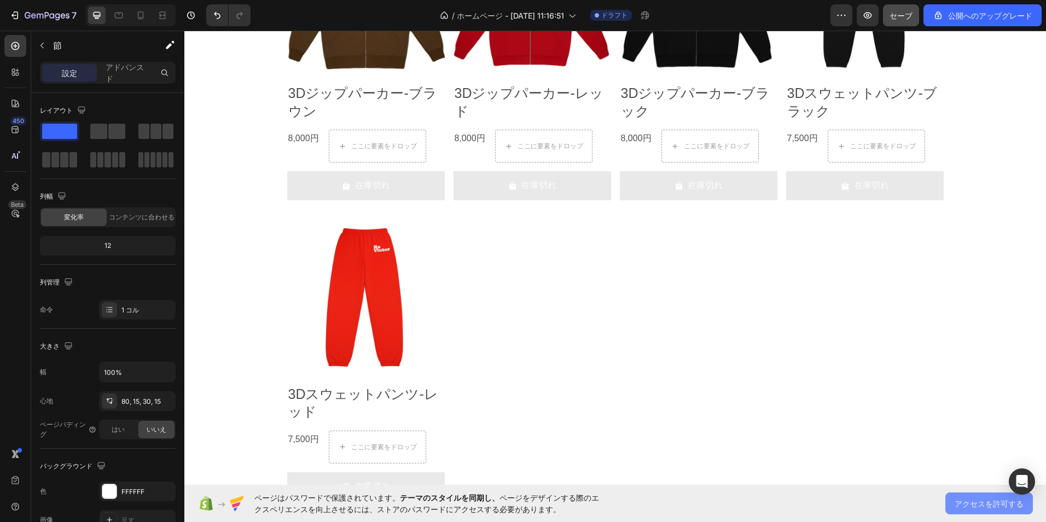
click at [979, 493] on button "アクセスを許可する" at bounding box center [988, 503] width 87 height 22
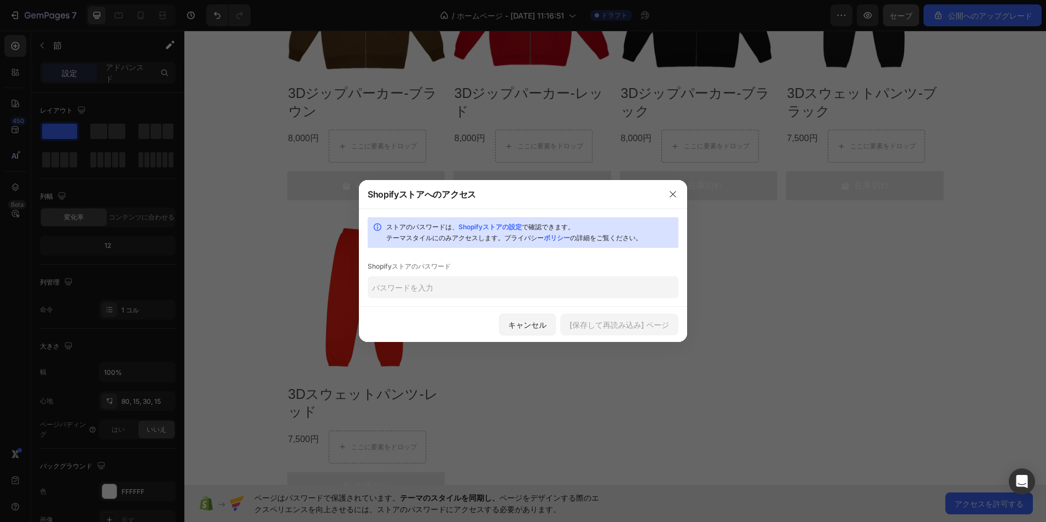
click at [412, 282] on input "text" at bounding box center [522, 287] width 311 height 22
type input "6180"
click at [608, 325] on font "[保存して再読み込み] ページ" at bounding box center [619, 324] width 100 height 11
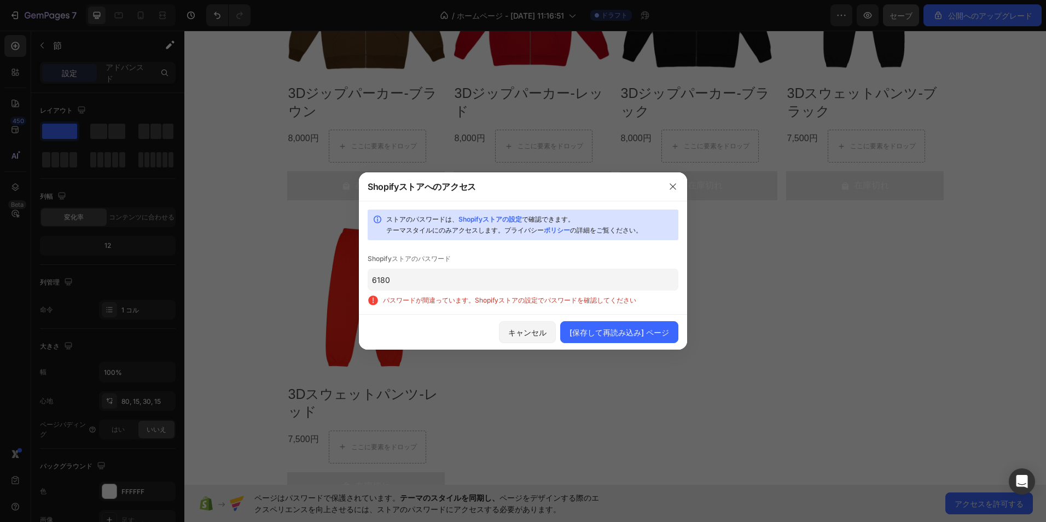
click at [410, 289] on input "6180" at bounding box center [522, 279] width 311 height 22
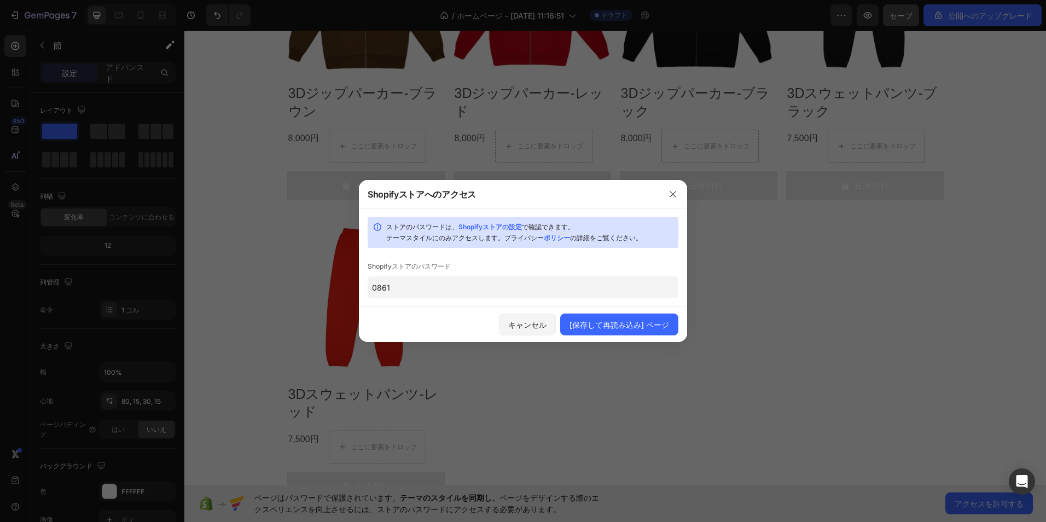
type input "0861"
click at [484, 299] on div "ストアのパスワードは、 Shopifyストアの設定 で確認できます。 テーマスタイルにのみアクセスします。プライバシー ポリシー の詳細をご覧ください。 Sh…" at bounding box center [523, 257] width 328 height 98
click at [405, 281] on input "0861" at bounding box center [522, 287] width 311 height 22
type input "4395"
click at [585, 331] on button "[保存して再読み込み] ページ" at bounding box center [619, 324] width 118 height 22
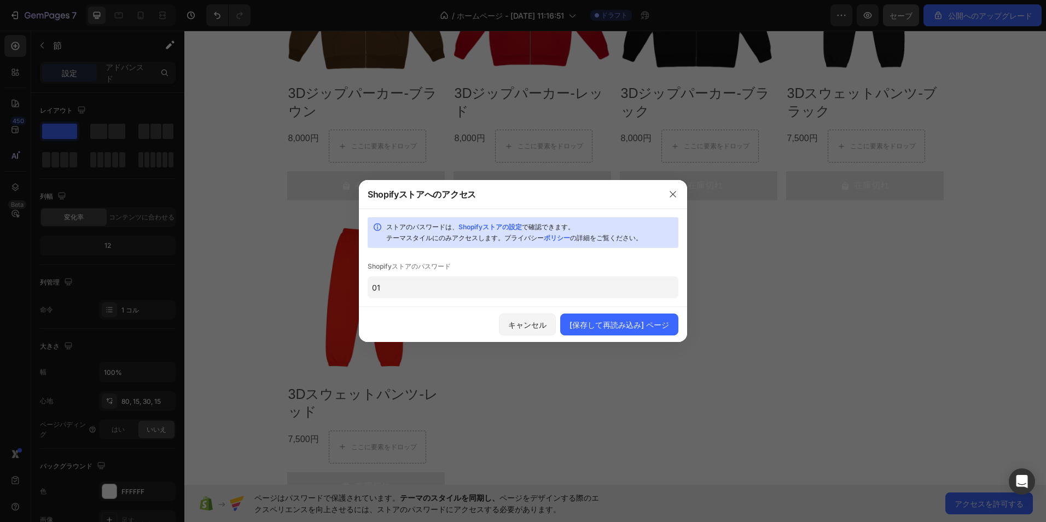
type input "0"
type input "D"
type input "ゆ"
type input "yuuta215NY"
click at [640, 324] on font "[保存して再読み込み] ページ" at bounding box center [619, 324] width 100 height 11
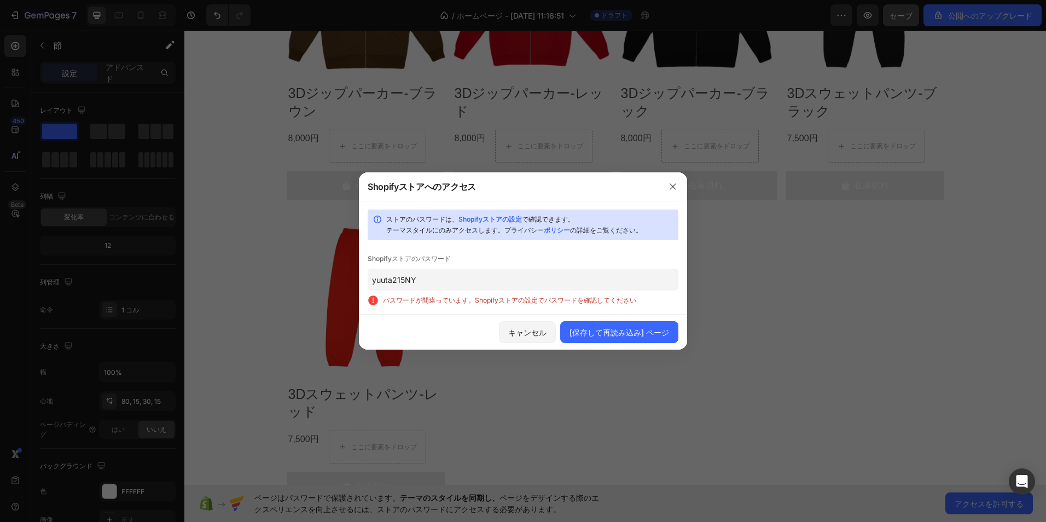
click at [469, 288] on input "yuuta215NY" at bounding box center [522, 279] width 311 height 22
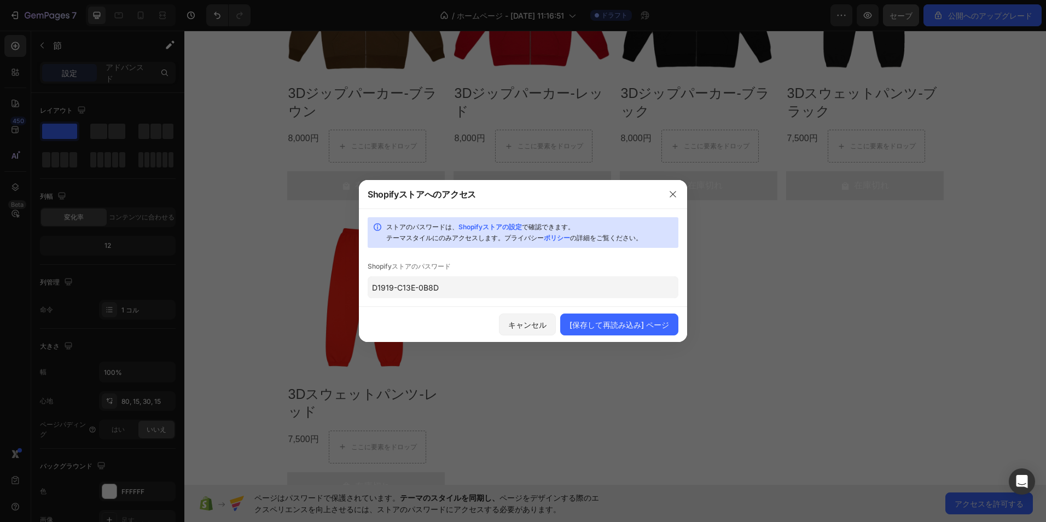
type input "D1919-C13E-0B8D"
click at [596, 325] on font "[保存して再読み込み] ページ" at bounding box center [619, 324] width 100 height 11
type input "yuuta215"
click at [657, 347] on div at bounding box center [523, 261] width 1046 height 522
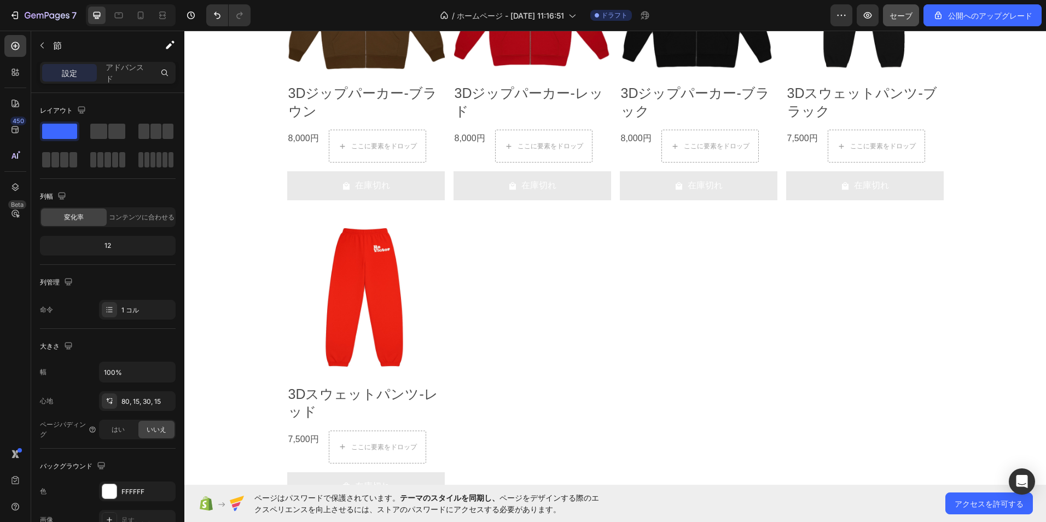
click at [660, 340] on div "Product Images 3Dジップパーカー-ブラウン 製品名 8,000円 製品価格 製品価格 ここに要素をドロップ 漕ぐ 在庫切れ カートに入れる R…" at bounding box center [615, 213] width 656 height 593
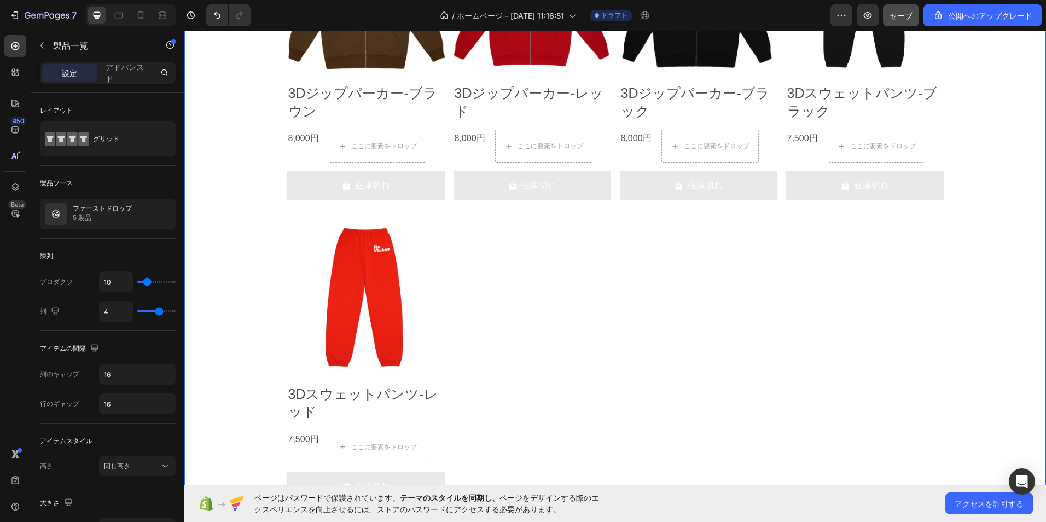
click at [981, 515] on div "ページはパスワードで保護されています。 テーマのスタイルを同期し、 ページをデザインする際のエクスペリエンスを向上させるには、ストアのパスワードにアクセスする…" at bounding box center [614, 502] width 861 height 37
click at [979, 509] on button "アクセスを許可する" at bounding box center [988, 503] width 87 height 22
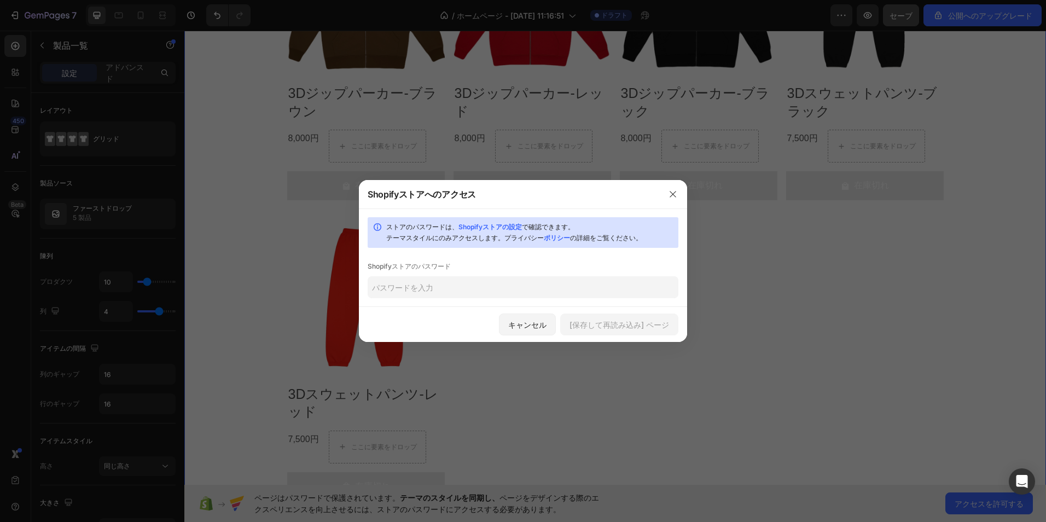
click at [492, 228] on link "Shopifyストアの設定" at bounding box center [489, 227] width 63 height 8
click at [536, 283] on input "text" at bounding box center [522, 287] width 311 height 22
type input "bicheu"
click at [611, 321] on font "[保存して再読み込み] ページ" at bounding box center [619, 324] width 100 height 11
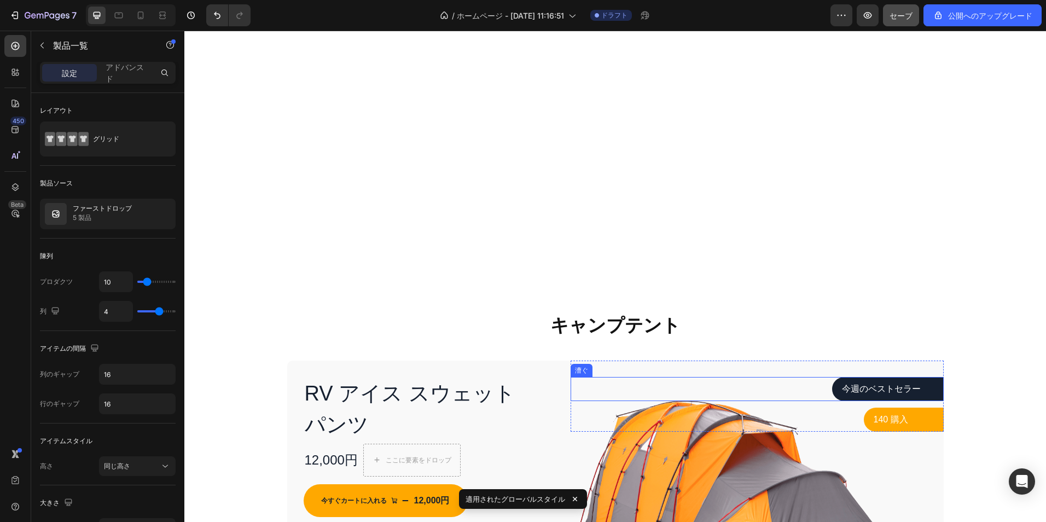
scroll to position [0, 0]
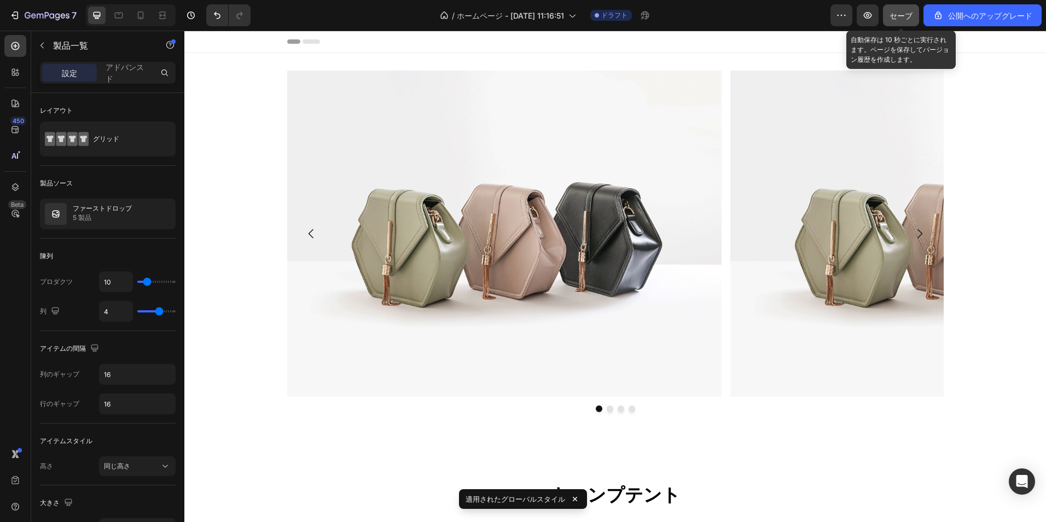
click at [898, 9] on button "セーブ" at bounding box center [901, 15] width 36 height 22
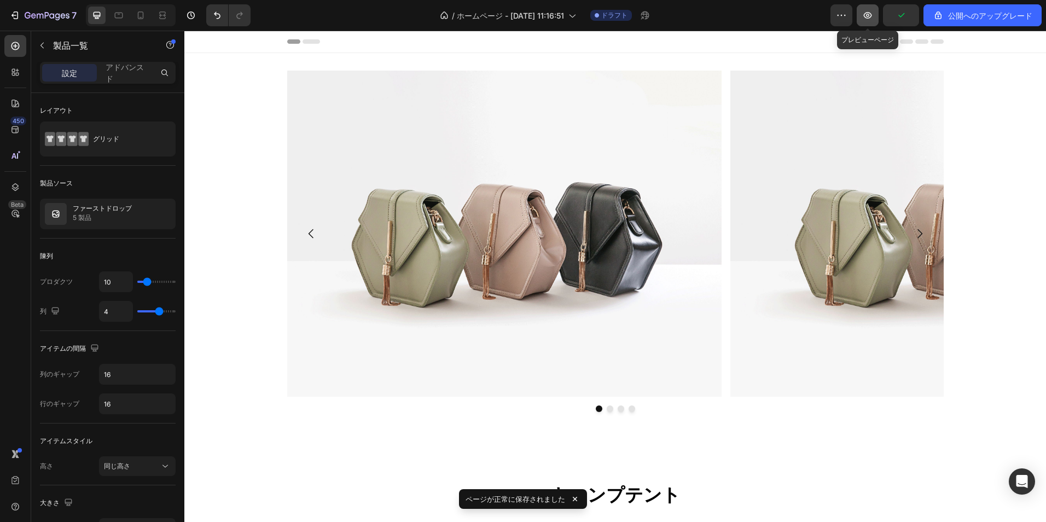
click at [866, 13] on icon "button" at bounding box center [867, 15] width 11 height 11
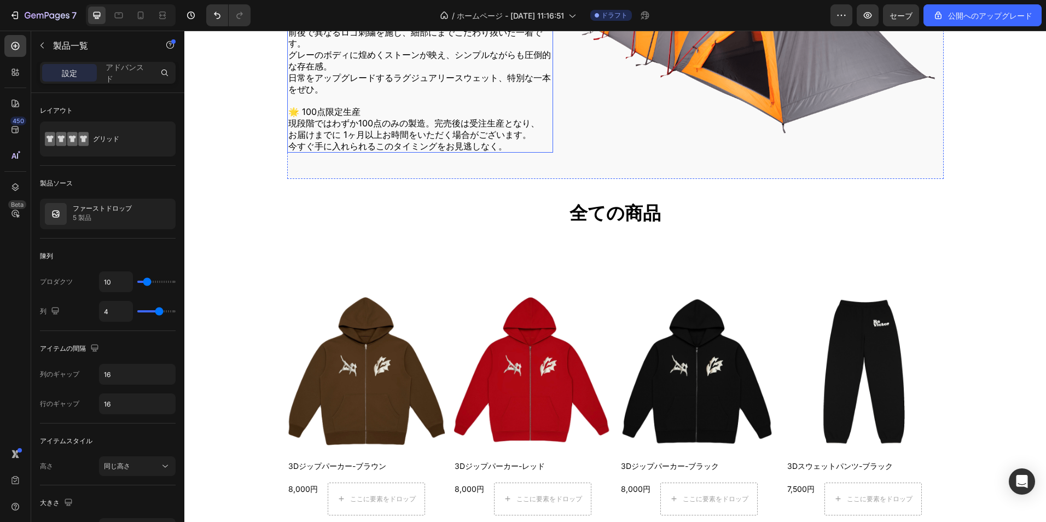
scroll to position [492, 0]
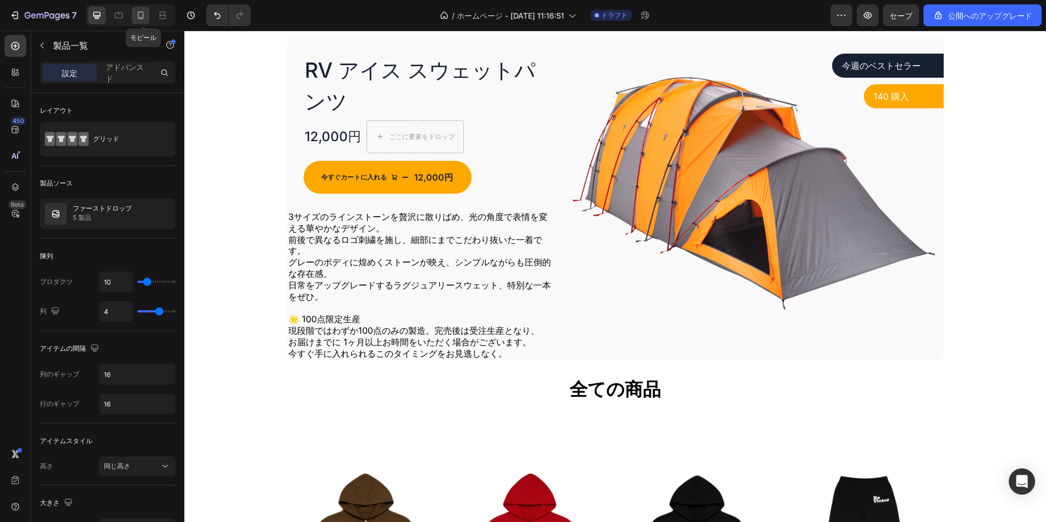
click at [144, 20] on icon at bounding box center [140, 15] width 11 height 11
type input "100%"
type input "2"
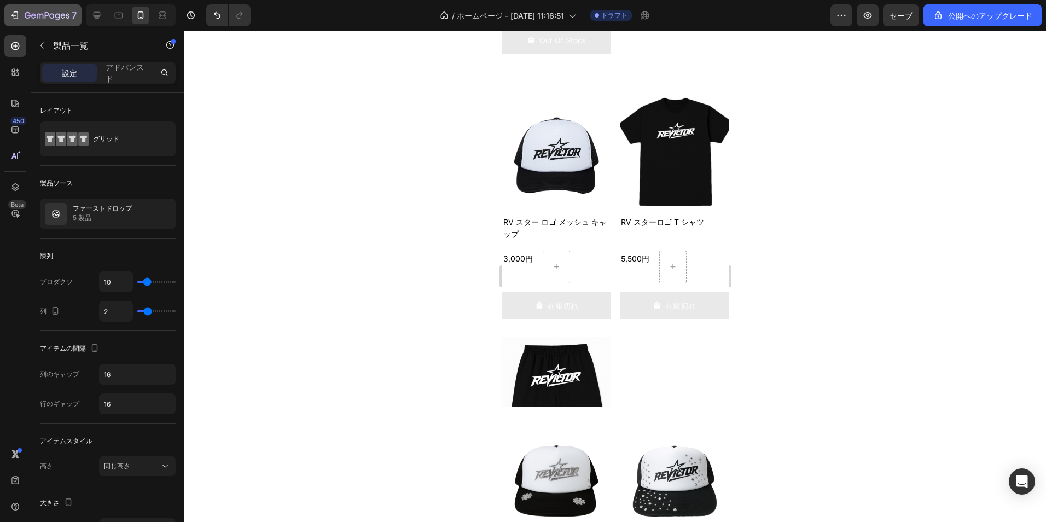
scroll to position [1367, 0]
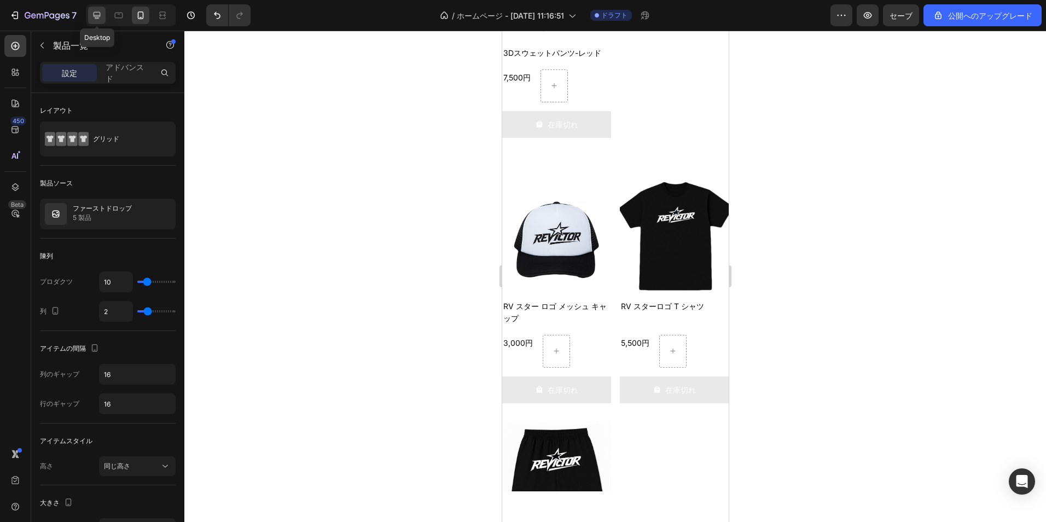
click at [95, 11] on icon at bounding box center [96, 15] width 11 height 11
type input "1200"
type input "4"
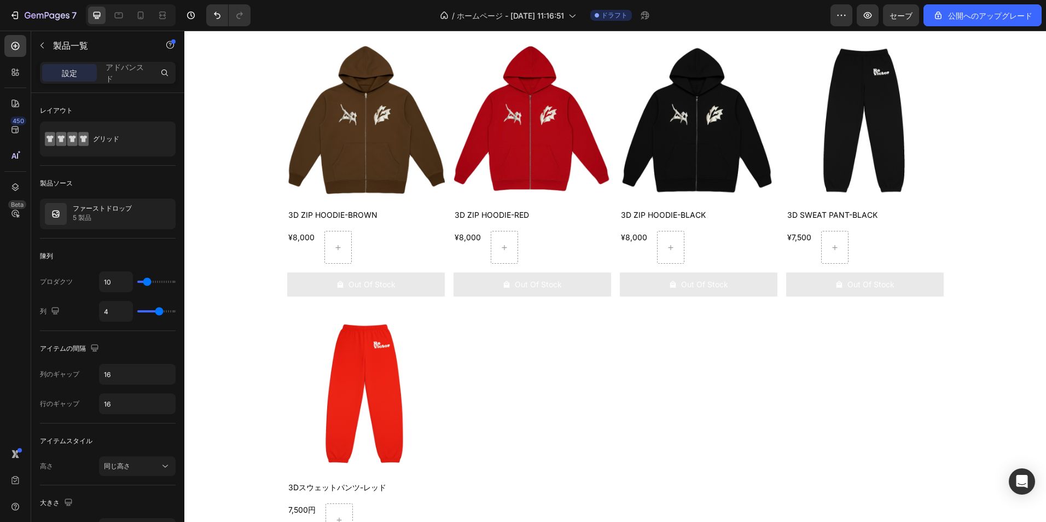
scroll to position [773, 0]
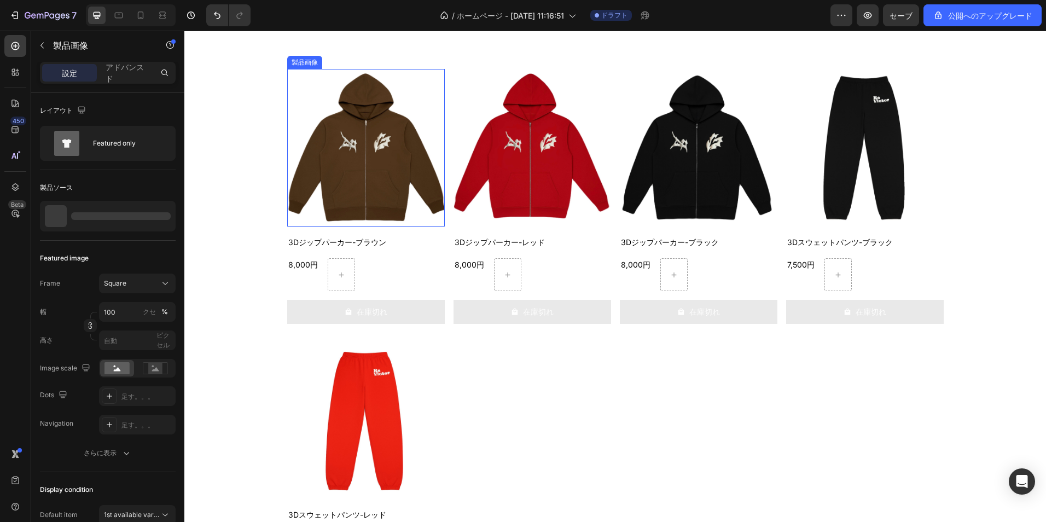
click at [344, 206] on img at bounding box center [365, 147] width 157 height 157
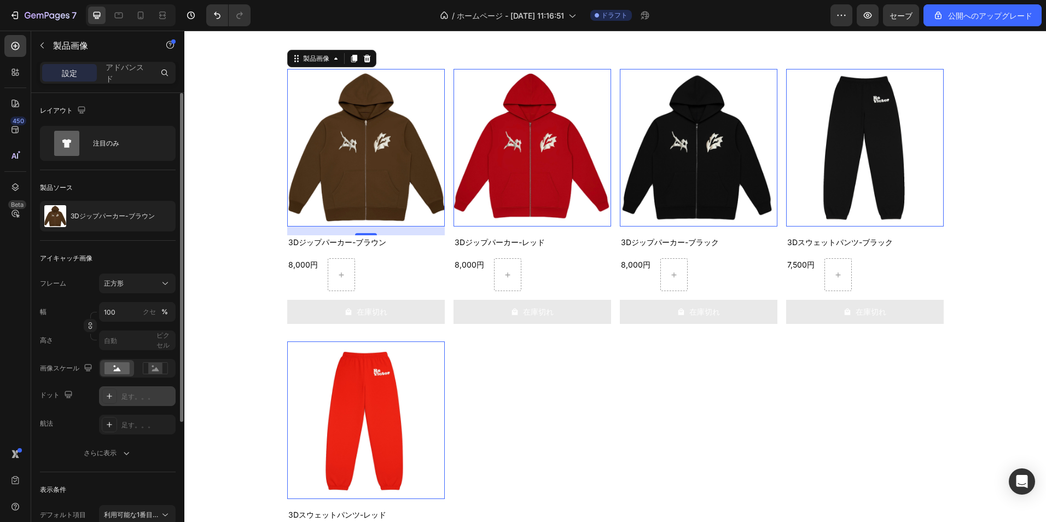
scroll to position [183, 0]
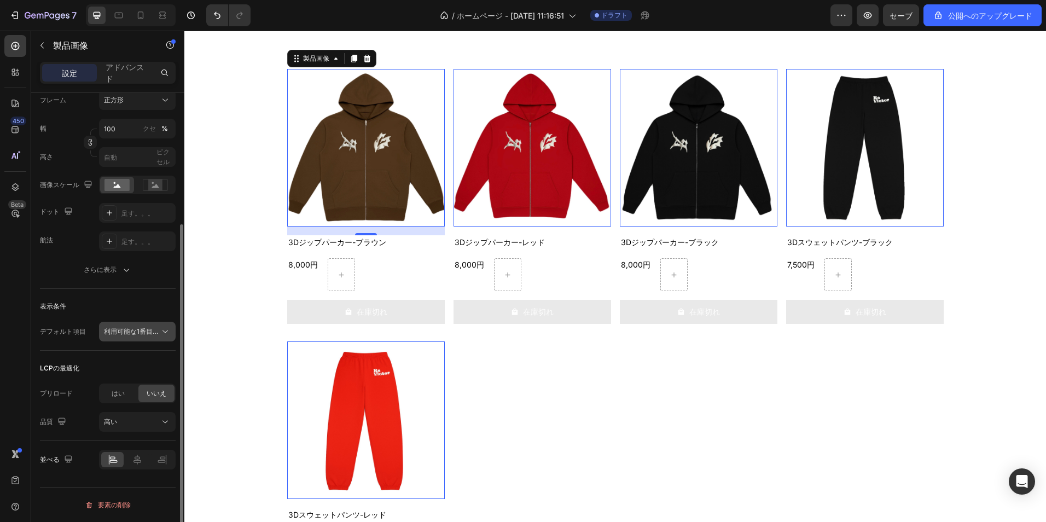
click at [148, 335] on span "利用可能な1番目のバリエーション" at bounding box center [154, 331] width 101 height 8
click at [161, 328] on icon at bounding box center [165, 331] width 11 height 11
click at [143, 461] on div at bounding box center [137, 459] width 22 height 15
click at [157, 463] on icon at bounding box center [161, 459] width 11 height 11
click at [116, 455] on icon at bounding box center [112, 459] width 11 height 11
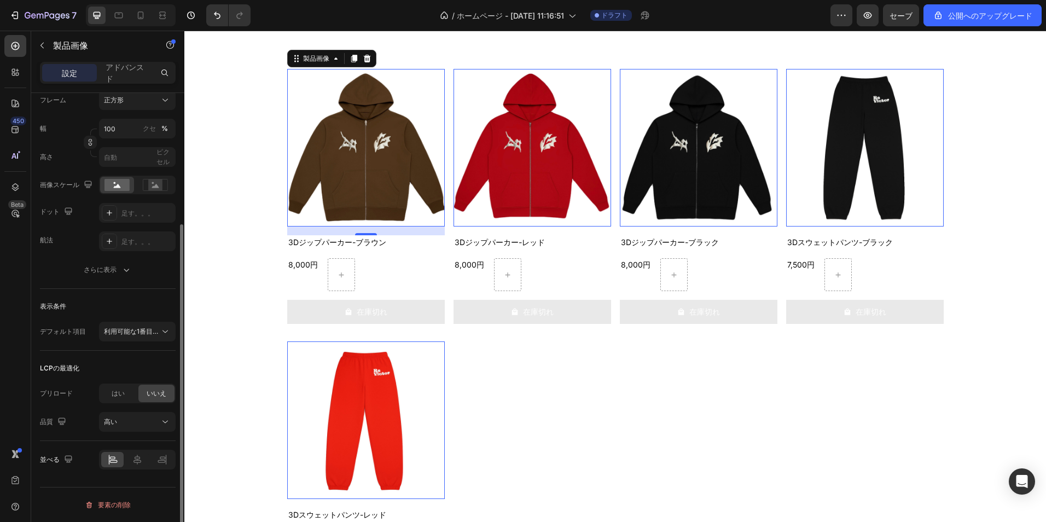
scroll to position [0, 0]
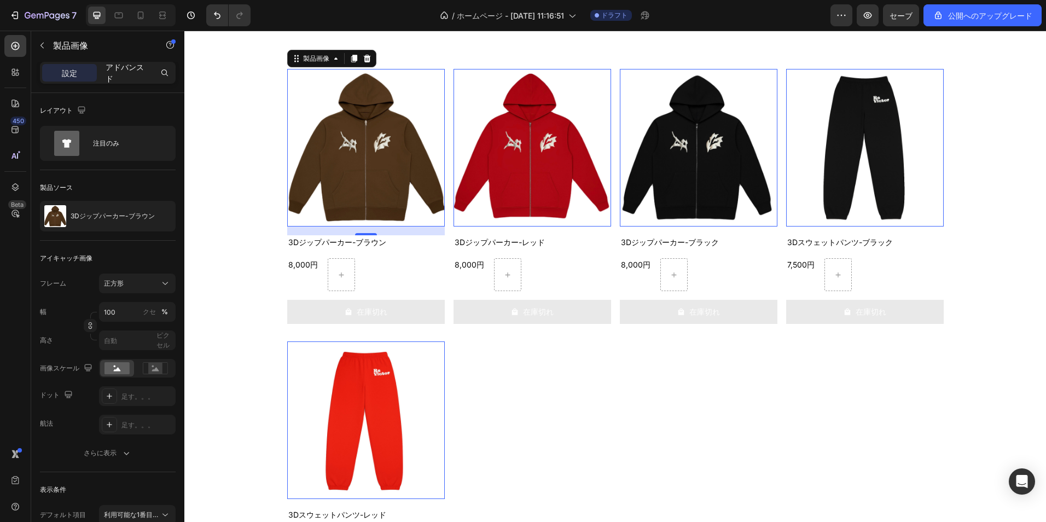
click at [116, 73] on p "アドバンスド" at bounding box center [127, 72] width 42 height 23
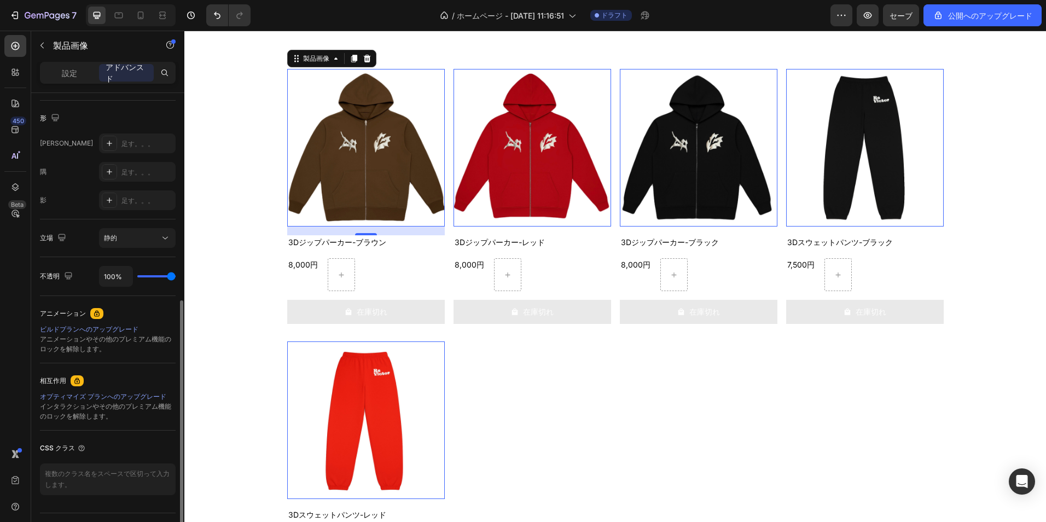
scroll to position [299, 0]
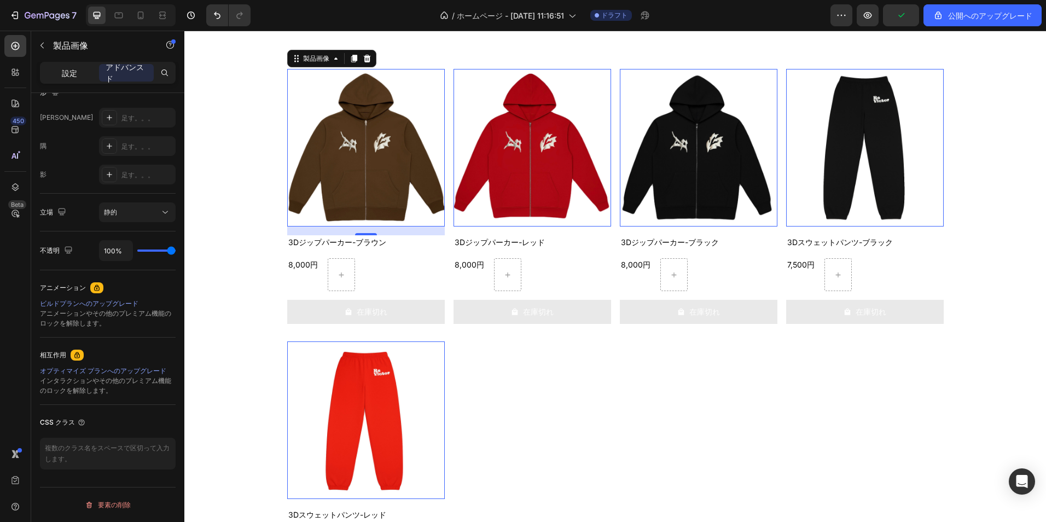
click at [67, 72] on p "設定" at bounding box center [69, 72] width 15 height 11
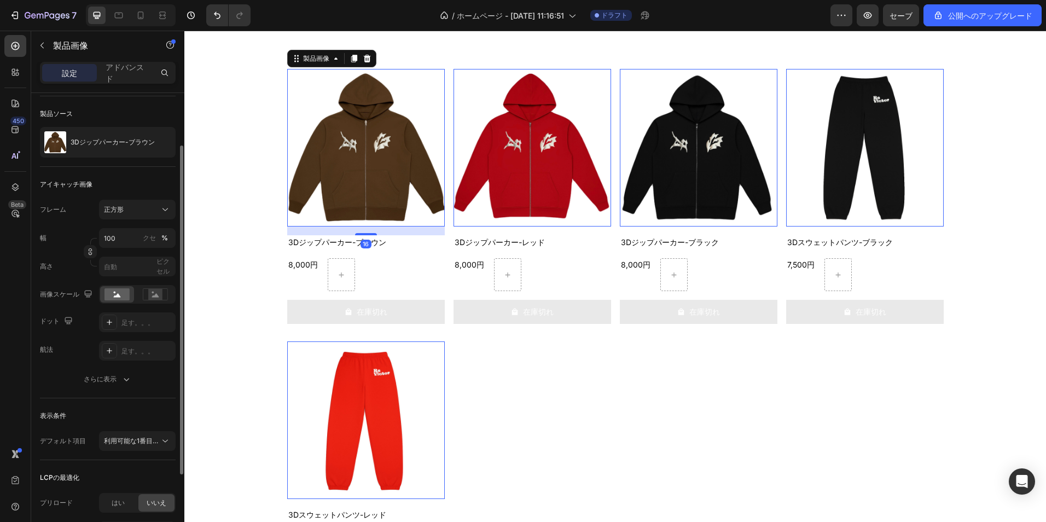
scroll to position [19, 0]
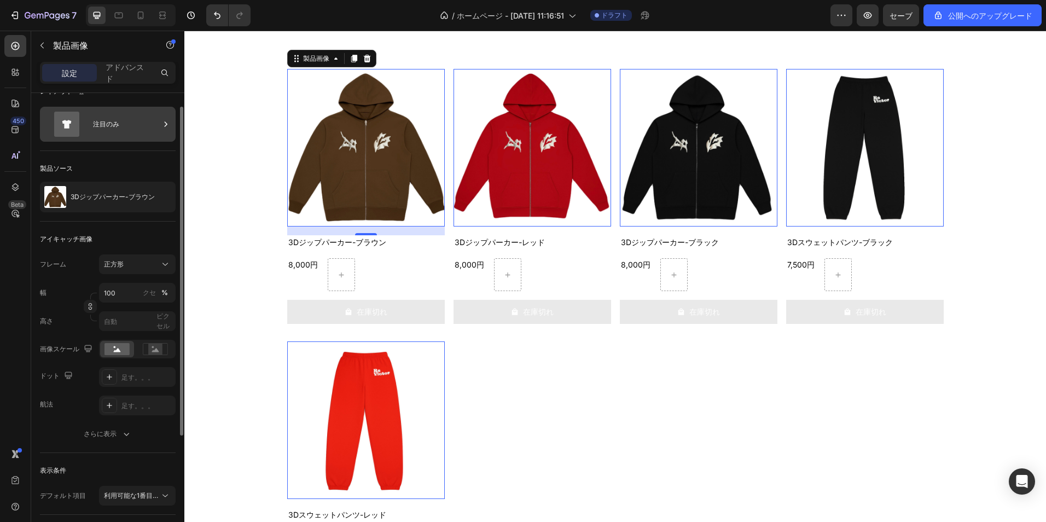
click at [143, 127] on div "注目のみ" at bounding box center [126, 124] width 67 height 25
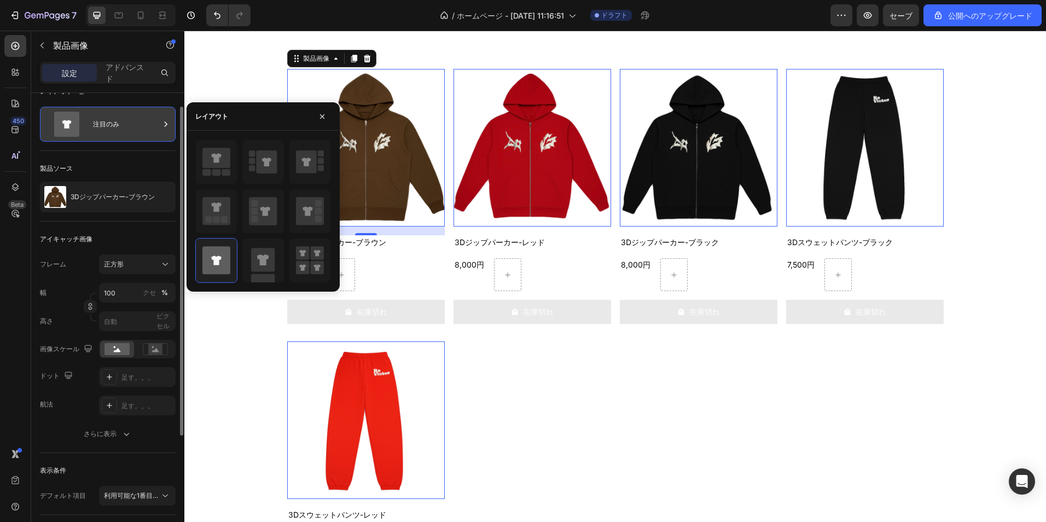
click at [160, 123] on icon at bounding box center [165, 124] width 11 height 11
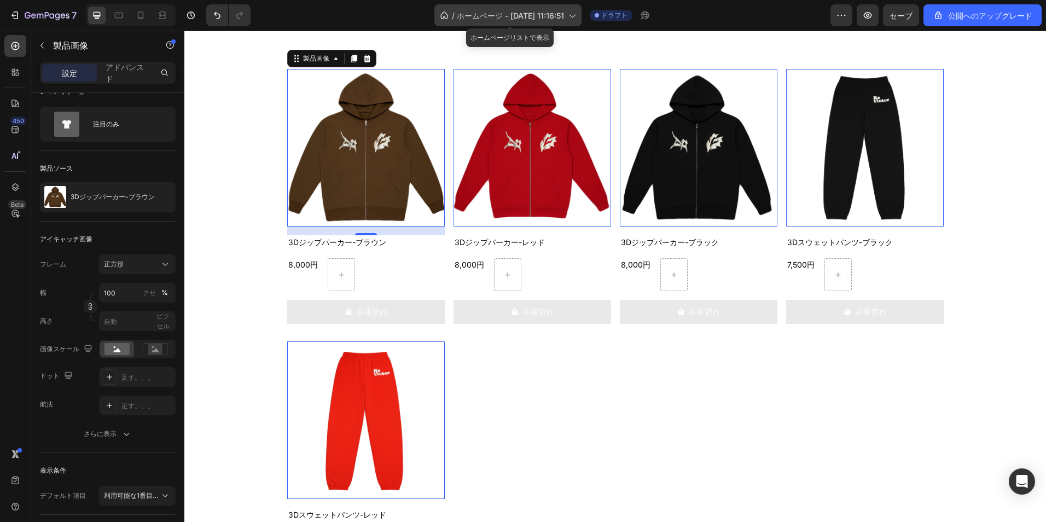
click at [563, 11] on span "ホームページ - 9月29日 11:16:51" at bounding box center [510, 15] width 107 height 11
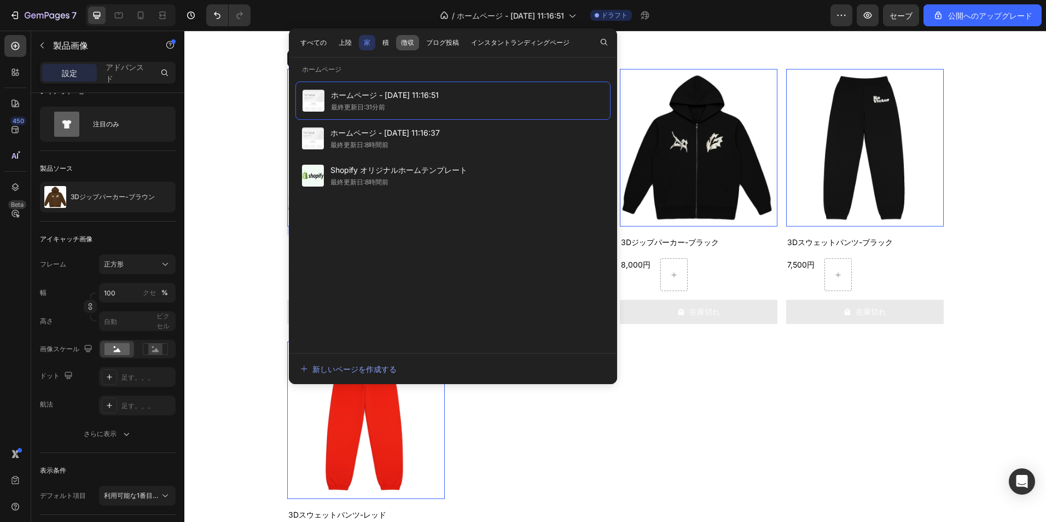
click at [404, 42] on font "徴収" at bounding box center [407, 43] width 13 height 10
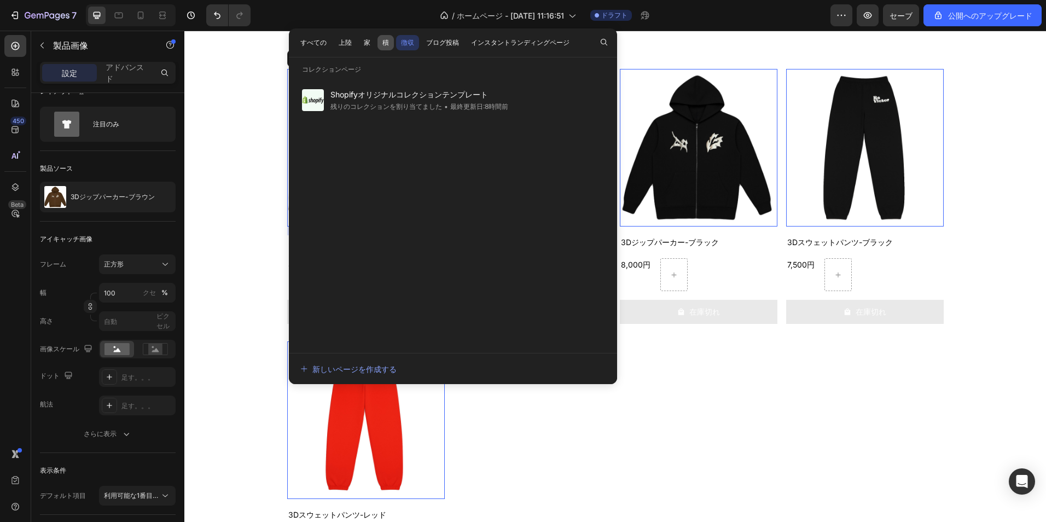
click at [387, 42] on font "積" at bounding box center [385, 43] width 7 height 10
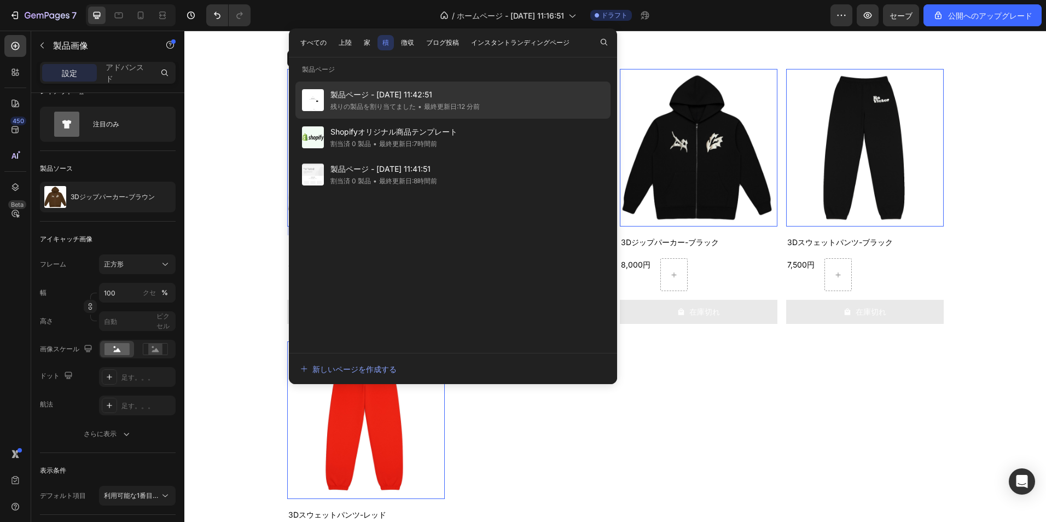
click at [435, 102] on div "• 最終更新日:12 分前" at bounding box center [448, 106] width 64 height 11
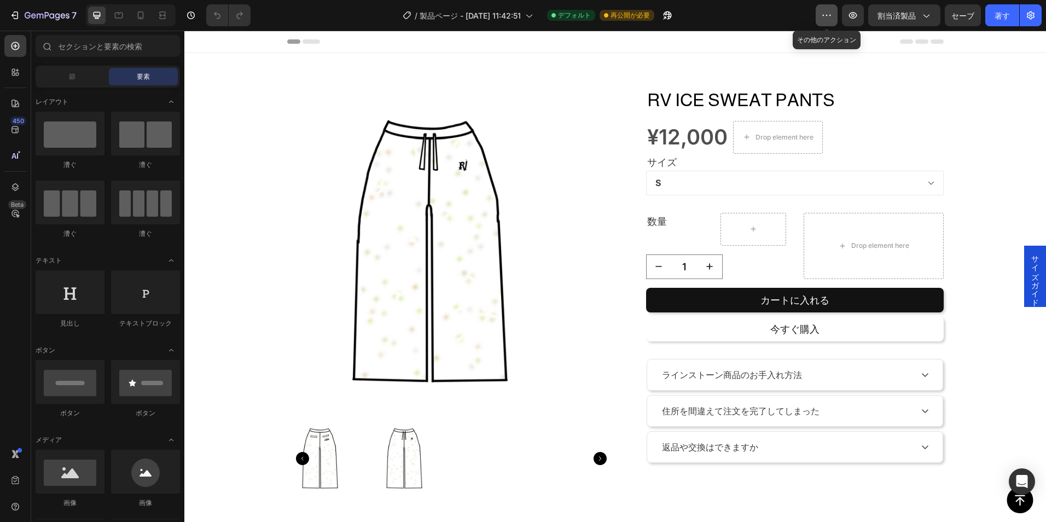
click at [821, 14] on icon "button" at bounding box center [826, 15] width 11 height 11
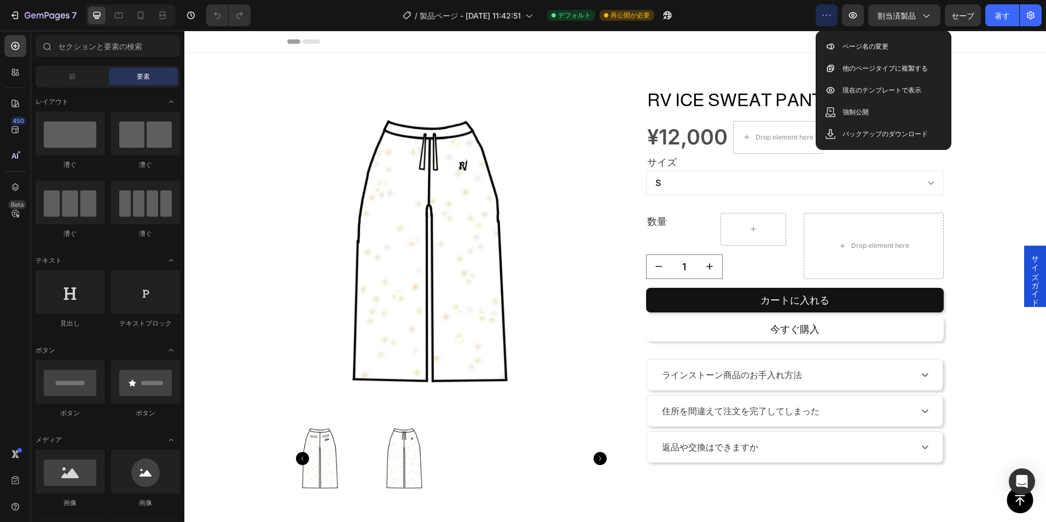
click at [783, 50] on div "Header" at bounding box center [615, 42] width 656 height 22
click at [797, 42] on div "Header" at bounding box center [615, 42] width 656 height 22
click at [829, 16] on icon "button" at bounding box center [826, 15] width 11 height 11
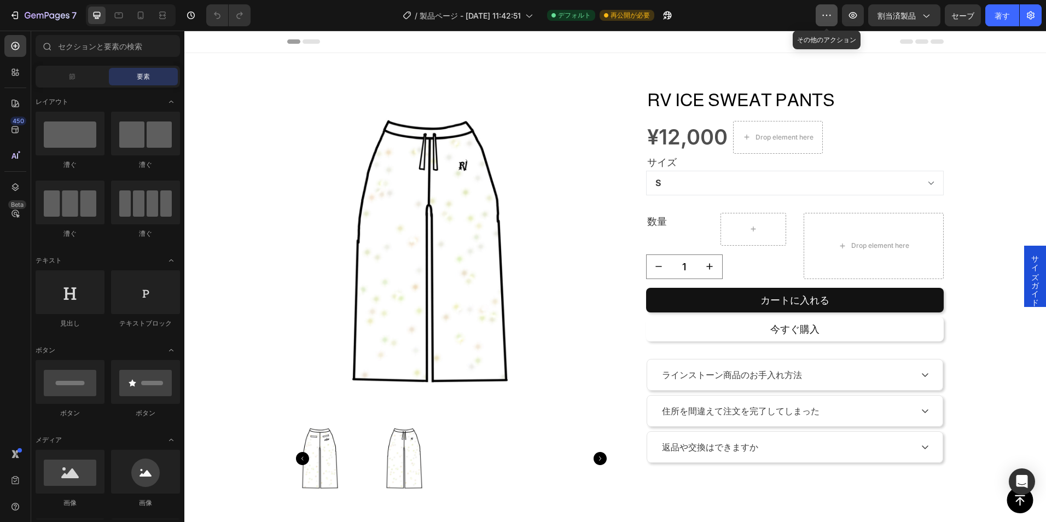
click at [830, 10] on icon "button" at bounding box center [826, 15] width 11 height 11
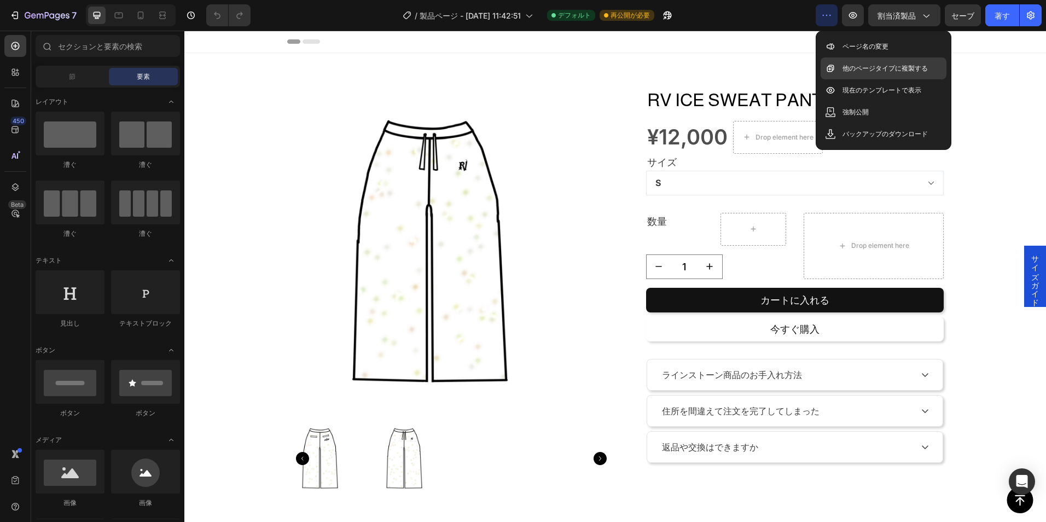
click at [852, 76] on div "他のページタイプに複製する" at bounding box center [883, 68] width 126 height 22
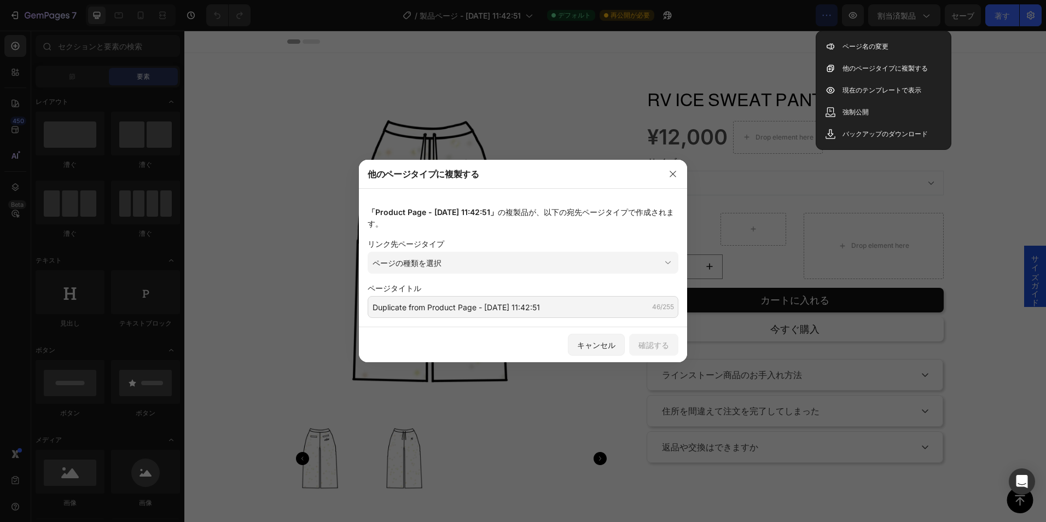
click at [675, 164] on div at bounding box center [672, 174] width 28 height 28
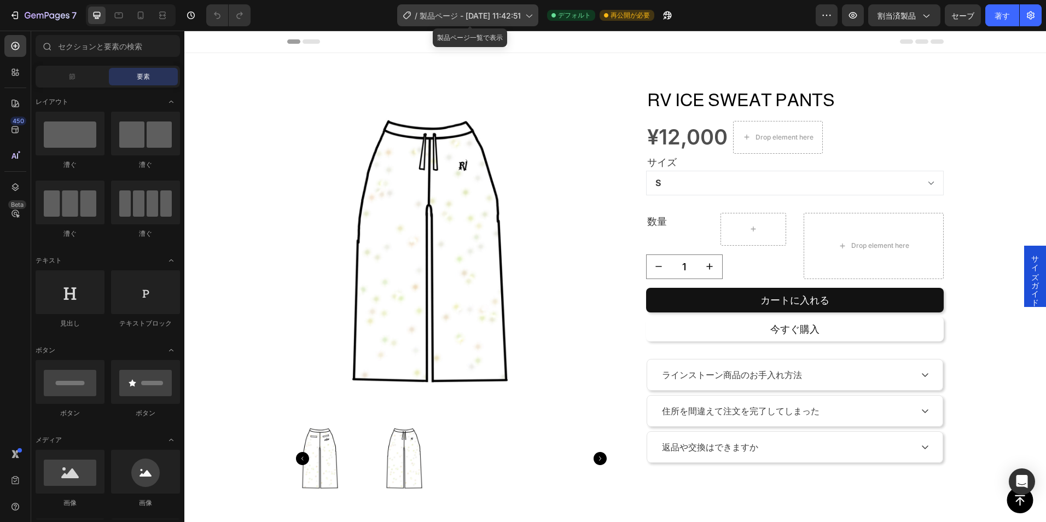
click at [525, 10] on icon at bounding box center [528, 15] width 11 height 11
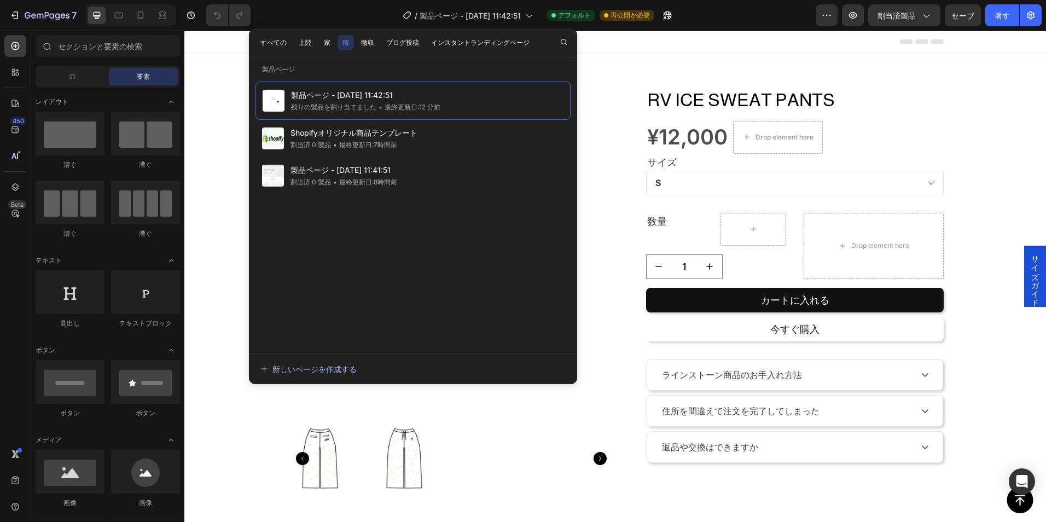
click at [305, 372] on font "新しいページを作成する" at bounding box center [314, 368] width 84 height 11
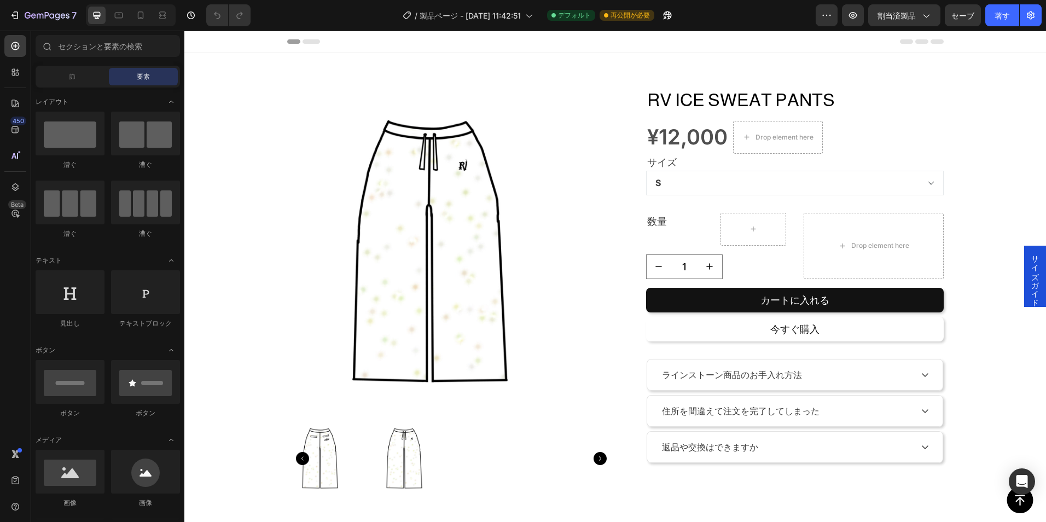
click at [813, 21] on div "/ 製品ページ - 9月29日 11:42:51 デフォルト 再公開が必要" at bounding box center [537, 15] width 556 height 22
click at [817, 20] on button "button" at bounding box center [826, 15] width 22 height 22
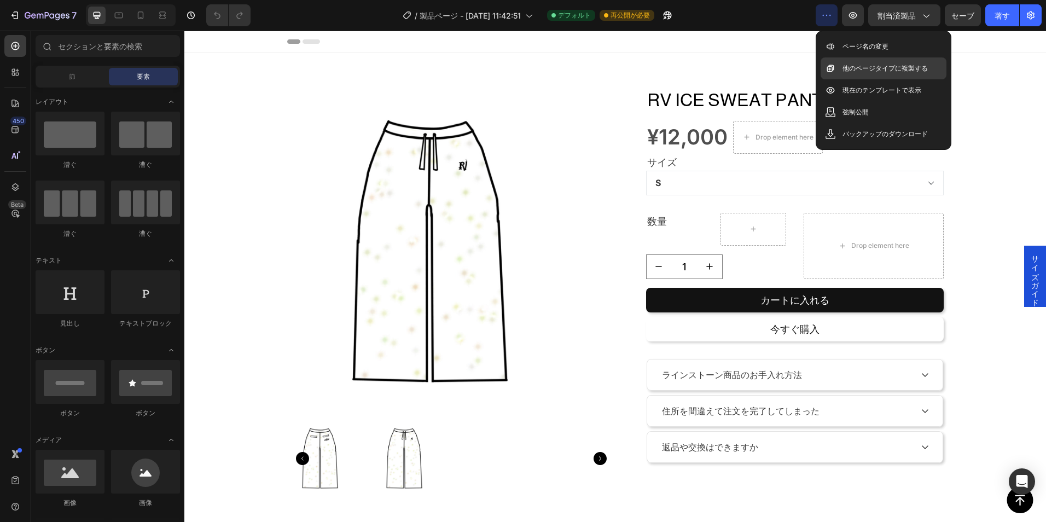
click at [899, 66] on p "他のページタイプに複製する" at bounding box center [884, 68] width 85 height 11
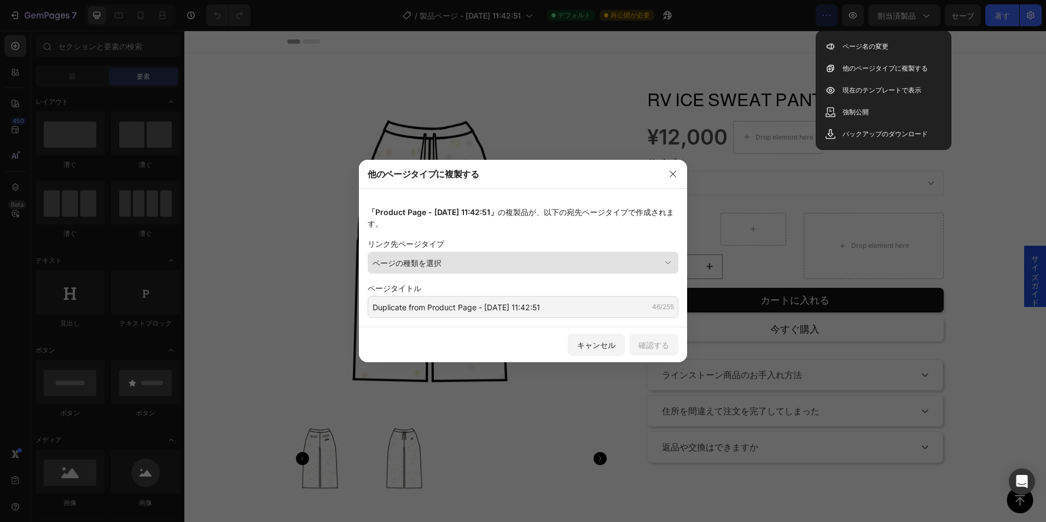
click at [665, 272] on button "ページの種類を選択" at bounding box center [522, 263] width 311 height 22
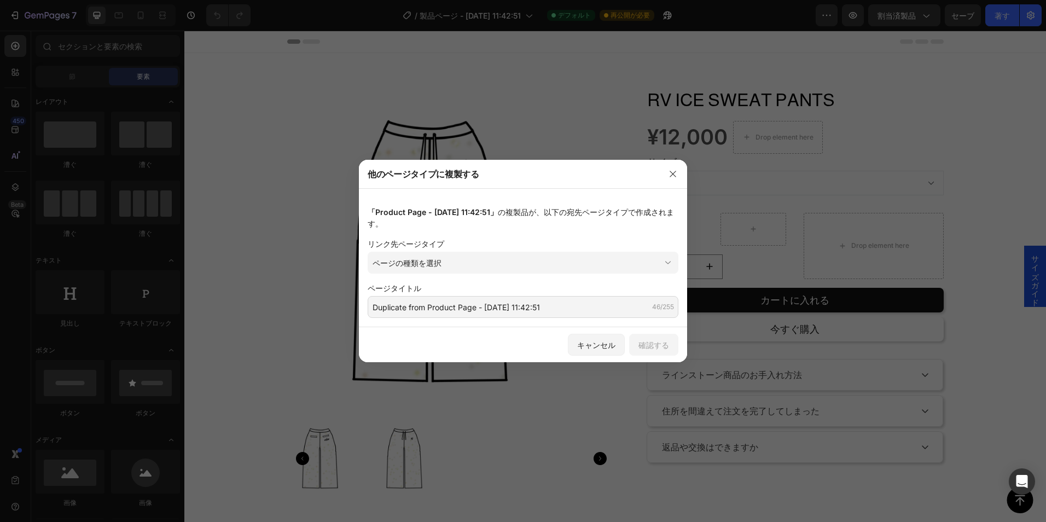
click at [583, 132] on div at bounding box center [523, 261] width 1046 height 522
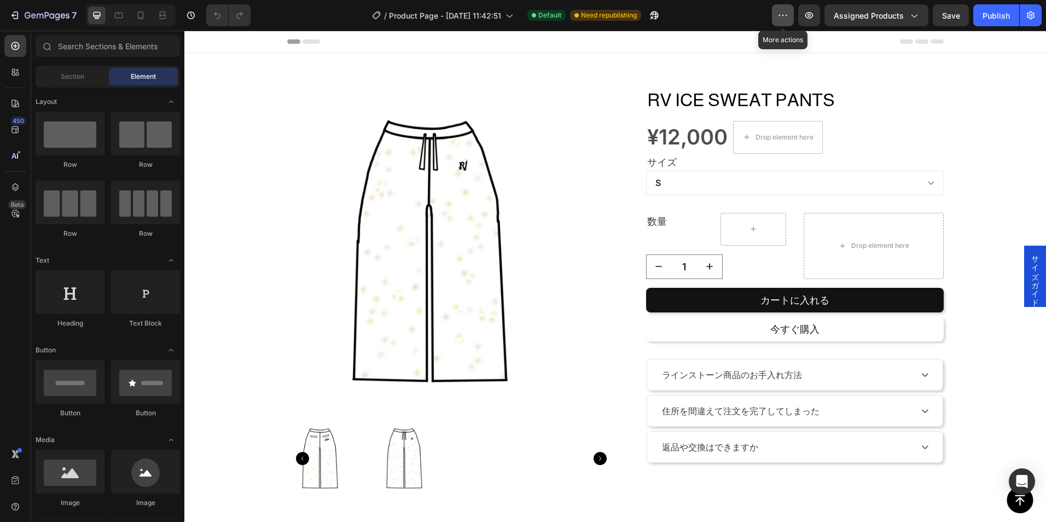
click at [783, 19] on icon "button" at bounding box center [782, 15] width 11 height 11
click at [66, 50] on input "text" at bounding box center [108, 46] width 144 height 22
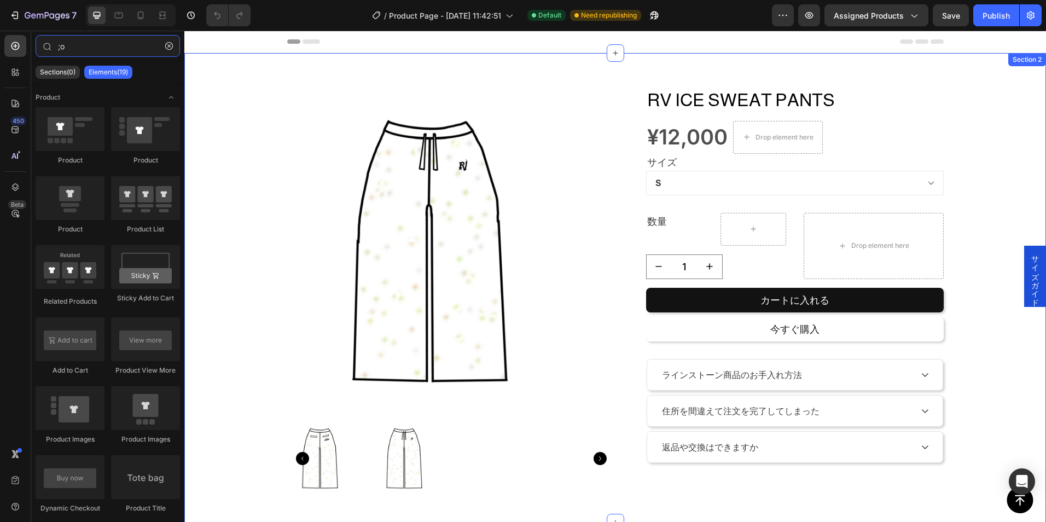
type input ";"
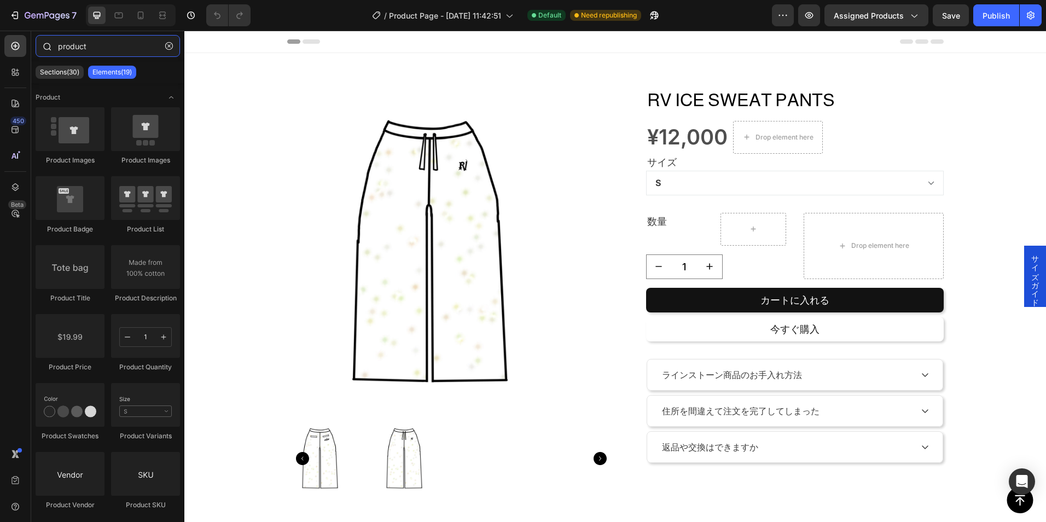
type input "product m"
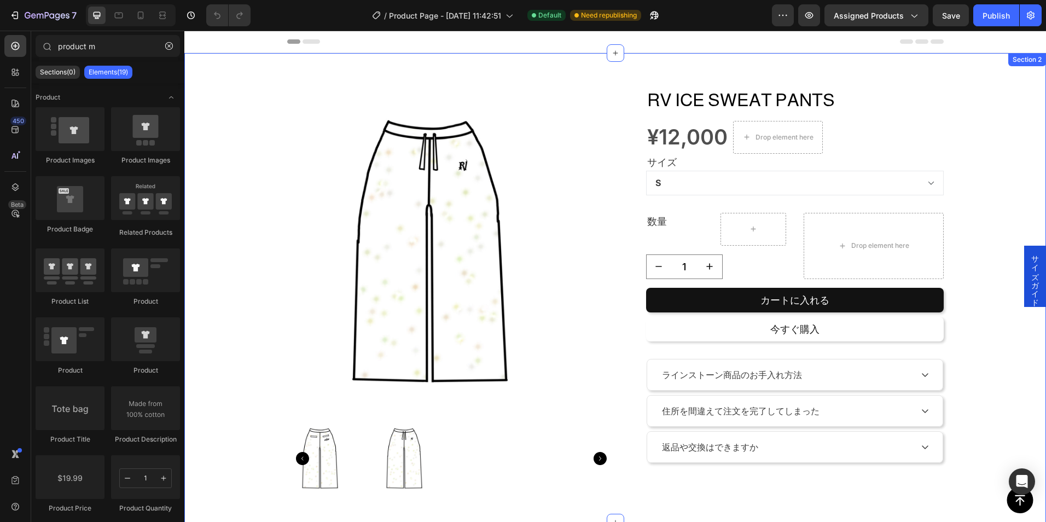
click at [273, 232] on div "Product Images RV ICE SWEAT PANTS Product Title ¥12,000 Product Price Product P…" at bounding box center [614, 287] width 845 height 417
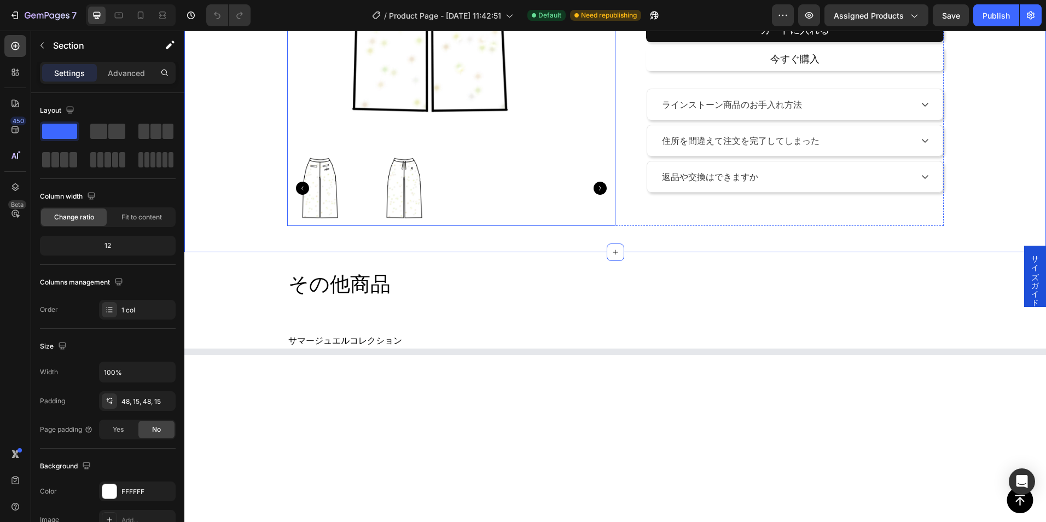
scroll to position [273, 0]
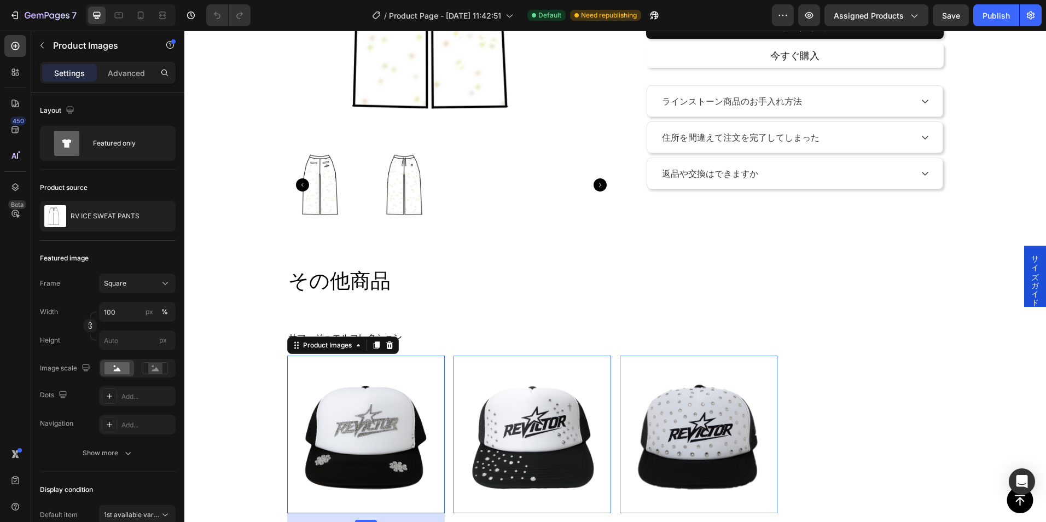
click at [358, 404] on img at bounding box center [365, 433] width 157 height 157
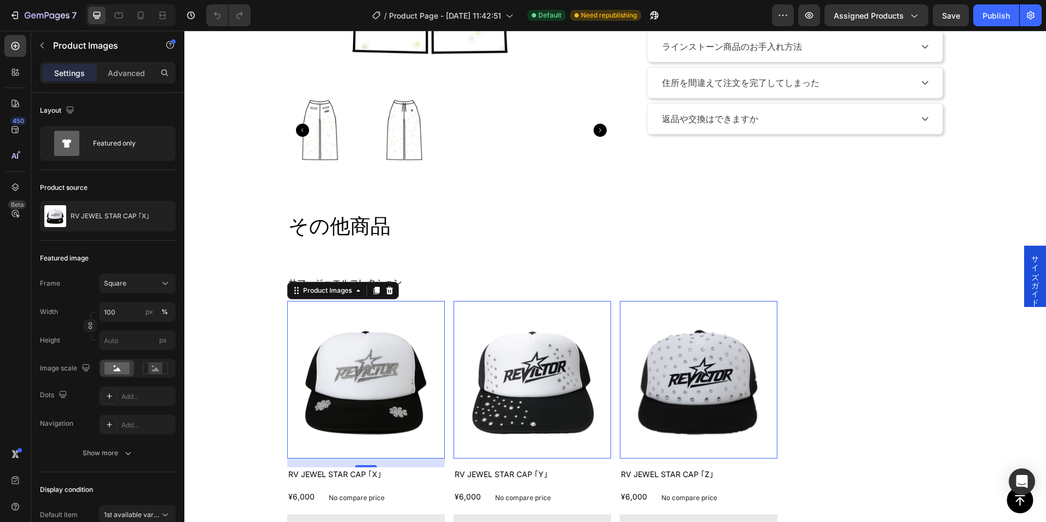
click at [368, 327] on img at bounding box center [365, 379] width 157 height 157
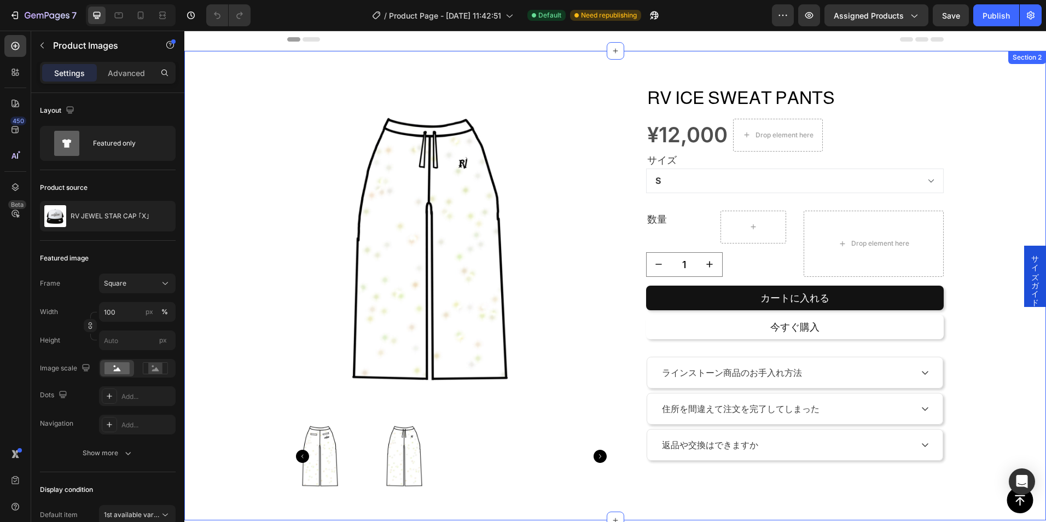
scroll to position [0, 0]
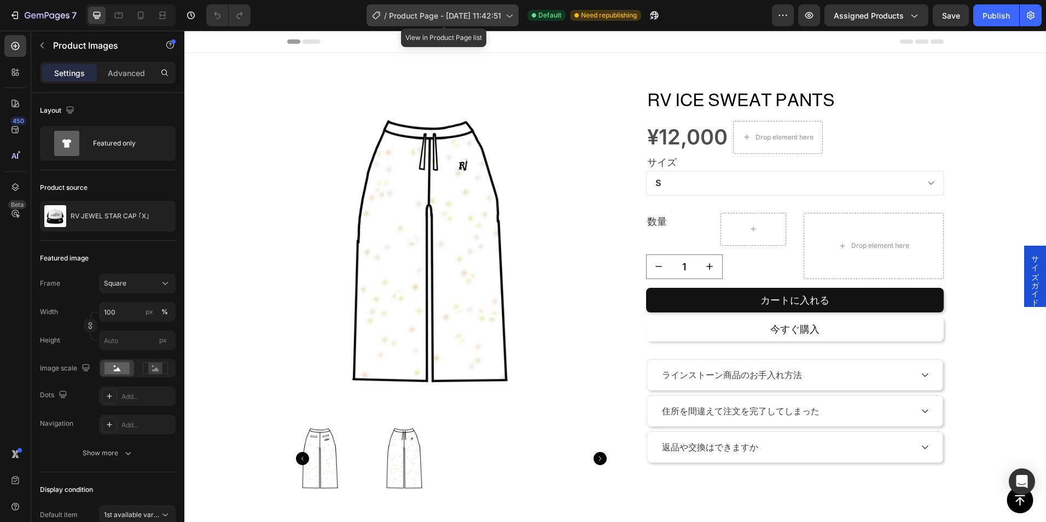
click at [481, 15] on span "Product Page - [DATE] 11:42:51" at bounding box center [445, 15] width 112 height 11
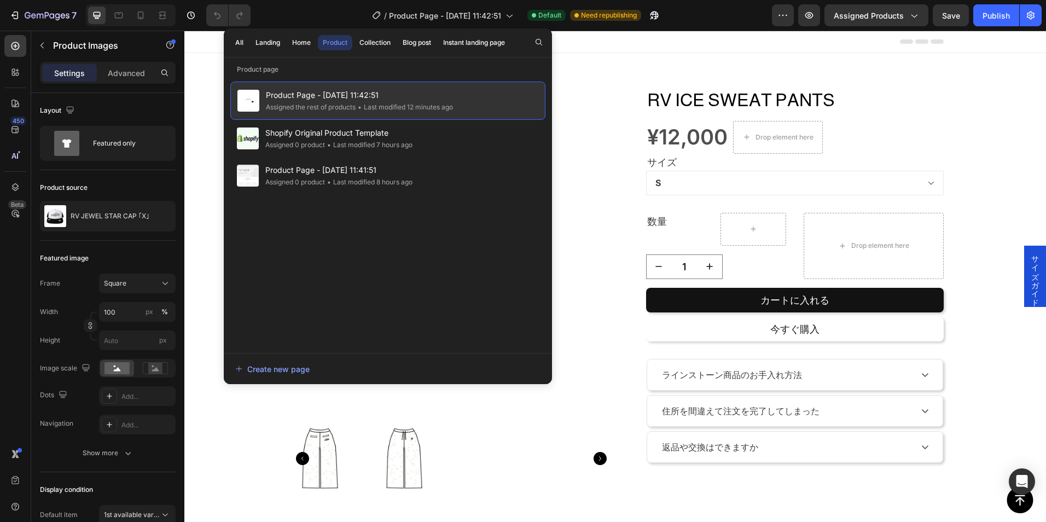
click at [305, 91] on span "Product Page - [DATE] 11:42:51" at bounding box center [359, 95] width 187 height 13
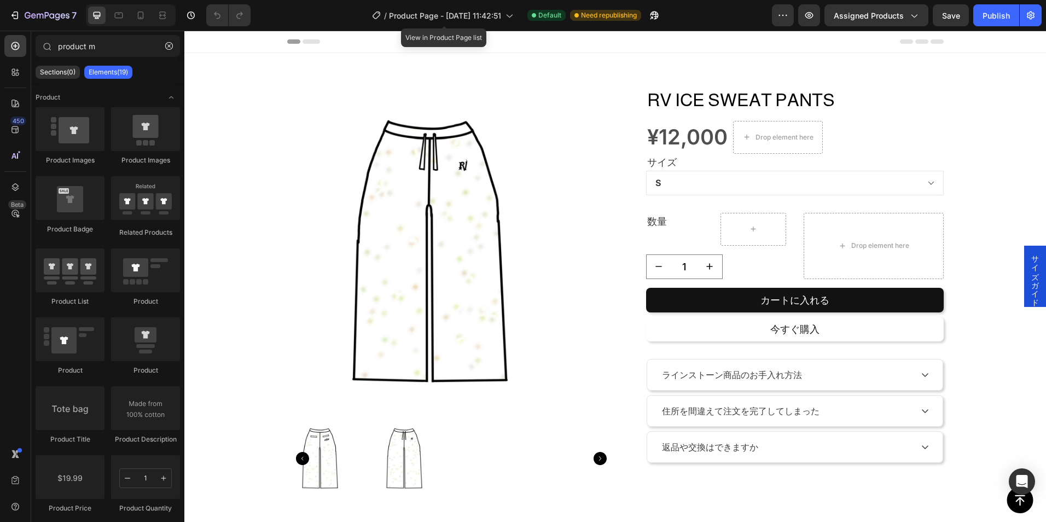
click at [400, 27] on div "/ Product Page - Sep 29, 11:42:51" at bounding box center [442, 15] width 152 height 26
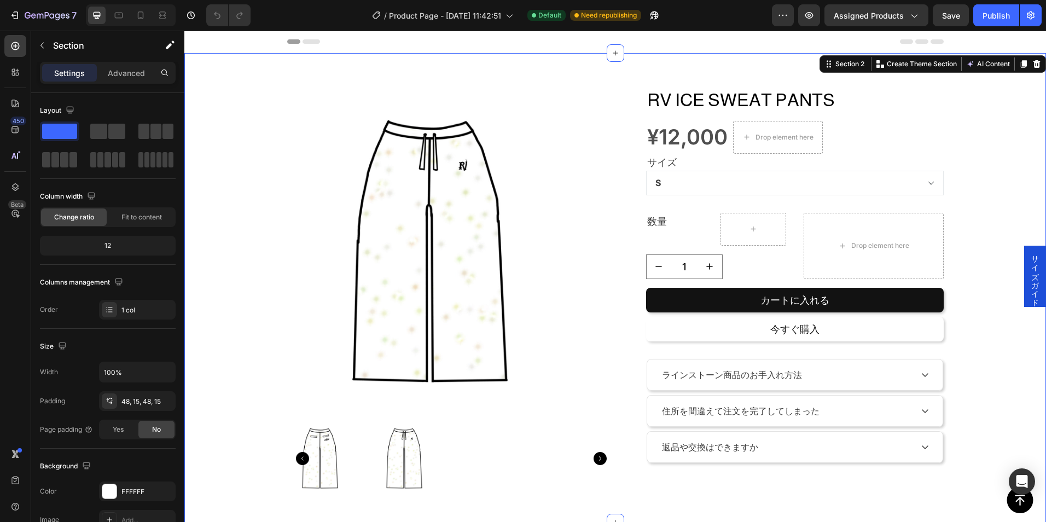
click at [201, 97] on div "Product Images RV ICE SWEAT PANTS Product Title ¥12,000 Product Price Product P…" at bounding box center [614, 287] width 845 height 417
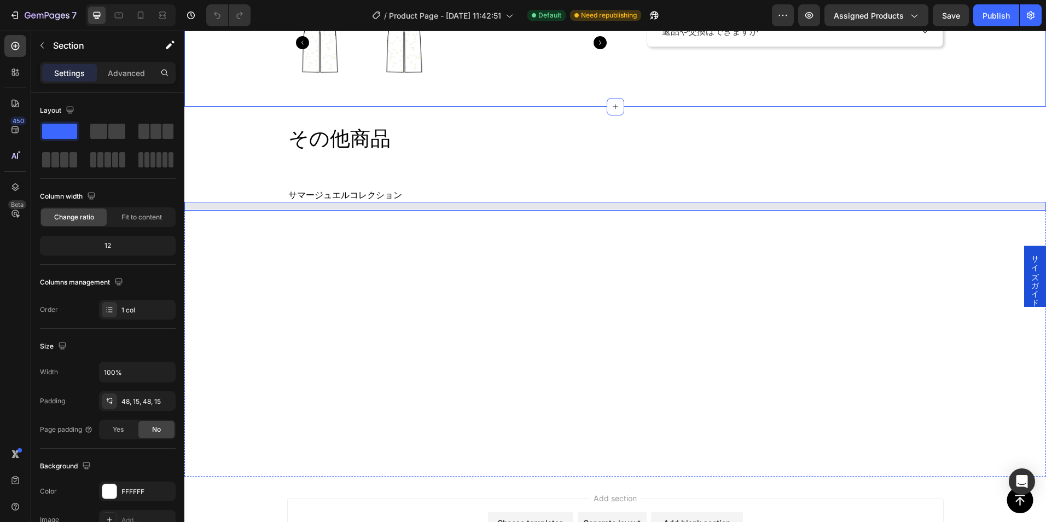
scroll to position [437, 0]
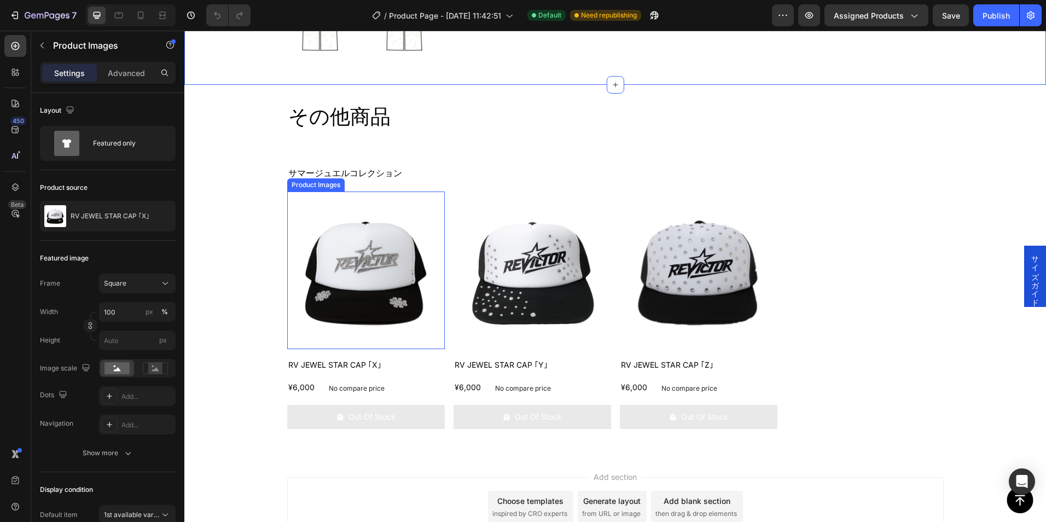
click at [379, 276] on img at bounding box center [365, 269] width 157 height 157
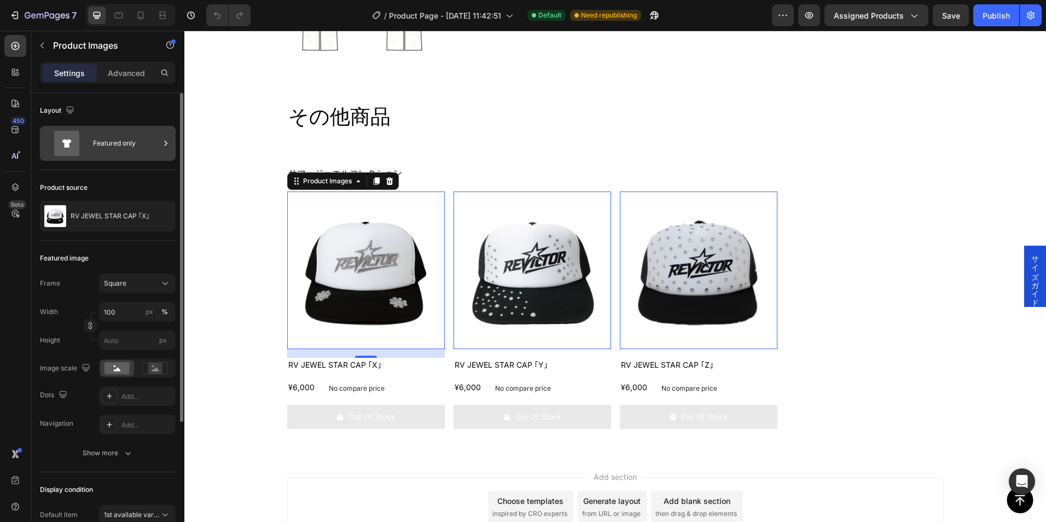
click at [159, 138] on div "Featured only" at bounding box center [126, 143] width 67 height 25
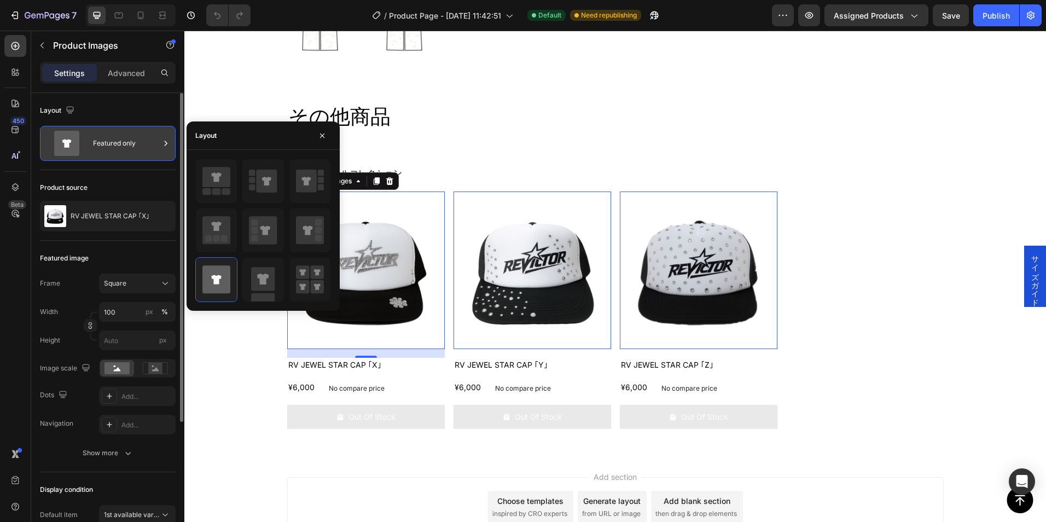
click at [160, 138] on icon at bounding box center [165, 143] width 11 height 11
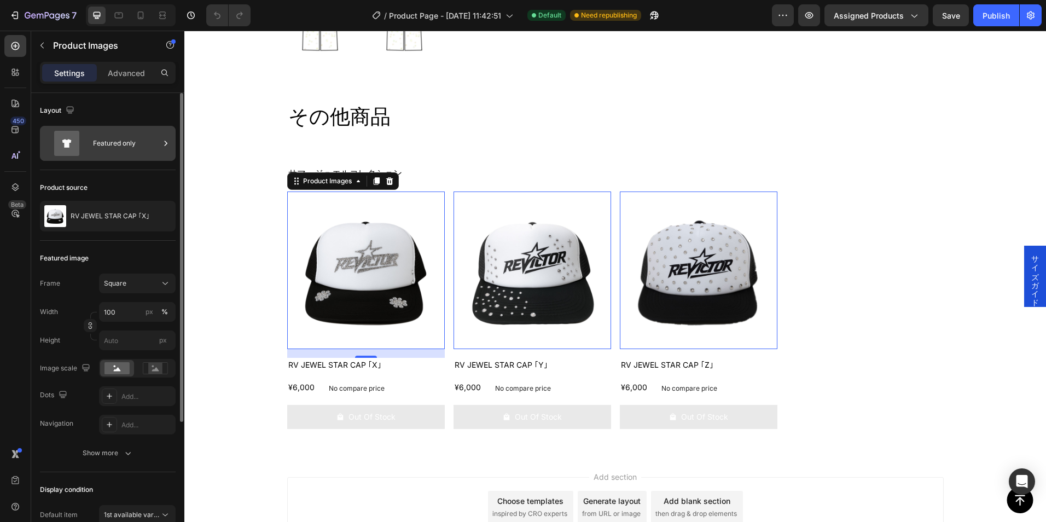
click at [160, 138] on icon at bounding box center [165, 143] width 11 height 11
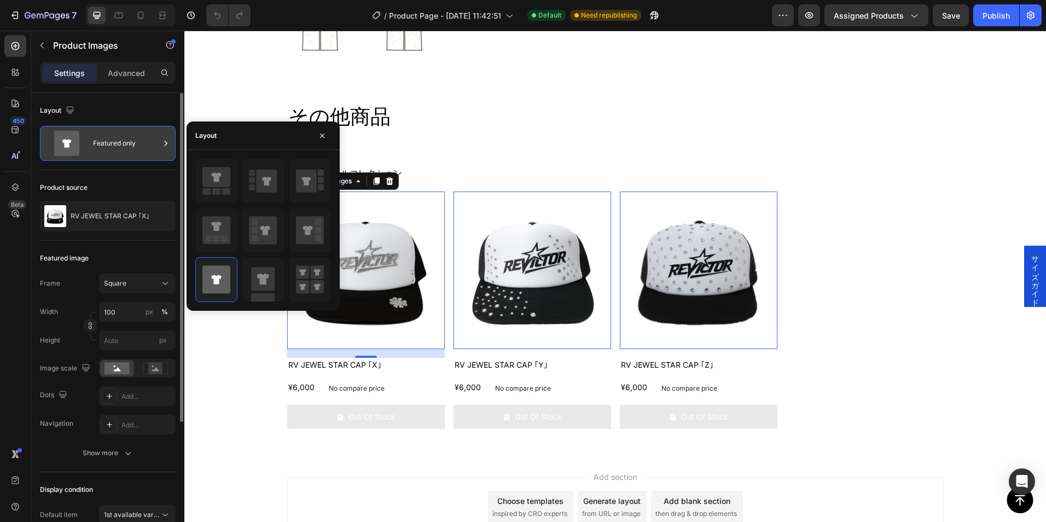
click at [160, 138] on icon at bounding box center [165, 143] width 11 height 11
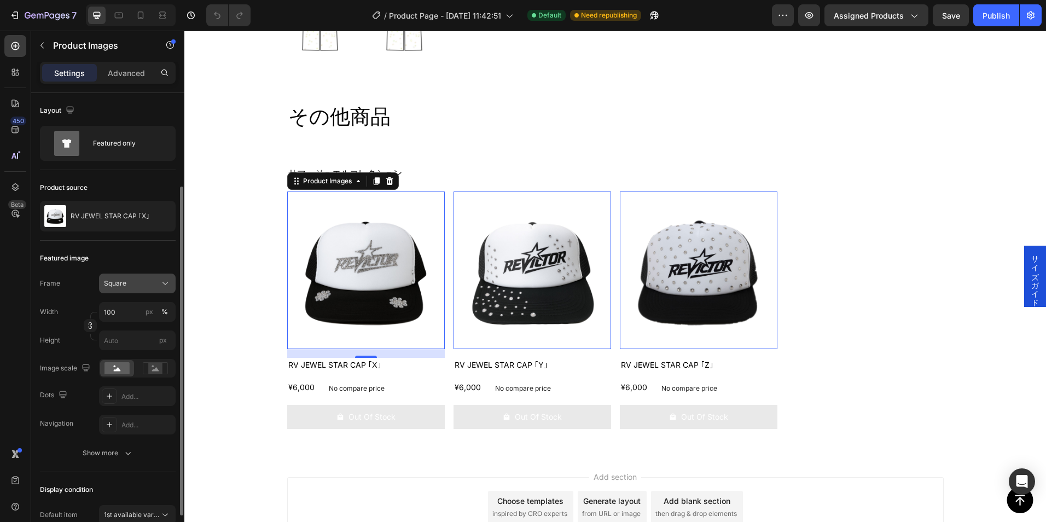
scroll to position [109, 0]
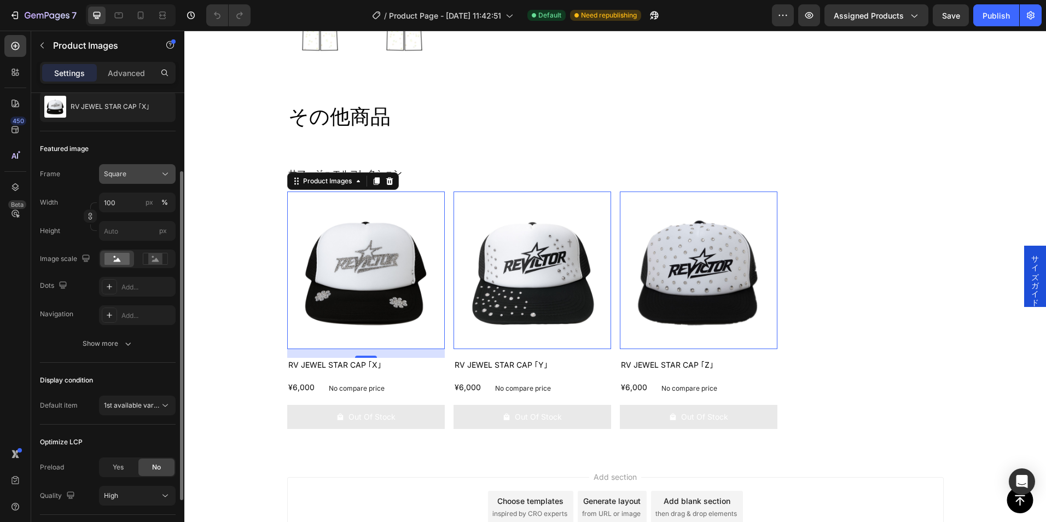
click at [166, 177] on icon at bounding box center [165, 173] width 11 height 11
click at [165, 177] on icon at bounding box center [165, 173] width 11 height 11
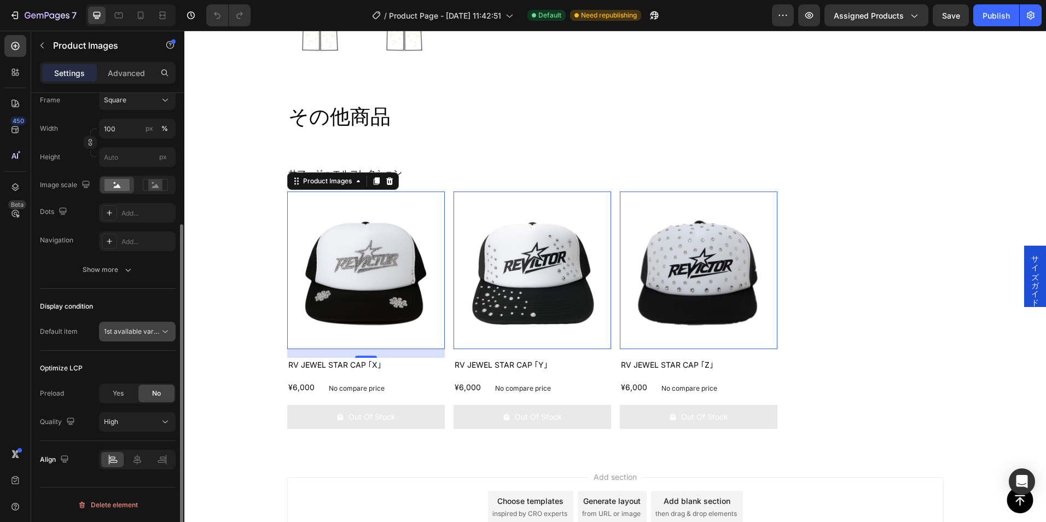
click at [162, 330] on icon at bounding box center [165, 331] width 11 height 11
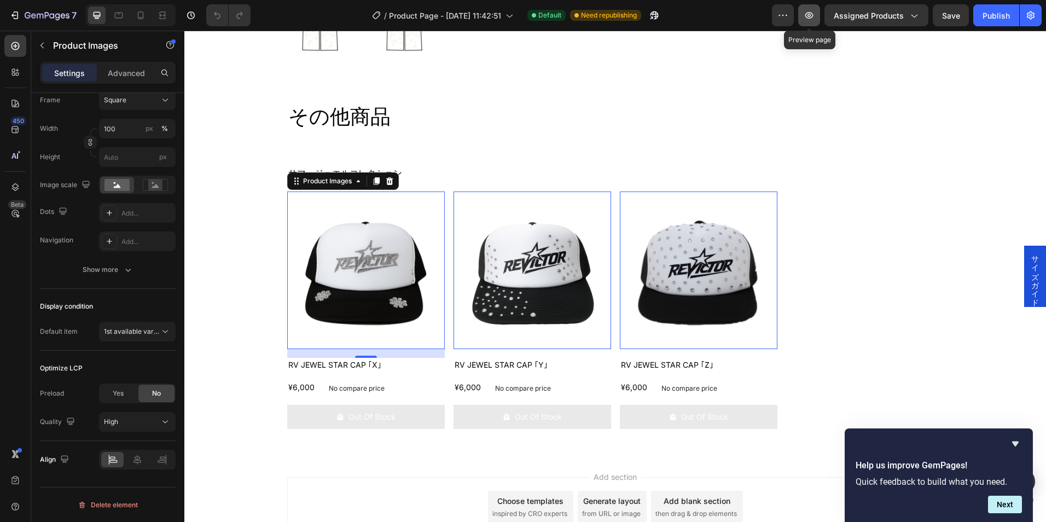
click at [814, 14] on icon "button" at bounding box center [808, 15] width 11 height 11
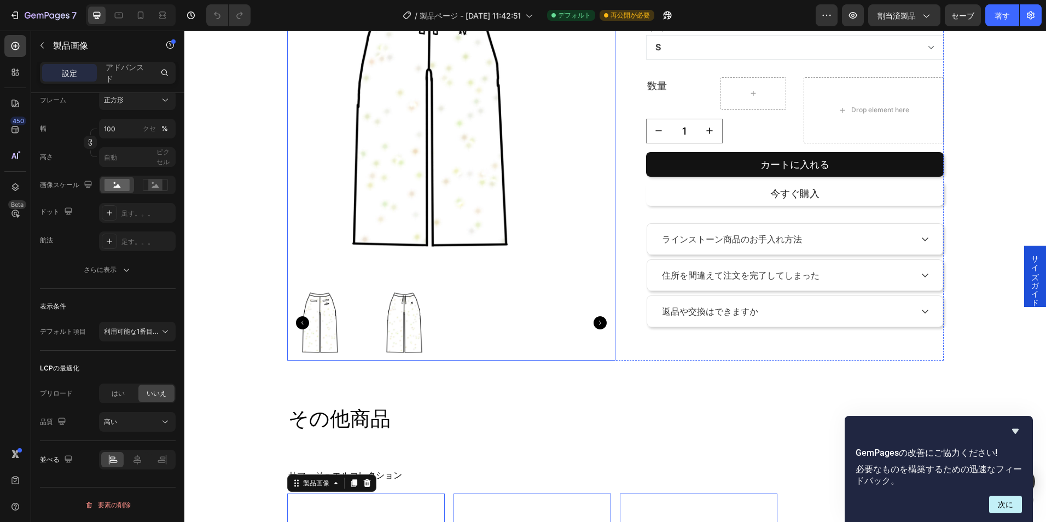
scroll to position [0, 0]
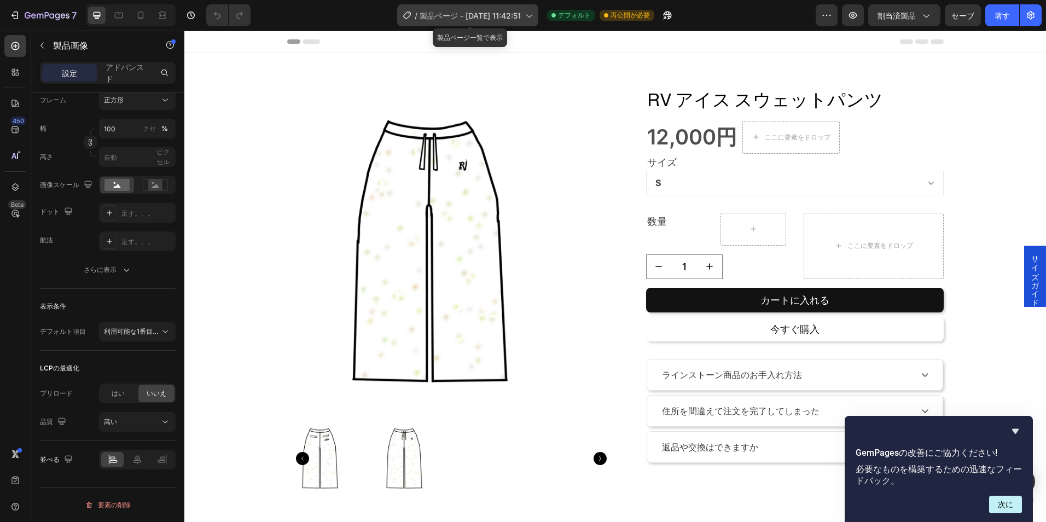
click at [440, 20] on span "製品ページ - 9月29日 11:42:51" at bounding box center [469, 15] width 101 height 11
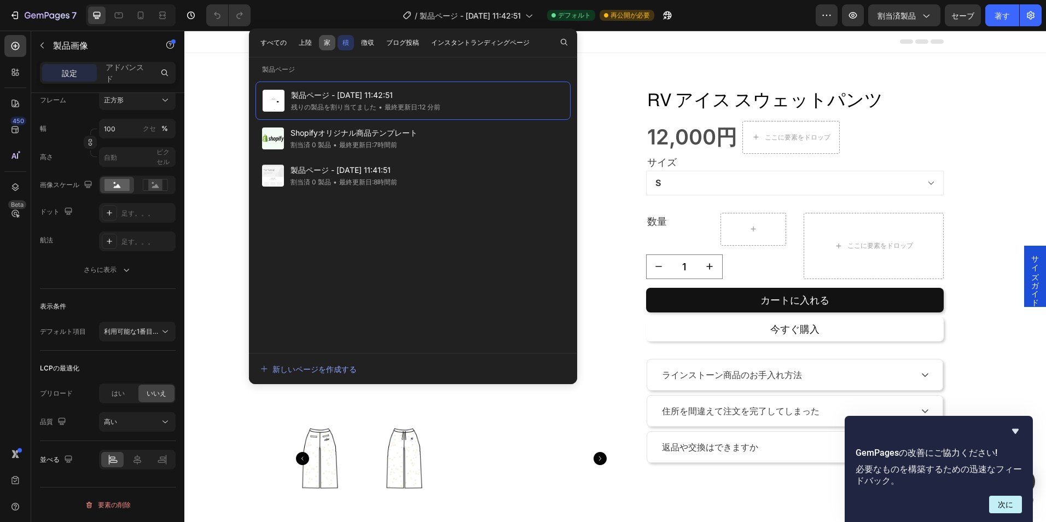
click at [325, 39] on font "家" at bounding box center [327, 43] width 7 height 10
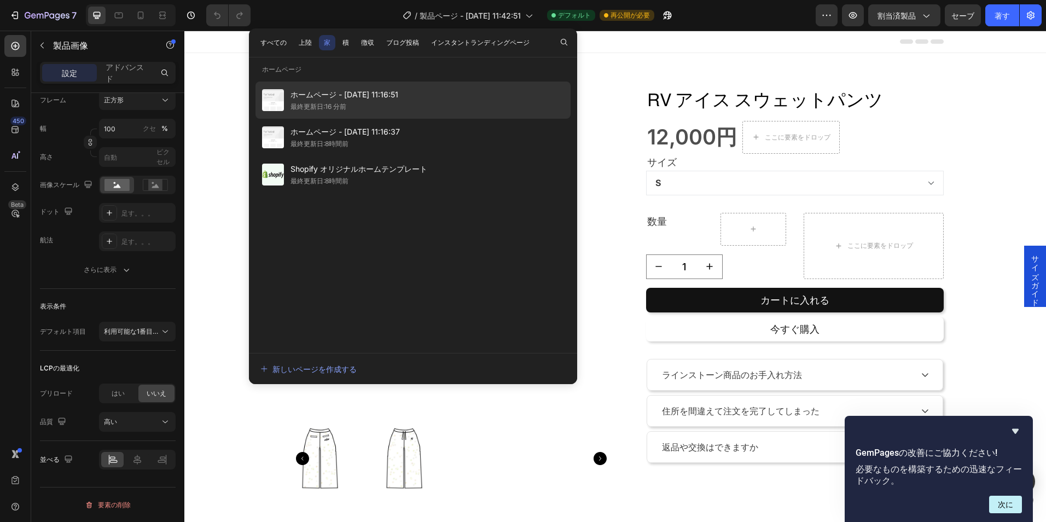
click at [308, 103] on font "最終更新日:16 分前" at bounding box center [318, 106] width 56 height 8
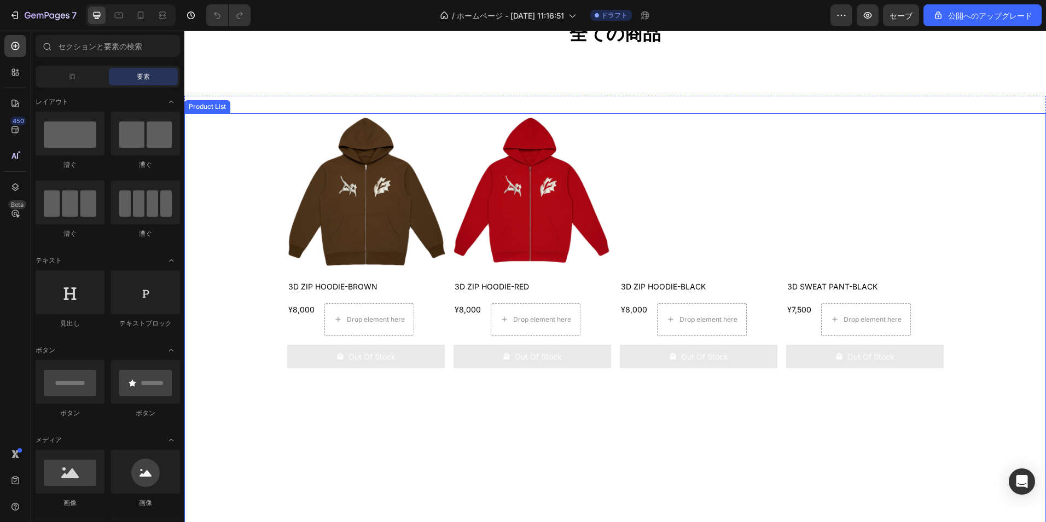
scroll to position [820, 0]
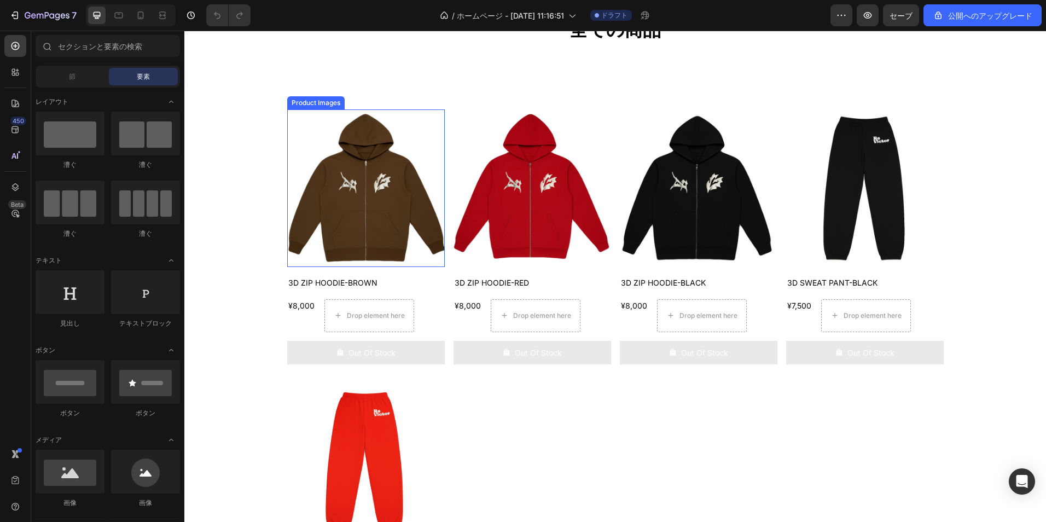
click at [348, 220] on img at bounding box center [365, 187] width 157 height 157
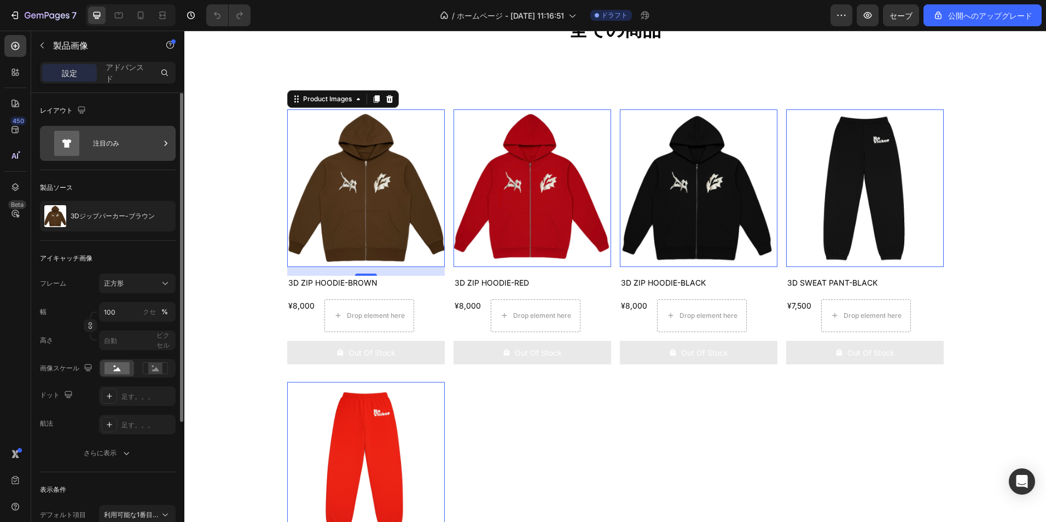
click at [168, 142] on icon at bounding box center [165, 143] width 11 height 11
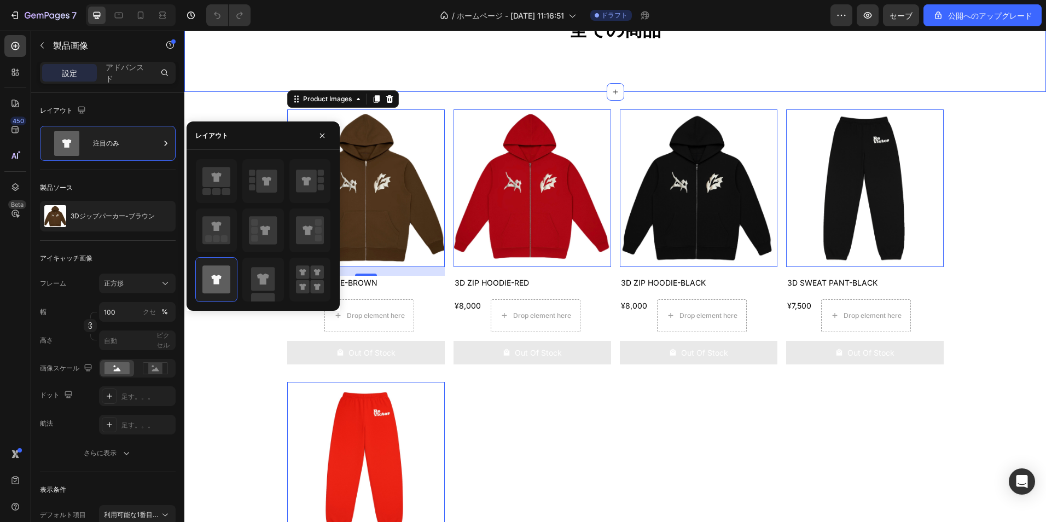
click at [263, 92] on div "全ての商品 Heading Row Section 3" at bounding box center [614, 54] width 861 height 75
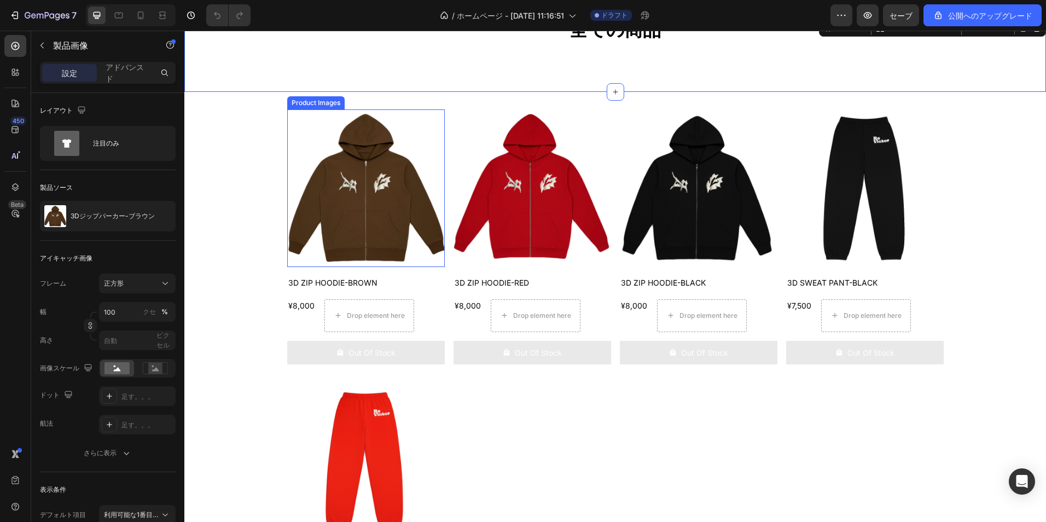
click at [415, 206] on img at bounding box center [365, 187] width 157 height 157
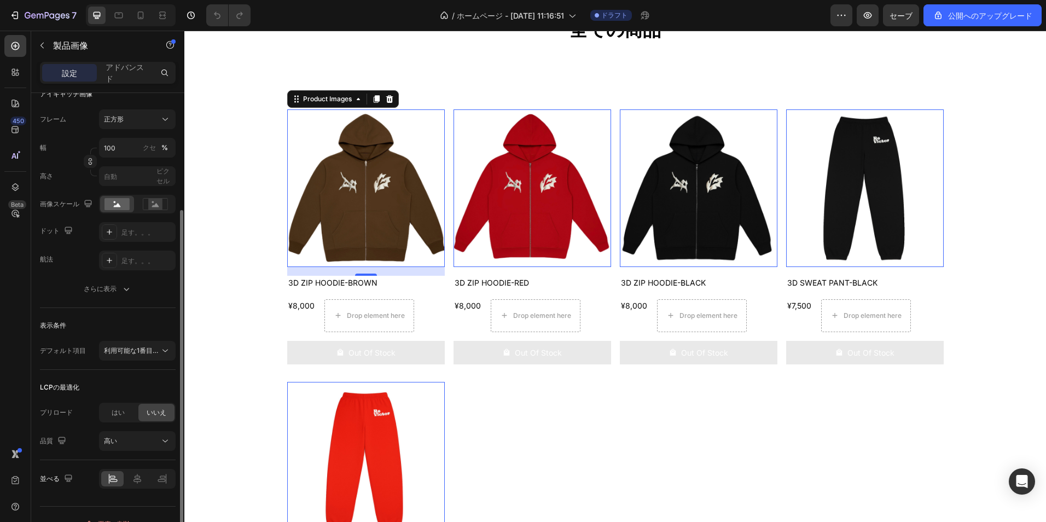
scroll to position [183, 0]
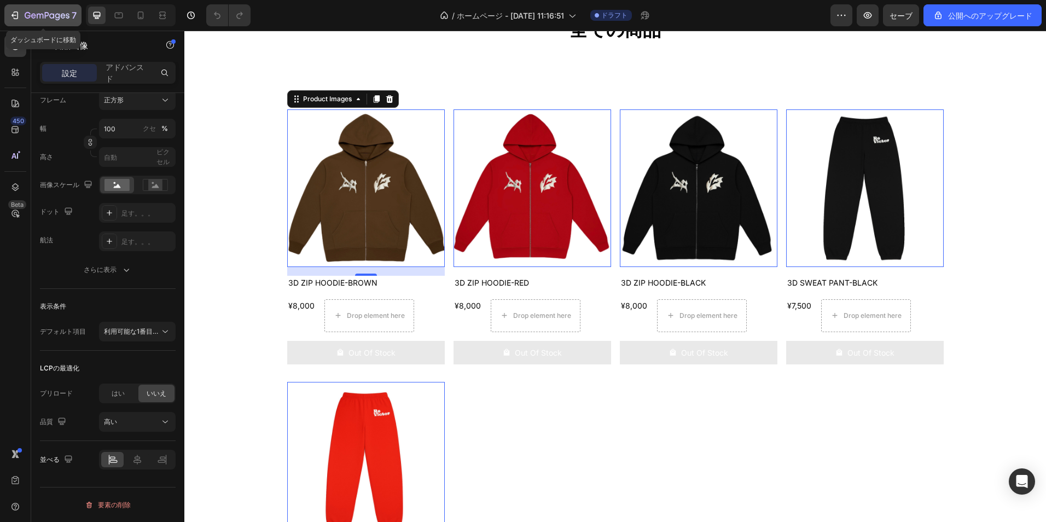
click at [69, 14] on div "7" at bounding box center [51, 15] width 52 height 13
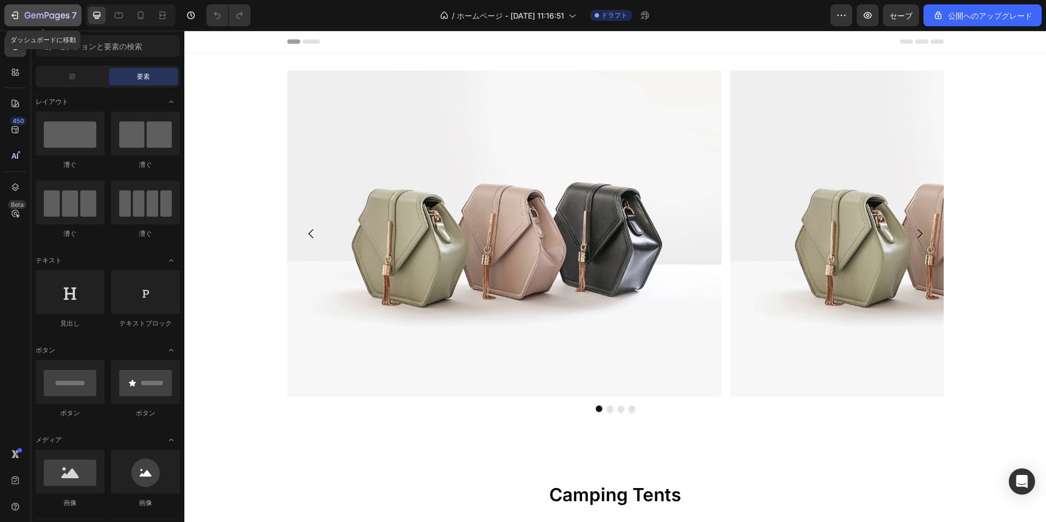
click at [11, 20] on icon "button" at bounding box center [14, 15] width 11 height 11
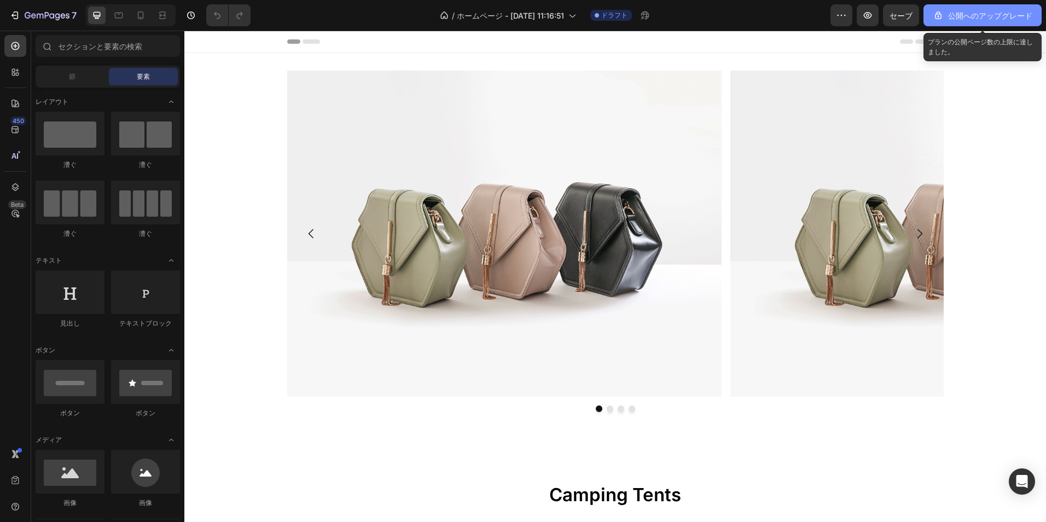
click at [946, 16] on div "公開へのアップグレード" at bounding box center [982, 15] width 100 height 11
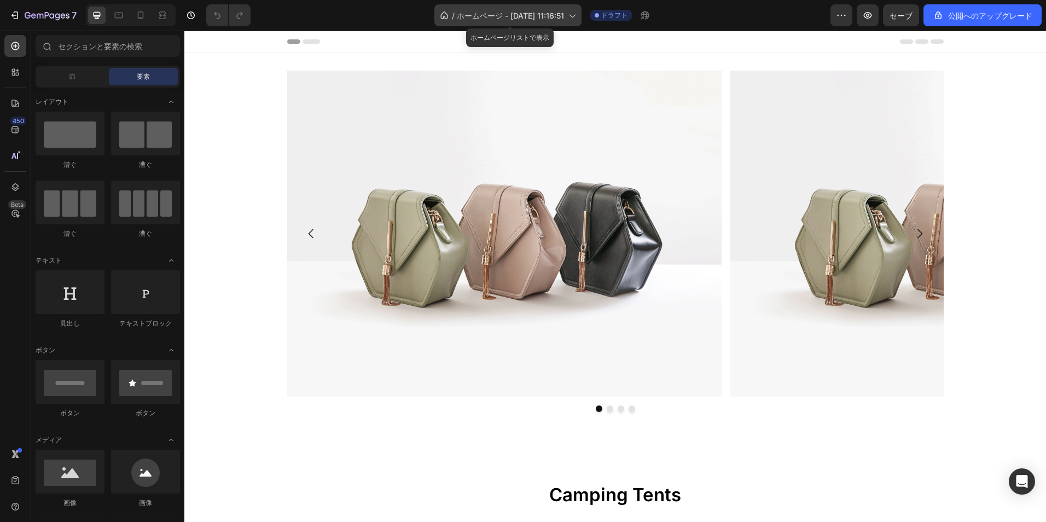
click at [558, 19] on span "ホームページ - [DATE] 11:16:51" at bounding box center [510, 15] width 107 height 11
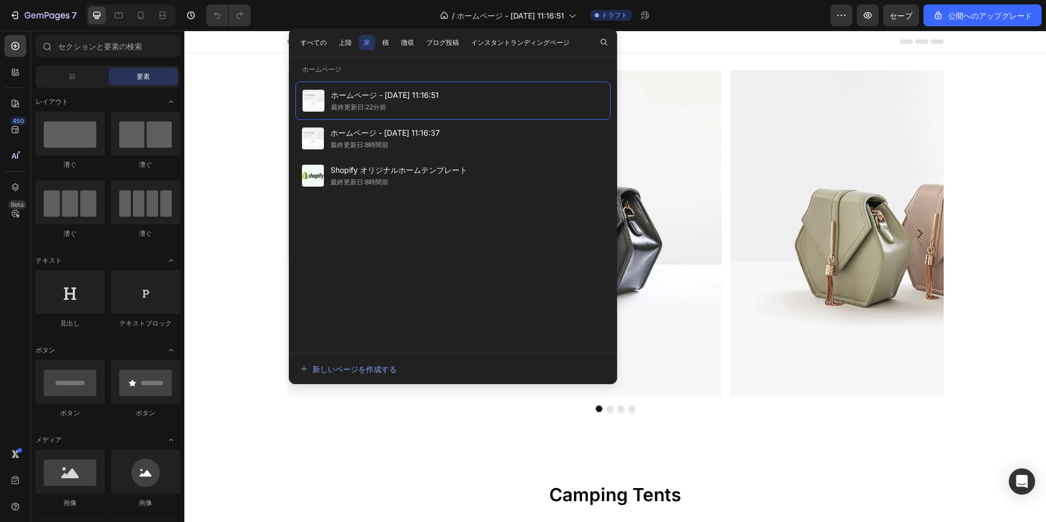
click at [393, 43] on div "すべての 上陸 家 積 徴収 ブログ投稿 インスタントランディングページ" at bounding box center [435, 42] width 292 height 28
click at [393, 43] on button "積" at bounding box center [385, 42] width 16 height 15
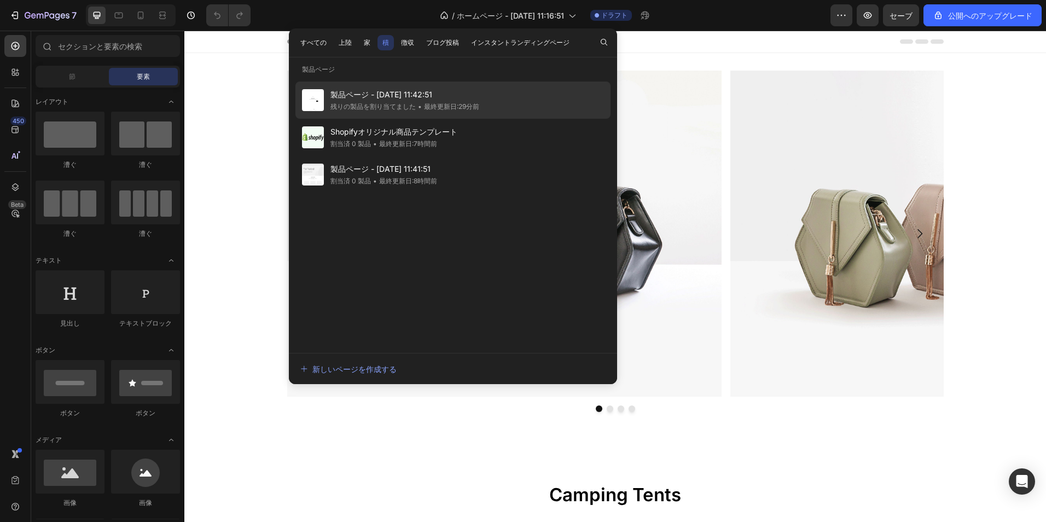
click at [477, 107] on div "• 最終更新日:29分前" at bounding box center [447, 106] width 63 height 11
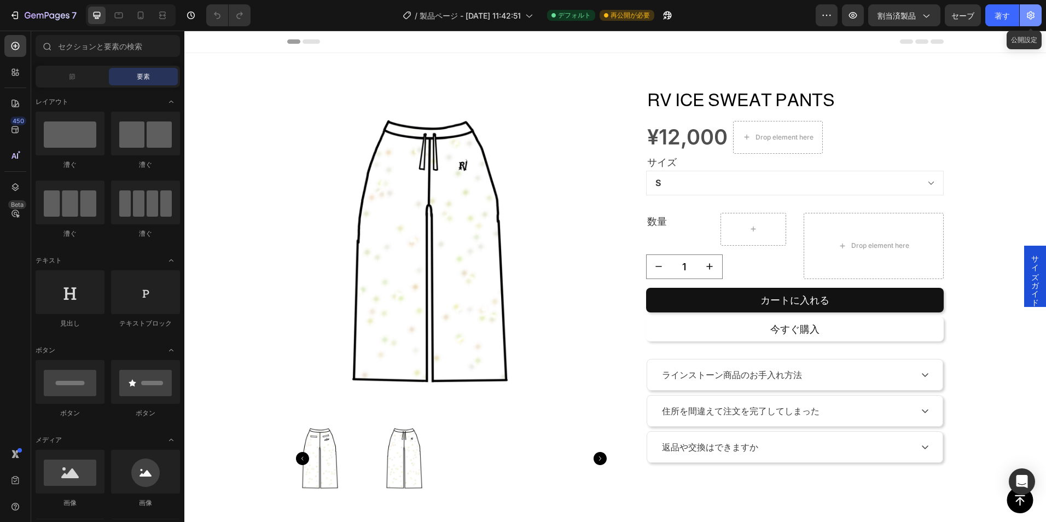
click at [1032, 14] on icon "button" at bounding box center [1030, 15] width 11 height 11
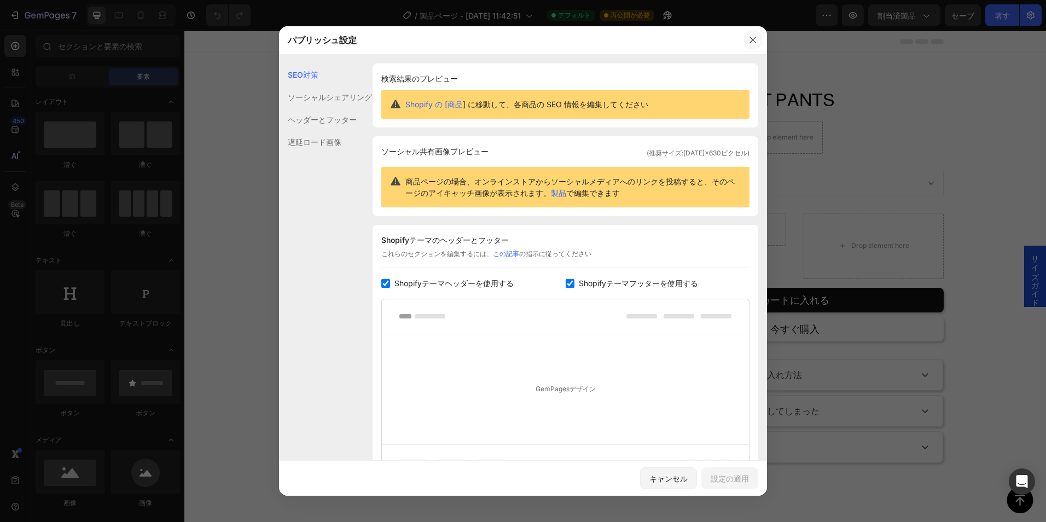
click at [751, 41] on icon "button" at bounding box center [752, 40] width 9 height 9
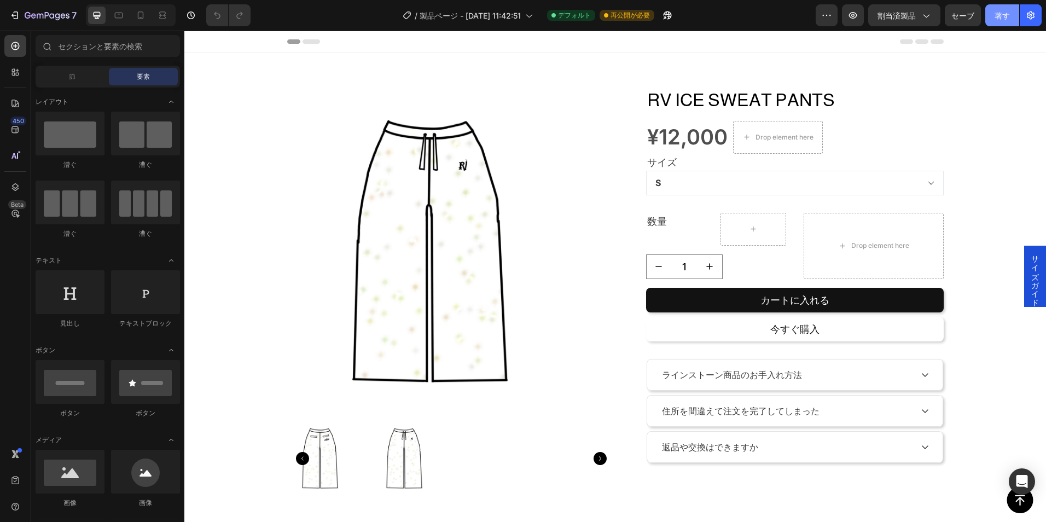
click at [988, 15] on button "著す" at bounding box center [1002, 15] width 34 height 22
click at [928, 20] on icon "button" at bounding box center [925, 15] width 11 height 11
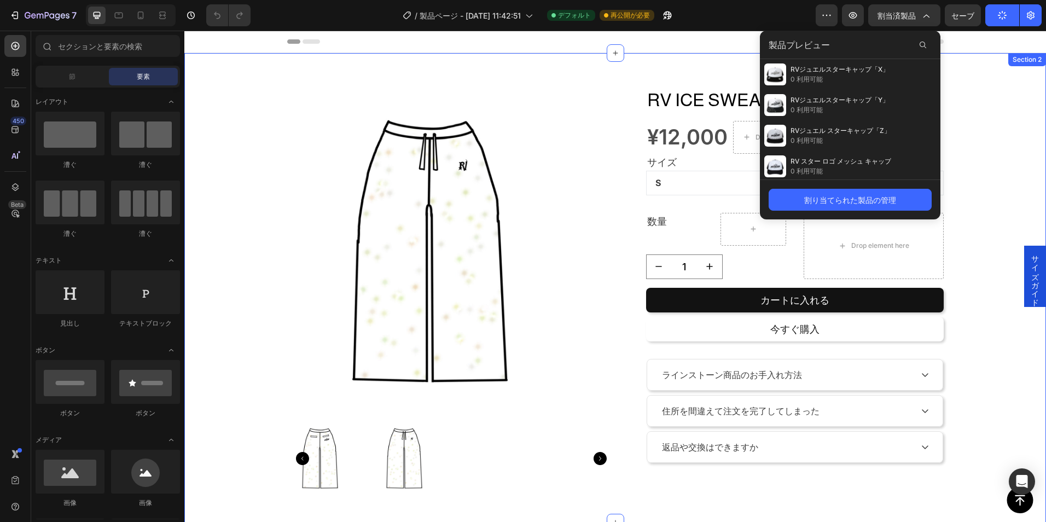
click at [963, 54] on div "Product Images RV ICE SWEAT PANTS Product Title ¥12,000 Product Price Product P…" at bounding box center [614, 287] width 861 height 469
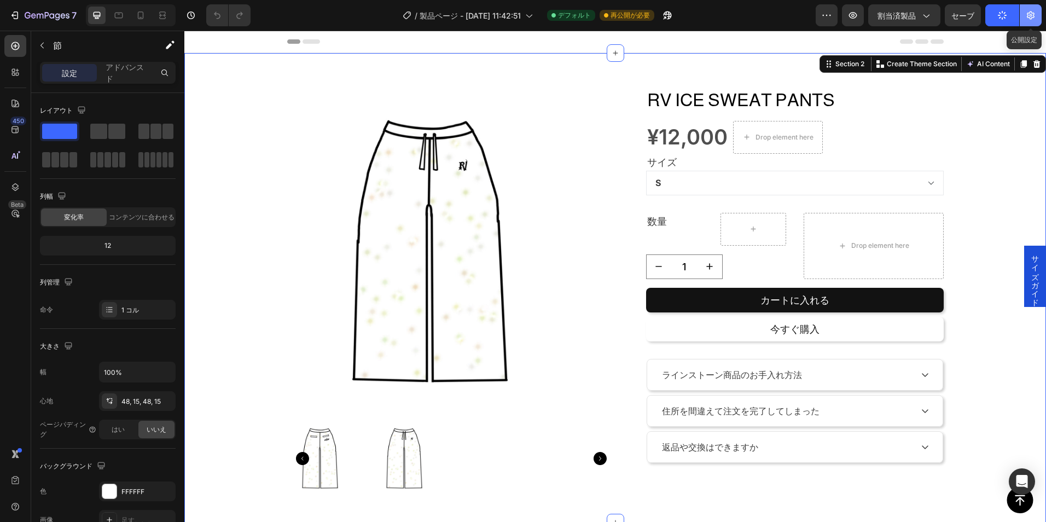
click at [1035, 13] on icon "button" at bounding box center [1030, 15] width 11 height 11
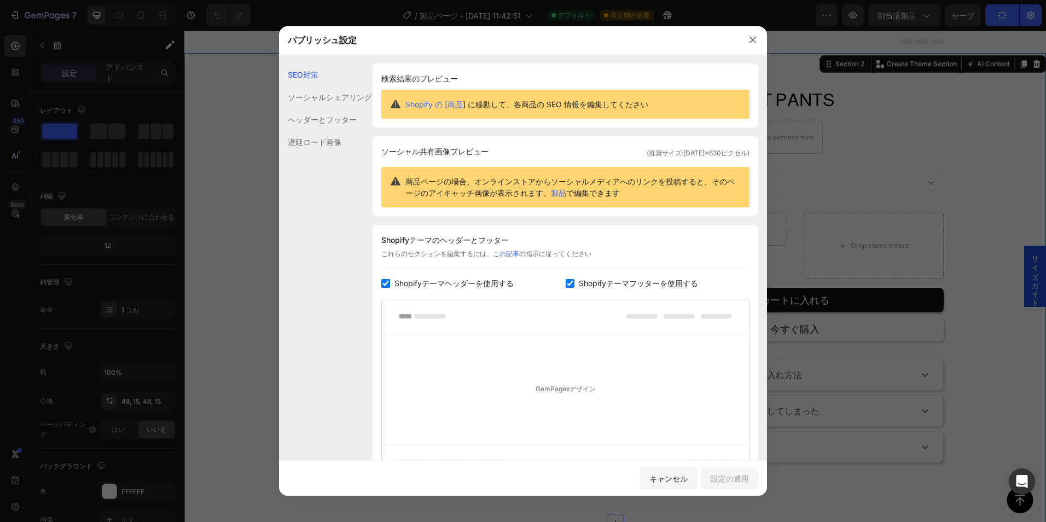
click at [354, 140] on div "遅延ロード画像" at bounding box center [325, 142] width 93 height 22
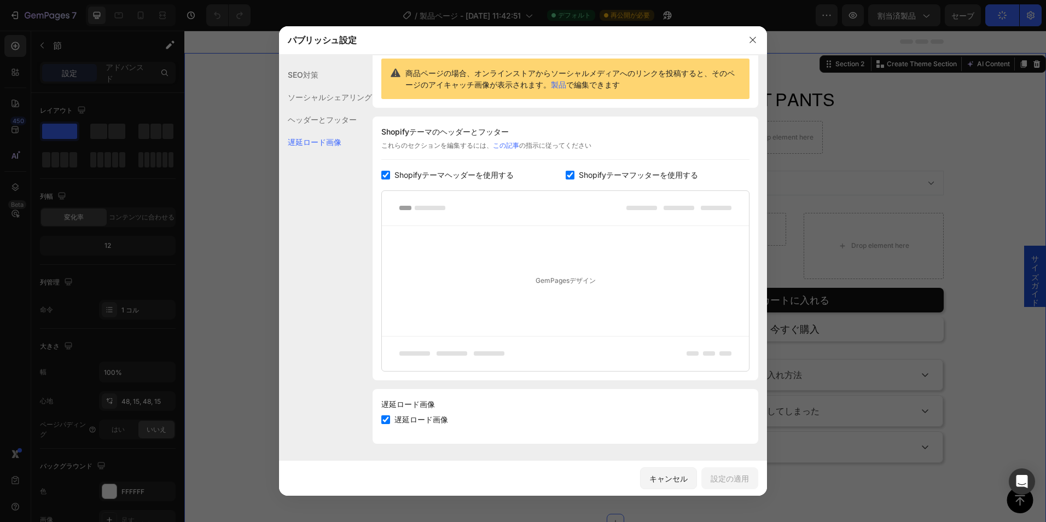
click at [296, 118] on div "ヘッダーとフッター" at bounding box center [325, 119] width 93 height 22
click at [327, 104] on div "ソーシャルシェアリング" at bounding box center [325, 97] width 93 height 22
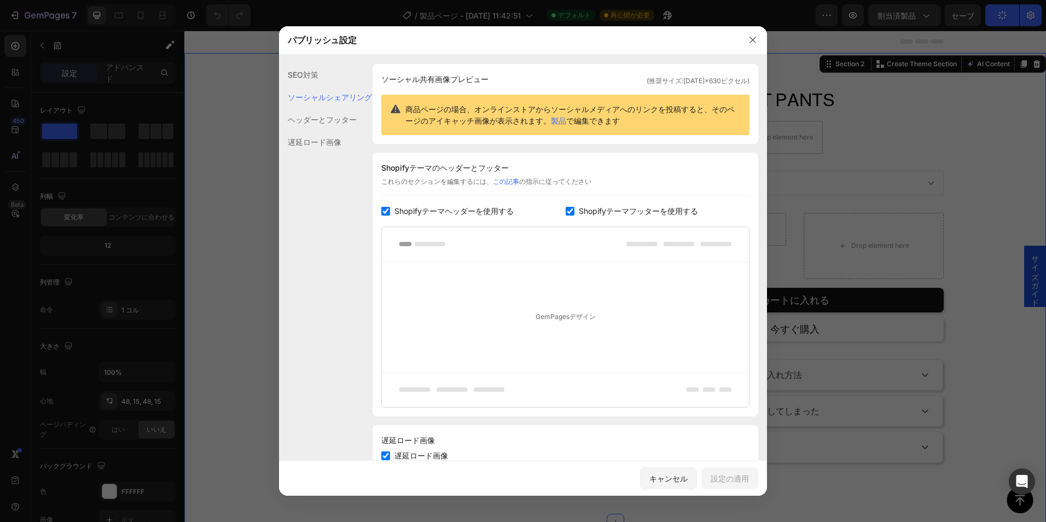
scroll to position [71, 0]
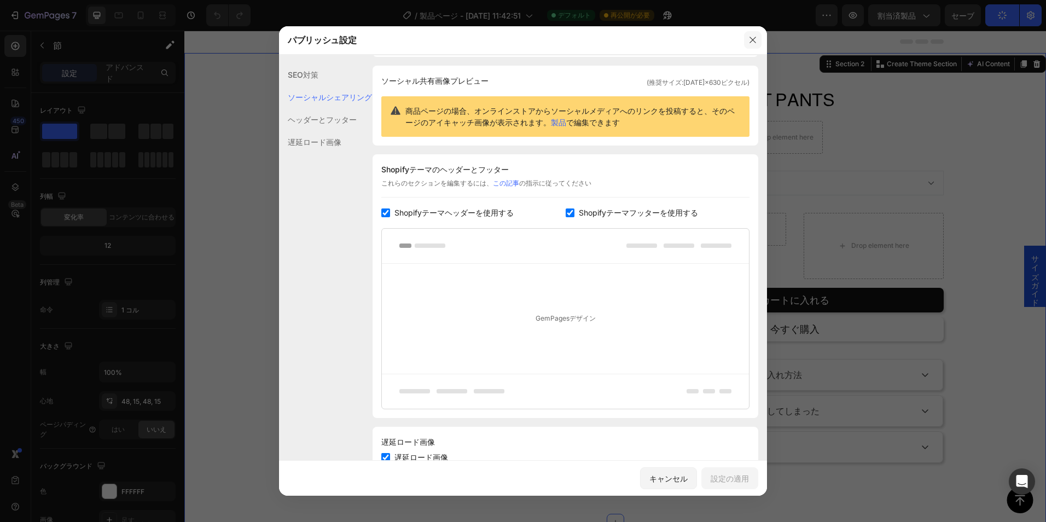
click at [752, 40] on icon "button" at bounding box center [752, 40] width 9 height 9
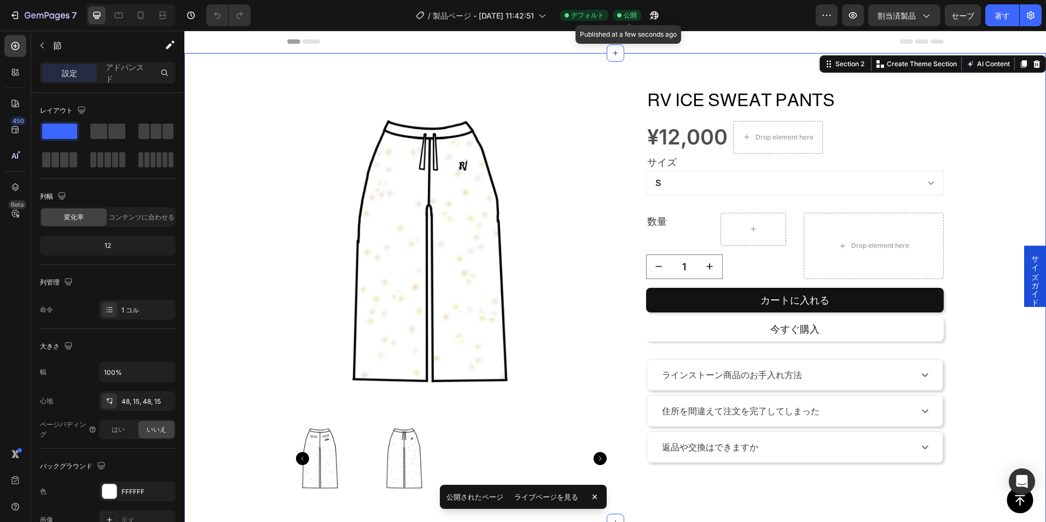
click at [624, 16] on div "公開" at bounding box center [626, 15] width 28 height 11
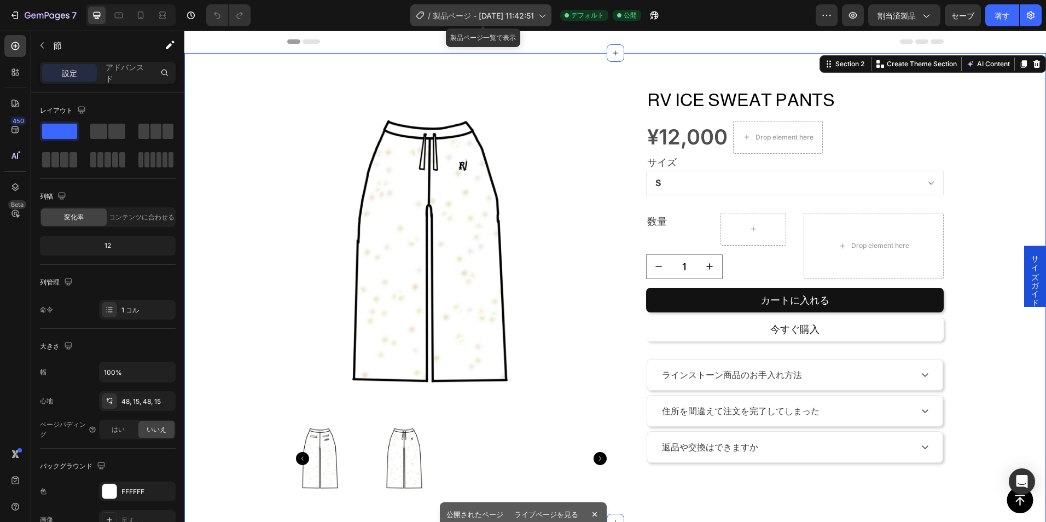
click at [522, 17] on span "製品ページ - [DATE] 11:42:51" at bounding box center [483, 15] width 101 height 11
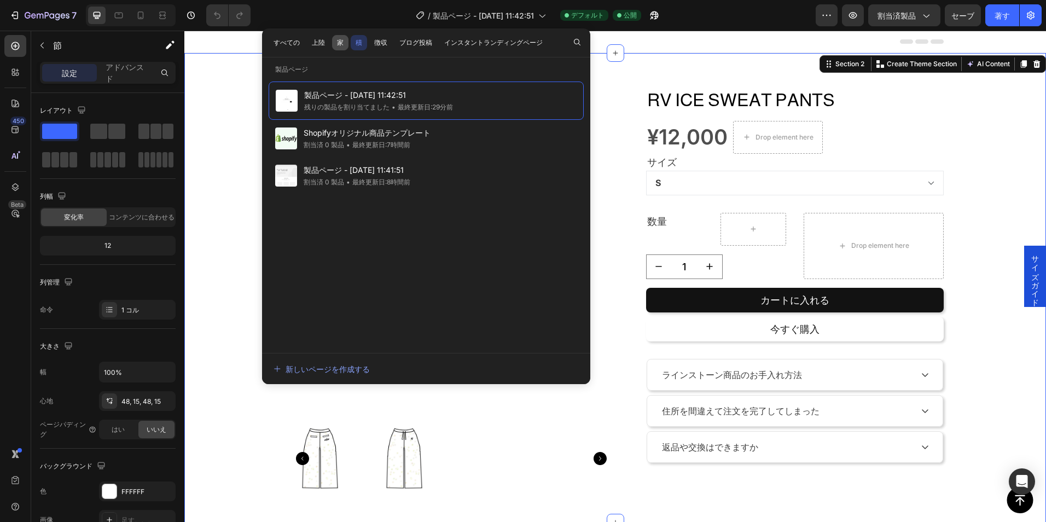
click at [337, 37] on button "家" at bounding box center [340, 42] width 16 height 15
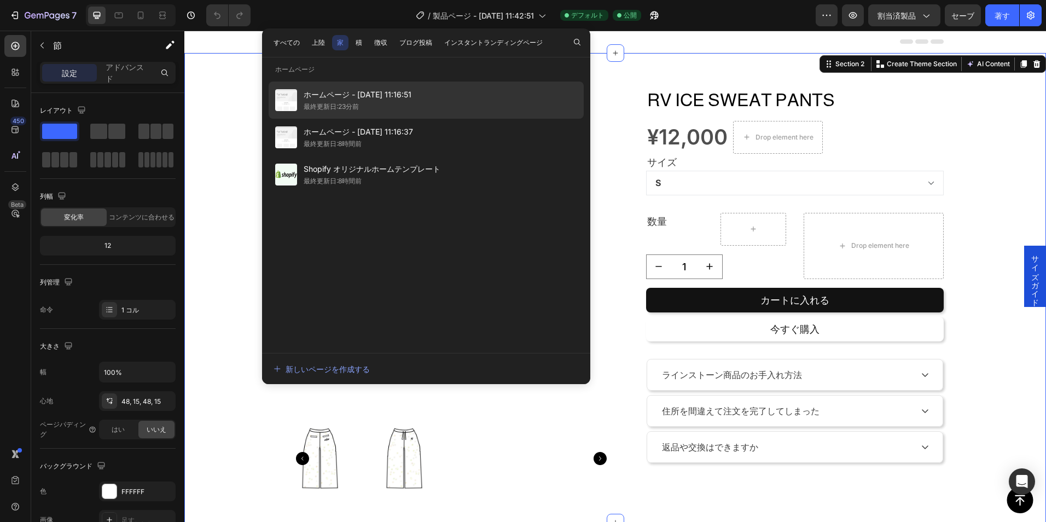
click at [379, 111] on div "最終更新日:23分前" at bounding box center [357, 106] width 108 height 11
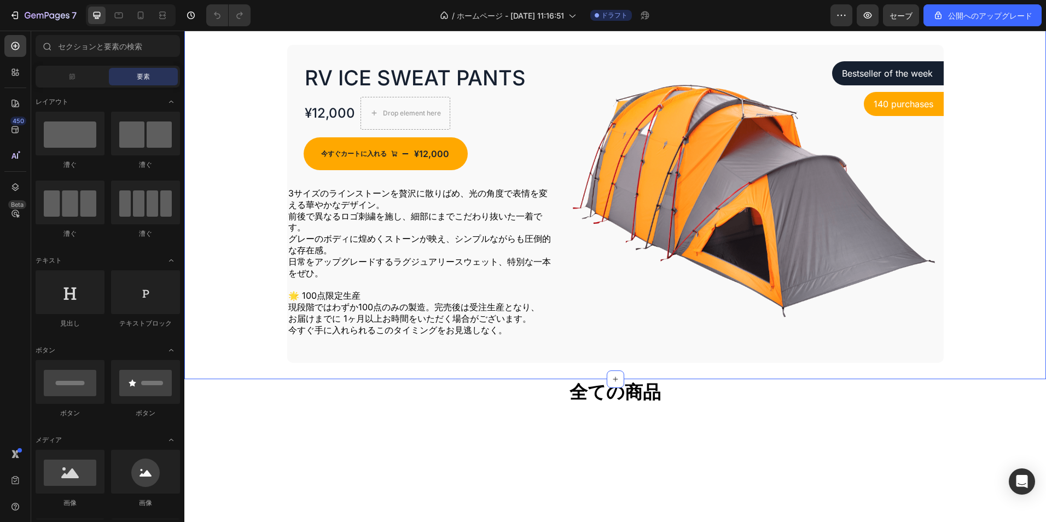
scroll to position [656, 0]
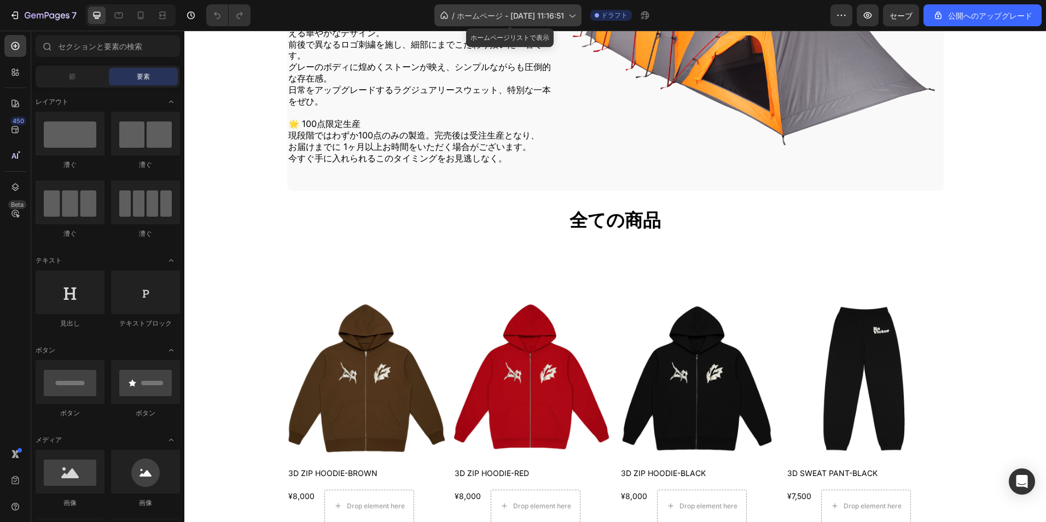
click at [562, 19] on span "ホームページ - [DATE] 11:16:51" at bounding box center [510, 15] width 107 height 11
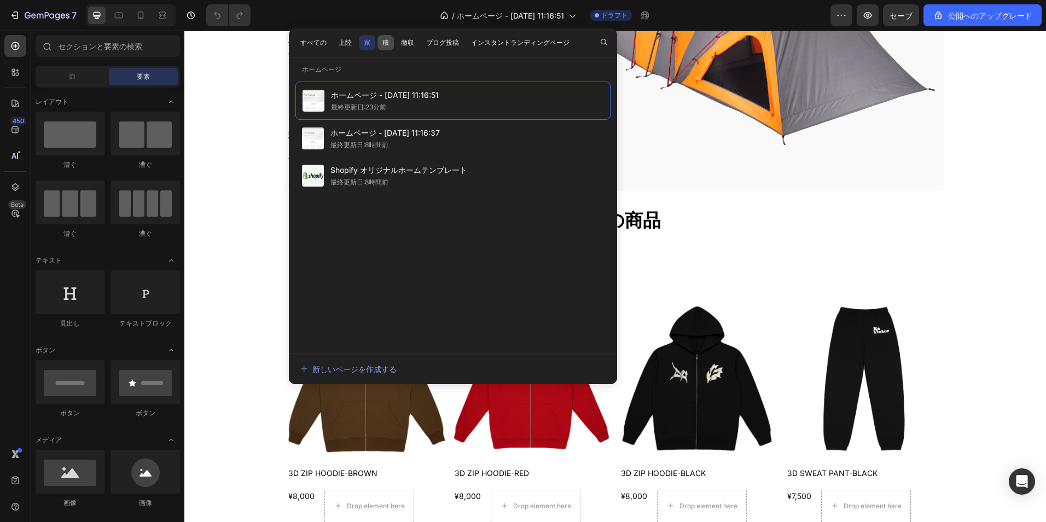
click at [378, 40] on button "積" at bounding box center [385, 42] width 16 height 15
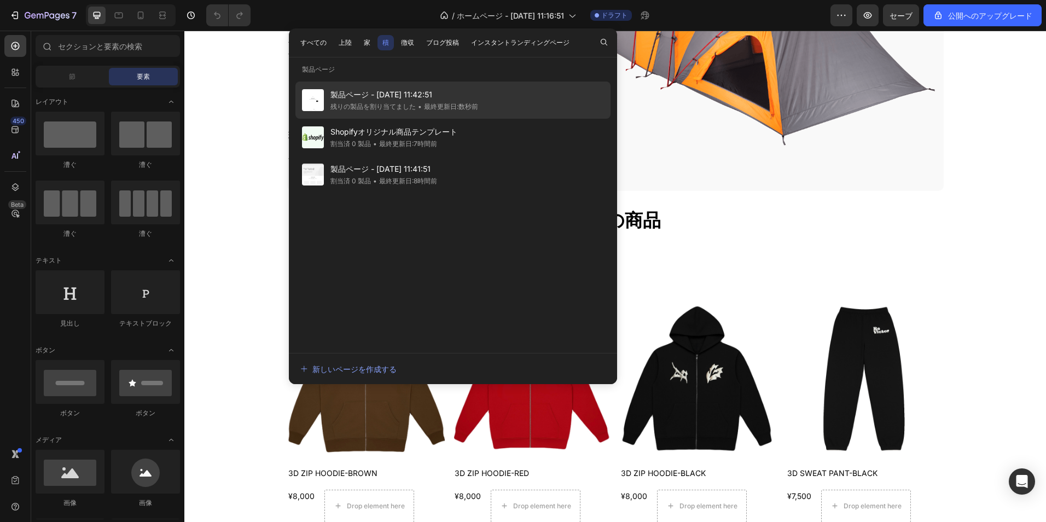
click at [433, 102] on div "• 最終更新日:数秒前" at bounding box center [447, 106] width 62 height 11
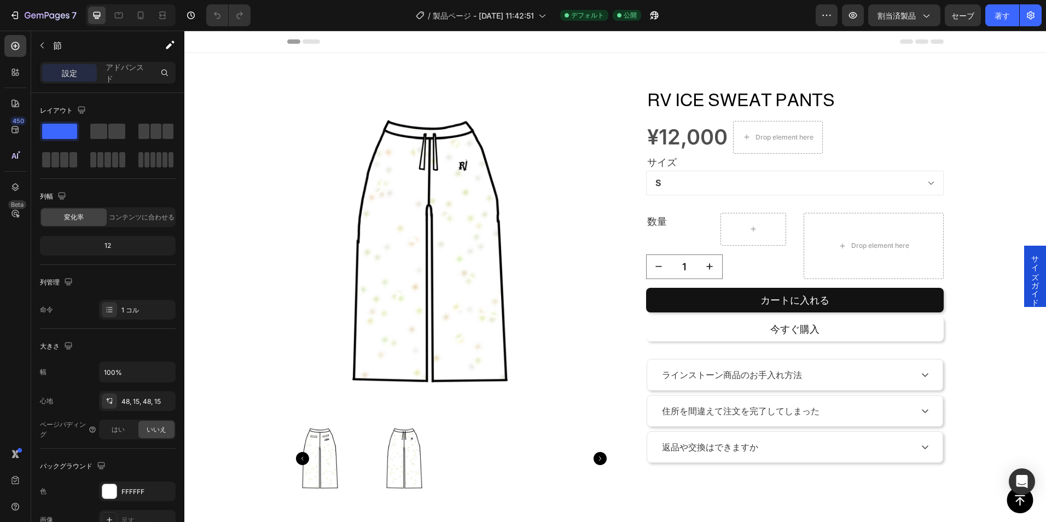
drag, startPoint x: 1186, startPoint y: 48, endPoint x: 989, endPoint y: 334, distance: 347.6
click at [989, 334] on div "Product Images RV ICE SWEAT PANTS Product Title ¥12,000 Product Price Product P…" at bounding box center [614, 287] width 845 height 417
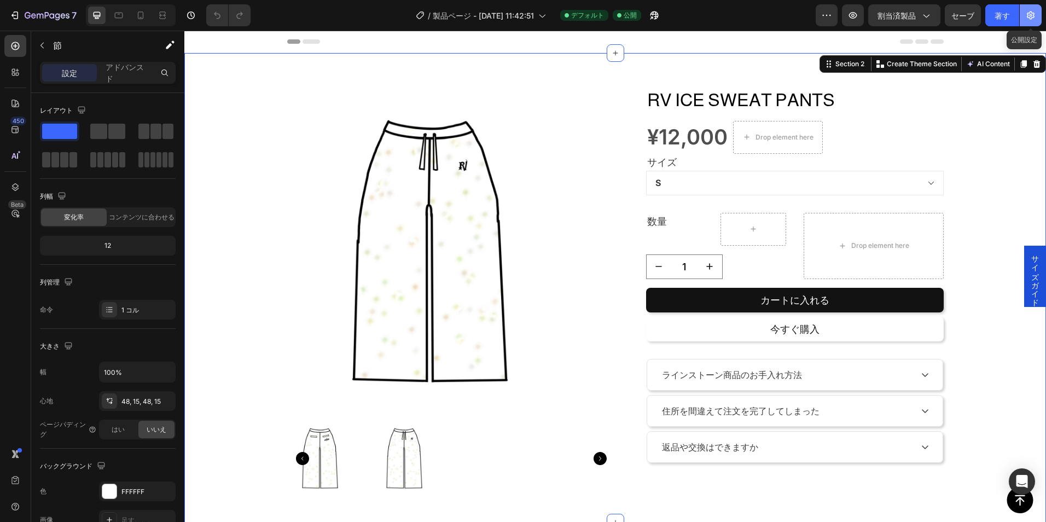
click at [1033, 19] on icon "button" at bounding box center [1030, 15] width 11 height 11
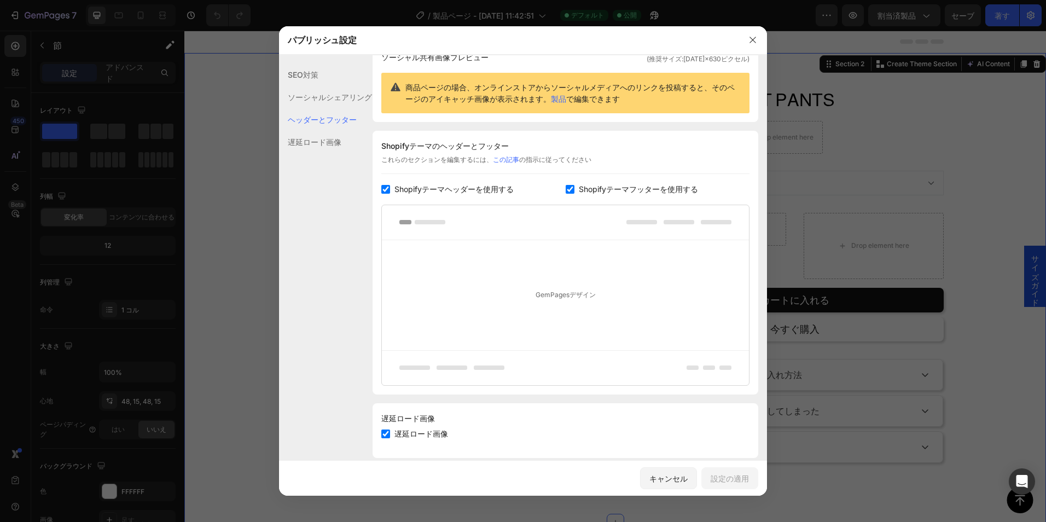
scroll to position [108, 0]
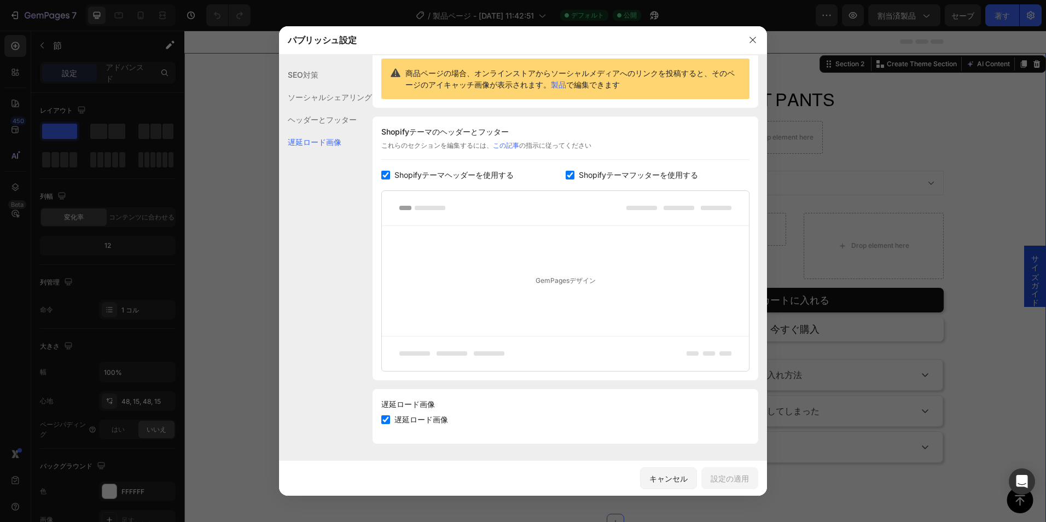
click at [316, 76] on div "SEO対策" at bounding box center [325, 74] width 93 height 22
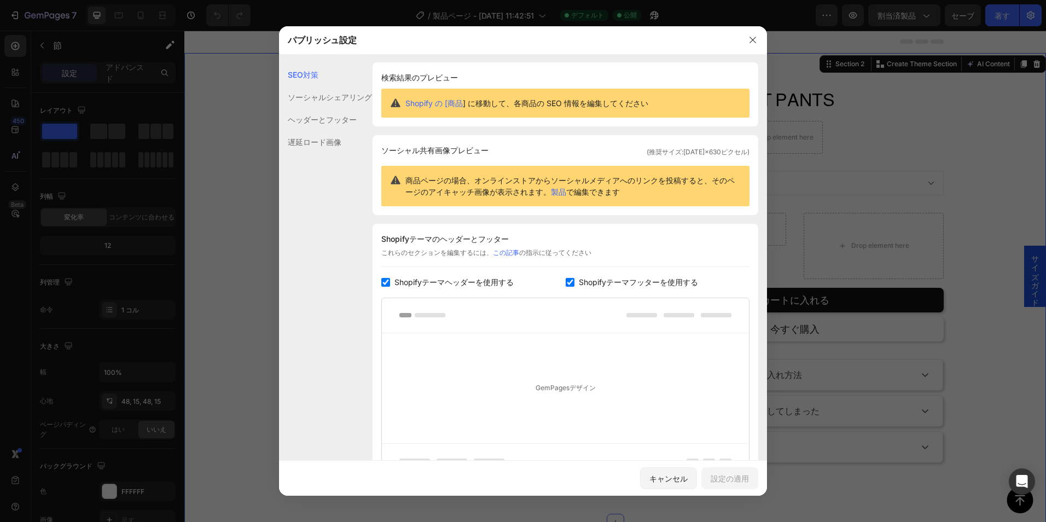
scroll to position [0, 0]
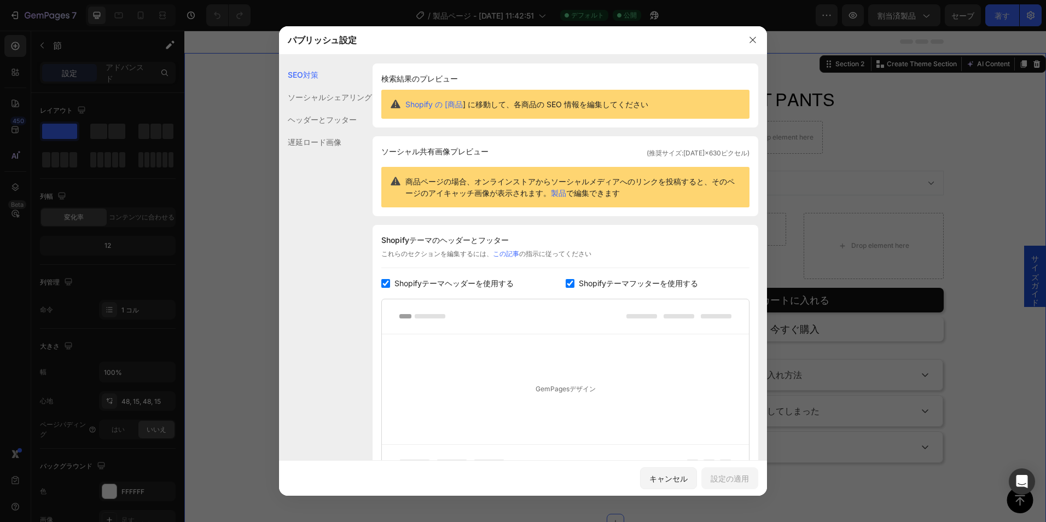
click at [313, 101] on div "ソーシャルシェアリング" at bounding box center [325, 97] width 93 height 22
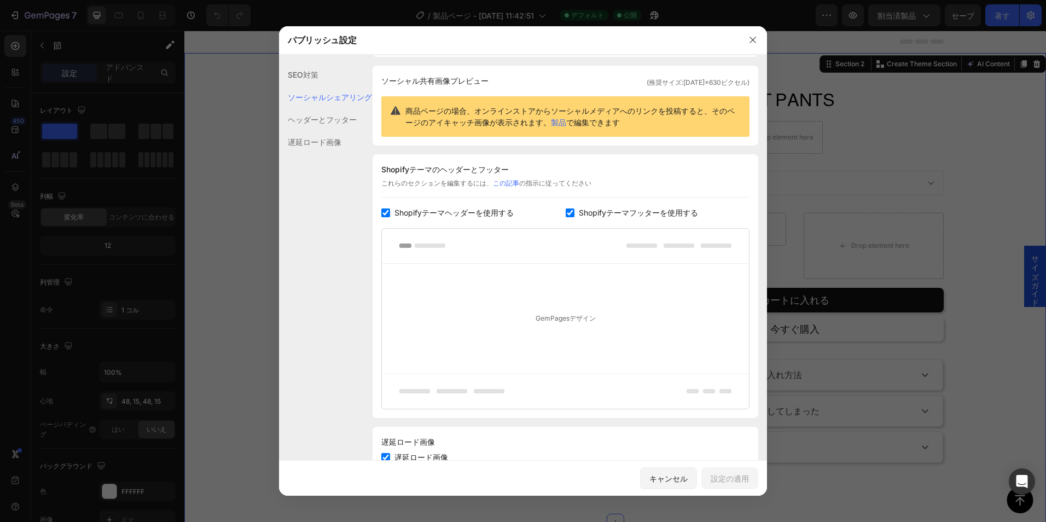
click at [307, 115] on div "ヘッダーとフッター" at bounding box center [325, 119] width 93 height 22
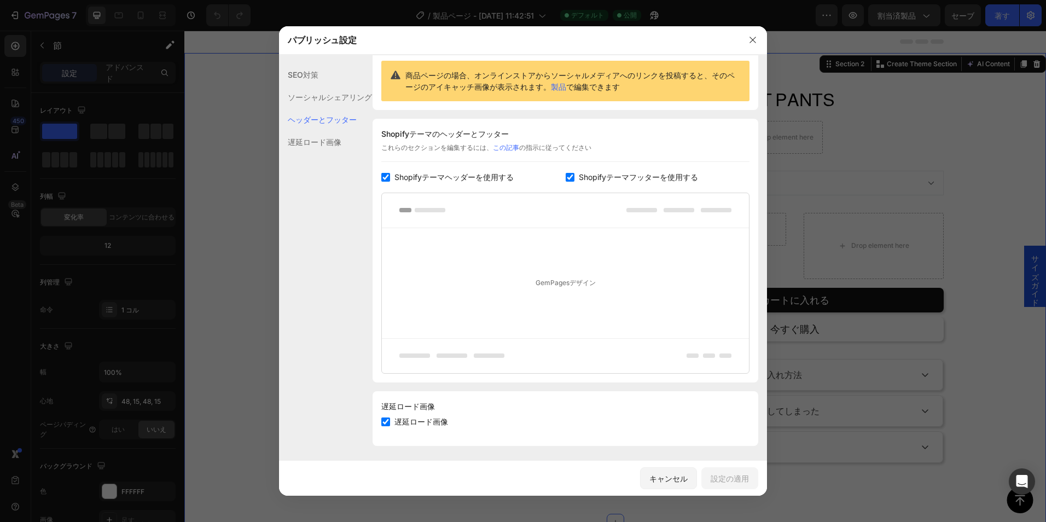
scroll to position [108, 0]
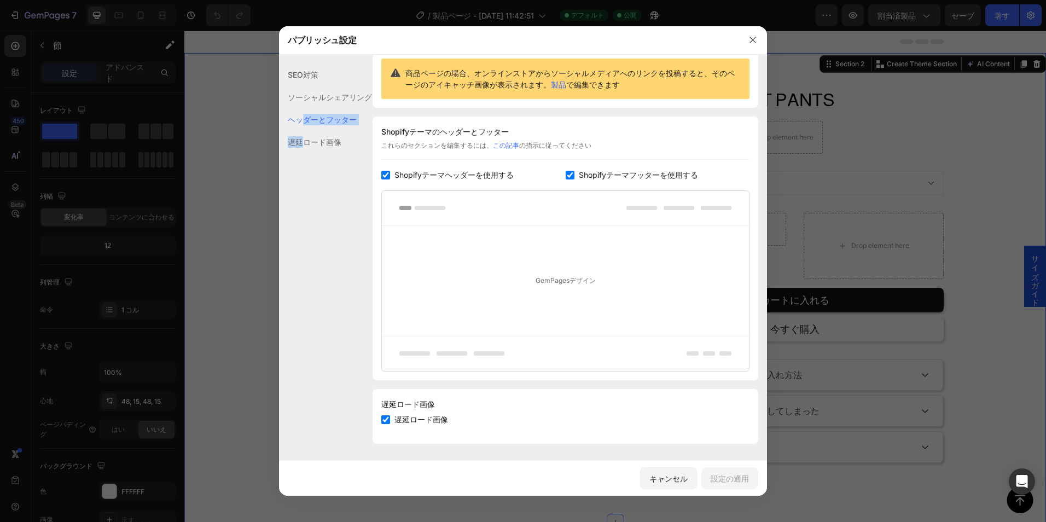
click at [306, 131] on div "SEO対策 ソーシャルシェアリング ヘッダーとフッター 遅延ロード画像" at bounding box center [325, 298] width 93 height 470
click at [770, 44] on div at bounding box center [523, 261] width 1046 height 522
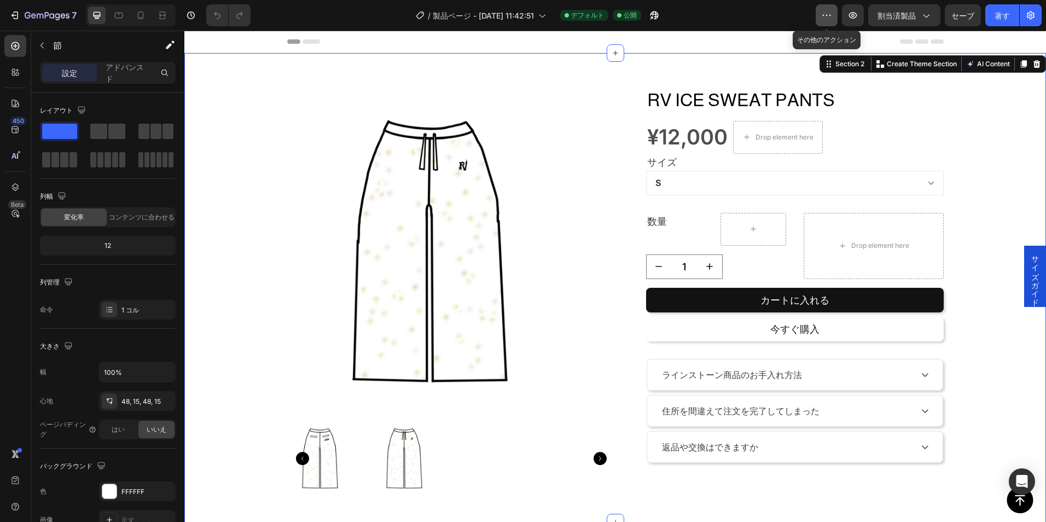
click at [824, 19] on icon "button" at bounding box center [826, 15] width 11 height 11
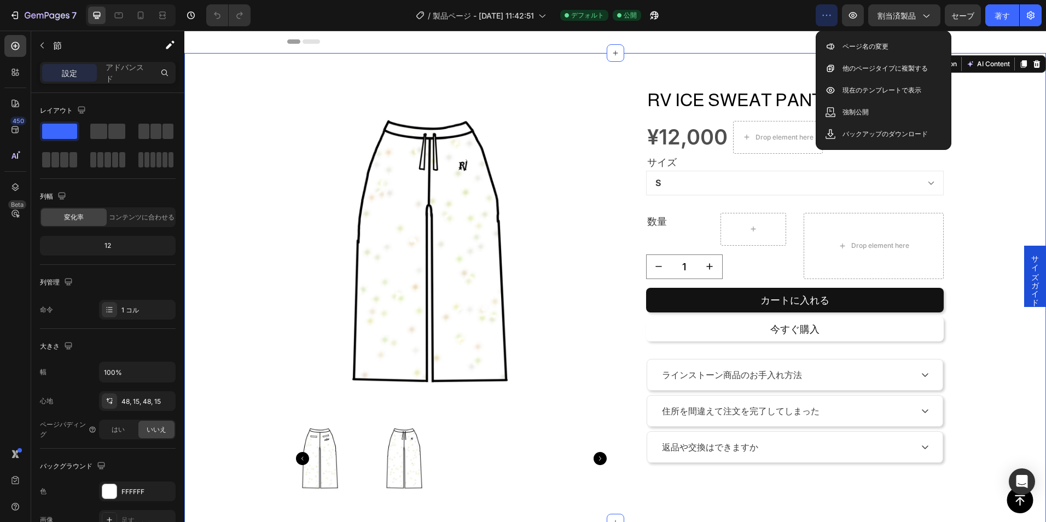
click at [1000, 122] on div "Product Images RV ICE SWEAT PANTS Product Title ¥12,000 Product Price Product P…" at bounding box center [614, 287] width 845 height 417
click at [1014, 43] on div "Header" at bounding box center [614, 42] width 861 height 22
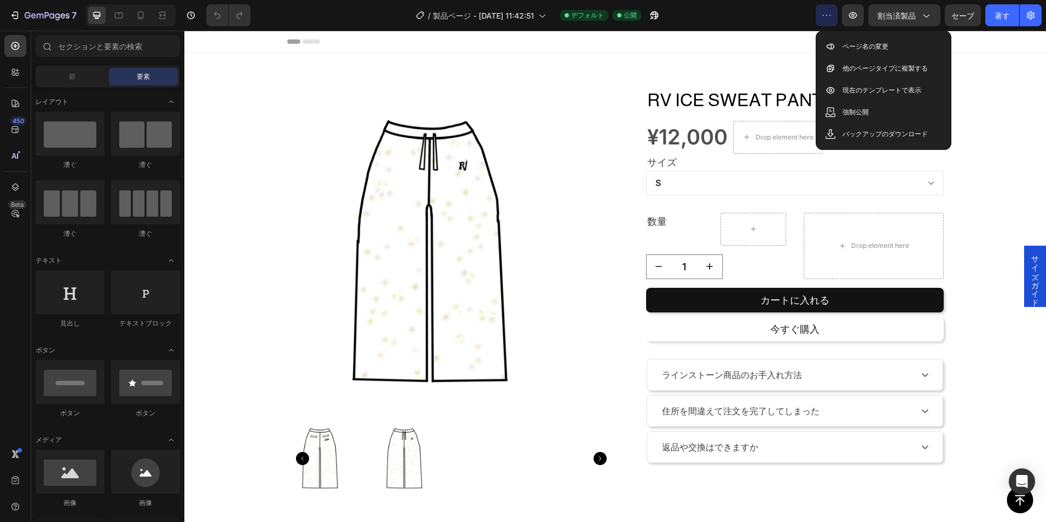
click at [695, 41] on div "Header" at bounding box center [615, 42] width 656 height 22
click at [824, 21] on button "button" at bounding box center [826, 15] width 22 height 22
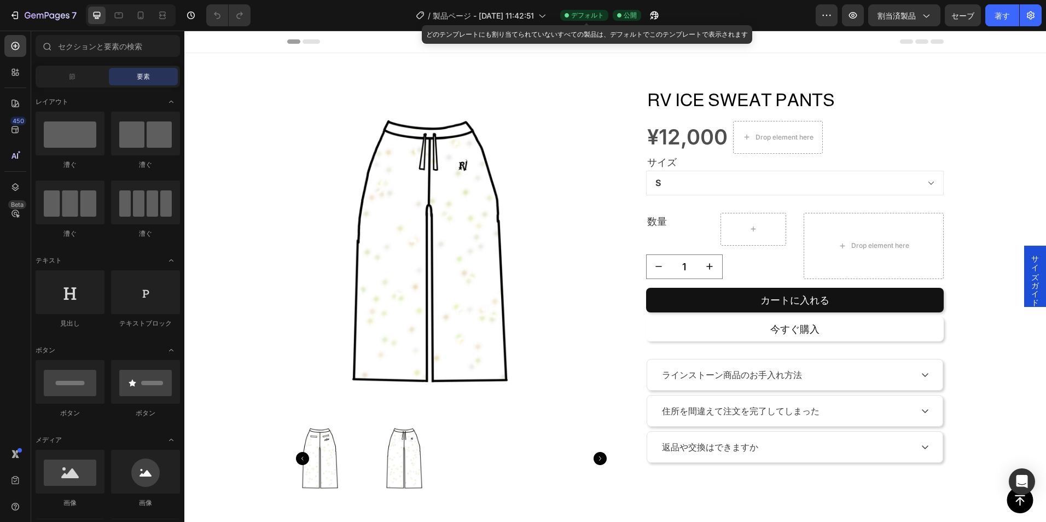
click at [595, 13] on span "デフォルト" at bounding box center [587, 15] width 33 height 10
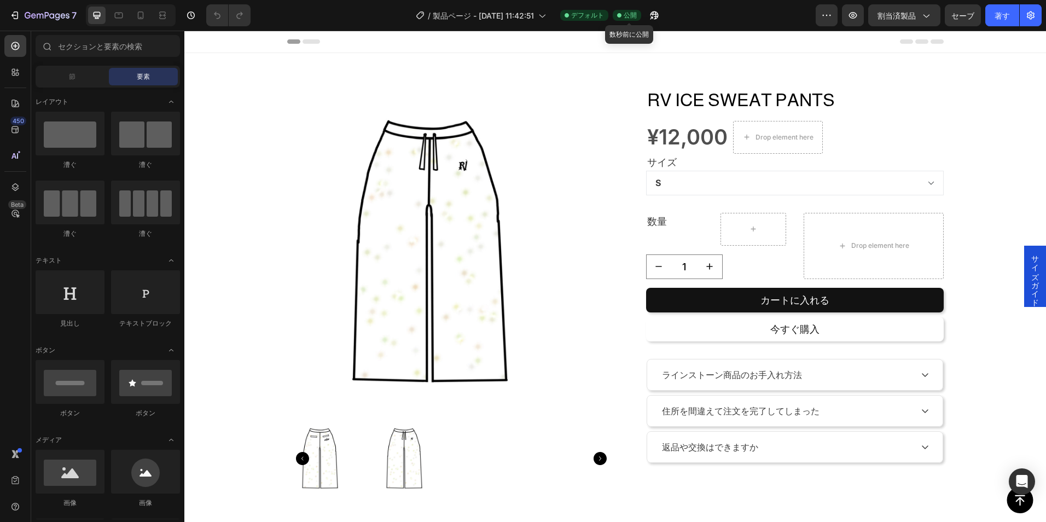
click at [618, 14] on div "公開" at bounding box center [626, 15] width 28 height 11
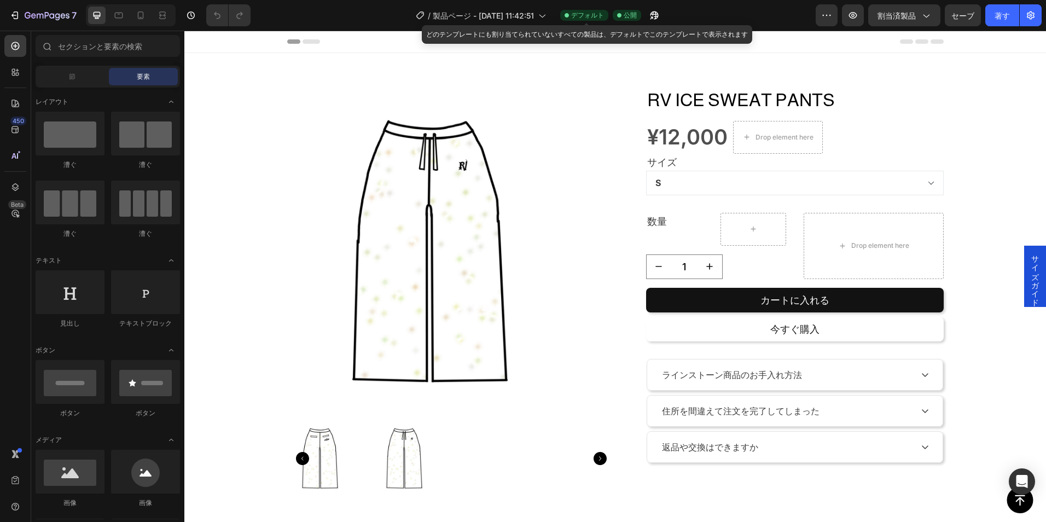
click at [608, 15] on div "デフォルト" at bounding box center [584, 15] width 48 height 11
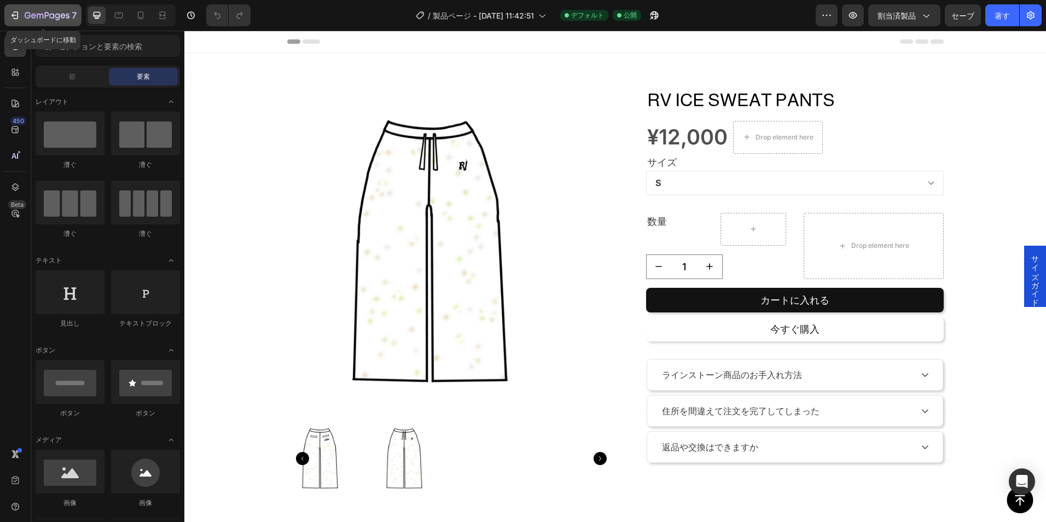
click at [15, 12] on icon "button" at bounding box center [16, 15] width 5 height 8
click at [830, 14] on icon "button" at bounding box center [826, 15] width 11 height 11
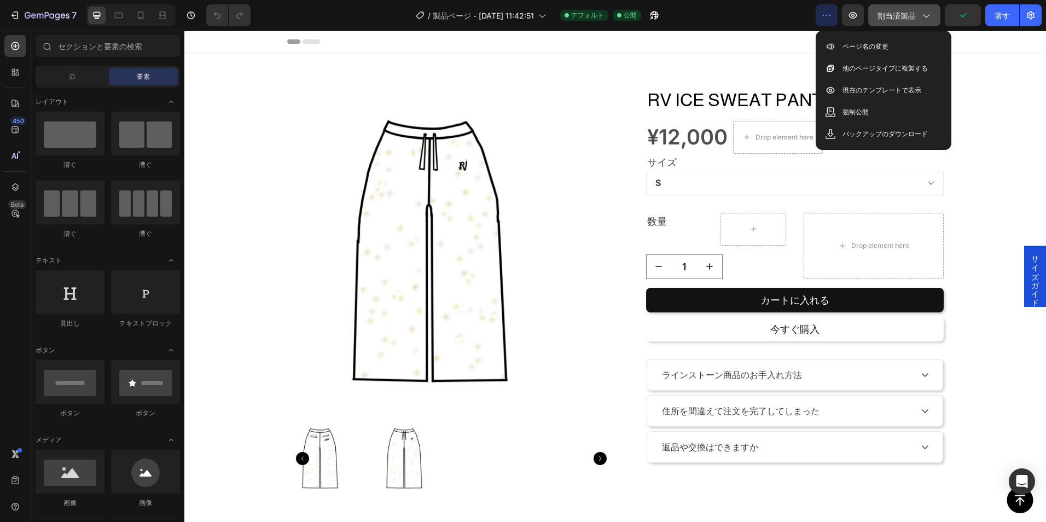
click at [911, 17] on span "割当済製品" at bounding box center [896, 15] width 38 height 11
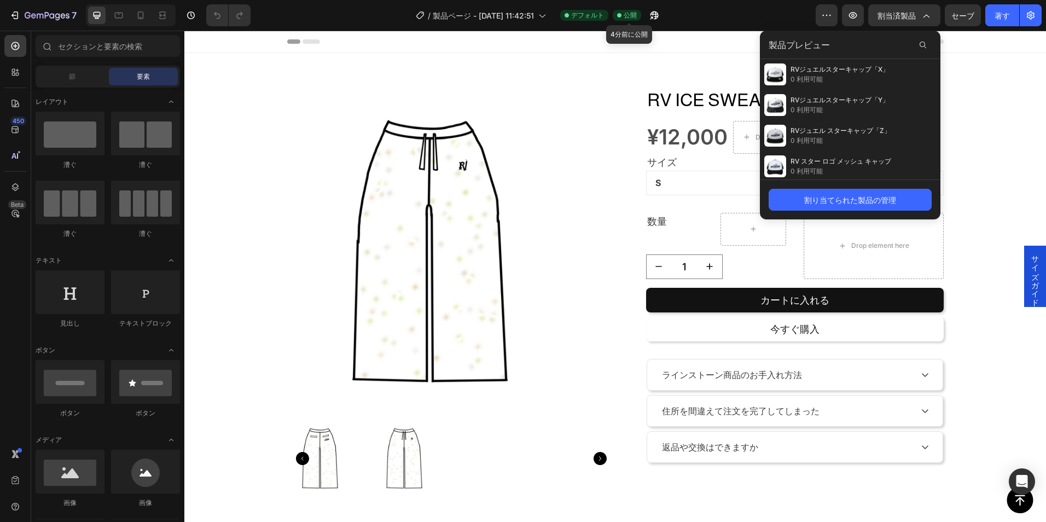
click at [636, 17] on span "公開" at bounding box center [629, 15] width 13 height 10
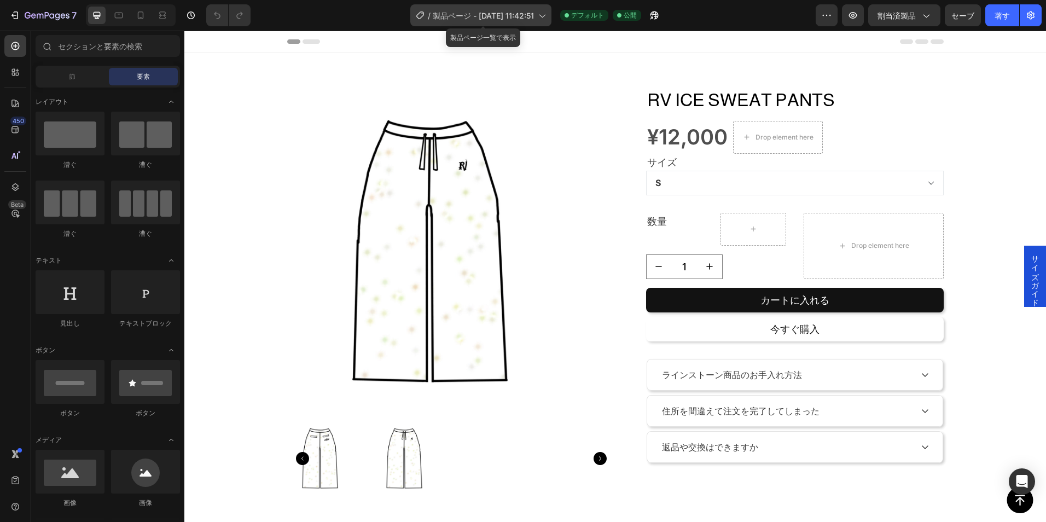
click at [509, 10] on span "製品ページ - [DATE] 11:42:51" at bounding box center [483, 15] width 101 height 11
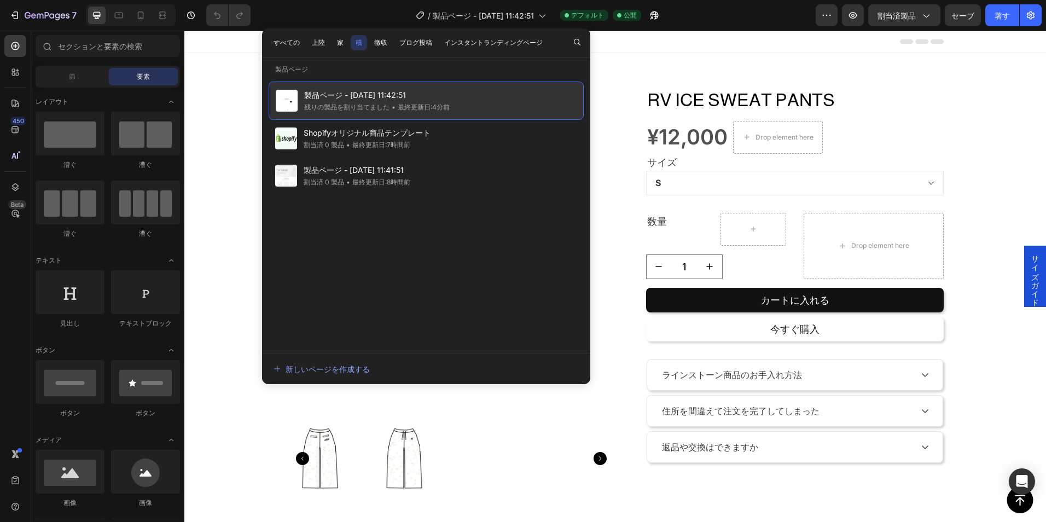
drag, startPoint x: 739, startPoint y: 127, endPoint x: 621, endPoint y: 65, distance: 133.6
click at [621, 65] on div "Product Images RV ICE SWEAT PANTS Product Title ¥12,000 Product Price Product P…" at bounding box center [614, 287] width 861 height 469
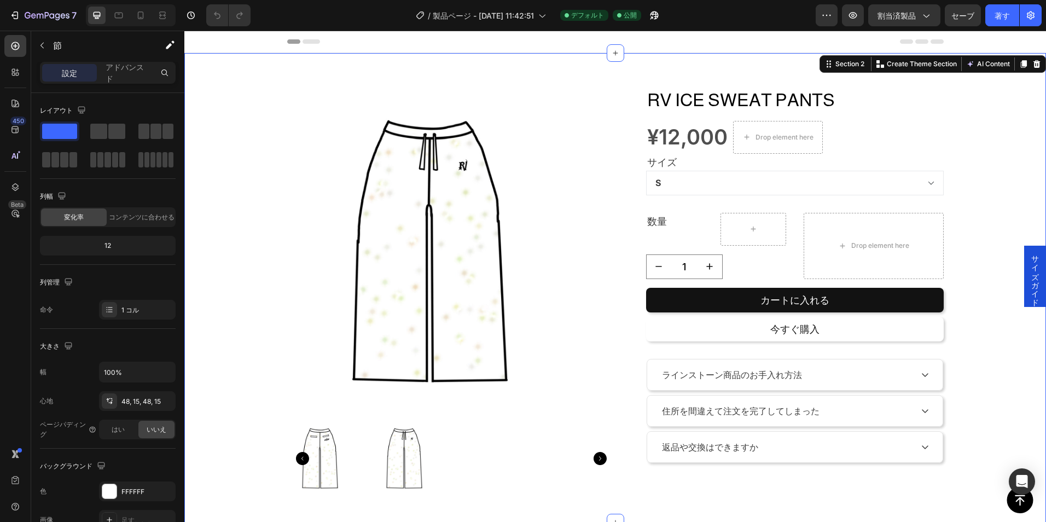
click at [816, 27] on div "7 / 製品ページ - 9月29日 11:42:51 デフォルト 公開 Preview 割当済製品 セーブ 著す" at bounding box center [523, 15] width 1046 height 31
click at [817, 26] on div at bounding box center [826, 15] width 22 height 22
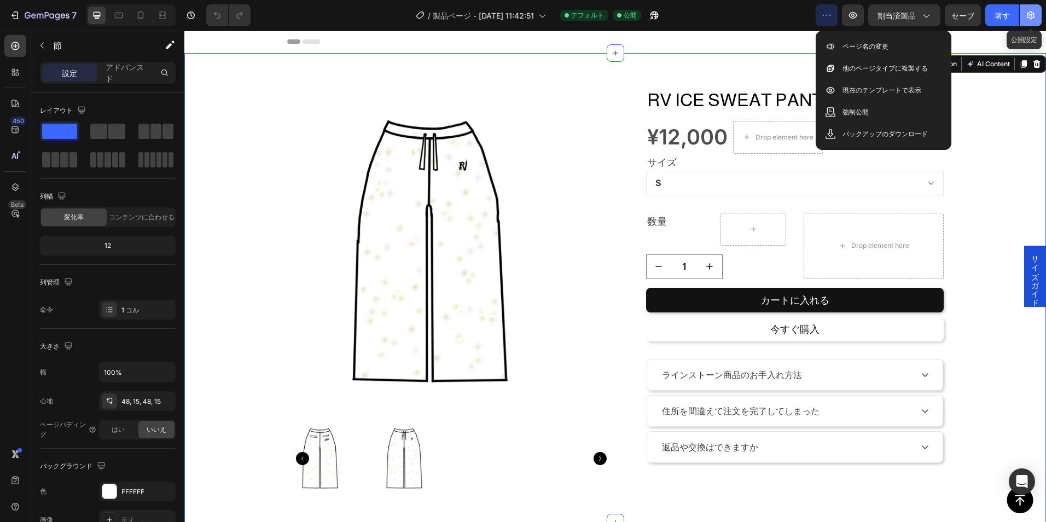
click at [1027, 12] on icon "button" at bounding box center [1030, 15] width 11 height 11
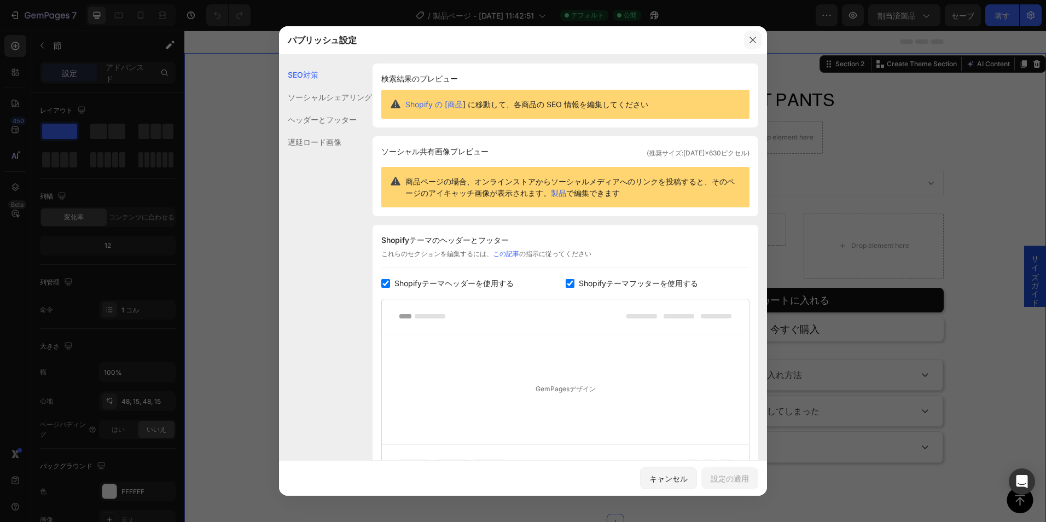
click at [753, 43] on icon "button" at bounding box center [752, 40] width 9 height 9
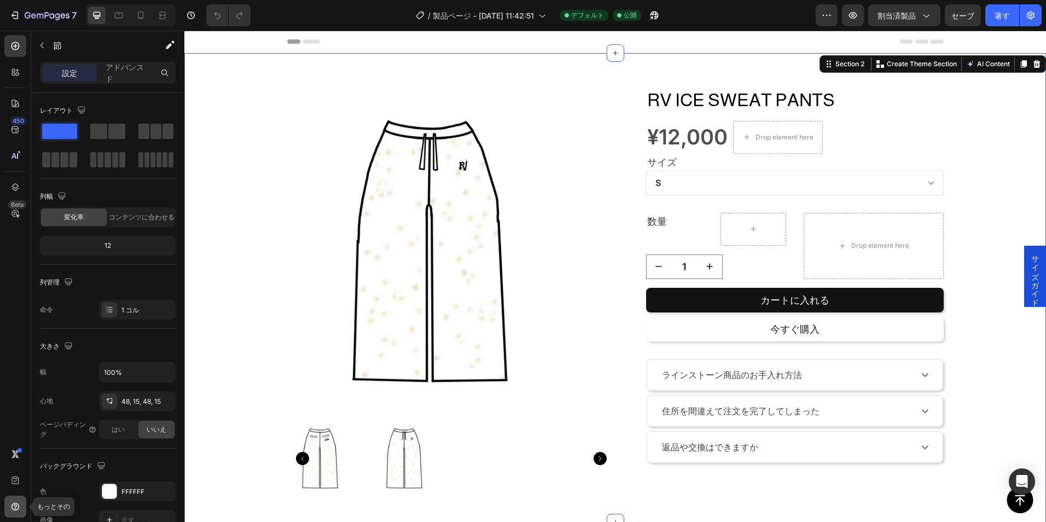
click at [15, 498] on div at bounding box center [15, 506] width 22 height 22
click at [49, 443] on link "ヘルプセンター" at bounding box center [82, 444] width 98 height 20
click at [24, 21] on div "7" at bounding box center [42, 15] width 67 height 13
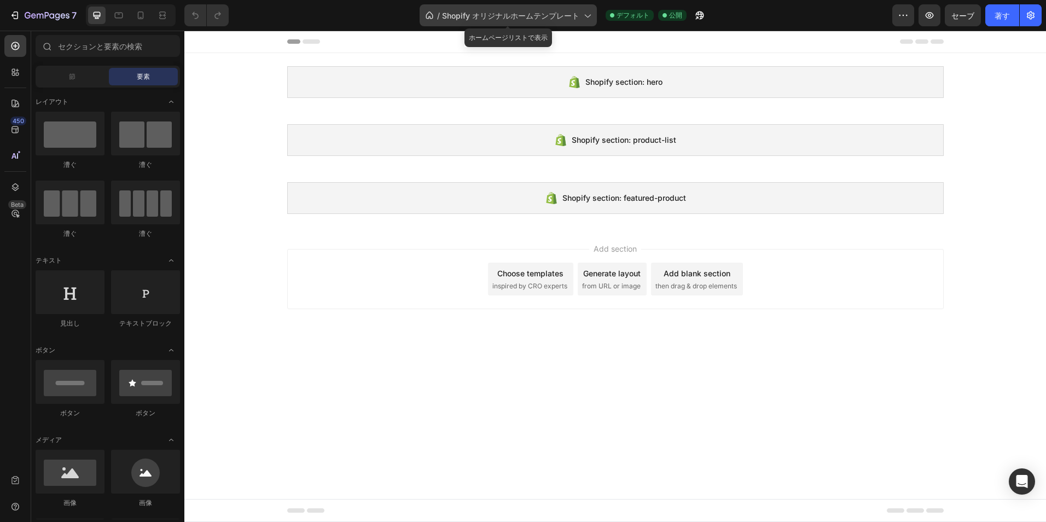
click at [585, 7] on div "/ Shopify オリジナルホームテンプレート" at bounding box center [507, 15] width 177 height 22
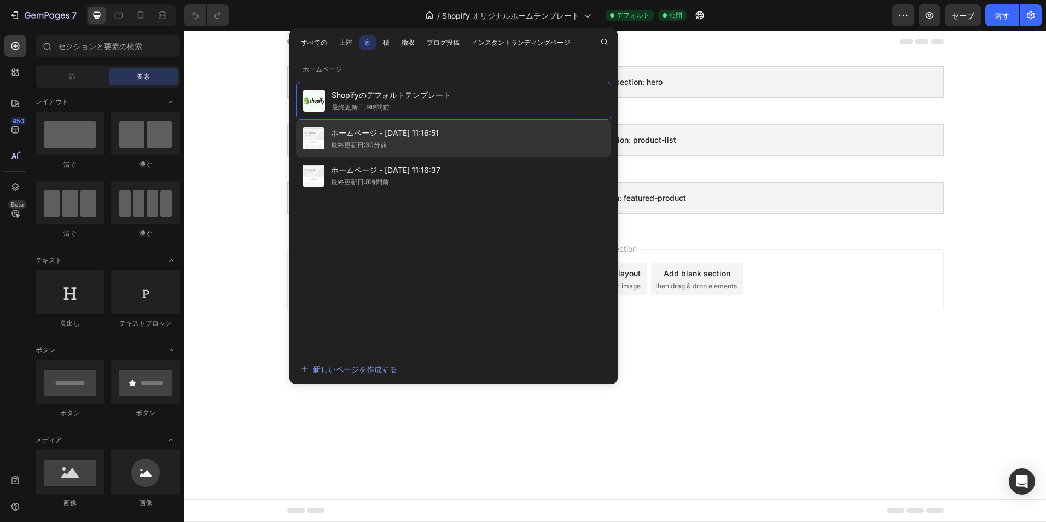
click at [455, 127] on div "ホームページ - 9月29日 11:16:51 最終更新日:30分前" at bounding box center [453, 138] width 315 height 37
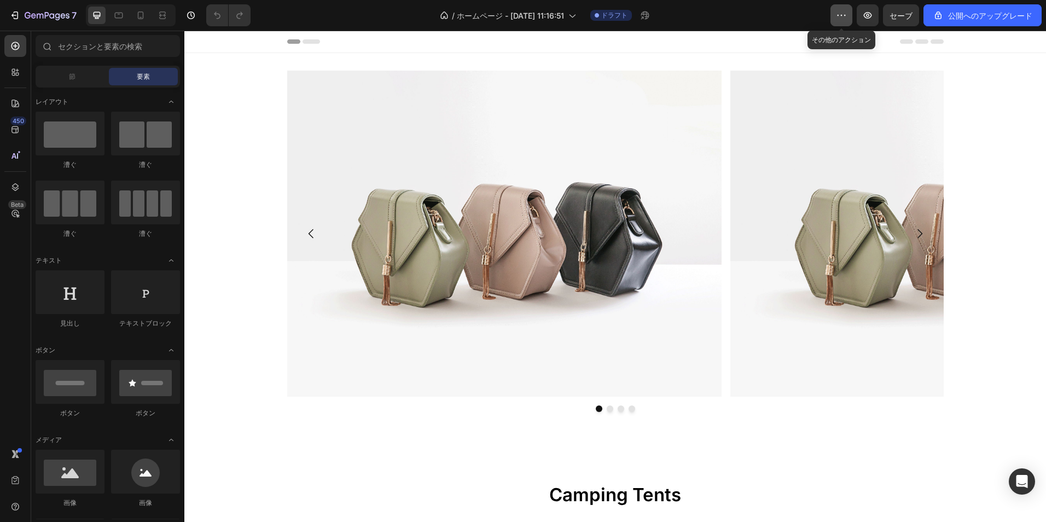
click at [844, 19] on icon "button" at bounding box center [841, 15] width 11 height 11
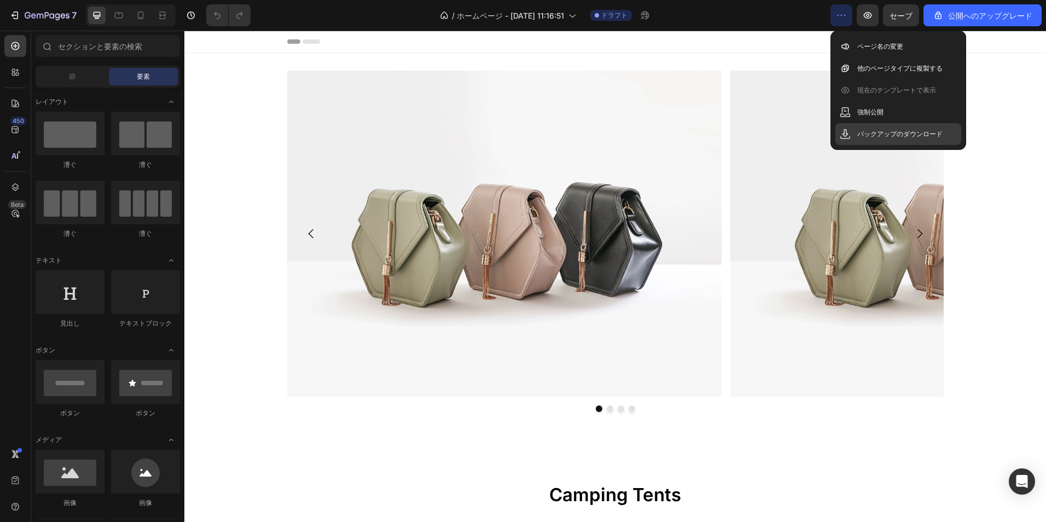
click at [875, 130] on p "バックアップのダウンロード" at bounding box center [899, 134] width 85 height 11
click at [726, 38] on div "Header" at bounding box center [615, 42] width 656 height 22
click at [69, 6] on button "7" at bounding box center [42, 15] width 77 height 22
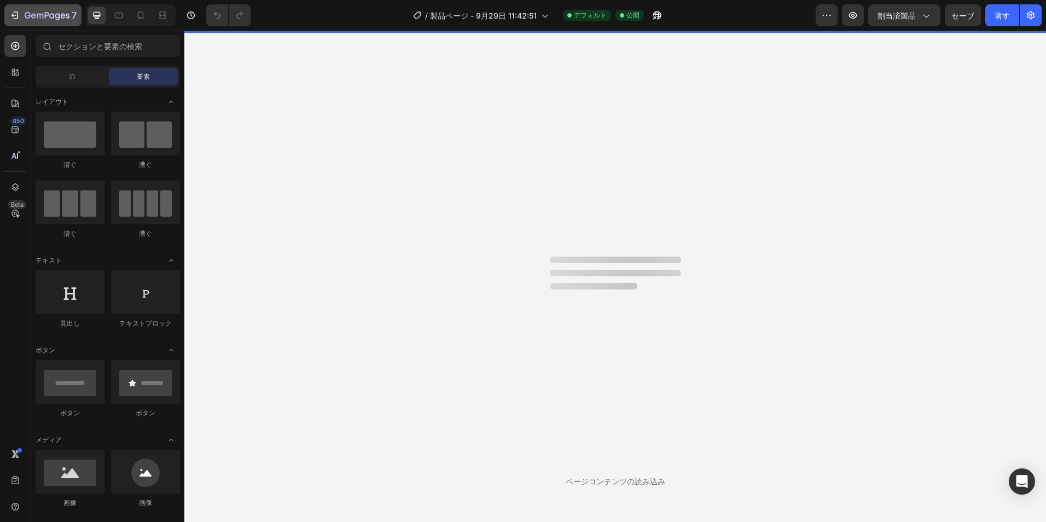
click at [15, 14] on icon "button" at bounding box center [14, 15] width 11 height 11
click at [45, 16] on icon "button" at bounding box center [47, 15] width 4 height 7
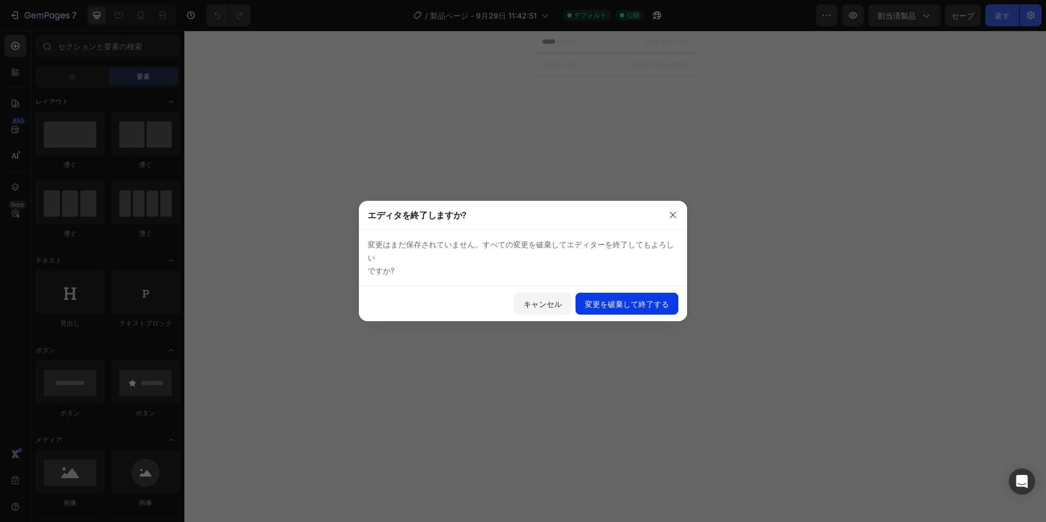
click at [595, 307] on font "変更を破棄して終了する" at bounding box center [627, 303] width 84 height 11
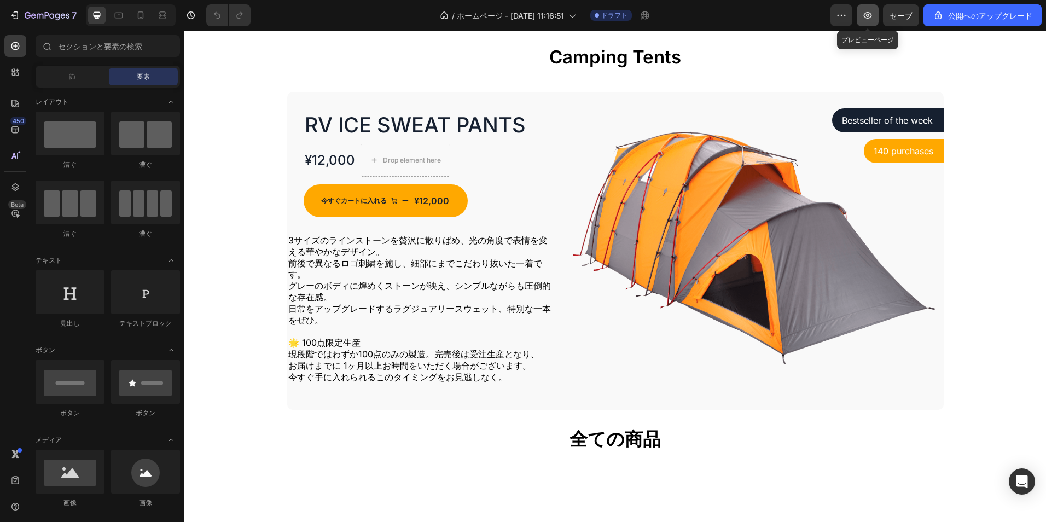
click at [867, 19] on icon "button" at bounding box center [867, 15] width 11 height 11
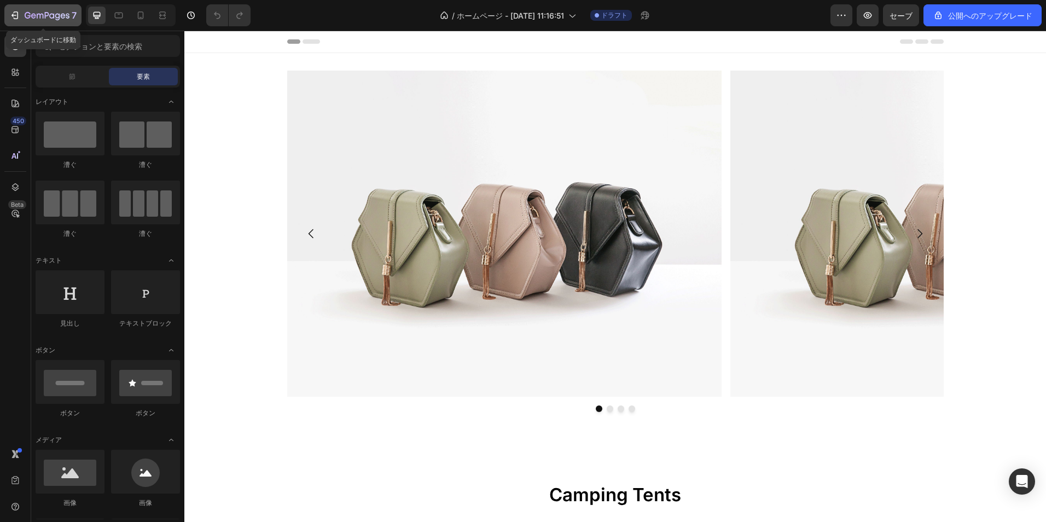
click at [23, 17] on div "7" at bounding box center [42, 15] width 67 height 13
